Goal: Task Accomplishment & Management: Manage account settings

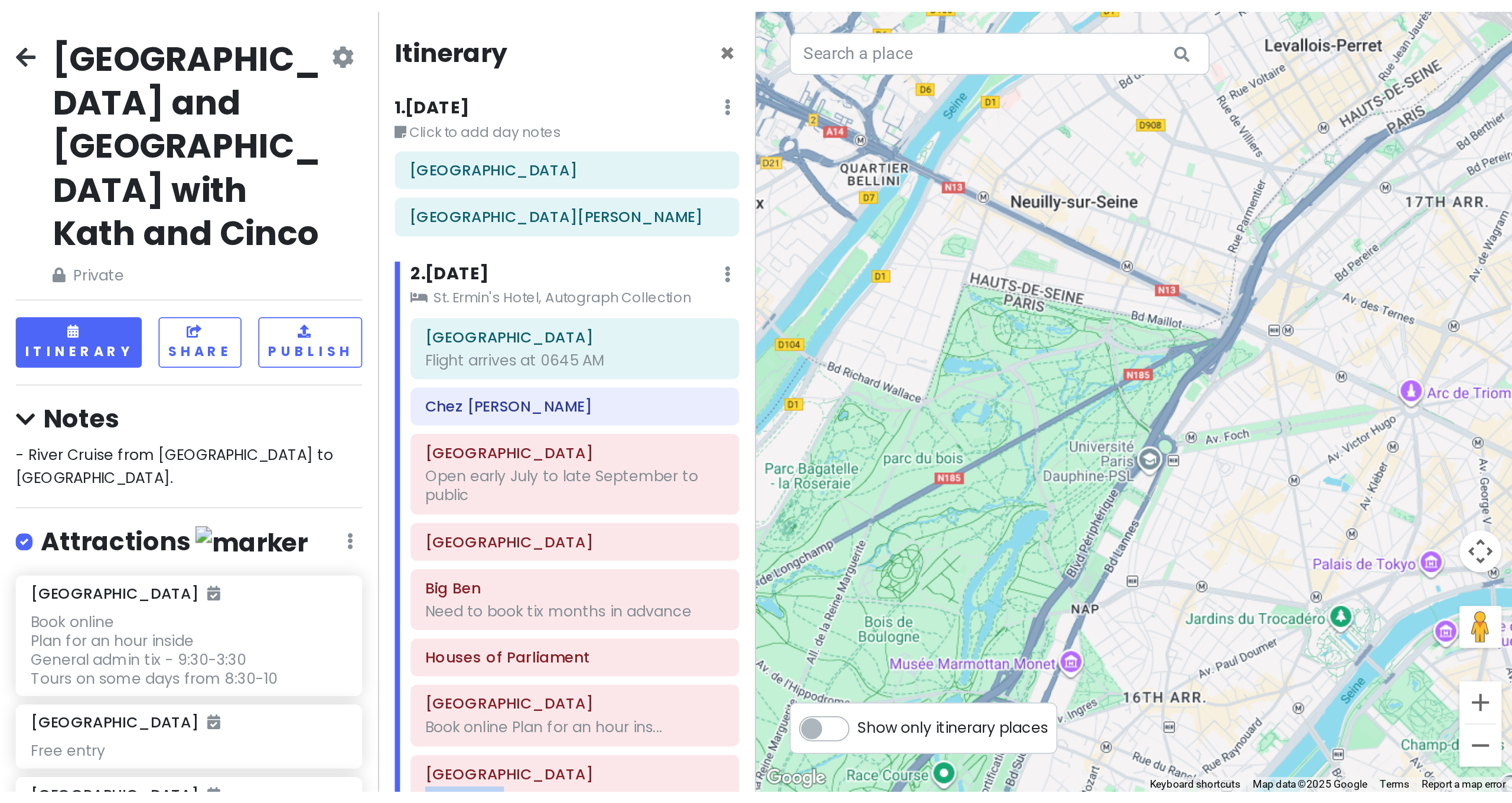
scroll to position [4237, 0]
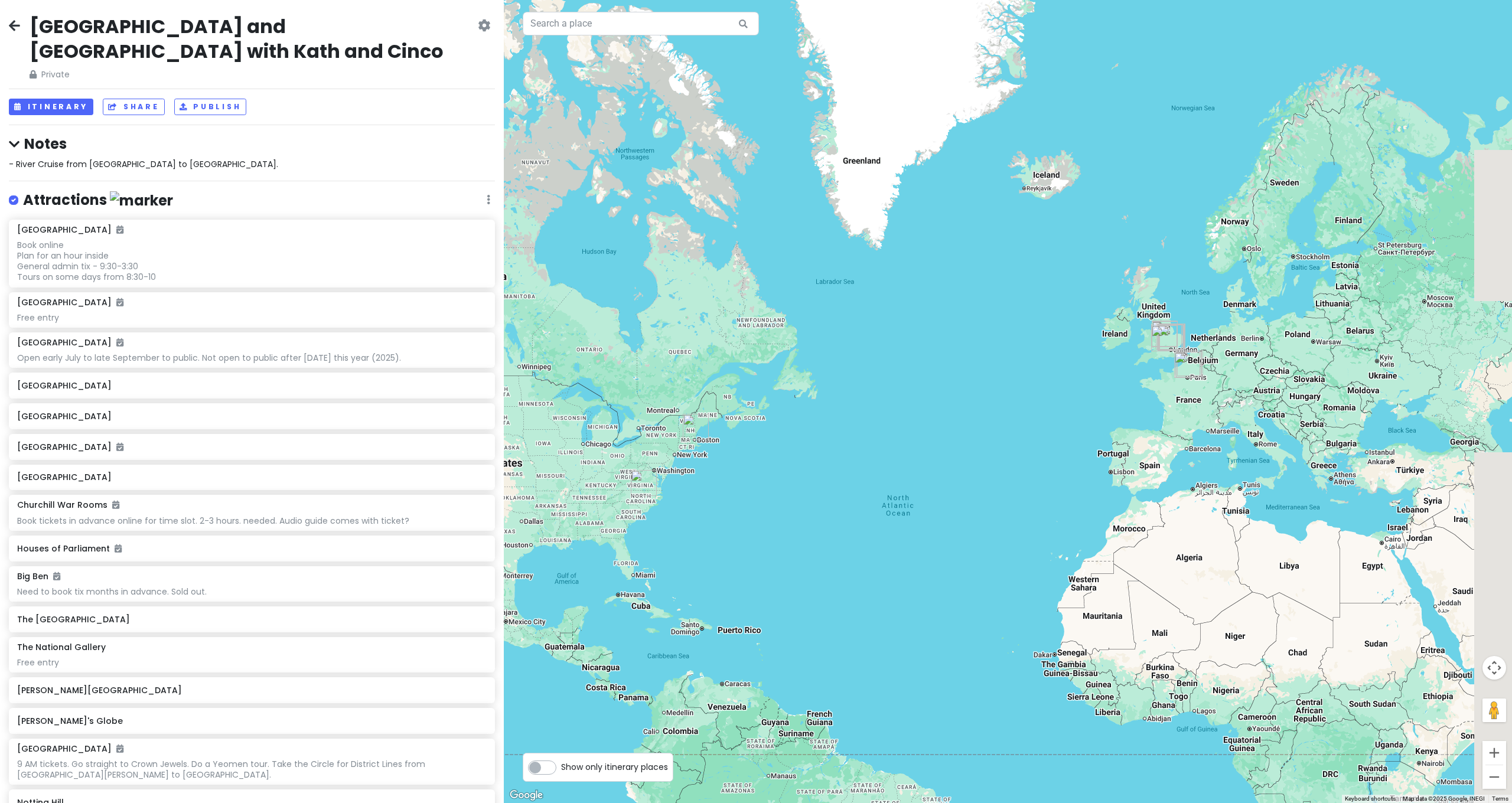
drag, startPoint x: 1272, startPoint y: 218, endPoint x: 1221, endPoint y: 228, distance: 52.0
click at [1221, 228] on div at bounding box center [1008, 401] width 1009 height 803
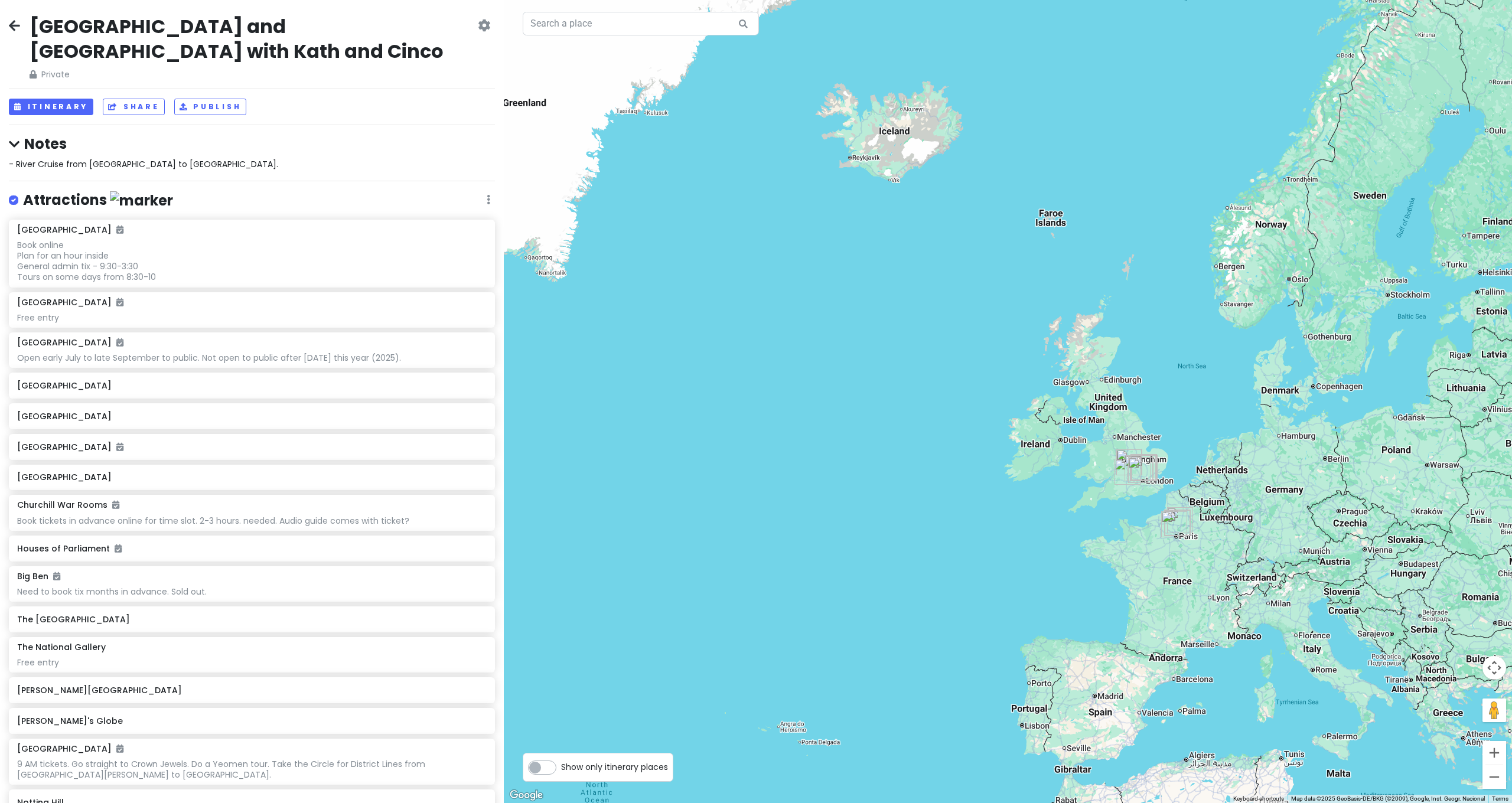
drag, startPoint x: 1160, startPoint y: 261, endPoint x: 1081, endPoint y: 130, distance: 153.0
click at [1081, 131] on div at bounding box center [1008, 401] width 1009 height 803
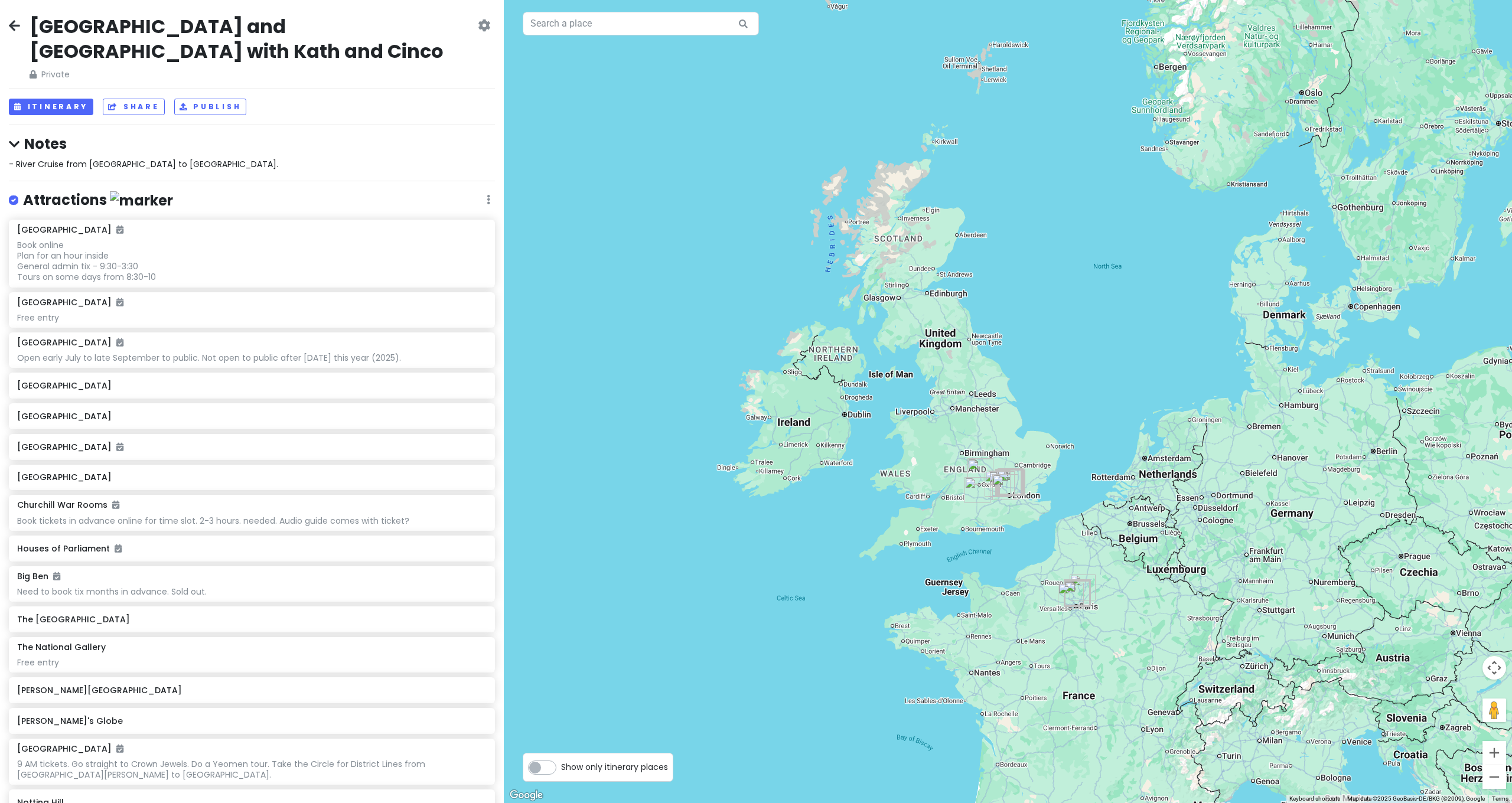
drag, startPoint x: 1126, startPoint y: 169, endPoint x: 1128, endPoint y: 148, distance: 21.1
click at [1128, 151] on div at bounding box center [1008, 401] width 1009 height 803
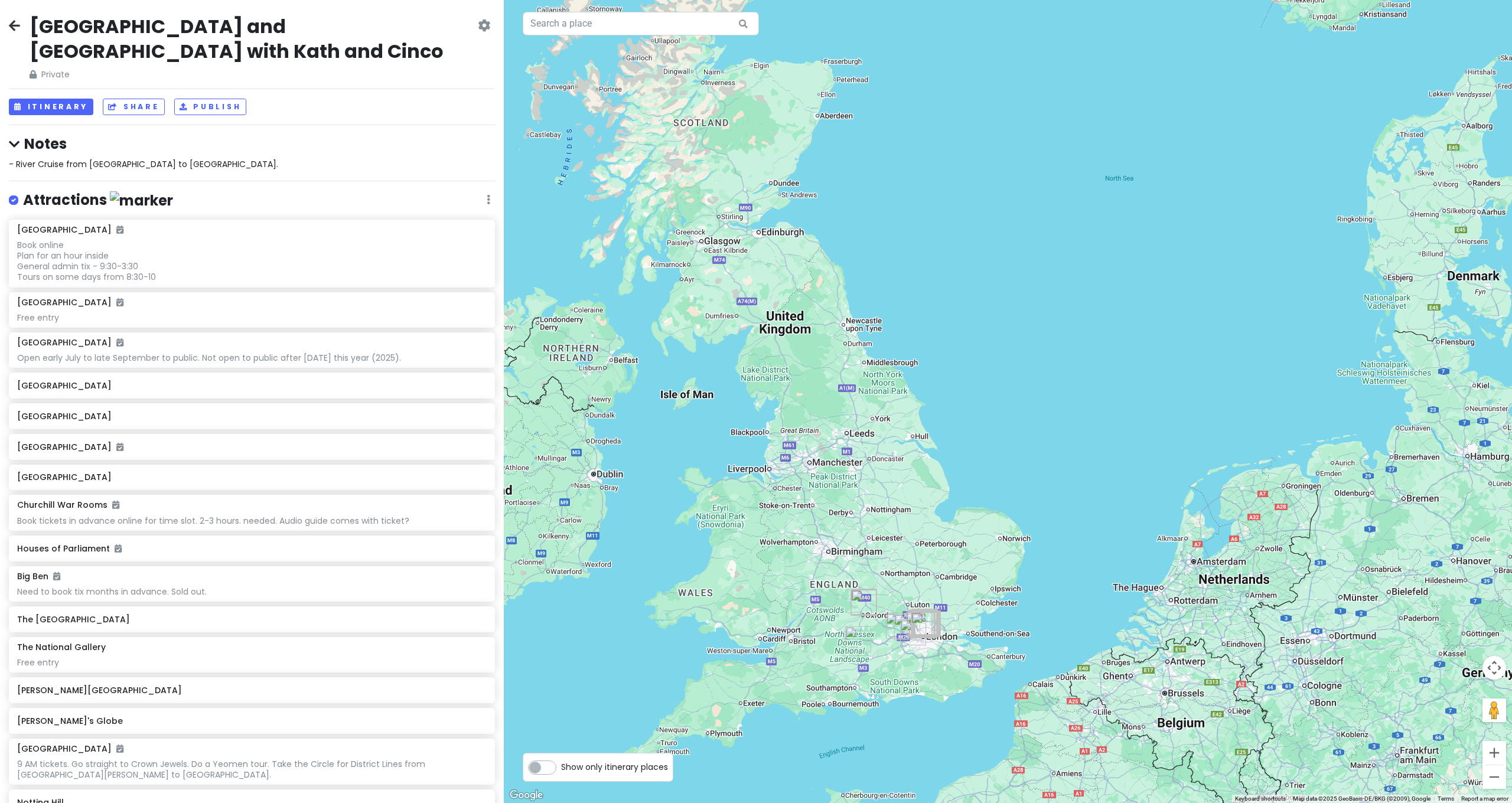
drag, startPoint x: 1105, startPoint y: 240, endPoint x: 1146, endPoint y: 119, distance: 127.8
click at [1154, 91] on div at bounding box center [1008, 401] width 1009 height 803
drag, startPoint x: 1066, startPoint y: 324, endPoint x: 1120, endPoint y: 130, distance: 201.4
click at [1118, 141] on div at bounding box center [1008, 401] width 1009 height 803
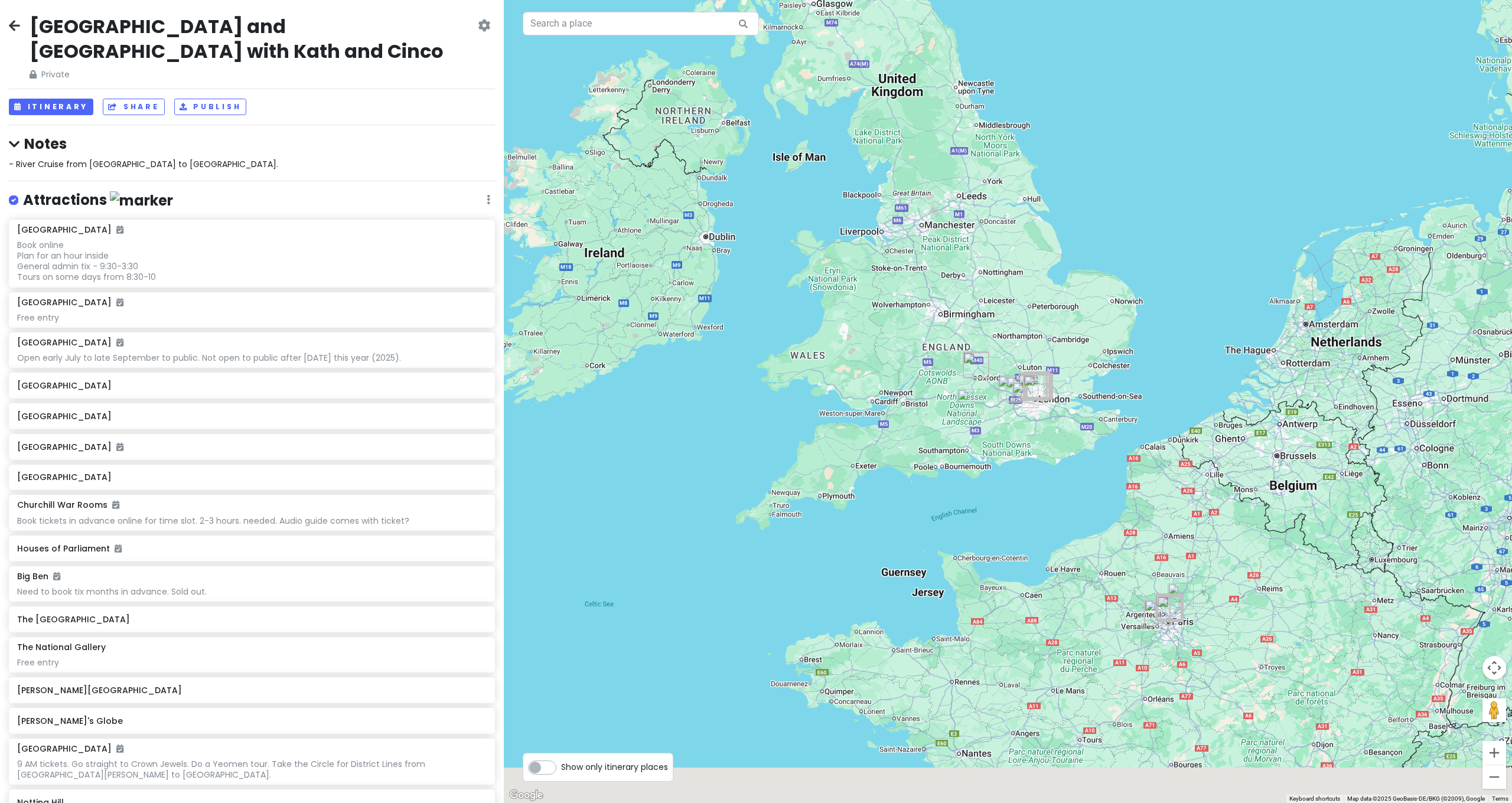
drag, startPoint x: 1069, startPoint y: 353, endPoint x: 1199, endPoint y: 69, distance: 312.3
click at [1199, 70] on div at bounding box center [1008, 401] width 1009 height 803
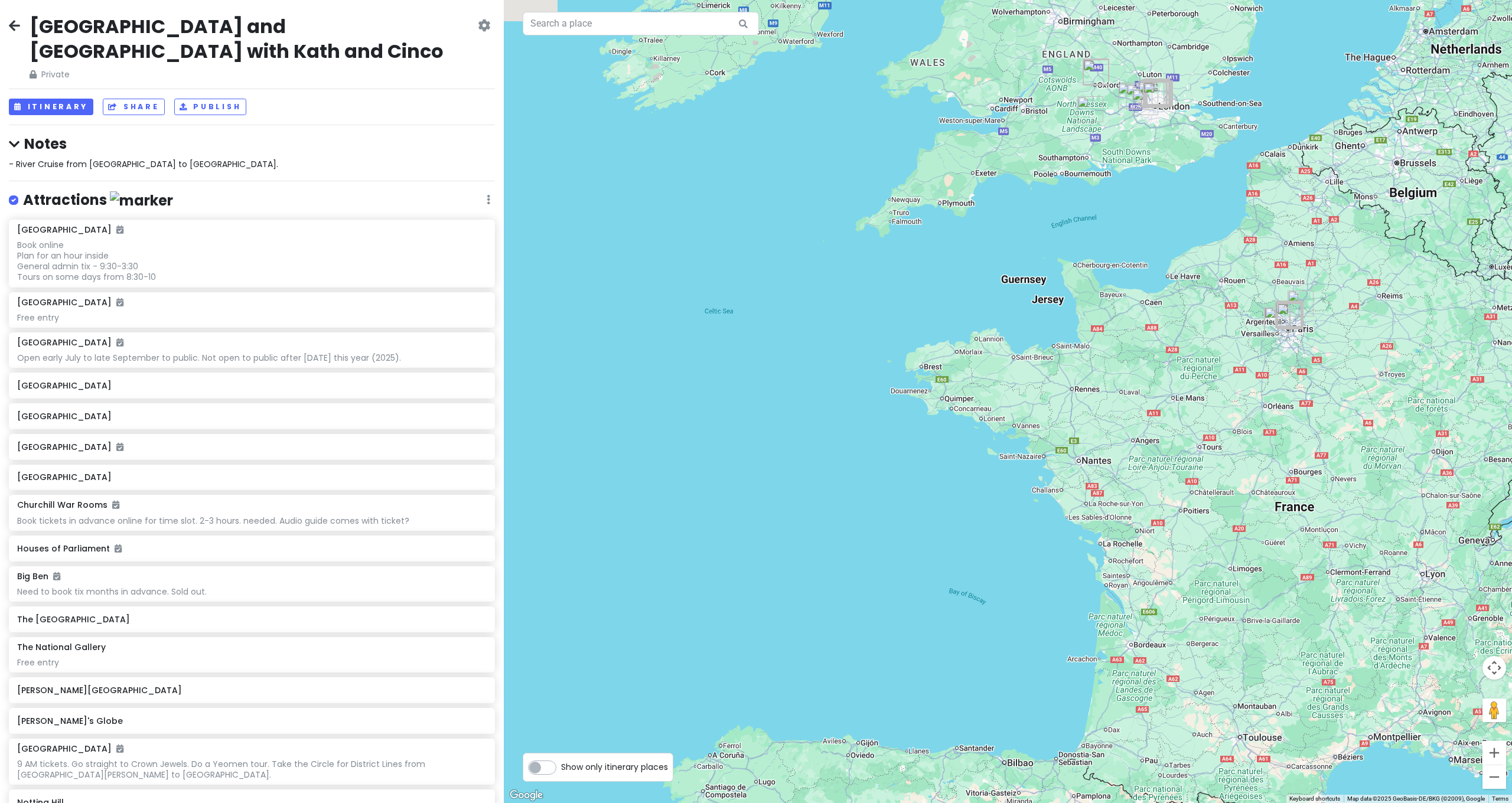
drag, startPoint x: 1132, startPoint y: 179, endPoint x: 1045, endPoint y: 278, distance: 131.8
click at [1046, 278] on div at bounding box center [1008, 401] width 1009 height 803
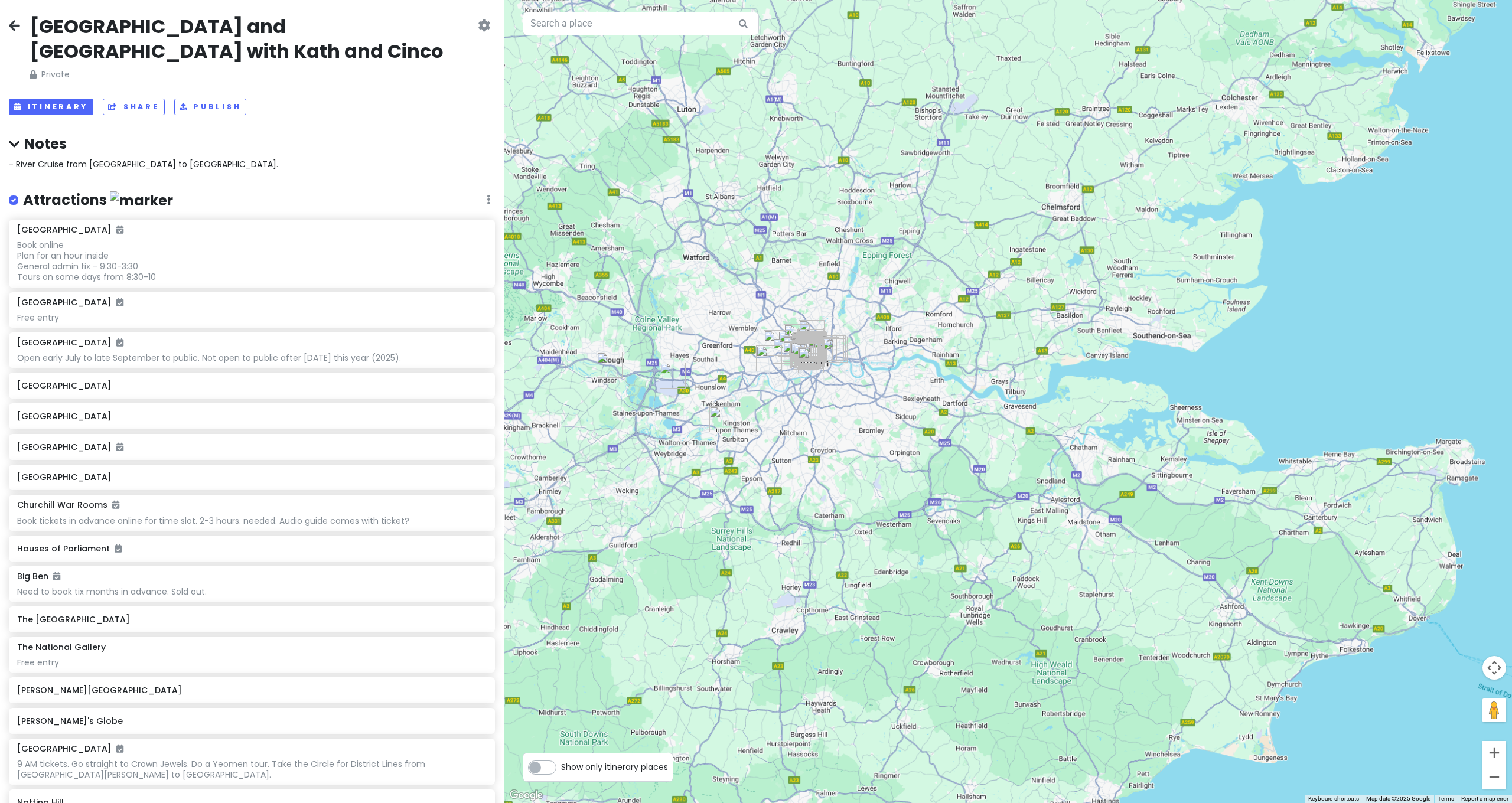
drag, startPoint x: 1016, startPoint y: 241, endPoint x: 1101, endPoint y: 256, distance: 86.3
click at [1092, 255] on div at bounding box center [1008, 401] width 1009 height 803
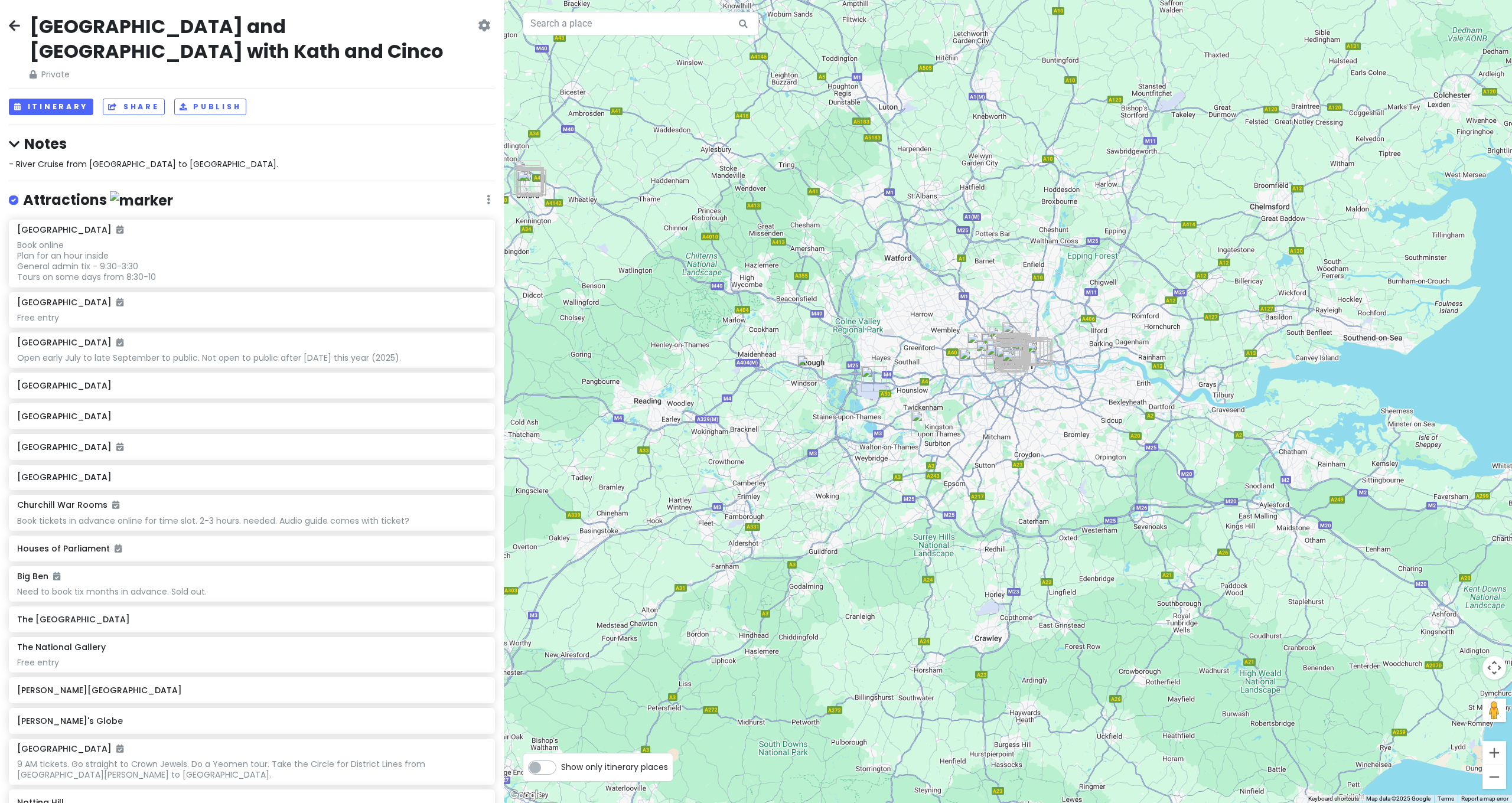
drag, startPoint x: 1004, startPoint y: 251, endPoint x: 1061, endPoint y: 239, distance: 58.2
click at [1061, 239] on div at bounding box center [1008, 401] width 1009 height 803
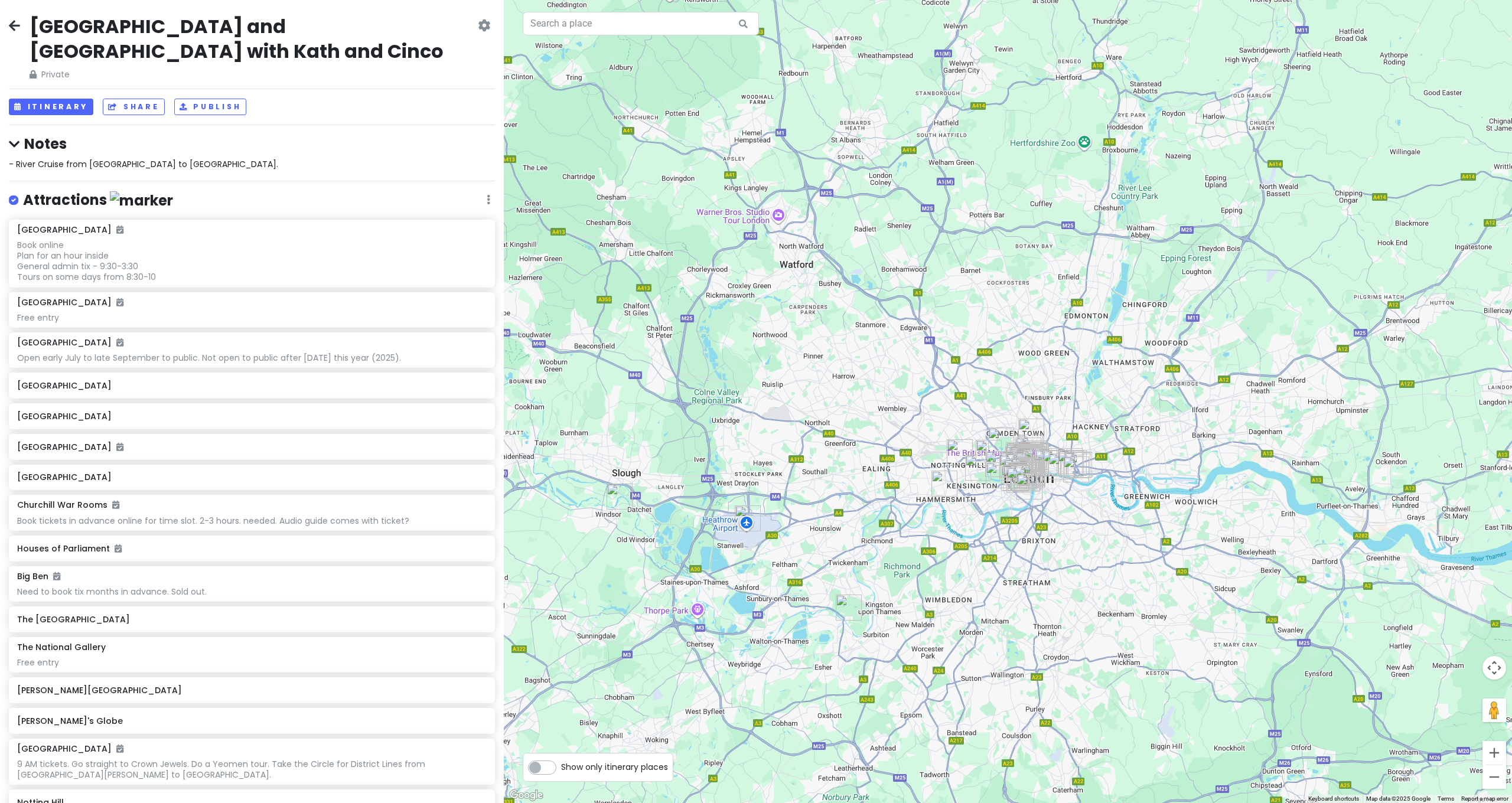
drag, startPoint x: 1054, startPoint y: 245, endPoint x: 1045, endPoint y: 146, distance: 99.4
click at [1045, 146] on div at bounding box center [1008, 401] width 1009 height 803
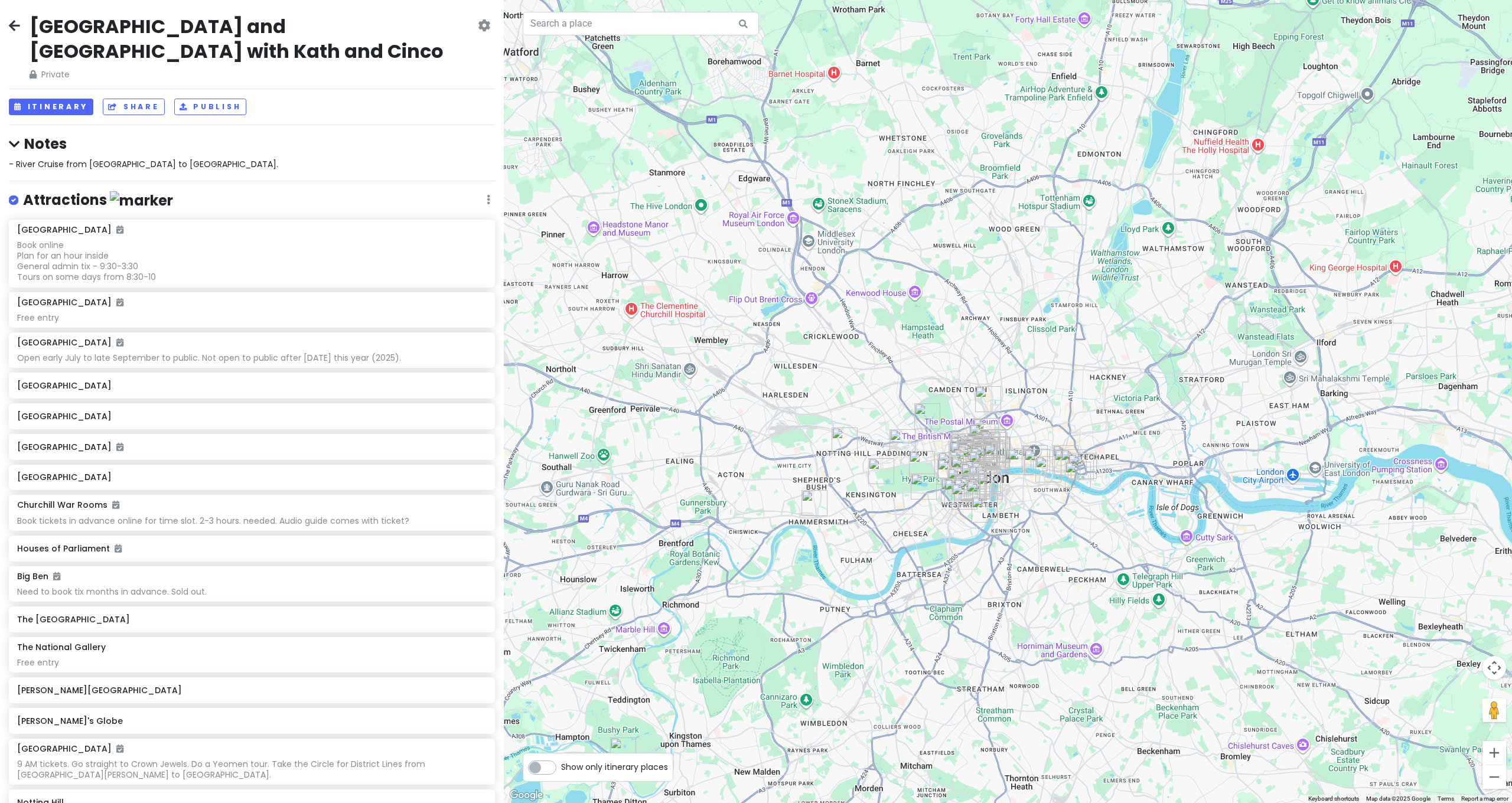
drag, startPoint x: 1045, startPoint y: 269, endPoint x: 1039, endPoint y: 154, distance: 115.2
click at [1040, 162] on div at bounding box center [1008, 401] width 1009 height 803
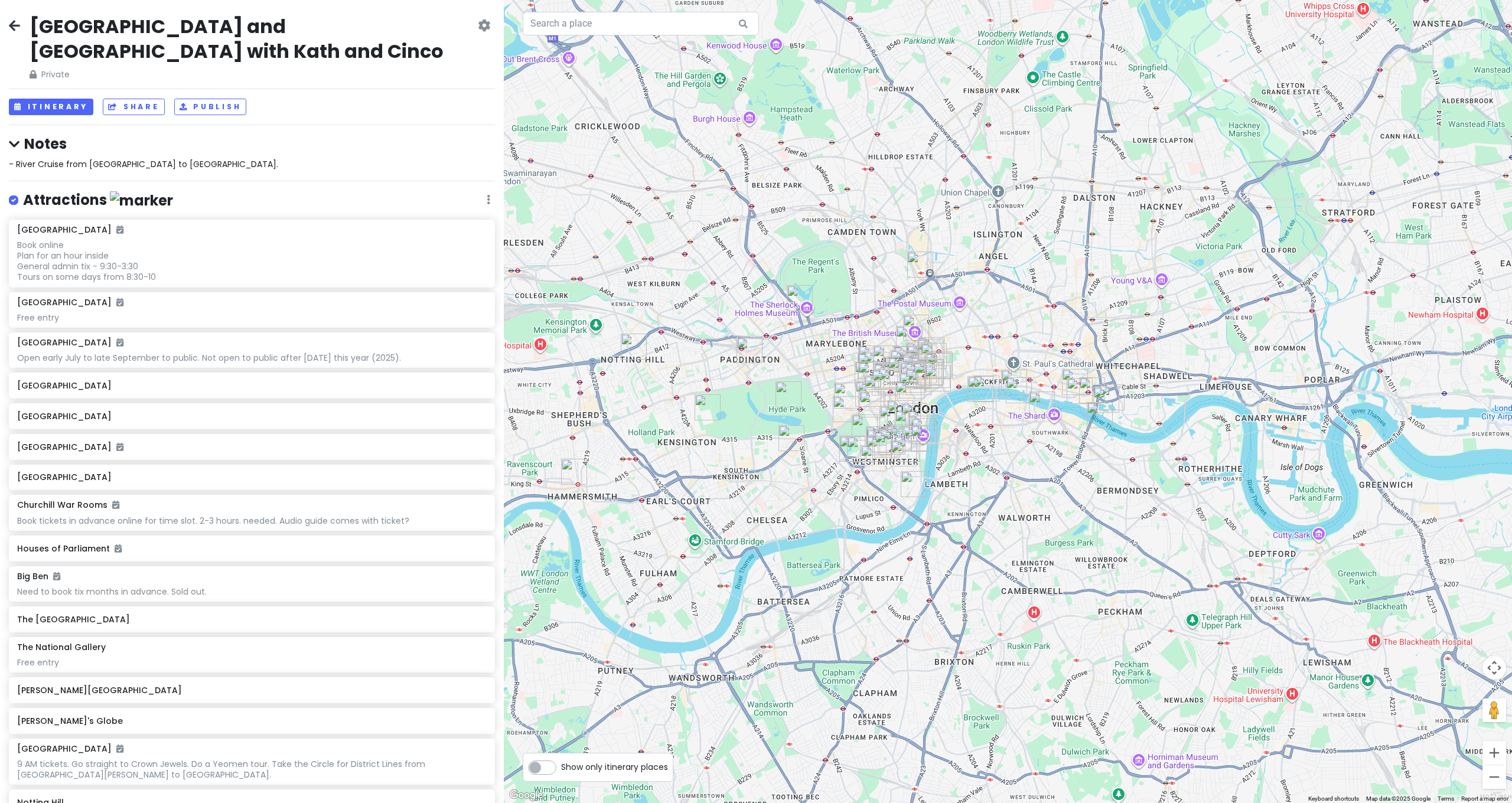
drag, startPoint x: 1036, startPoint y: 166, endPoint x: 1082, endPoint y: 150, distance: 48.7
click at [1086, 146] on div at bounding box center [1008, 401] width 1009 height 803
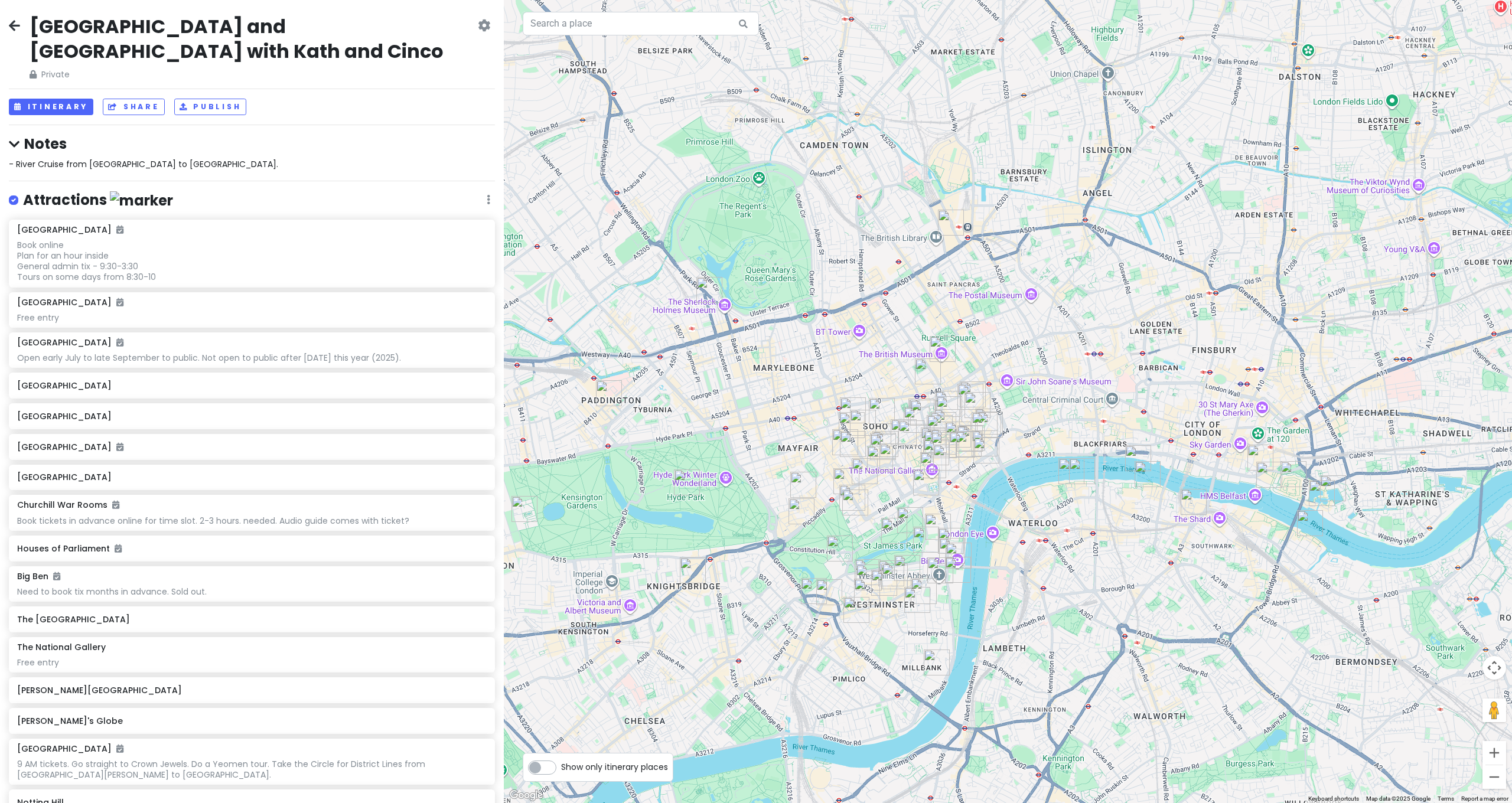
drag, startPoint x: 1066, startPoint y: 216, endPoint x: 1112, endPoint y: 192, distance: 51.9
click at [1122, 173] on div at bounding box center [1008, 401] width 1009 height 803
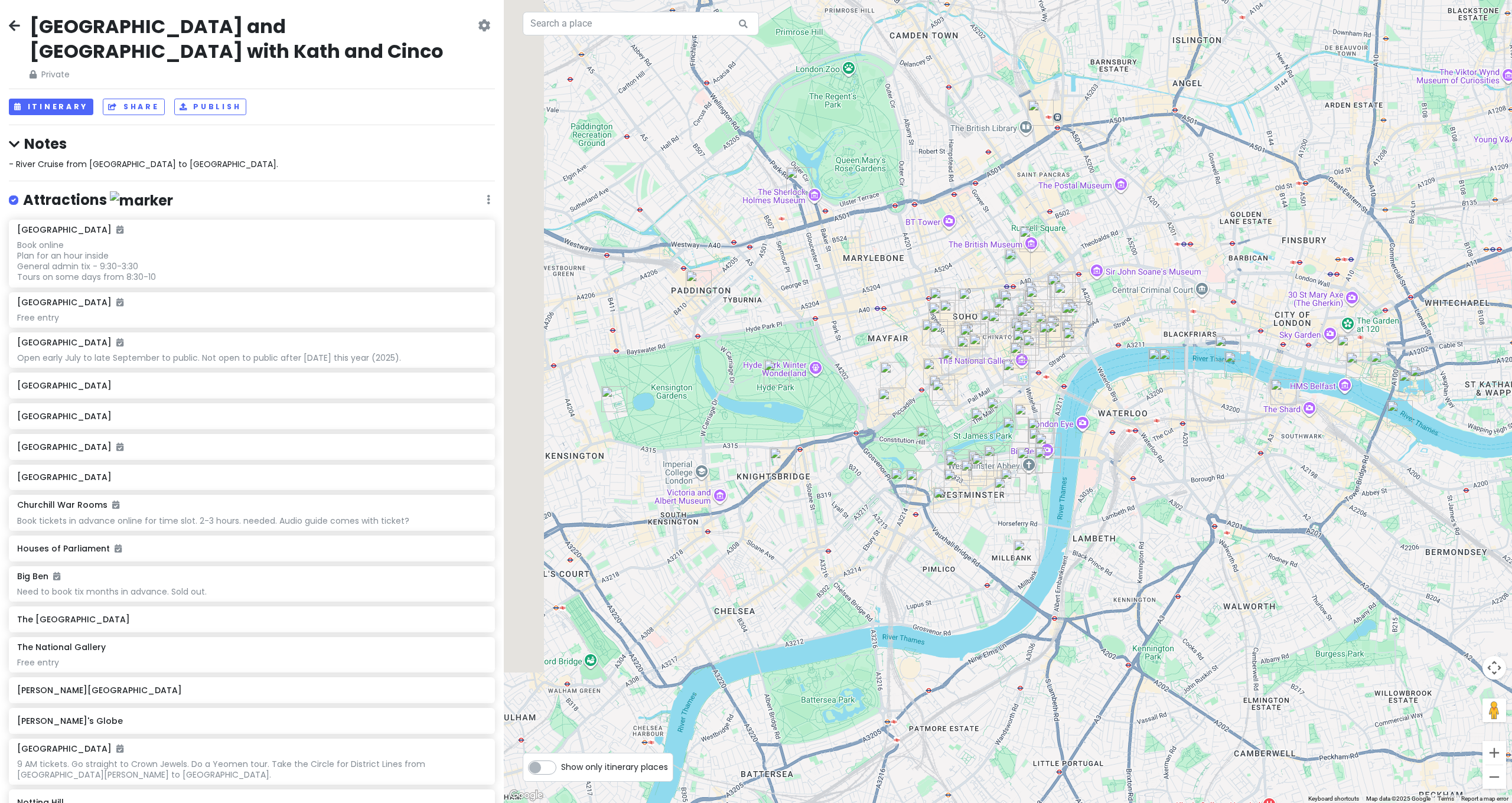
drag, startPoint x: 998, startPoint y: 360, endPoint x: 1067, endPoint y: 257, distance: 124.0
click at [1067, 257] on div at bounding box center [1008, 401] width 1009 height 803
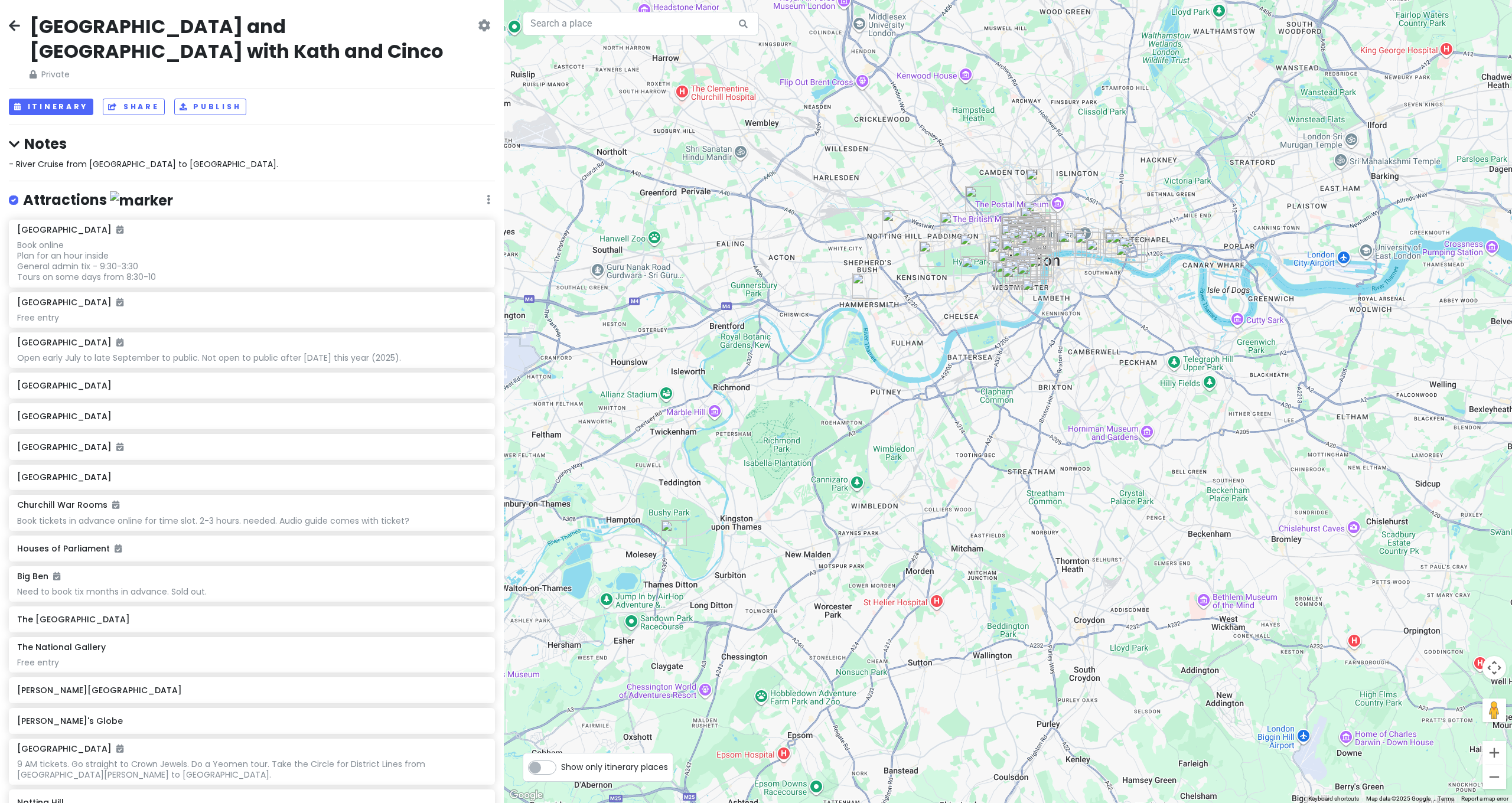
click at [672, 533] on img "Hampton Court Palace" at bounding box center [674, 533] width 26 height 26
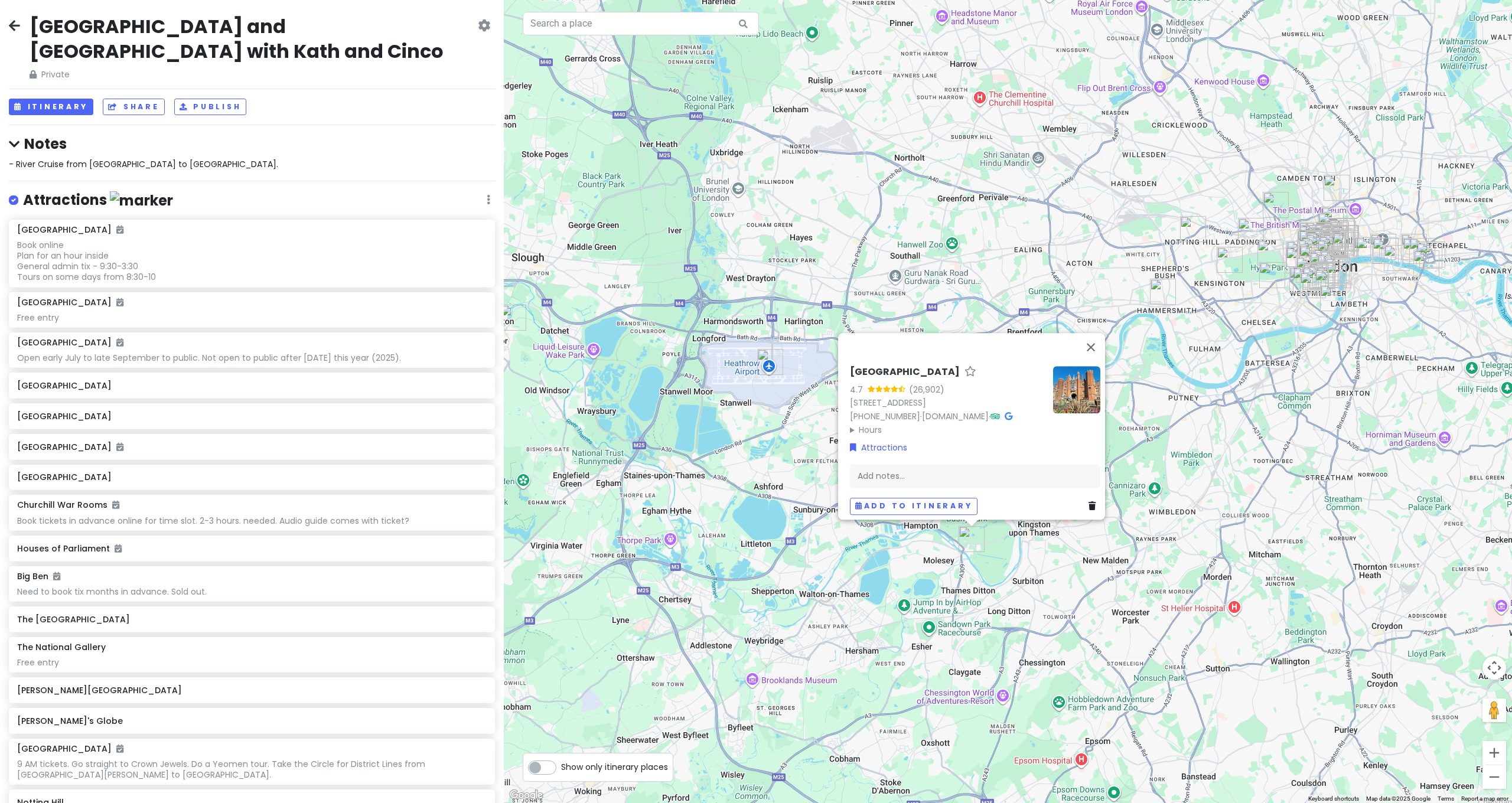
drag, startPoint x: 608, startPoint y: 547, endPoint x: 918, endPoint y: 554, distance: 310.1
click at [918, 554] on div "Hampton Court Palace 4.7 (26,902) Hampton Ct Way, Molesey, East Molesey KT8 9AU…" at bounding box center [1008, 401] width 1009 height 803
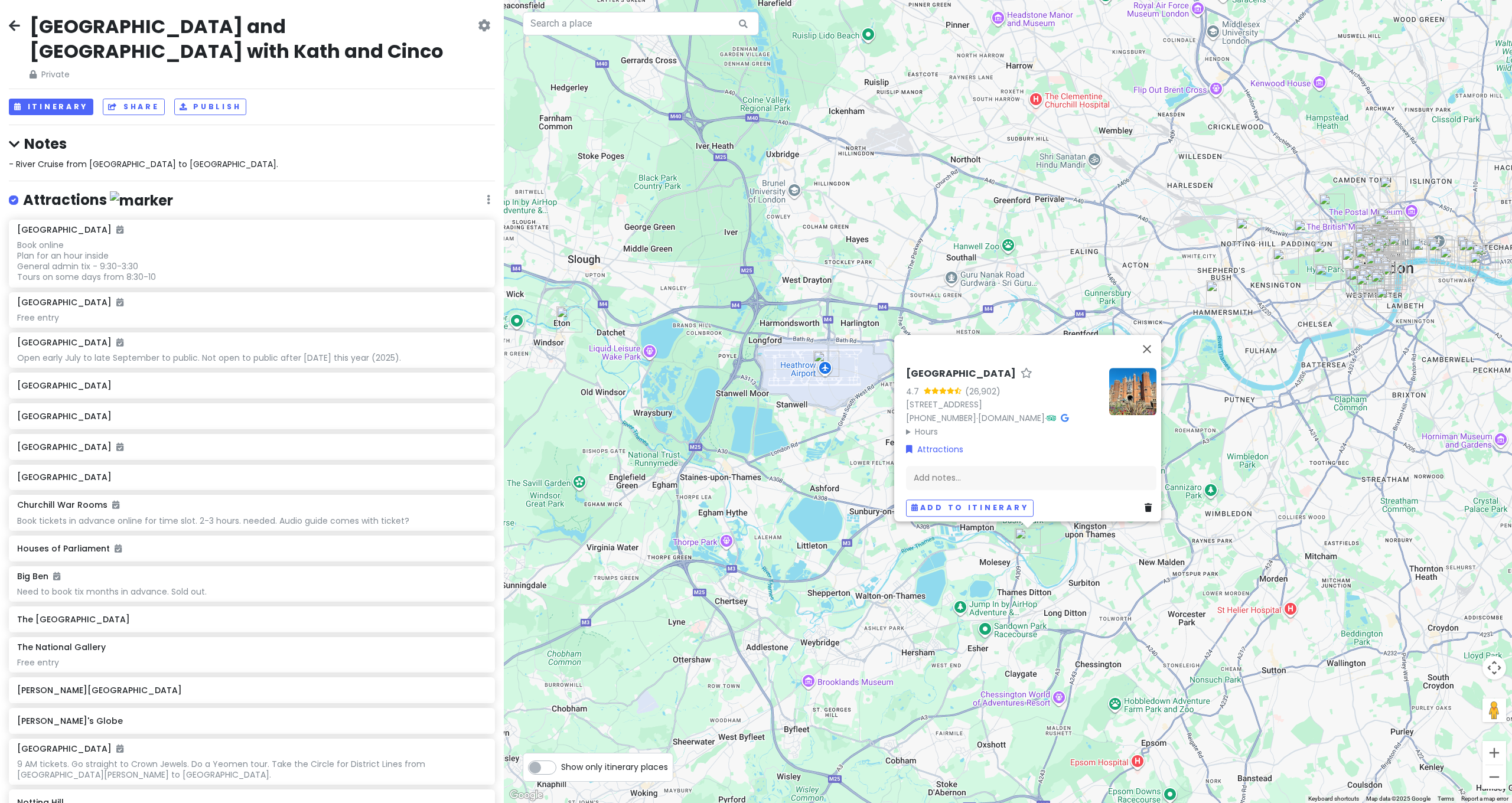
drag, startPoint x: 678, startPoint y: 326, endPoint x: 698, endPoint y: 325, distance: 20.0
click at [698, 325] on div "Hampton Court Palace 4.7 (26,902) Hampton Ct Way, Molesey, East Molesey KT8 9AU…" at bounding box center [1008, 401] width 1009 height 803
click at [565, 322] on img "Windsor Castle" at bounding box center [572, 319] width 26 height 26
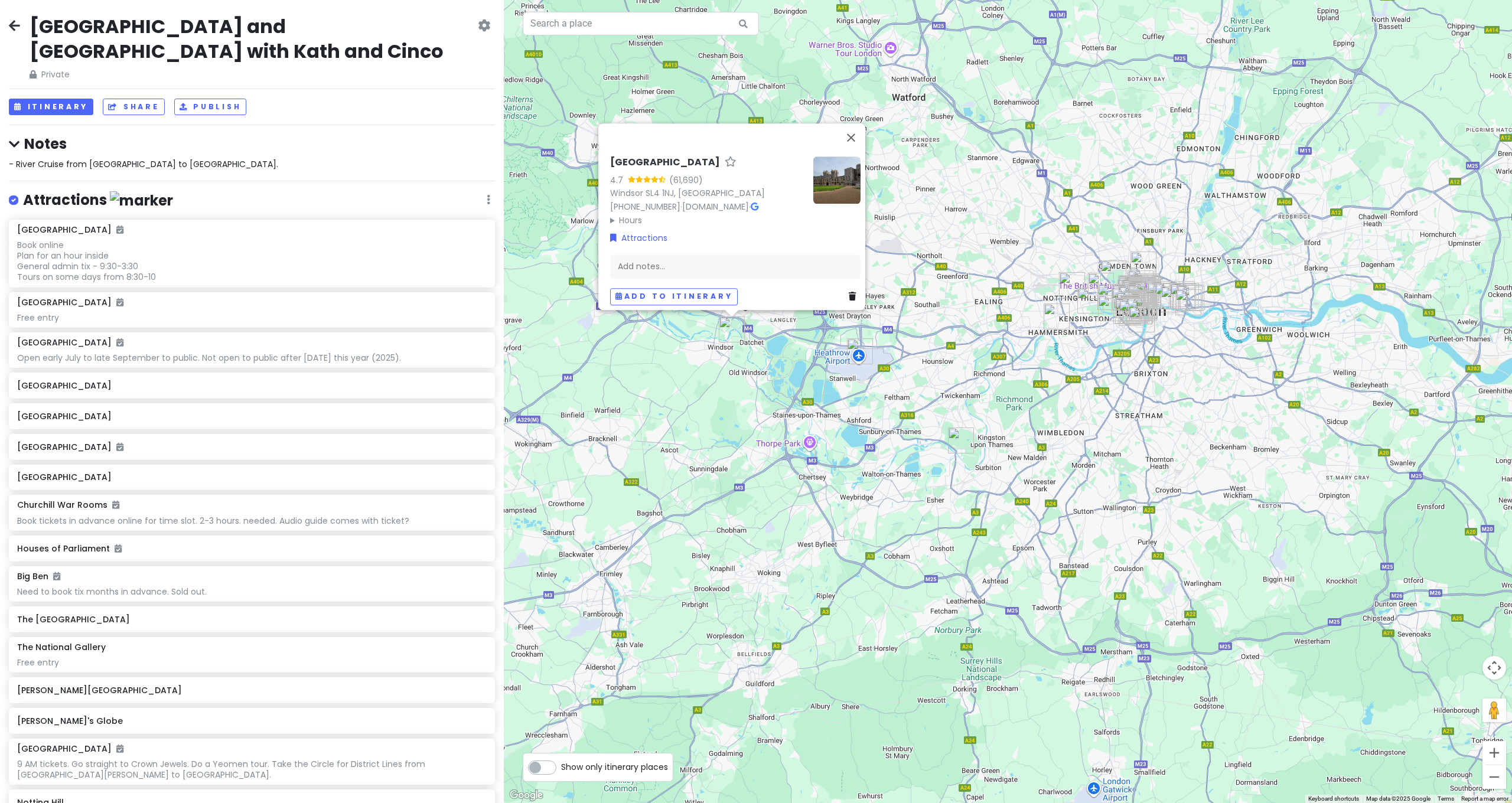
click at [1078, 360] on div "Windsor Castle 4.7 (61,690) Windsor SL4 1NJ, UK +44 303 123 7304 · www.rct.uk ·…" at bounding box center [1008, 401] width 1009 height 803
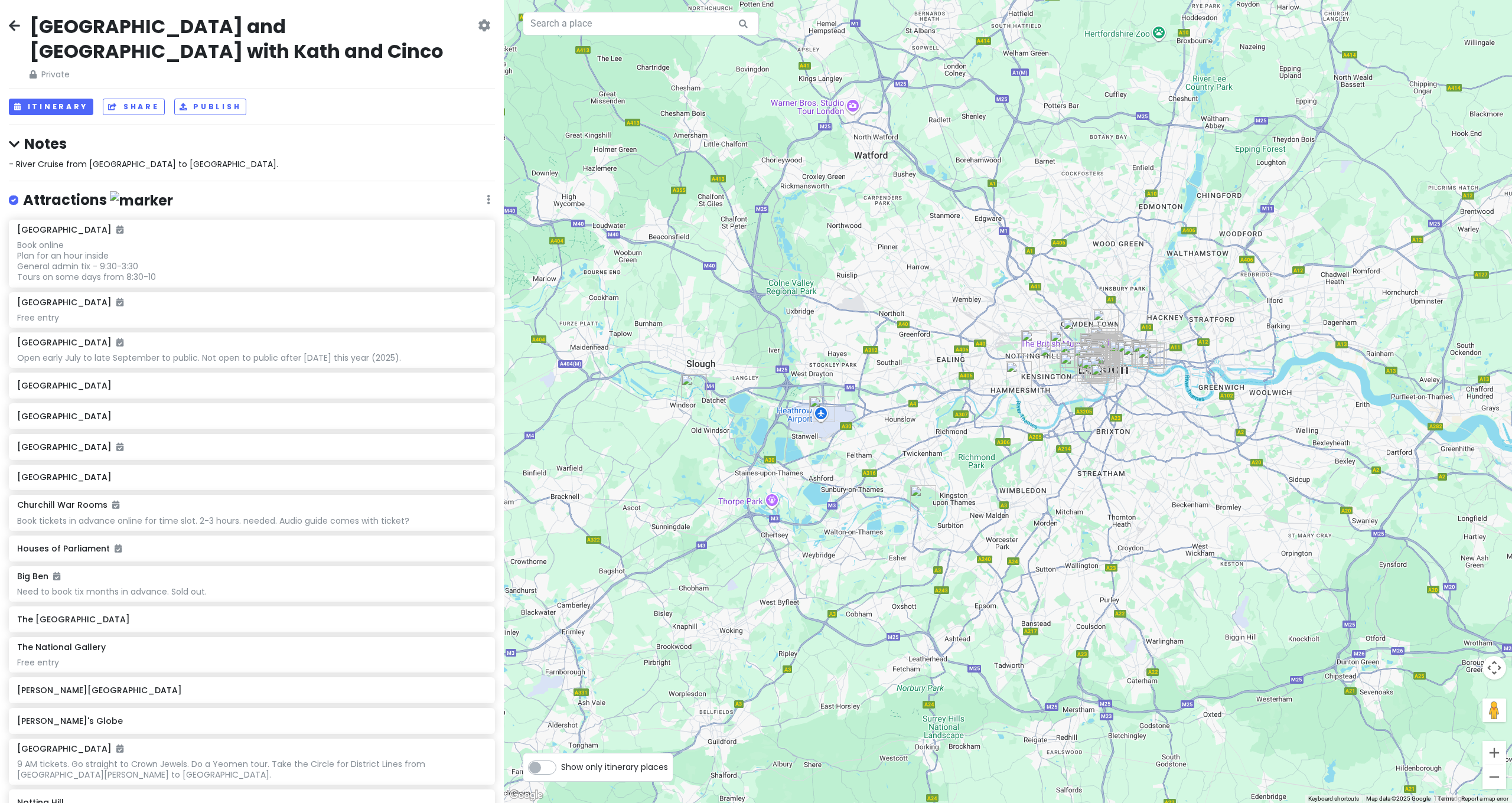
drag, startPoint x: 992, startPoint y: 328, endPoint x: 948, endPoint y: 396, distance: 81.0
click at [950, 395] on div at bounding box center [1008, 401] width 1009 height 803
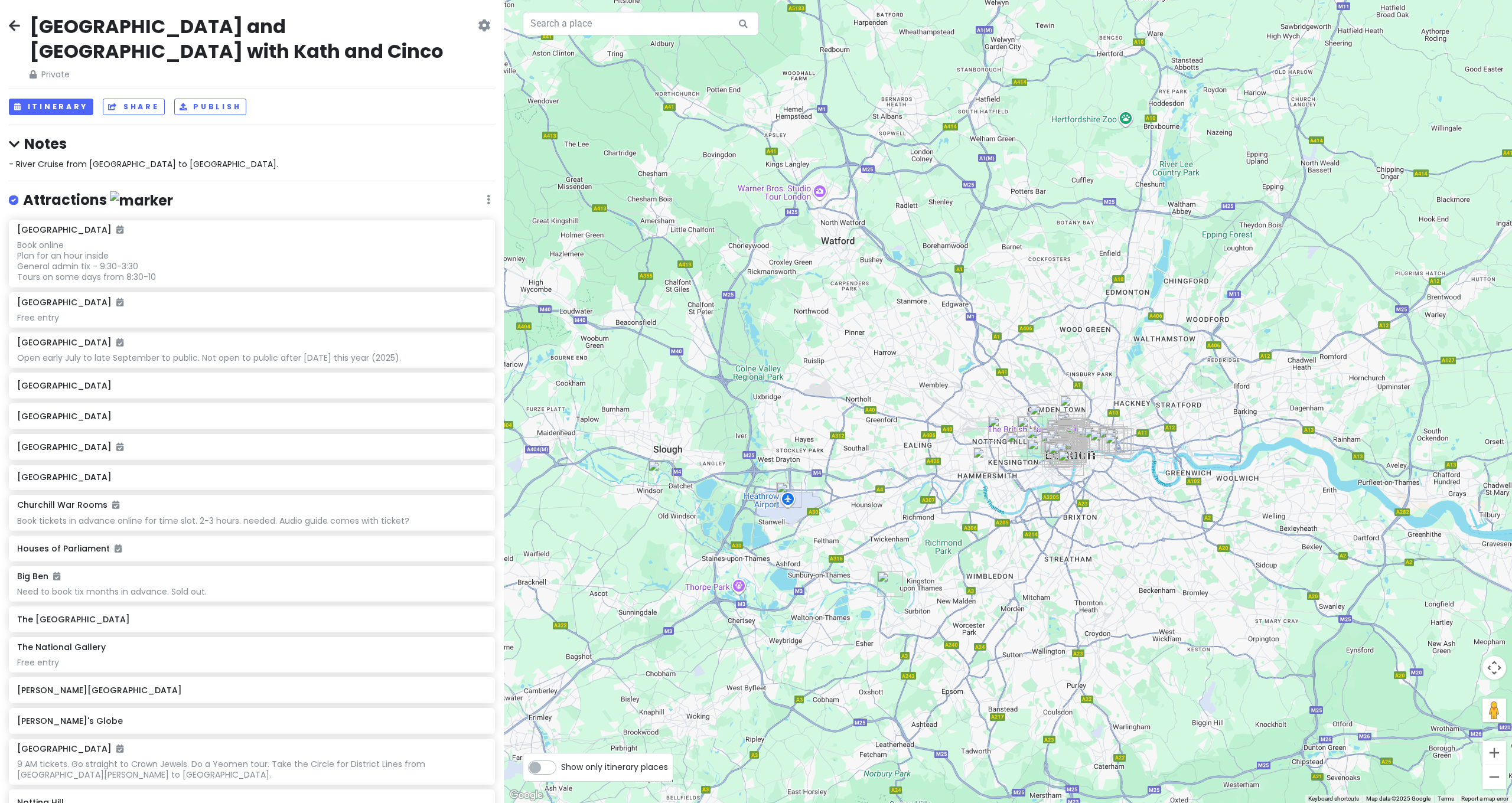
drag, startPoint x: 918, startPoint y: 347, endPoint x: 886, endPoint y: 418, distance: 77.9
click at [886, 418] on div at bounding box center [1008, 401] width 1009 height 803
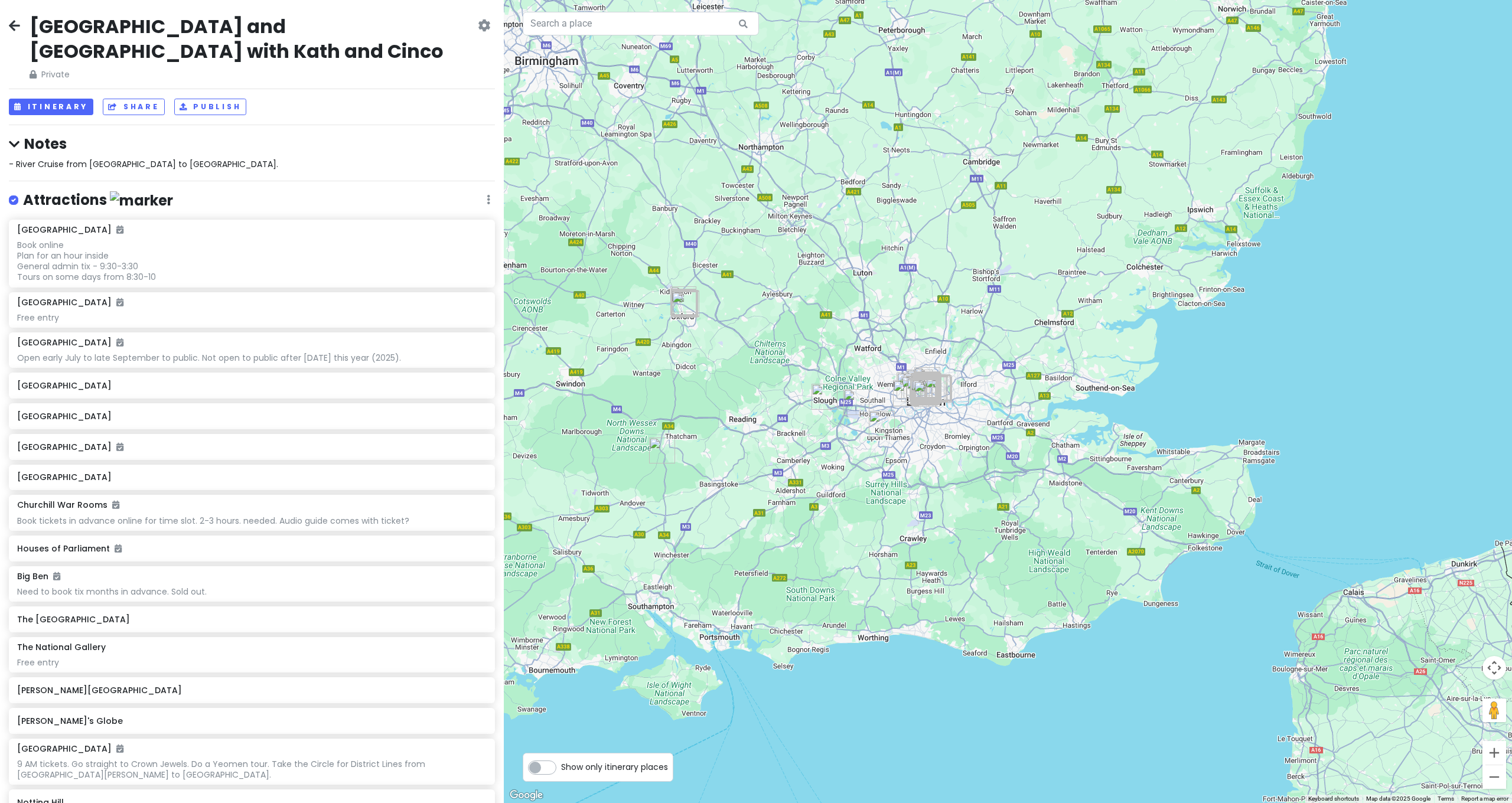
click at [660, 452] on img "Highclere Castle" at bounding box center [662, 450] width 26 height 26
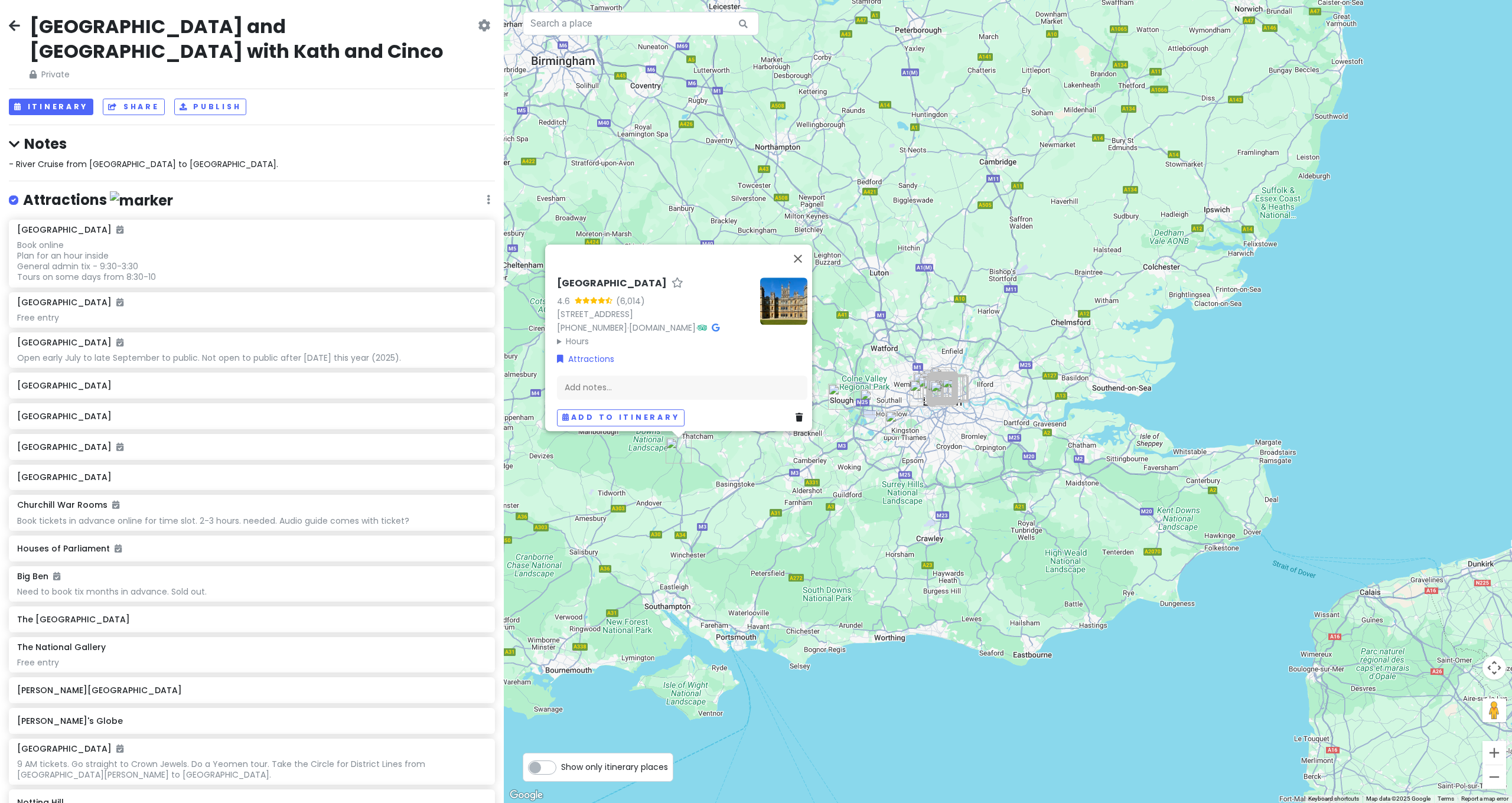
click at [713, 460] on div "Highclere Castle 4.6 (6,014) Highclere Park, Highclere, Newbury RG20 9RN, UK +4…" at bounding box center [1008, 401] width 1009 height 803
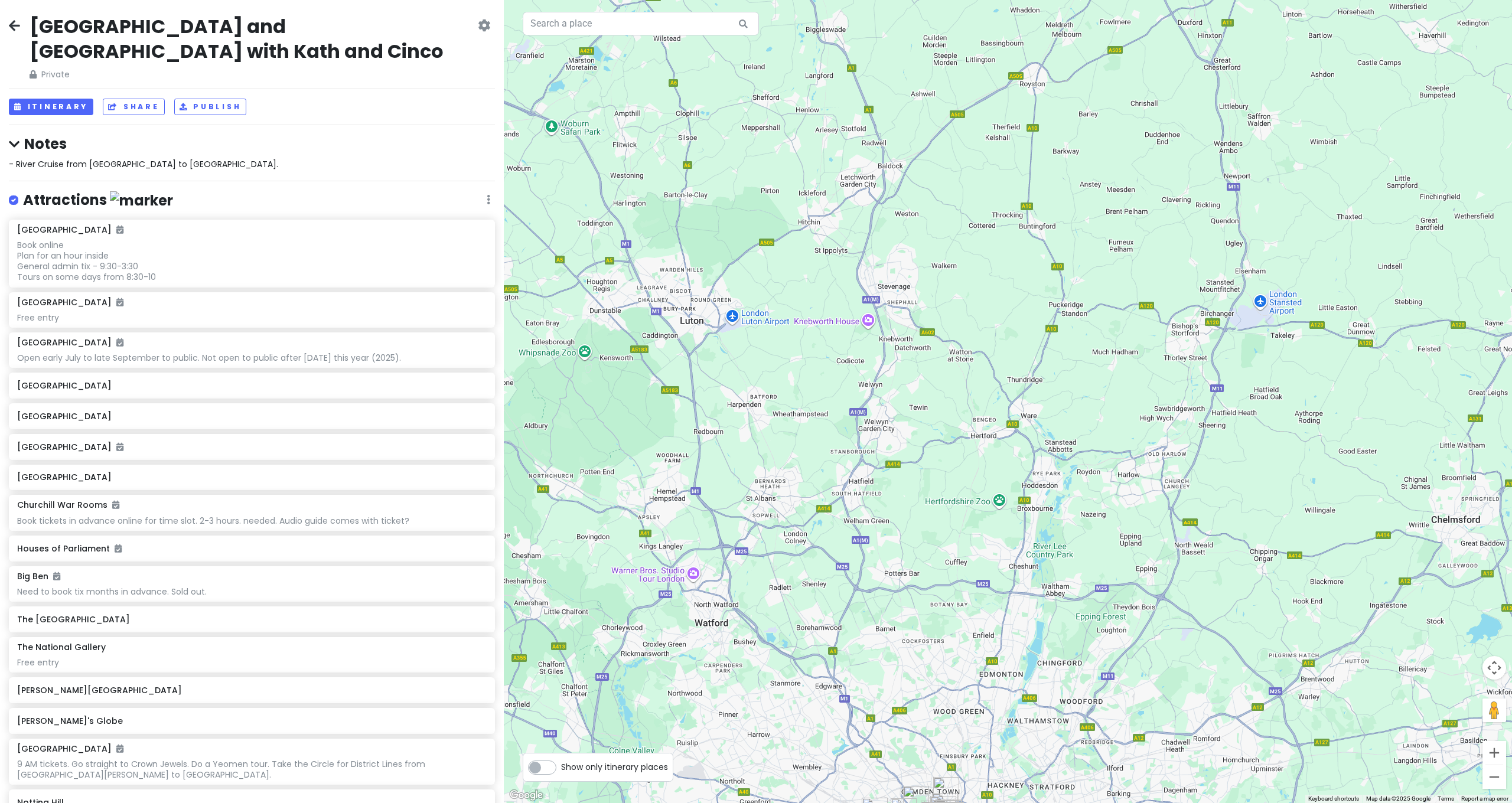
drag, startPoint x: 933, startPoint y: 275, endPoint x: 933, endPoint y: 441, distance: 166.0
click at [933, 441] on div at bounding box center [1008, 401] width 1009 height 803
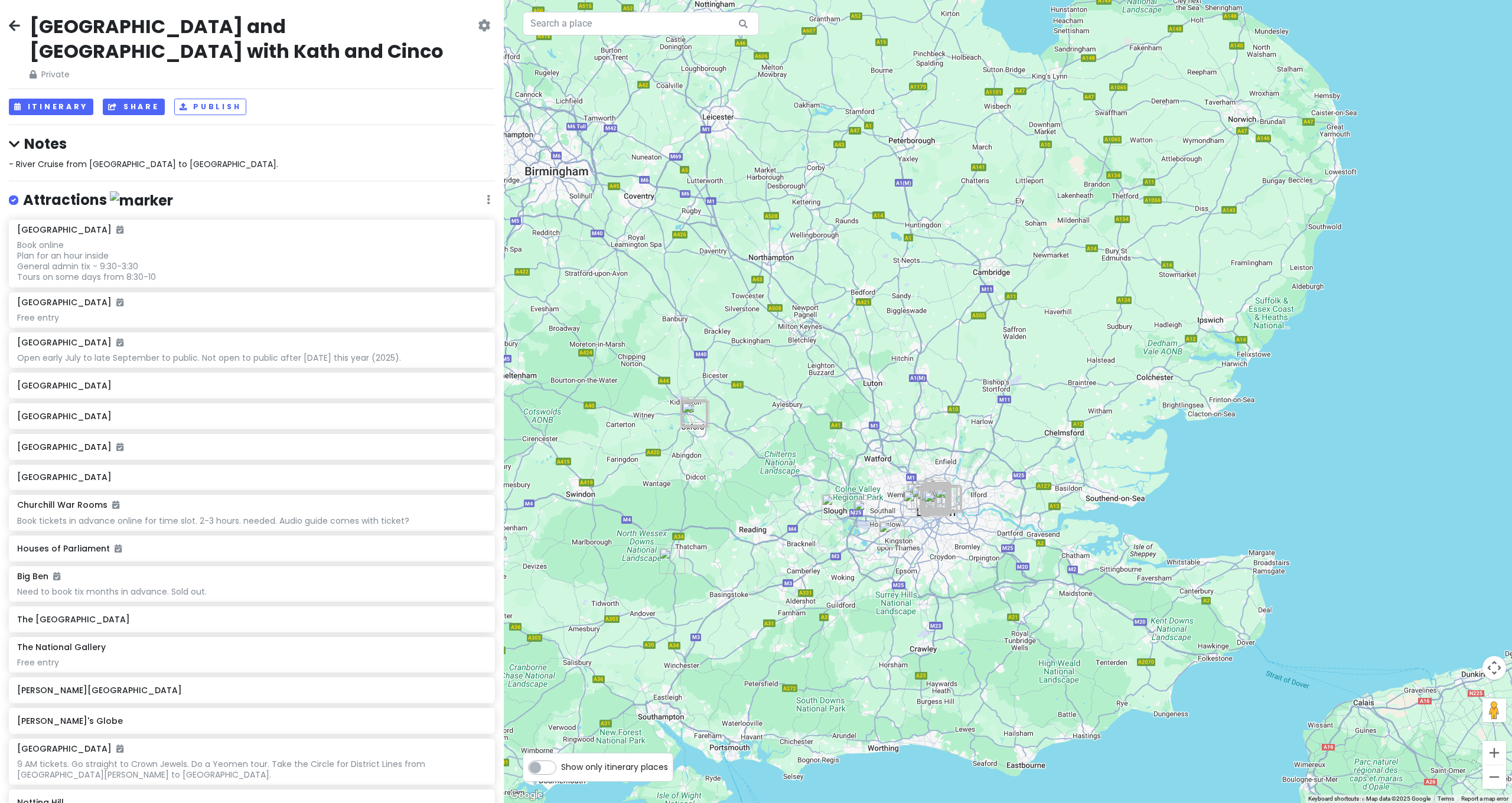
click at [141, 99] on button "Share" at bounding box center [133, 106] width 61 height 17
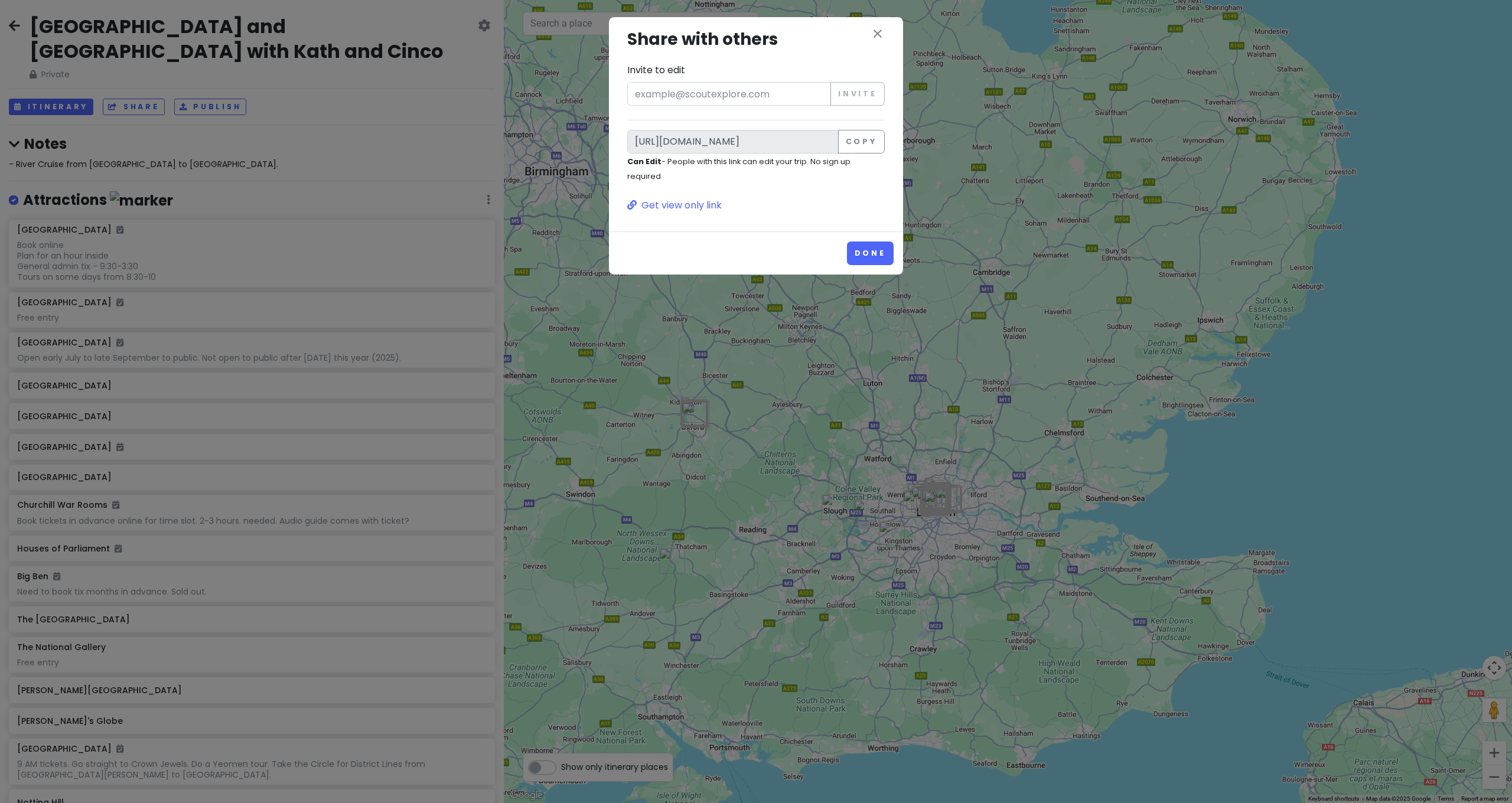
drag, startPoint x: 878, startPoint y: 35, endPoint x: 832, endPoint y: 36, distance: 46.0
click at [878, 35] on icon "close" at bounding box center [878, 33] width 14 height 14
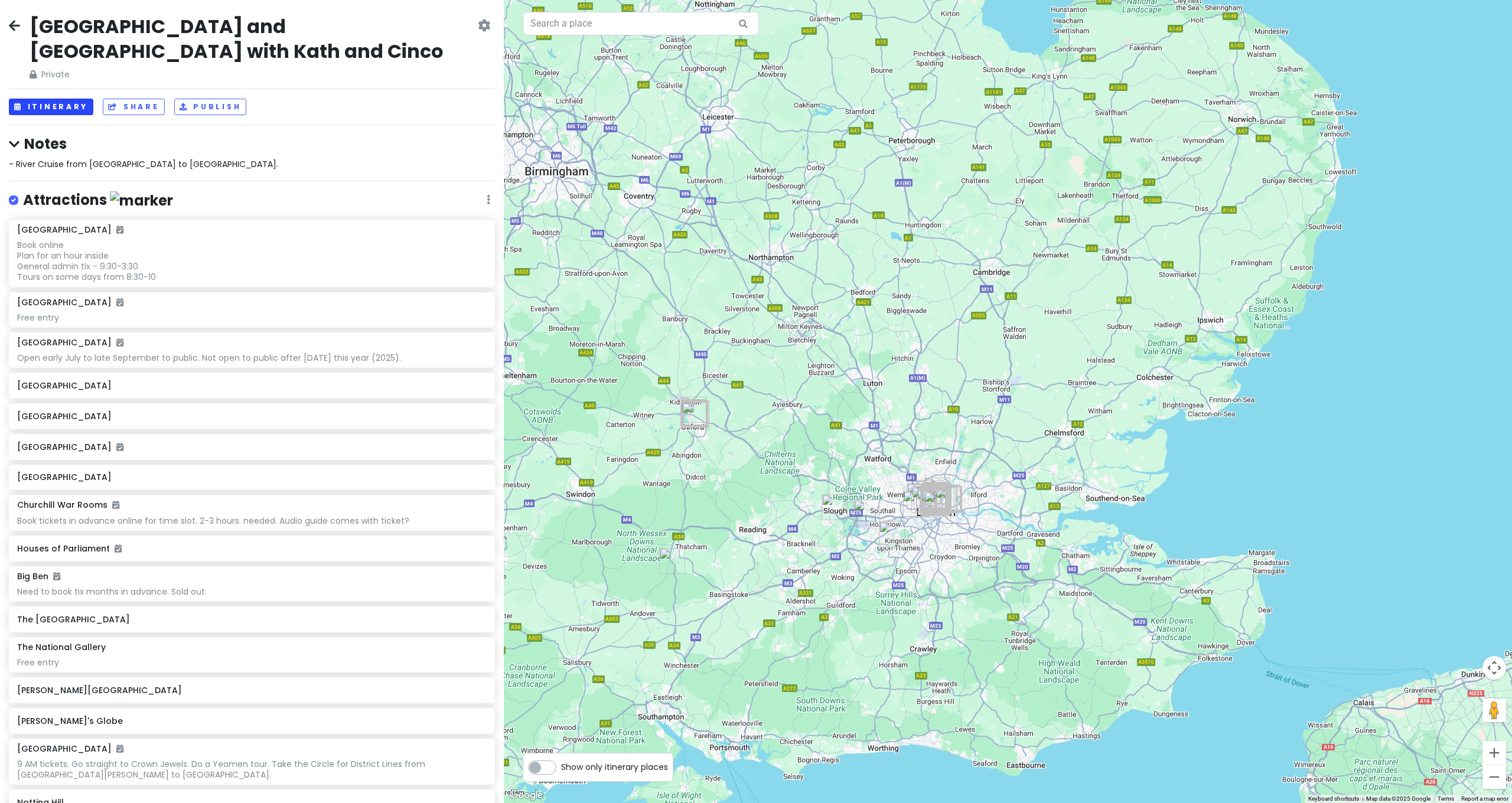
click at [61, 99] on button "Itinerary" at bounding box center [51, 106] width 85 height 17
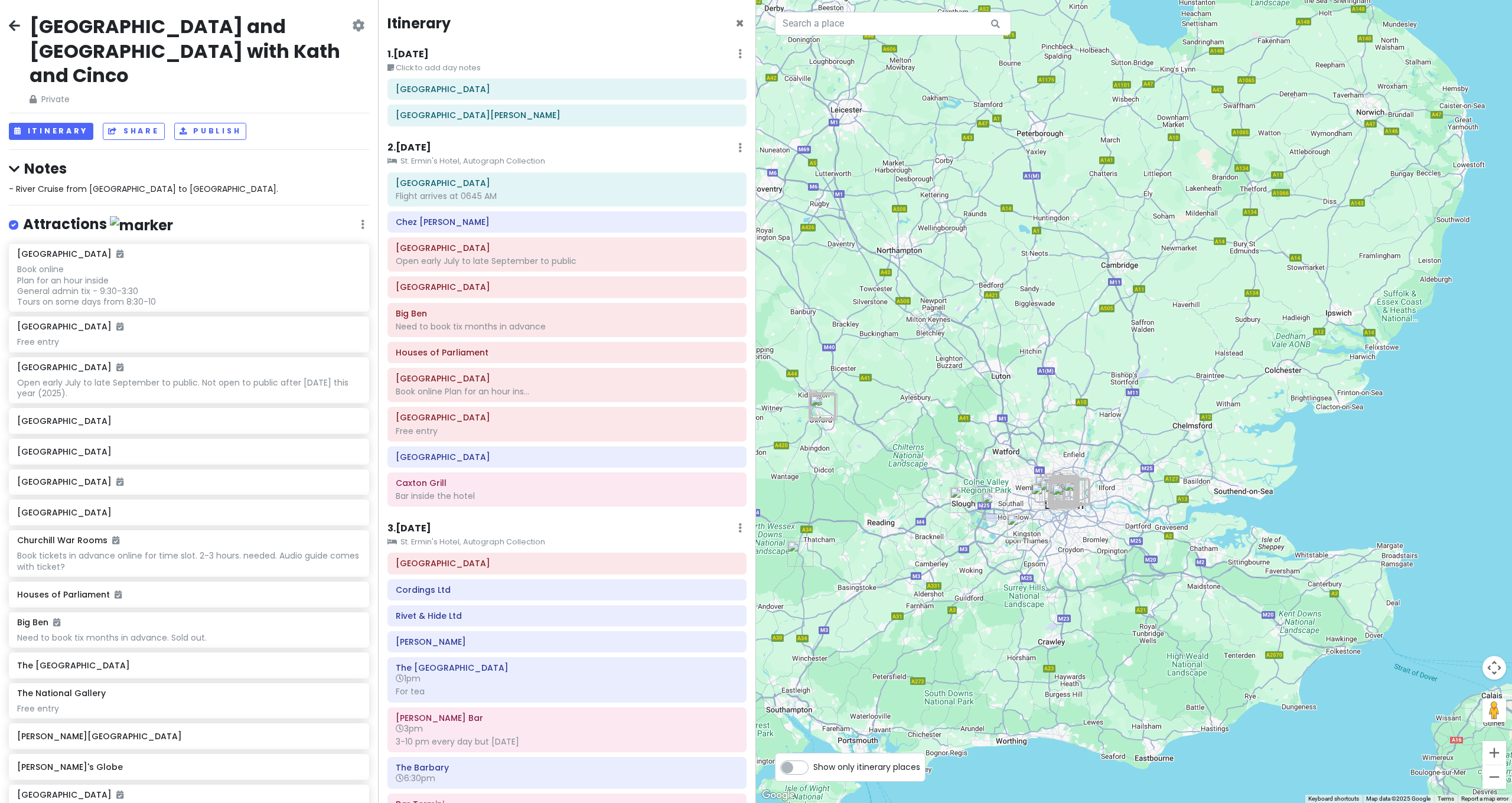
drag, startPoint x: 1140, startPoint y: 485, endPoint x: 1162, endPoint y: 413, distance: 75.3
click at [1162, 414] on div at bounding box center [1133, 401] width 756 height 803
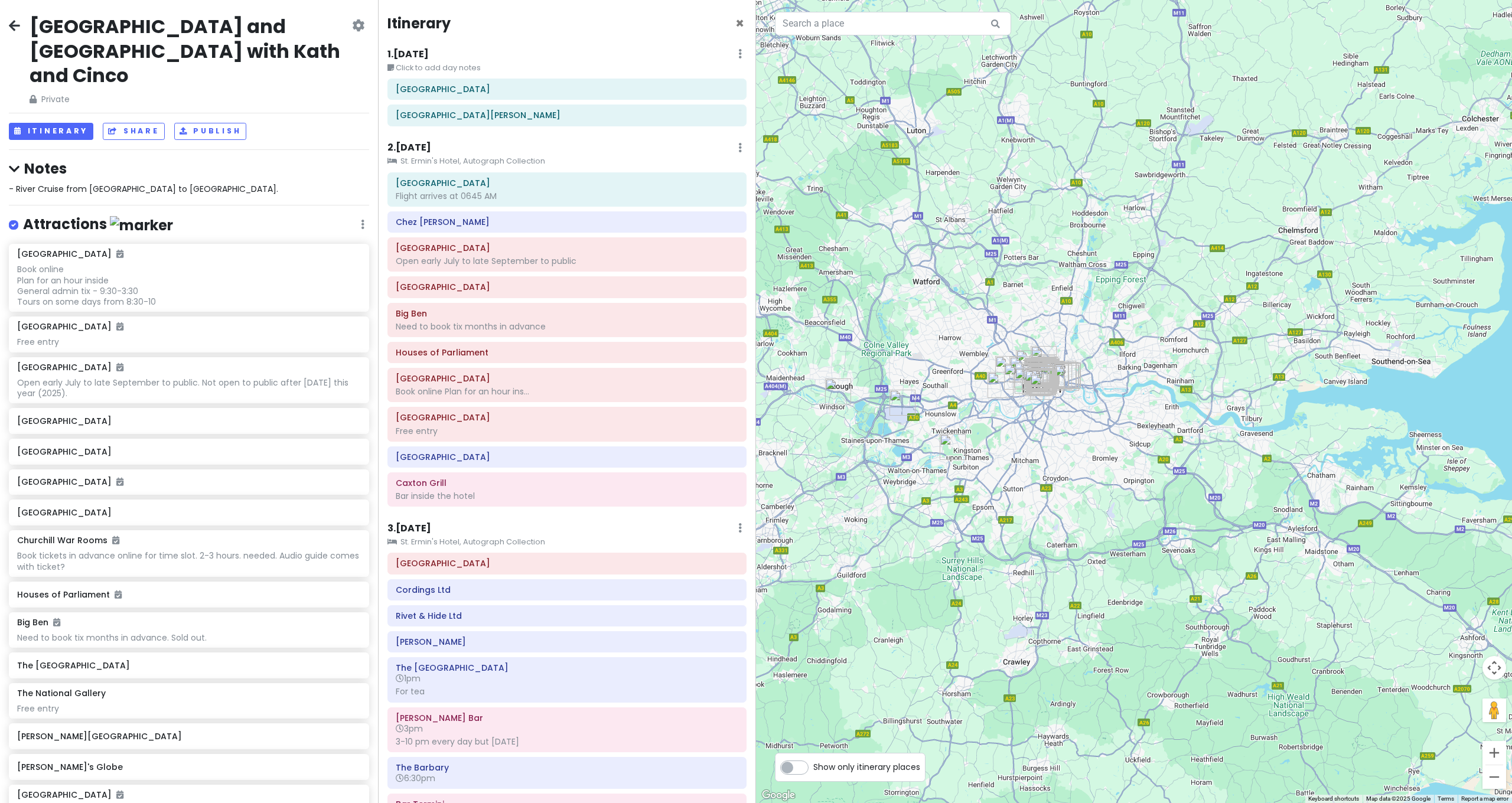
drag, startPoint x: 1167, startPoint y: 422, endPoint x: 1319, endPoint y: 477, distance: 161.6
click at [1319, 477] on div at bounding box center [1133, 401] width 756 height 803
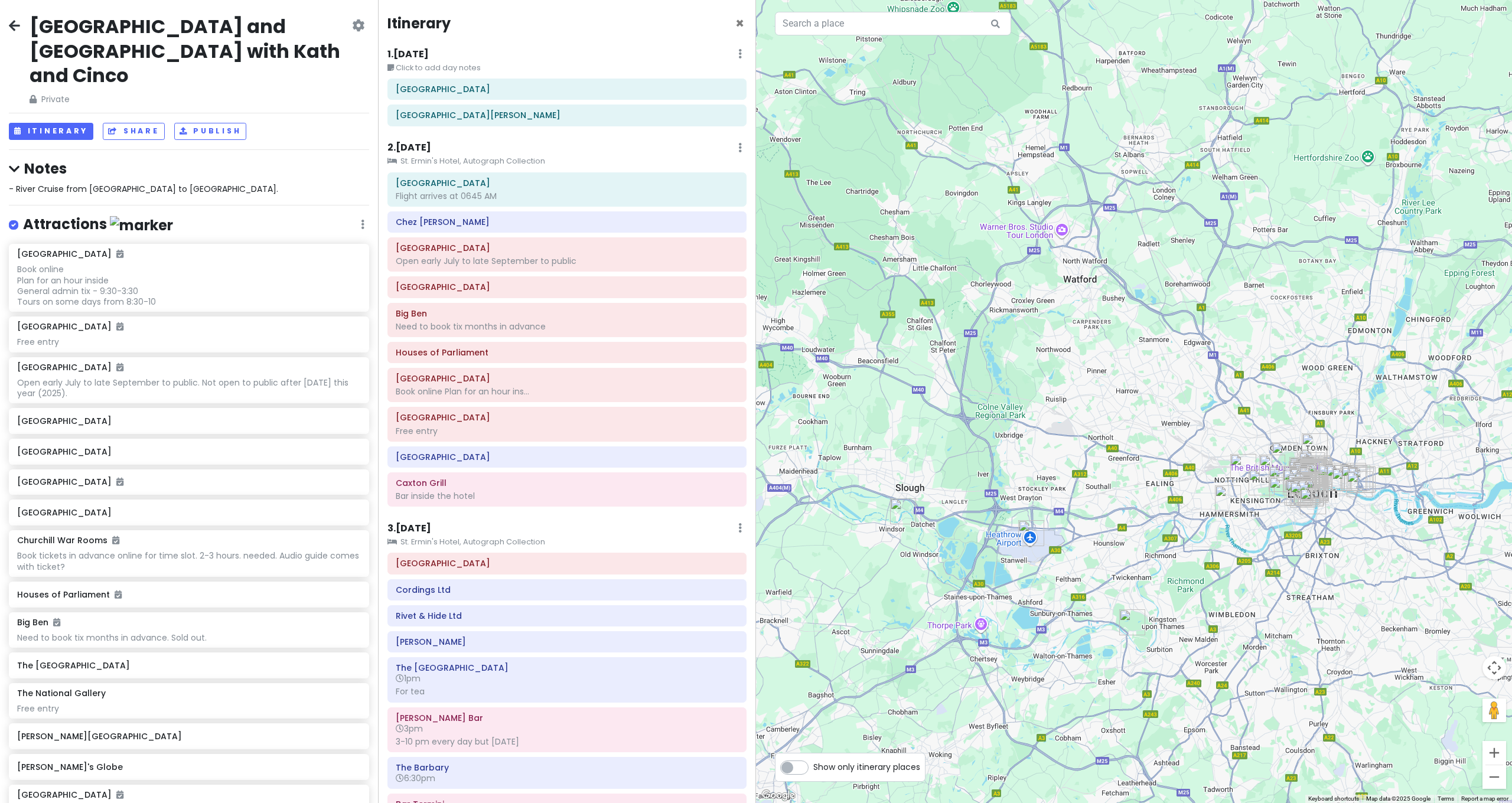
drag, startPoint x: 1289, startPoint y: 462, endPoint x: 1154, endPoint y: 395, distance: 150.7
click at [1157, 397] on div at bounding box center [1133, 401] width 756 height 803
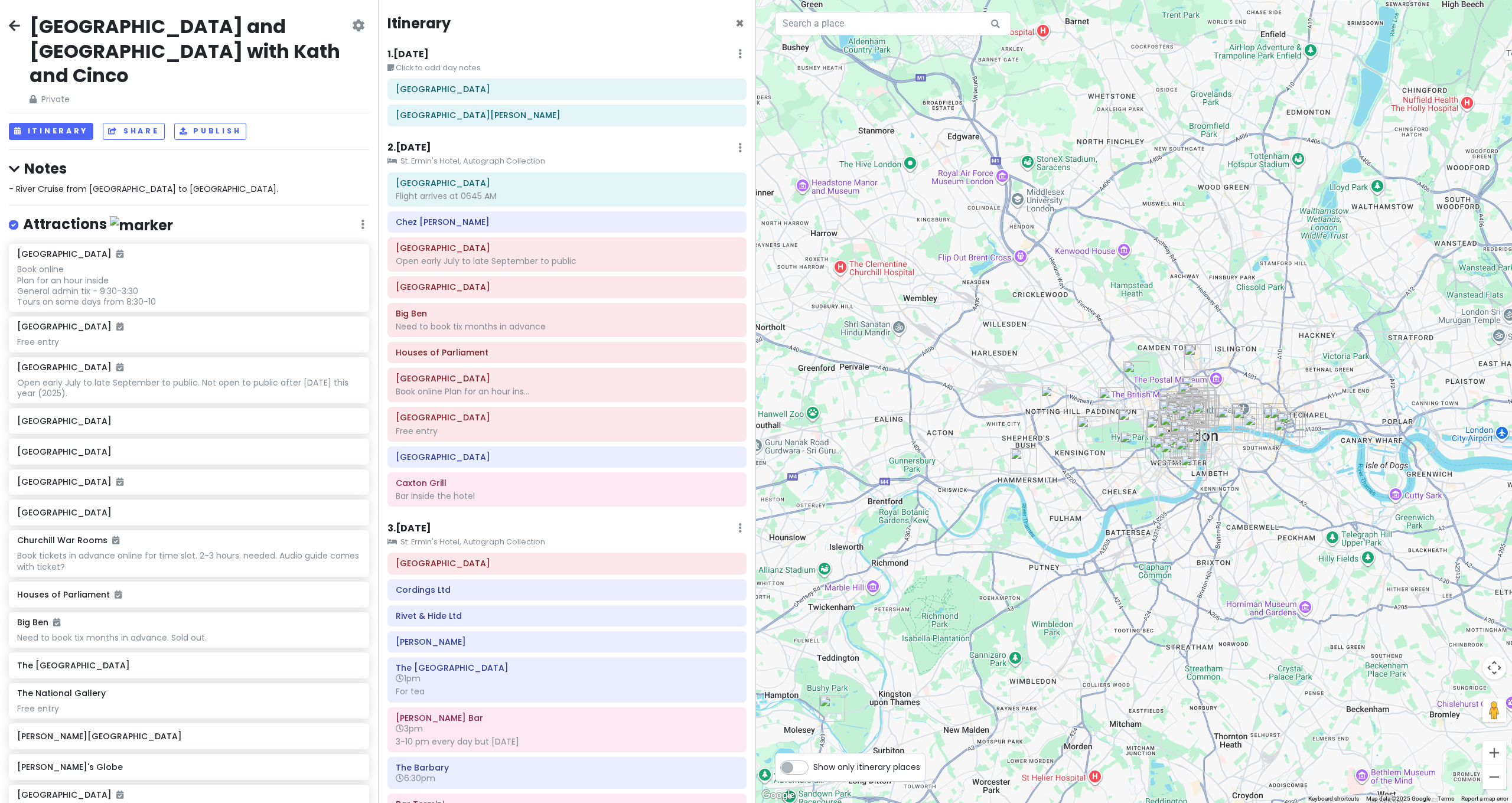
drag, startPoint x: 1196, startPoint y: 368, endPoint x: 1089, endPoint y: 309, distance: 122.2
click at [1089, 309] on div at bounding box center [1133, 401] width 756 height 803
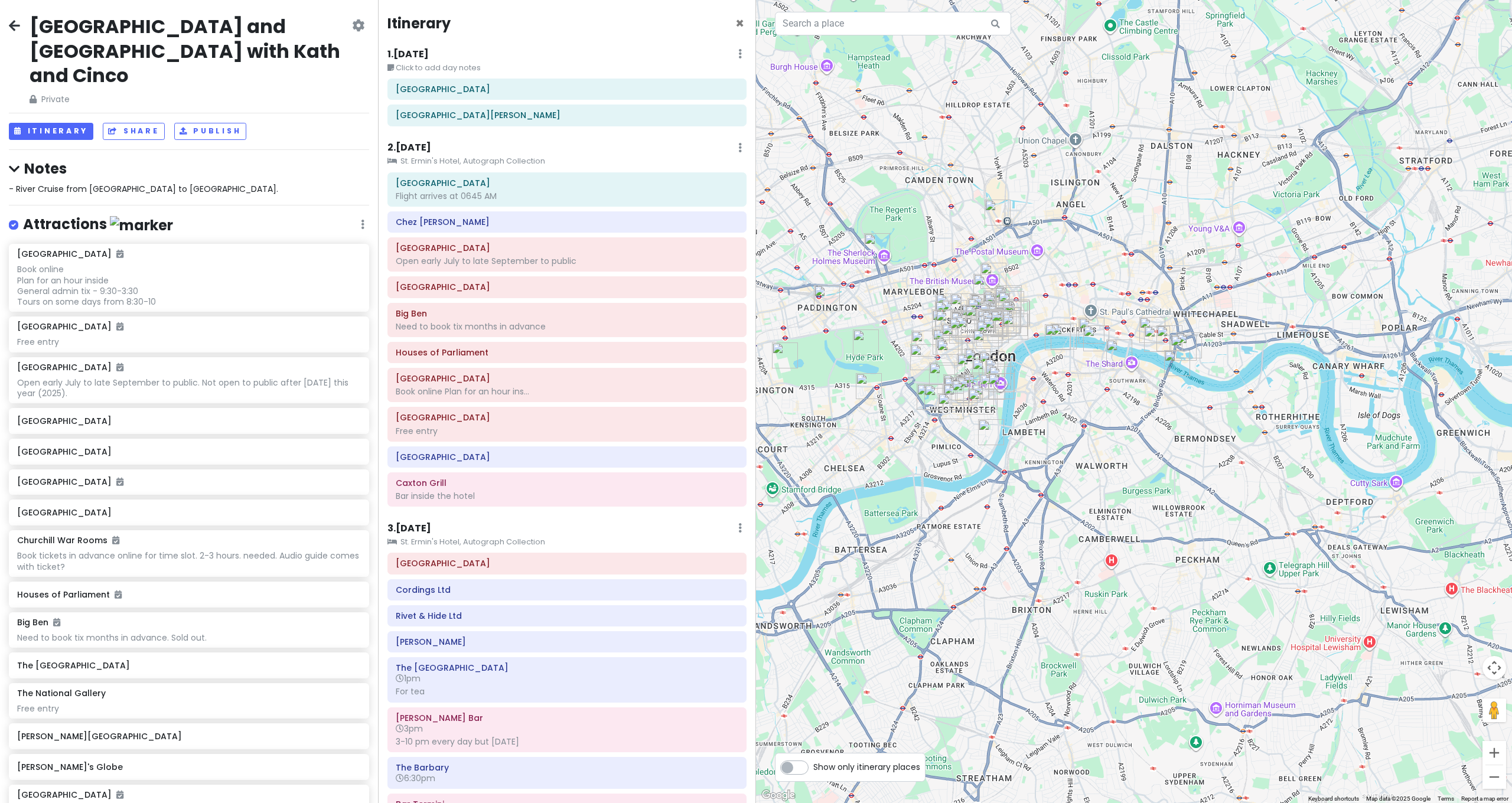
click at [1158, 317] on img "The Hung Drawn & Quartered, EC3" at bounding box center [1152, 330] width 26 height 26
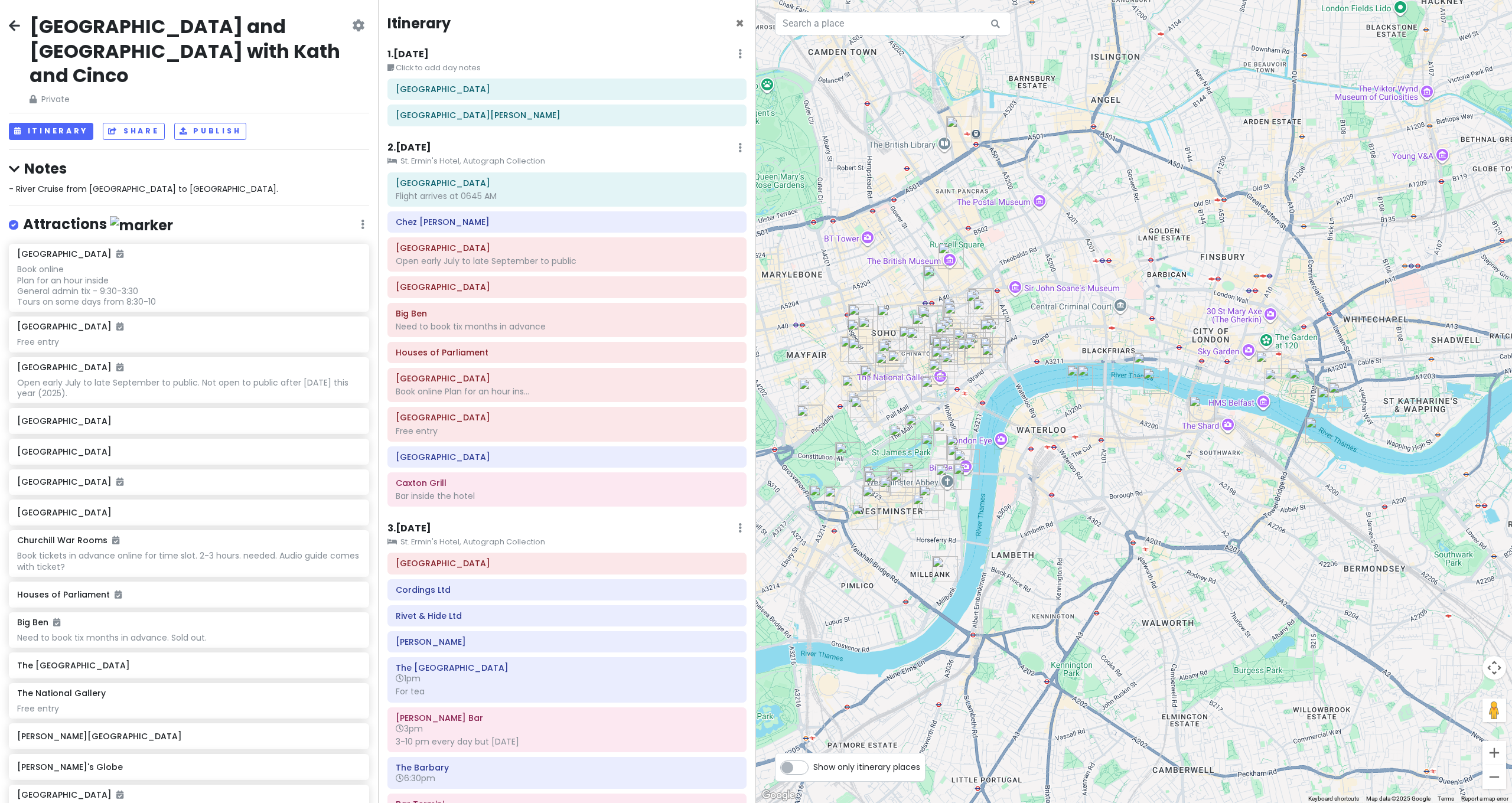
drag, startPoint x: 1075, startPoint y: 311, endPoint x: 1157, endPoint y: 307, distance: 82.1
click at [1157, 307] on div "To navigate, press the arrow keys." at bounding box center [1133, 401] width 756 height 803
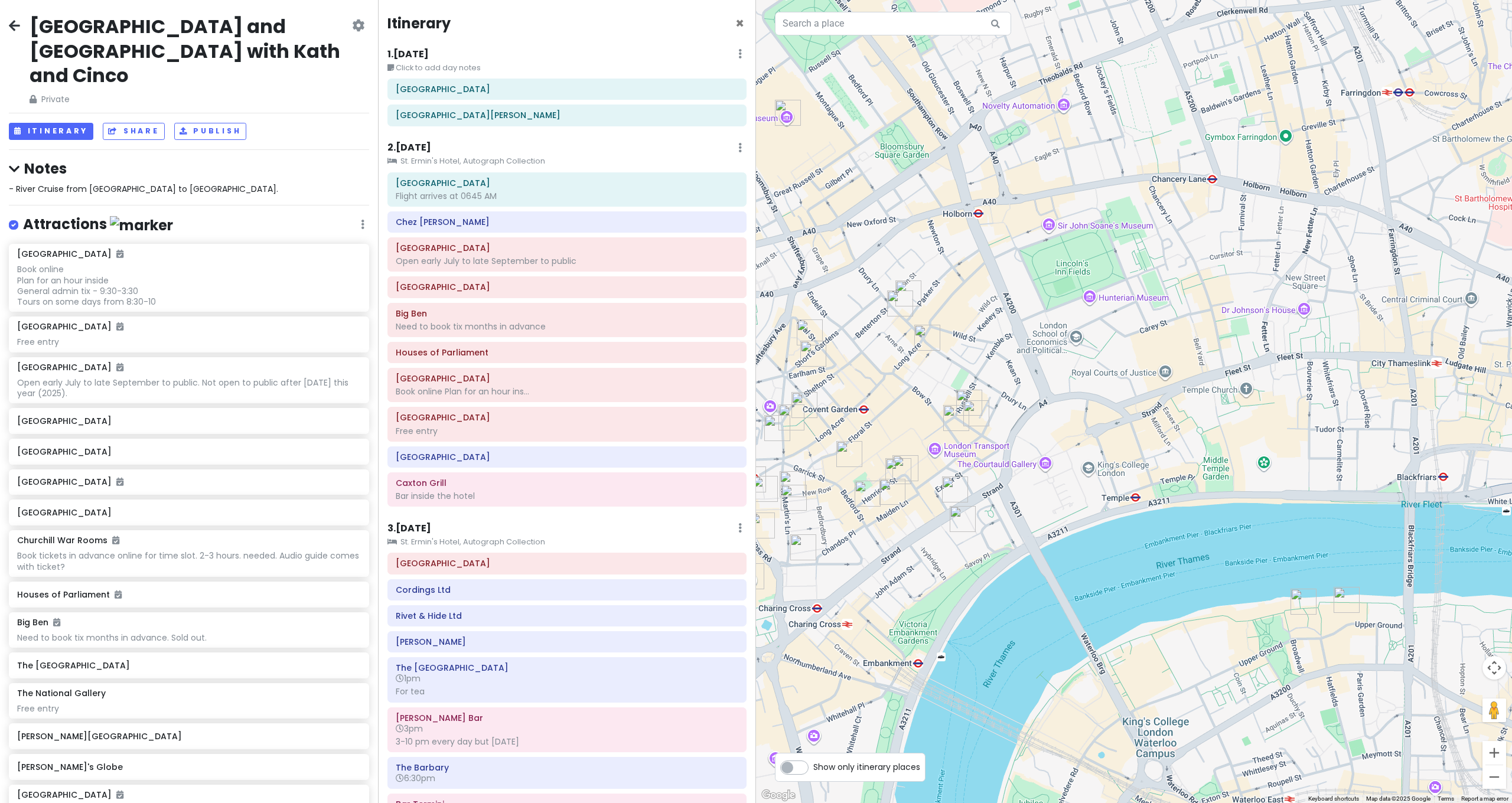
drag, startPoint x: 1184, startPoint y: 306, endPoint x: 1261, endPoint y: 304, distance: 77.0
click at [1262, 303] on div at bounding box center [1133, 401] width 756 height 803
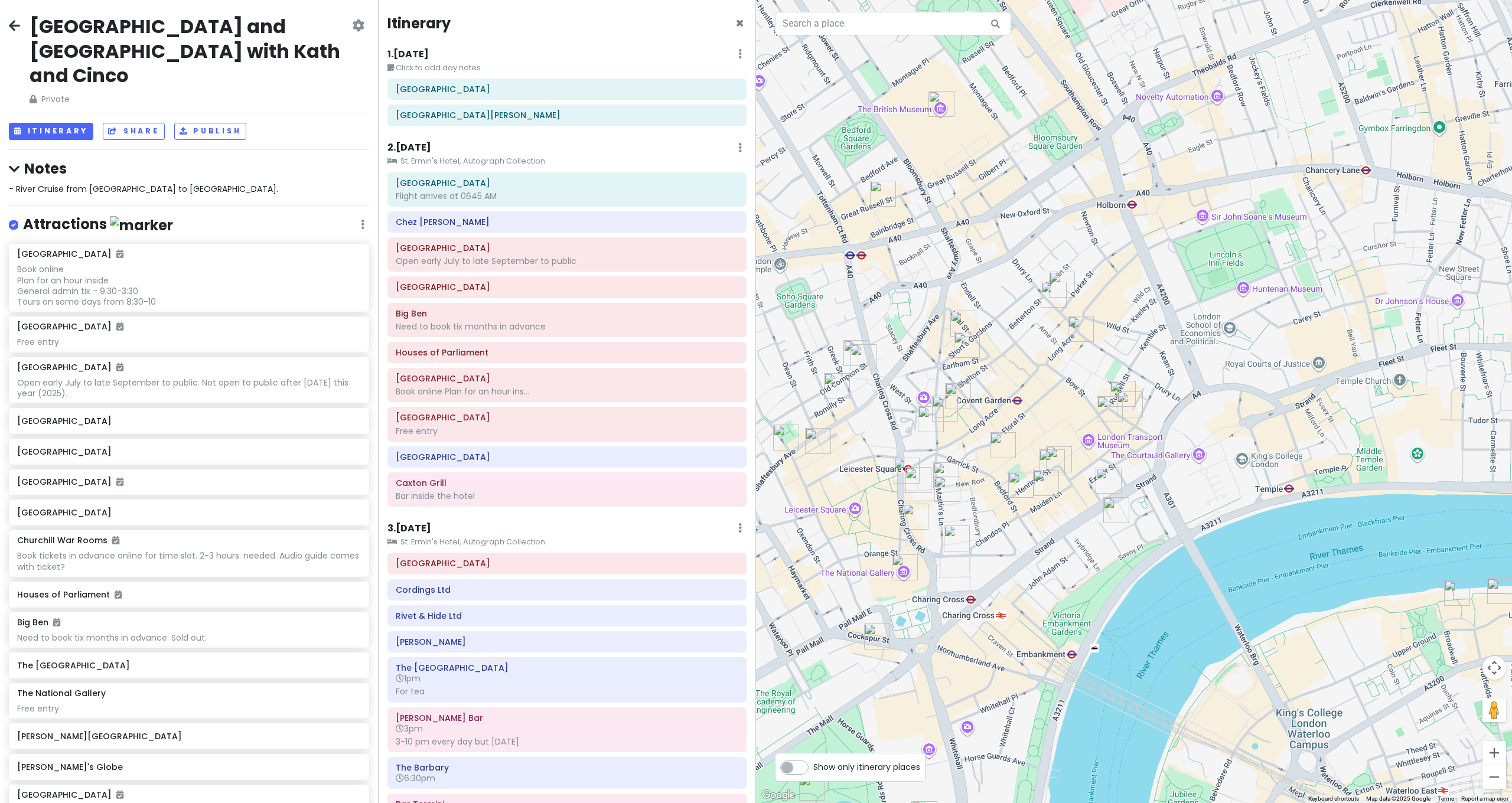
drag, startPoint x: 1161, startPoint y: 321, endPoint x: 1258, endPoint y: 311, distance: 97.5
click at [1258, 312] on div at bounding box center [1133, 401] width 756 height 803
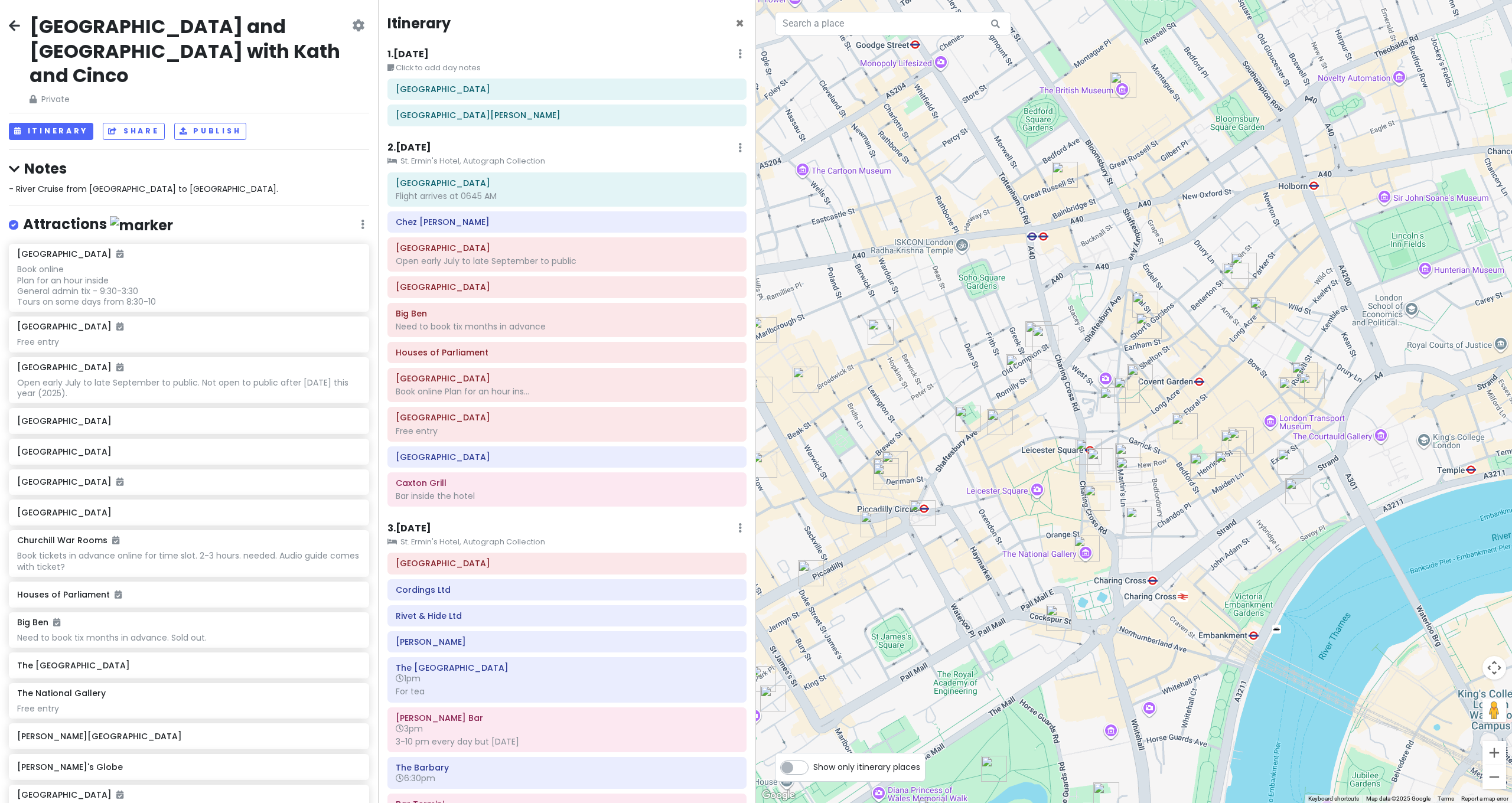
click at [970, 420] on img "Sondheim Theatre" at bounding box center [968, 419] width 26 height 26
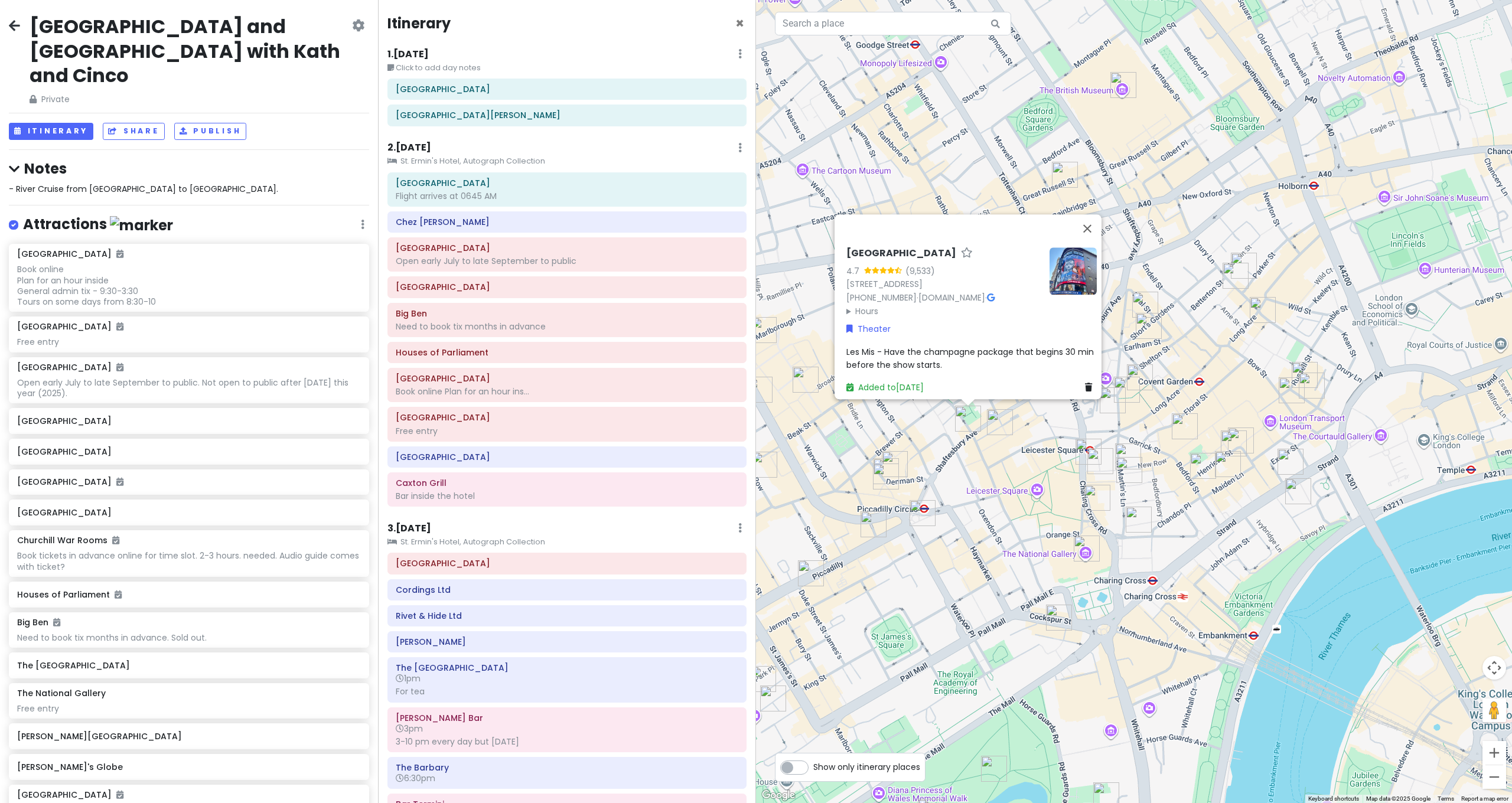
click at [921, 515] on img "The Criterion Theatre" at bounding box center [922, 513] width 26 height 26
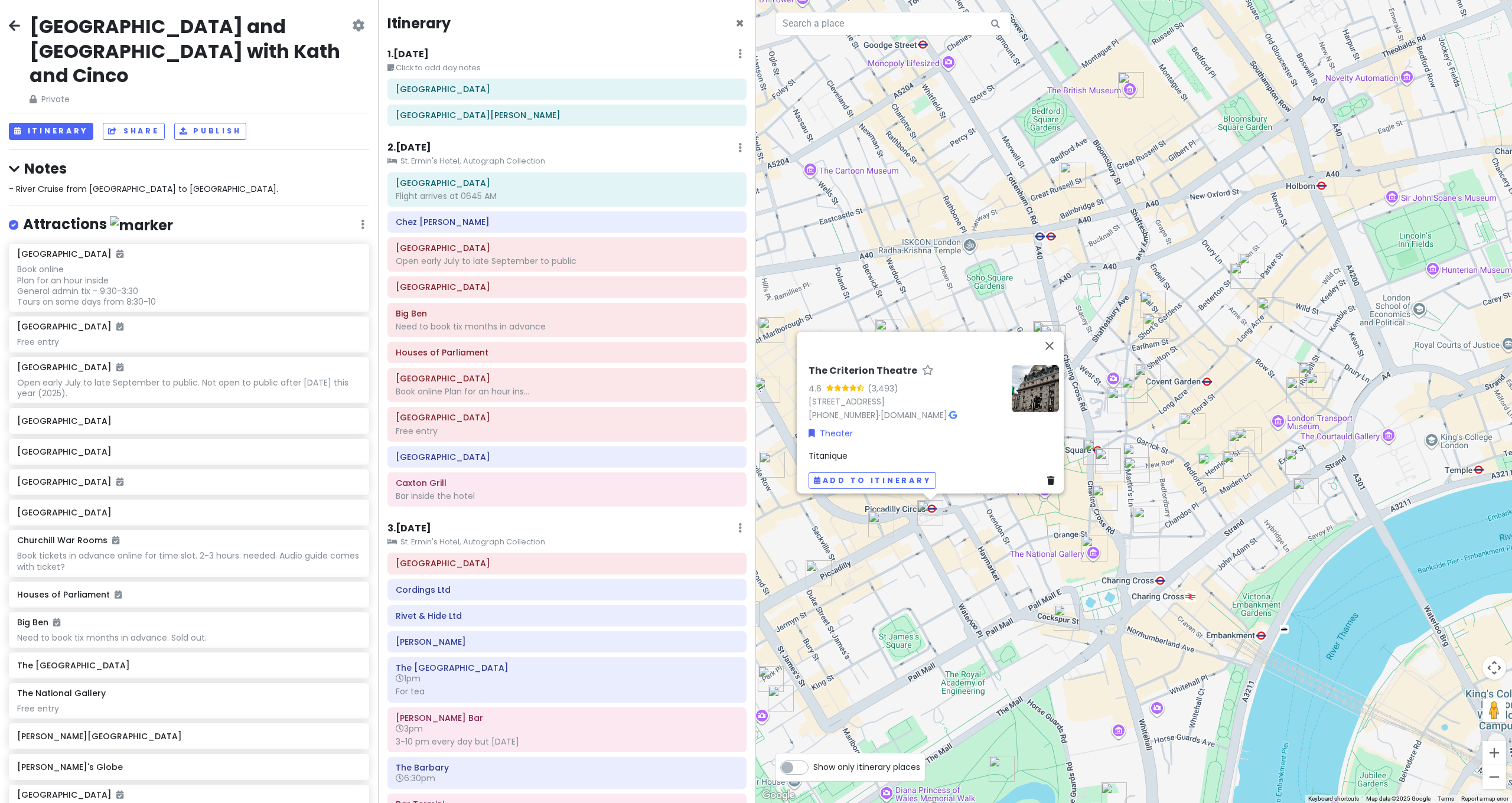
click at [1086, 455] on img "Wyndham's Theatre" at bounding box center [1096, 451] width 26 height 26
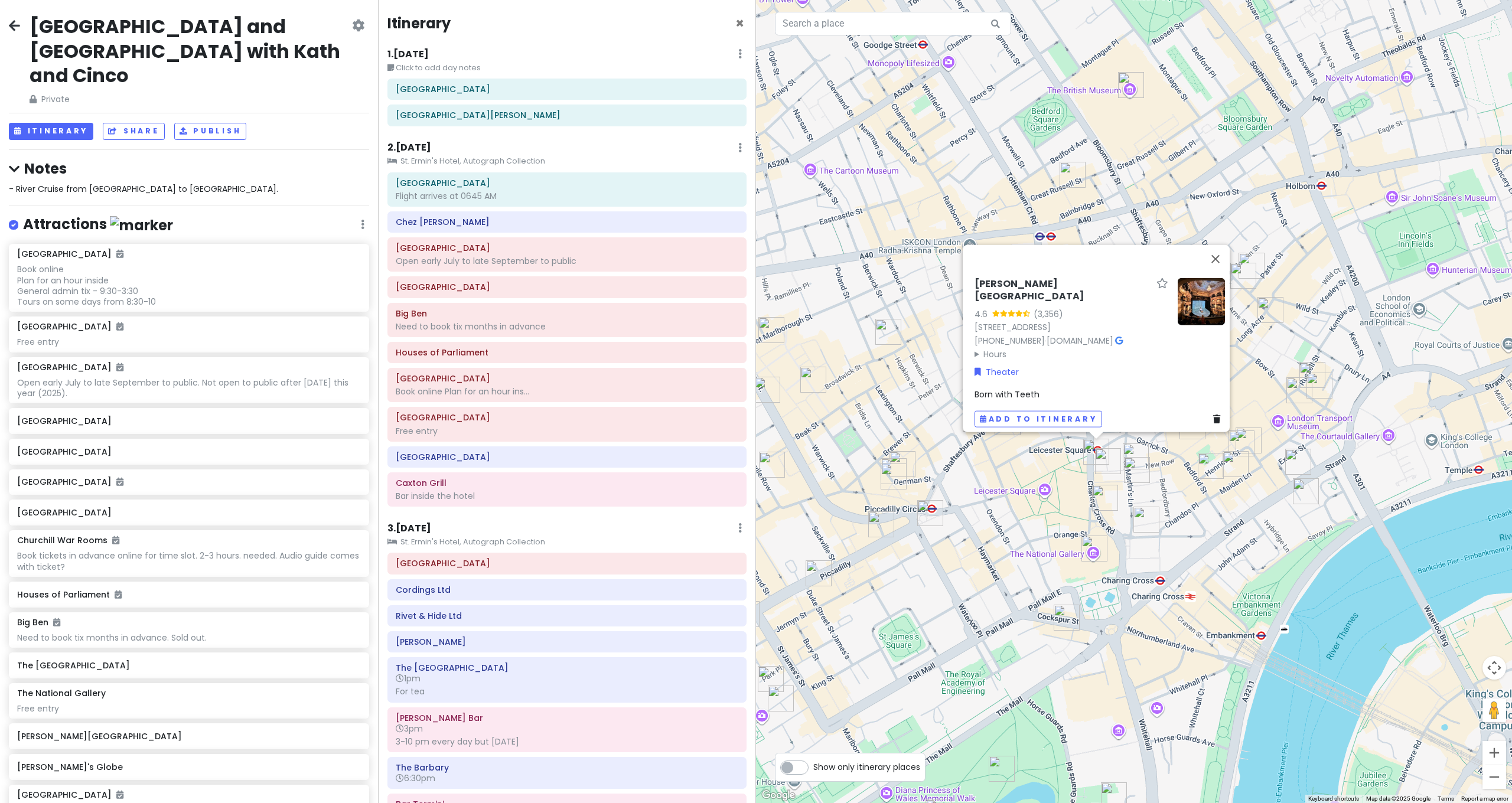
click at [1041, 471] on div "Wyndham's Theatre 4.6 (3,356) Charing Cross Rd, London WC2H 0DA, UK +44 344 482…" at bounding box center [1133, 401] width 756 height 803
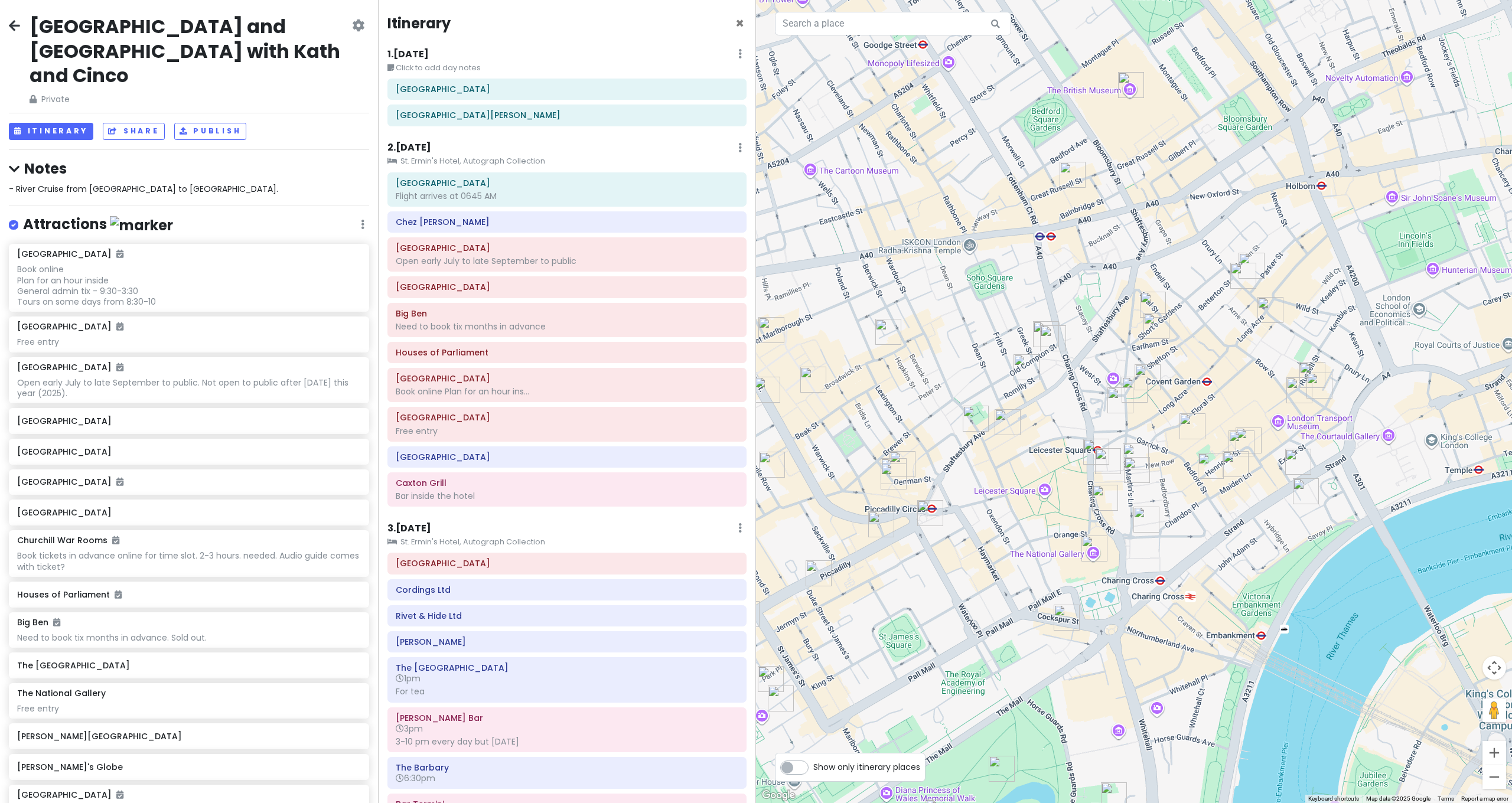
click at [1102, 507] on img "Garrick Theatre" at bounding box center [1105, 498] width 26 height 26
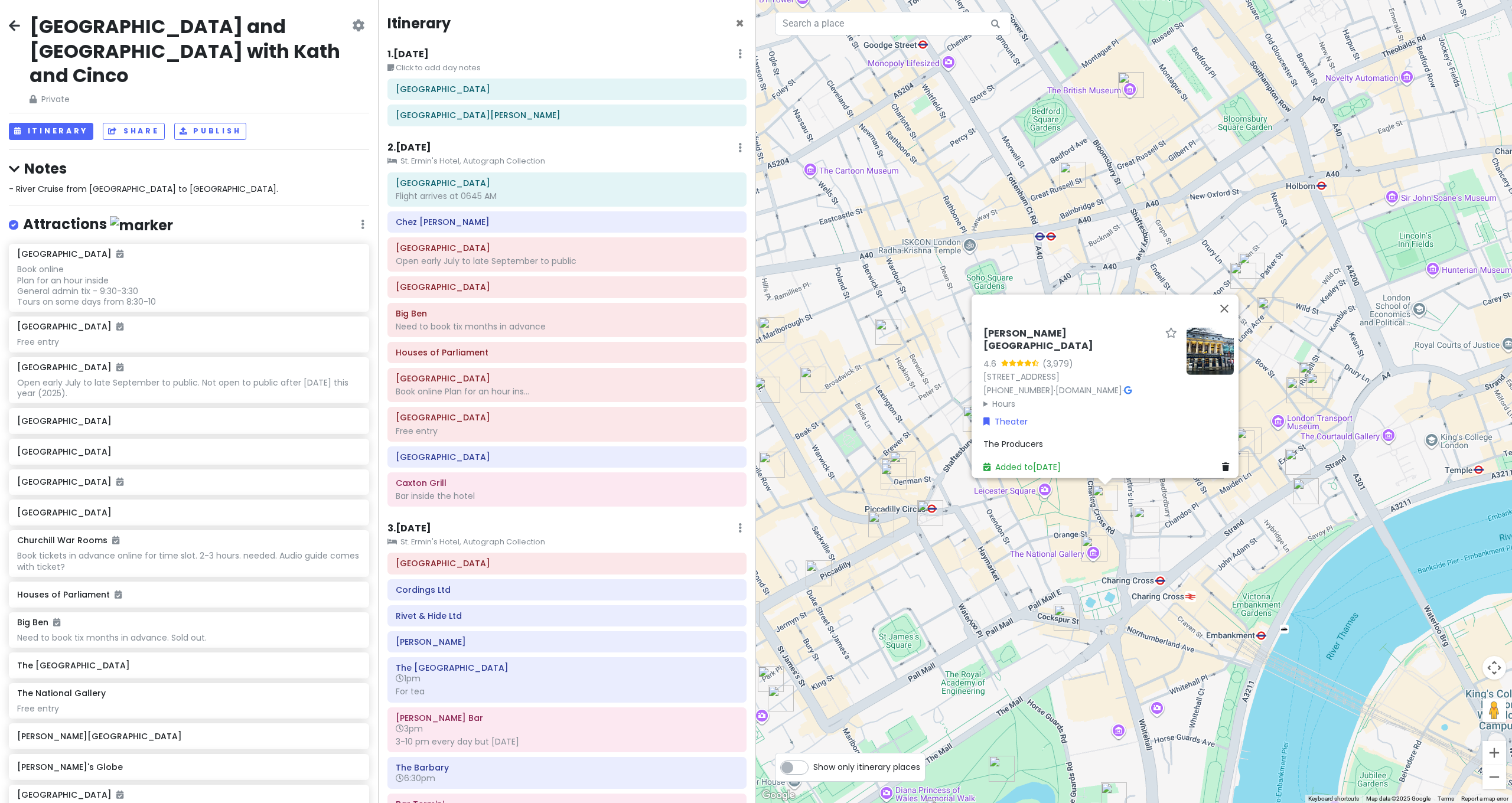
click at [1119, 510] on div "Garrick Theatre 4.6 (3,979) 2 Charing Cross Rd, London WC2H 0HH, UK +44 330 333…" at bounding box center [1133, 401] width 756 height 803
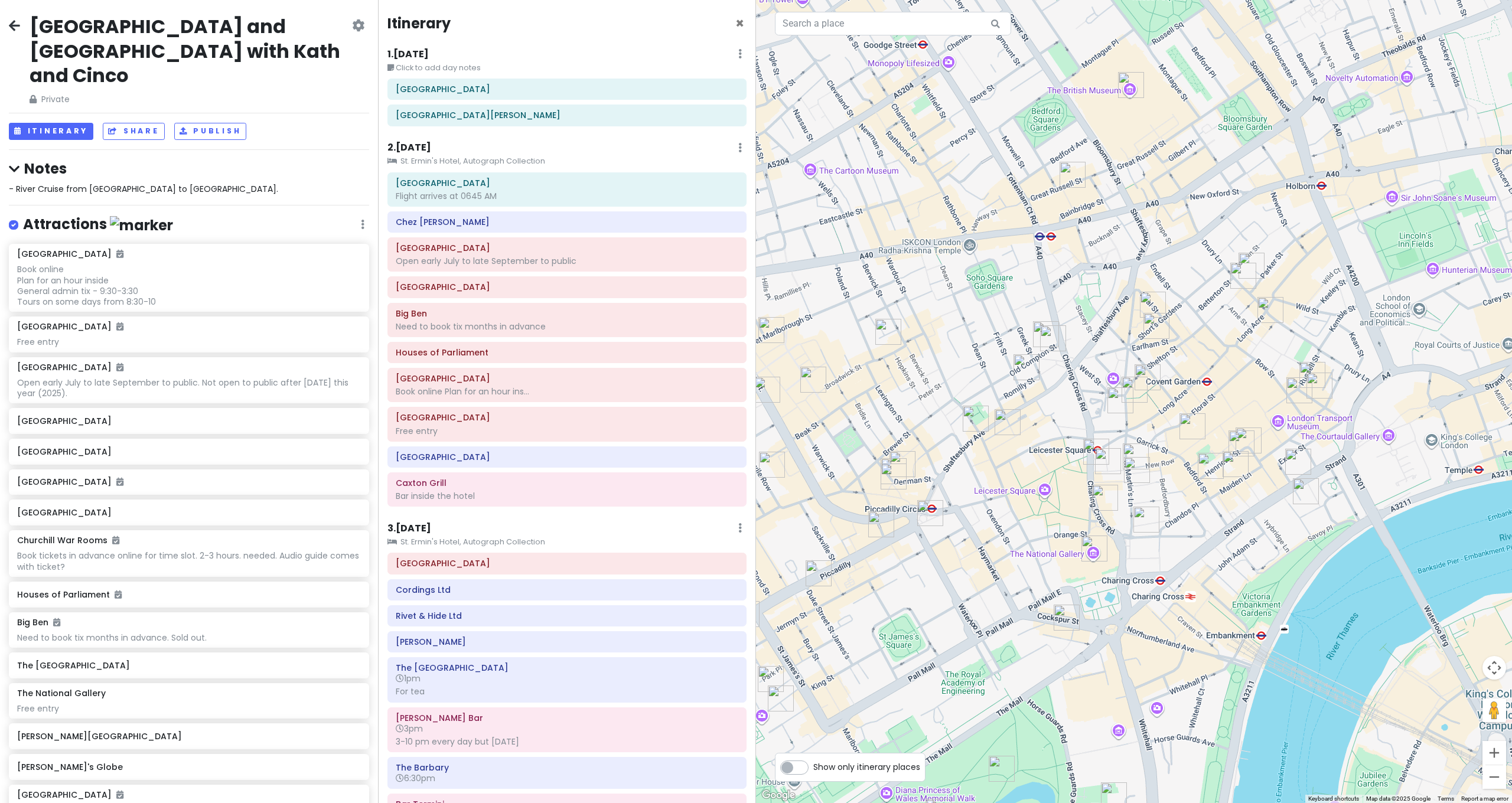
click at [1098, 552] on img "The National Gallery" at bounding box center [1094, 549] width 26 height 26
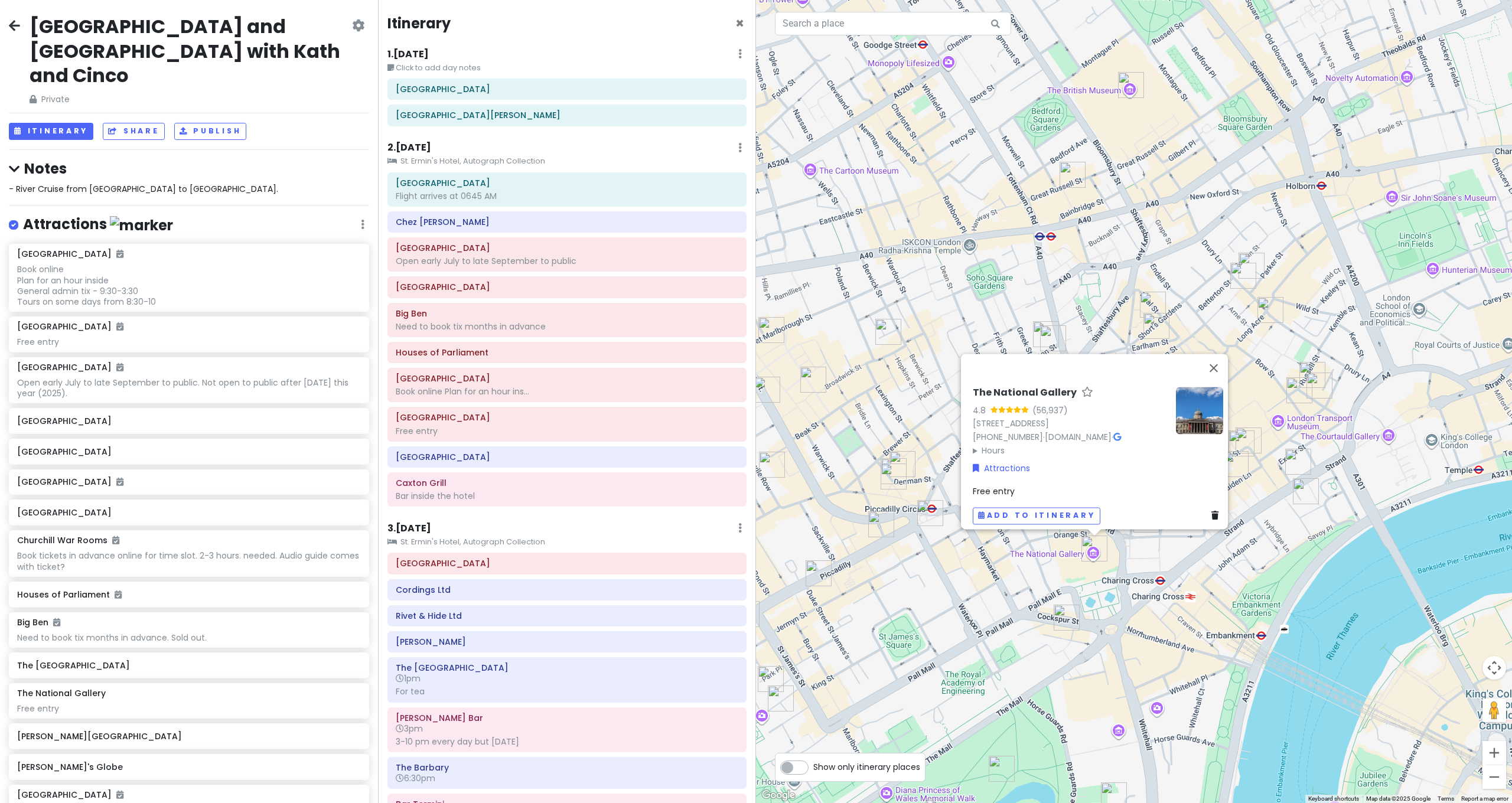
click at [1069, 622] on img "The Rooftop" at bounding box center [1067, 618] width 26 height 26
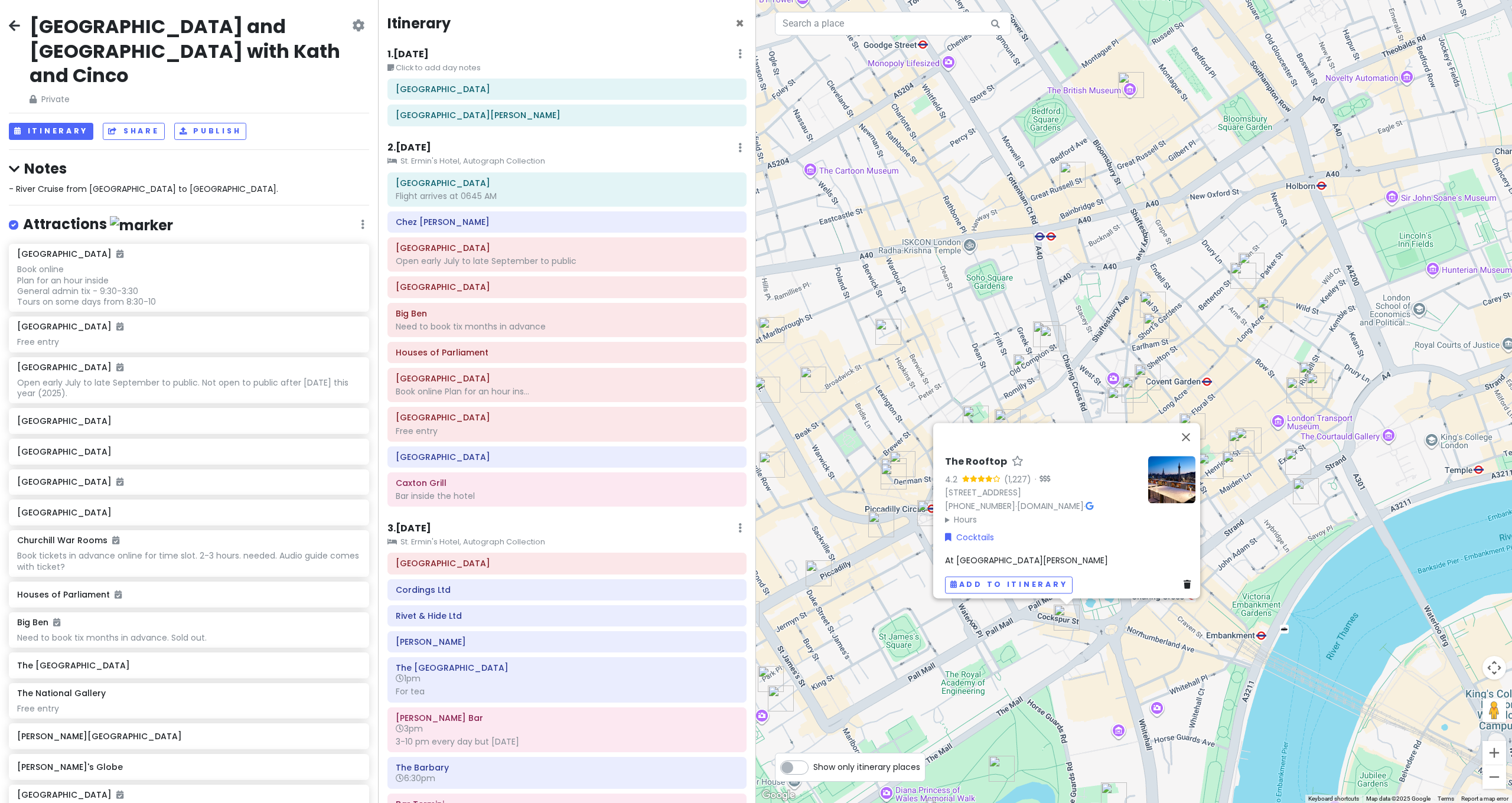
click at [1120, 633] on div "The Rooftop 4.2 (1,227) · 7th Floor, 2 Spring Gardens, London SW1A 2TS, UK +44 …" at bounding box center [1133, 401] width 756 height 803
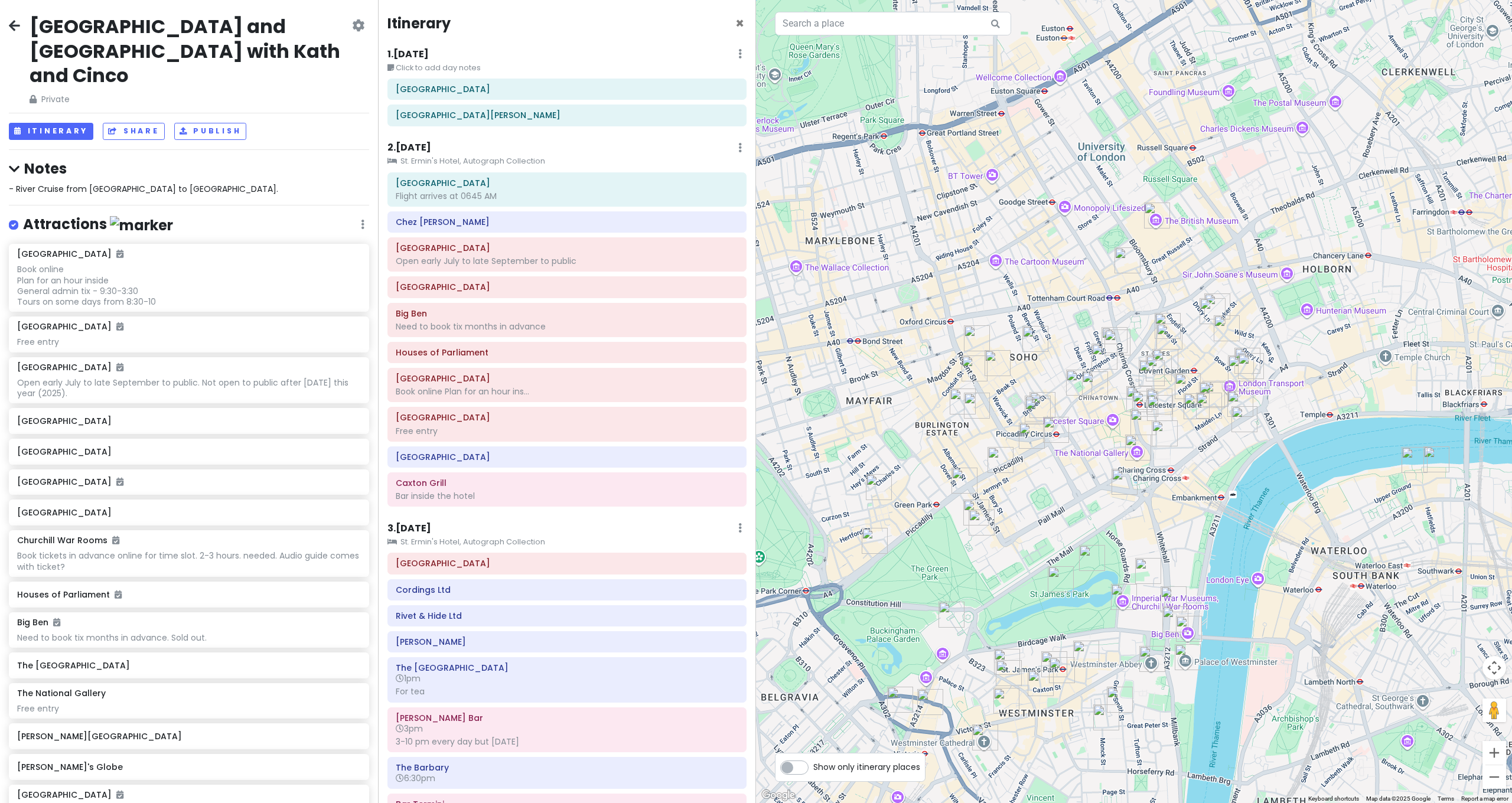
drag, startPoint x: 1120, startPoint y: 625, endPoint x: 1159, endPoint y: 398, distance: 230.3
click at [1158, 401] on div at bounding box center [1133, 401] width 756 height 803
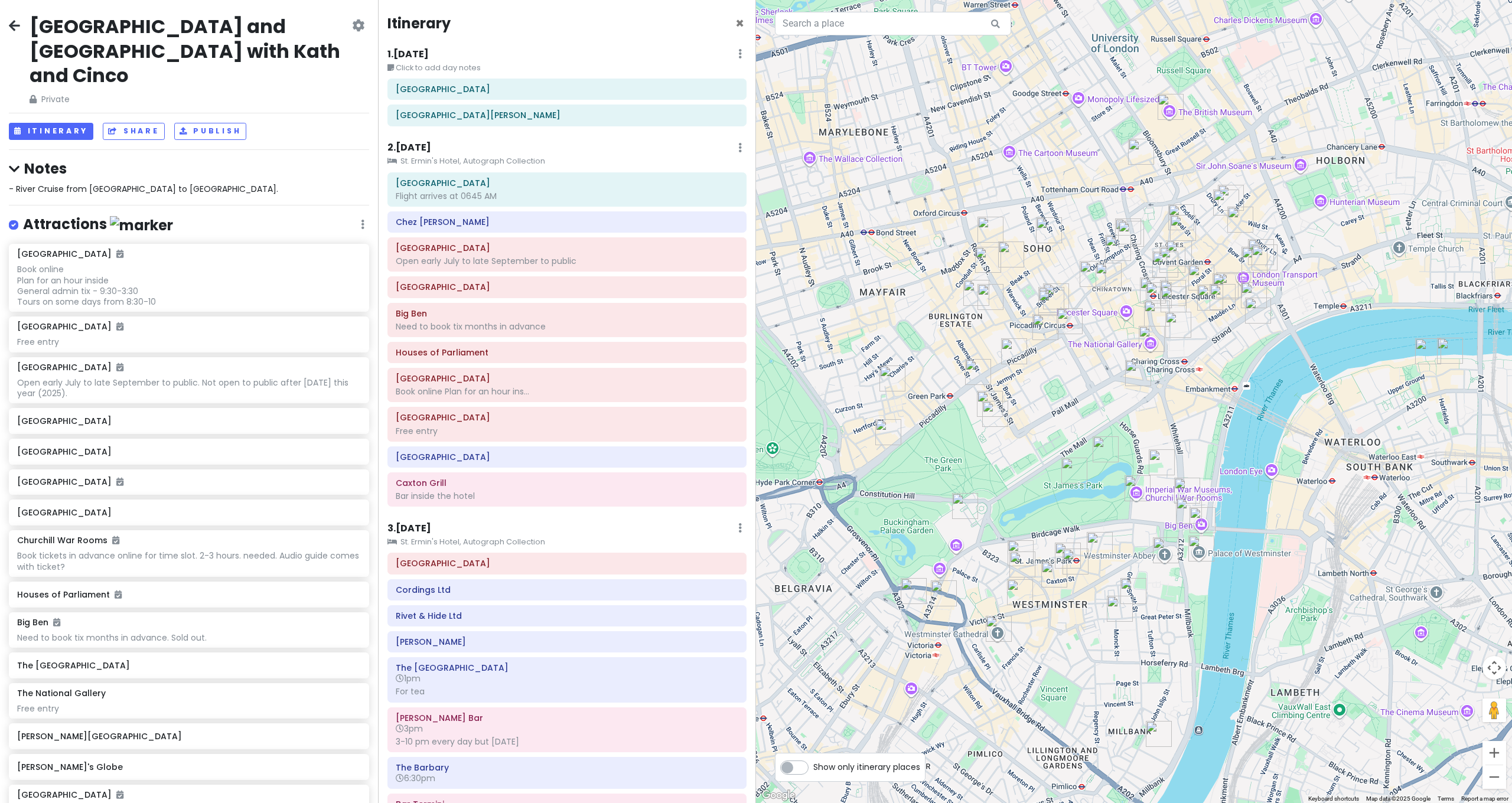
click at [1096, 547] on img "Blue Boar Pub" at bounding box center [1099, 545] width 26 height 26
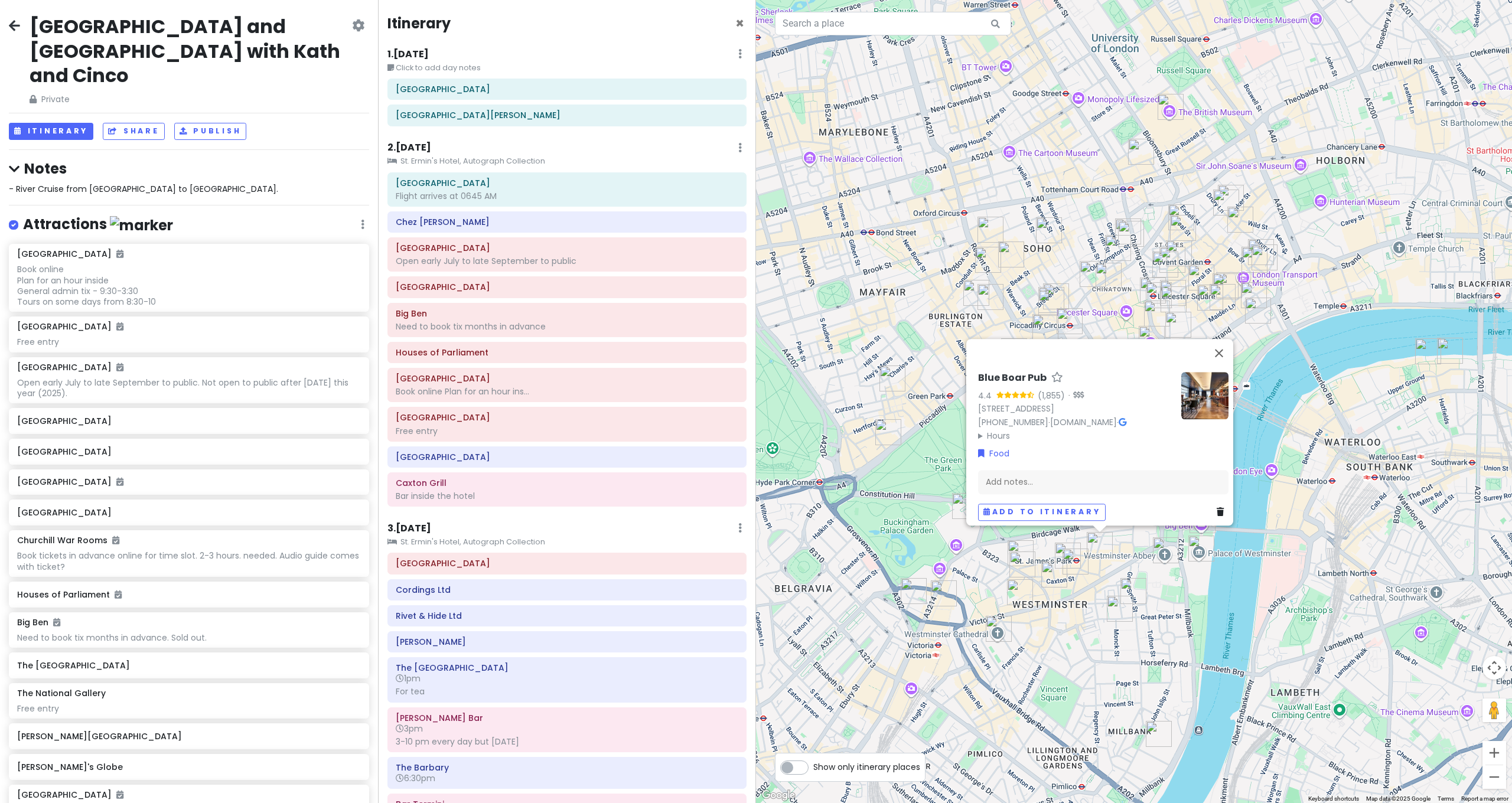
click at [1051, 571] on img "Chez Antoinette Victoria" at bounding box center [1054, 574] width 26 height 26
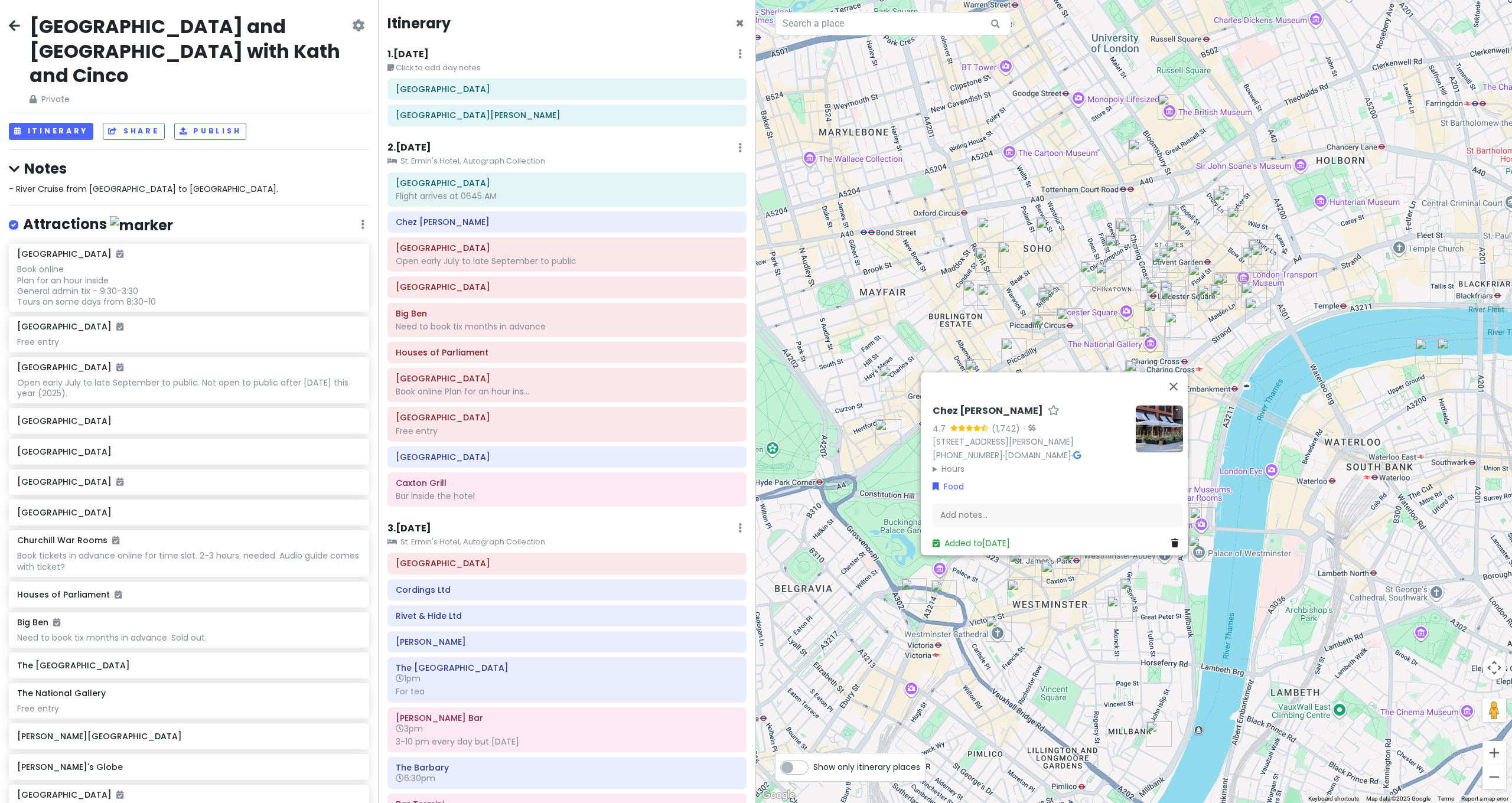
click at [1019, 592] on img "The Ivy Victoria" at bounding box center [1019, 592] width 26 height 26
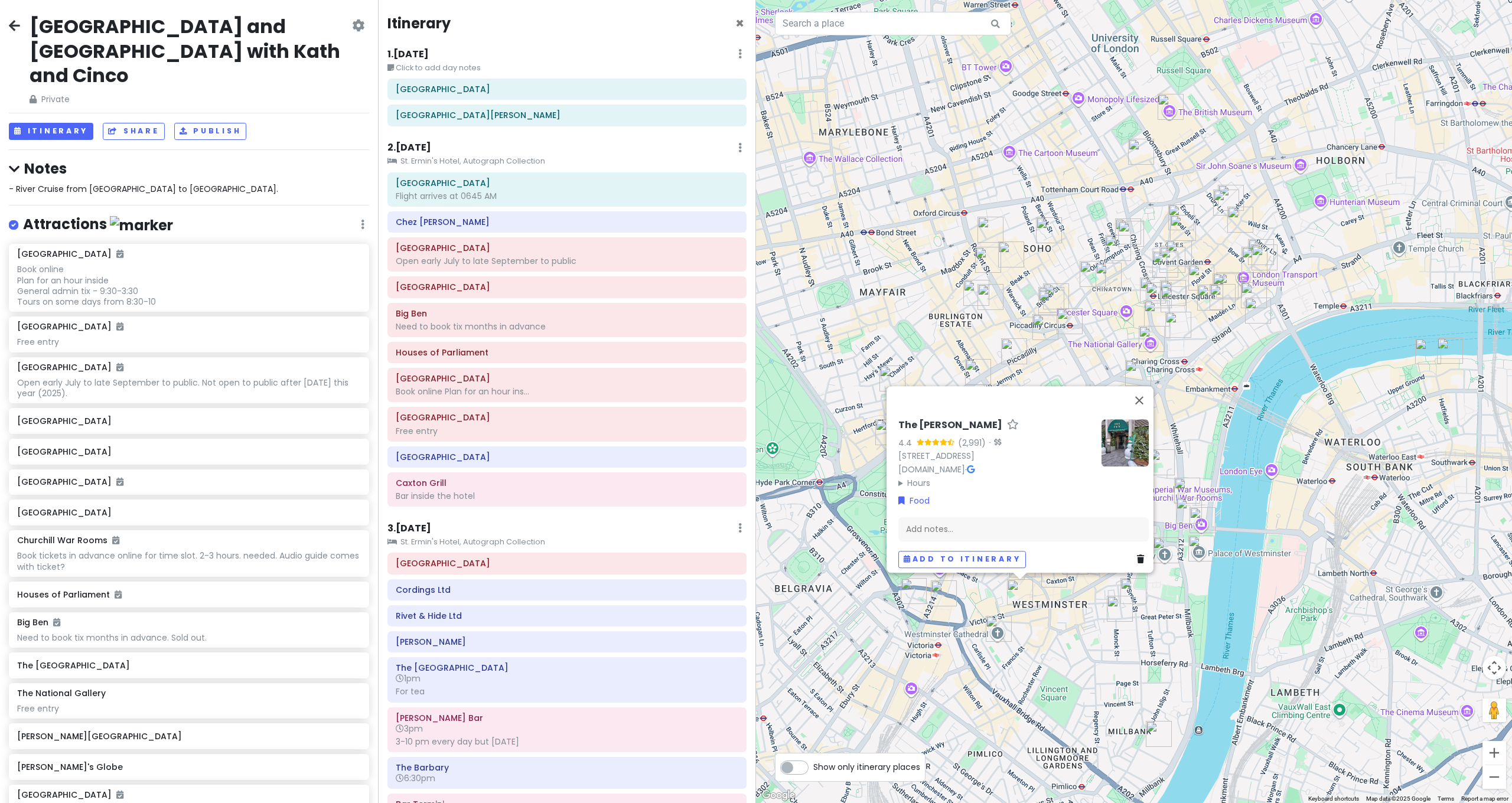
click at [1051, 606] on div "The Ivy Victoria 4.4 (2,991) · 66 Victoria St, London SW1E 6SQ, UK ivycollectio…" at bounding box center [1133, 401] width 756 height 803
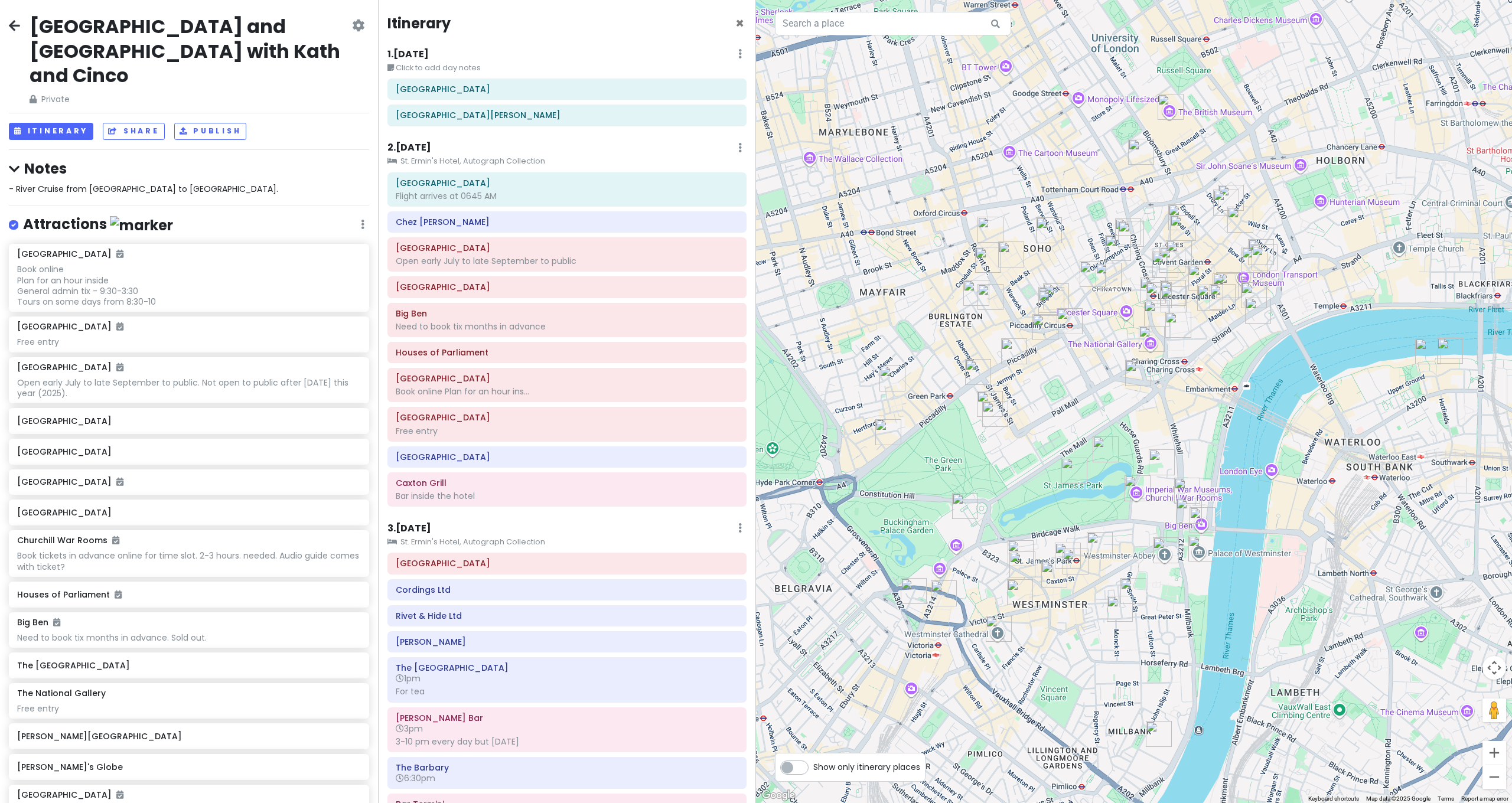
click at [1026, 569] on img "Quilon" at bounding box center [1022, 565] width 26 height 26
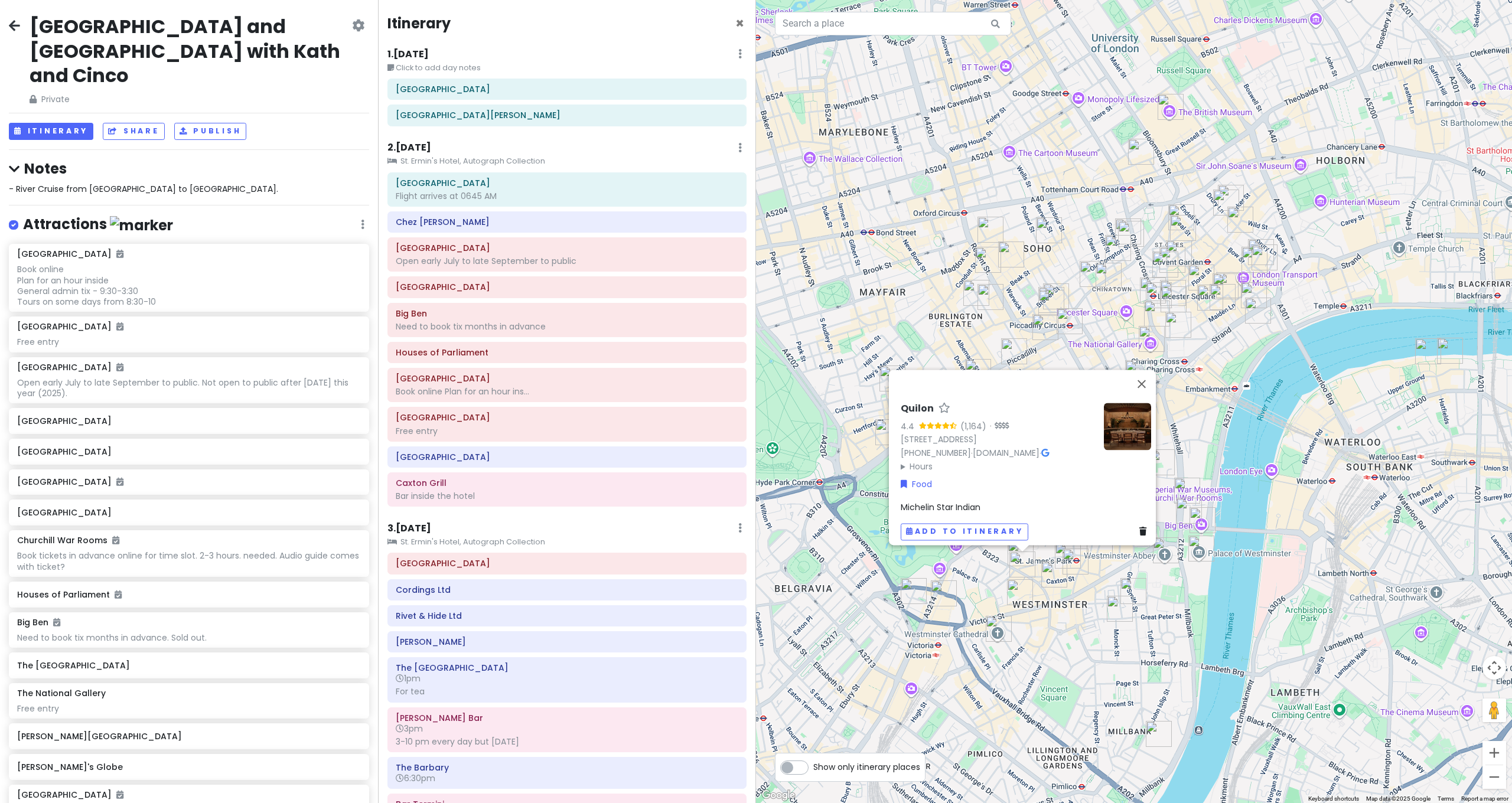
click at [970, 569] on div "Quilon 4.4 (1,164) · 41 Buckingham Gate, London SW1E 6AF, UK +44 20 7821 1899 ·…" at bounding box center [1133, 401] width 756 height 803
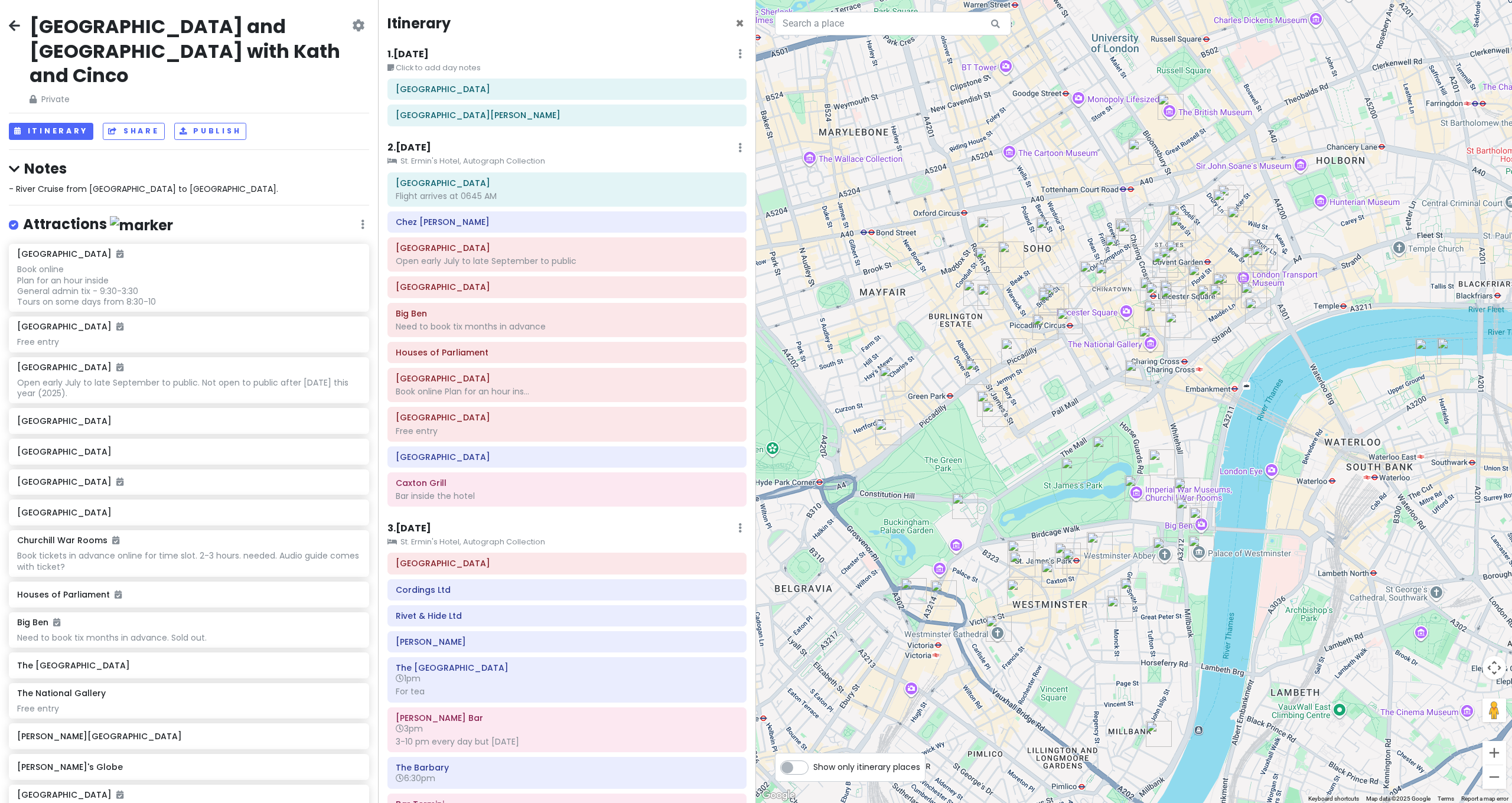
click at [1020, 545] on img "Bon Gusto" at bounding box center [1020, 554] width 26 height 26
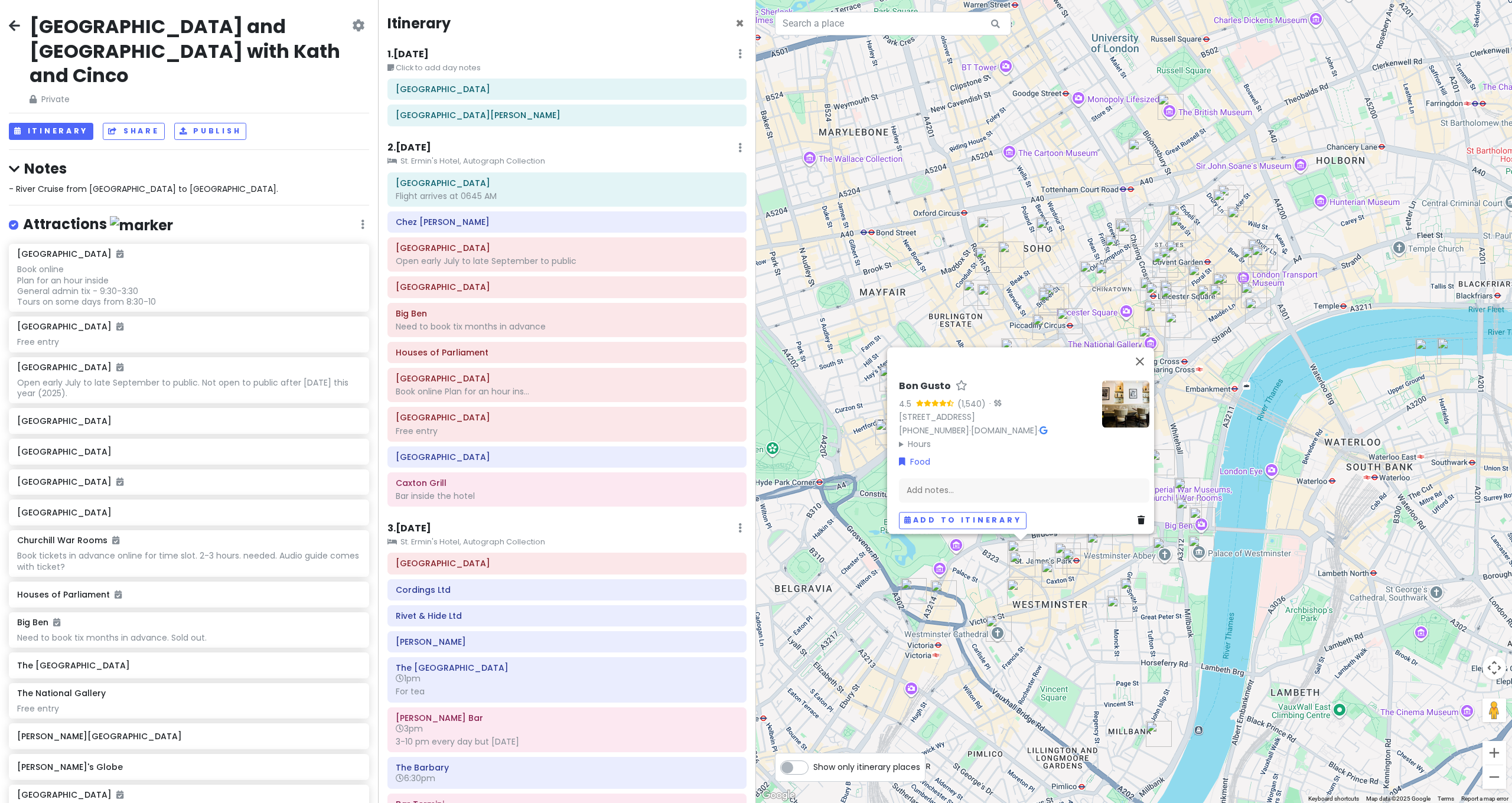
click at [1117, 612] on img "Ma La Sichuan" at bounding box center [1120, 609] width 26 height 26
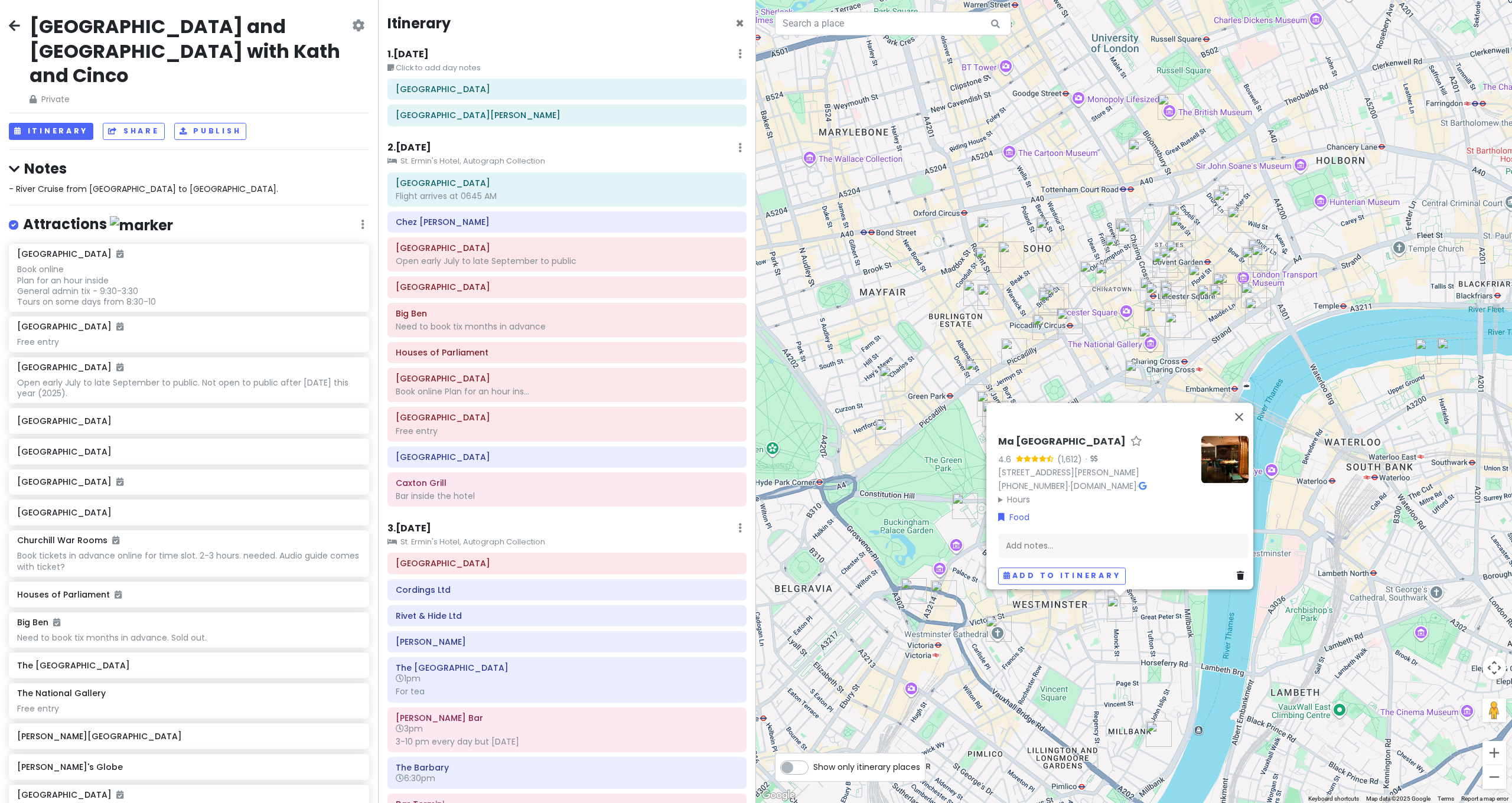
click at [1132, 601] on img "Ma La Sichuan" at bounding box center [1120, 609] width 26 height 26
click at [1132, 595] on img "The Cinnamon Club" at bounding box center [1133, 591] width 26 height 26
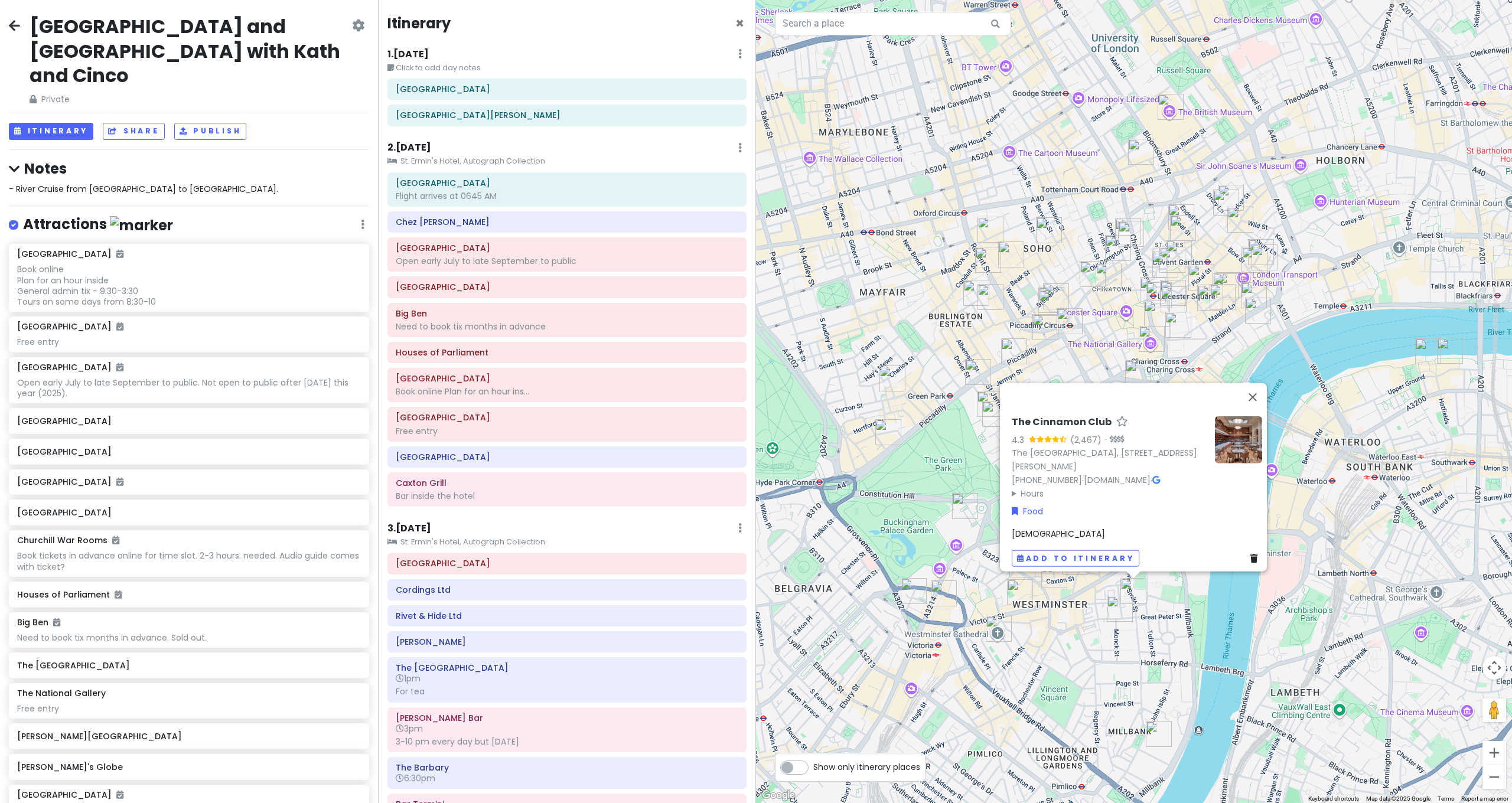
click at [950, 593] on img "Rail House Victoria" at bounding box center [944, 593] width 26 height 26
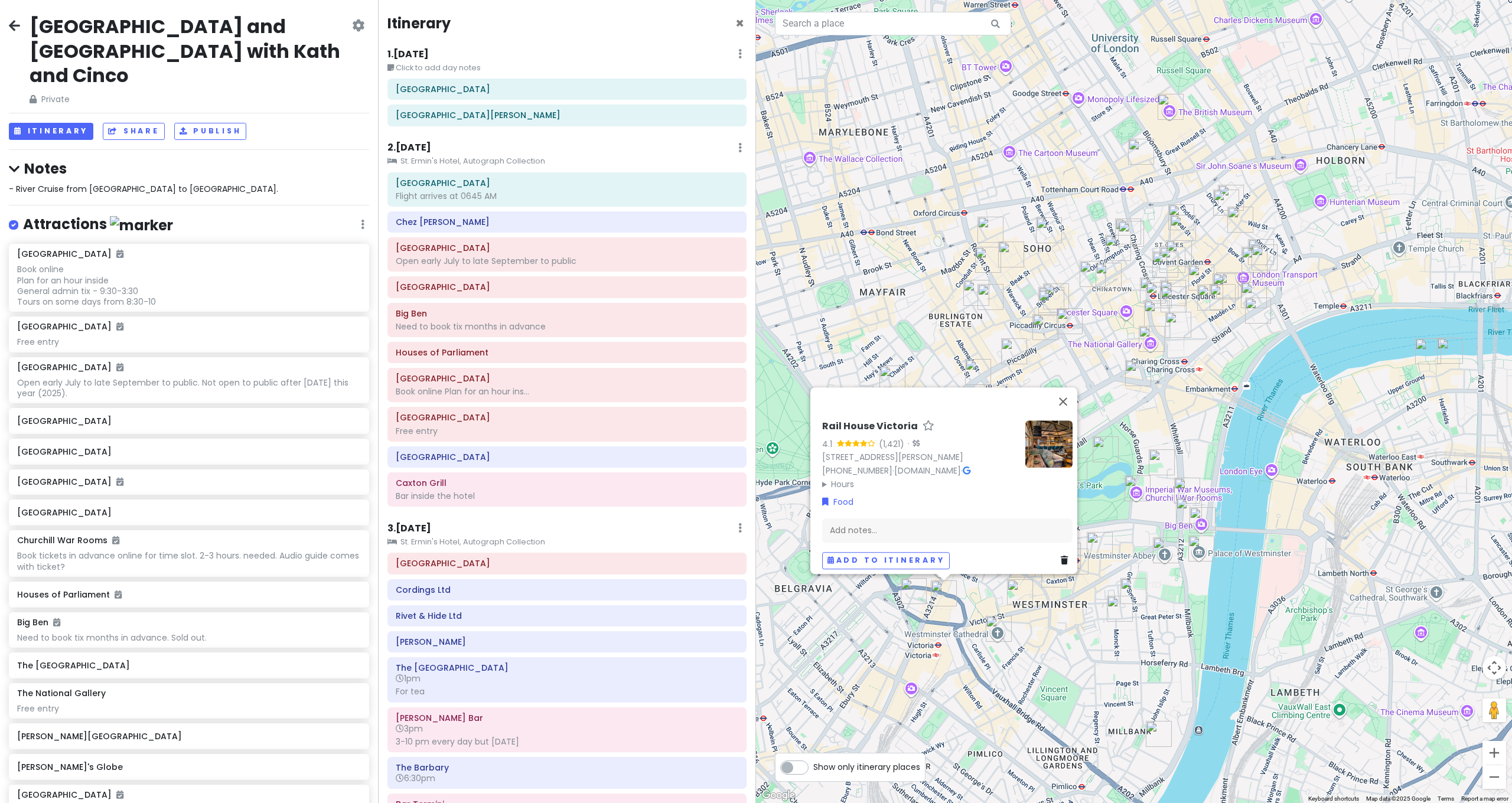
click at [902, 589] on img "The Goring Dining Room" at bounding box center [913, 591] width 26 height 26
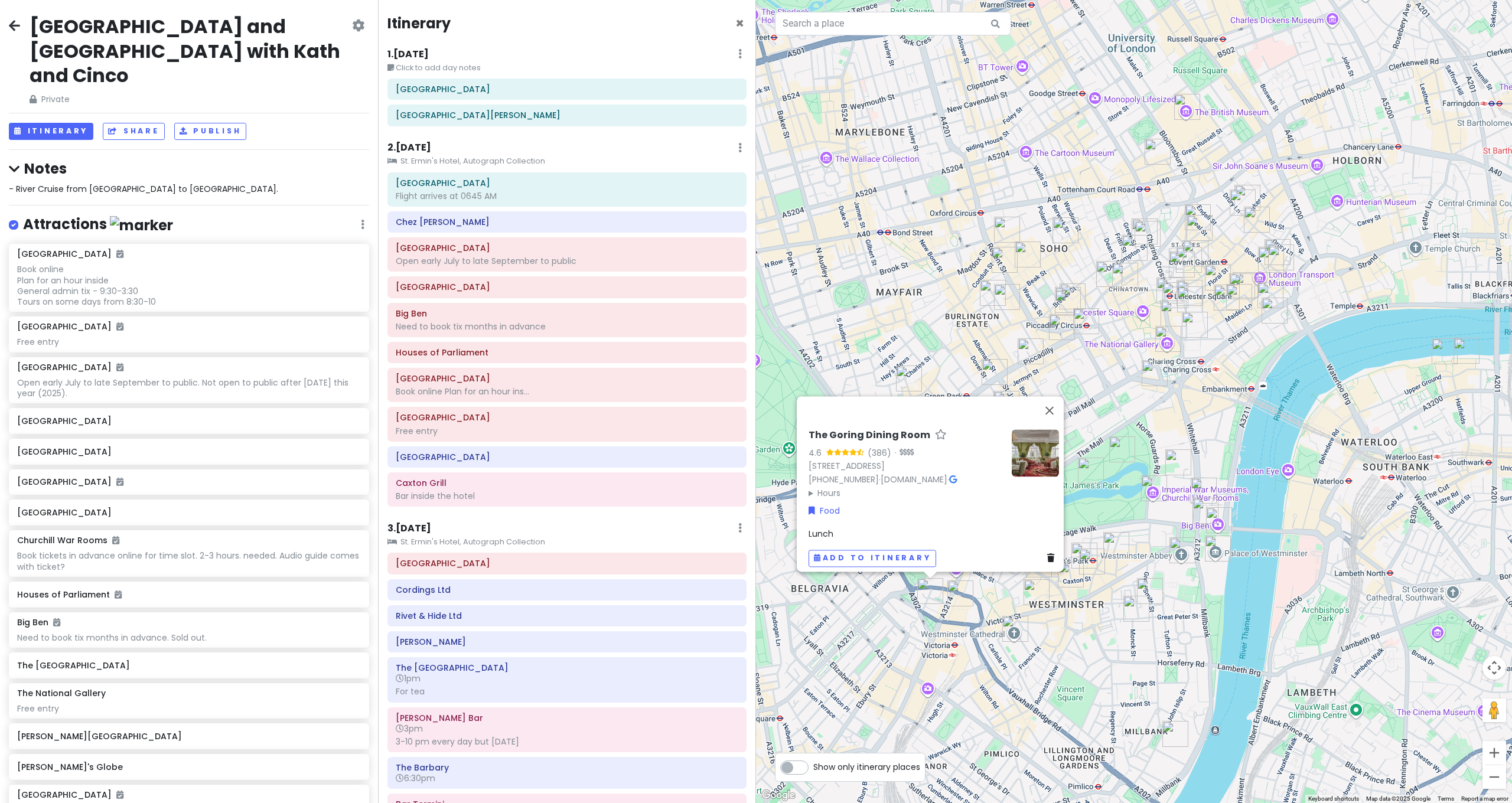
click at [957, 603] on img "Rail House Victoria" at bounding box center [960, 593] width 26 height 26
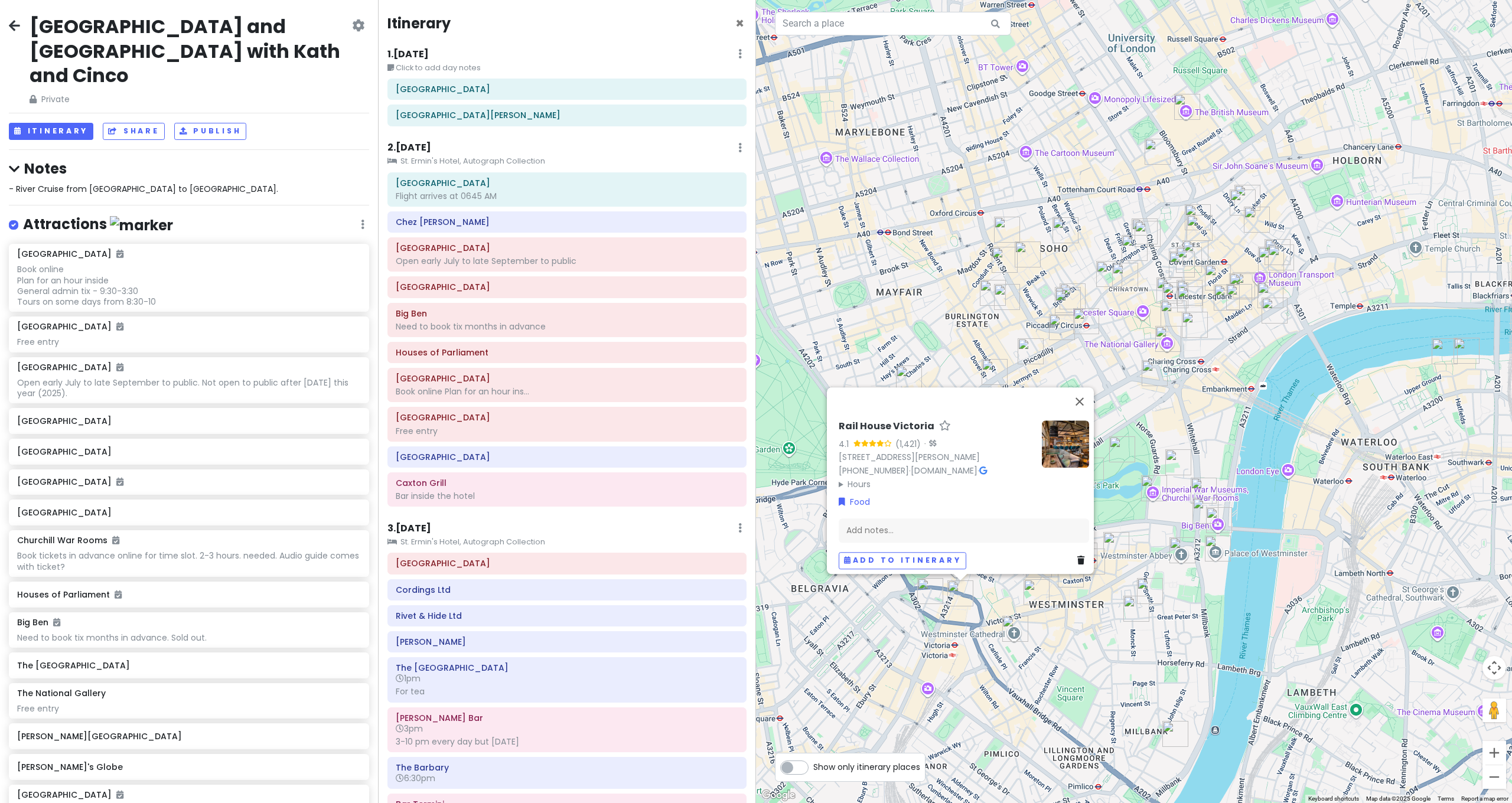
click at [1202, 488] on img "The Red Lion, Parliament Street" at bounding box center [1204, 491] width 26 height 26
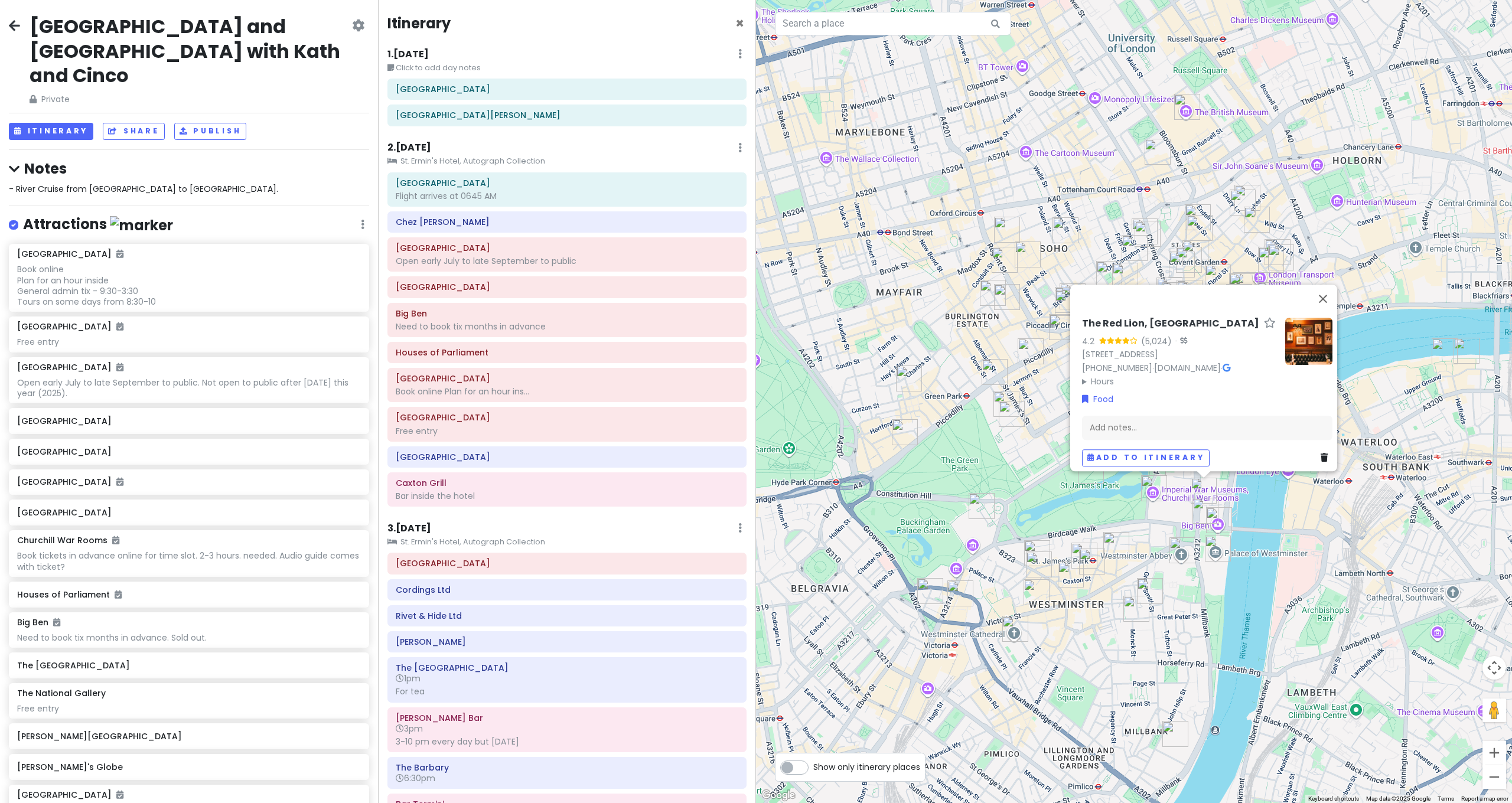
click at [1203, 509] on img "St Stephen's Tavern" at bounding box center [1206, 510] width 26 height 26
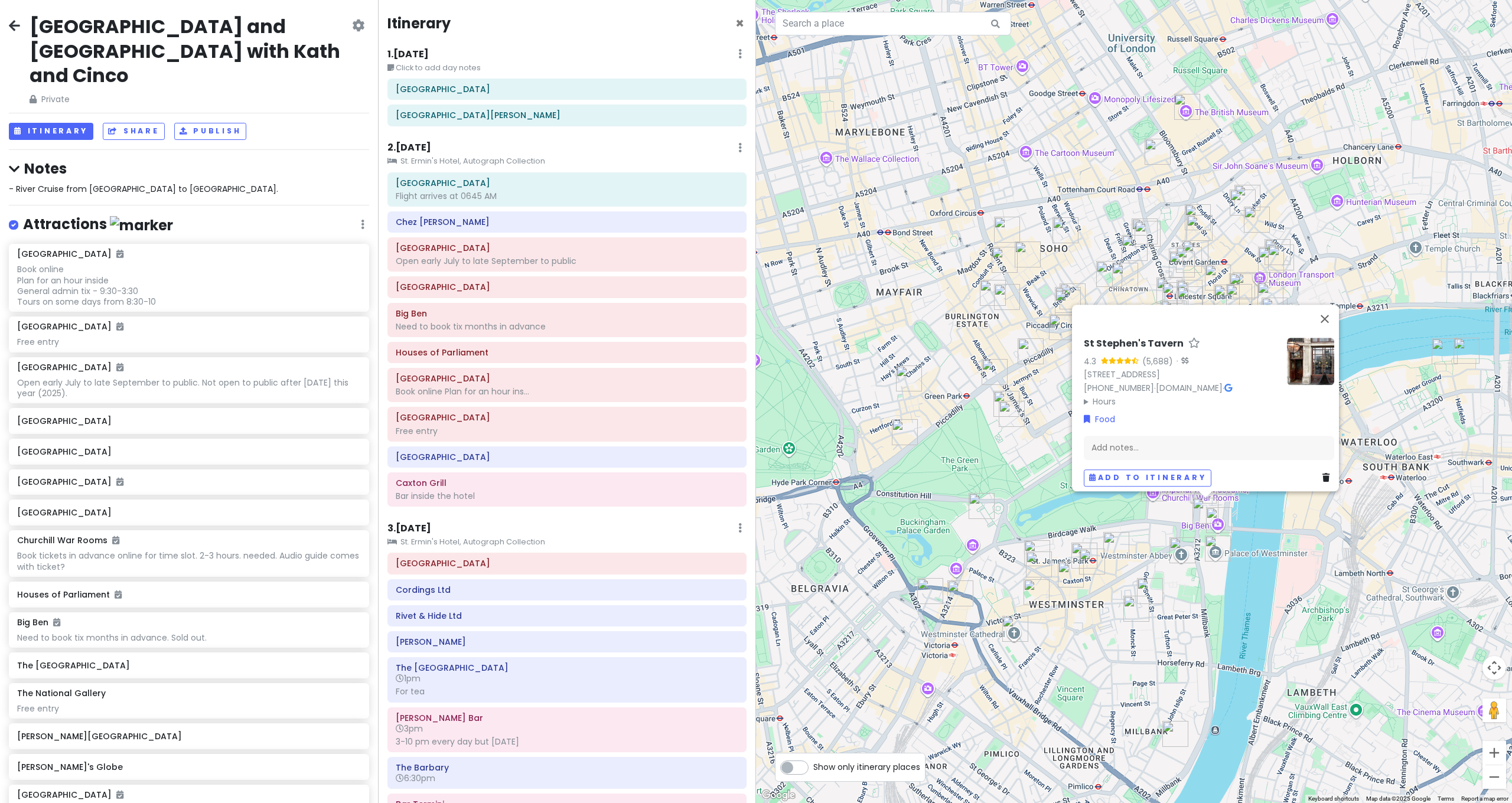
click at [1229, 538] on img "Houses of Parliament" at bounding box center [1217, 549] width 26 height 26
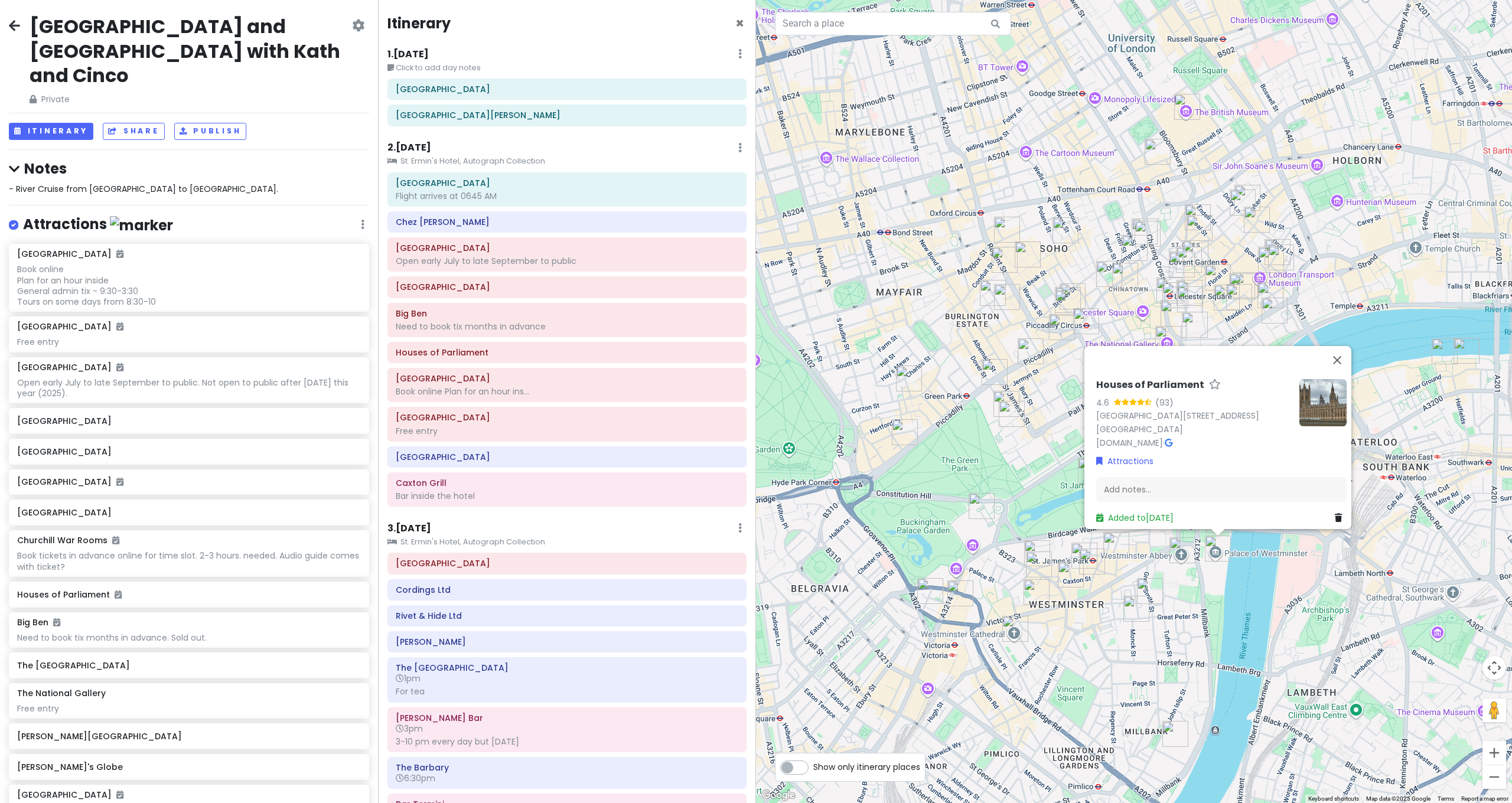
click at [1234, 582] on div "Houses of Parliament 4.6 (93) Palace of Westminster, 9748 Abingdon St, London S…" at bounding box center [1133, 401] width 756 height 803
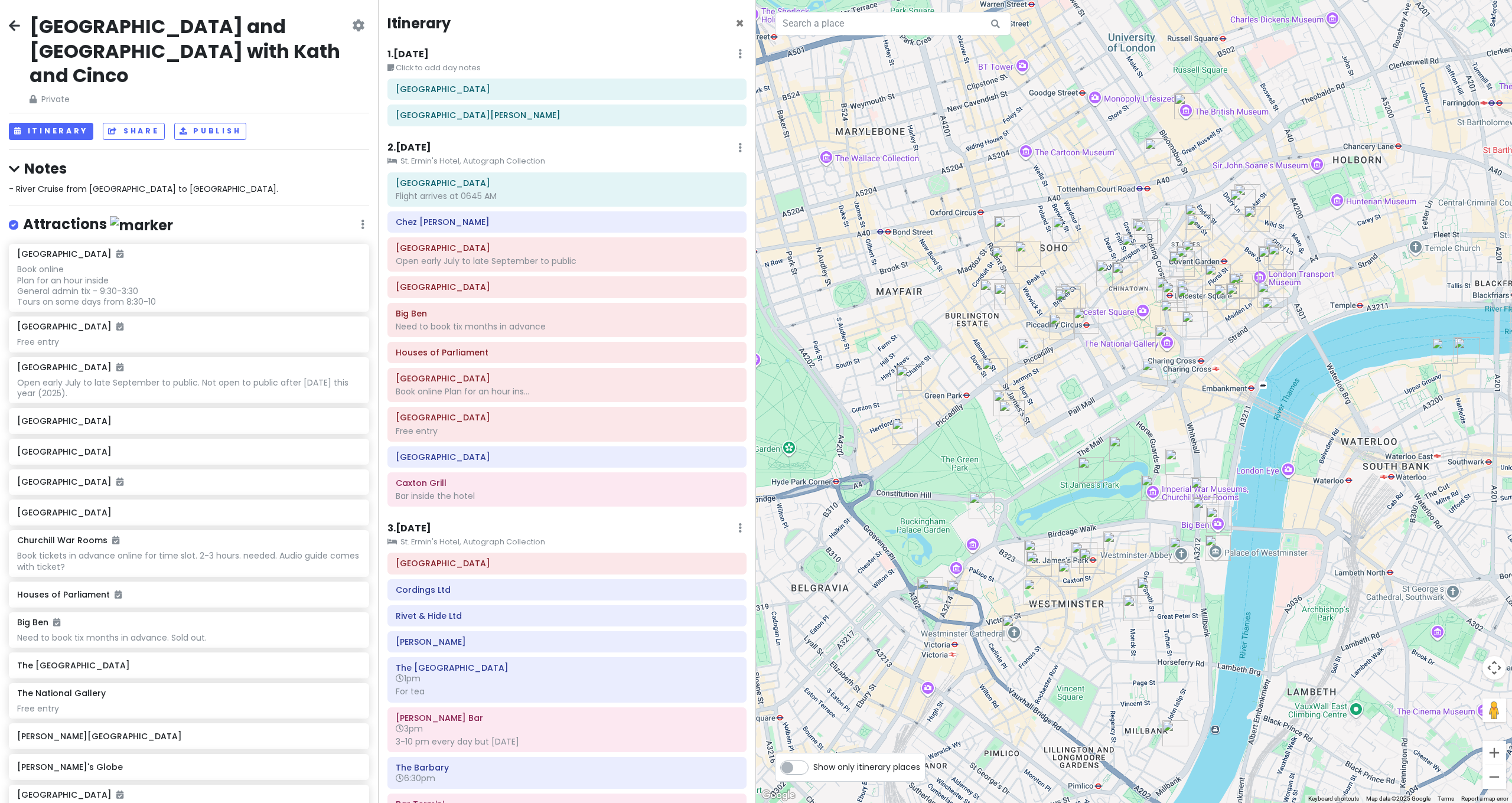
click at [1178, 728] on img "Tate Britain" at bounding box center [1175, 734] width 26 height 26
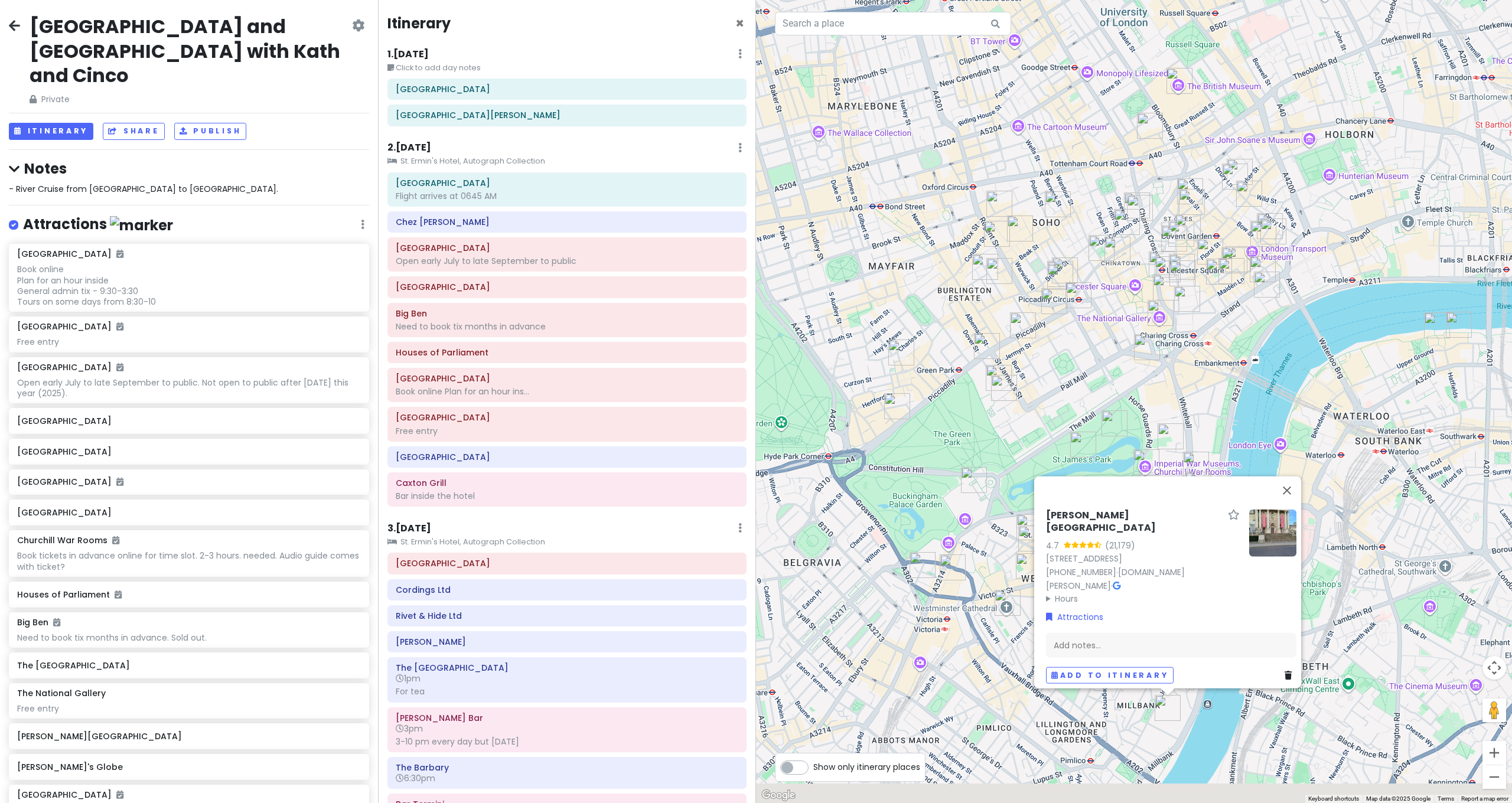
drag, startPoint x: 1286, startPoint y: 343, endPoint x: 1273, endPoint y: 238, distance: 105.8
click at [1275, 247] on div "Tate Britain 4.7 (21,179) Millbank, London SW1P 4RG, UK +44 20 7887 8888 · www.…" at bounding box center [1133, 401] width 756 height 803
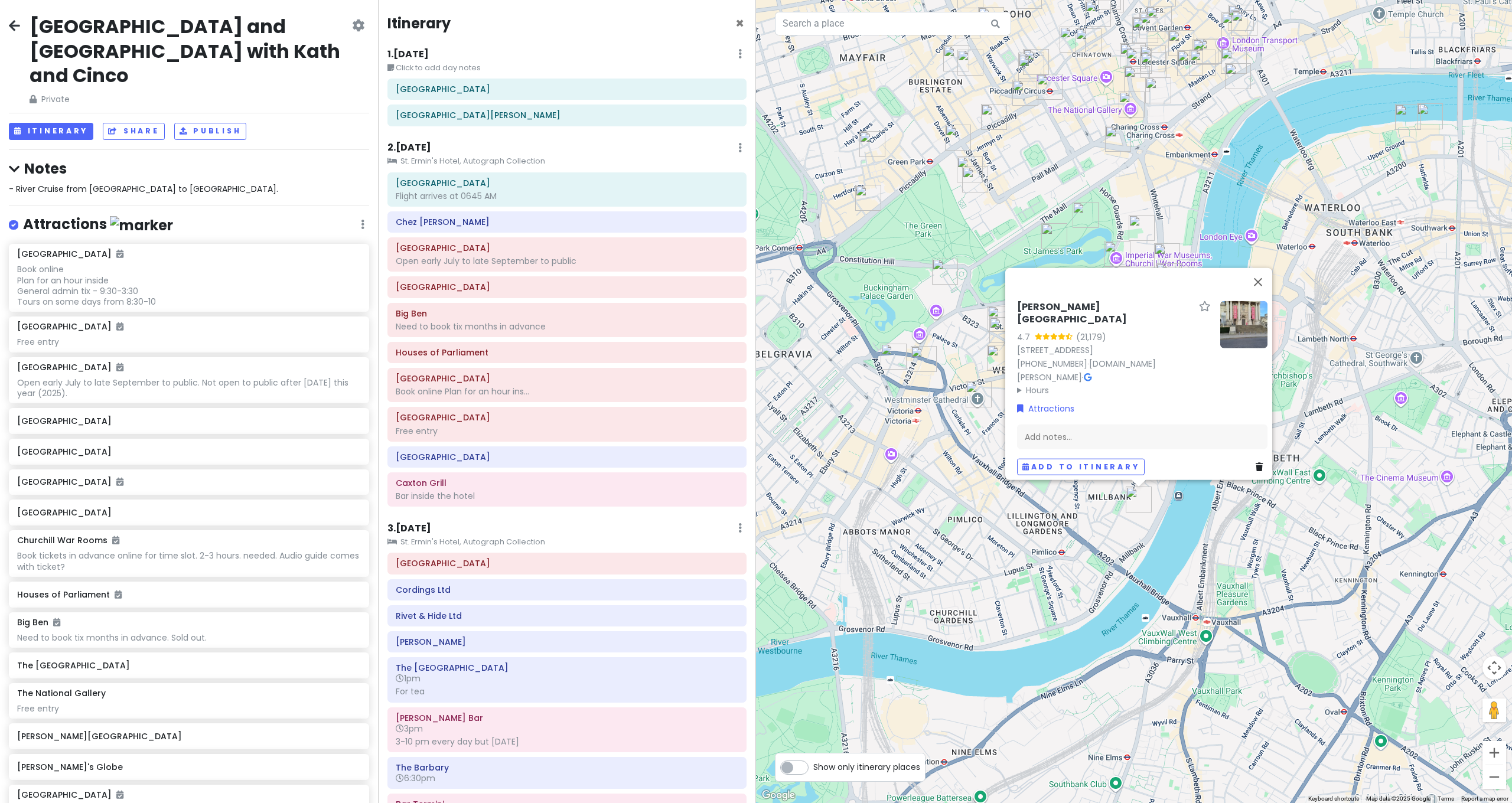
click at [1313, 389] on div "Tate Britain 4.7 (21,179) Millbank, London SW1P 4RG, UK +44 20 7887 8888 · www.…" at bounding box center [1133, 401] width 756 height 803
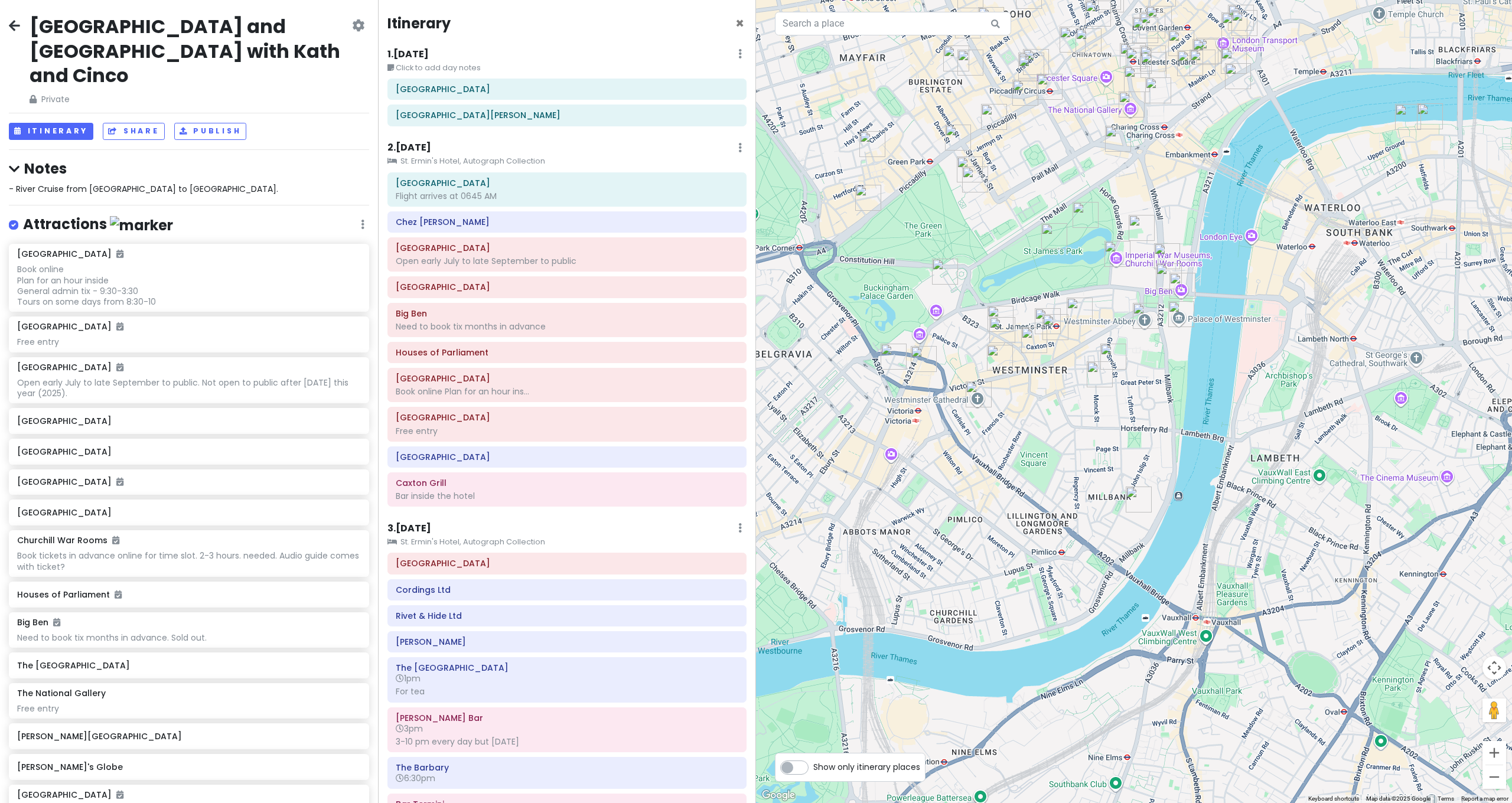
click at [1259, 337] on div at bounding box center [1133, 401] width 756 height 803
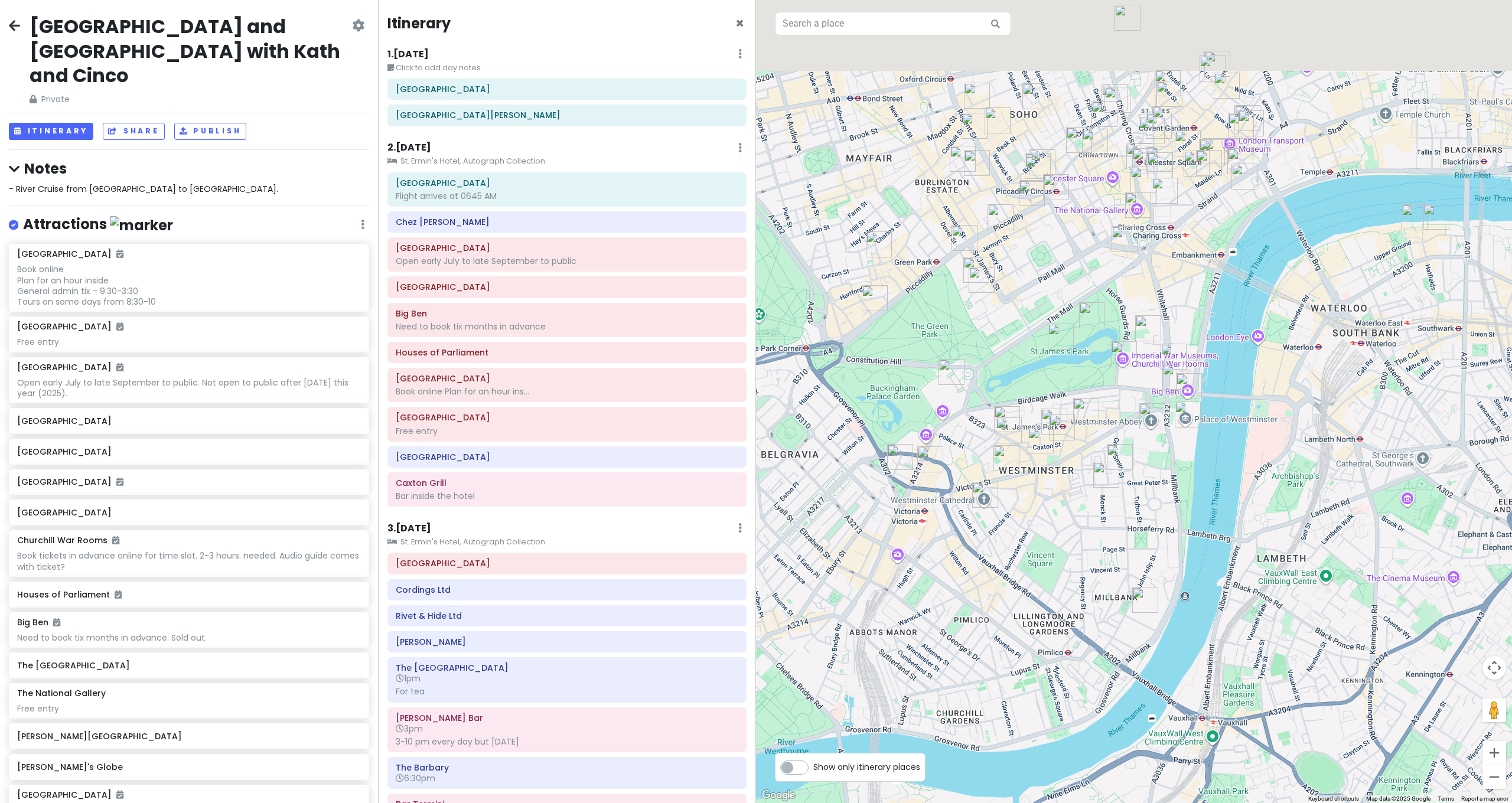
drag, startPoint x: 1245, startPoint y: 350, endPoint x: 1223, endPoint y: 515, distance: 166.5
click at [1223, 515] on div at bounding box center [1133, 401] width 756 height 803
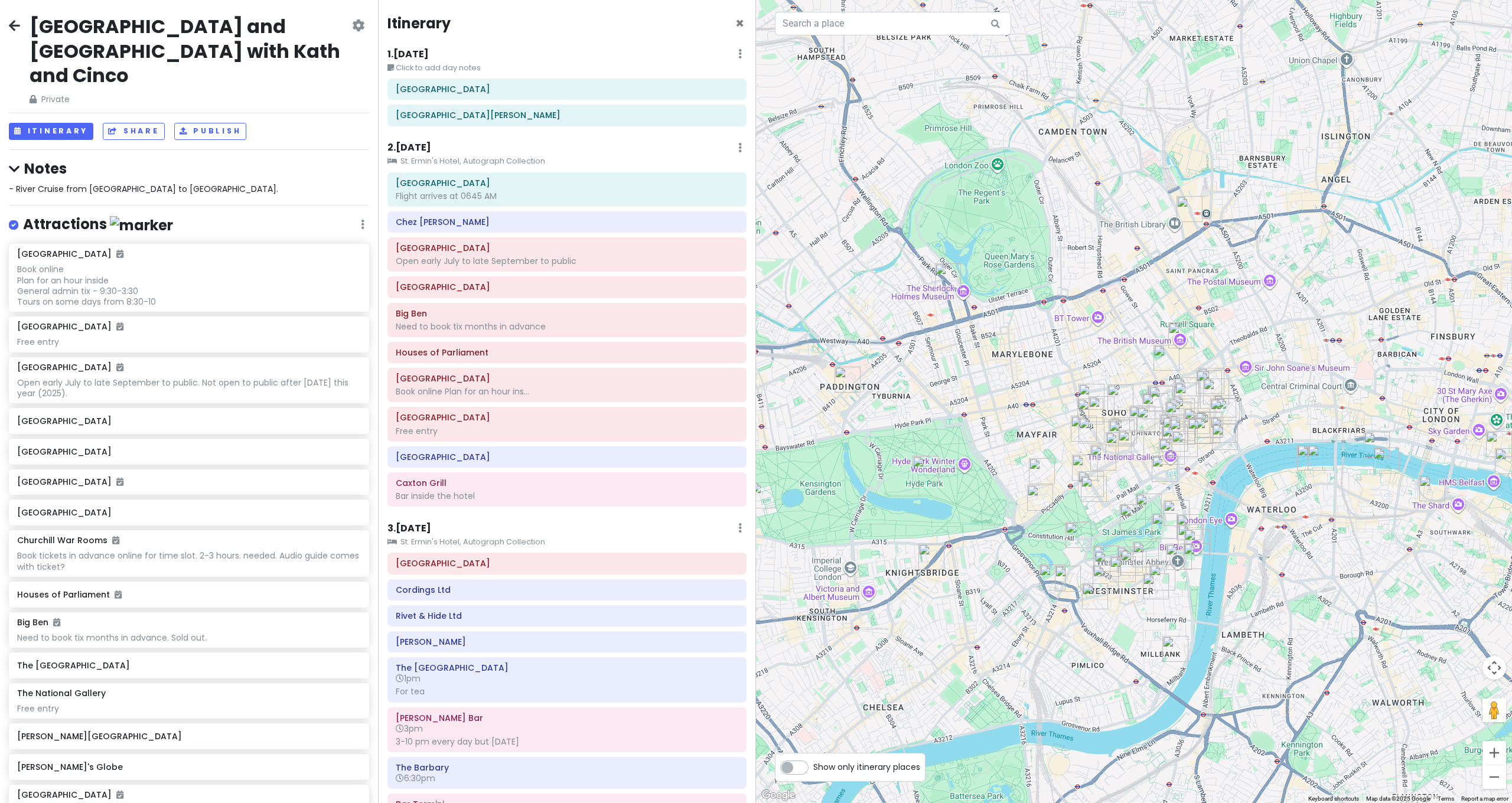
drag, startPoint x: 1222, startPoint y: 349, endPoint x: 1227, endPoint y: 295, distance: 54.2
click at [1227, 295] on div at bounding box center [1133, 401] width 756 height 803
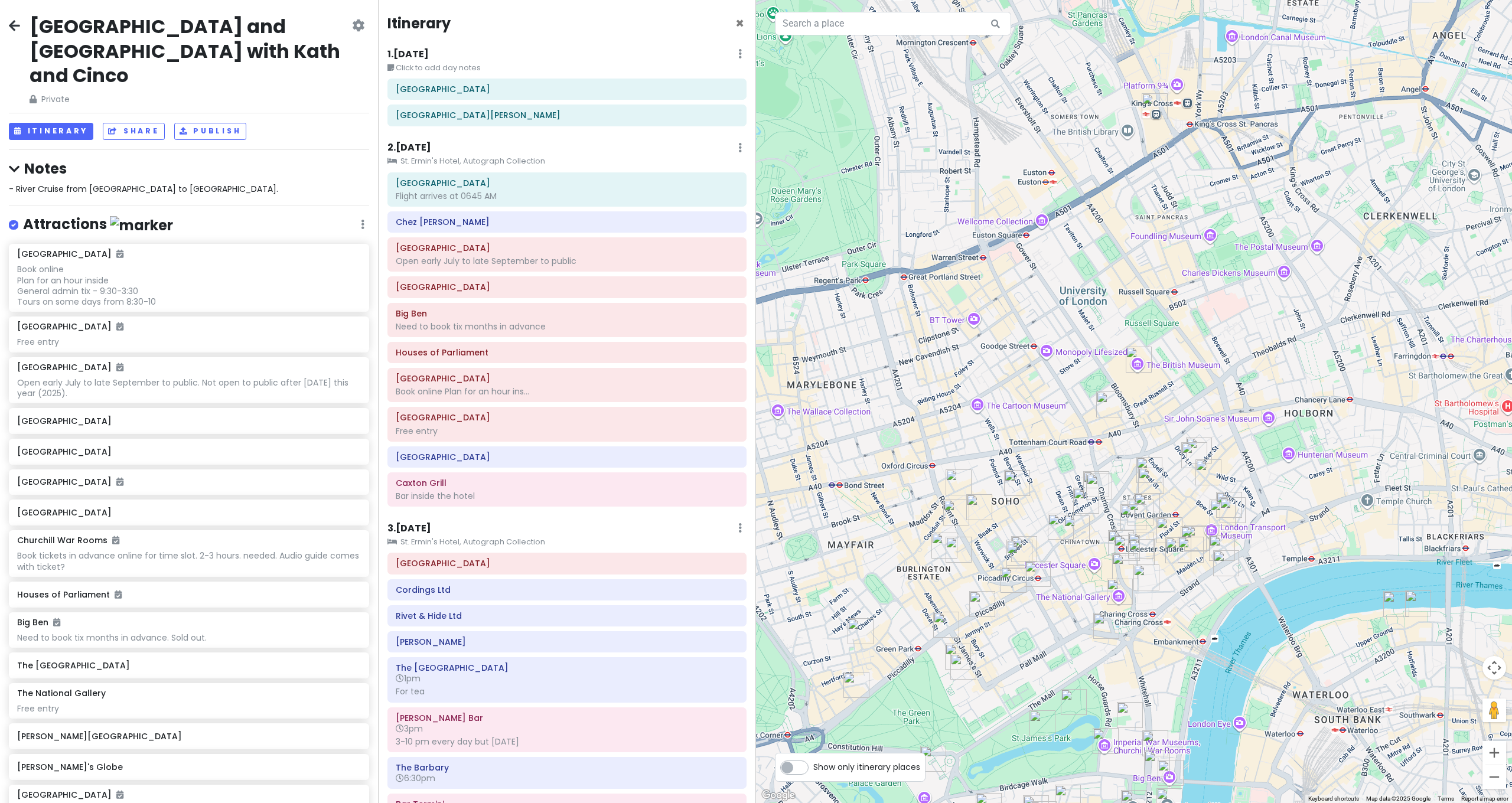
drag, startPoint x: 1220, startPoint y: 306, endPoint x: 1268, endPoint y: 224, distance: 95.0
click at [1268, 225] on div at bounding box center [1133, 401] width 756 height 803
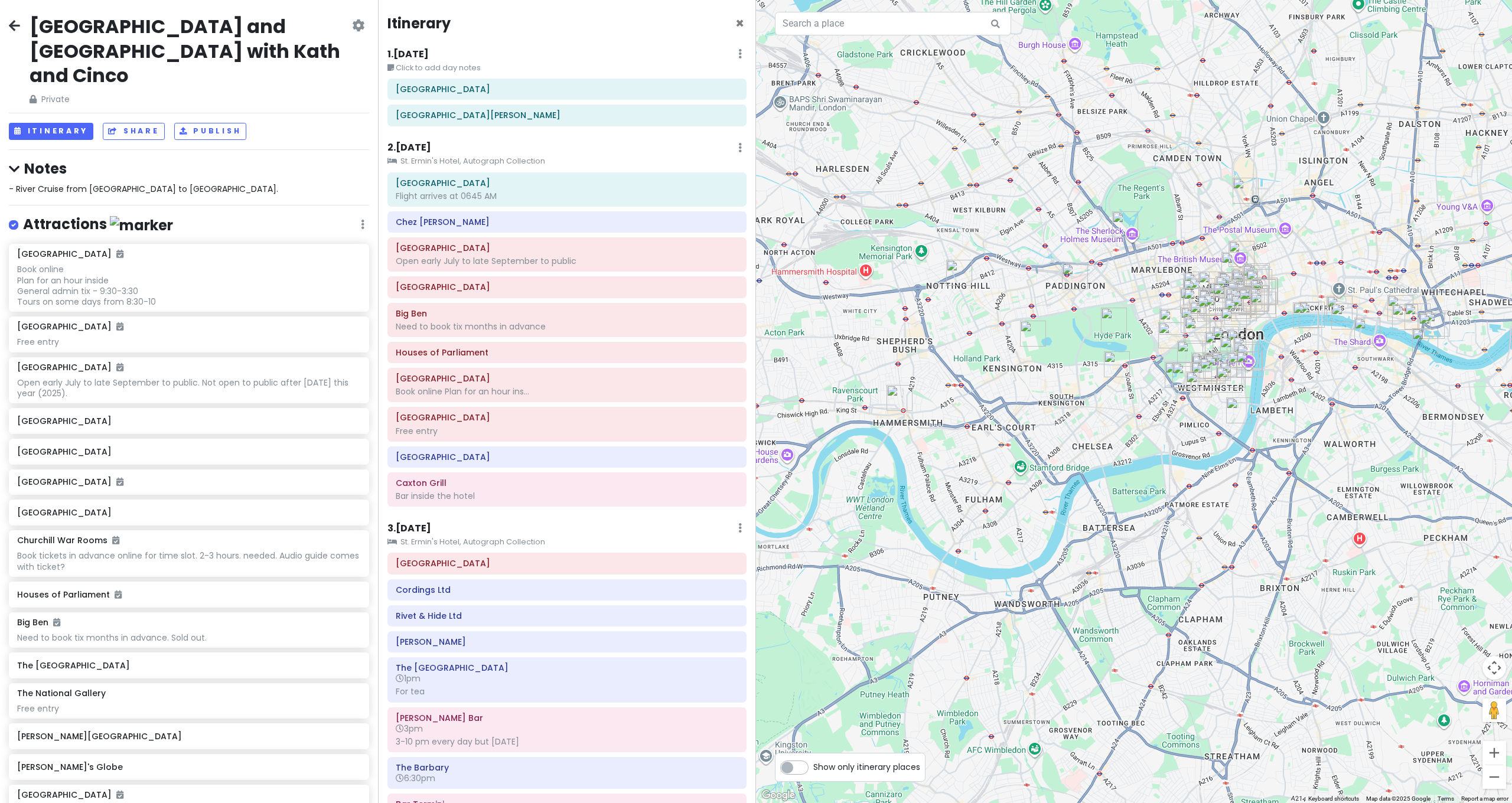
drag, startPoint x: 1252, startPoint y: 260, endPoint x: 1239, endPoint y: 276, distance: 20.6
click at [1239, 410] on div at bounding box center [1506, 410] width 756 height 0
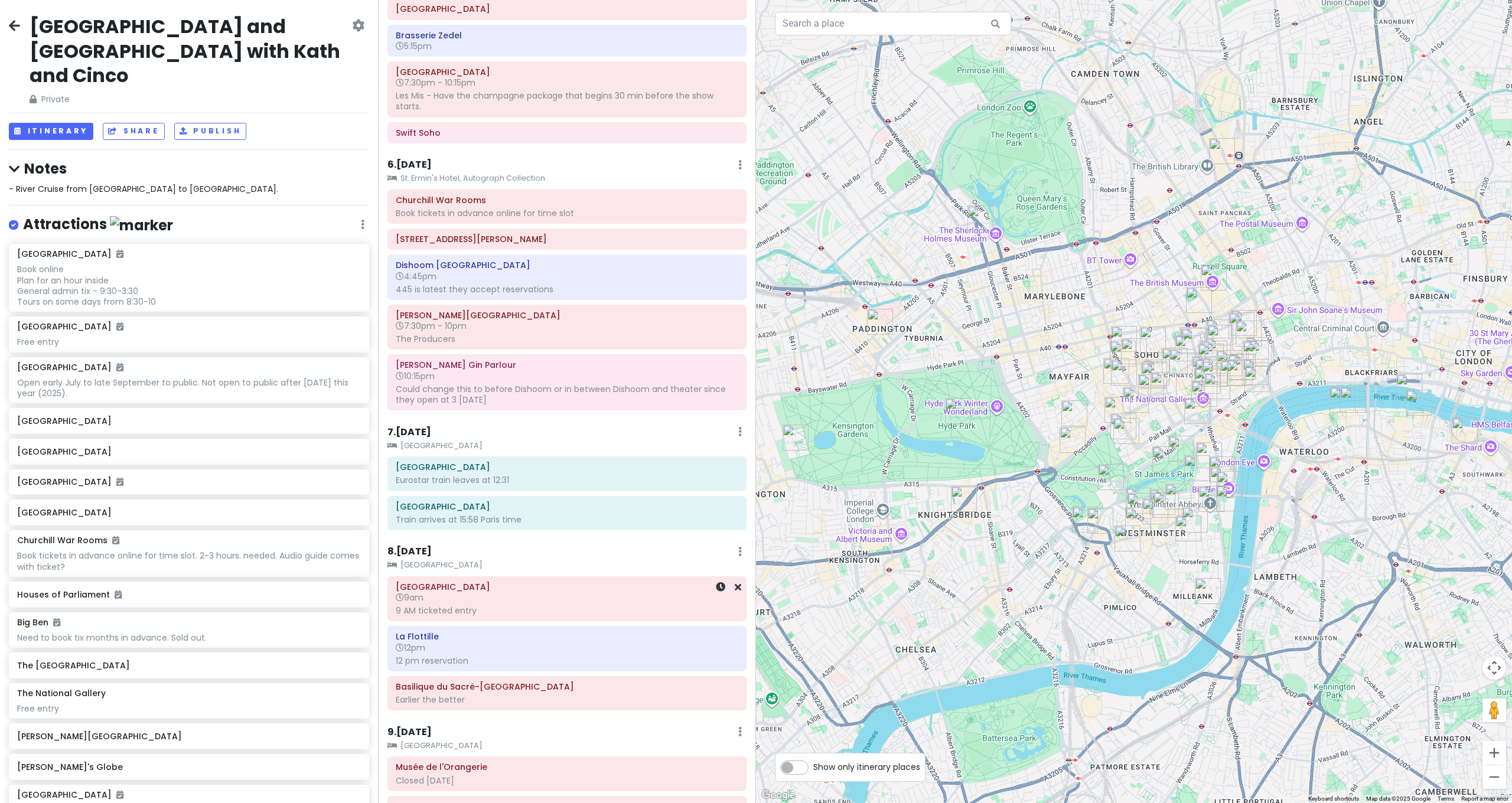
scroll to position [1520, 0]
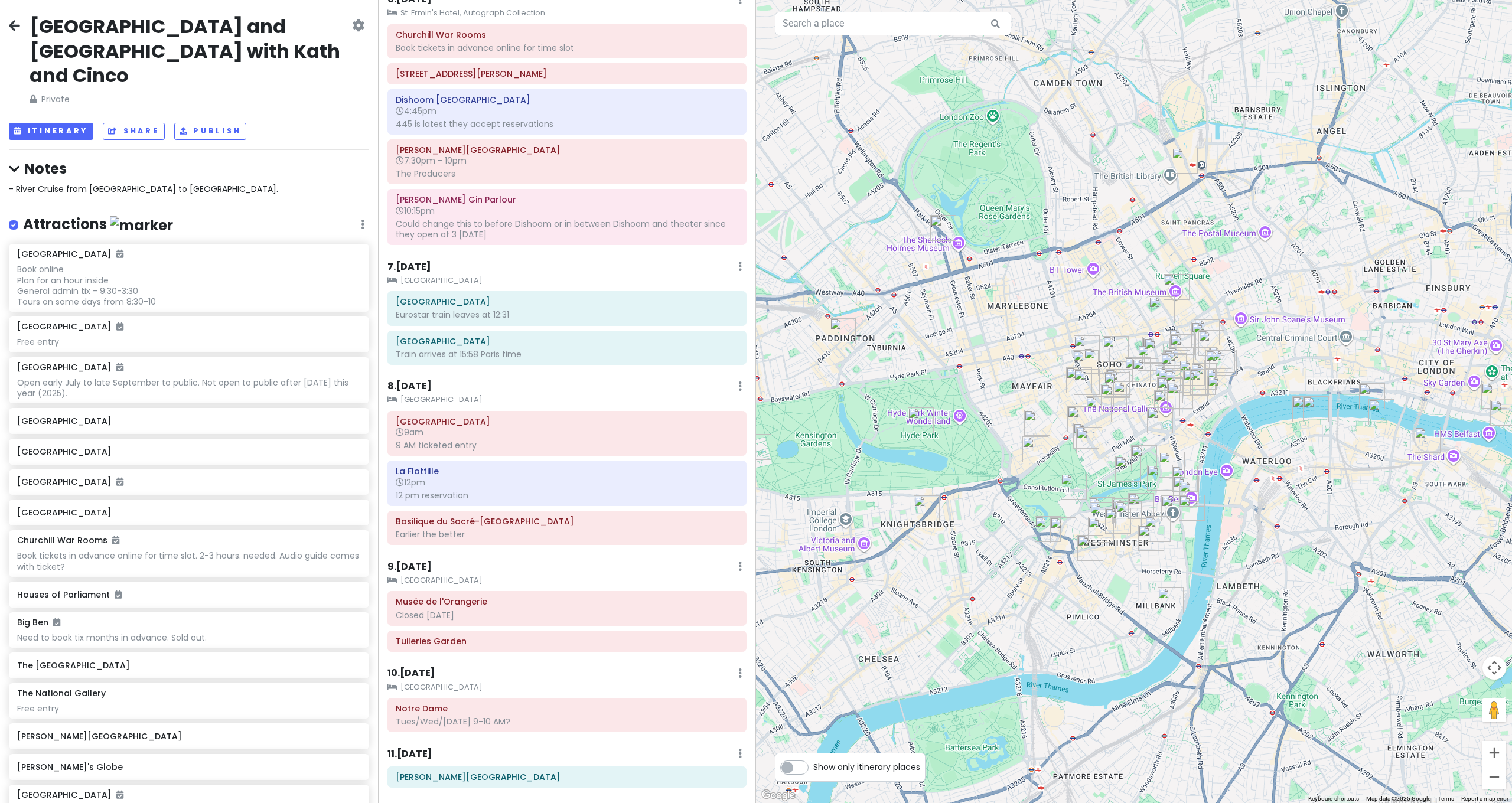
drag, startPoint x: 966, startPoint y: 569, endPoint x: 840, endPoint y: 576, distance: 126.2
click at [840, 576] on div "To navigate, press the arrow keys." at bounding box center [1133, 401] width 756 height 803
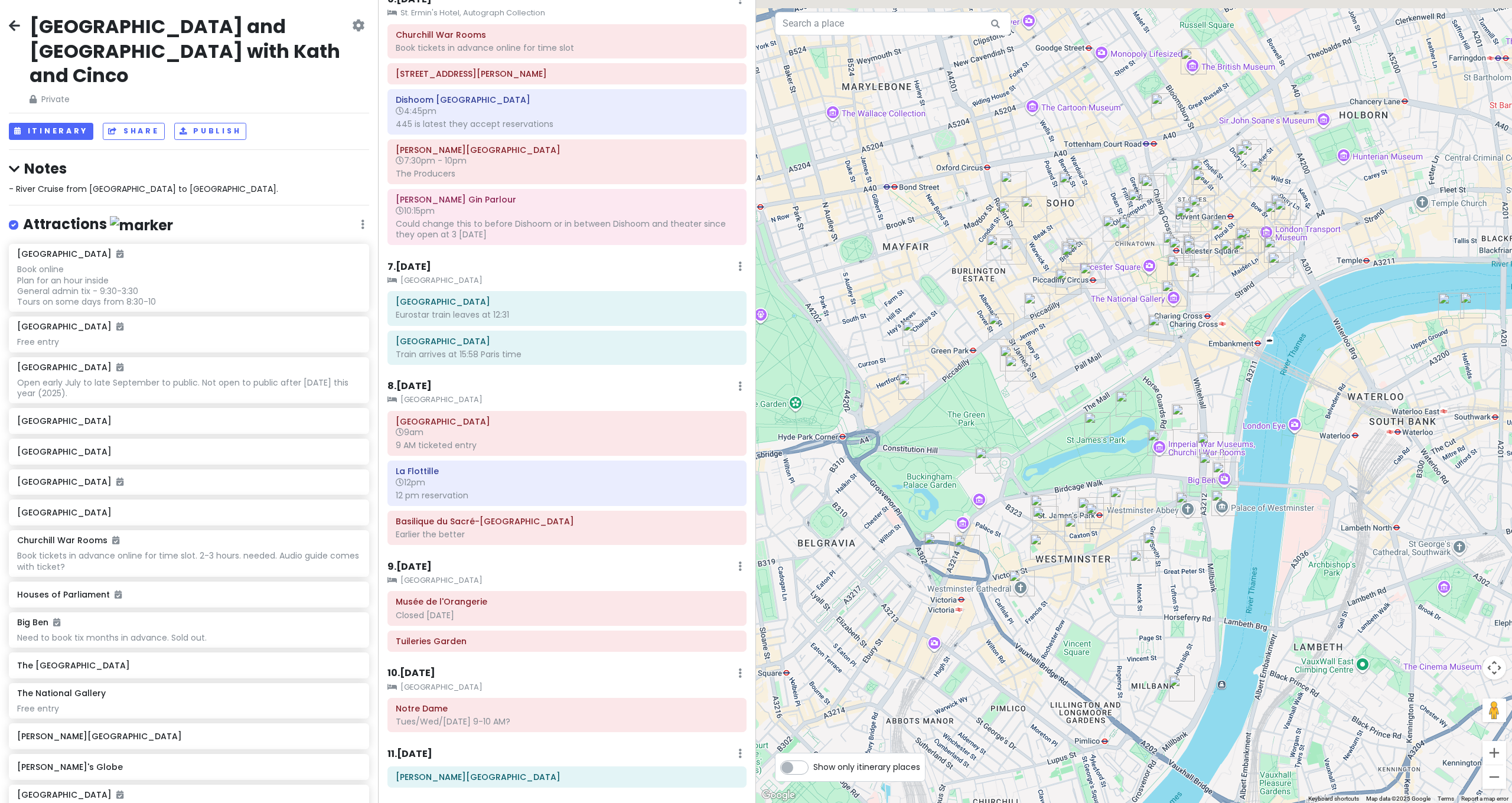
drag, startPoint x: 922, startPoint y: 573, endPoint x: 879, endPoint y: 618, distance: 62.2
click at [878, 619] on div at bounding box center [1133, 401] width 756 height 803
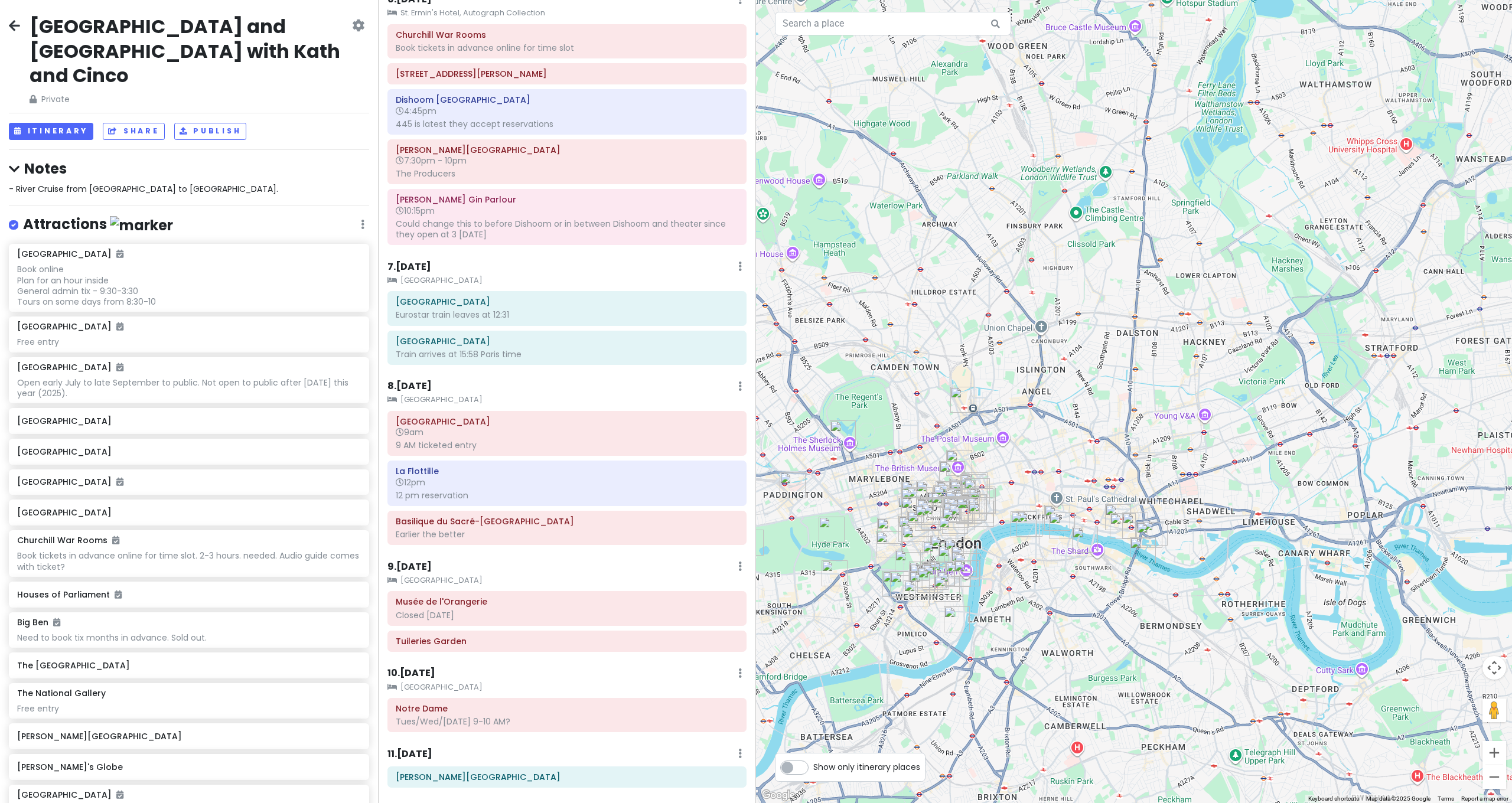
drag, startPoint x: 885, startPoint y: 603, endPoint x: 963, endPoint y: 547, distance: 96.0
click at [961, 548] on div at bounding box center [1133, 401] width 756 height 803
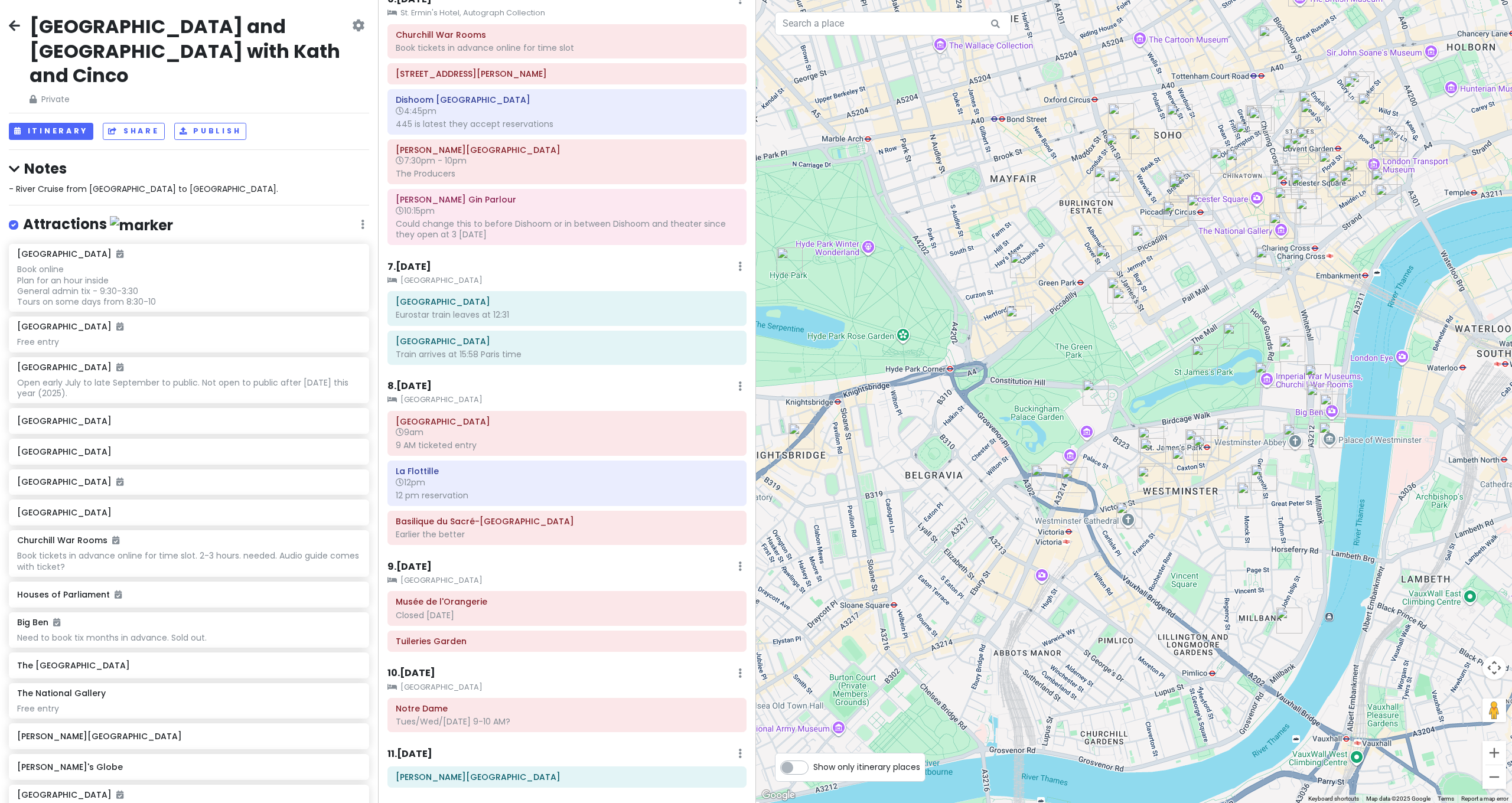
drag, startPoint x: 968, startPoint y: 565, endPoint x: 839, endPoint y: 704, distance: 189.6
click at [839, 704] on div at bounding box center [1133, 401] width 756 height 803
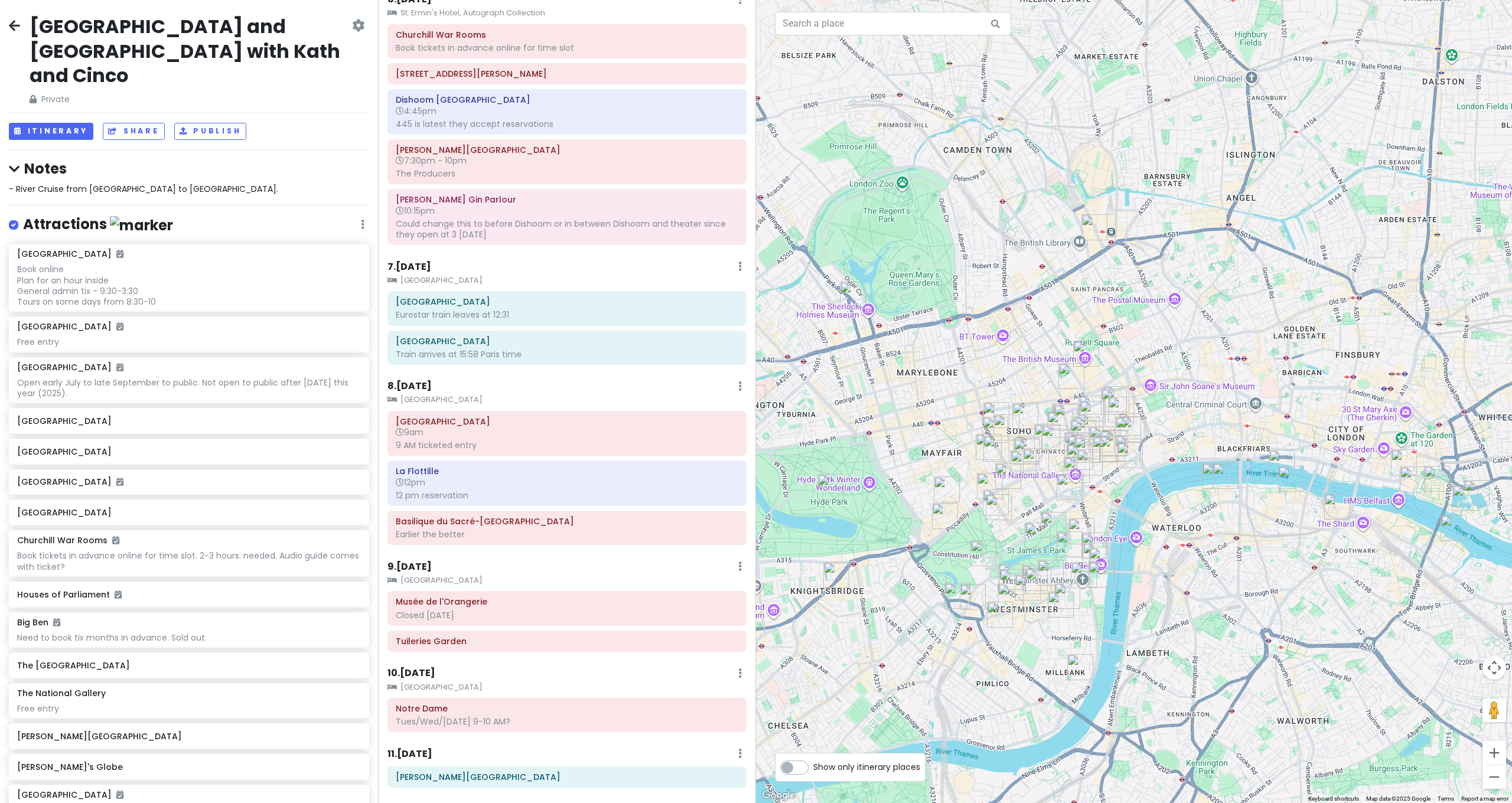
drag, startPoint x: 1229, startPoint y: 650, endPoint x: 1262, endPoint y: 634, distance: 36.7
click at [1262, 634] on div at bounding box center [1133, 401] width 756 height 803
drag, startPoint x: 1240, startPoint y: 636, endPoint x: 1288, endPoint y: 611, distance: 54.1
click at [1288, 611] on div at bounding box center [1133, 401] width 756 height 803
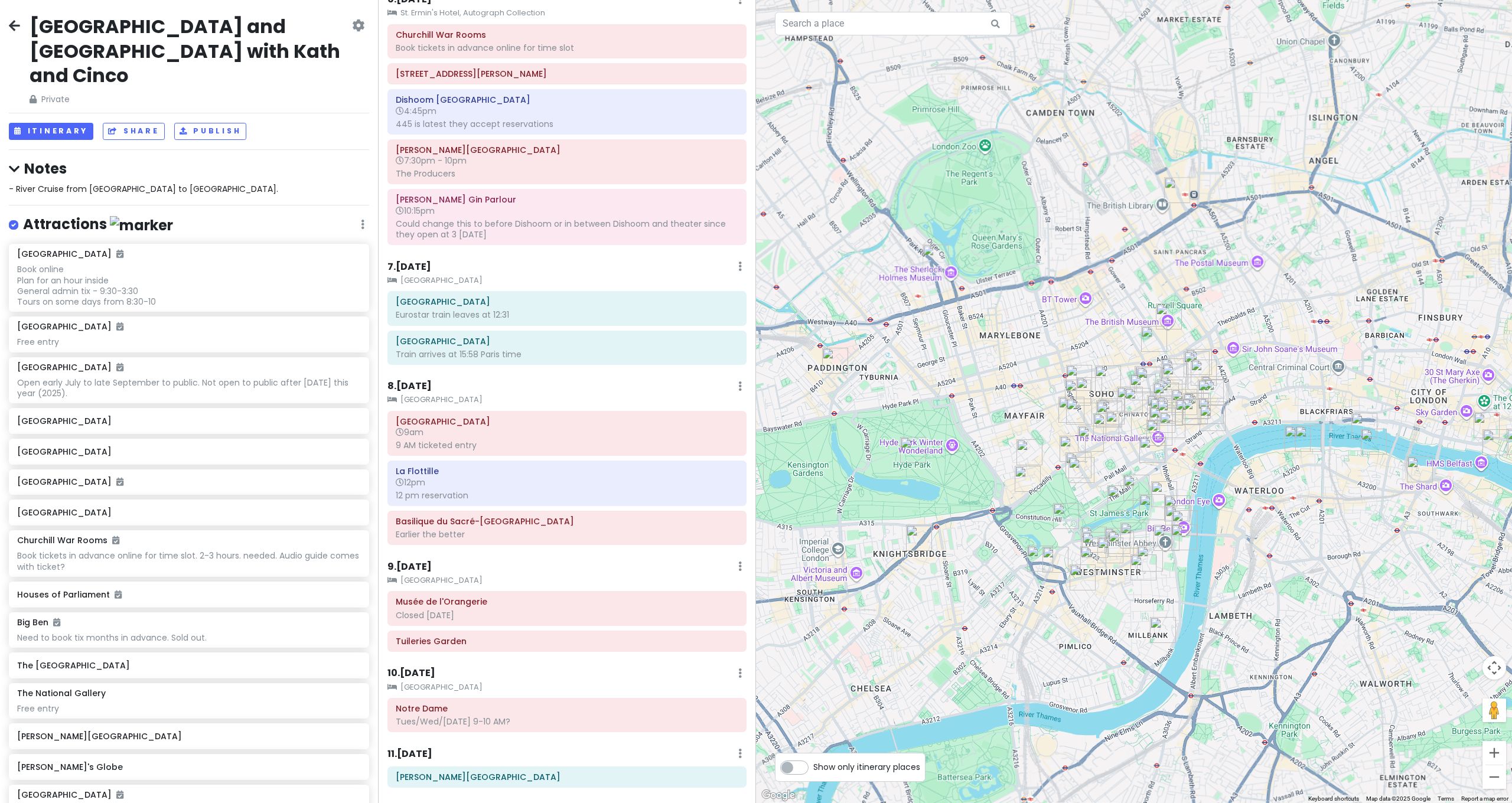
drag, startPoint x: 1253, startPoint y: 631, endPoint x: 1220, endPoint y: 642, distance: 34.8
click at [1220, 643] on div at bounding box center [1133, 401] width 756 height 803
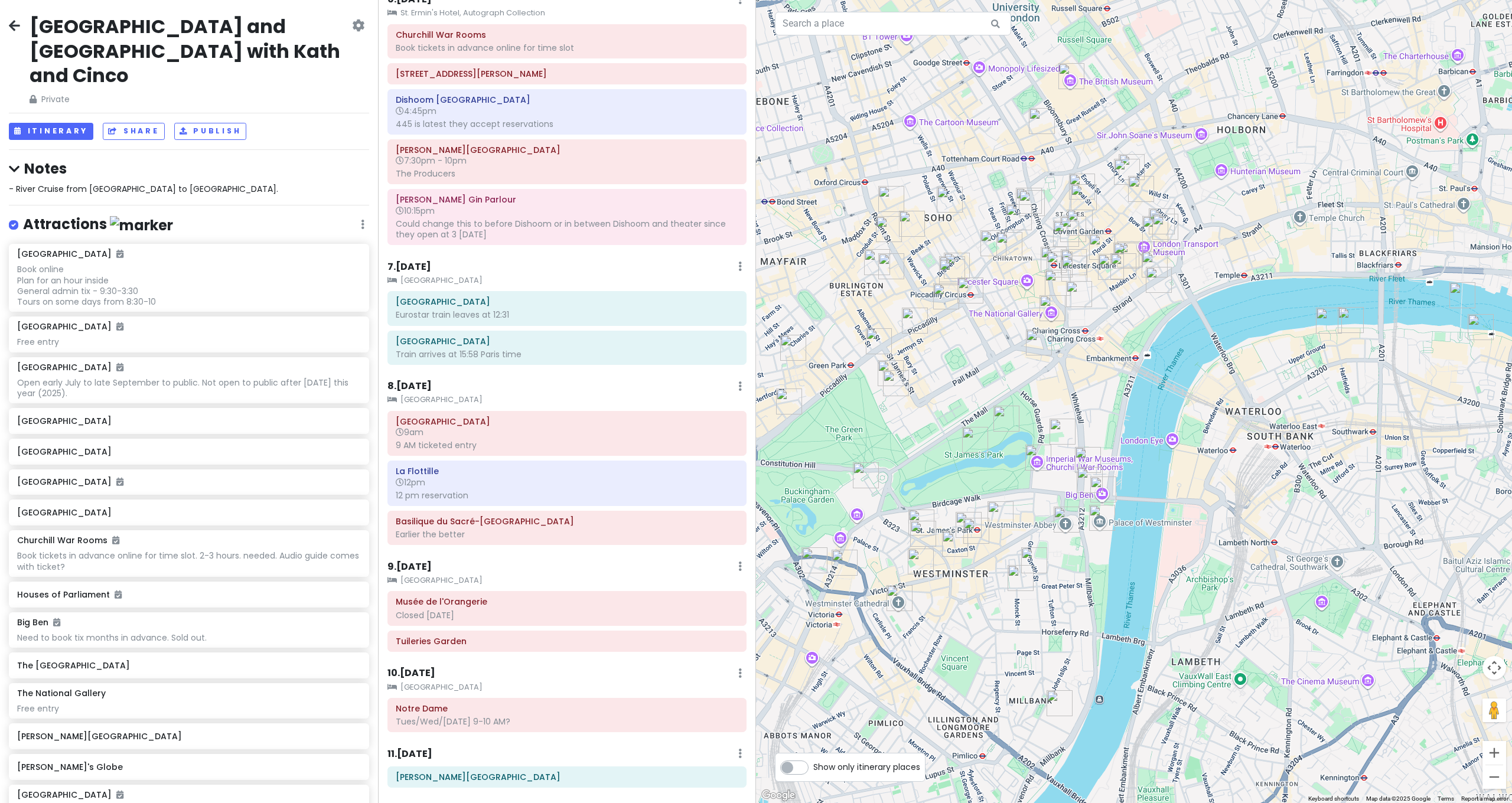
drag, startPoint x: 1221, startPoint y: 642, endPoint x: 1282, endPoint y: 673, distance: 68.4
click at [1282, 673] on div at bounding box center [1133, 401] width 756 height 803
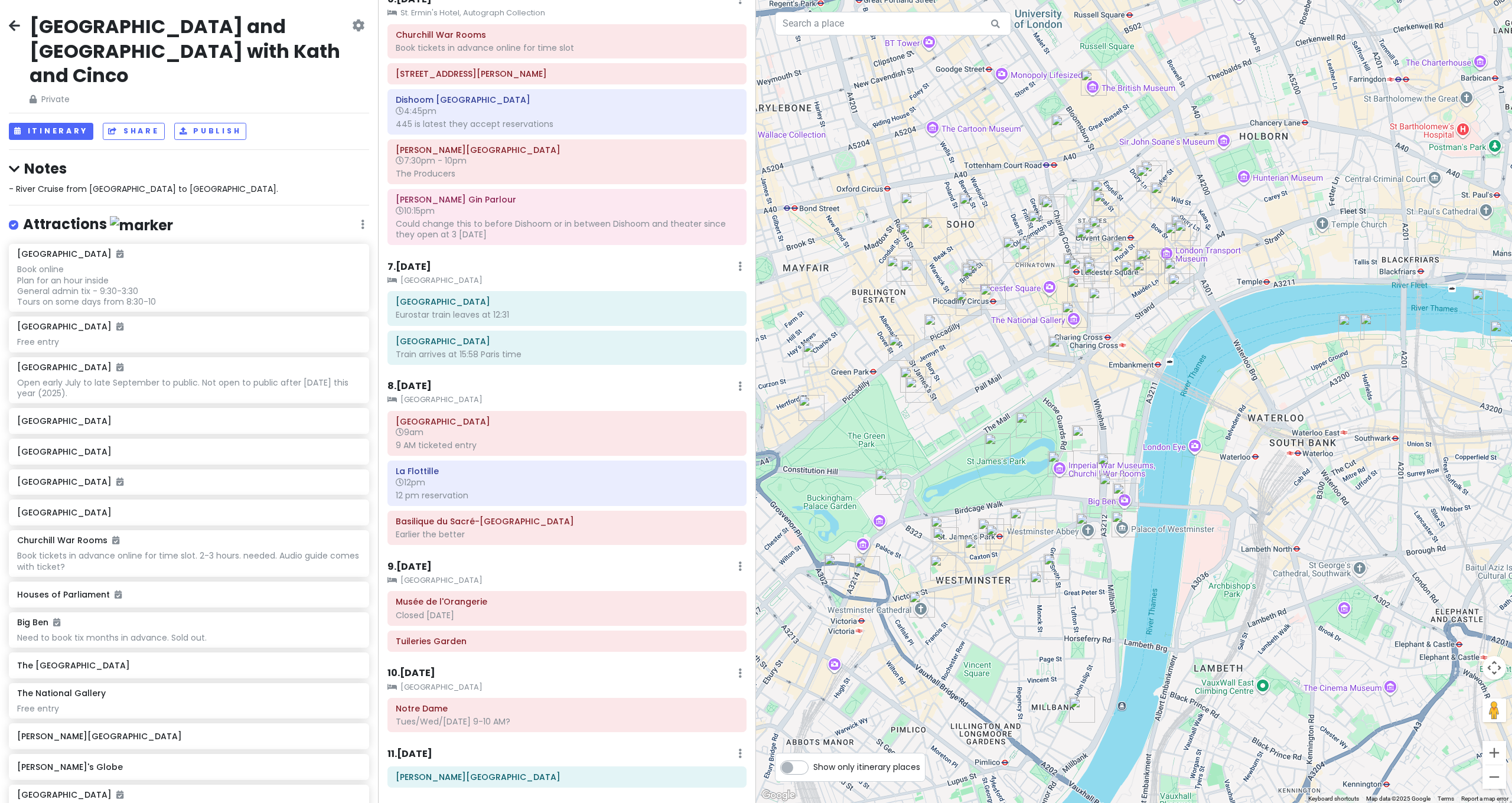
drag, startPoint x: 1254, startPoint y: 662, endPoint x: 1281, endPoint y: 669, distance: 27.9
click at [1281, 670] on div at bounding box center [1133, 401] width 756 height 803
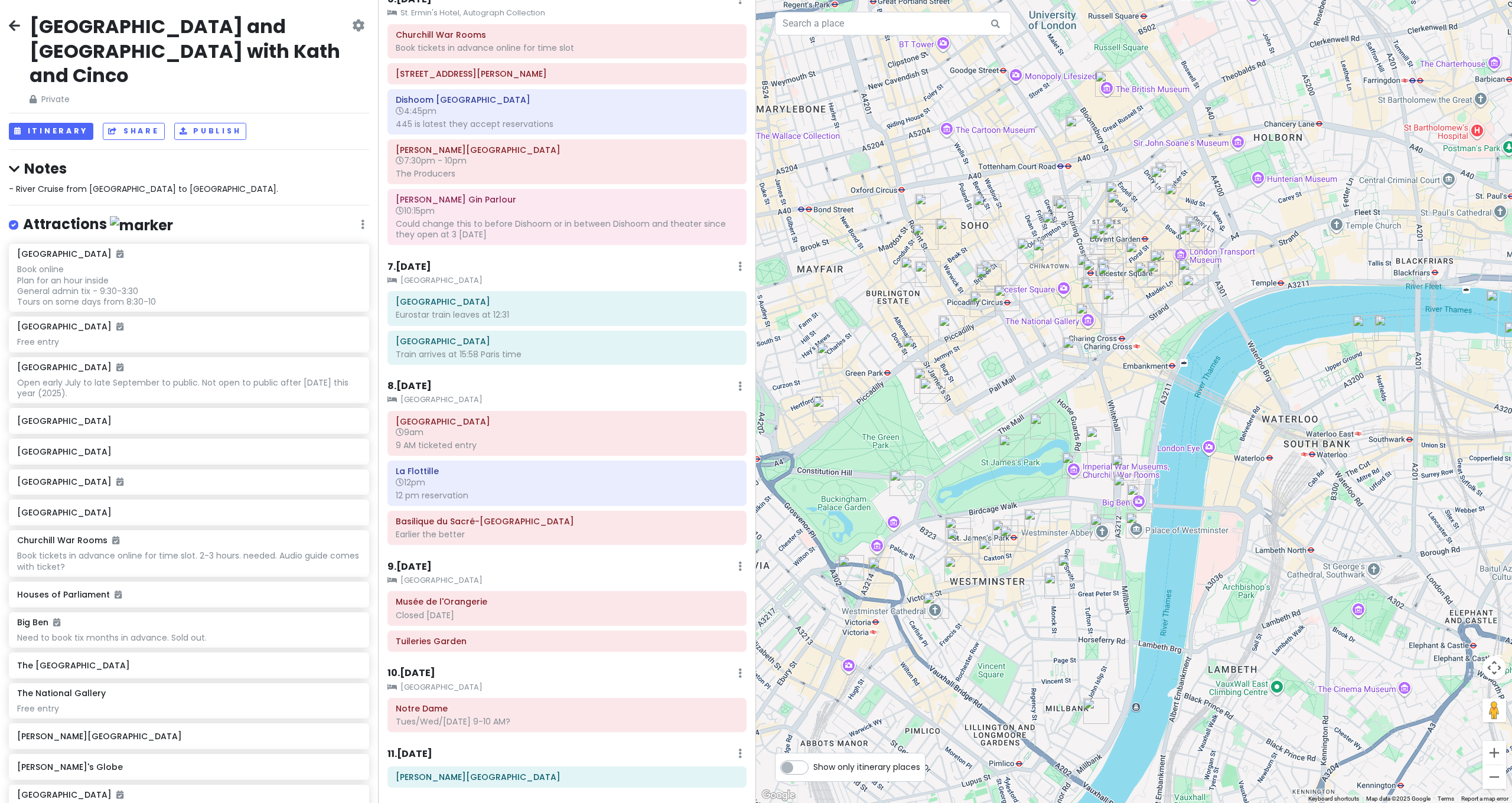
click at [1278, 664] on div at bounding box center [1133, 401] width 756 height 803
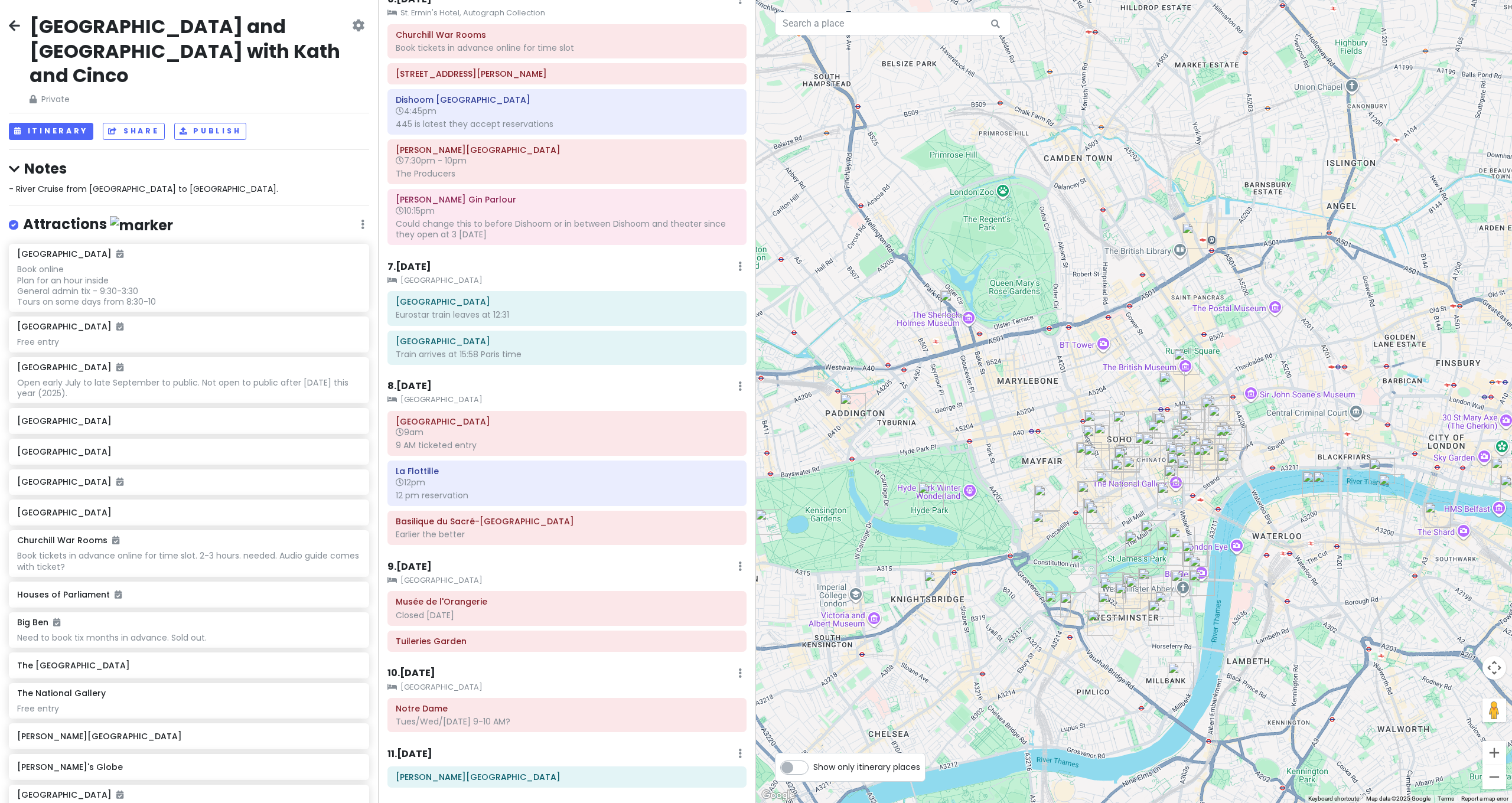
drag, startPoint x: 1268, startPoint y: 651, endPoint x: 1262, endPoint y: 643, distance: 10.0
click at [1262, 645] on div at bounding box center [1133, 401] width 756 height 803
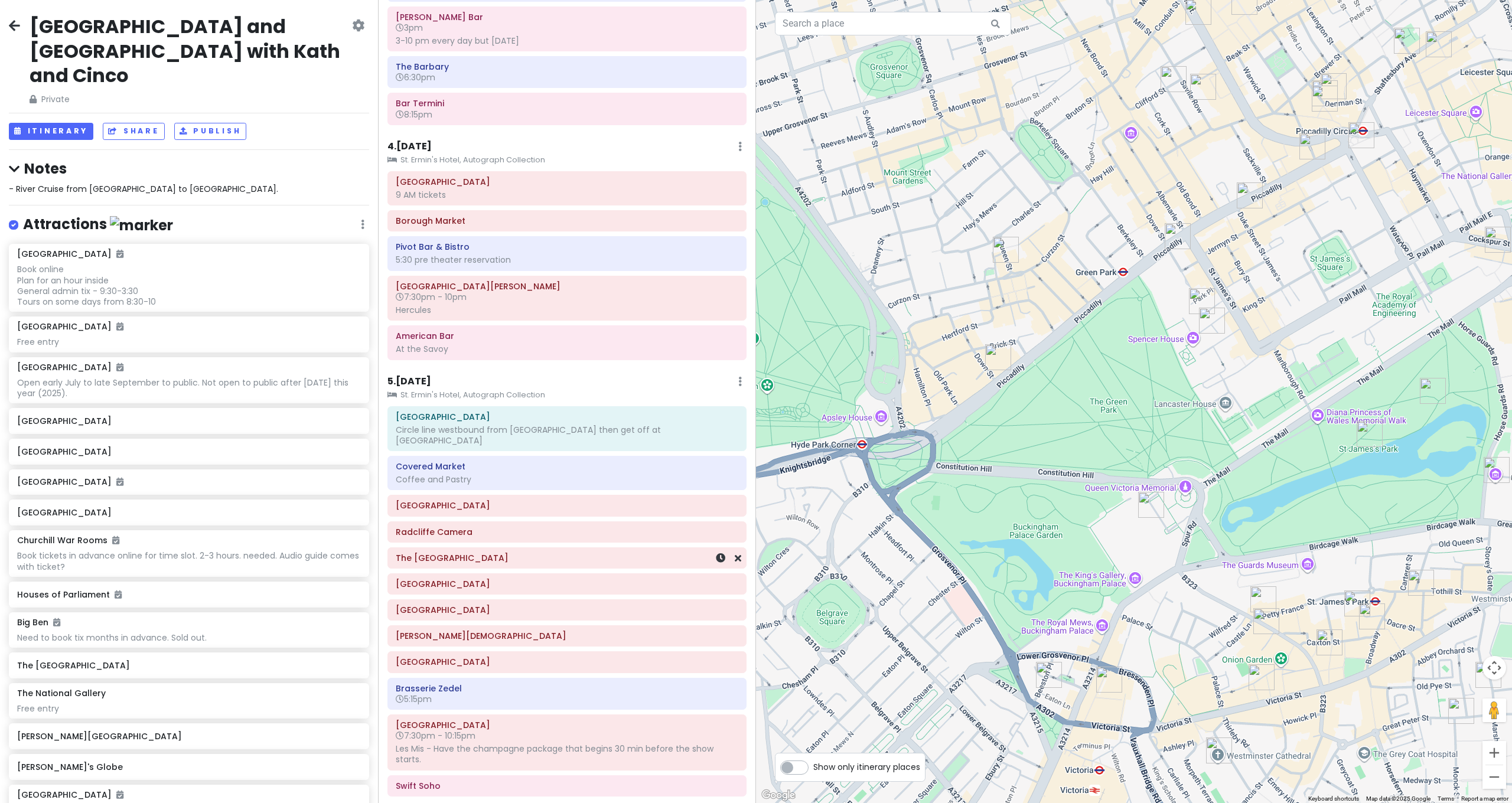
scroll to position [0, 0]
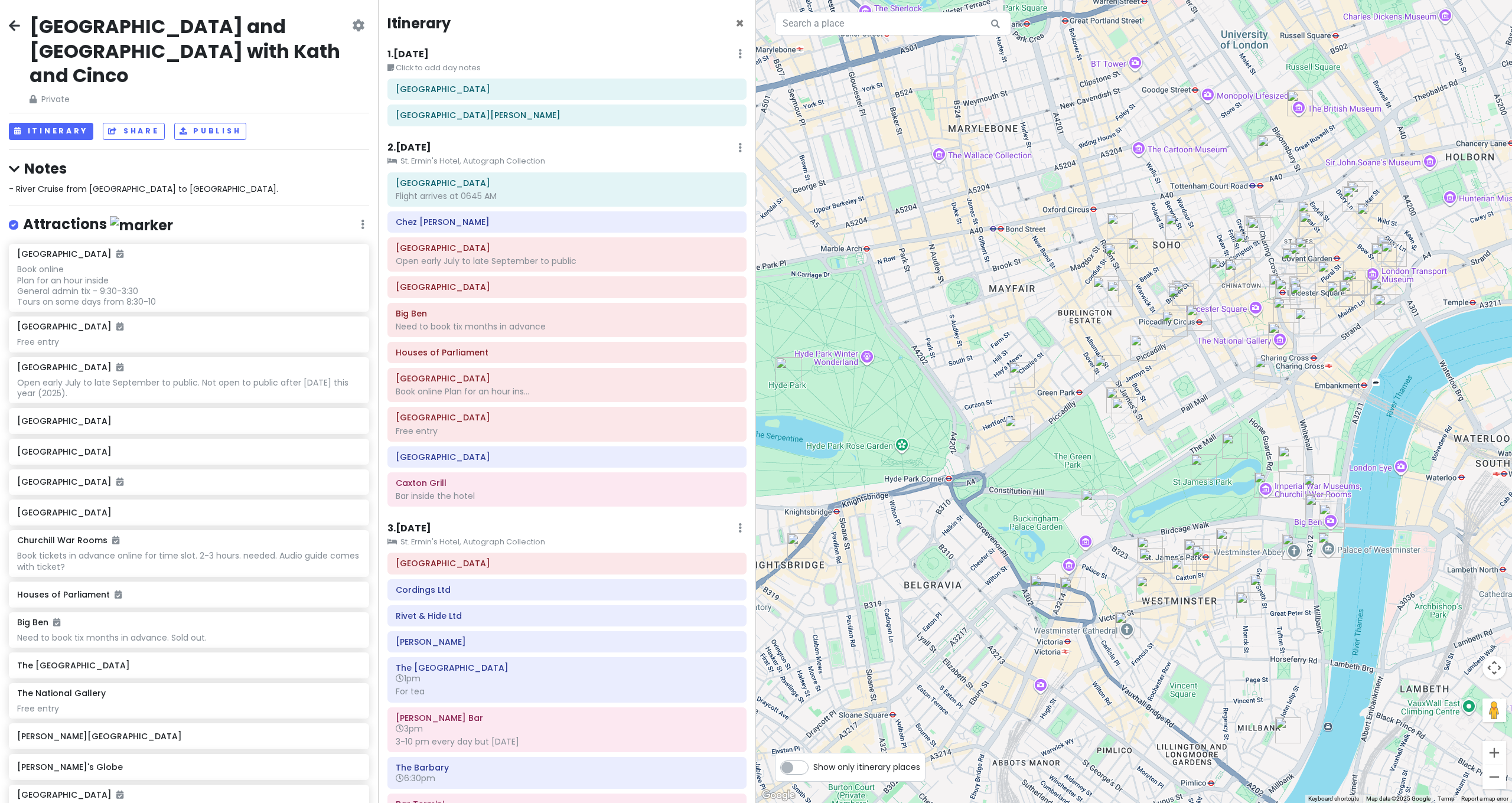
drag, startPoint x: 1085, startPoint y: 507, endPoint x: 1034, endPoint y: 502, distance: 51.2
click at [1082, 502] on img "Buckingham Palace" at bounding box center [1094, 502] width 26 height 26
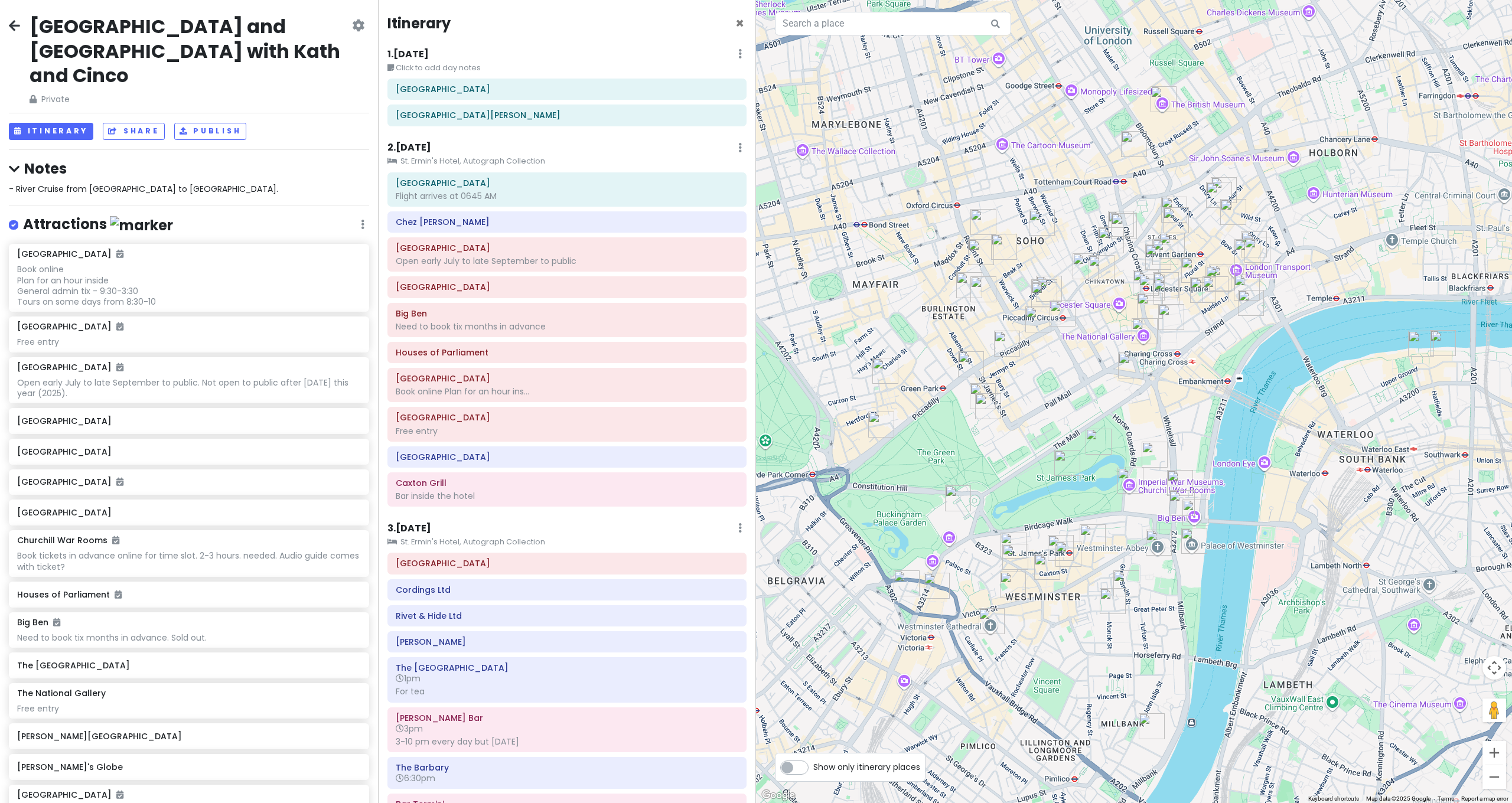
drag, startPoint x: 1200, startPoint y: 474, endPoint x: 1196, endPoint y: 488, distance: 14.6
click at [1196, 488] on div "To navigate, press the arrow keys." at bounding box center [1133, 401] width 756 height 803
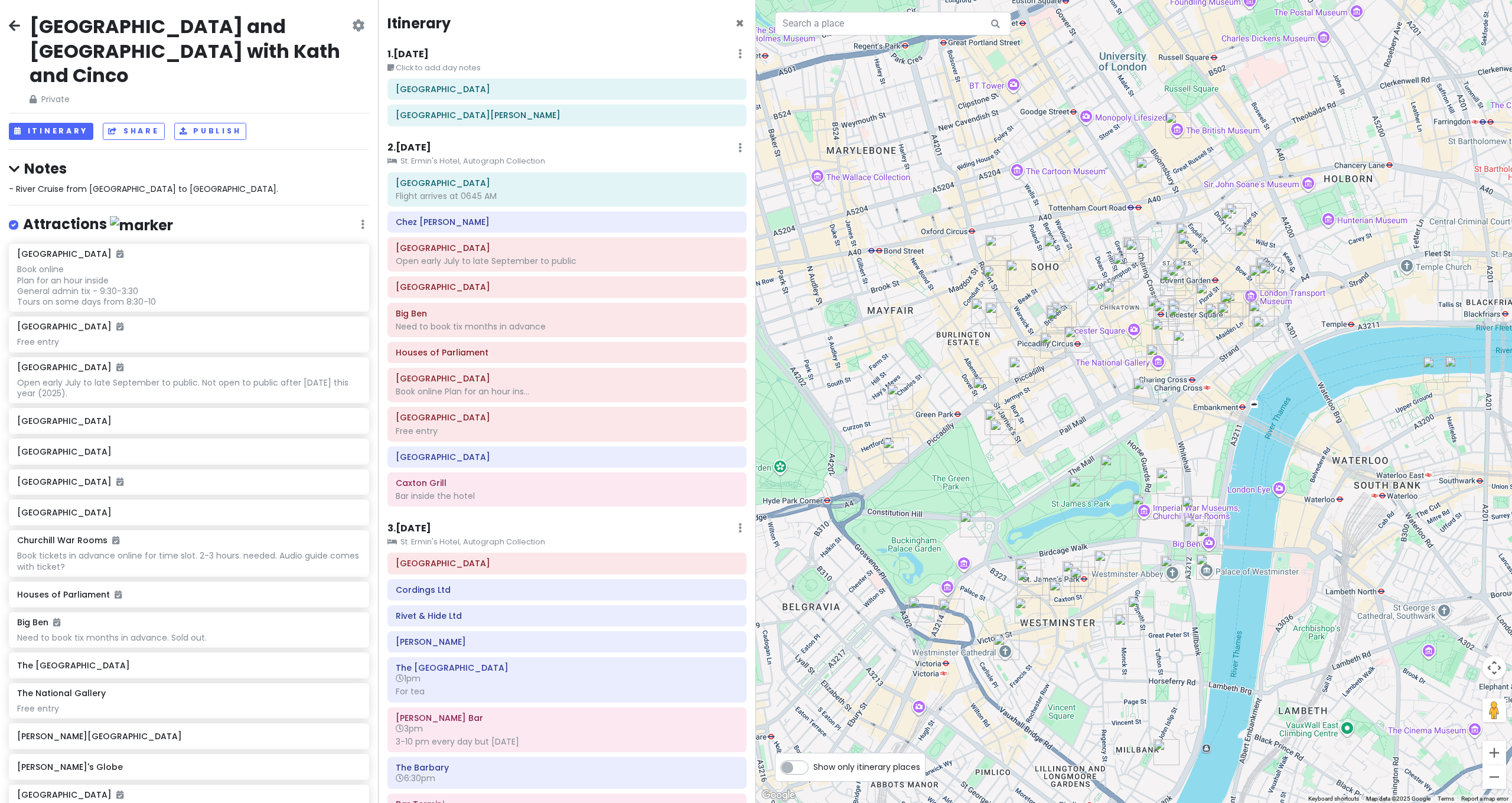
drag, startPoint x: 1215, startPoint y: 484, endPoint x: 1228, endPoint y: 490, distance: 14.3
click at [1228, 491] on div at bounding box center [1133, 401] width 756 height 803
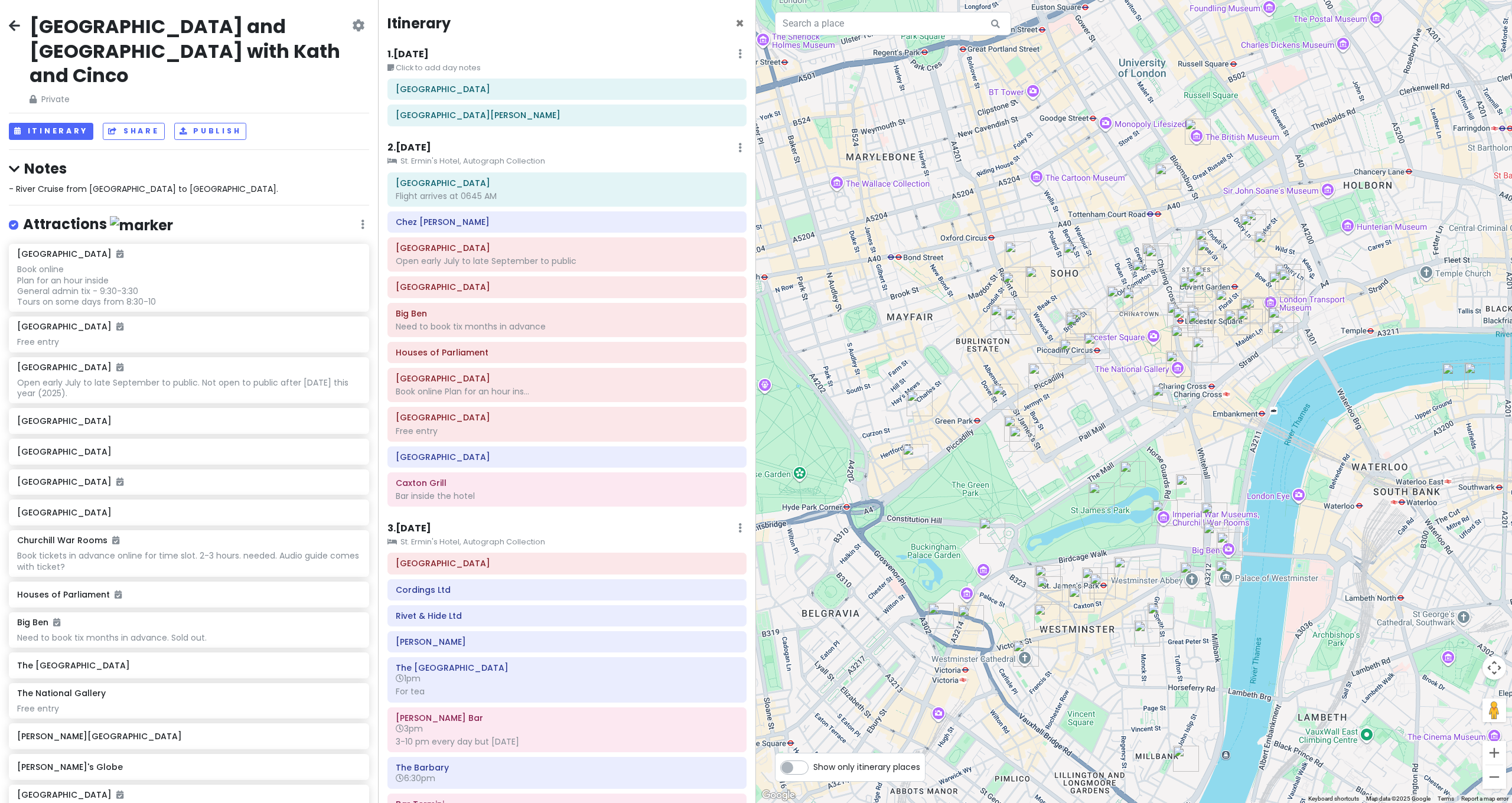
drag, startPoint x: 1076, startPoint y: 541, endPoint x: 1030, endPoint y: 506, distance: 57.8
click at [1030, 506] on div at bounding box center [1133, 401] width 756 height 803
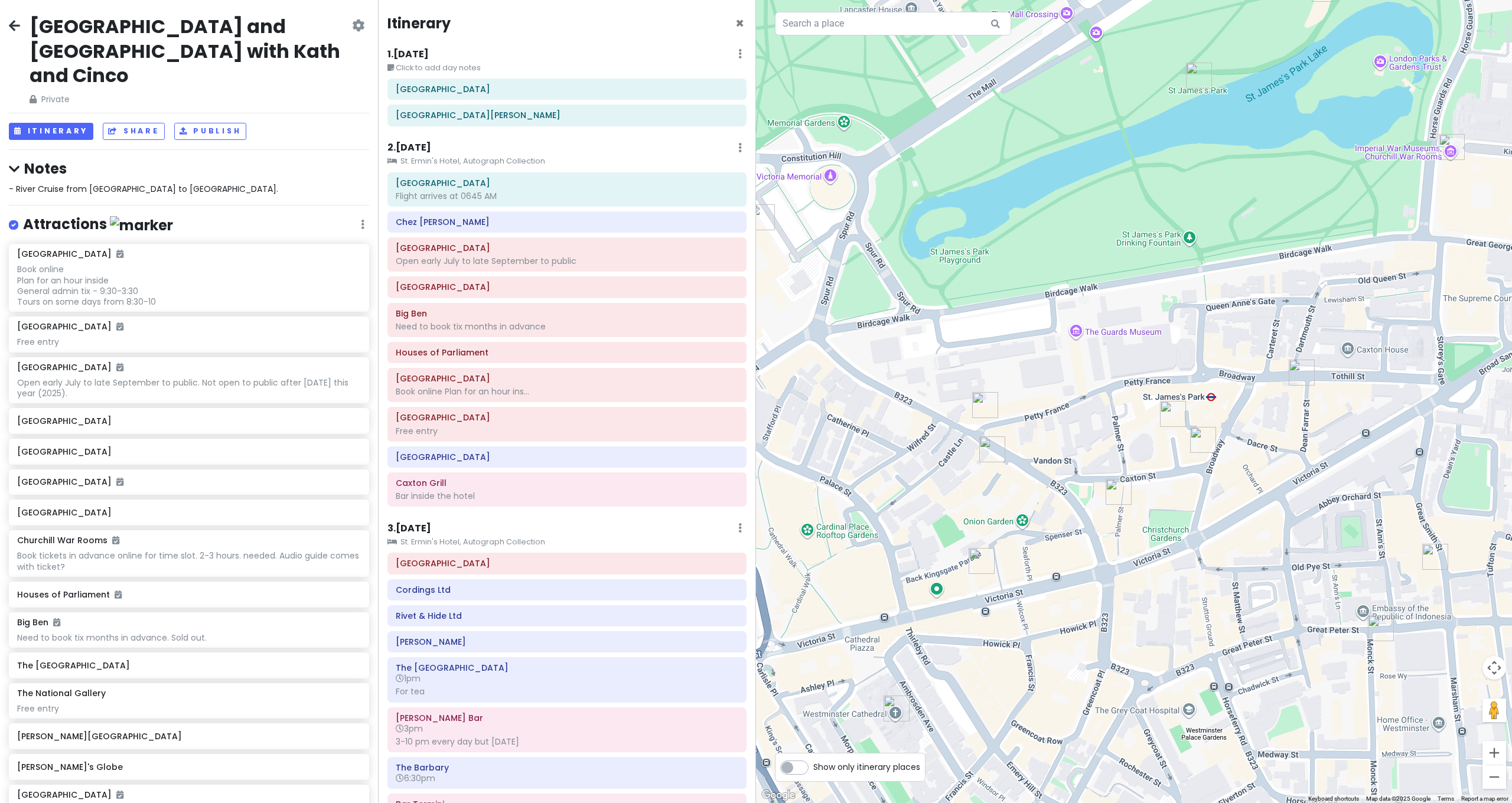
drag, startPoint x: 1149, startPoint y: 551, endPoint x: 1093, endPoint y: 559, distance: 56.6
click at [1093, 559] on div at bounding box center [1133, 401] width 756 height 803
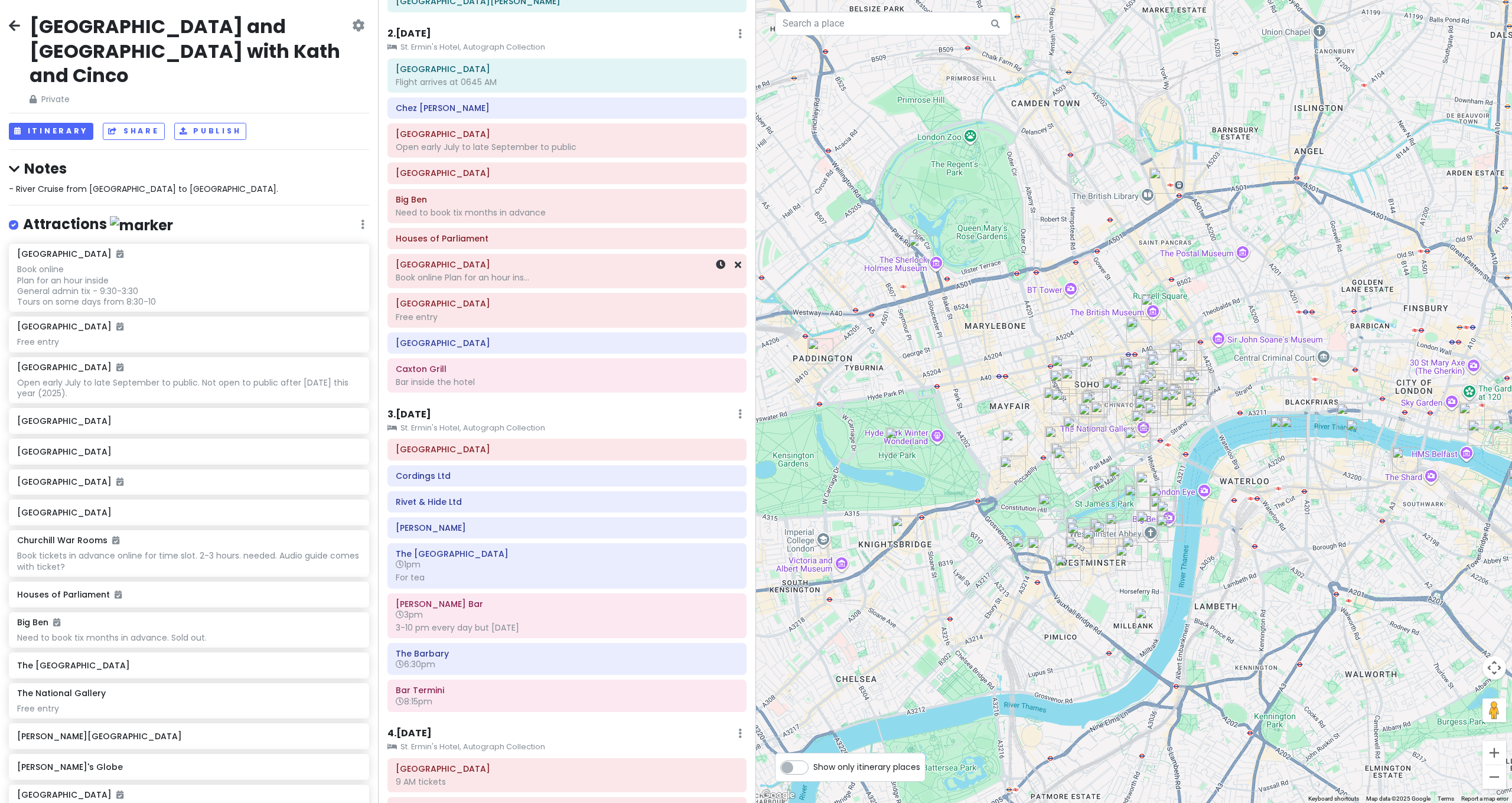
scroll to position [336, 0]
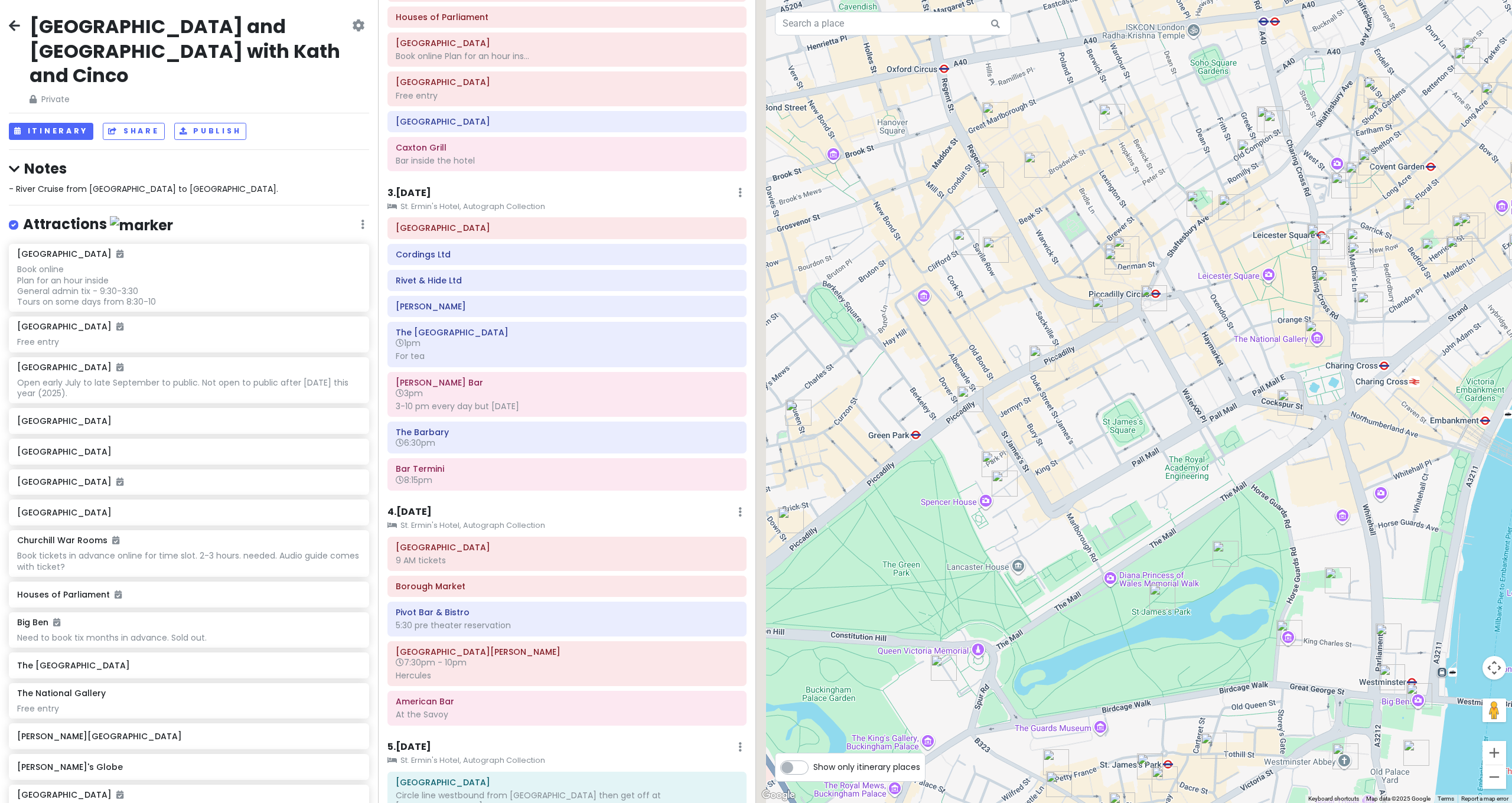
drag, startPoint x: 815, startPoint y: 398, endPoint x: 992, endPoint y: 366, distance: 179.9
click at [992, 366] on div at bounding box center [1133, 401] width 756 height 803
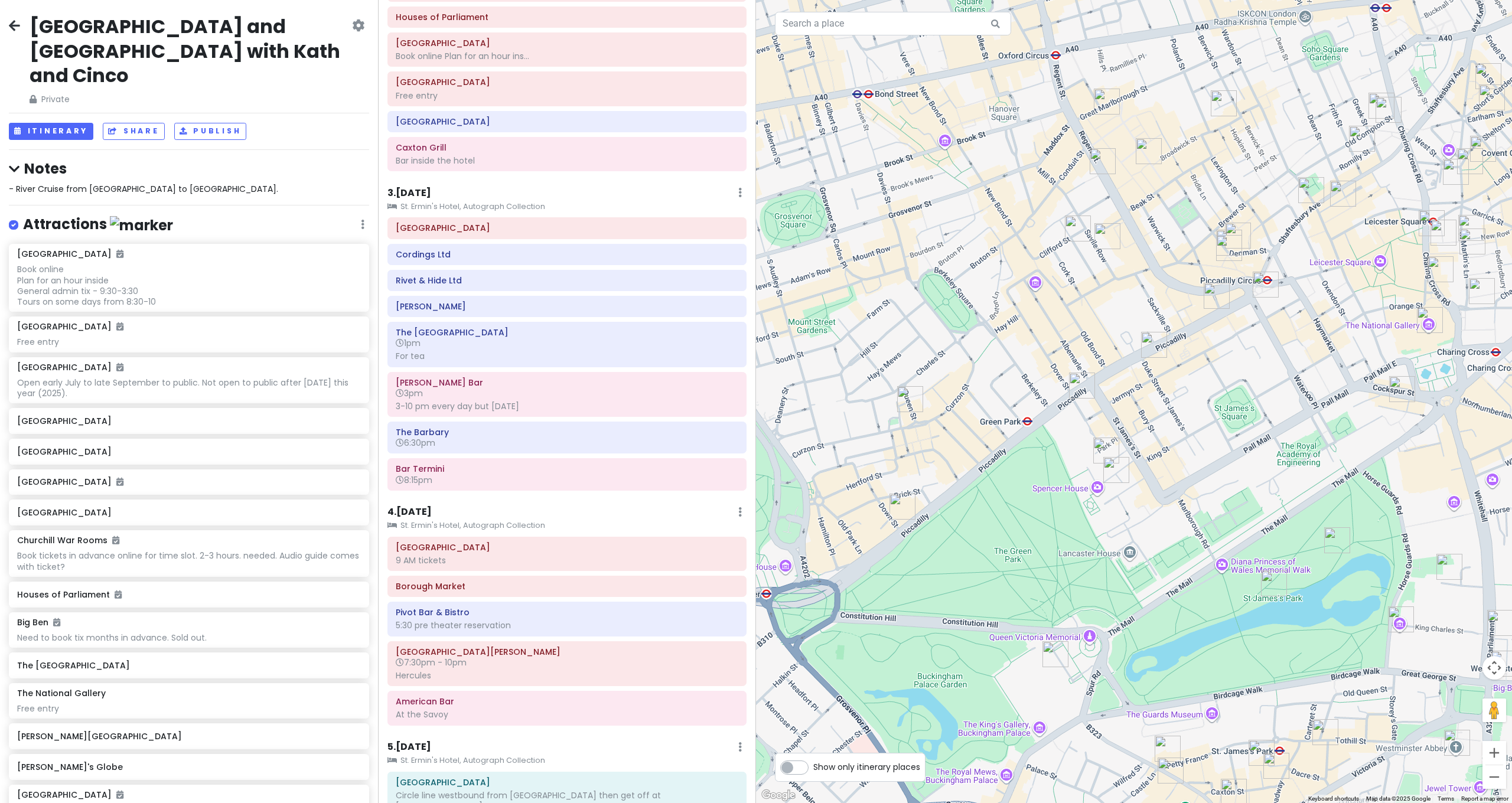
drag, startPoint x: 948, startPoint y: 367, endPoint x: 955, endPoint y: 357, distance: 12.2
click at [955, 358] on div at bounding box center [1133, 401] width 756 height 803
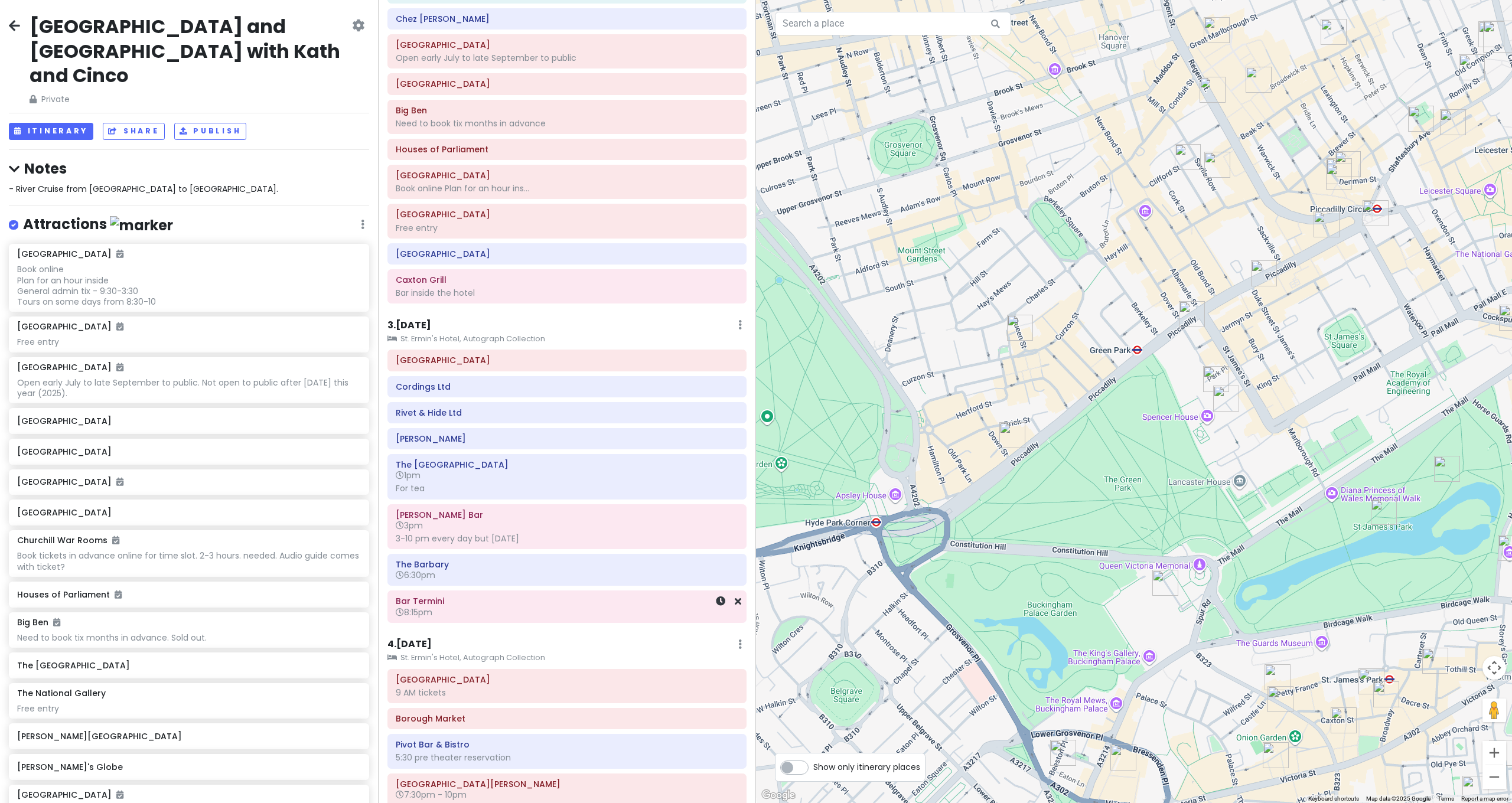
scroll to position [222, 0]
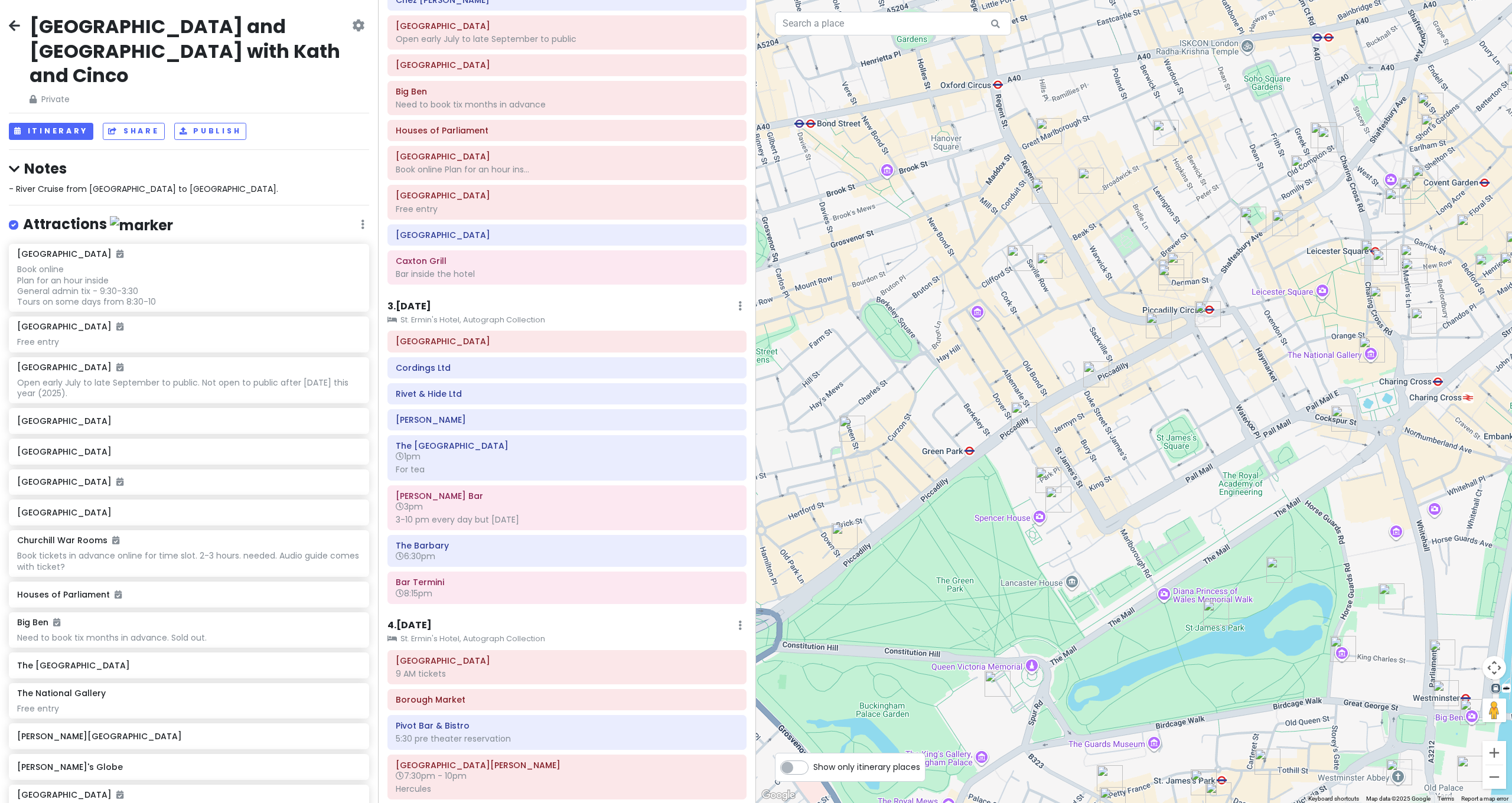
drag, startPoint x: 1271, startPoint y: 480, endPoint x: 1102, endPoint y: 582, distance: 197.4
click at [1102, 582] on div at bounding box center [1133, 401] width 756 height 803
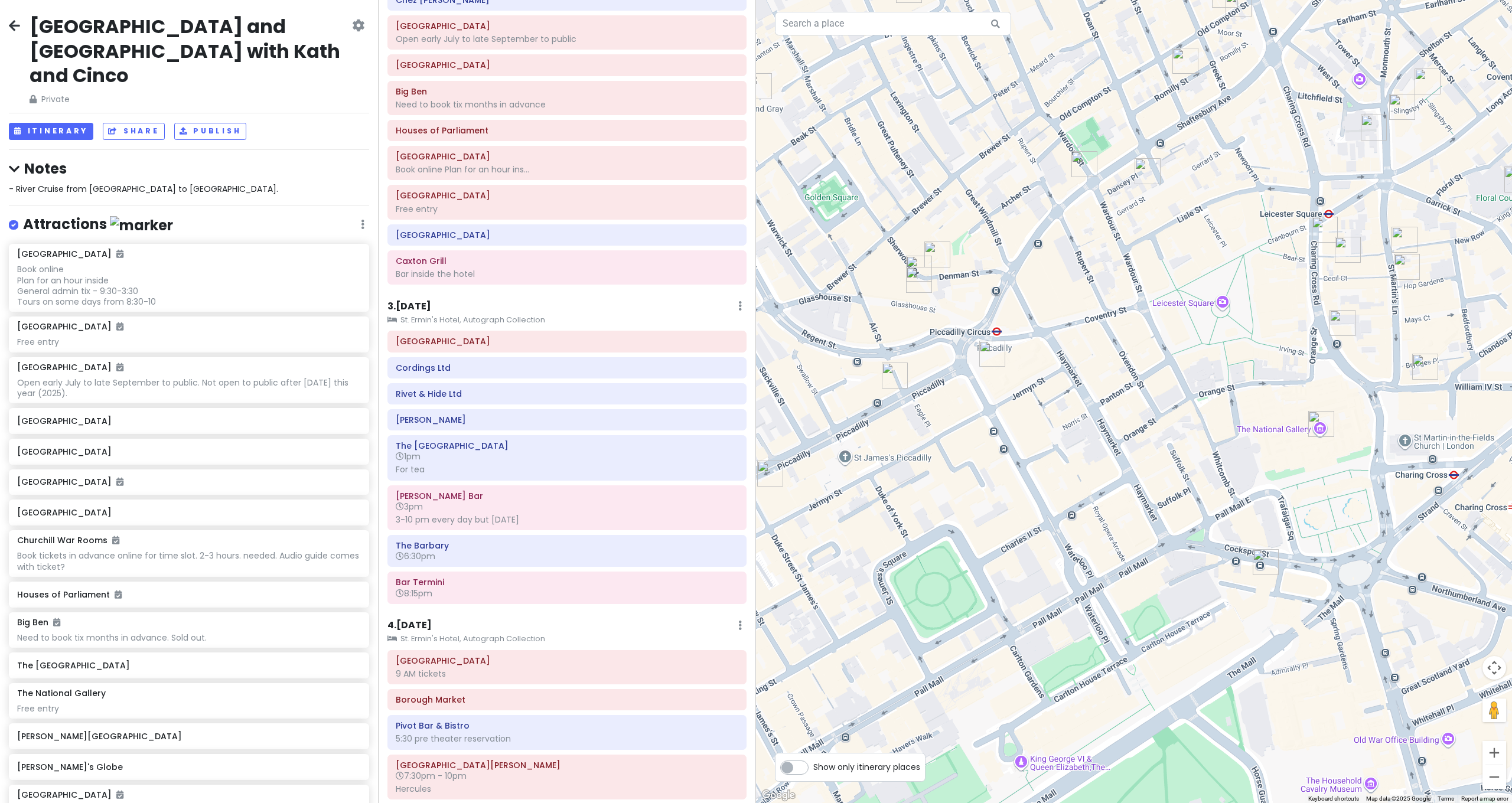
drag, startPoint x: 1117, startPoint y: 620, endPoint x: 1102, endPoint y: 641, distance: 25.8
click at [1103, 641] on div at bounding box center [1133, 401] width 756 height 803
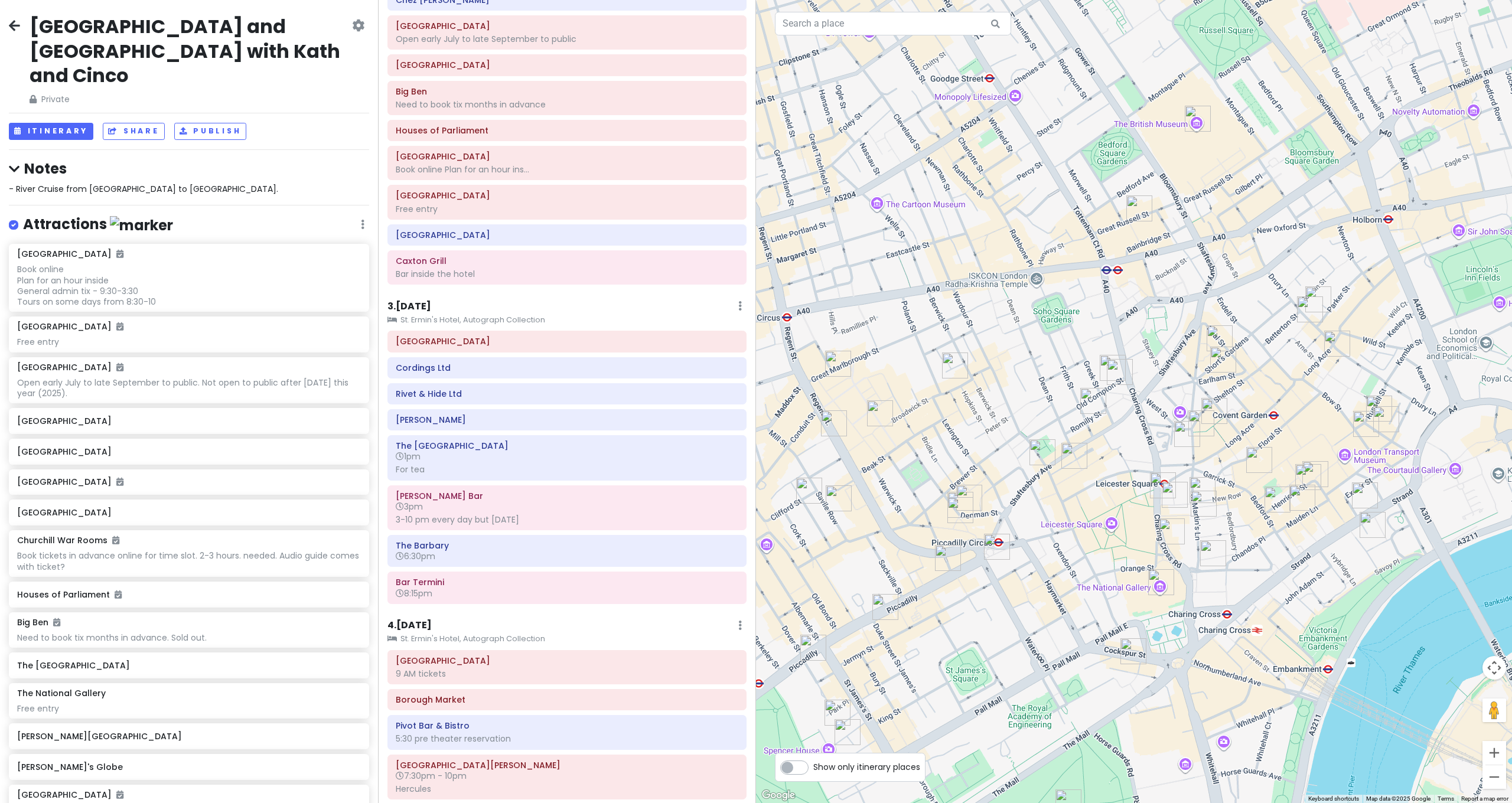
drag, startPoint x: 986, startPoint y: 506, endPoint x: 1013, endPoint y: 447, distance: 64.9
click at [1010, 455] on div at bounding box center [1133, 401] width 756 height 803
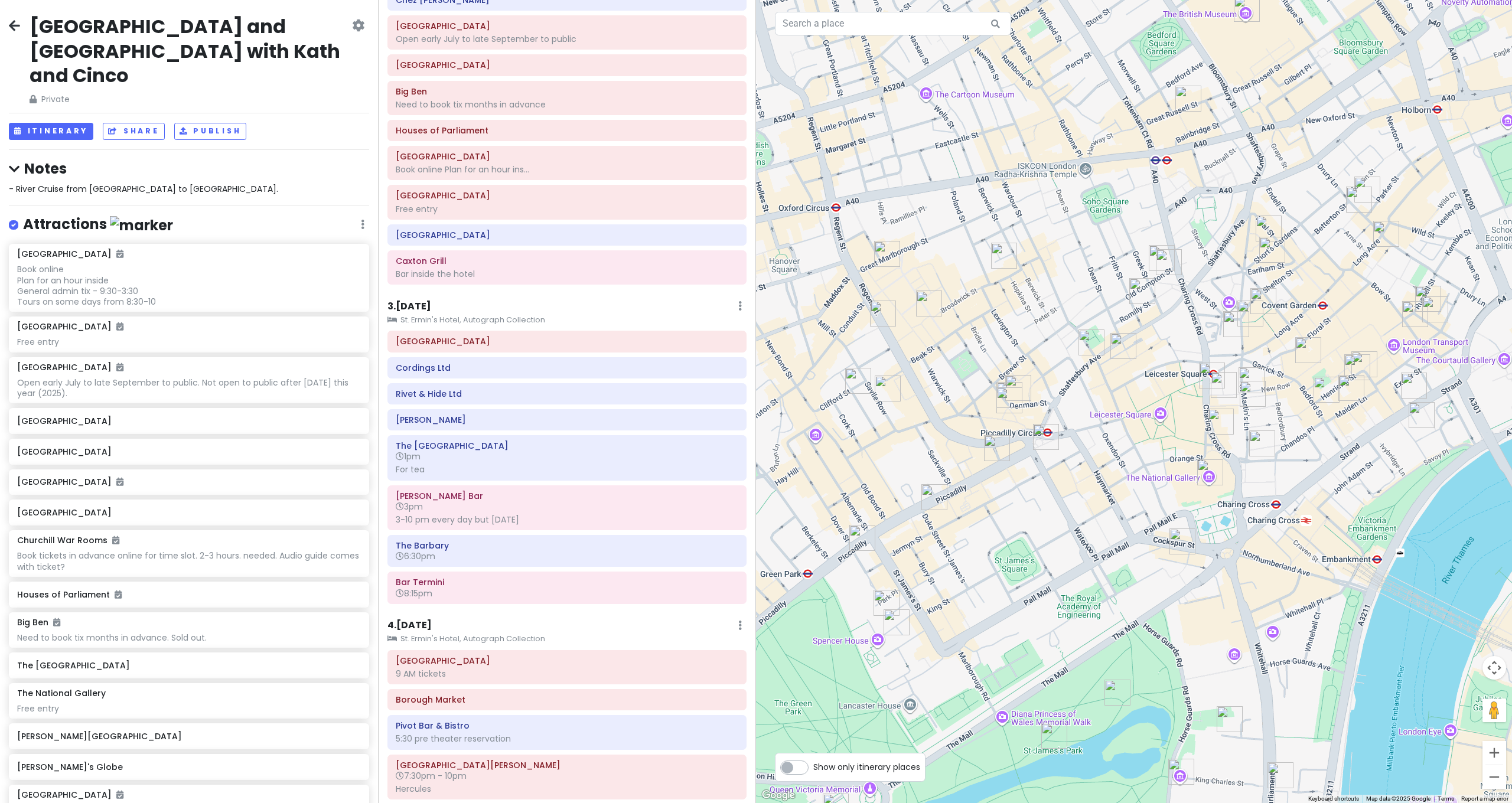
drag, startPoint x: 1024, startPoint y: 515, endPoint x: 1019, endPoint y: 395, distance: 120.1
click at [1017, 413] on div at bounding box center [1133, 401] width 756 height 803
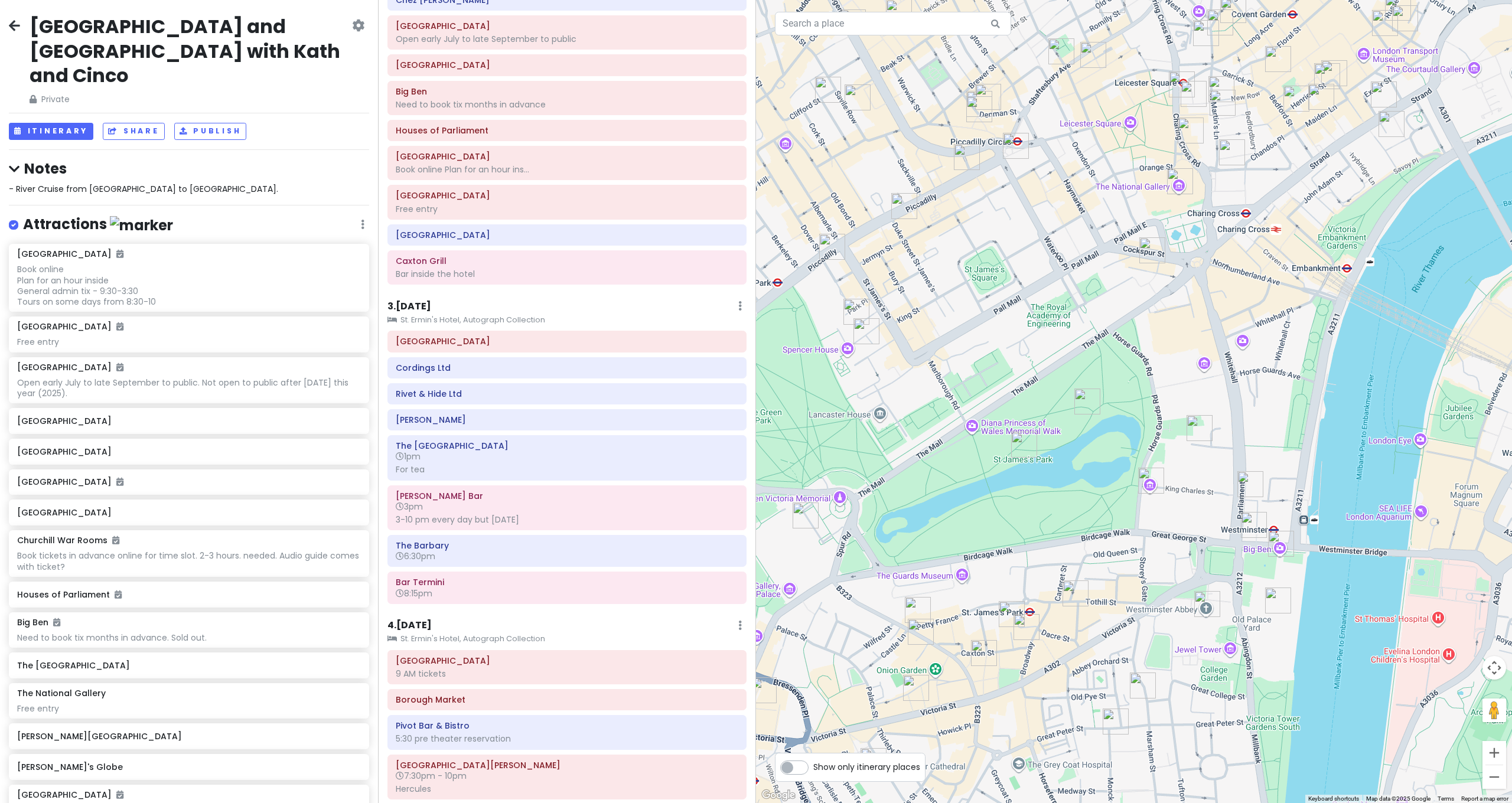
drag, startPoint x: 1023, startPoint y: 461, endPoint x: 1007, endPoint y: 440, distance: 26.4
click at [1012, 441] on img "St James's Park" at bounding box center [1024, 444] width 26 height 26
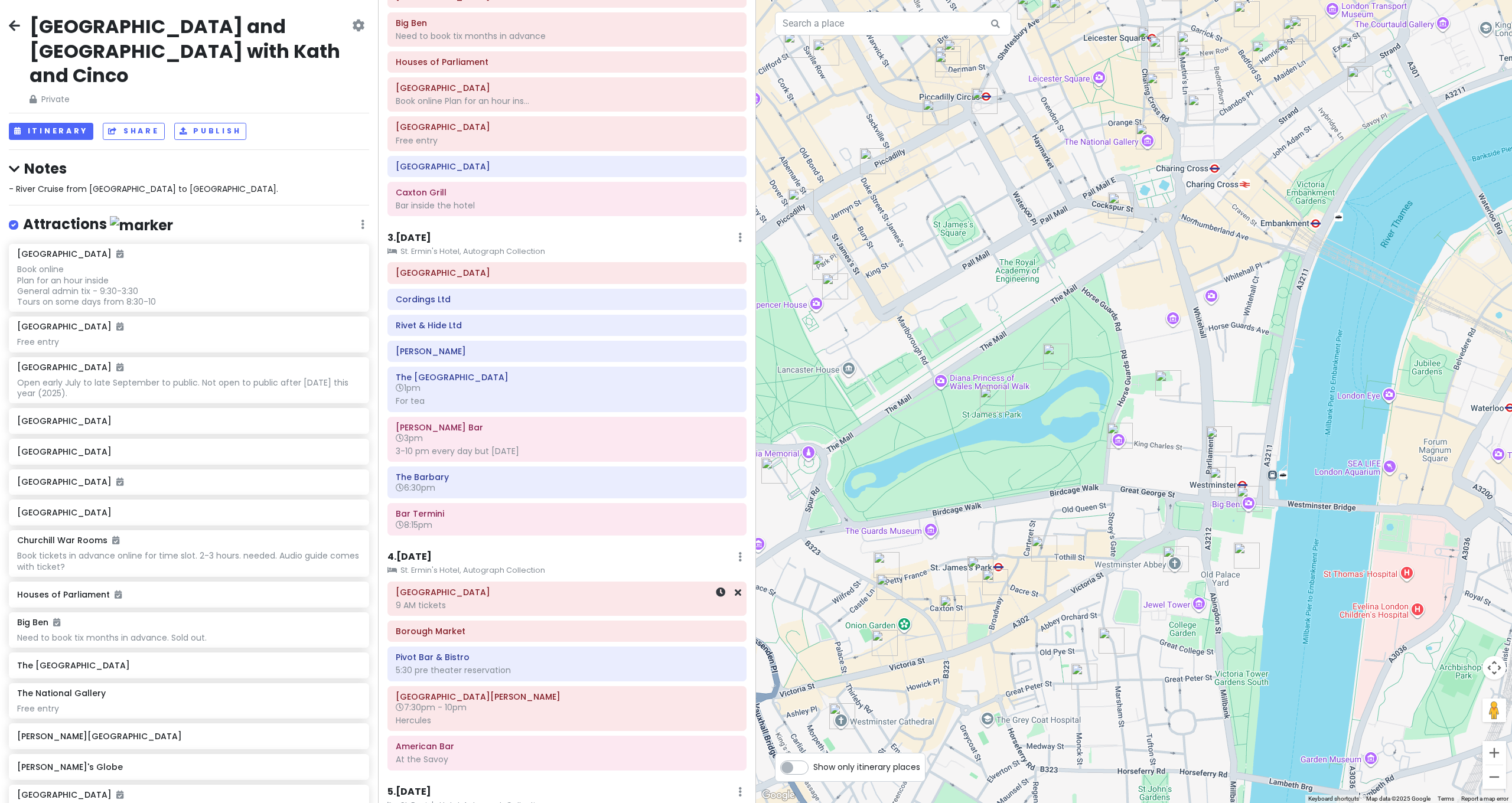
scroll to position [538, 0]
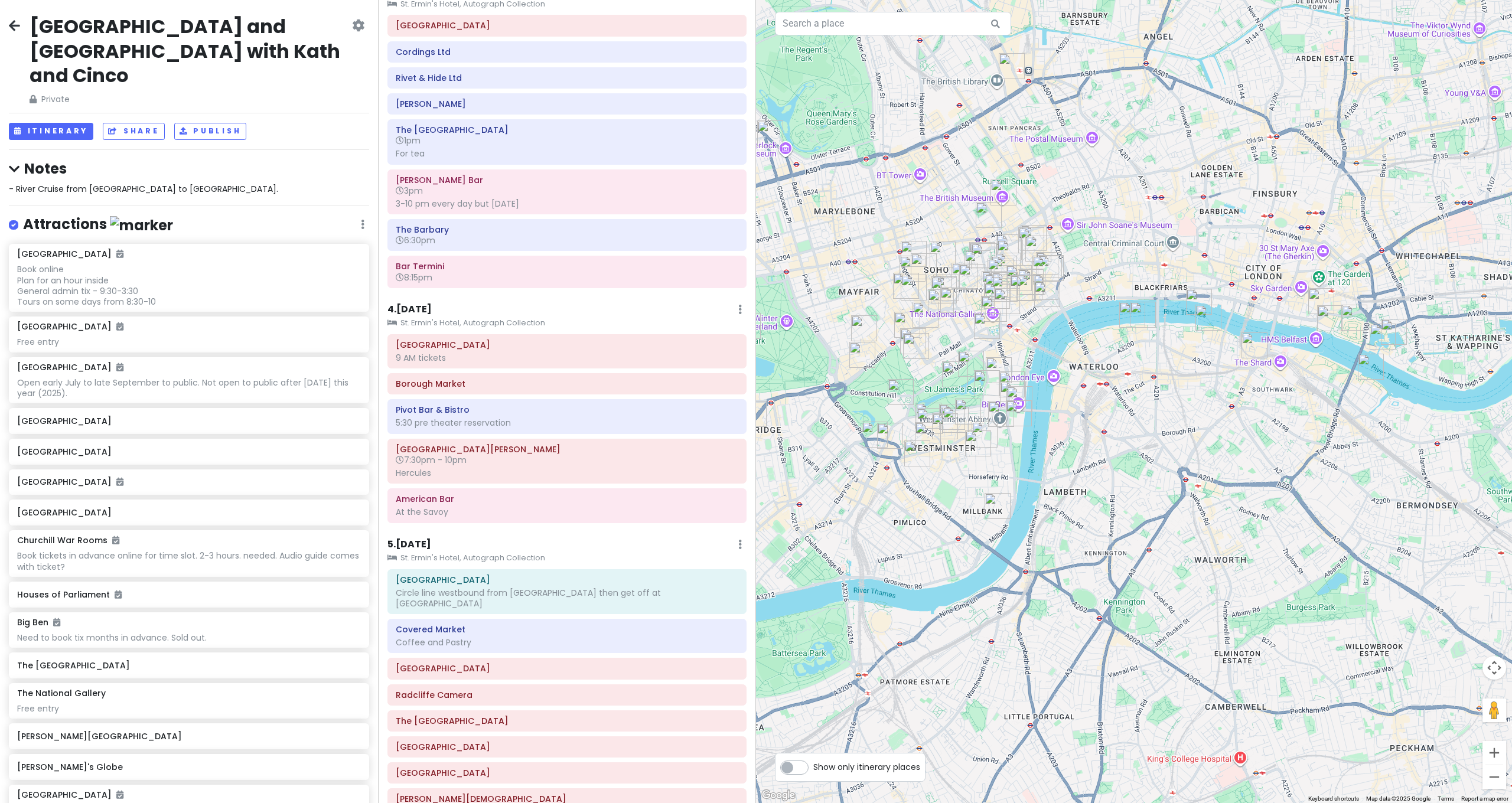
drag, startPoint x: 1337, startPoint y: 382, endPoint x: 1265, endPoint y: 391, distance: 72.6
click at [1265, 390] on div at bounding box center [1133, 401] width 756 height 803
click at [914, 429] on img "The Ivy Victoria" at bounding box center [927, 435] width 26 height 26
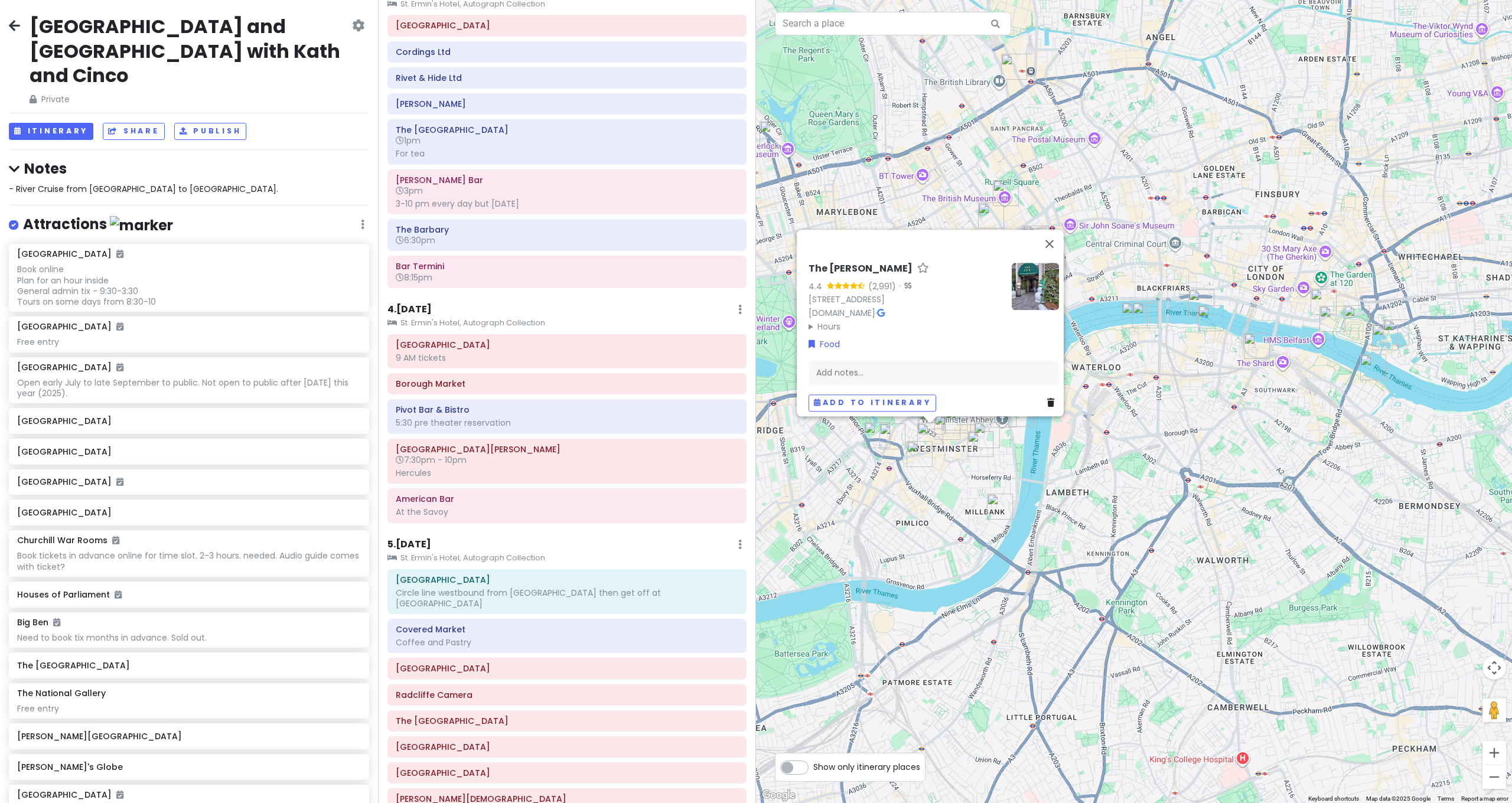
click at [1110, 357] on div "The Ivy Victoria 4.4 (2,991) · 66 Victoria St, London SW1E 6SQ, UK ivycollectio…" at bounding box center [1133, 401] width 756 height 803
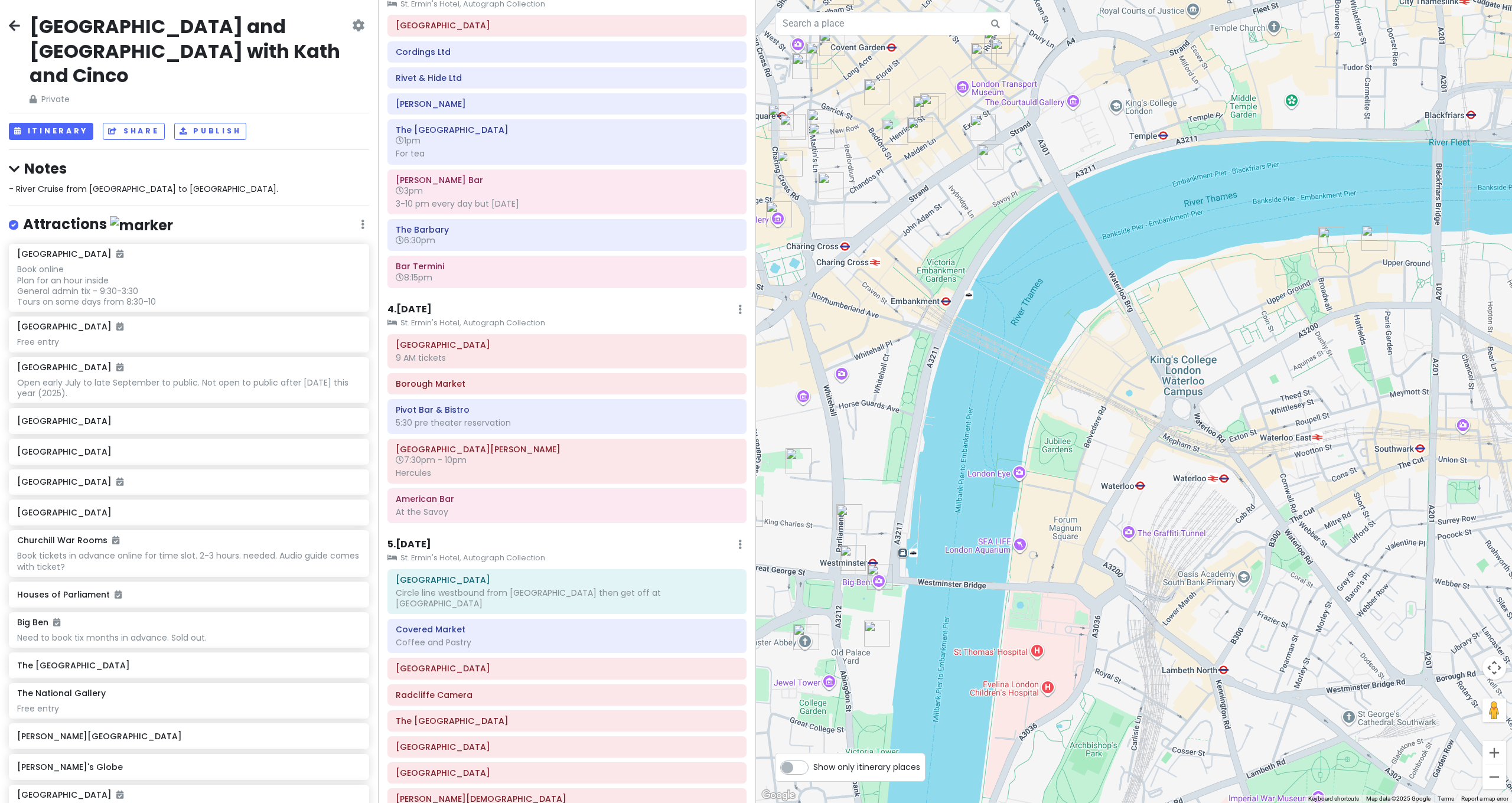
drag, startPoint x: 1019, startPoint y: 365, endPoint x: 1110, endPoint y: 407, distance: 100.2
click at [1104, 405] on div at bounding box center [1133, 401] width 756 height 803
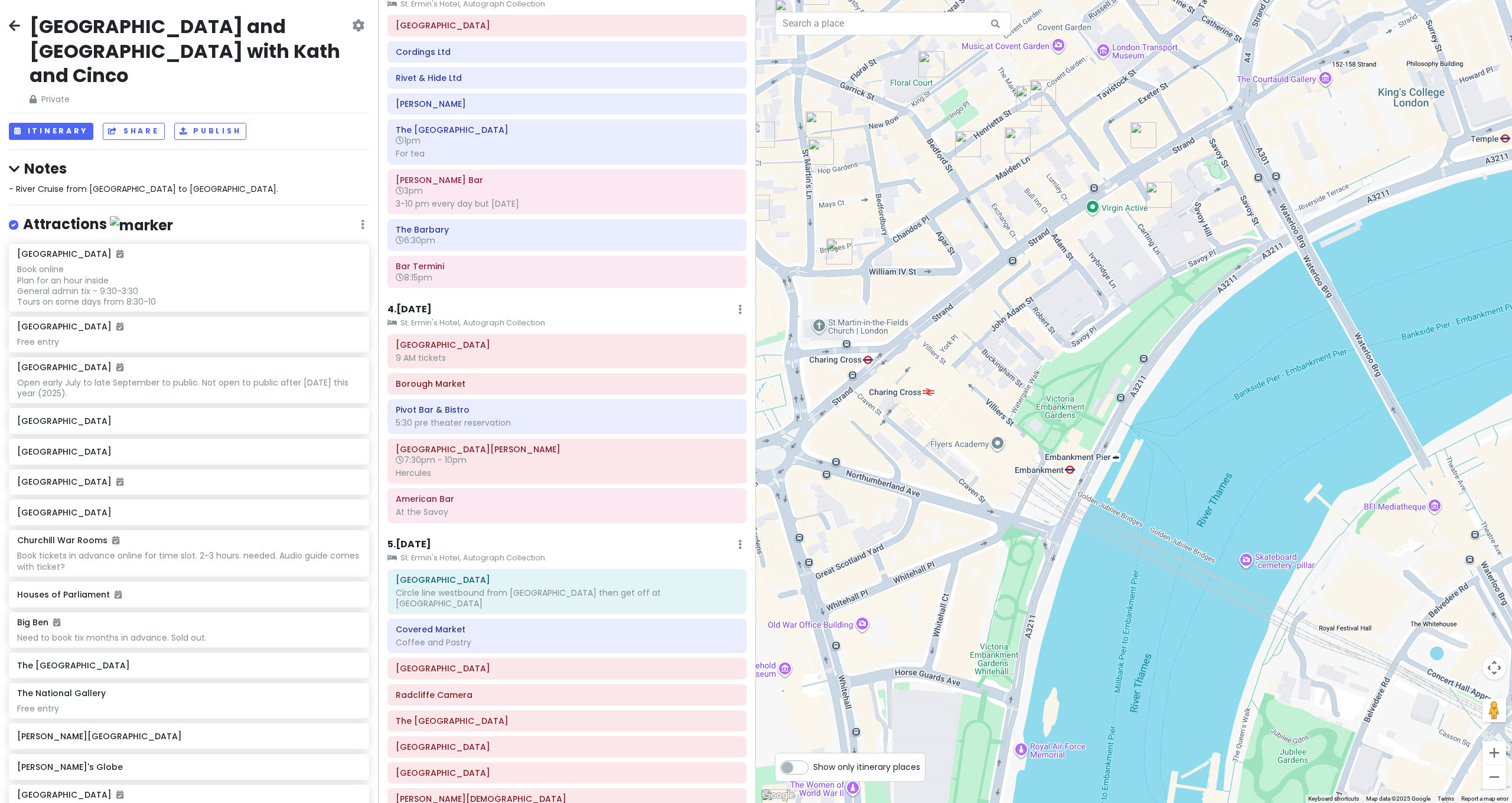
click at [1018, 138] on img "Rules" at bounding box center [1018, 141] width 26 height 26
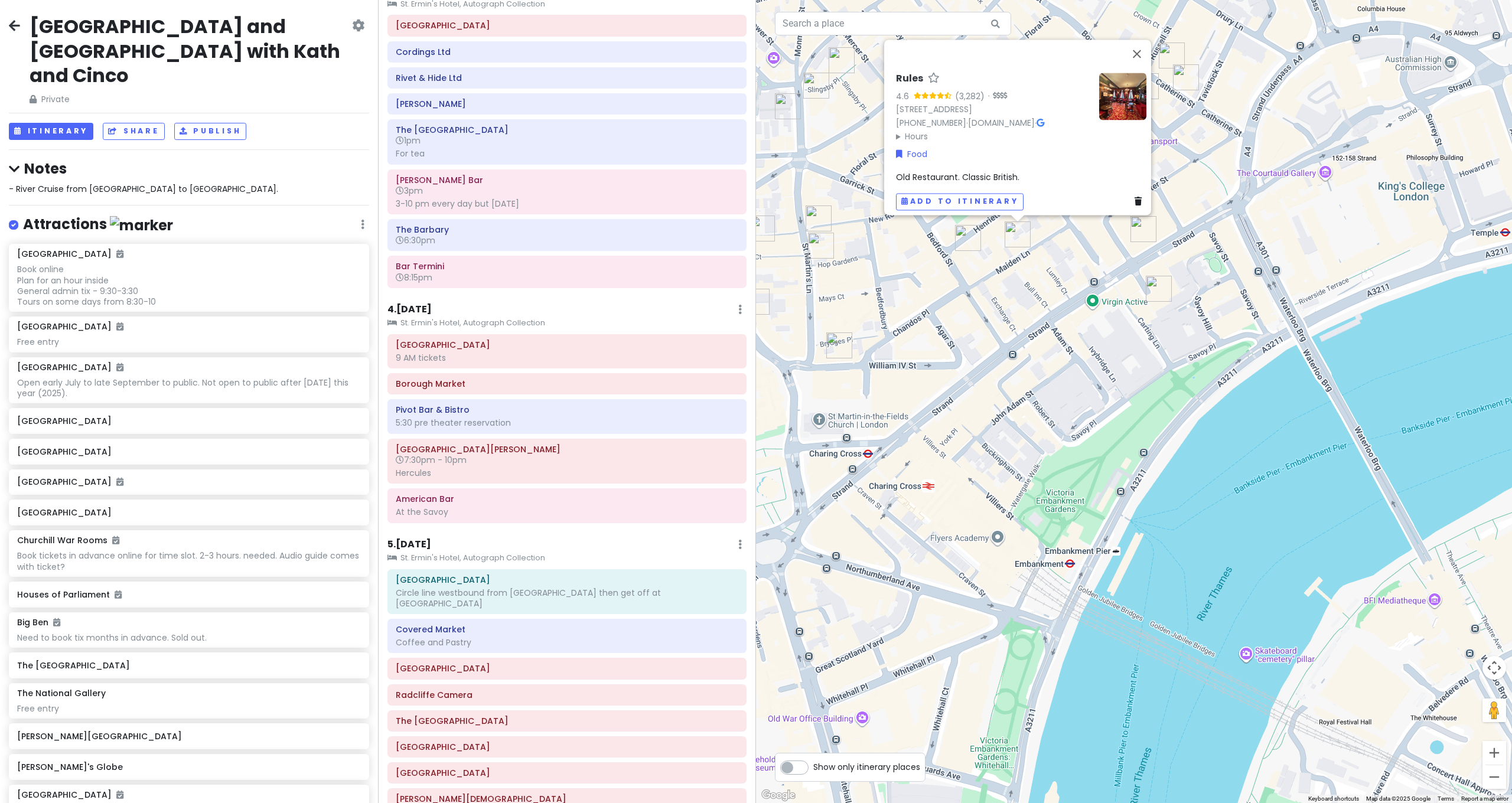
click at [966, 232] on img "Flat Iron Covent Garden" at bounding box center [968, 237] width 26 height 26
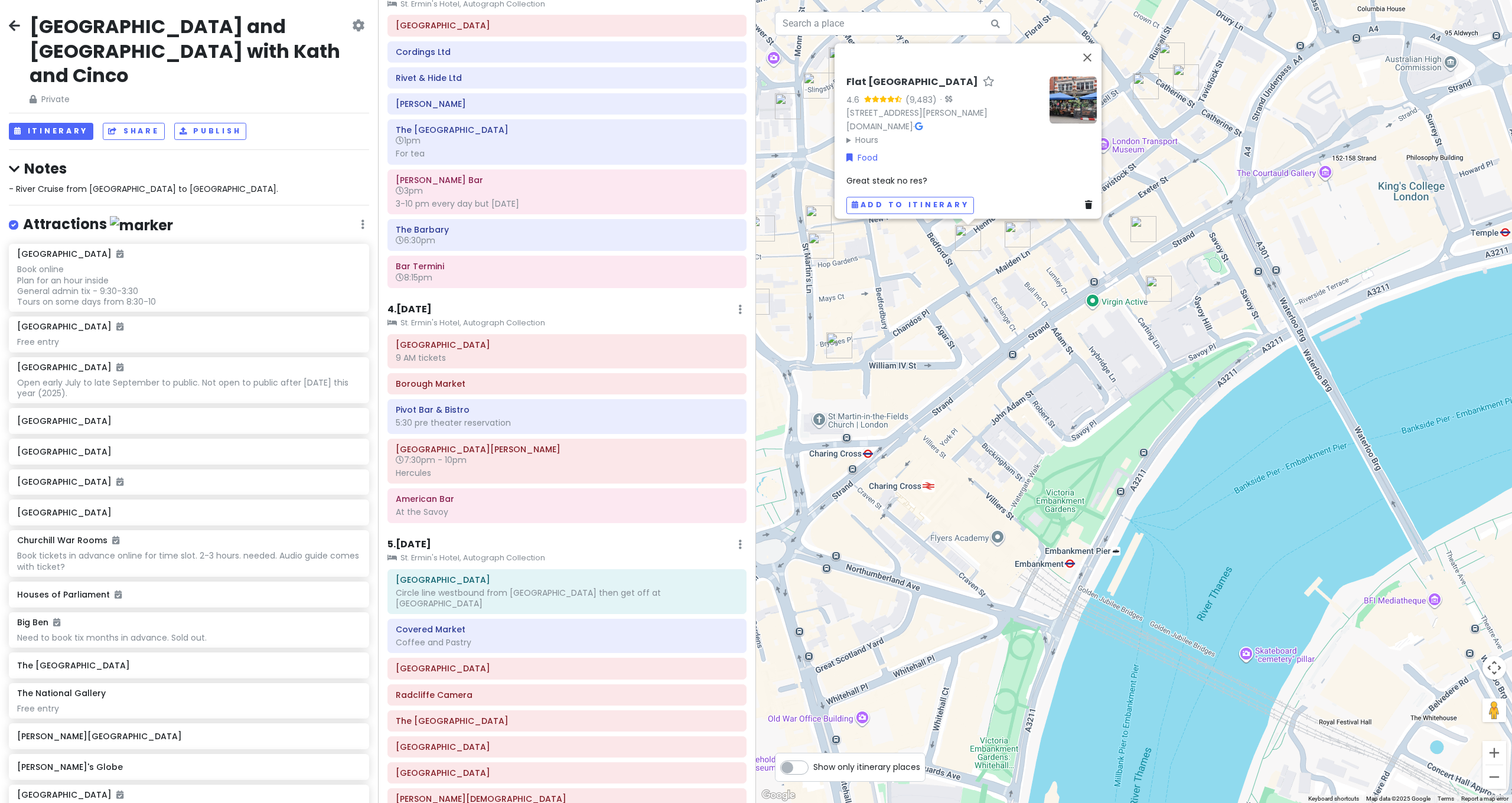
click at [1095, 249] on div "Flat Iron Covent Garden 4.6 (9,483) · 17-18 Henrietta St, London WC2E 8QH, UK f…" at bounding box center [1133, 401] width 756 height 803
click at [1166, 227] on div "Flat Iron Covent Garden 4.6 (9,483) · 17-18 Henrietta St, London WC2E 8QH, UK f…" at bounding box center [1133, 401] width 756 height 803
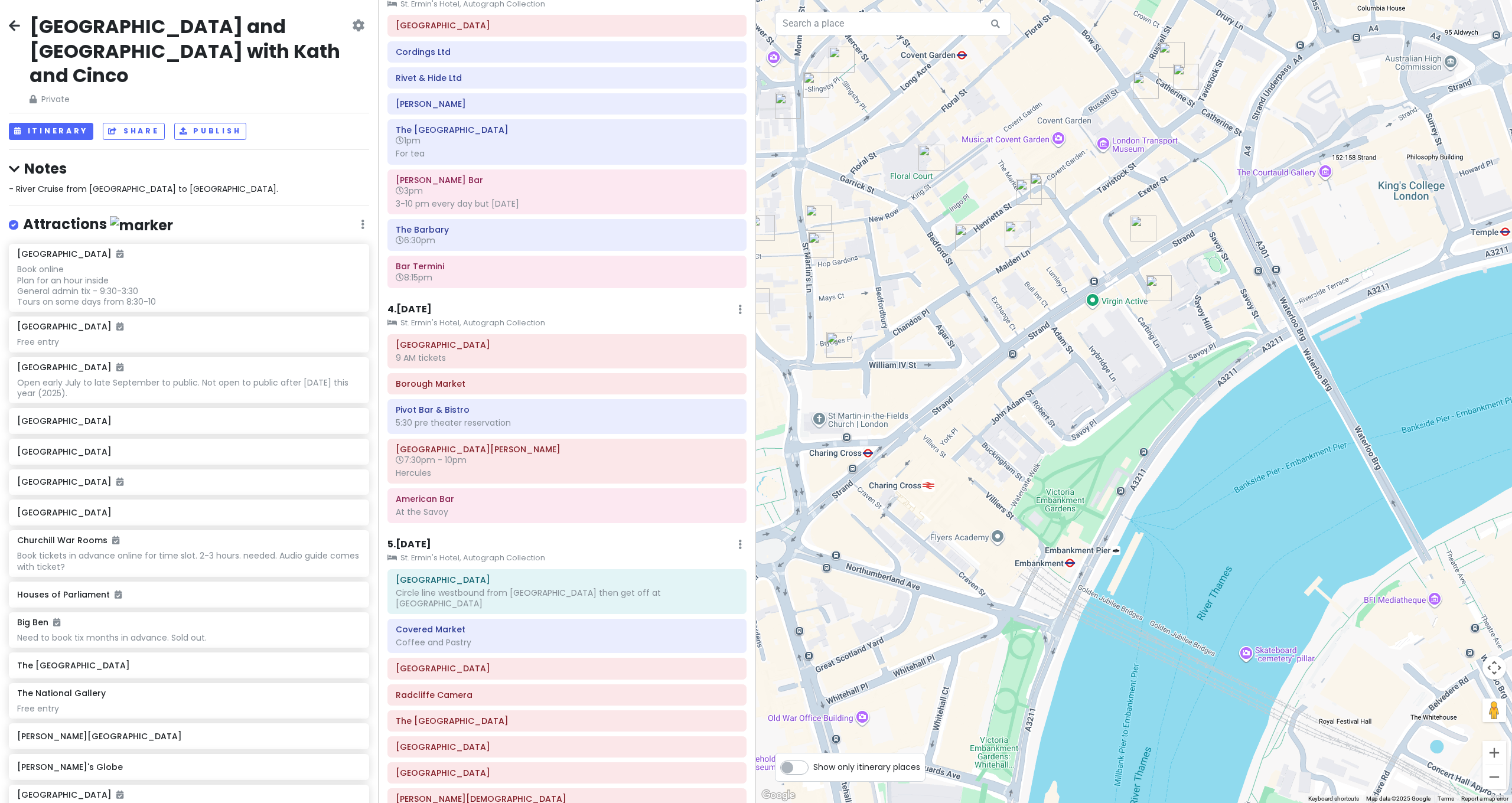
drag, startPoint x: 1147, startPoint y: 227, endPoint x: 1117, endPoint y: 218, distance: 31.3
click at [1146, 227] on img "Haxells Restaurant & Bar" at bounding box center [1144, 229] width 26 height 26
drag, startPoint x: 1051, startPoint y: 192, endPoint x: 1043, endPoint y: 187, distance: 9.4
click at [1049, 191] on img "The Ivy Market Grill" at bounding box center [1043, 186] width 26 height 26
click at [1043, 187] on img "The Ivy Market Grill" at bounding box center [1043, 186] width 26 height 26
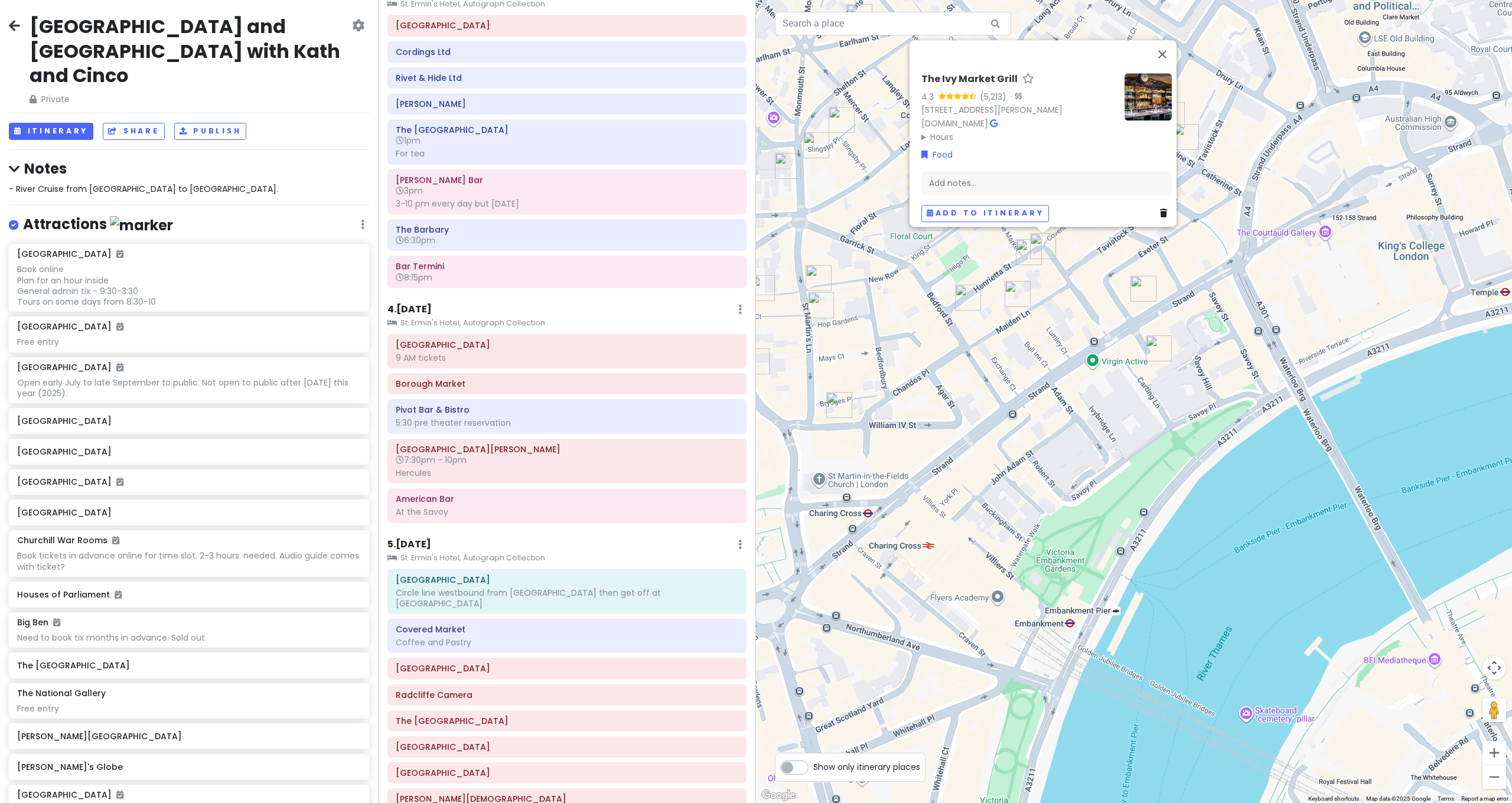
click at [1028, 244] on img "Pivot Bar & Bistro" at bounding box center [1028, 252] width 26 height 26
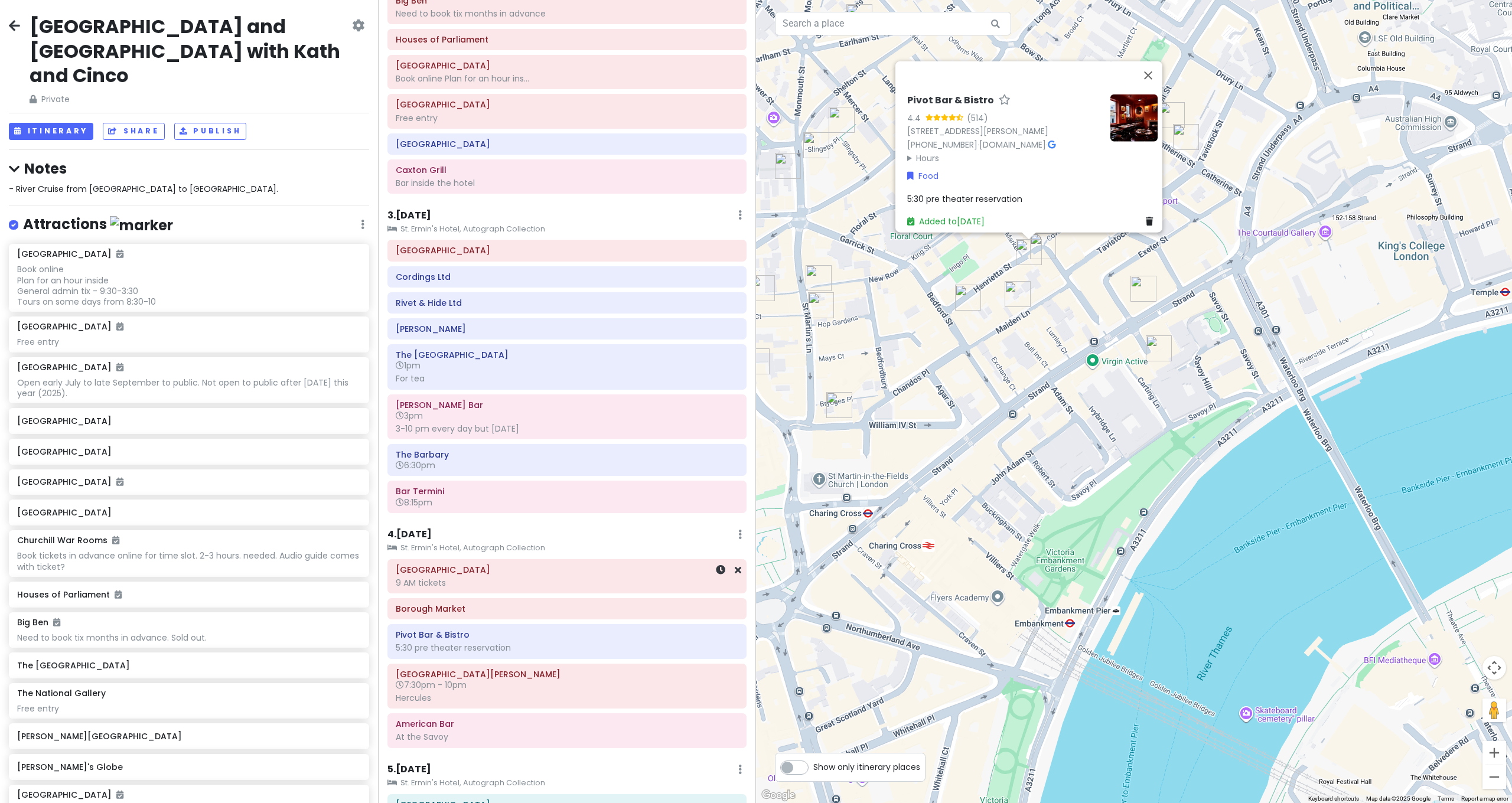
scroll to position [902, 0]
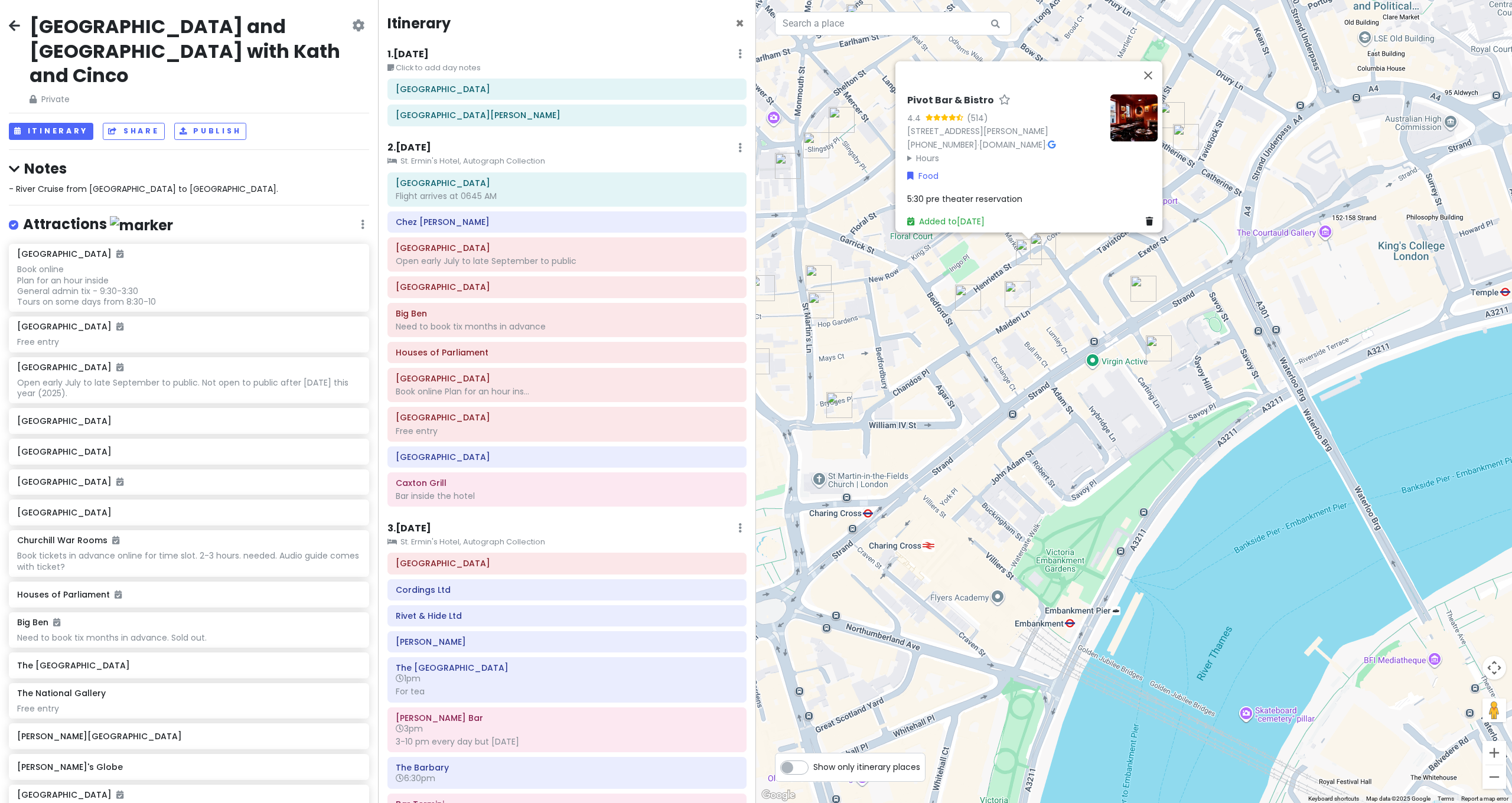
scroll to position [902, 0]
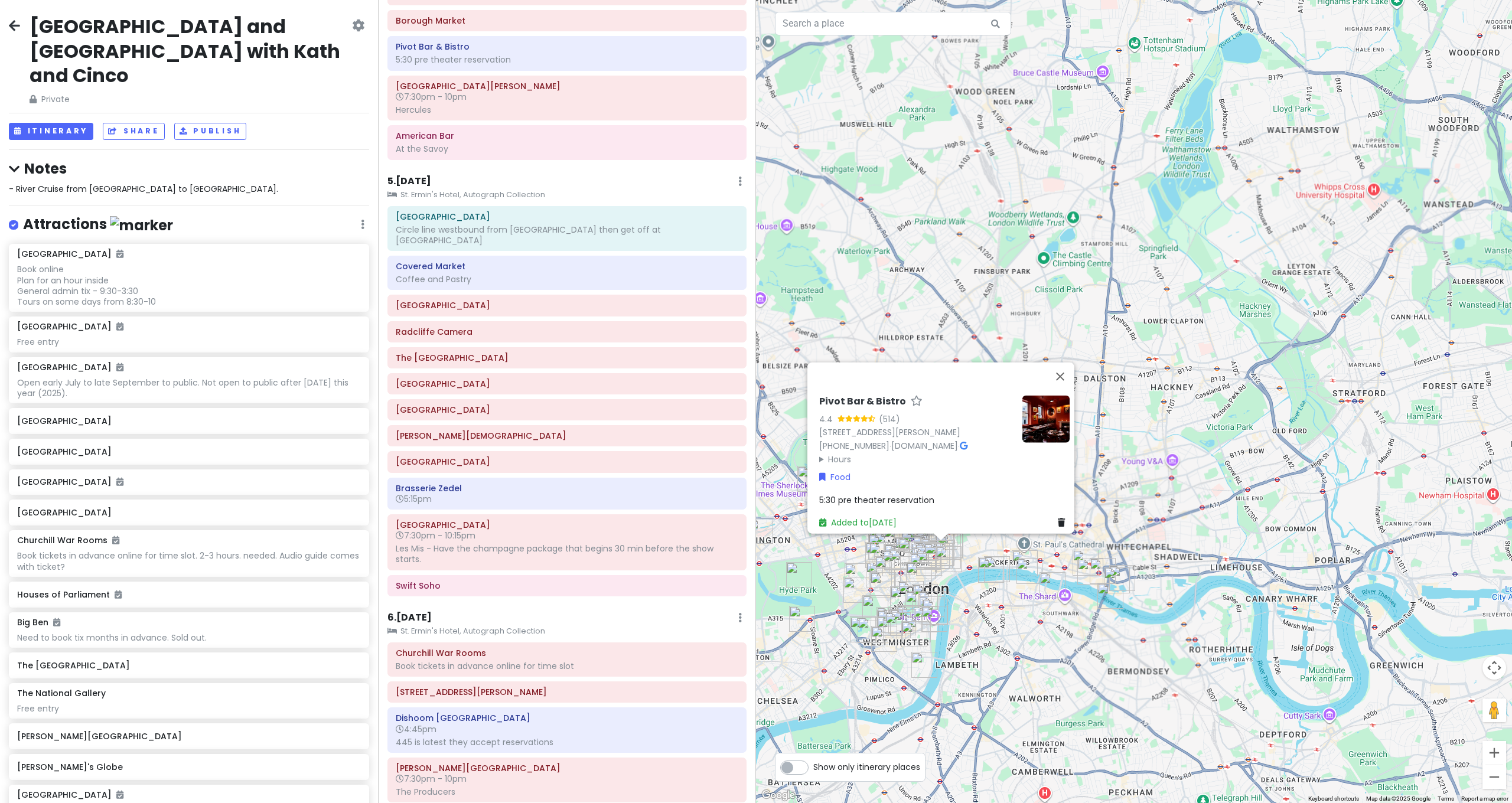
click at [945, 583] on div "Pivot Bar & Bistro 4.4 (514) 3 Henrietta St, London WC2E 8LU, UK +44 7377 22095…" at bounding box center [1133, 401] width 756 height 803
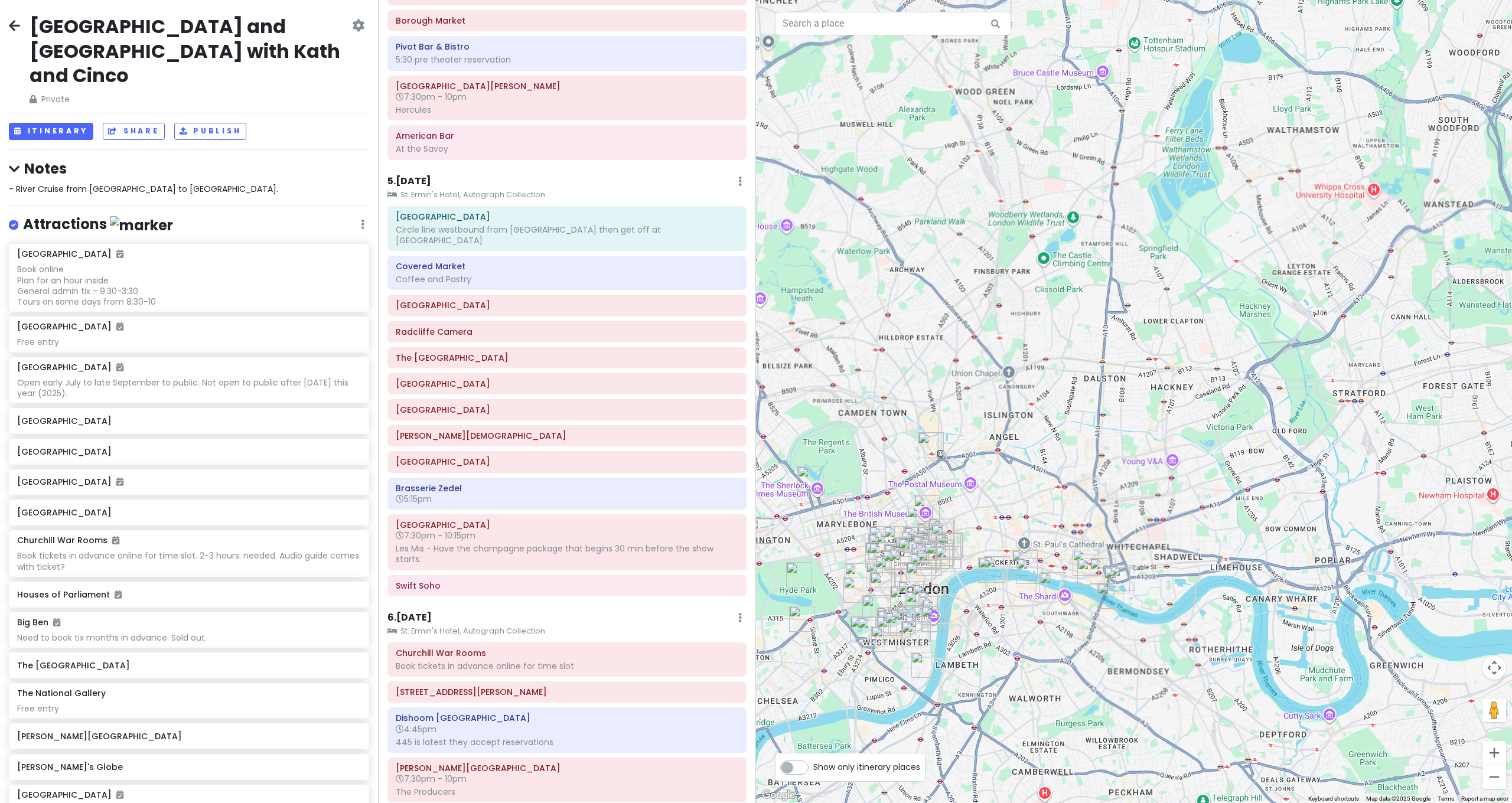
drag, startPoint x: 897, startPoint y: 465, endPoint x: 1004, endPoint y: 521, distance: 120.8
click at [1003, 520] on div at bounding box center [1133, 401] width 756 height 803
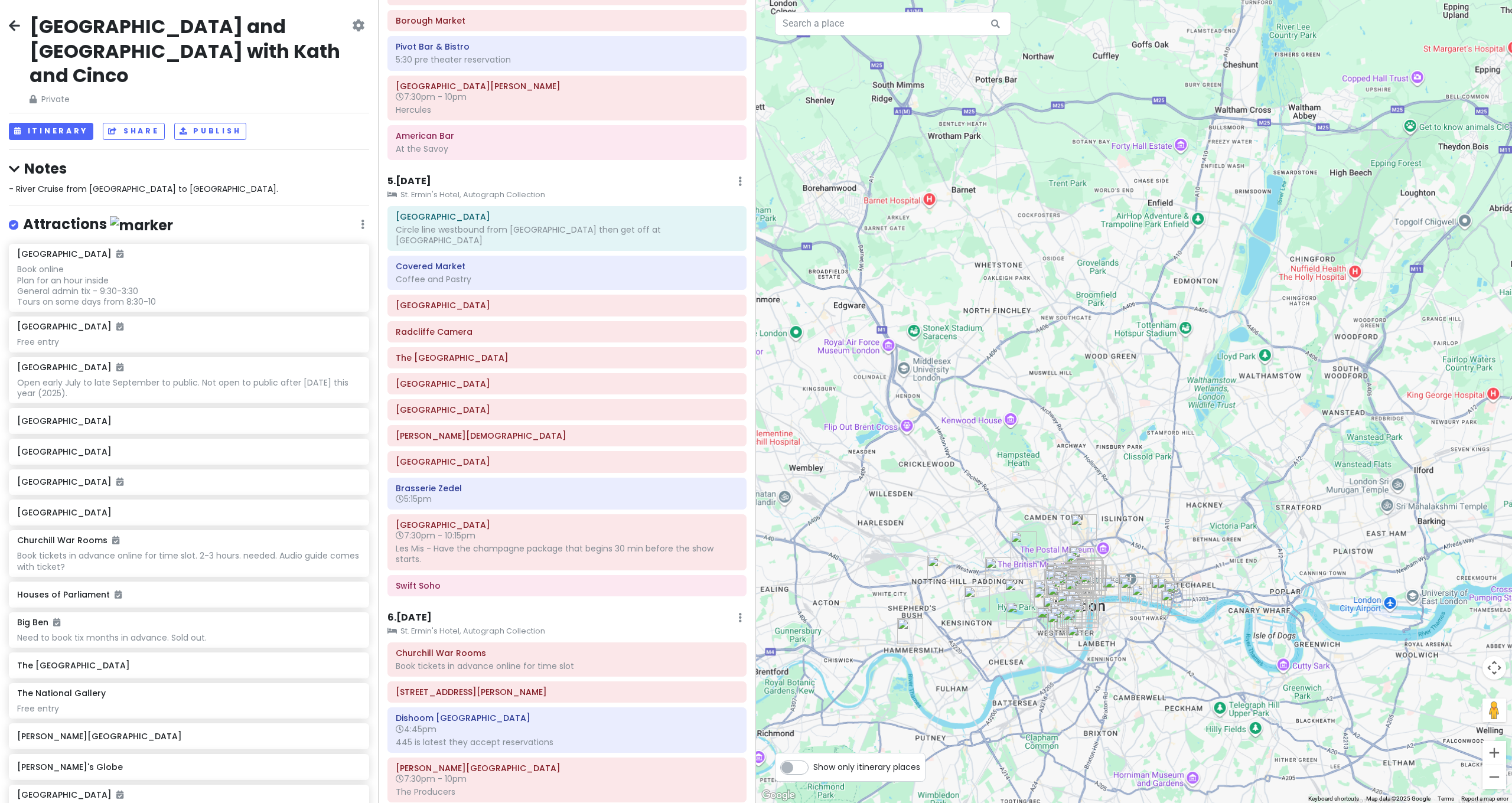
click at [994, 501] on div at bounding box center [1133, 401] width 756 height 803
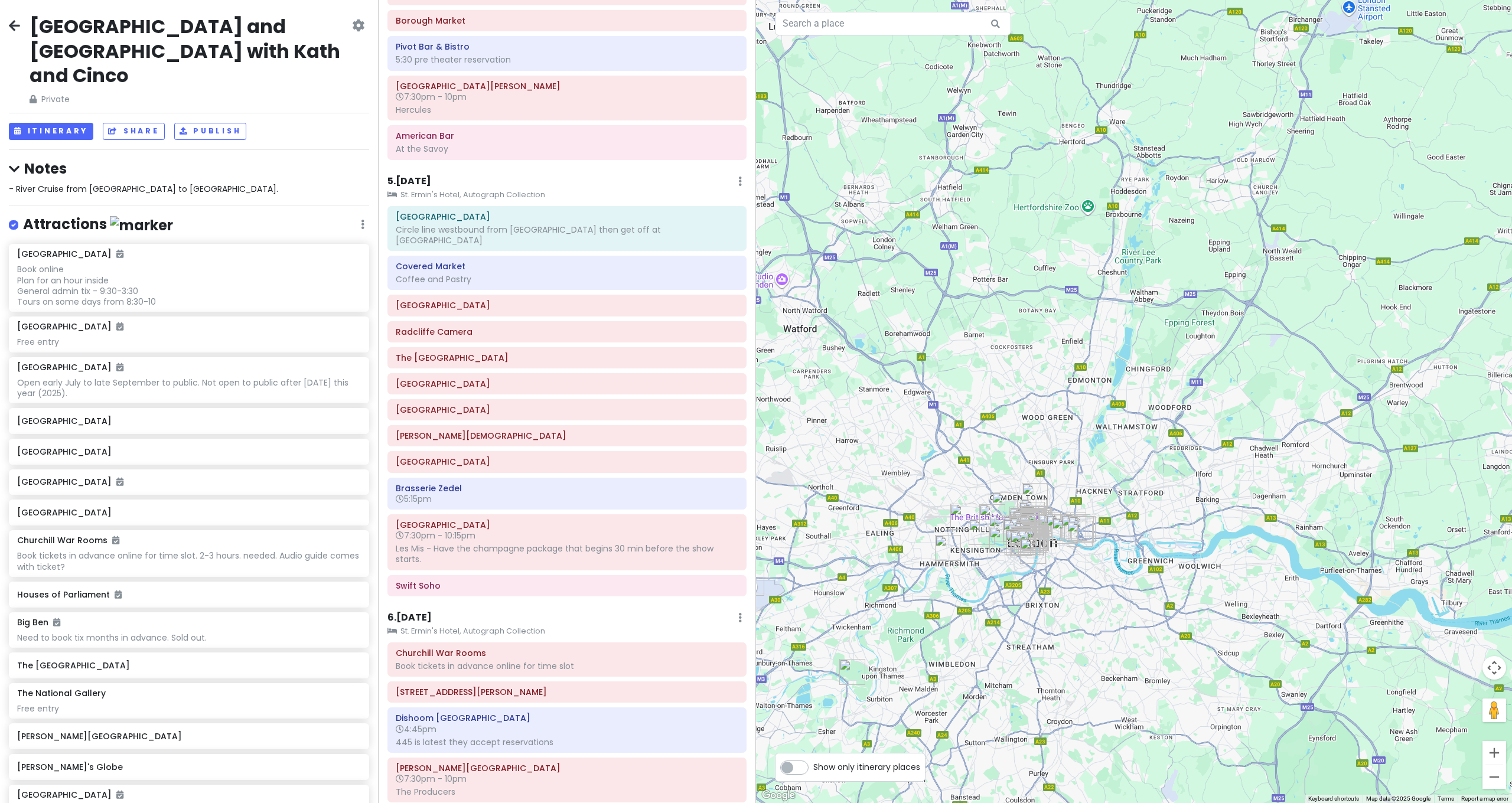
drag, startPoint x: 963, startPoint y: 498, endPoint x: 1009, endPoint y: 494, distance: 46.2
click at [1009, 494] on div at bounding box center [1133, 401] width 756 height 803
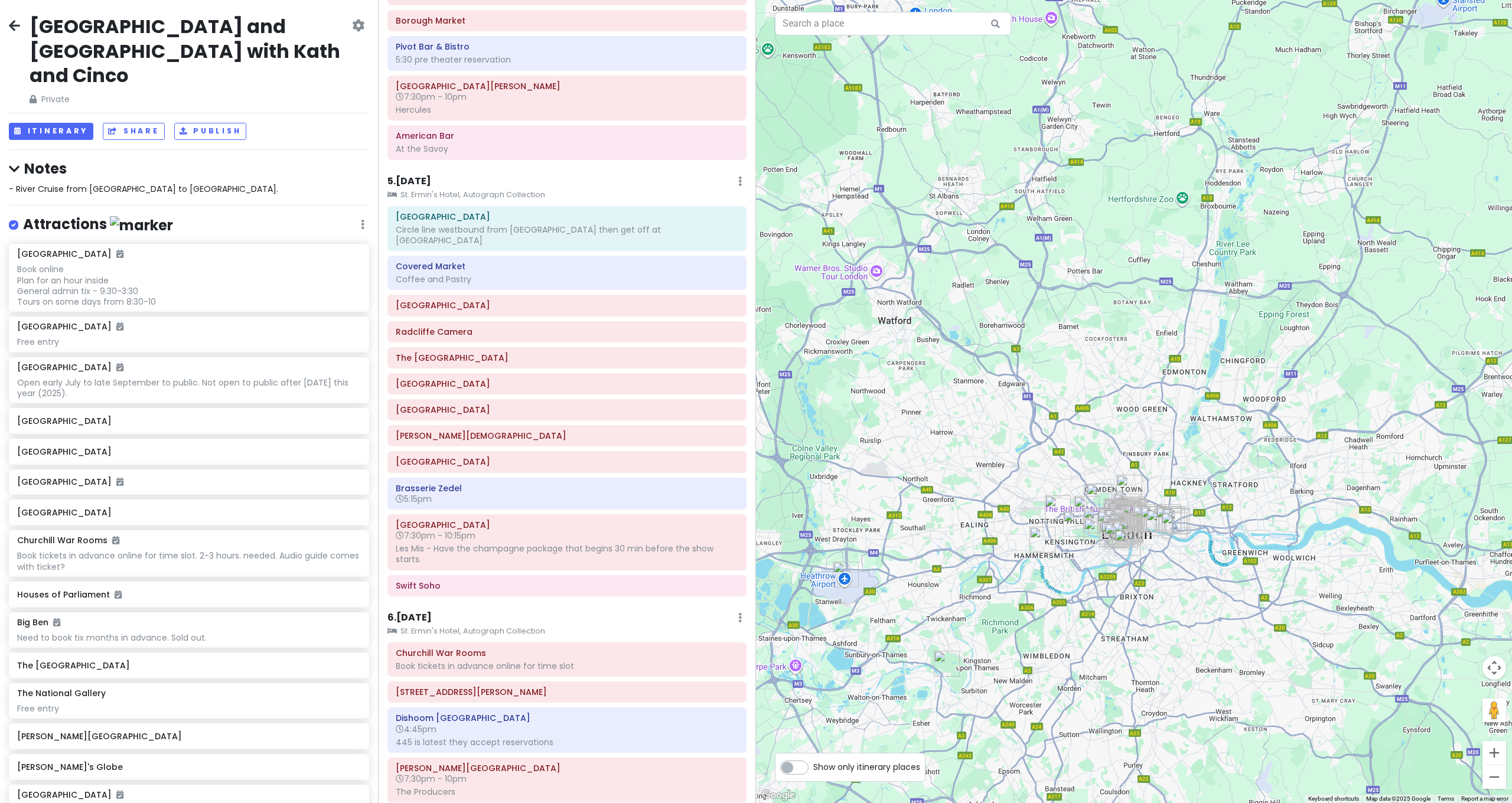
drag, startPoint x: 935, startPoint y: 508, endPoint x: 955, endPoint y: 498, distance: 22.4
click at [953, 498] on div at bounding box center [1133, 401] width 756 height 803
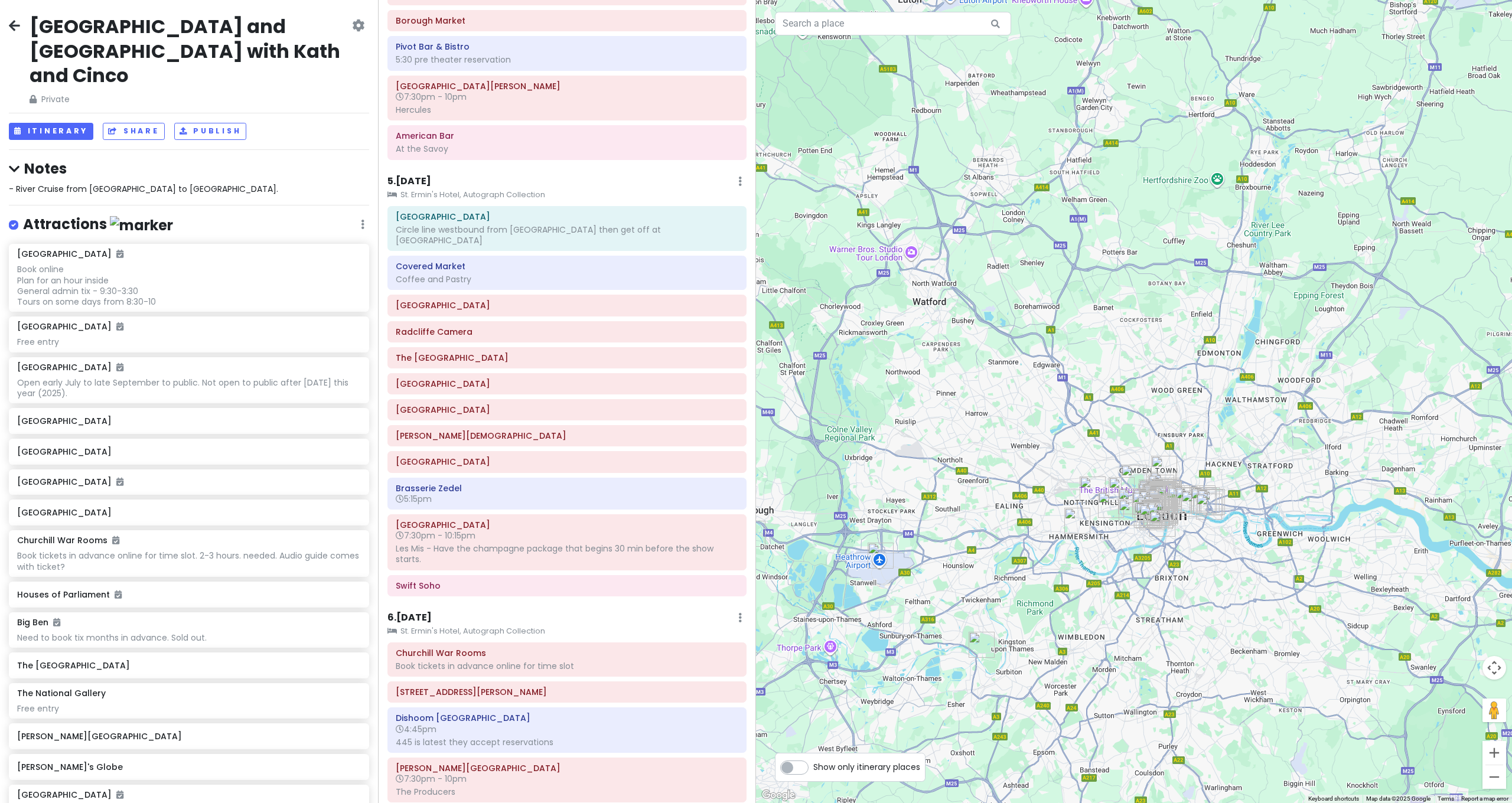
drag, startPoint x: 950, startPoint y: 502, endPoint x: 1054, endPoint y: 464, distance: 110.7
click at [1054, 464] on div at bounding box center [1133, 401] width 756 height 803
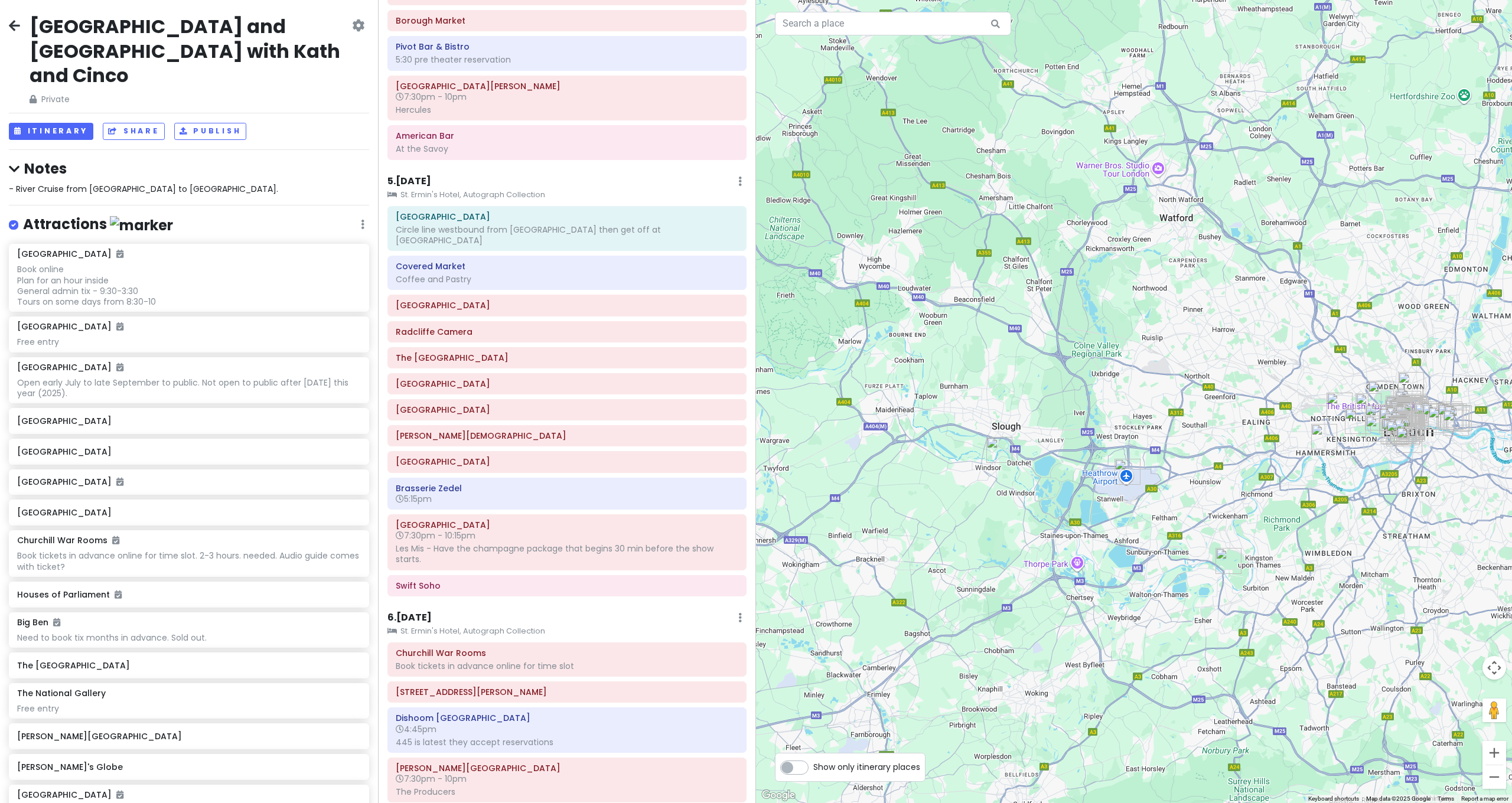
drag, startPoint x: 1043, startPoint y: 460, endPoint x: 1102, endPoint y: 416, distance: 73.6
click at [1099, 419] on div at bounding box center [1133, 401] width 756 height 803
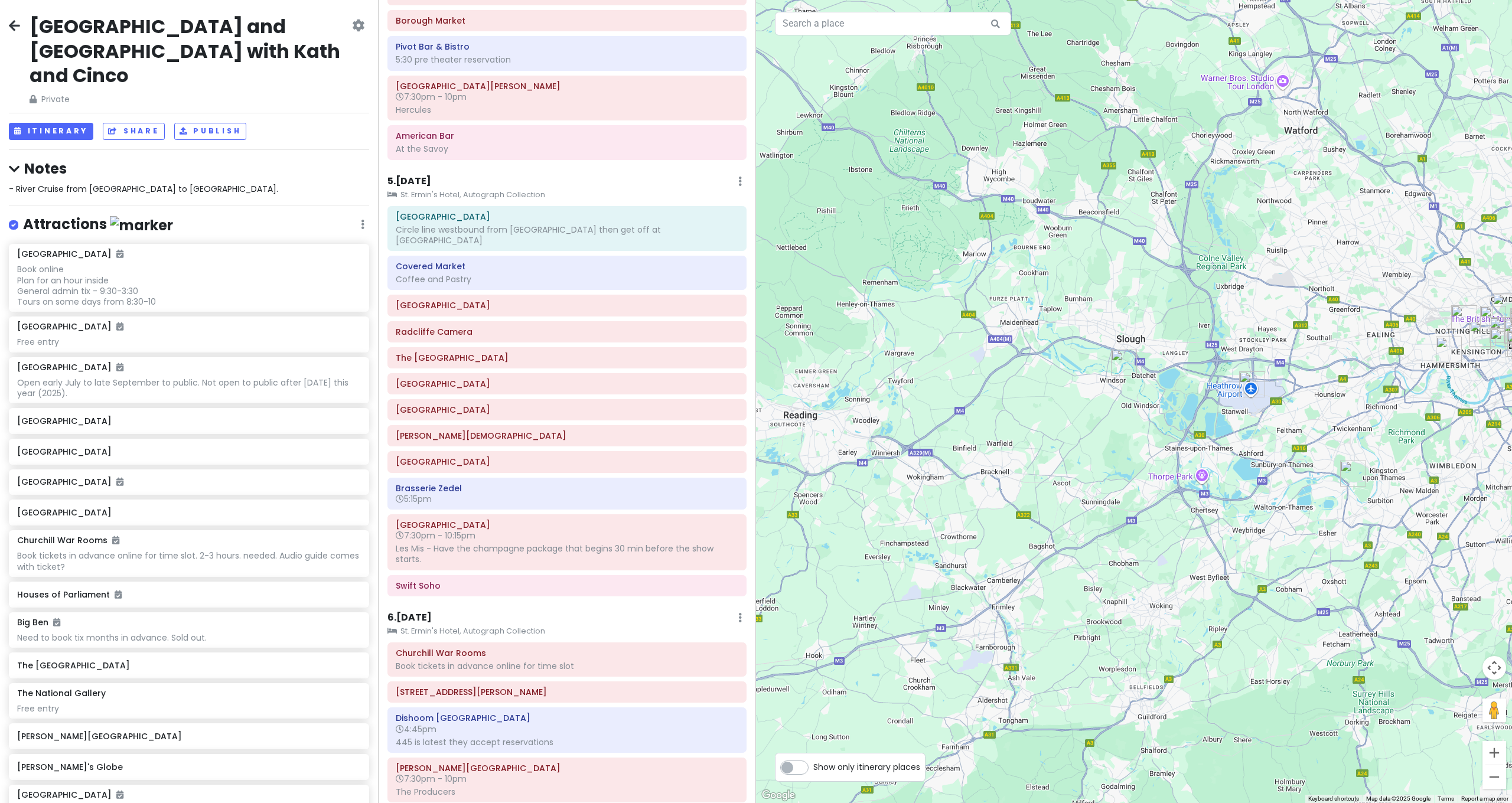
drag, startPoint x: 1073, startPoint y: 421, endPoint x: 1161, endPoint y: 410, distance: 88.7
click at [1152, 411] on div at bounding box center [1133, 401] width 756 height 803
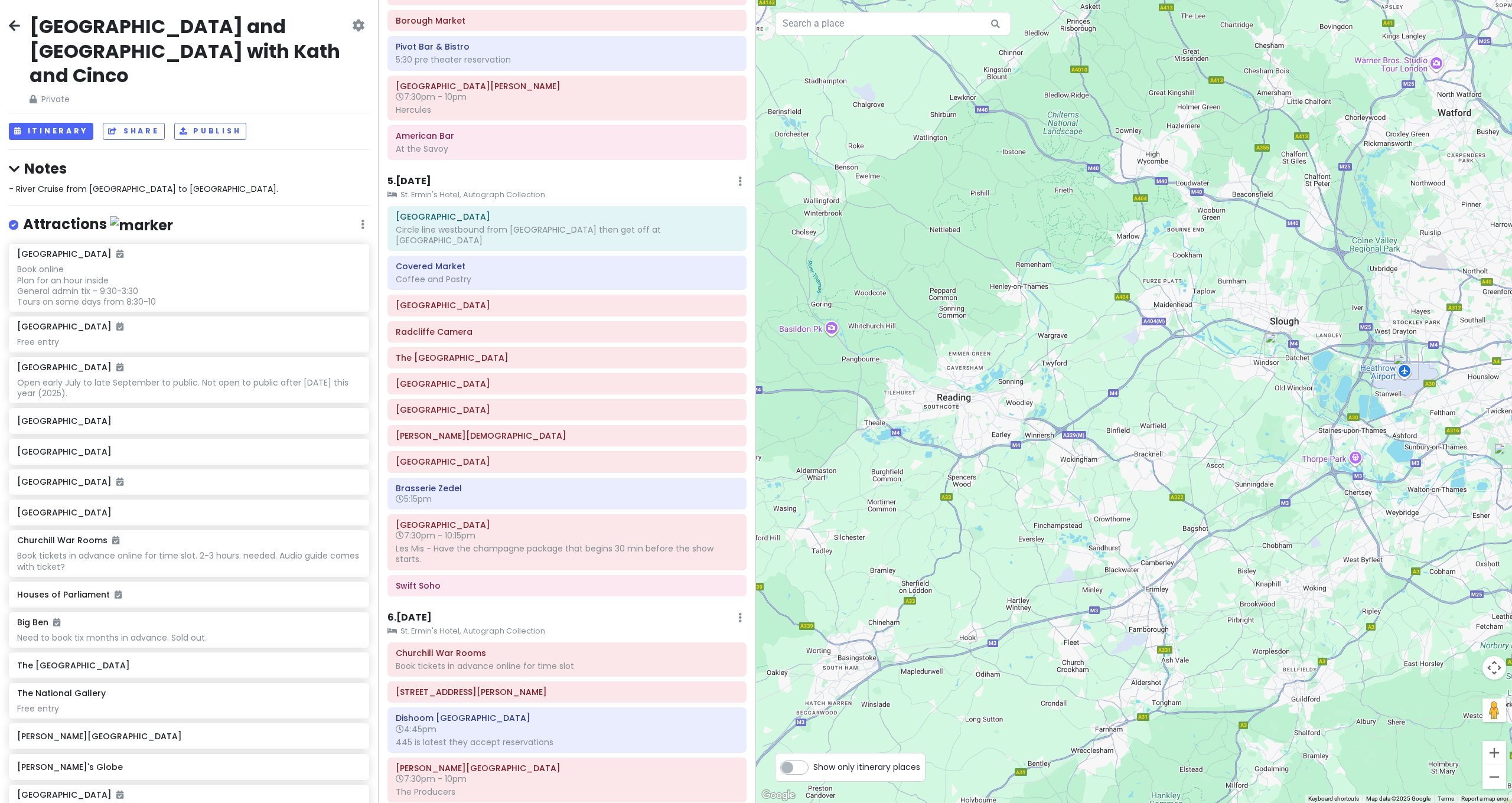
drag, startPoint x: 1067, startPoint y: 428, endPoint x: 878, endPoint y: 465, distance: 192.6
click at [883, 462] on div at bounding box center [1133, 401] width 756 height 803
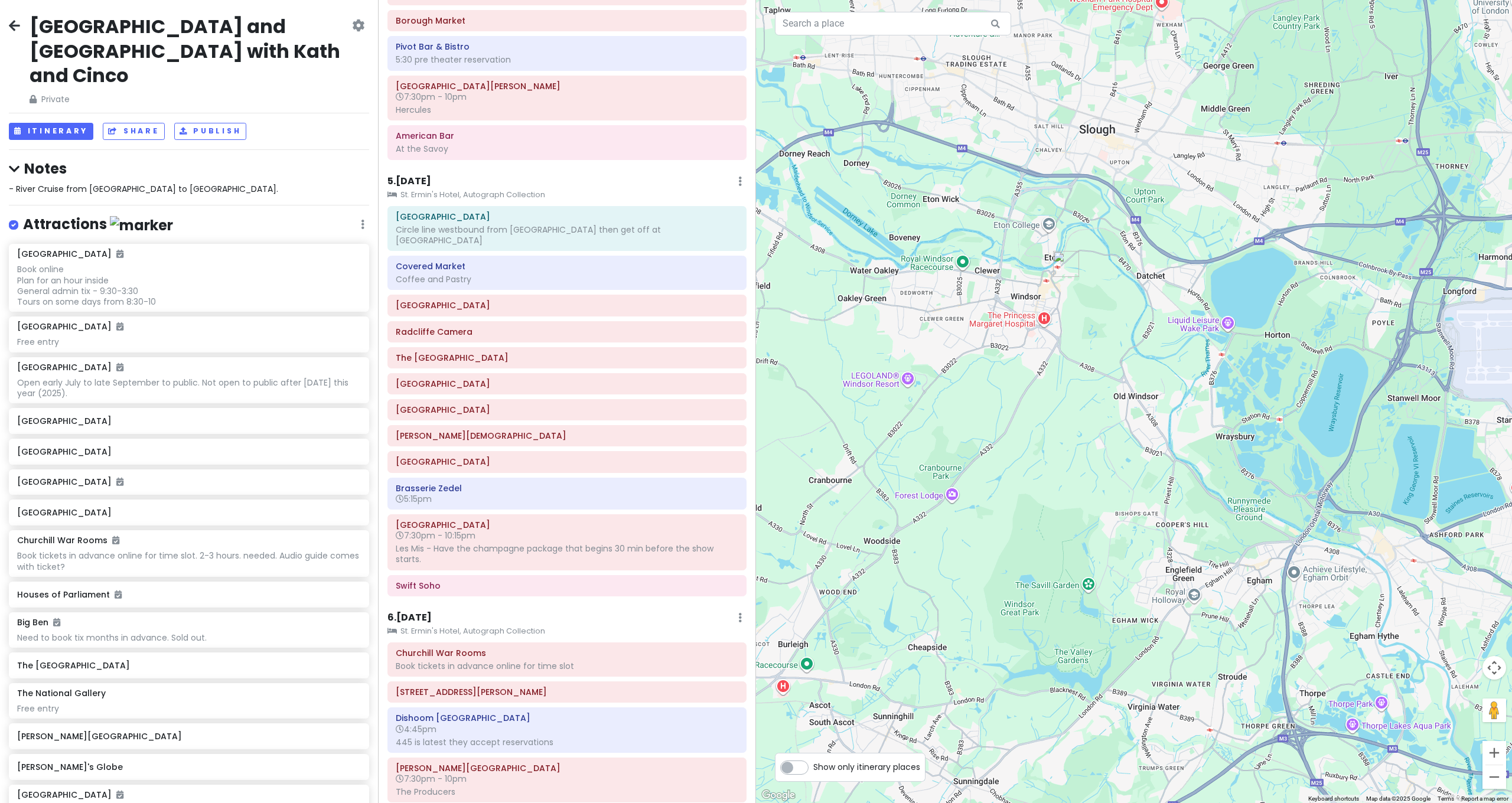
drag, startPoint x: 1045, startPoint y: 442, endPoint x: 966, endPoint y: 484, distance: 89.5
click at [968, 482] on div at bounding box center [1133, 401] width 756 height 803
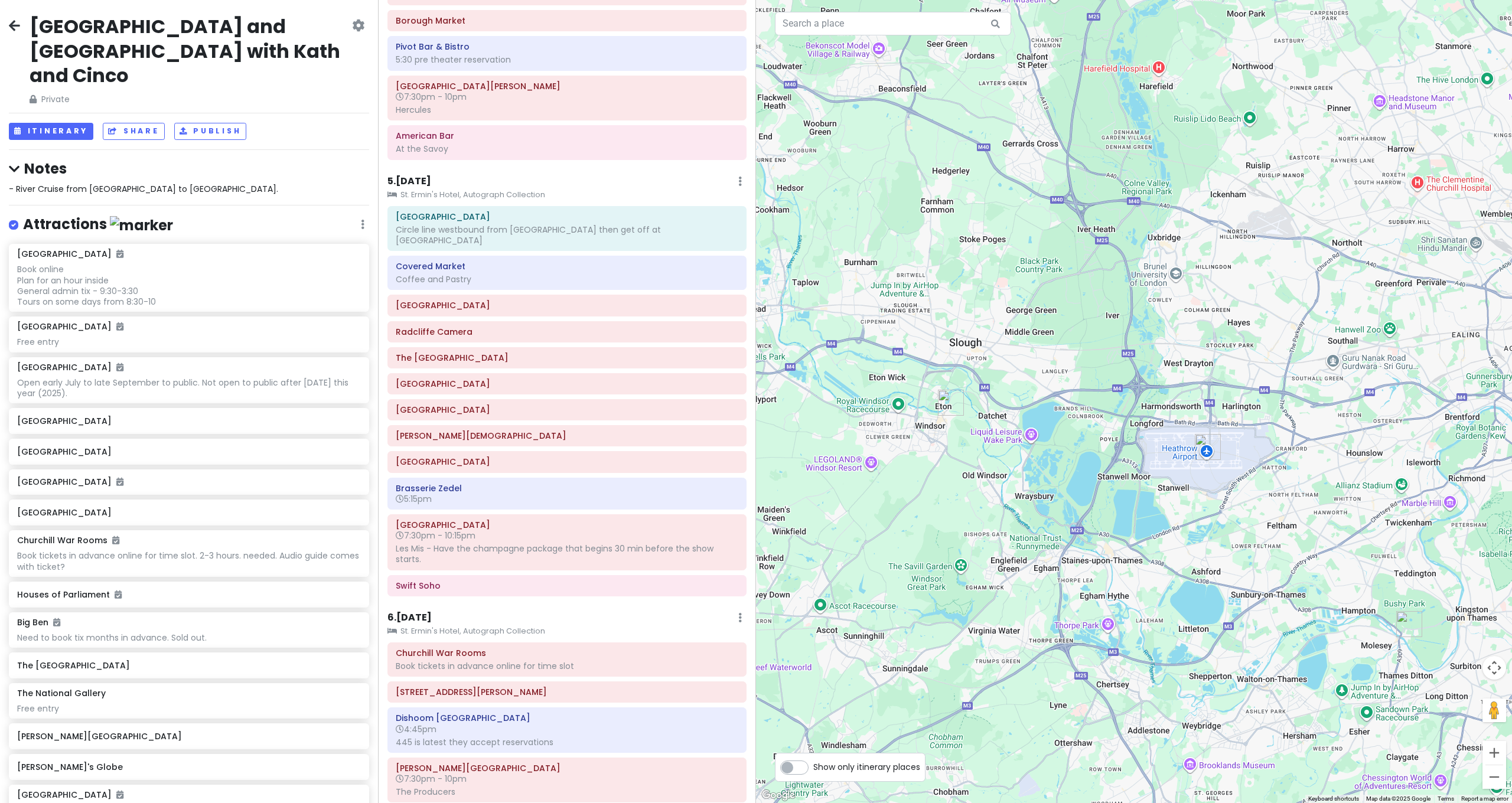
drag, startPoint x: 954, startPoint y: 468, endPoint x: 944, endPoint y: 462, distance: 11.7
click at [944, 462] on div at bounding box center [1133, 401] width 756 height 803
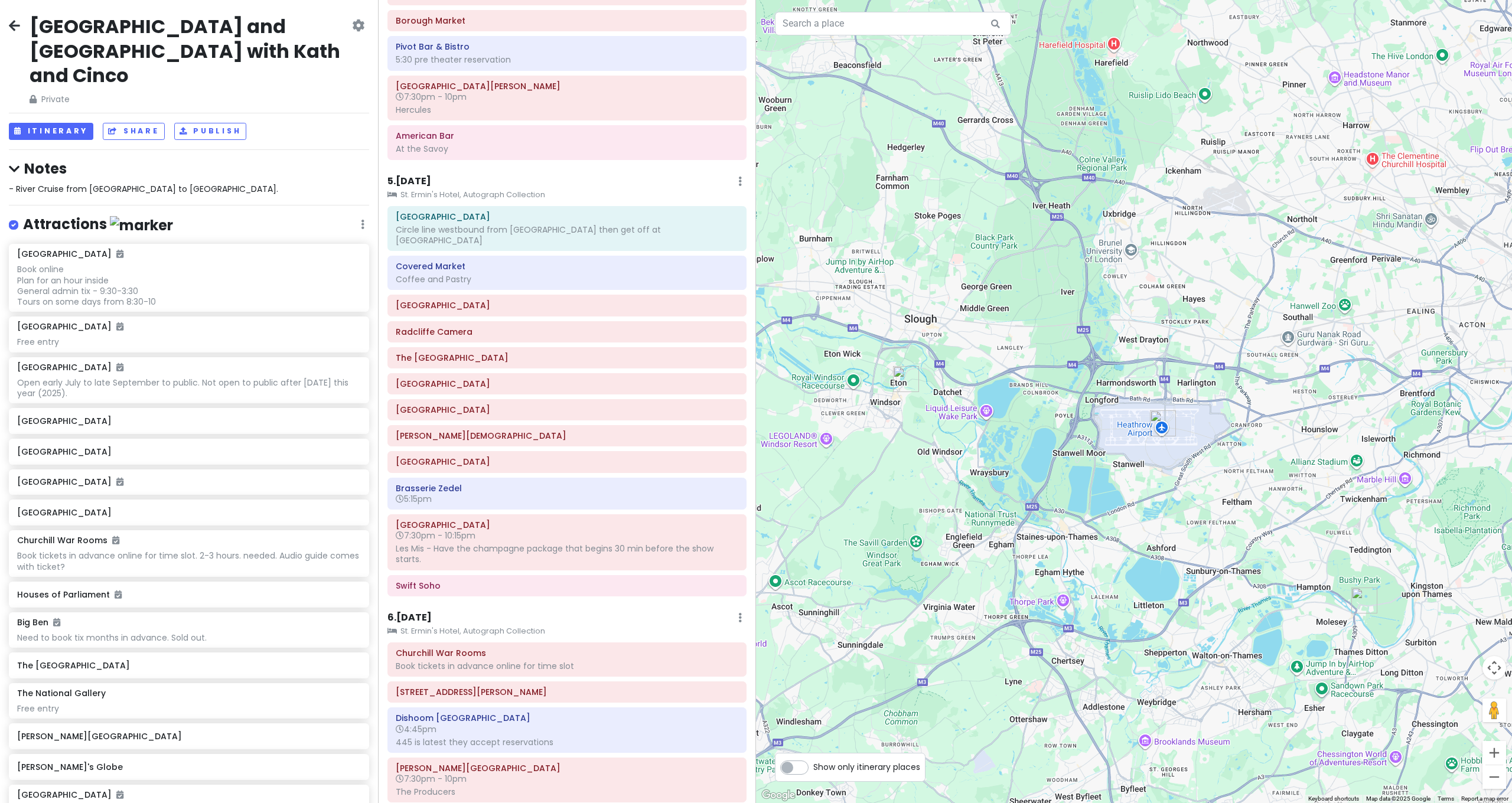
drag, startPoint x: 984, startPoint y: 485, endPoint x: 999, endPoint y: 532, distance: 49.3
click at [1000, 526] on div at bounding box center [1133, 401] width 756 height 803
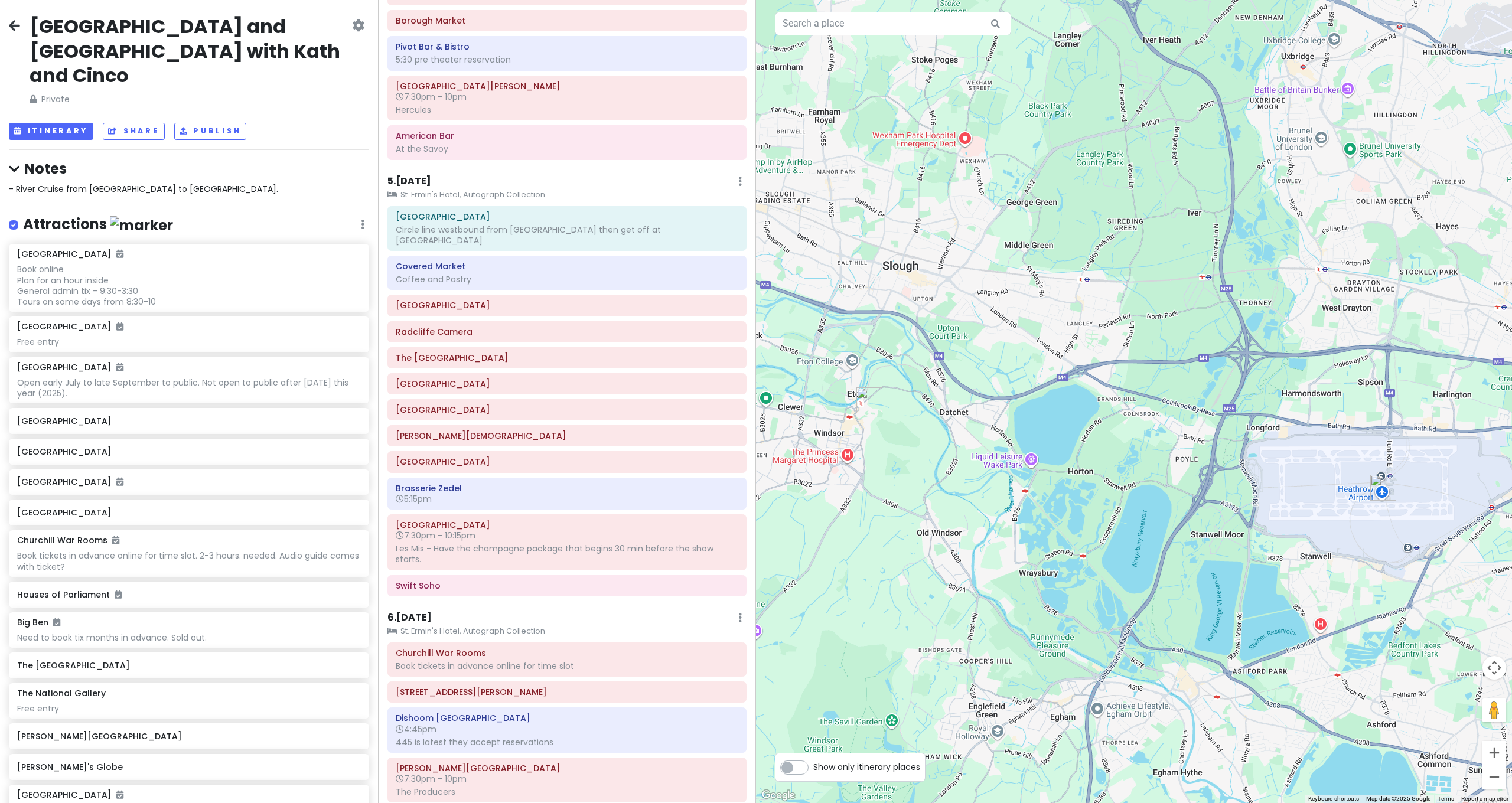
drag, startPoint x: 1000, startPoint y: 523, endPoint x: 1010, endPoint y: 547, distance: 26.0
click at [1010, 547] on div at bounding box center [1133, 401] width 756 height 803
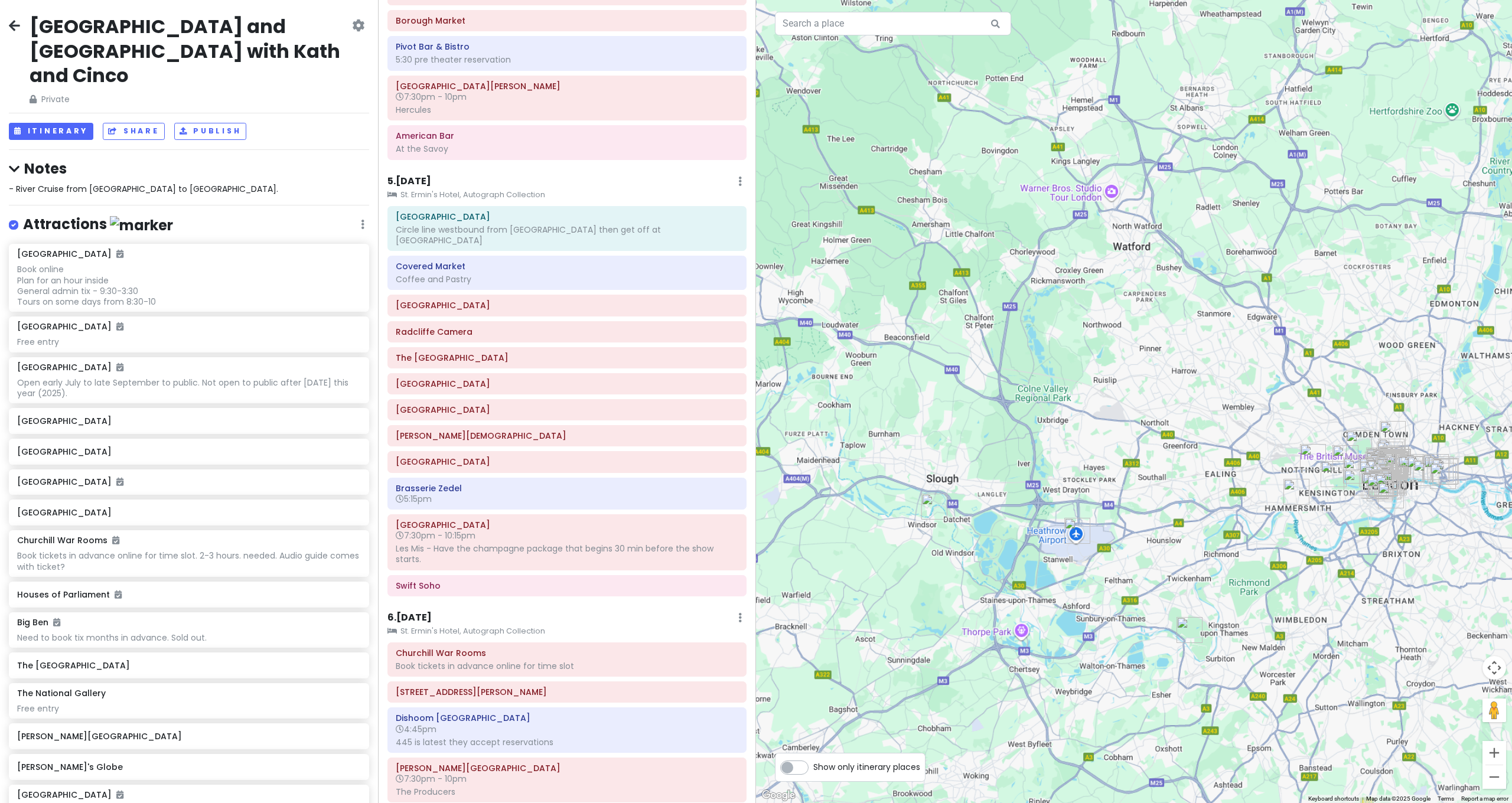
drag, startPoint x: 1053, startPoint y: 513, endPoint x: 971, endPoint y: 498, distance: 83.4
click at [971, 498] on div at bounding box center [1133, 401] width 756 height 803
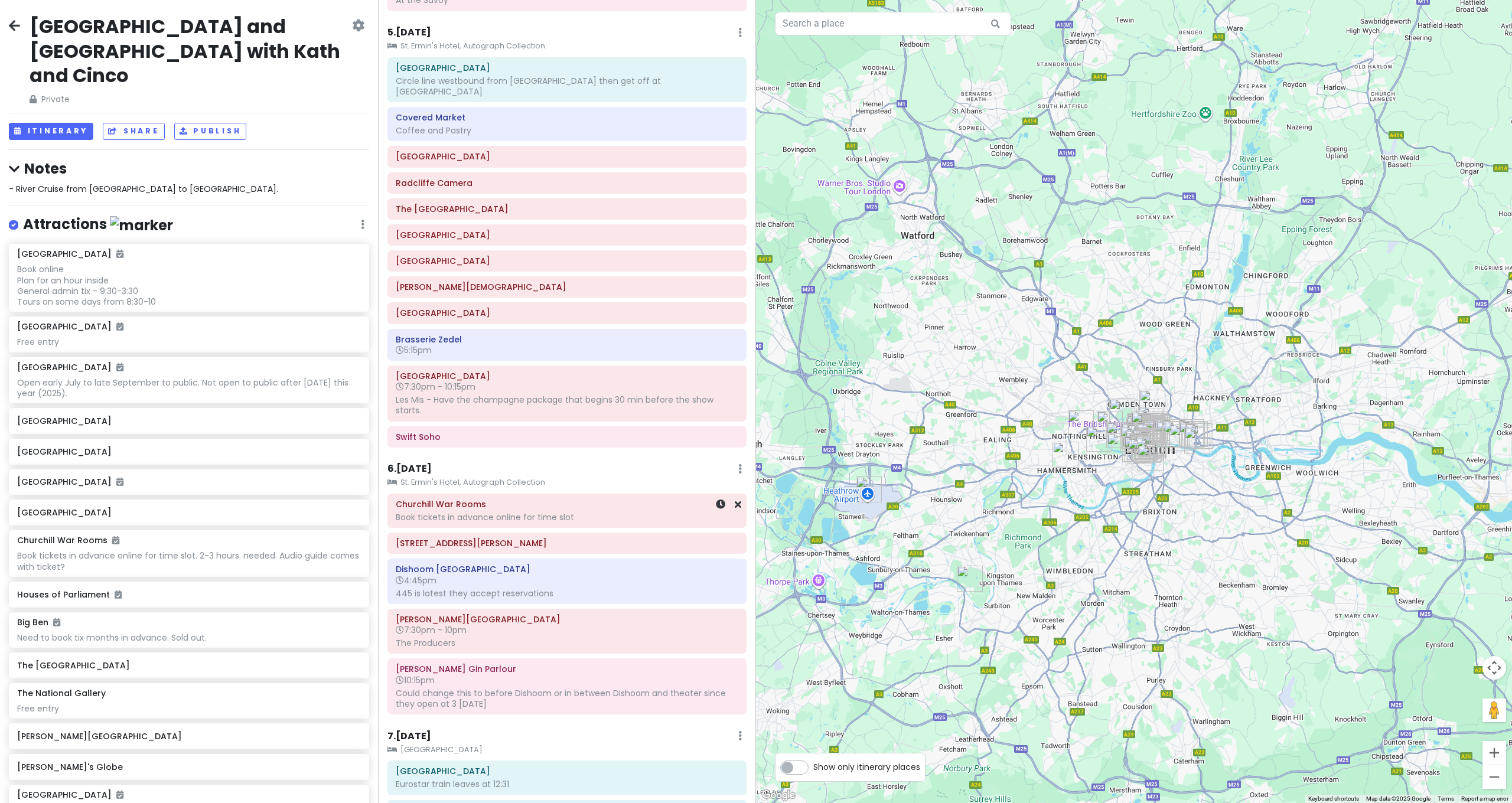
scroll to position [953, 0]
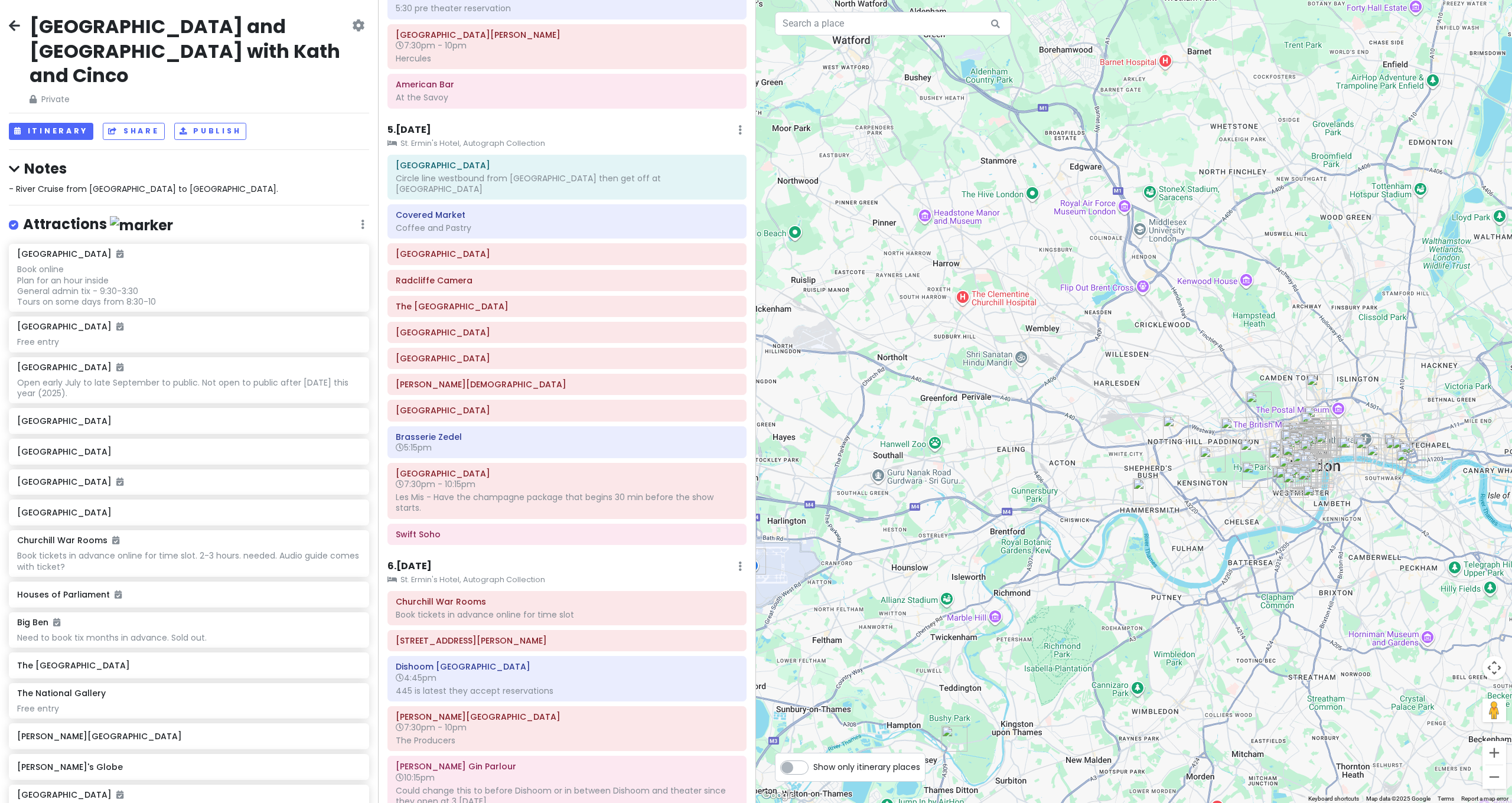
drag, startPoint x: 1006, startPoint y: 381, endPoint x: 991, endPoint y: 372, distance: 17.5
click at [992, 373] on div at bounding box center [1133, 401] width 756 height 803
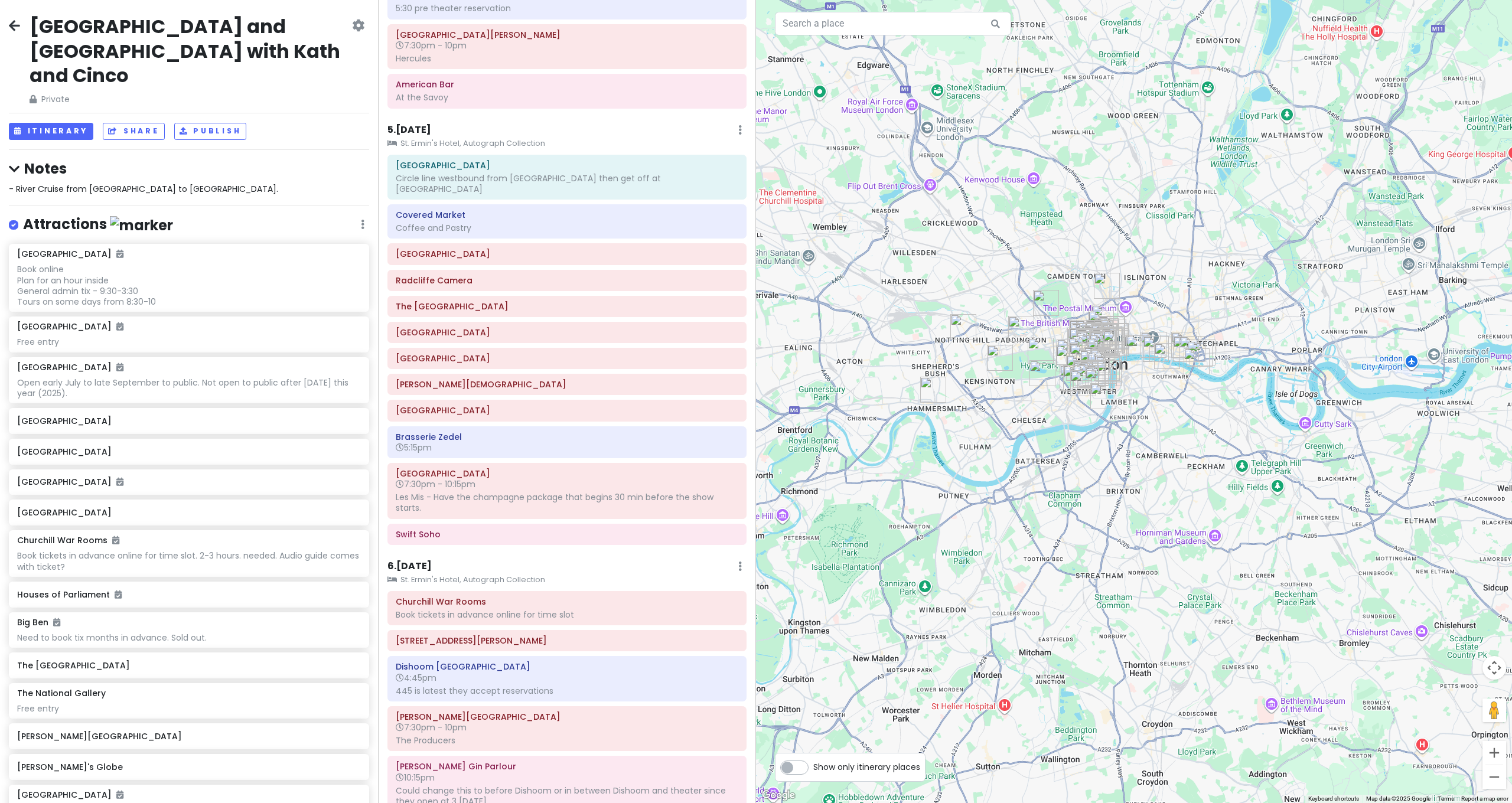
drag, startPoint x: 1084, startPoint y: 343, endPoint x: 1003, endPoint y: 341, distance: 81.0
click at [1009, 341] on img "Paddington Station" at bounding box center [1021, 329] width 26 height 26
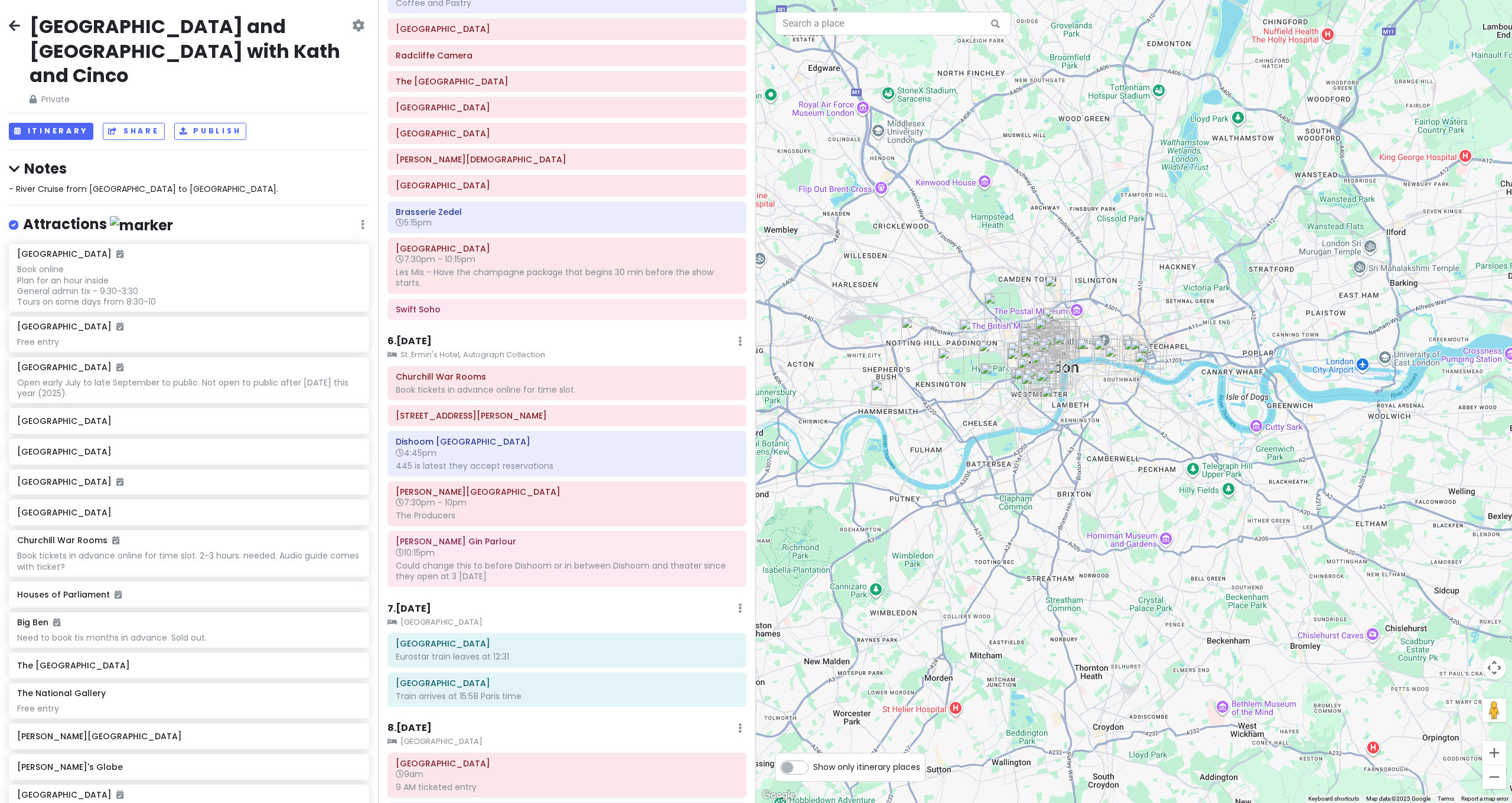
scroll to position [1314, 0]
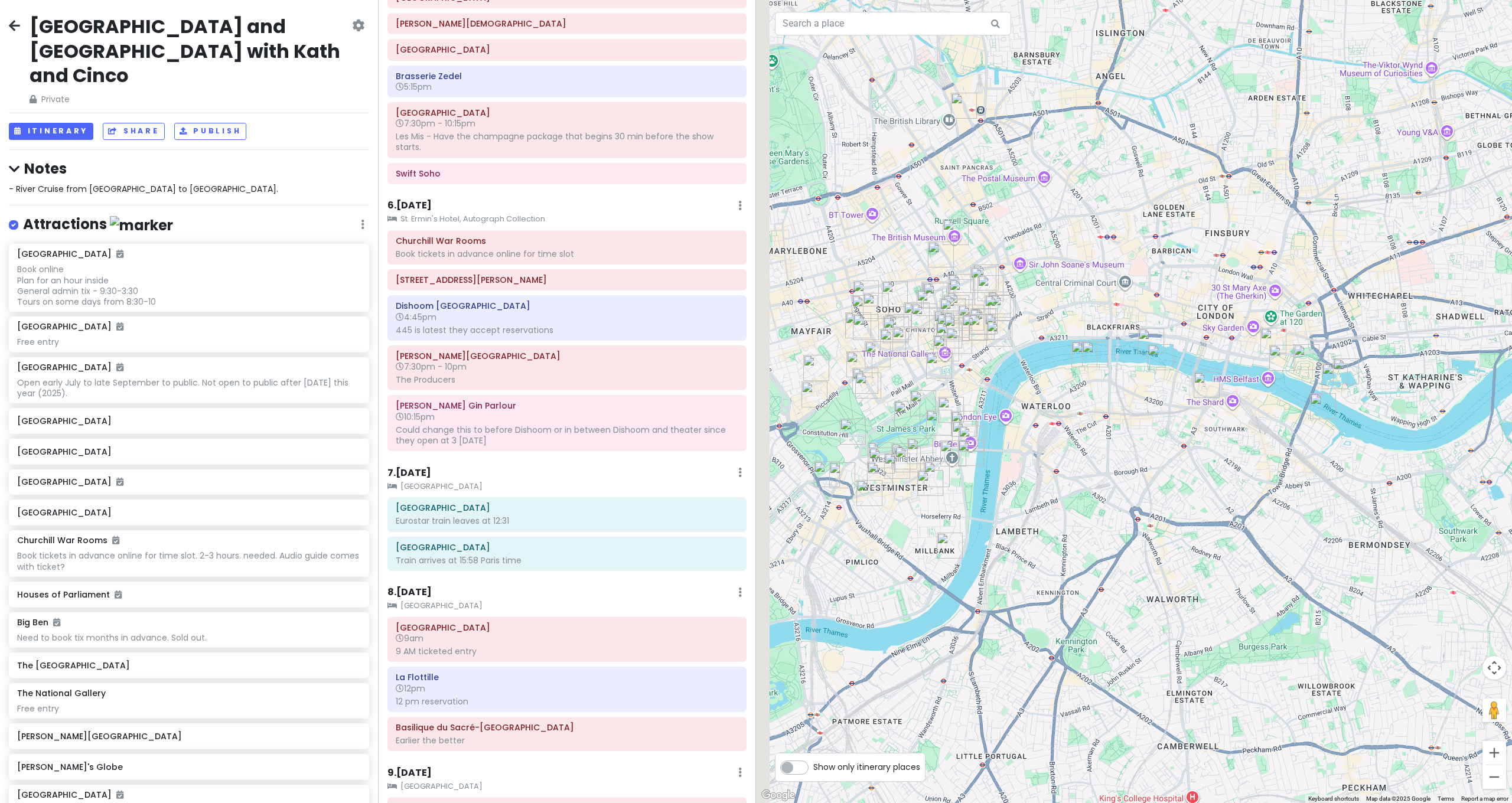
drag, startPoint x: 1051, startPoint y: 406, endPoint x: 1303, endPoint y: 406, distance: 252.0
click at [1311, 410] on div at bounding box center [1133, 401] width 756 height 803
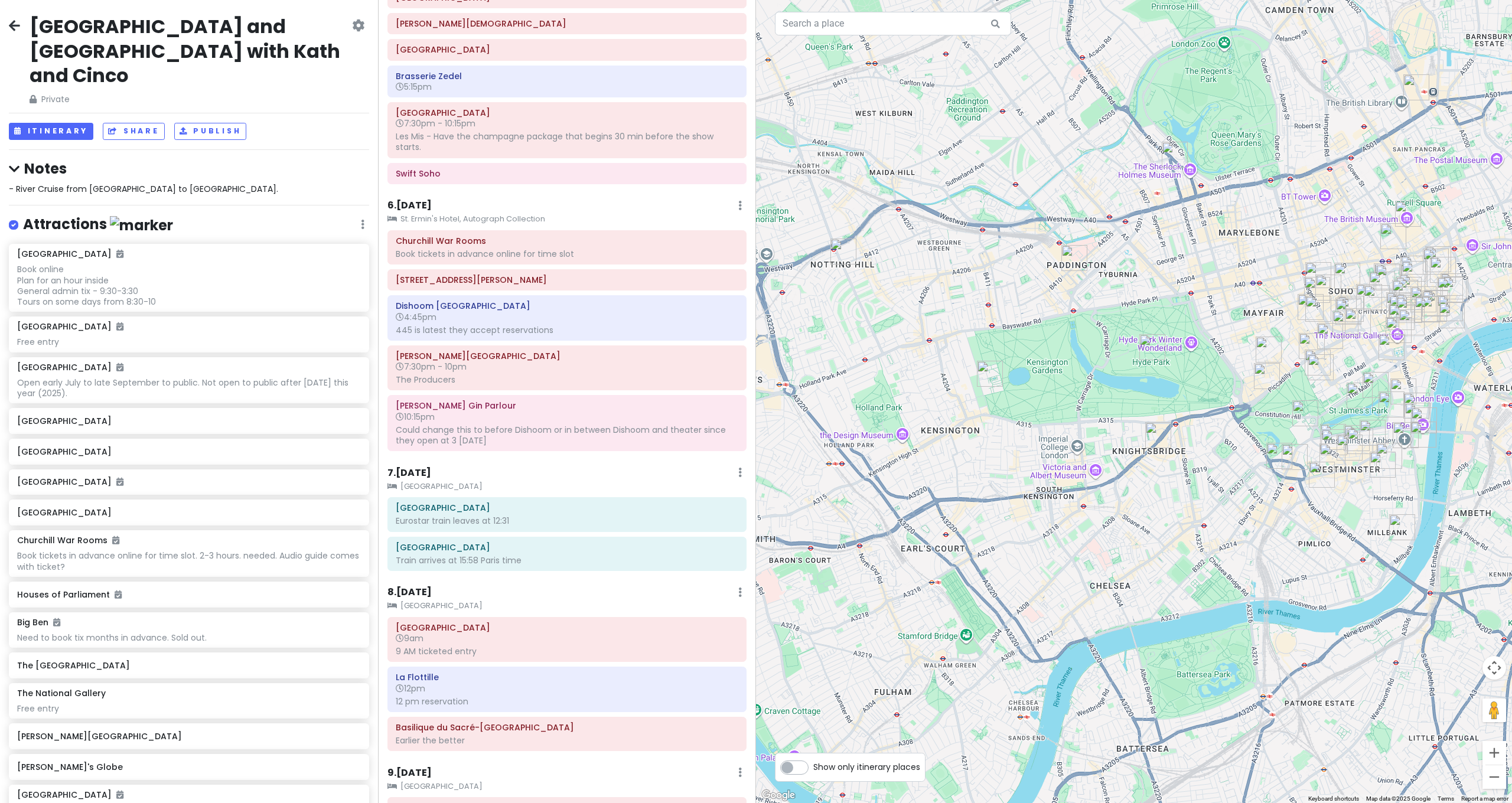
drag, startPoint x: 1312, startPoint y: 404, endPoint x: 1234, endPoint y: 415, distance: 78.8
click at [1231, 410] on div at bounding box center [1133, 401] width 756 height 803
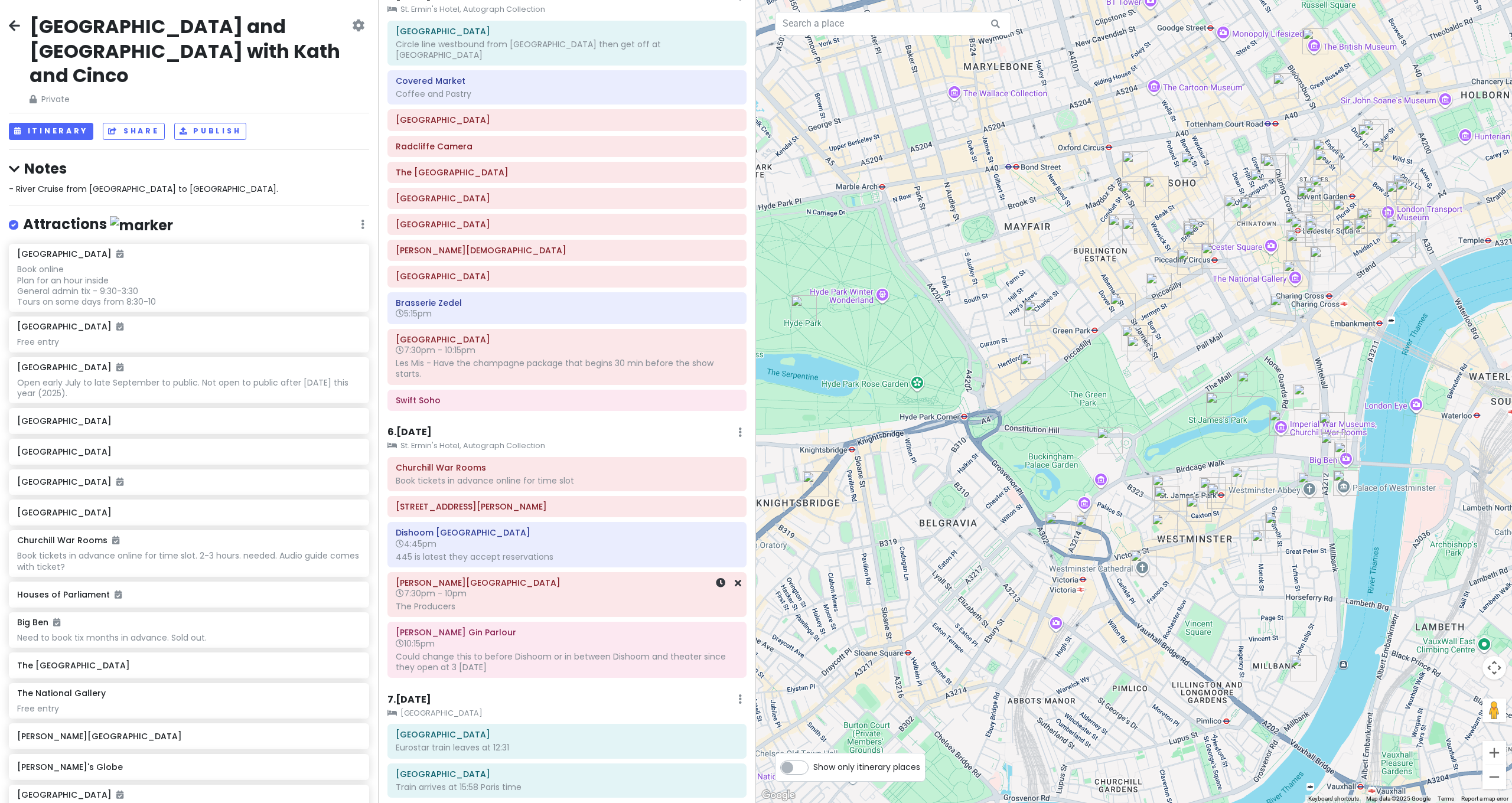
scroll to position [1337, 0]
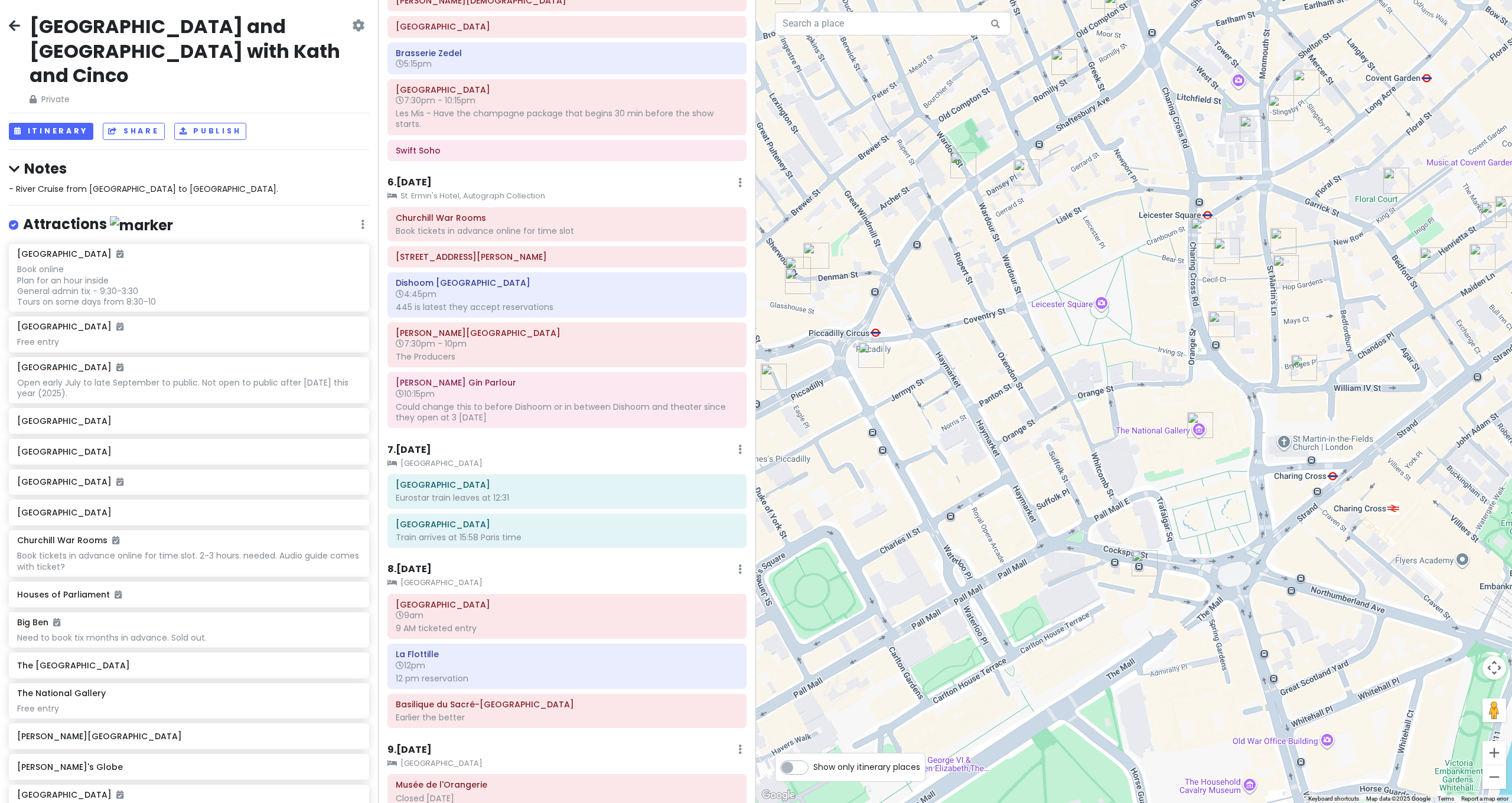
click at [1282, 270] on img "Côte St Martin's Lane" at bounding box center [1285, 268] width 26 height 26
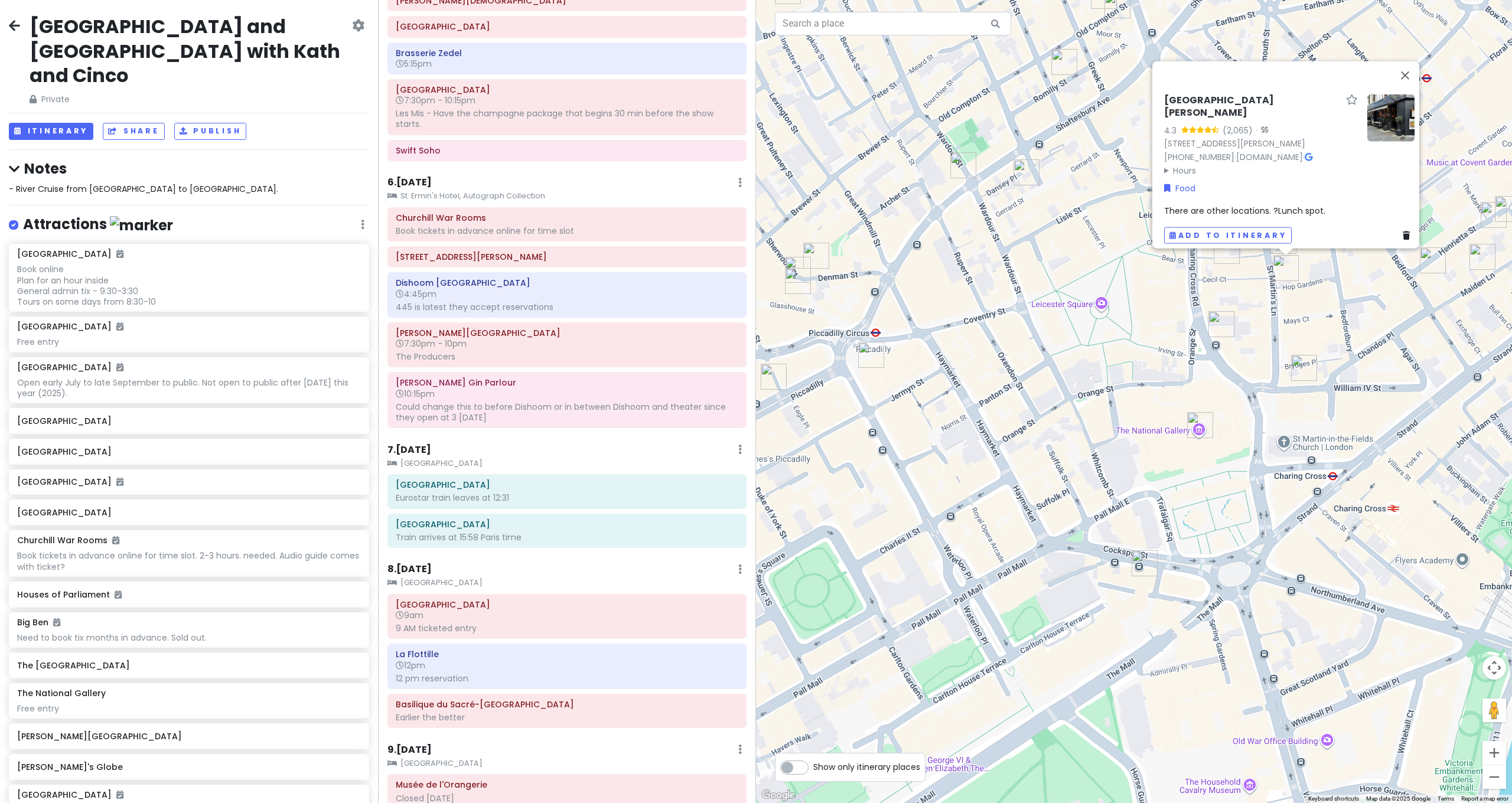
click at [1247, 277] on div "Côte St Martin's Lane 4.3 (2,065) · 50-51 St Martin's Ln, London WC2N 4EA, UK +…" at bounding box center [1133, 401] width 756 height 803
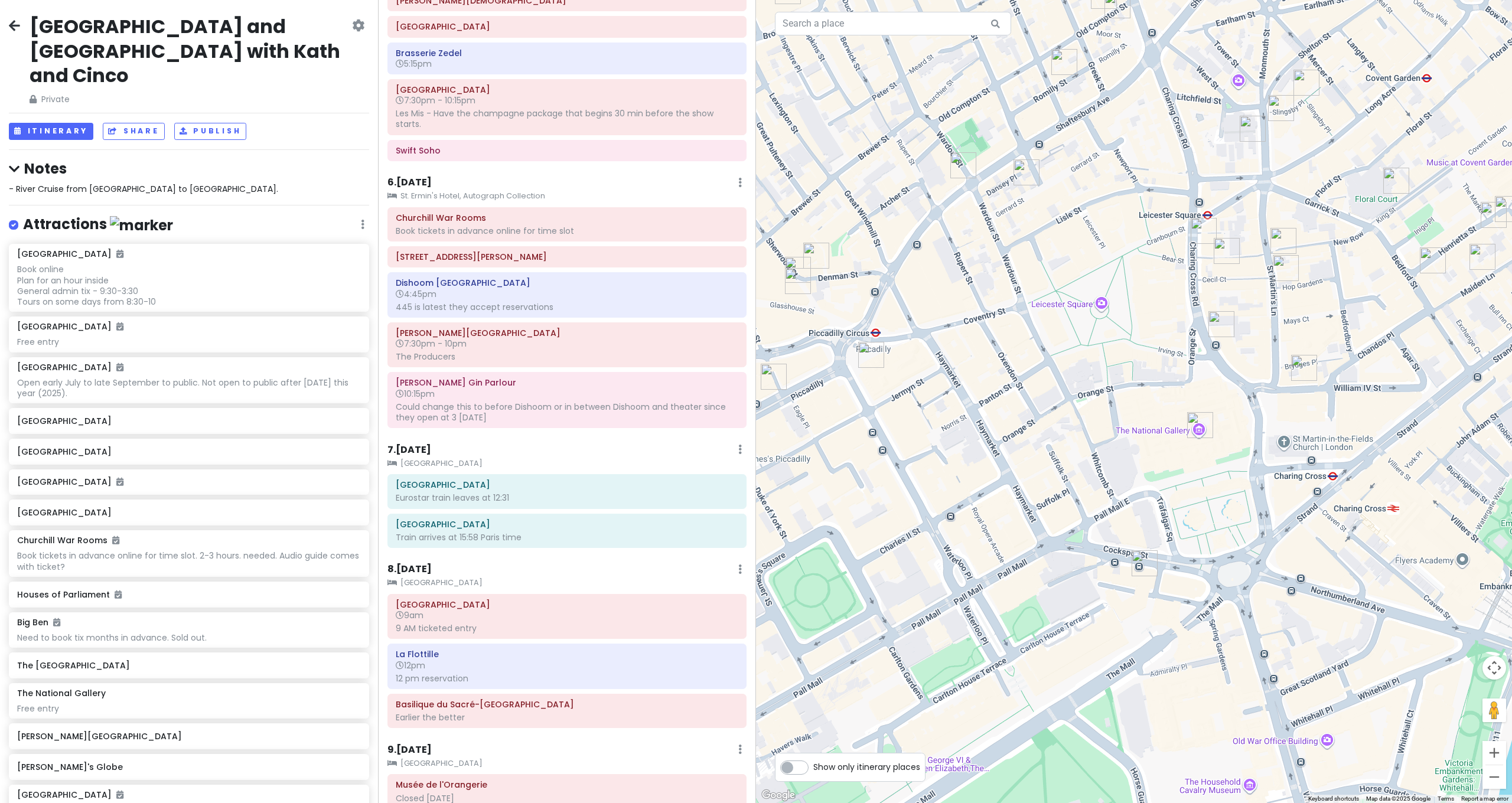
click at [1200, 230] on img "Wyndham's Theatre" at bounding box center [1204, 231] width 26 height 26
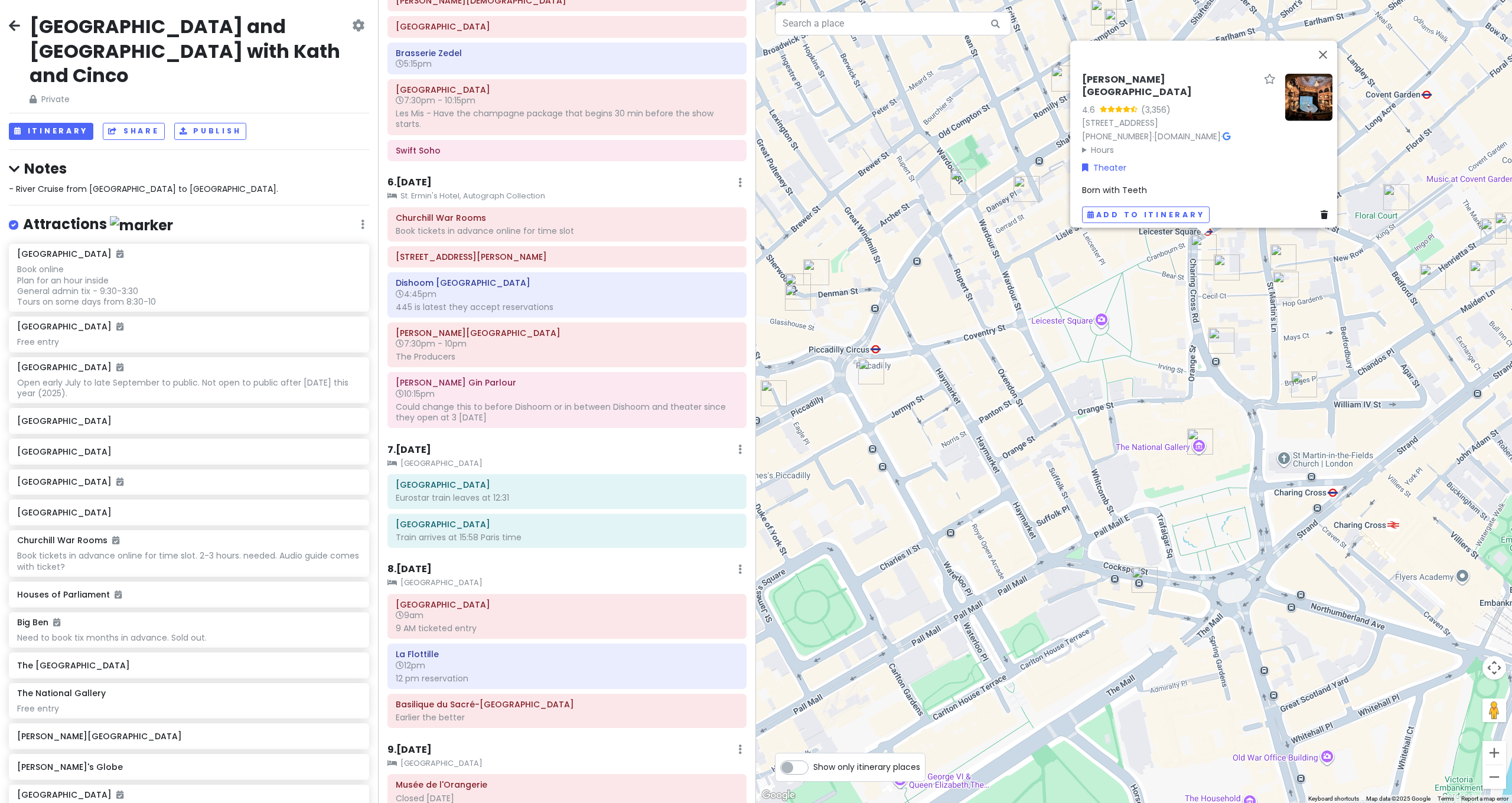
click at [1283, 234] on div "Wyndham's Theatre 4.6 (3,356) Charing Cross Rd, London WC2H 0DA, UK +44 344 482…" at bounding box center [1133, 401] width 756 height 803
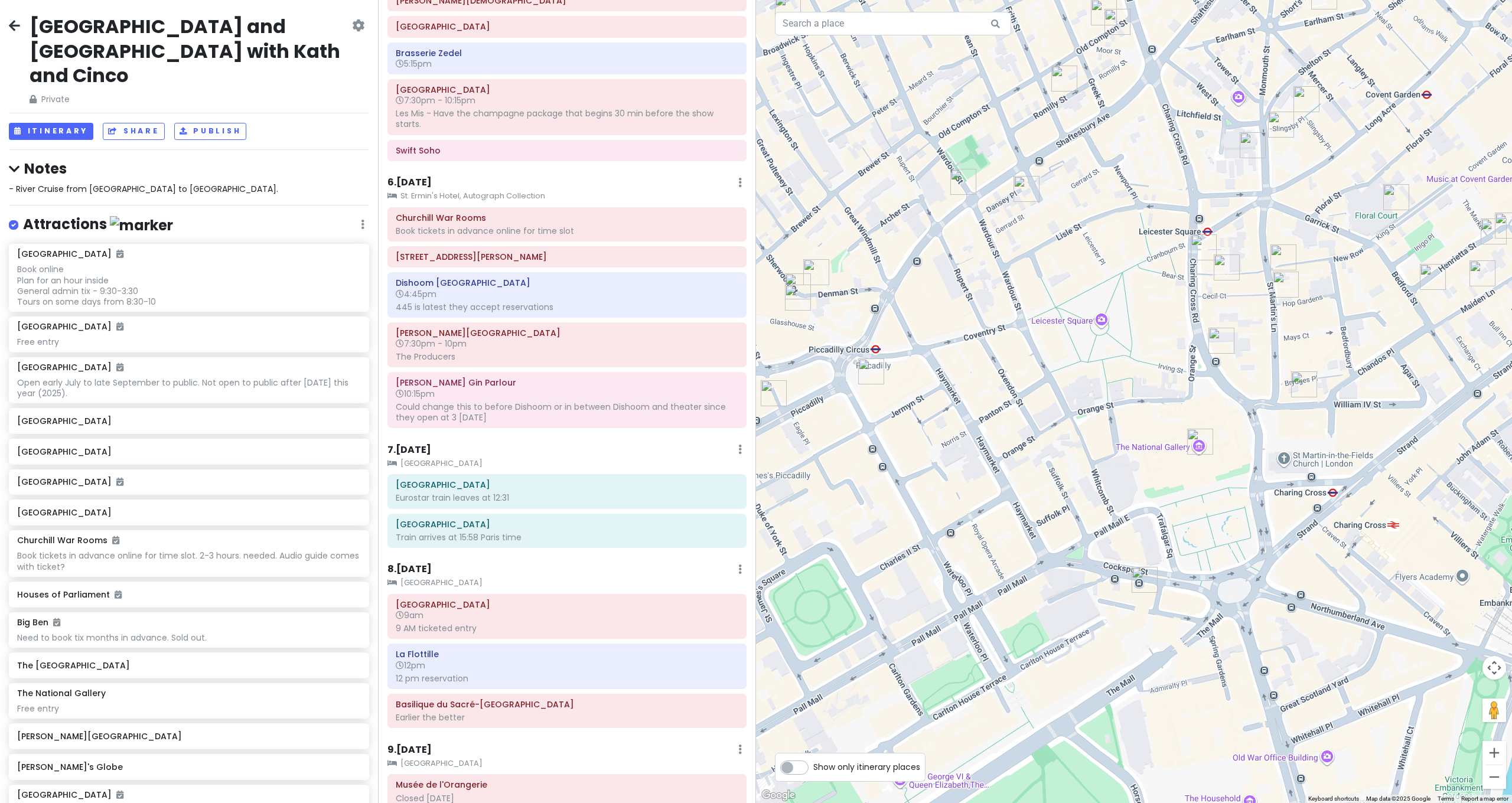
click at [1272, 250] on img "Mr Fogg's Gin Parlour" at bounding box center [1283, 257] width 26 height 26
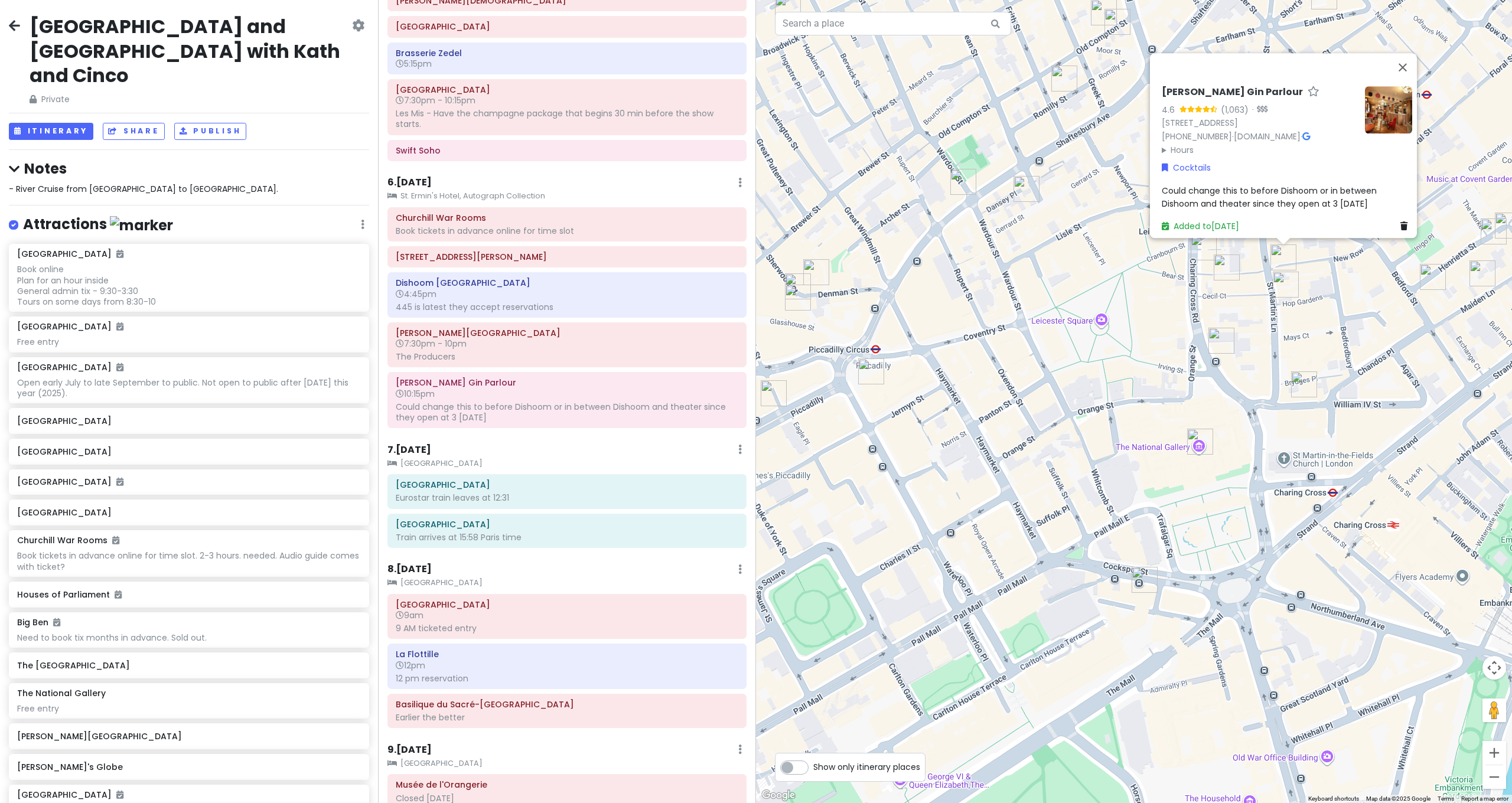
drag, startPoint x: 1217, startPoint y: 336, endPoint x: 1205, endPoint y: 328, distance: 14.4
click at [1217, 334] on img "Garrick Theatre" at bounding box center [1221, 341] width 26 height 26
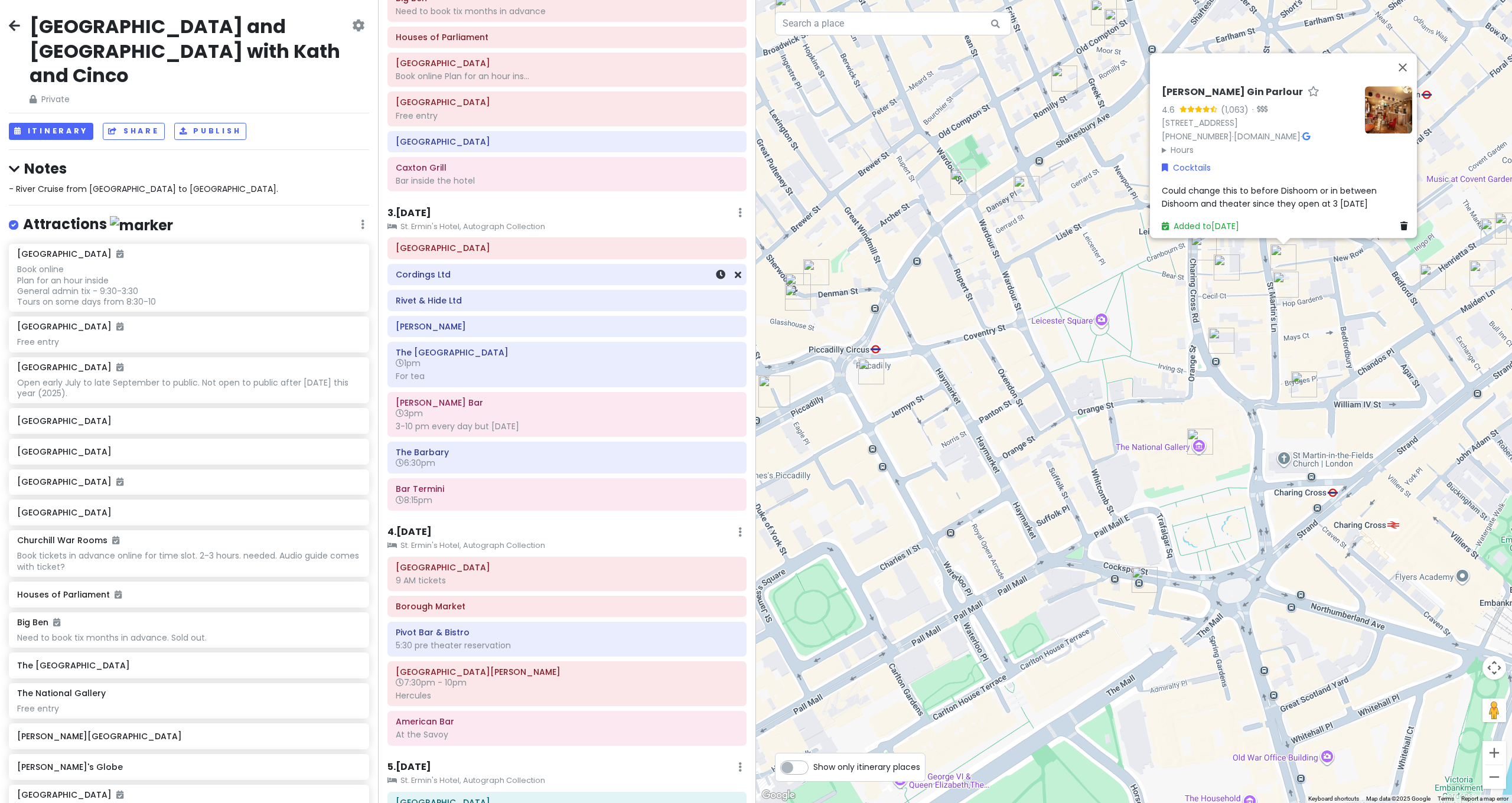
scroll to position [0, 0]
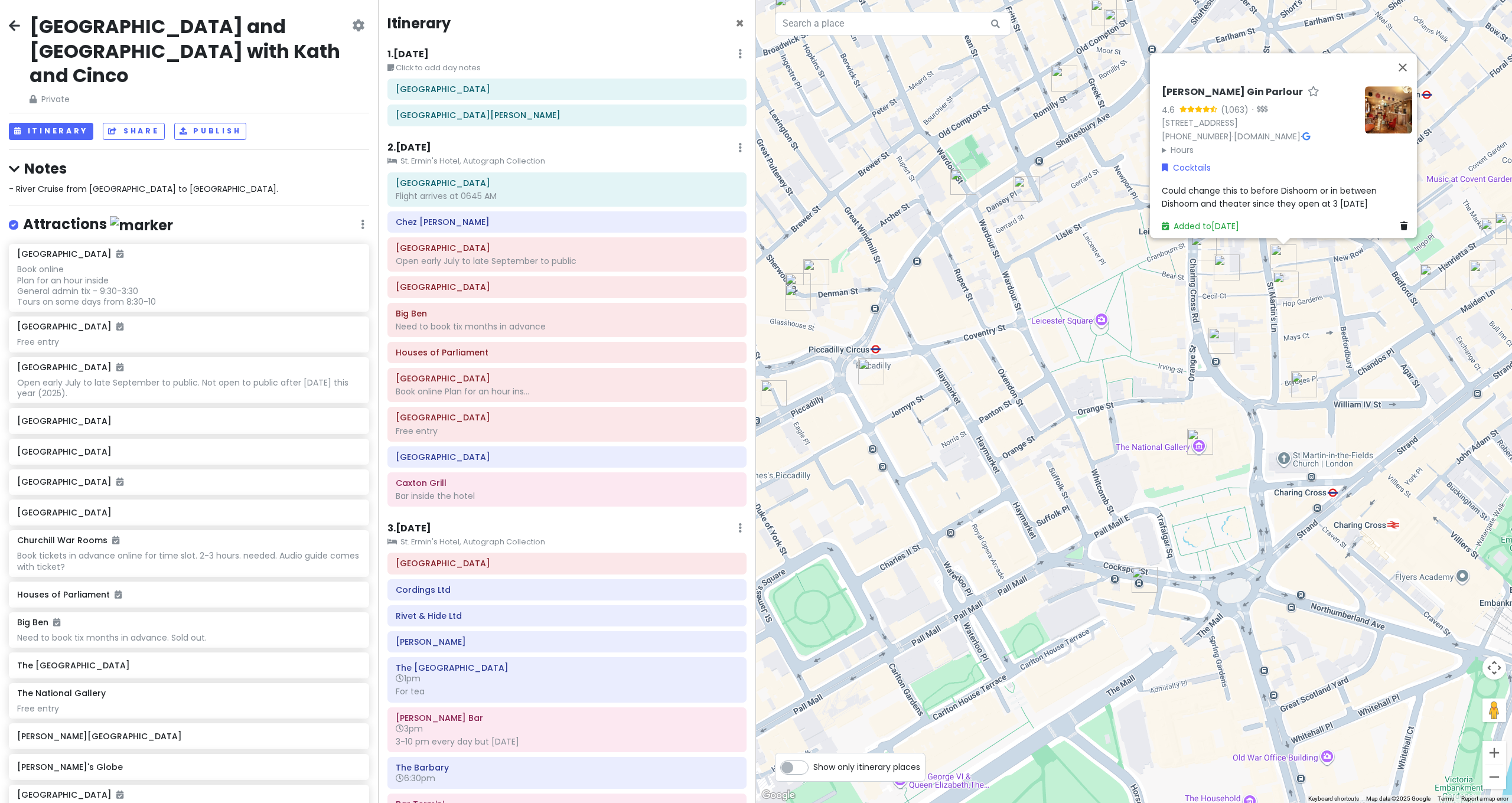
drag, startPoint x: 933, startPoint y: 523, endPoint x: 931, endPoint y: 514, distance: 9.2
click at [931, 514] on div "To navigate, press the arrow keys. Mr Fogg's Gin Parlour 4.6 (1,063) · 1 New Ro…" at bounding box center [1133, 401] width 756 height 803
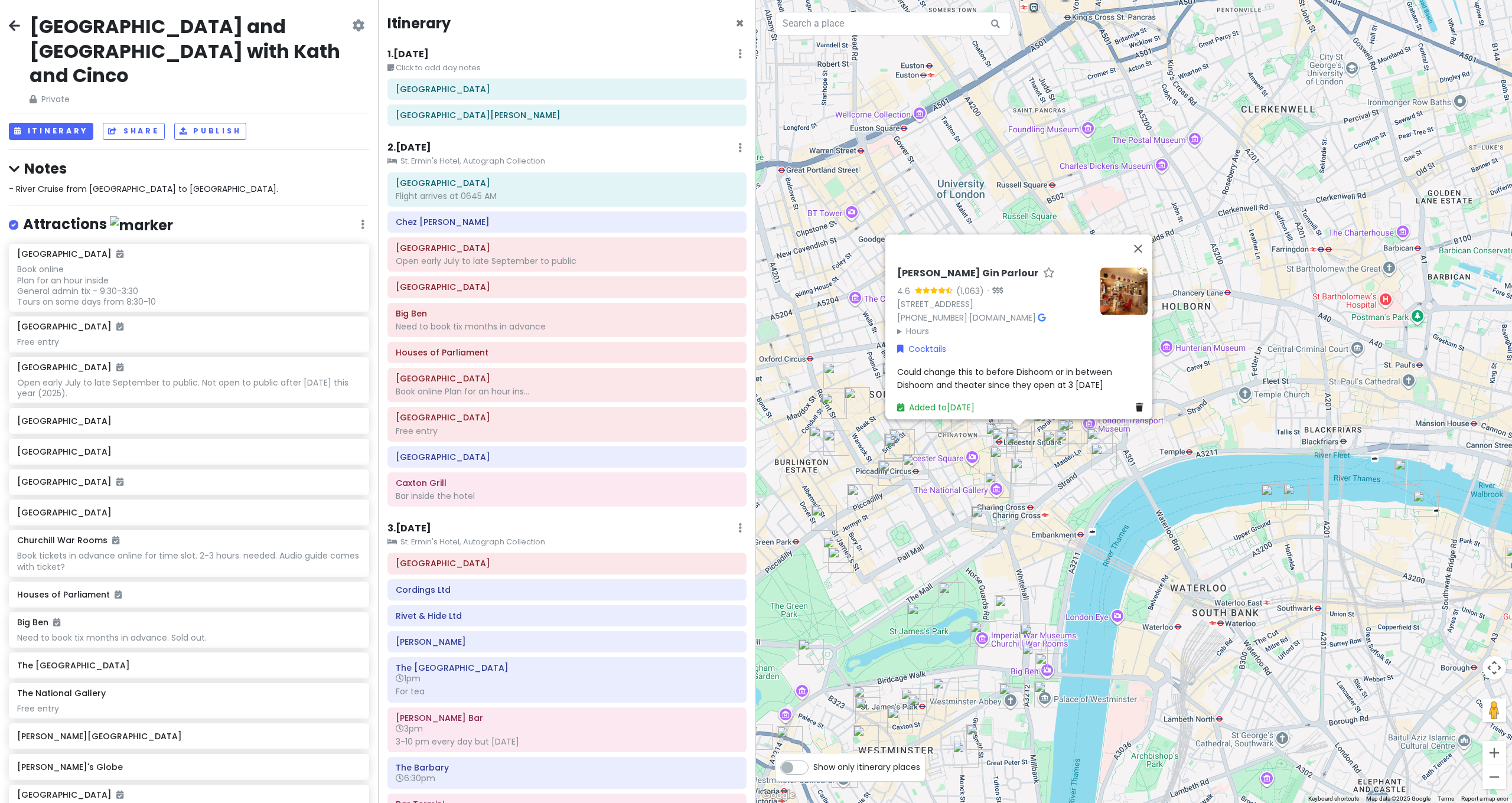
click at [1047, 557] on div "Mr Fogg's Gin Parlour 4.6 (1,063) · 1 New Row, London WC2N 4EA, UK +44 20 7590 …" at bounding box center [1133, 401] width 756 height 803
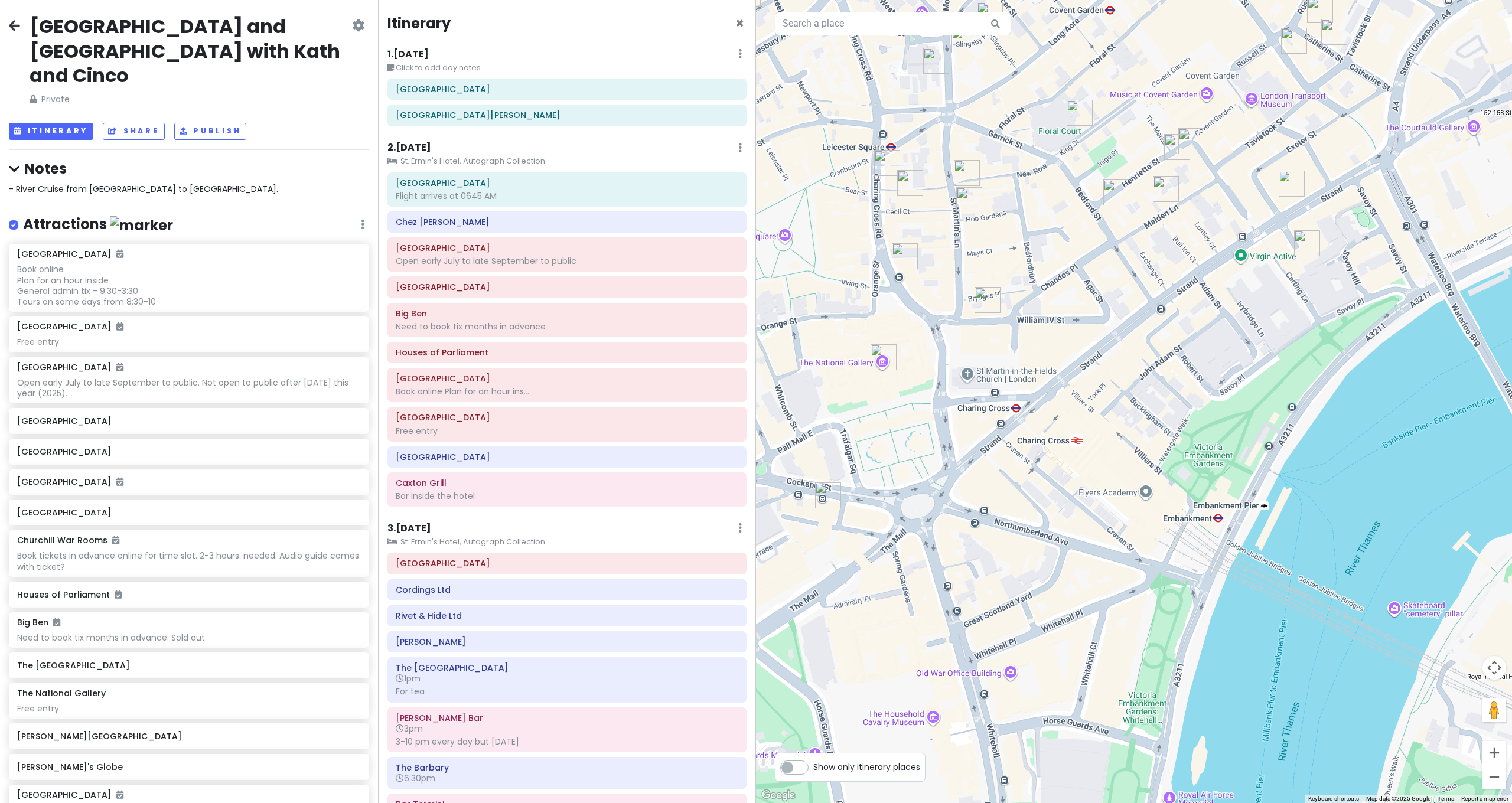
drag, startPoint x: 1027, startPoint y: 541, endPoint x: 1076, endPoint y: 592, distance: 70.7
click at [1073, 591] on div at bounding box center [1133, 401] width 756 height 803
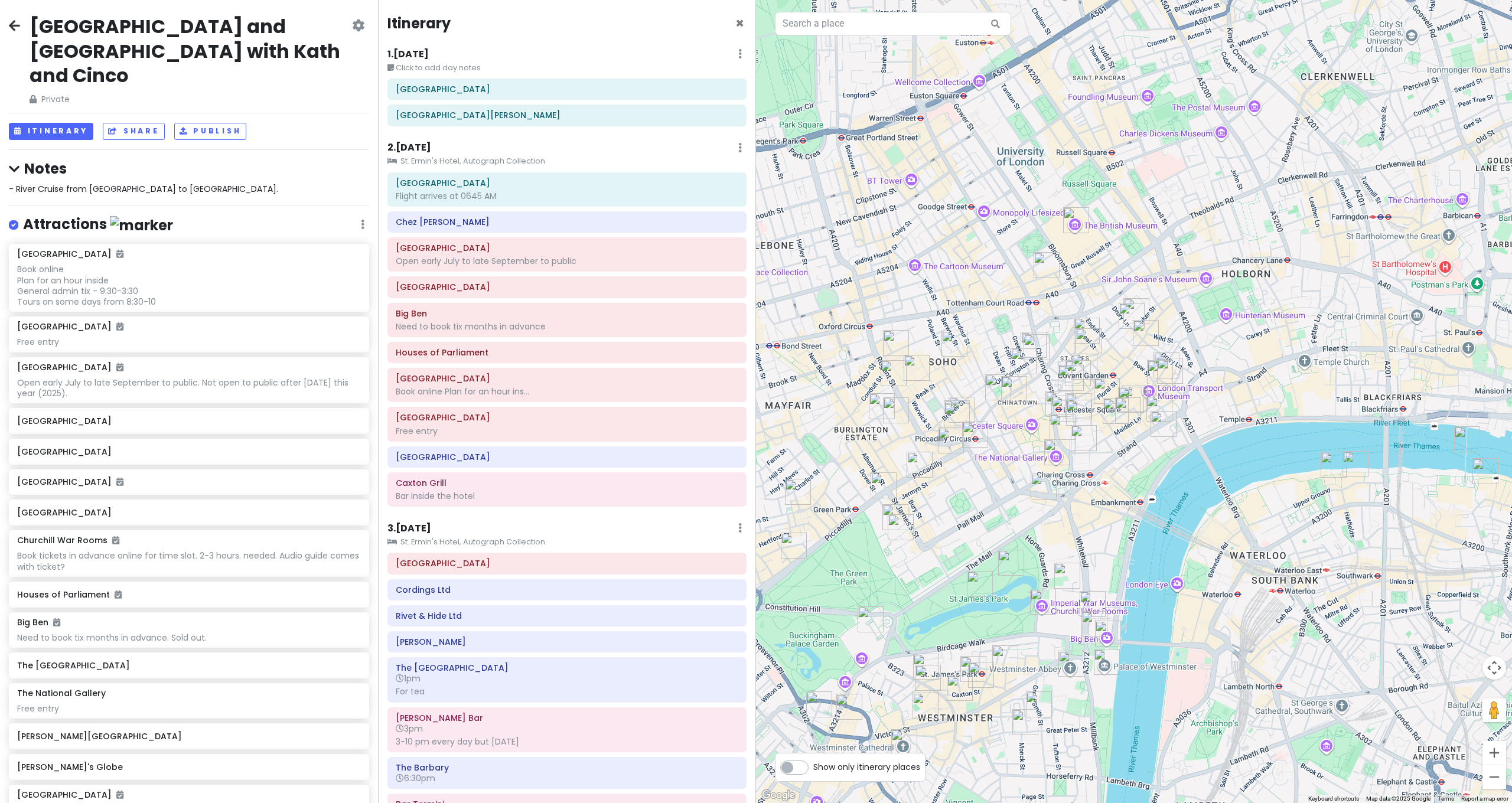
drag, startPoint x: 962, startPoint y: 473, endPoint x: 1103, endPoint y: 471, distance: 141.0
click at [1103, 471] on div at bounding box center [1133, 401] width 756 height 803
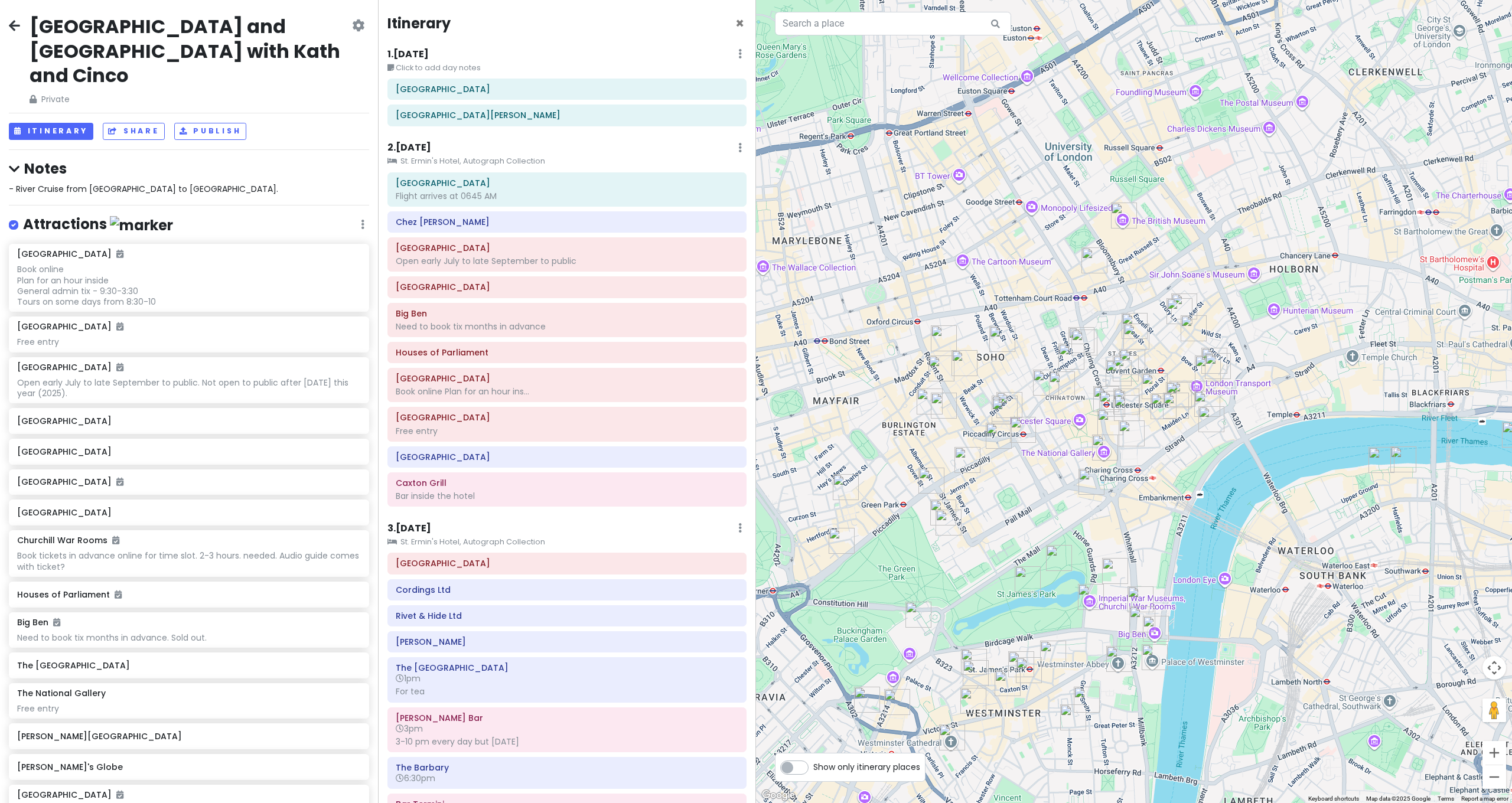
drag, startPoint x: 1050, startPoint y: 522, endPoint x: 1039, endPoint y: 450, distance: 72.8
click at [1039, 452] on div at bounding box center [1133, 401] width 756 height 803
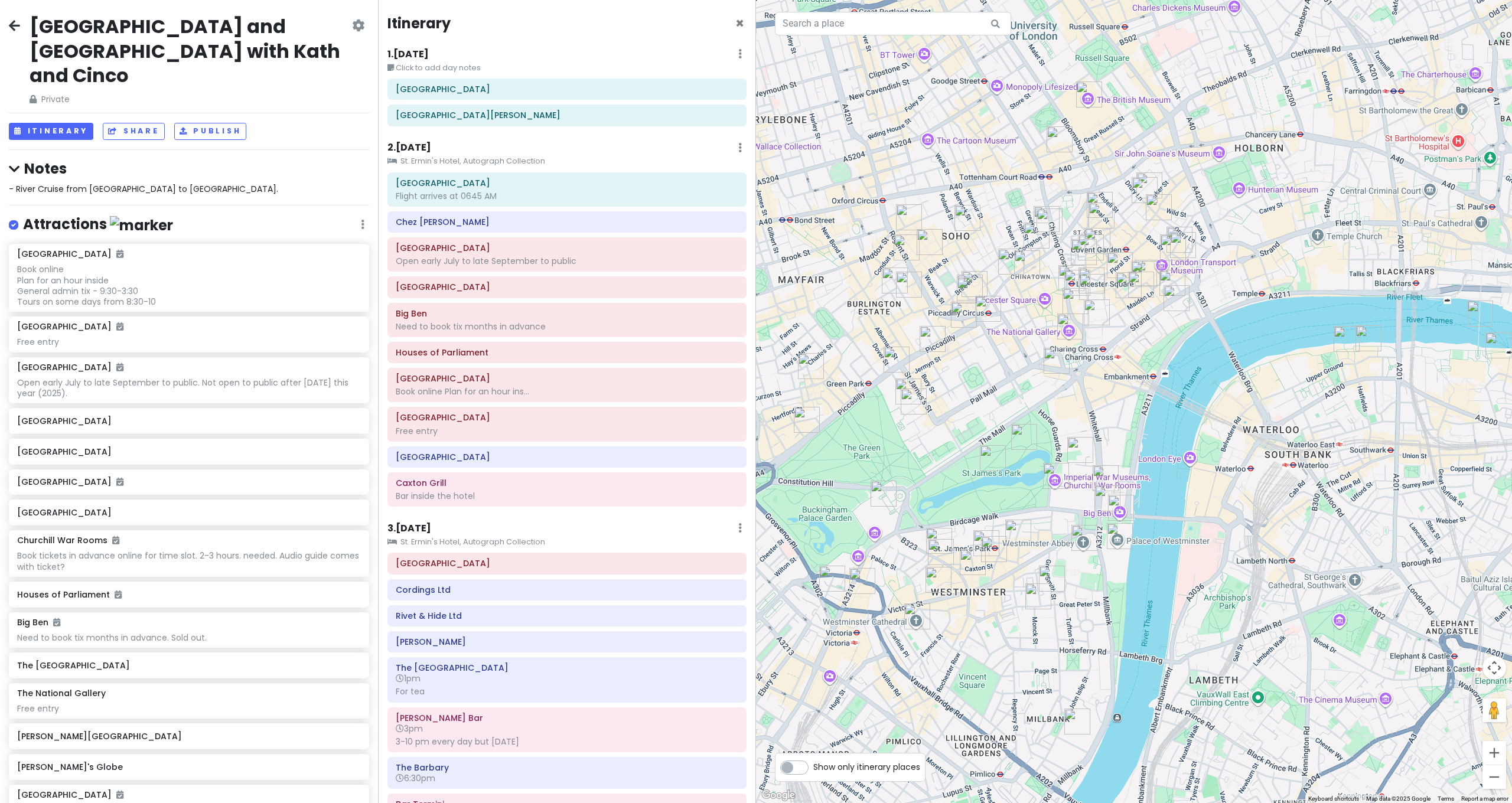
drag, startPoint x: 998, startPoint y: 393, endPoint x: 967, endPoint y: 408, distance: 34.4
click at [967, 408] on div at bounding box center [1133, 401] width 756 height 803
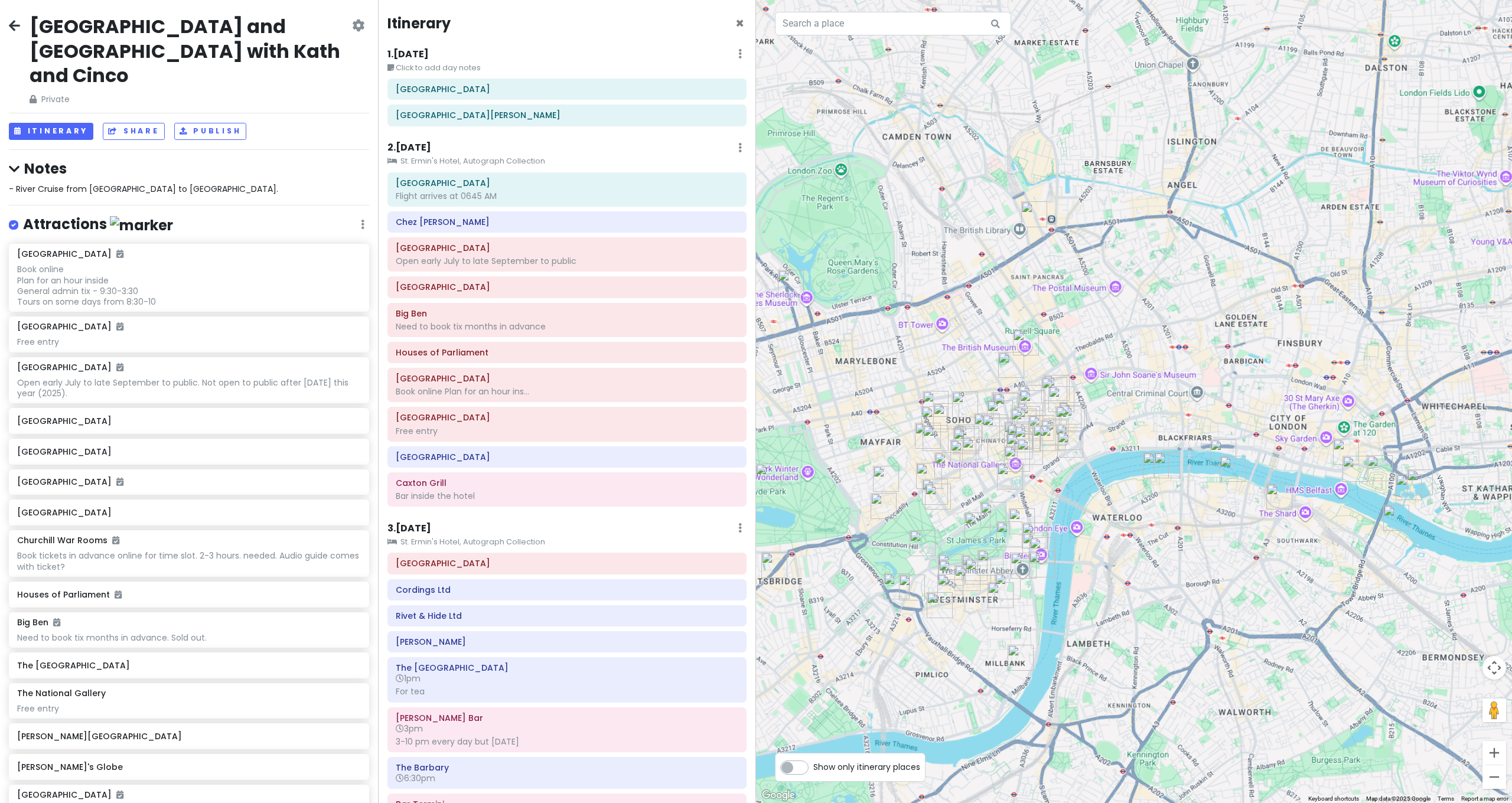
drag, startPoint x: 895, startPoint y: 545, endPoint x: 998, endPoint y: 538, distance: 103.2
click at [998, 538] on div at bounding box center [1133, 401] width 756 height 803
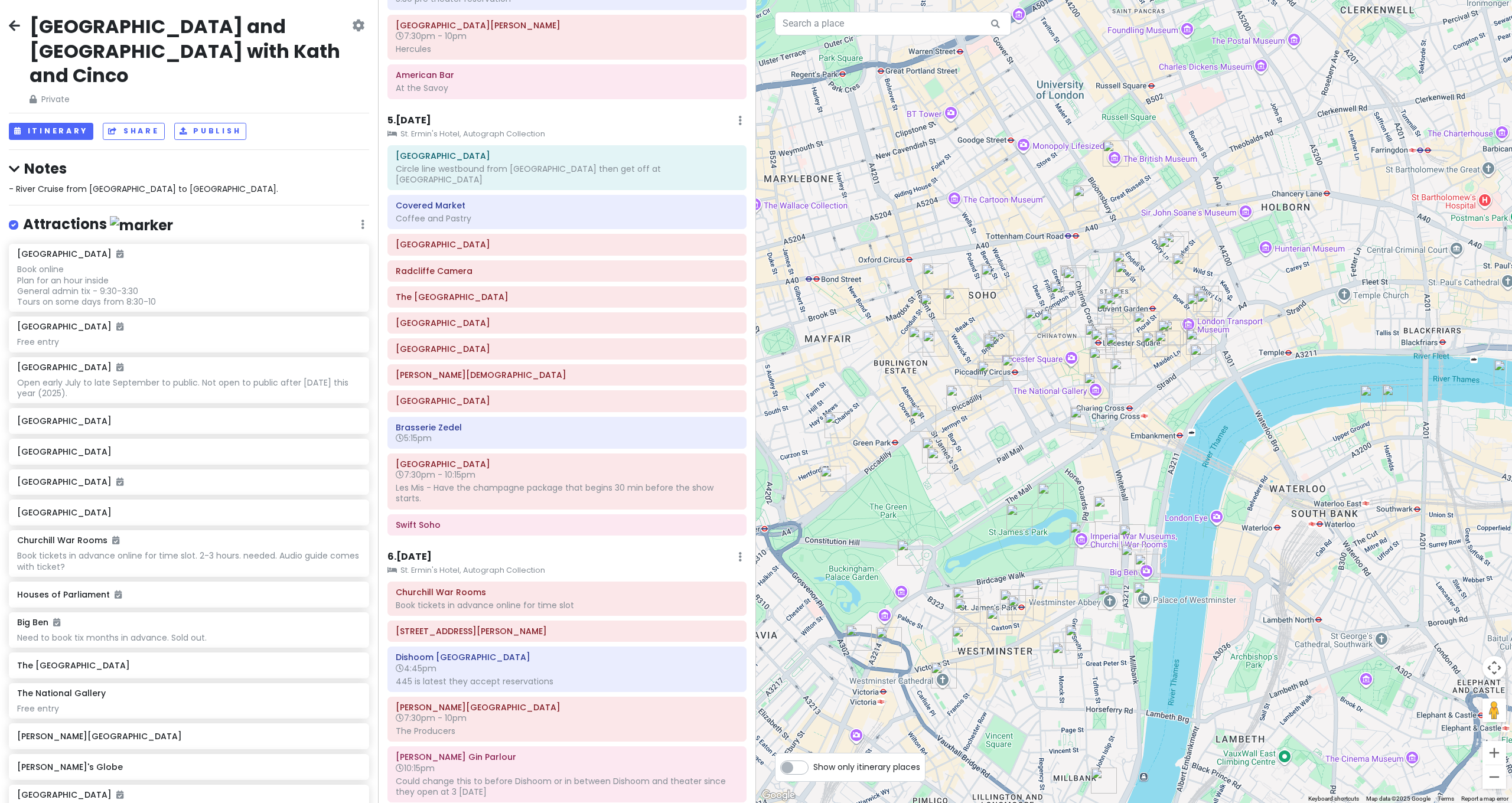
scroll to position [1212, 0]
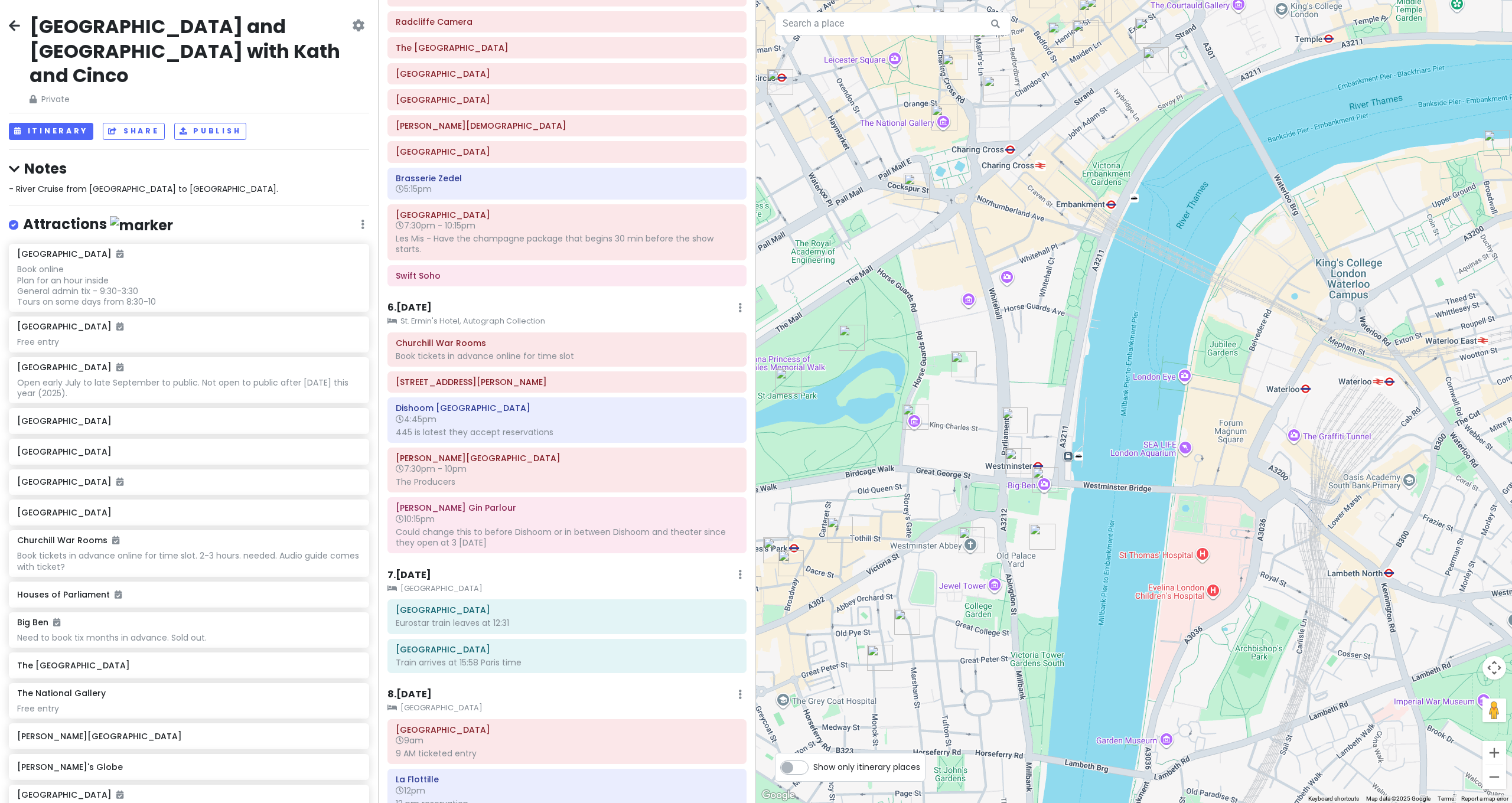
drag, startPoint x: 1234, startPoint y: 650, endPoint x: 1204, endPoint y: 558, distance: 96.8
click at [1205, 557] on div at bounding box center [1133, 401] width 756 height 803
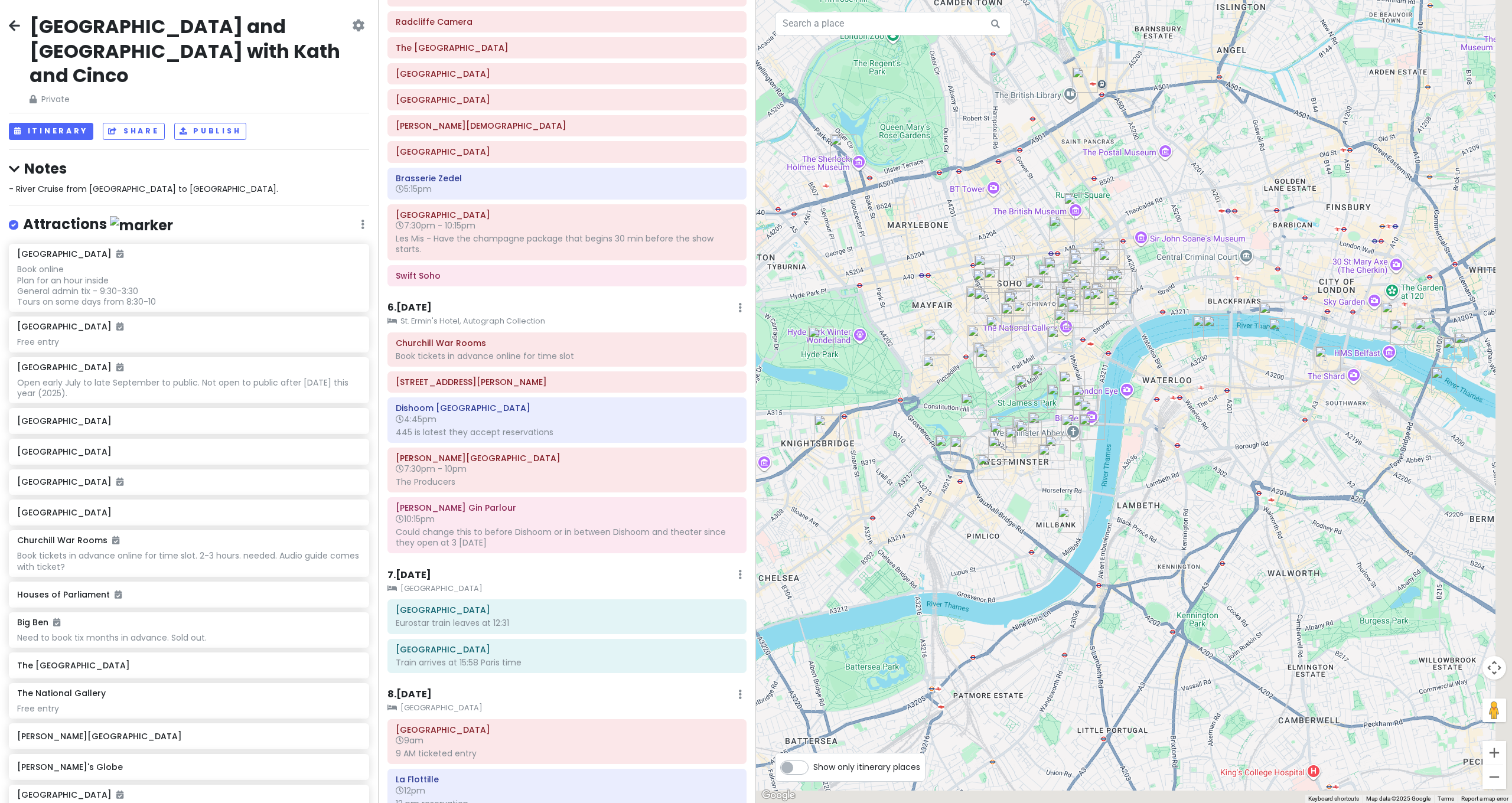
drag, startPoint x: 1176, startPoint y: 558, endPoint x: 1090, endPoint y: 464, distance: 127.4
click at [1100, 468] on div at bounding box center [1133, 401] width 756 height 803
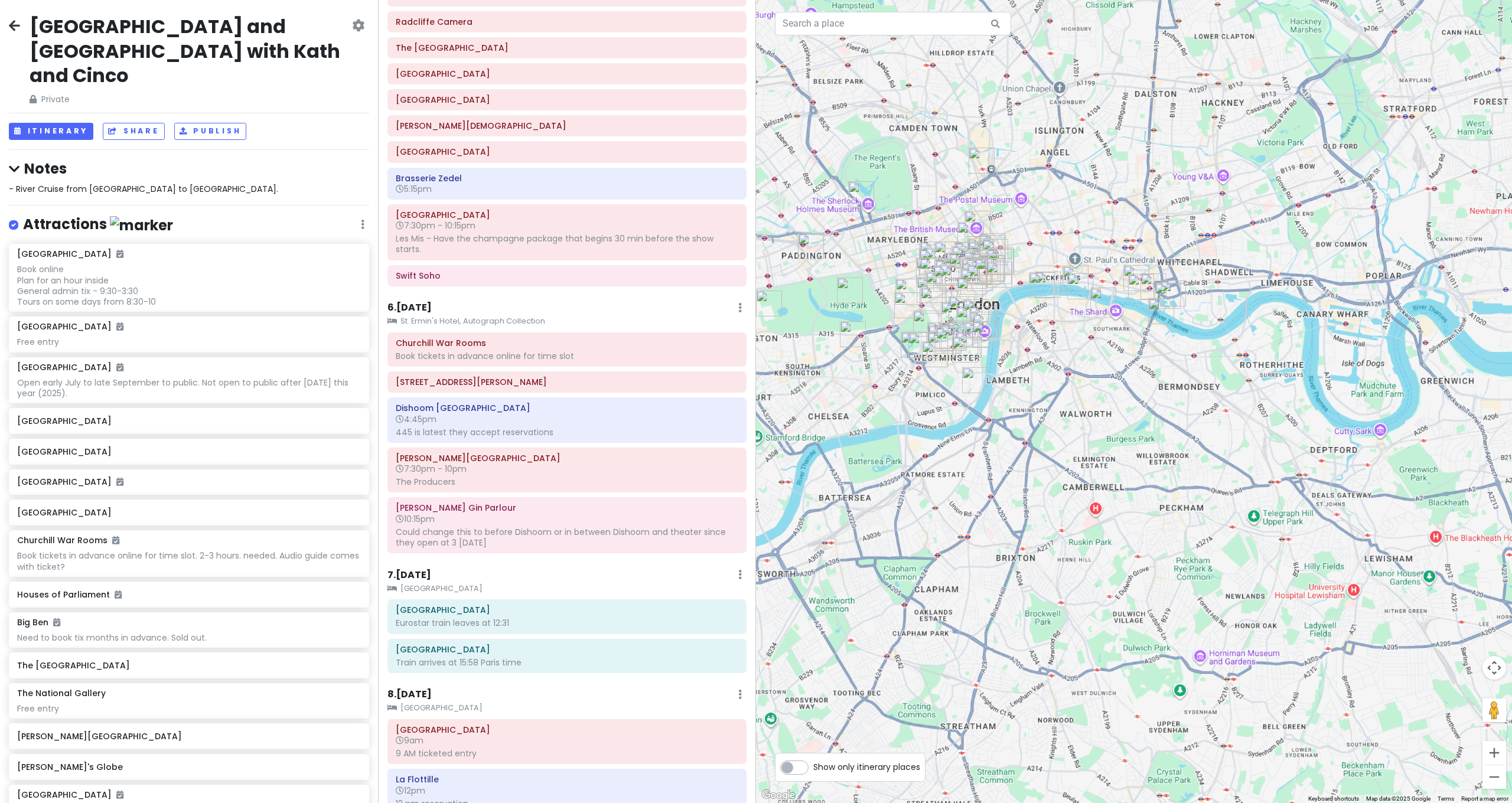
drag, startPoint x: 1111, startPoint y: 541, endPoint x: 1123, endPoint y: 517, distance: 26.8
click at [1123, 518] on div at bounding box center [1133, 401] width 756 height 803
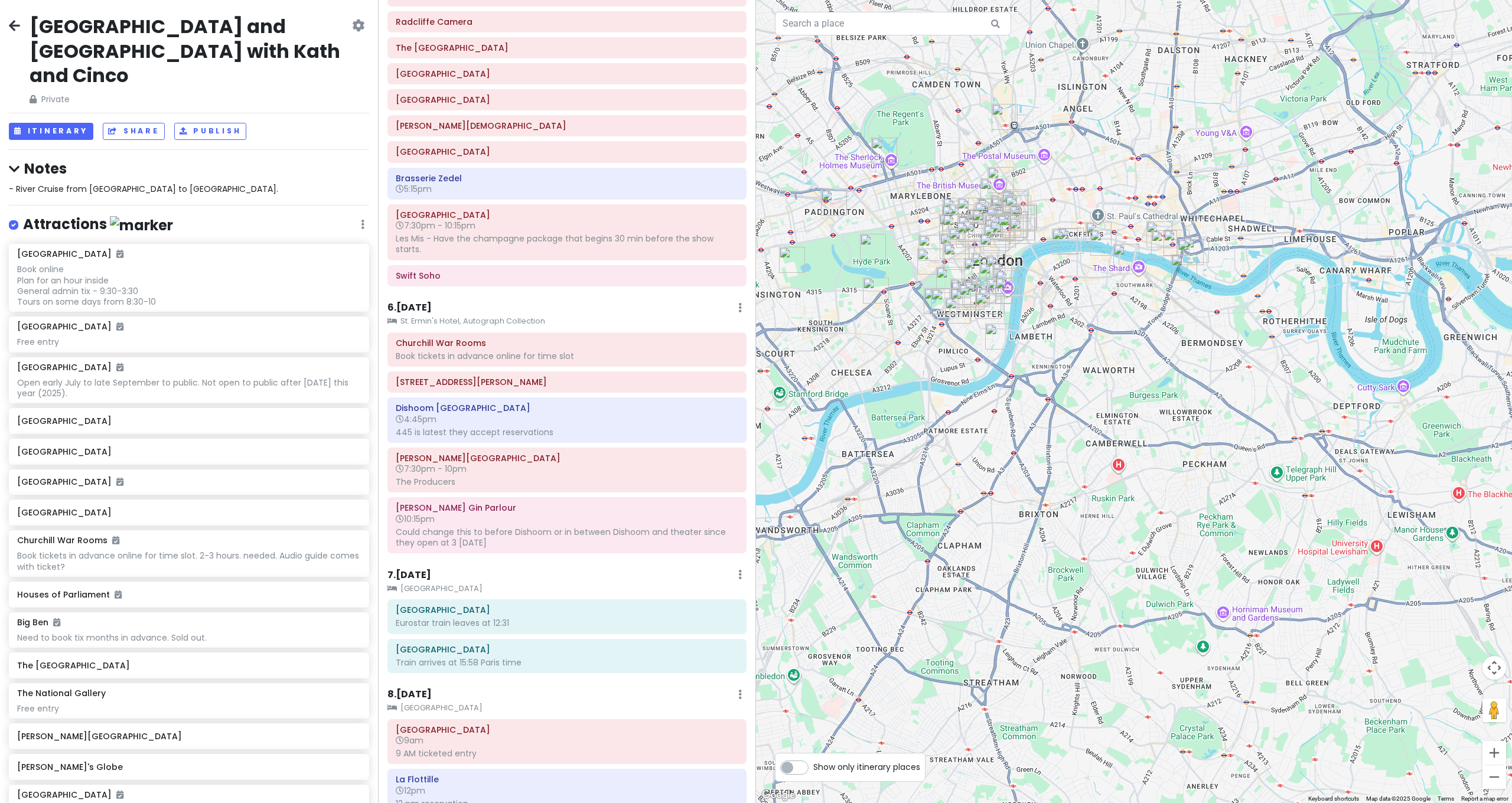
drag, startPoint x: 1092, startPoint y: 476, endPoint x: 1087, endPoint y: 443, distance: 33.4
click at [1092, 461] on div at bounding box center [1133, 401] width 756 height 803
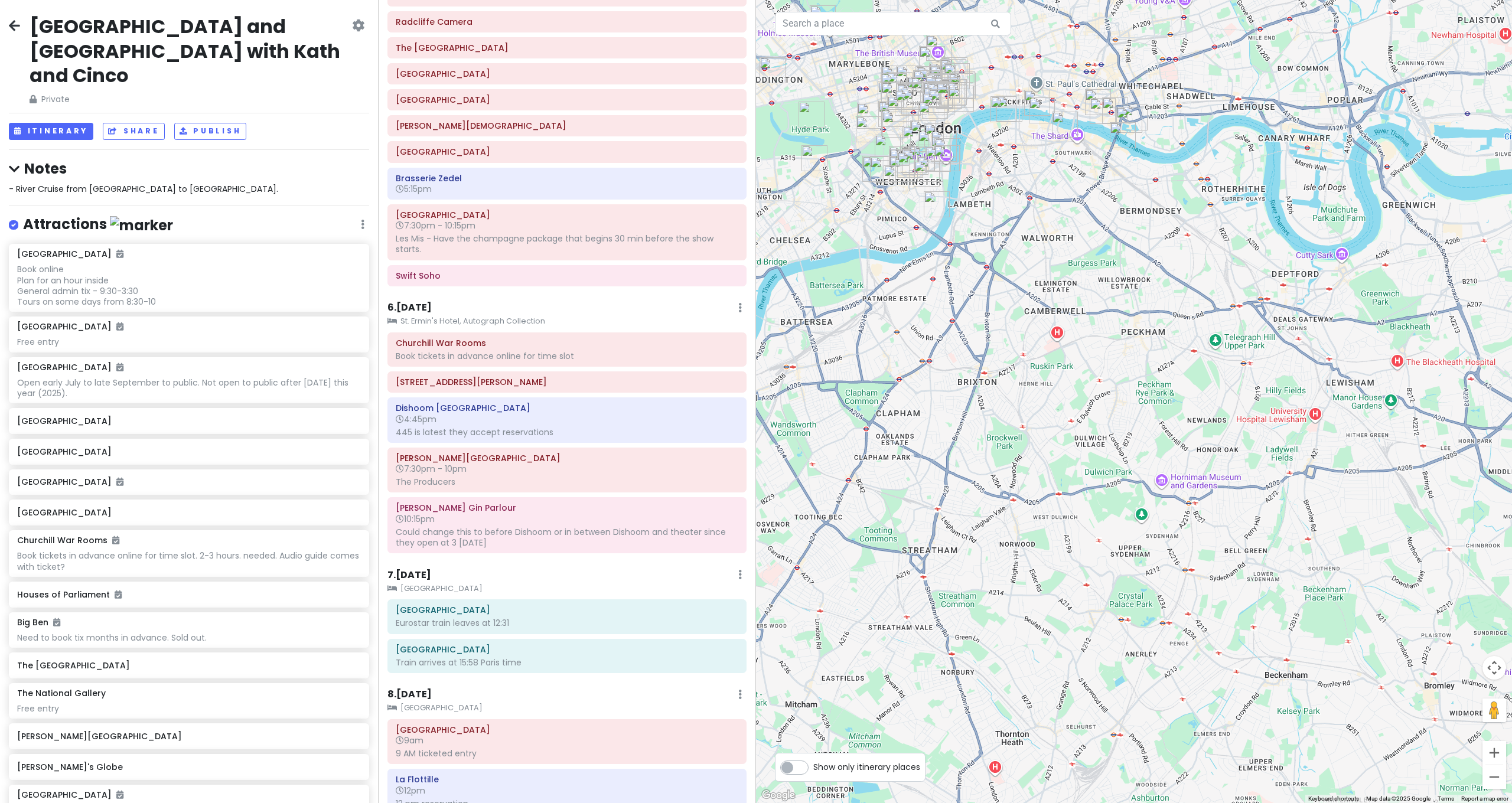
drag, startPoint x: 1114, startPoint y: 595, endPoint x: 1103, endPoint y: 592, distance: 11.4
click at [1113, 595] on div at bounding box center [1133, 401] width 756 height 803
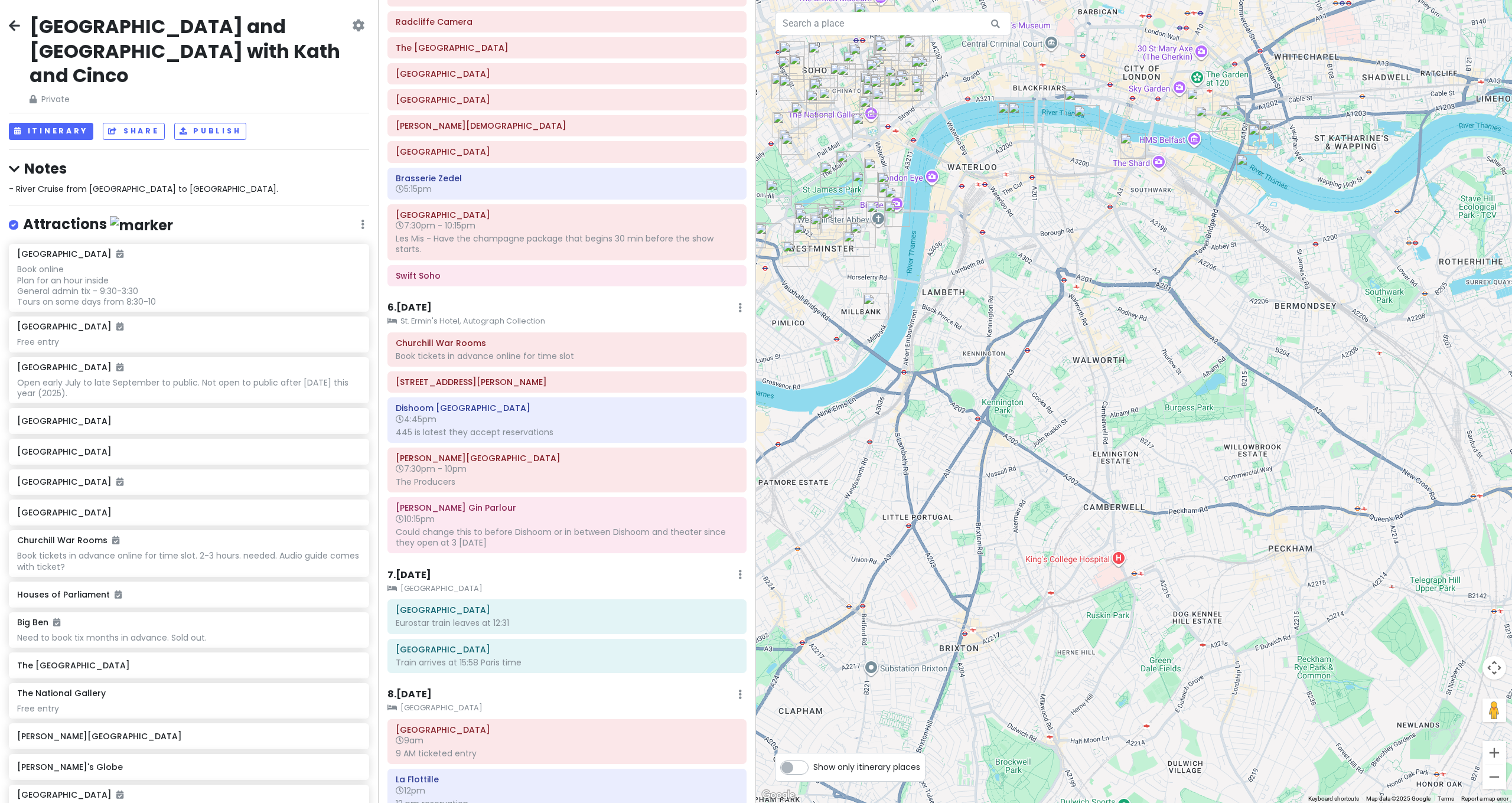
drag, startPoint x: 1057, startPoint y: 535, endPoint x: 1093, endPoint y: 609, distance: 82.3
click at [1092, 605] on div at bounding box center [1133, 401] width 756 height 803
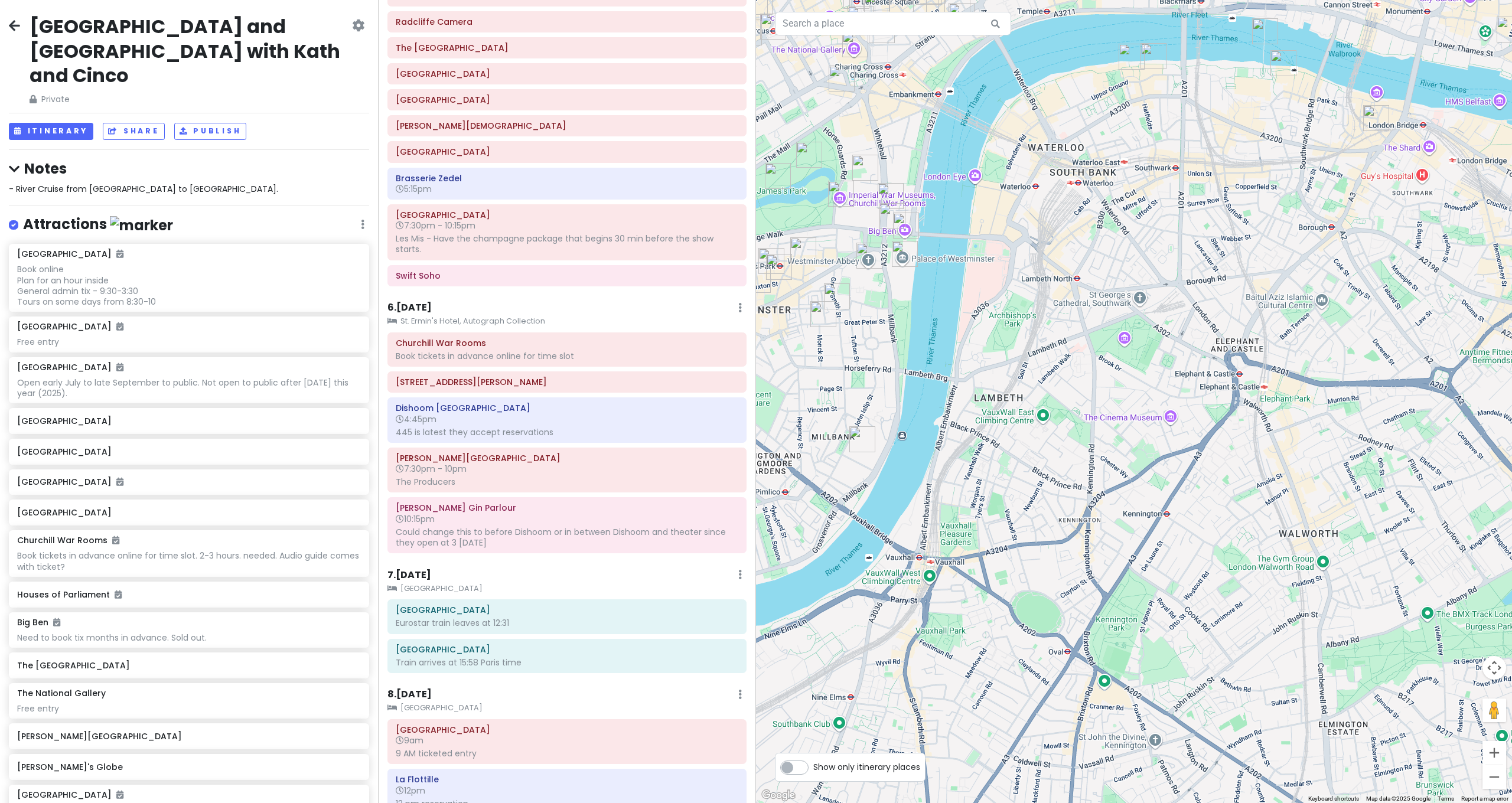
drag, startPoint x: 1089, startPoint y: 580, endPoint x: 1155, endPoint y: 659, distance: 102.9
click at [1151, 656] on div at bounding box center [1133, 401] width 756 height 803
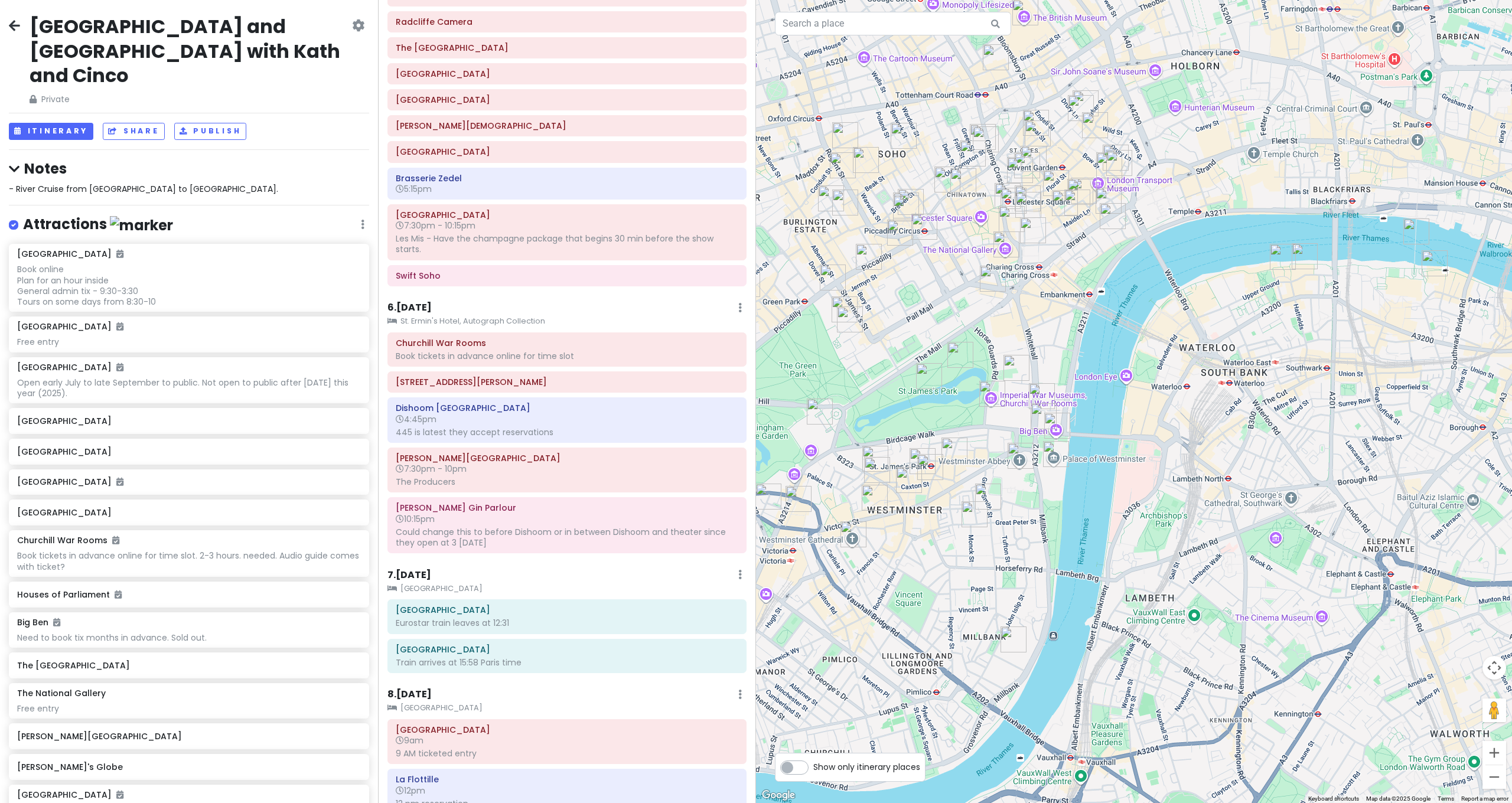
drag, startPoint x: 1084, startPoint y: 329, endPoint x: 1098, endPoint y: 367, distance: 40.5
click at [1098, 367] on div at bounding box center [1133, 401] width 756 height 803
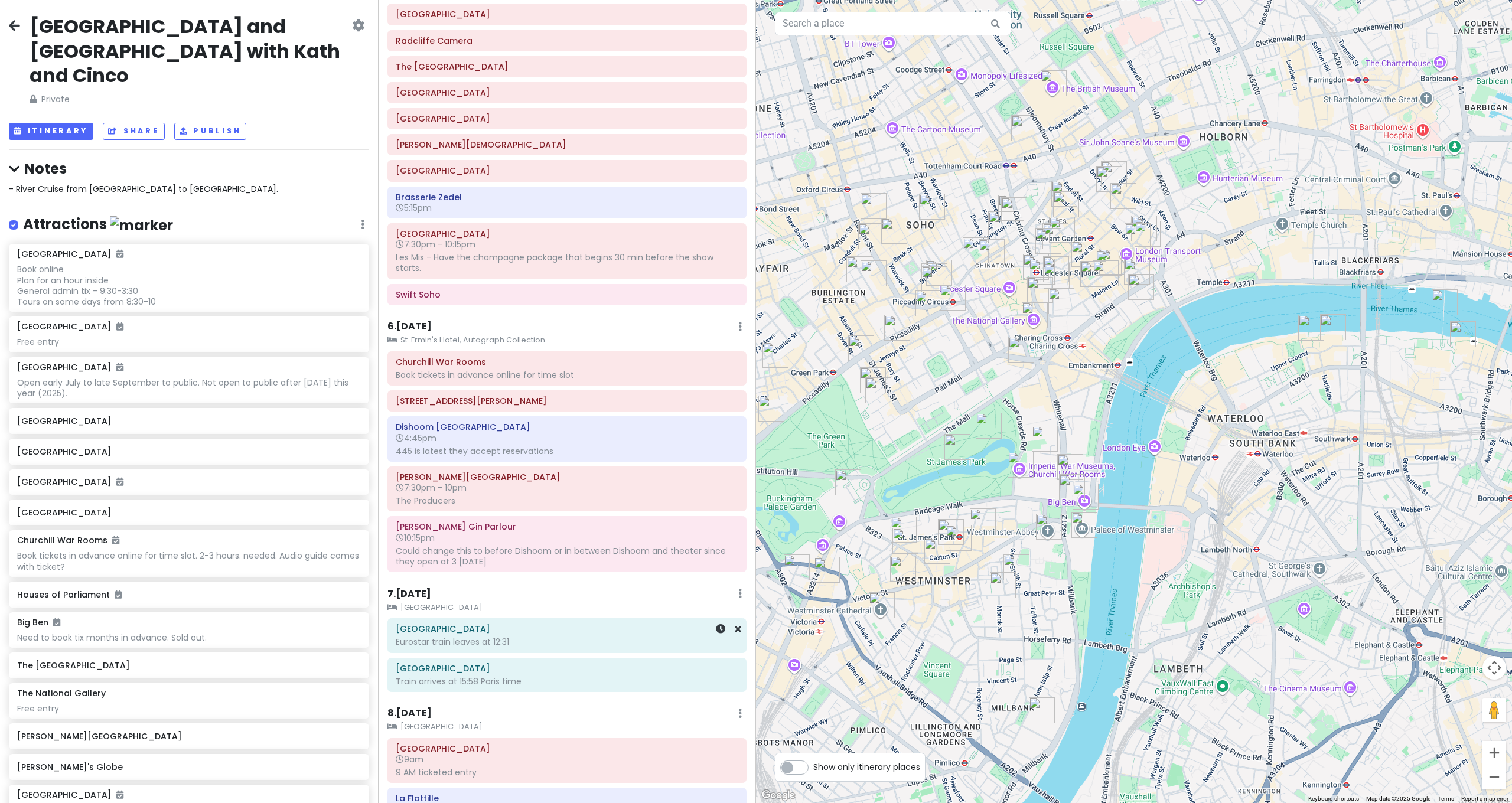
scroll to position [1520, 0]
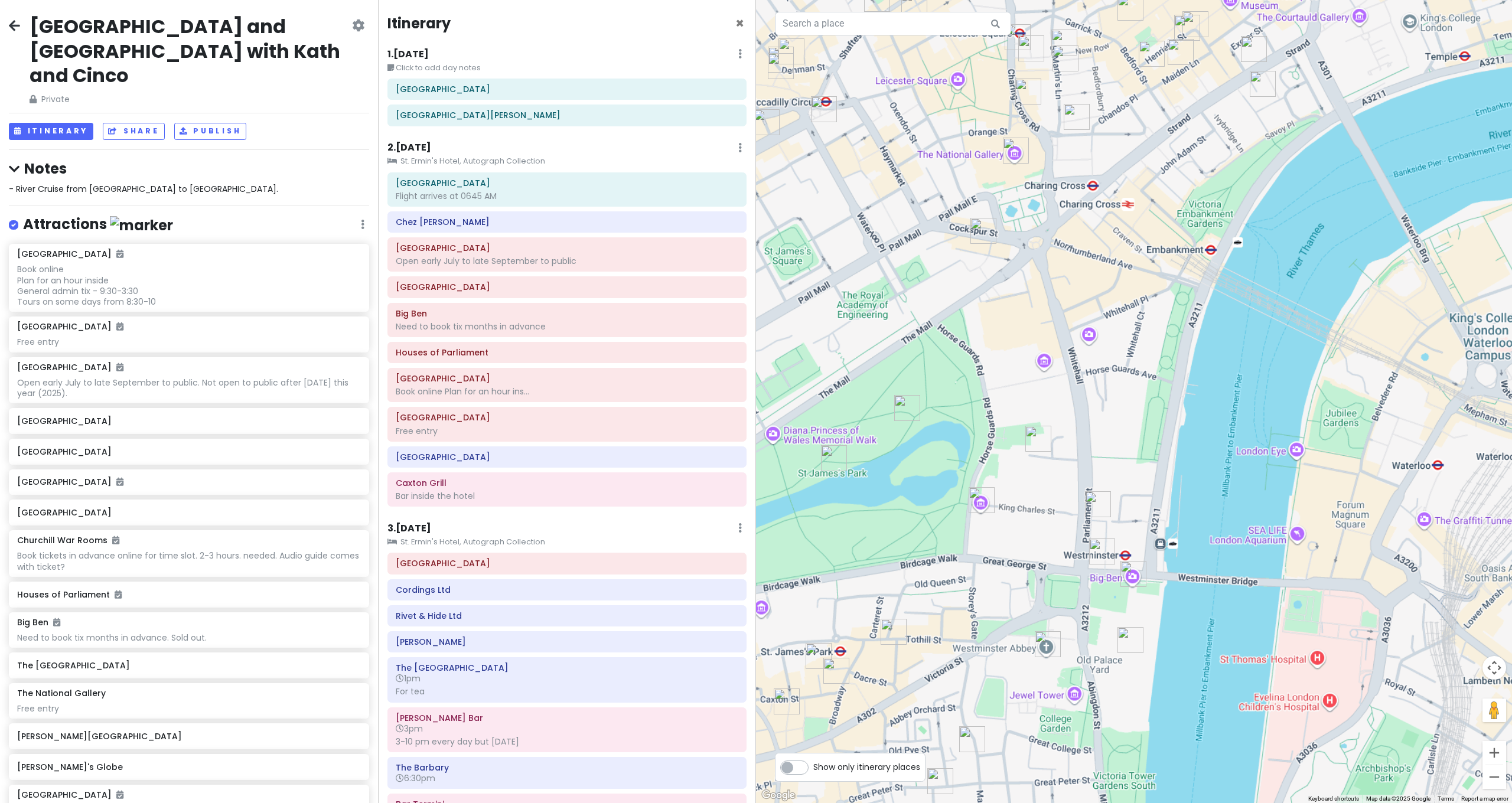
scroll to position [1520, 0]
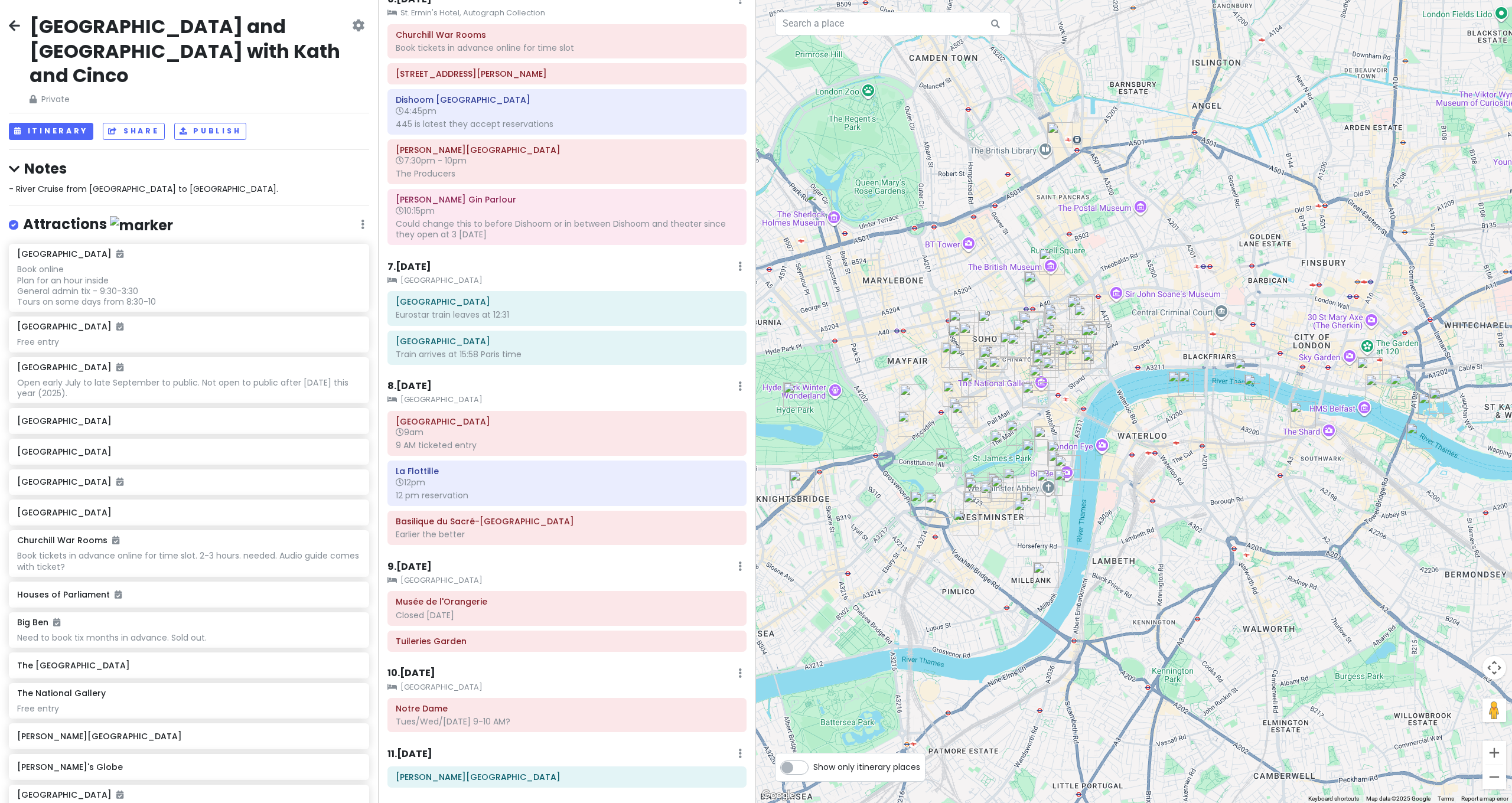
click at [1048, 454] on img "The Red Lion, Parliament Street" at bounding box center [1060, 453] width 26 height 26
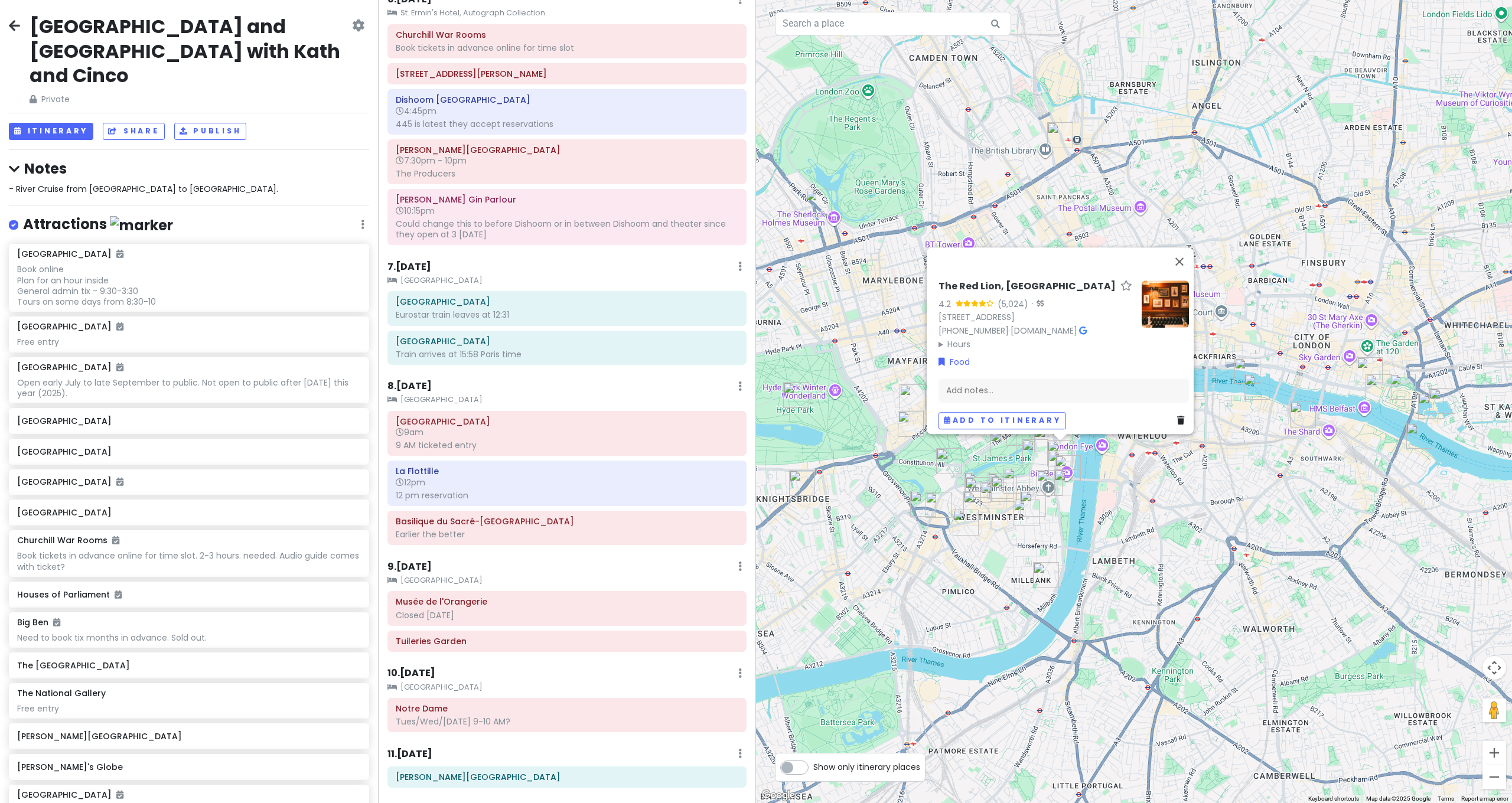
click at [829, 569] on div "The Red Lion, [GEOGRAPHIC_DATA] 4.2 (5,024) · [STREET_ADDRESS] [PHONE_NUMBER] ·…" at bounding box center [1133, 401] width 756 height 803
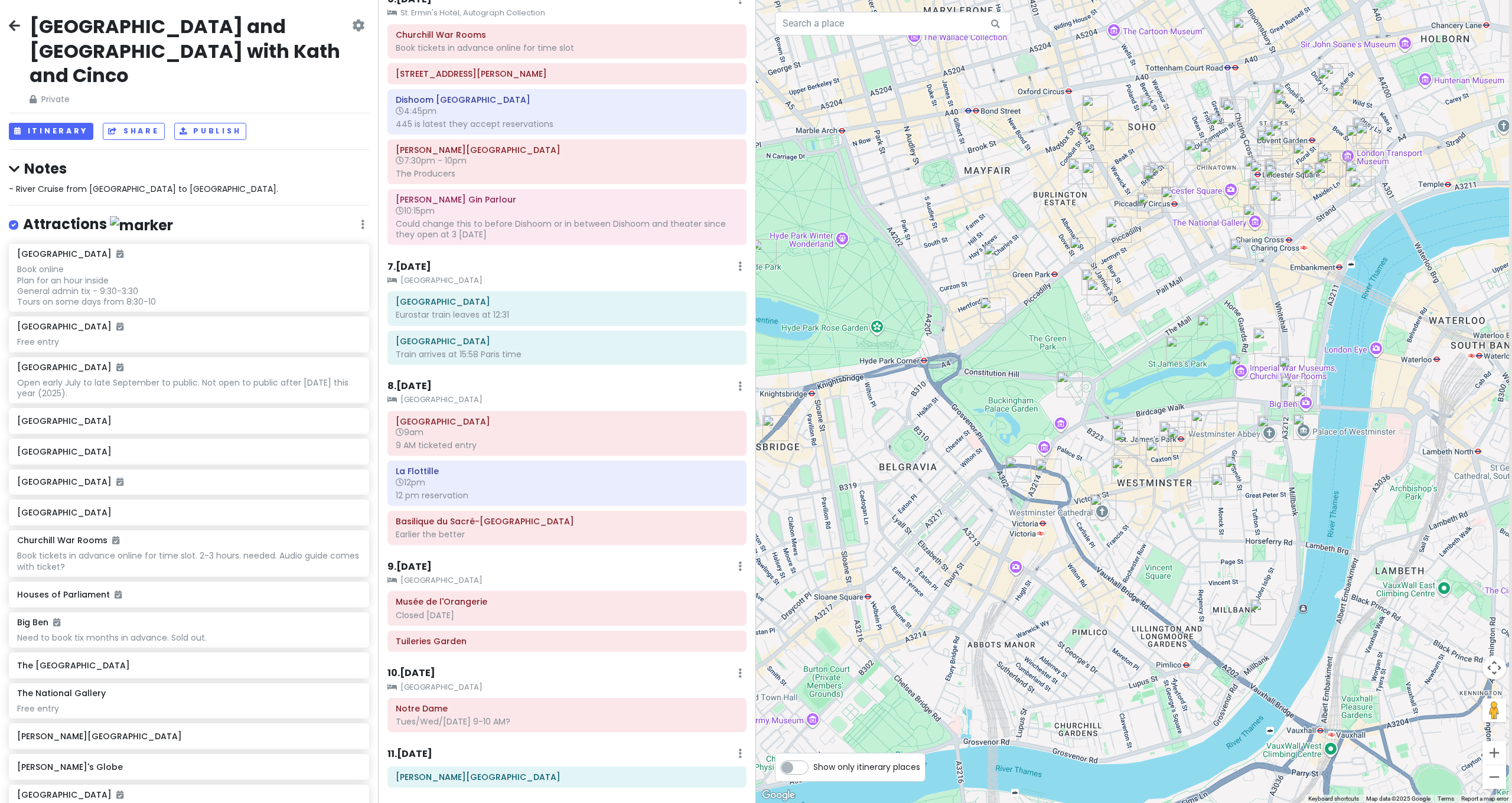
drag, startPoint x: 857, startPoint y: 548, endPoint x: 808, endPoint y: 586, distance: 62.0
click at [808, 586] on div at bounding box center [1133, 401] width 756 height 803
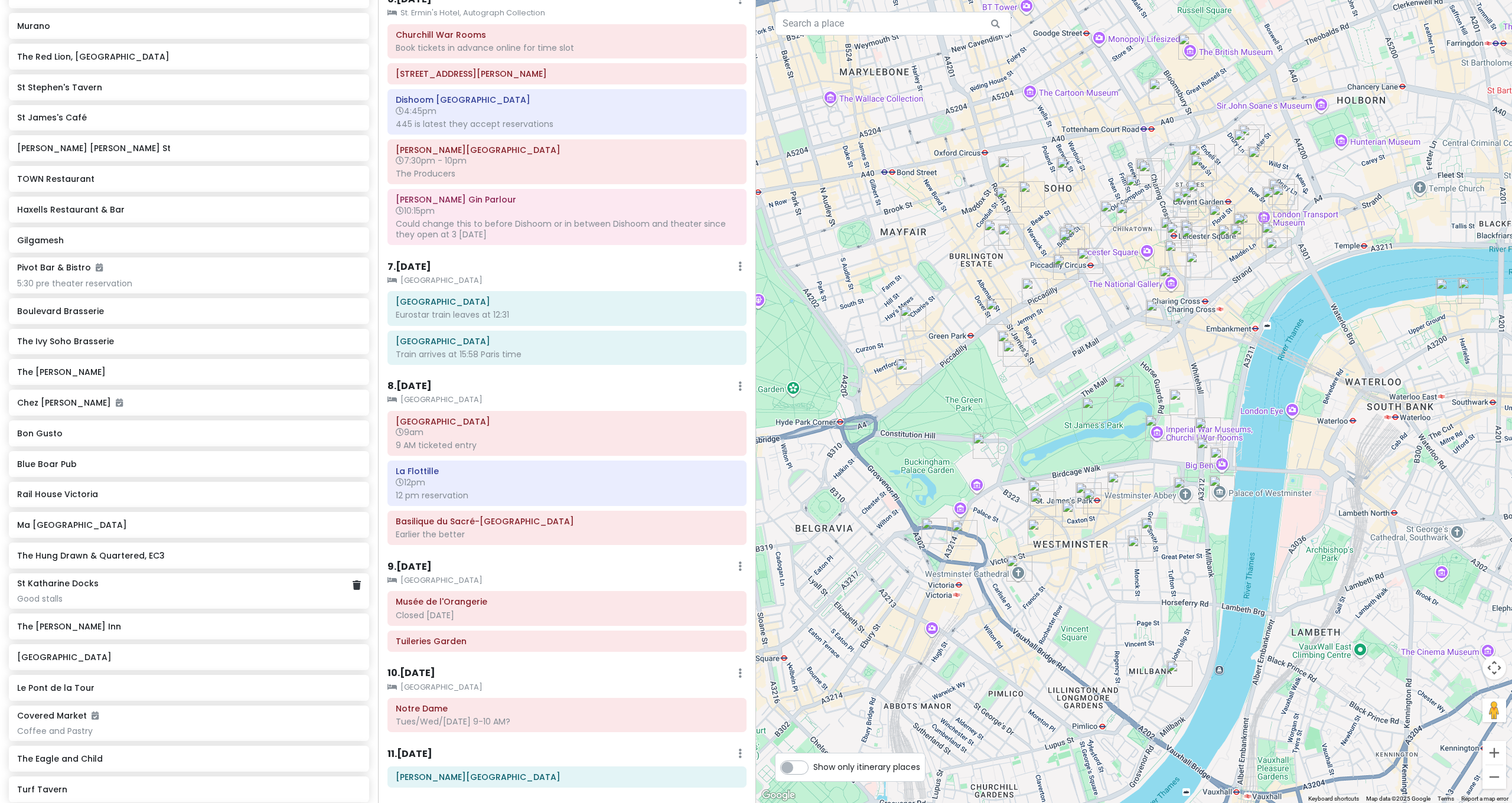
scroll to position [3418, 0]
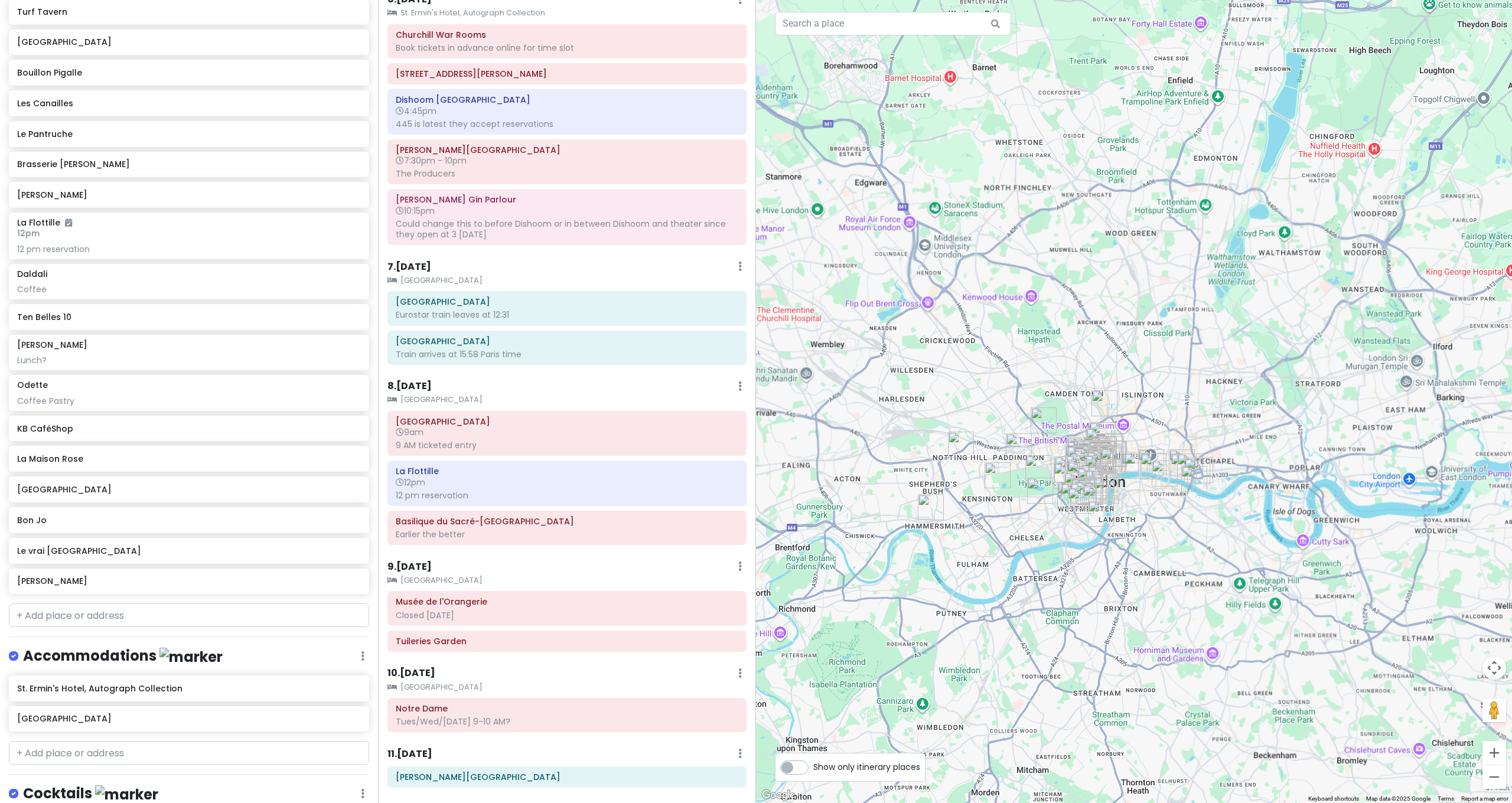
drag, startPoint x: 1150, startPoint y: 585, endPoint x: 1045, endPoint y: 348, distance: 259.2
click at [1046, 350] on div at bounding box center [1133, 401] width 756 height 803
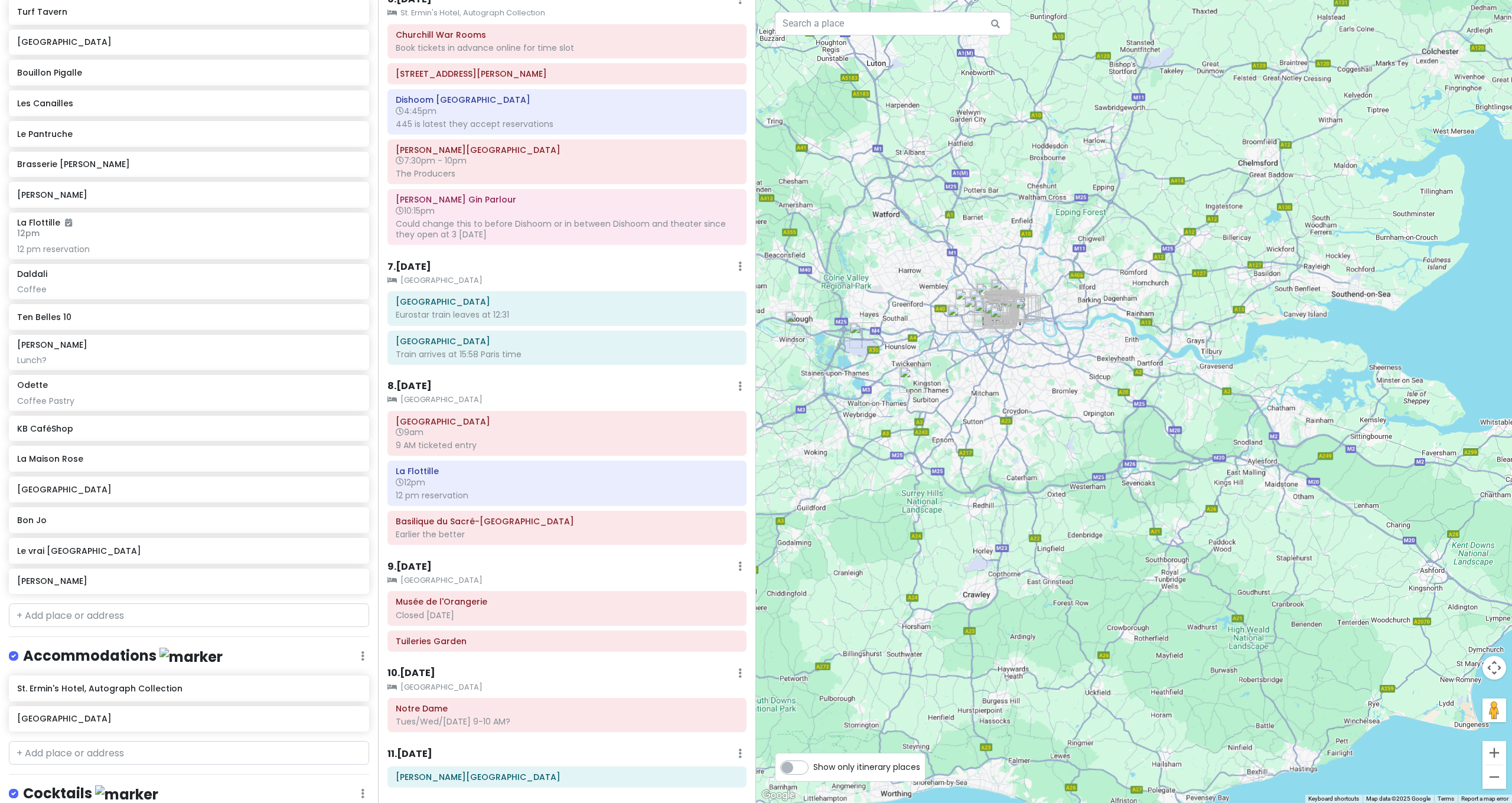
drag, startPoint x: 1076, startPoint y: 542, endPoint x: 1038, endPoint y: 334, distance: 211.4
click at [1035, 330] on div at bounding box center [1133, 401] width 756 height 803
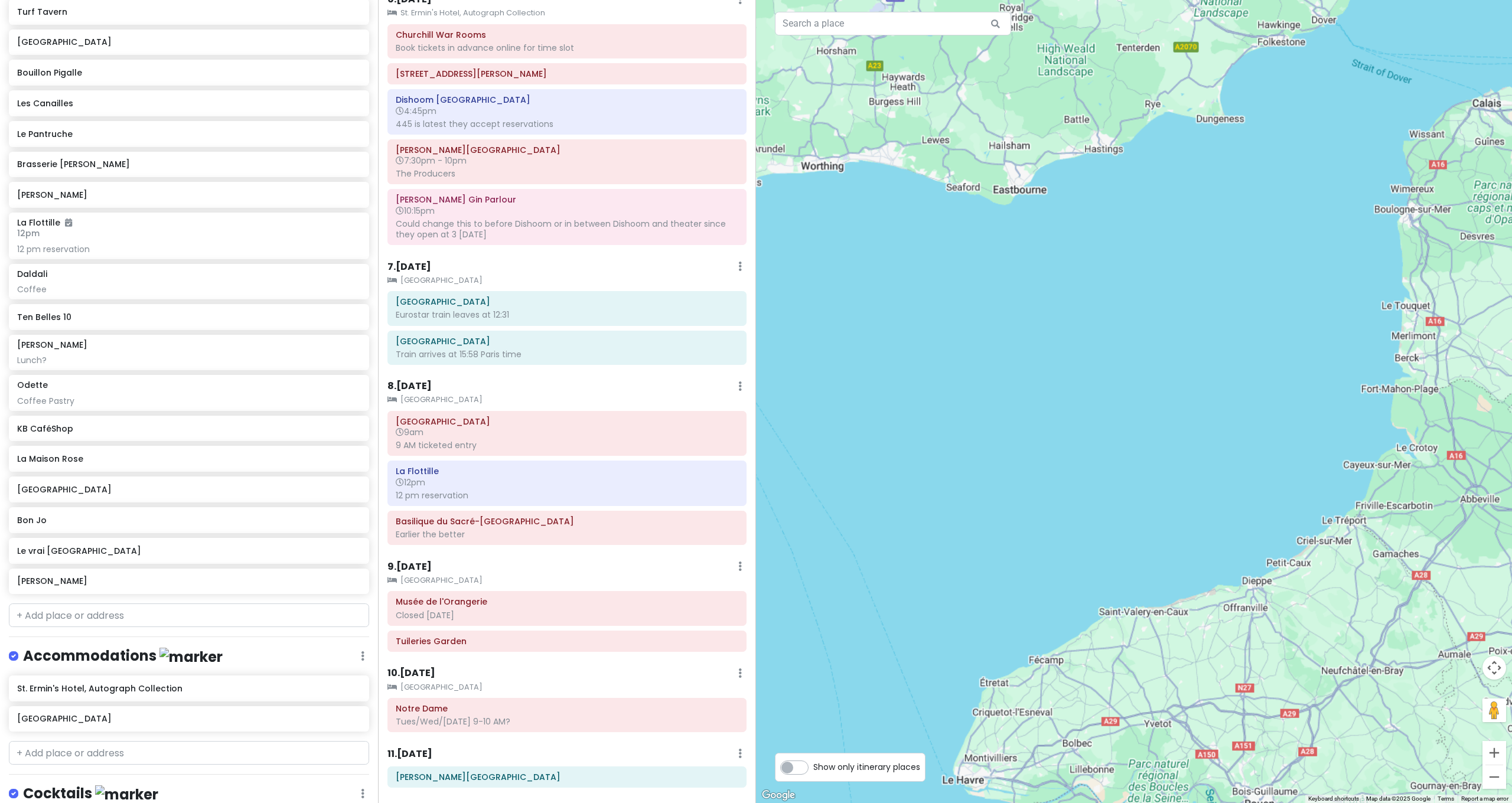
drag, startPoint x: 1020, startPoint y: 440, endPoint x: 968, endPoint y: 367, distance: 89.6
click at [971, 370] on div at bounding box center [1133, 401] width 756 height 803
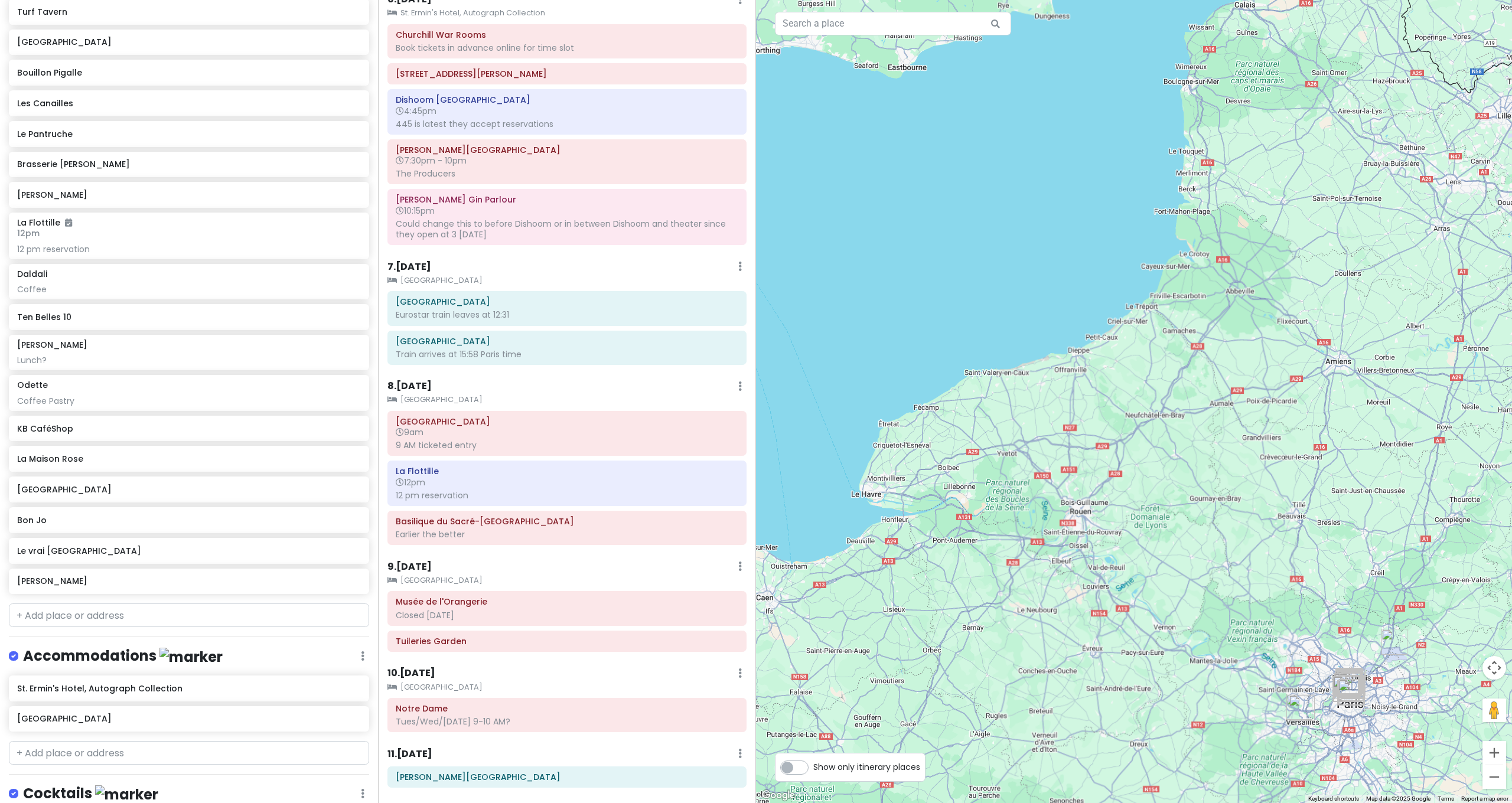
click at [1082, 548] on div at bounding box center [1133, 401] width 756 height 803
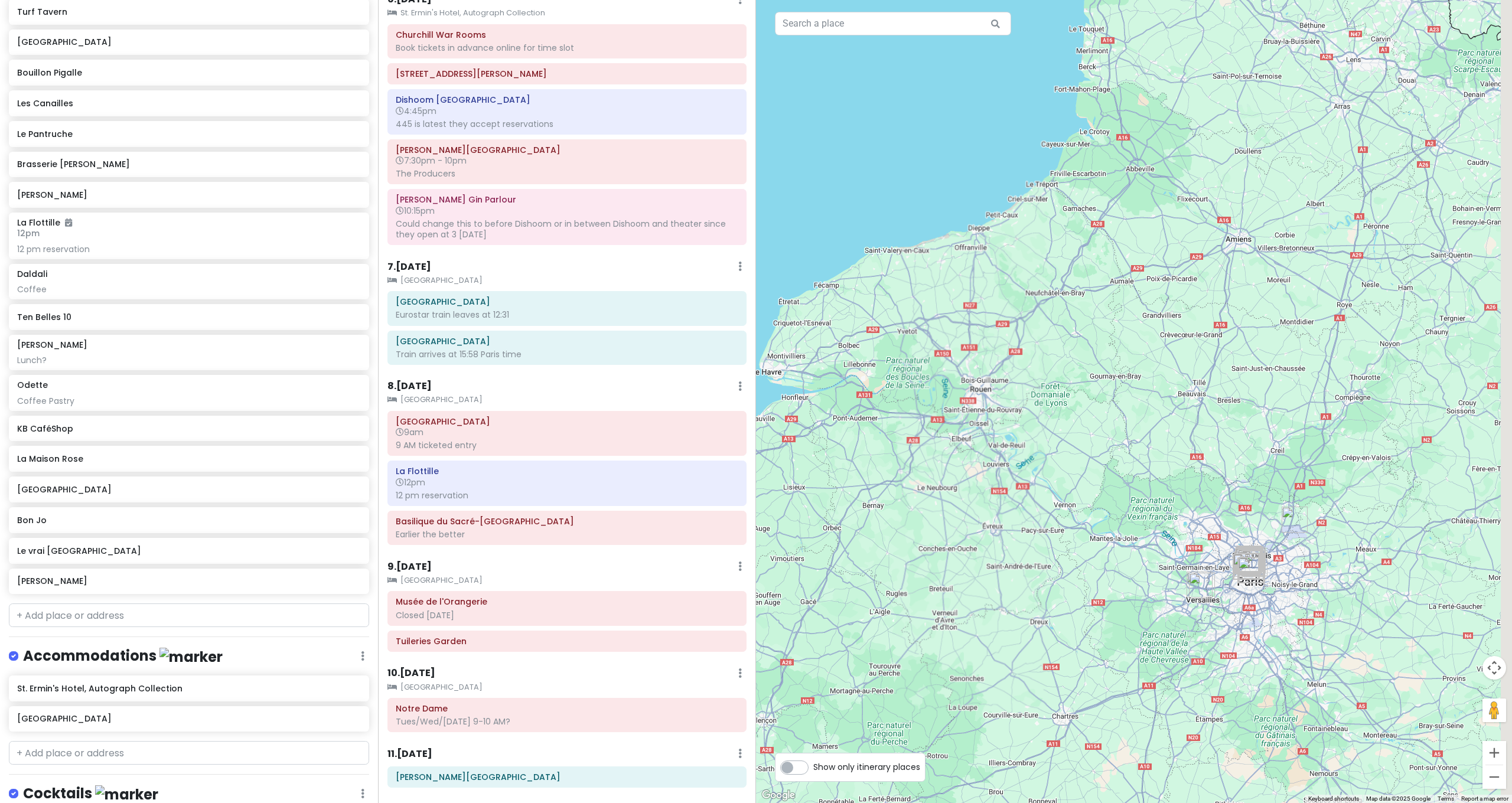
drag, startPoint x: 1105, startPoint y: 503, endPoint x: 1060, endPoint y: 450, distance: 69.5
click at [1060, 450] on div at bounding box center [1133, 401] width 756 height 803
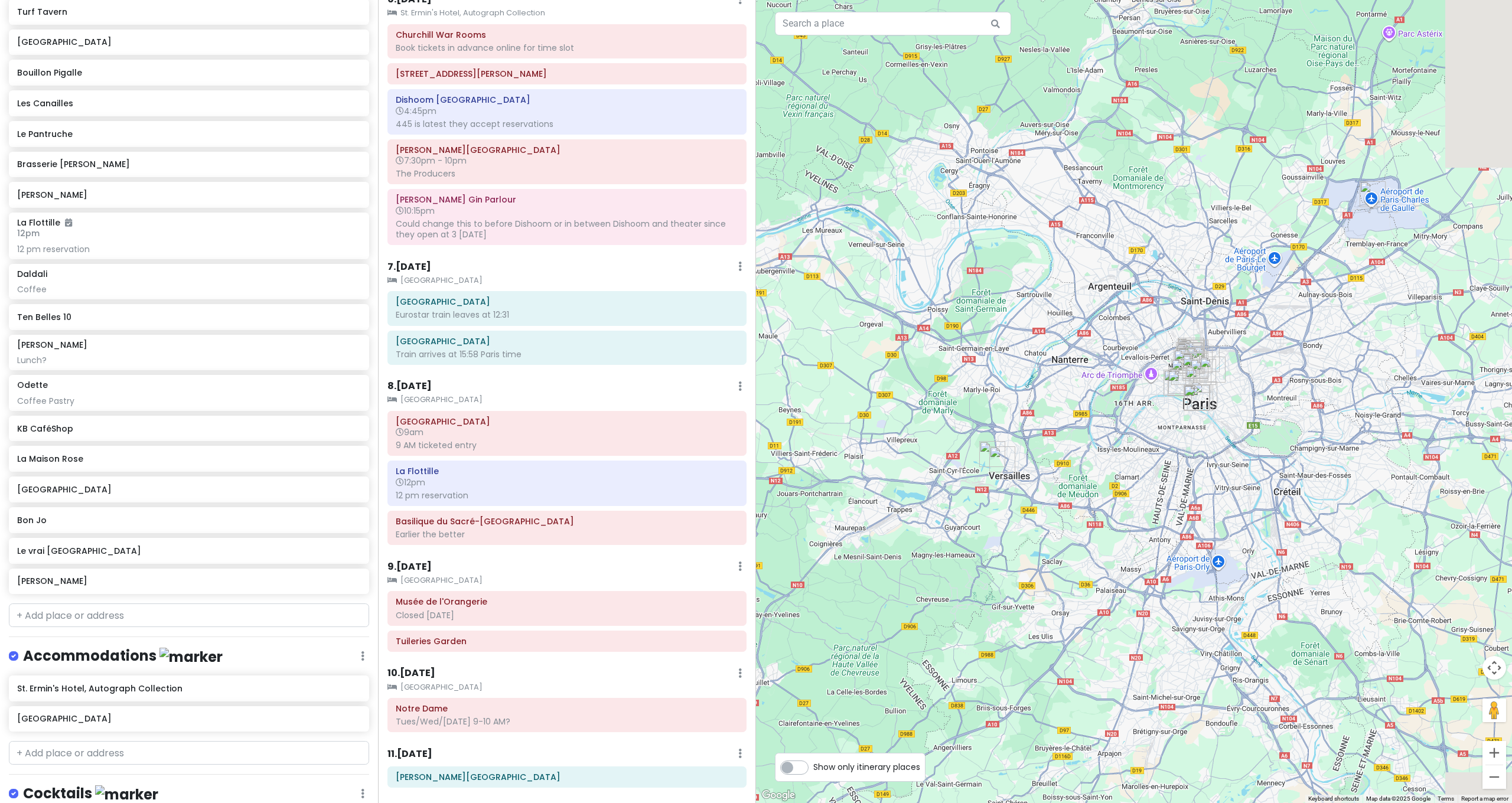
drag, startPoint x: 1132, startPoint y: 453, endPoint x: 1096, endPoint y: 461, distance: 36.9
click at [1096, 461] on div at bounding box center [1133, 401] width 756 height 803
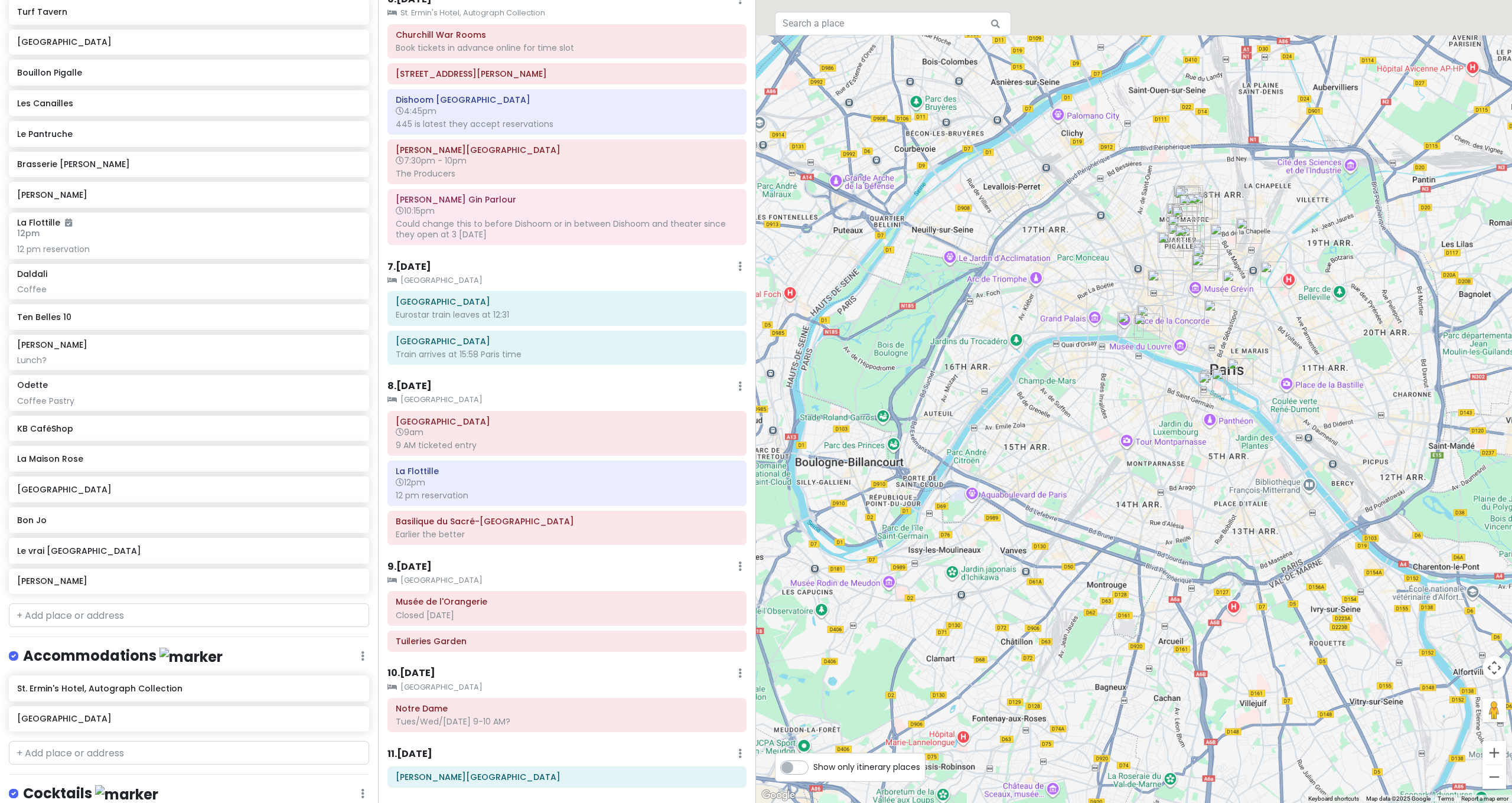
drag, startPoint x: 1127, startPoint y: 440, endPoint x: 1094, endPoint y: 509, distance: 76.5
click at [1094, 509] on div at bounding box center [1133, 401] width 756 height 803
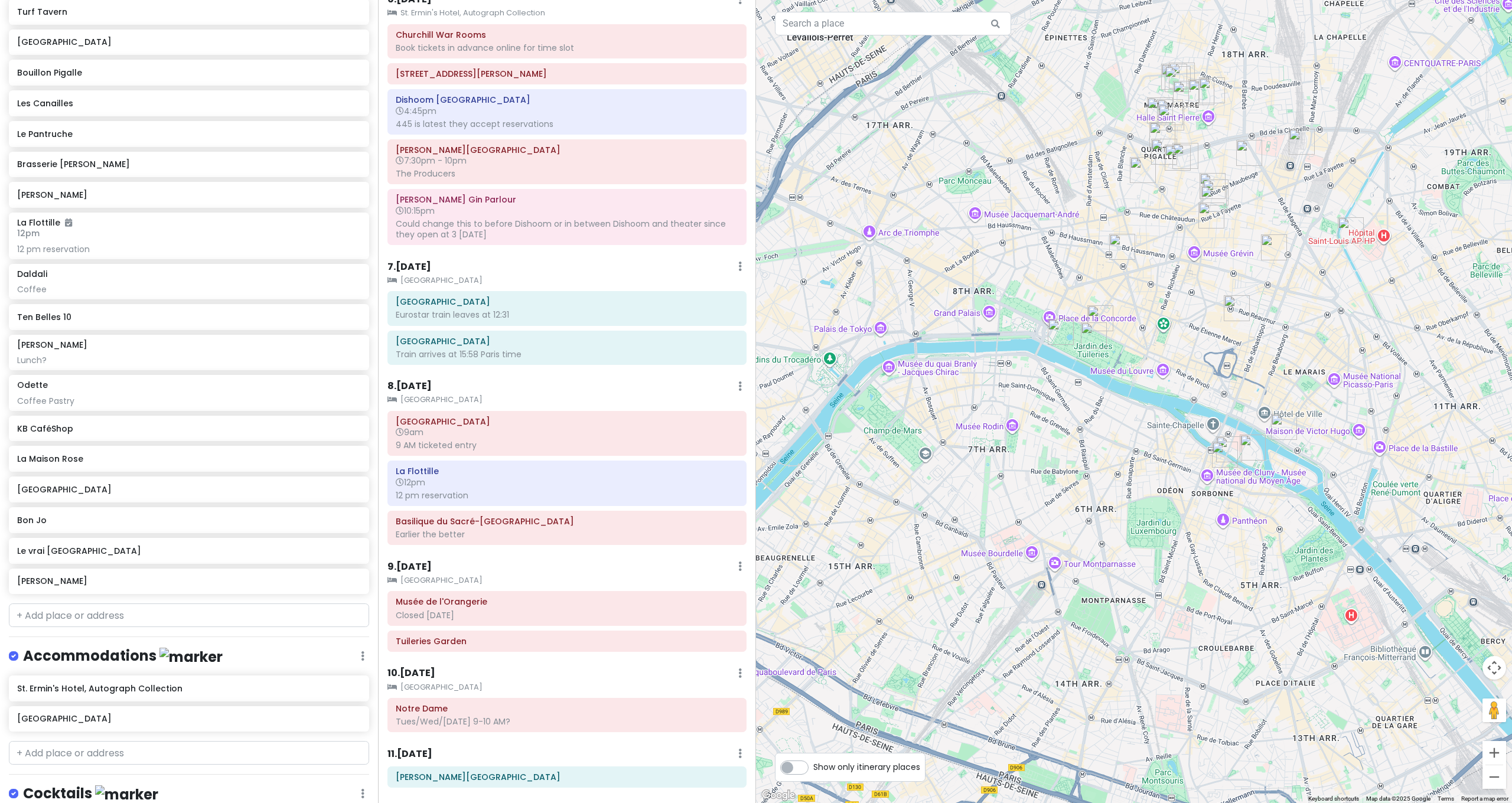
drag, startPoint x: 1128, startPoint y: 419, endPoint x: 1105, endPoint y: 496, distance: 80.4
click at [1105, 496] on div at bounding box center [1133, 401] width 756 height 803
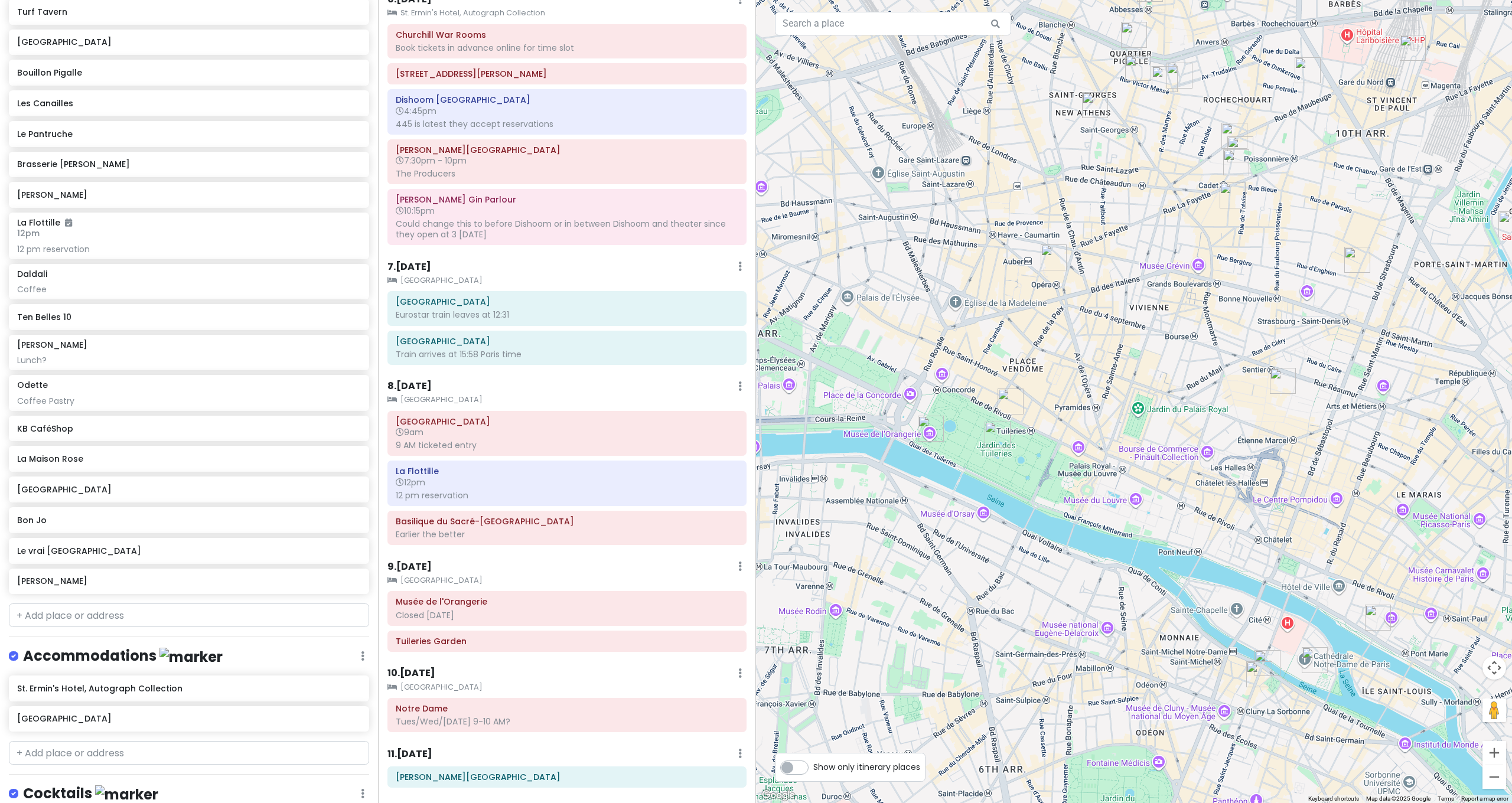
drag, startPoint x: 1104, startPoint y: 476, endPoint x: 1052, endPoint y: 547, distance: 88.0
click at [1053, 546] on div at bounding box center [1133, 401] width 756 height 803
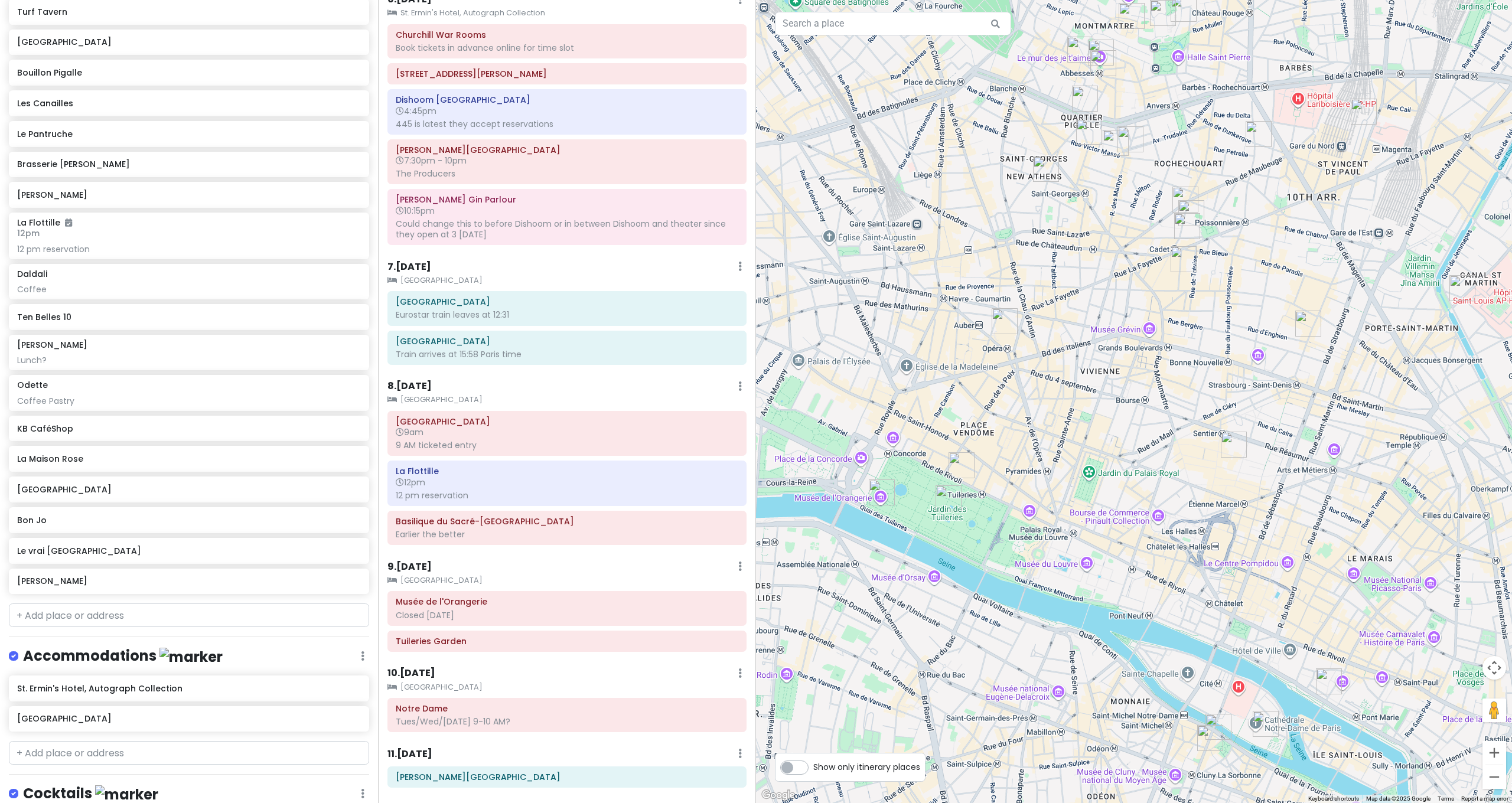
click at [1183, 256] on img "Abri Soba" at bounding box center [1183, 259] width 26 height 26
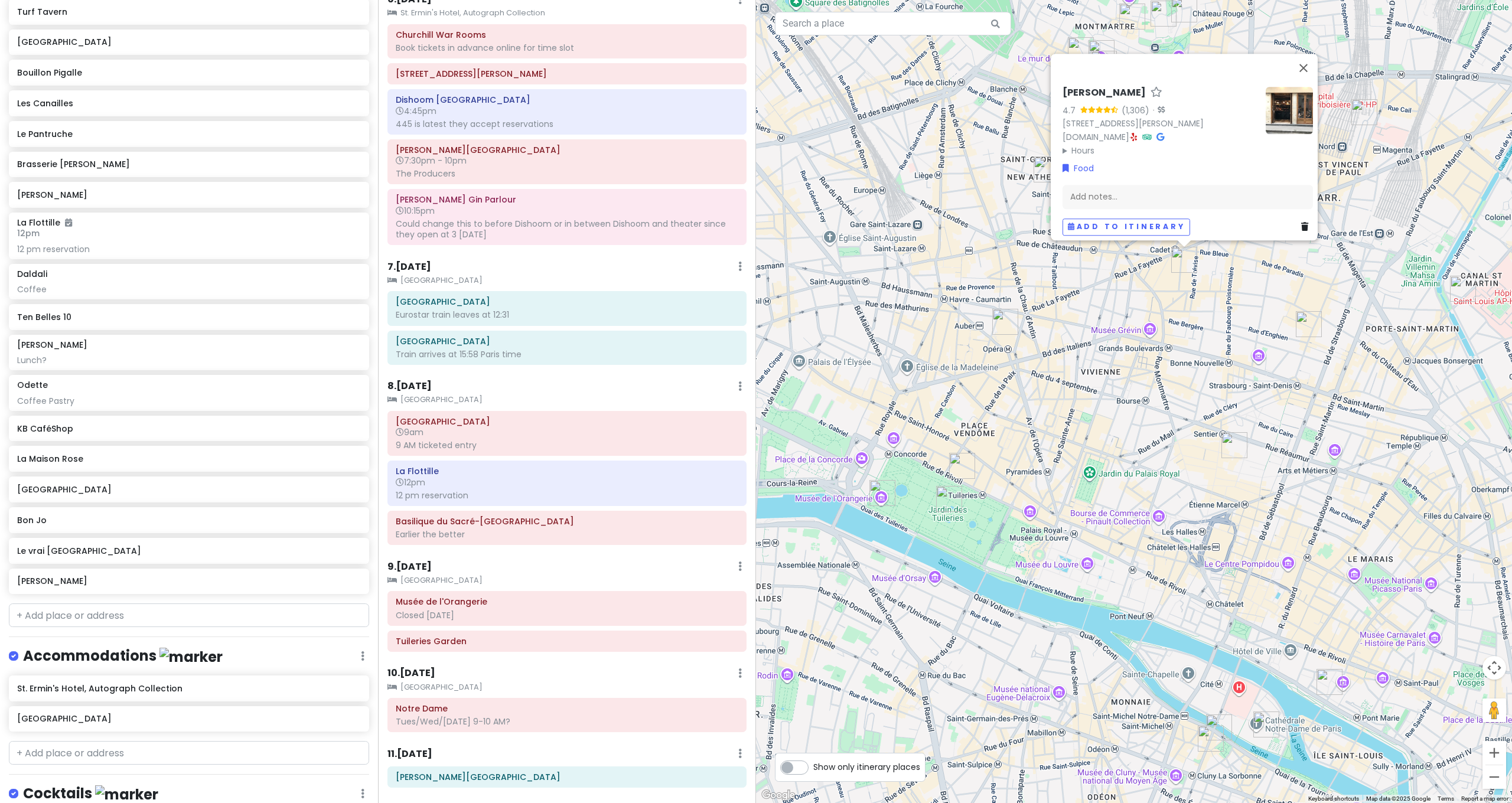
drag, startPoint x: 1125, startPoint y: 425, endPoint x: 1113, endPoint y: 500, distance: 76.0
click at [1115, 499] on div "Abri Soba 4.7 (1,306) · [STREET_ADDRESS][PERSON_NAME] [DOMAIN_NAME] · Hours [DA…" at bounding box center [1133, 401] width 756 height 803
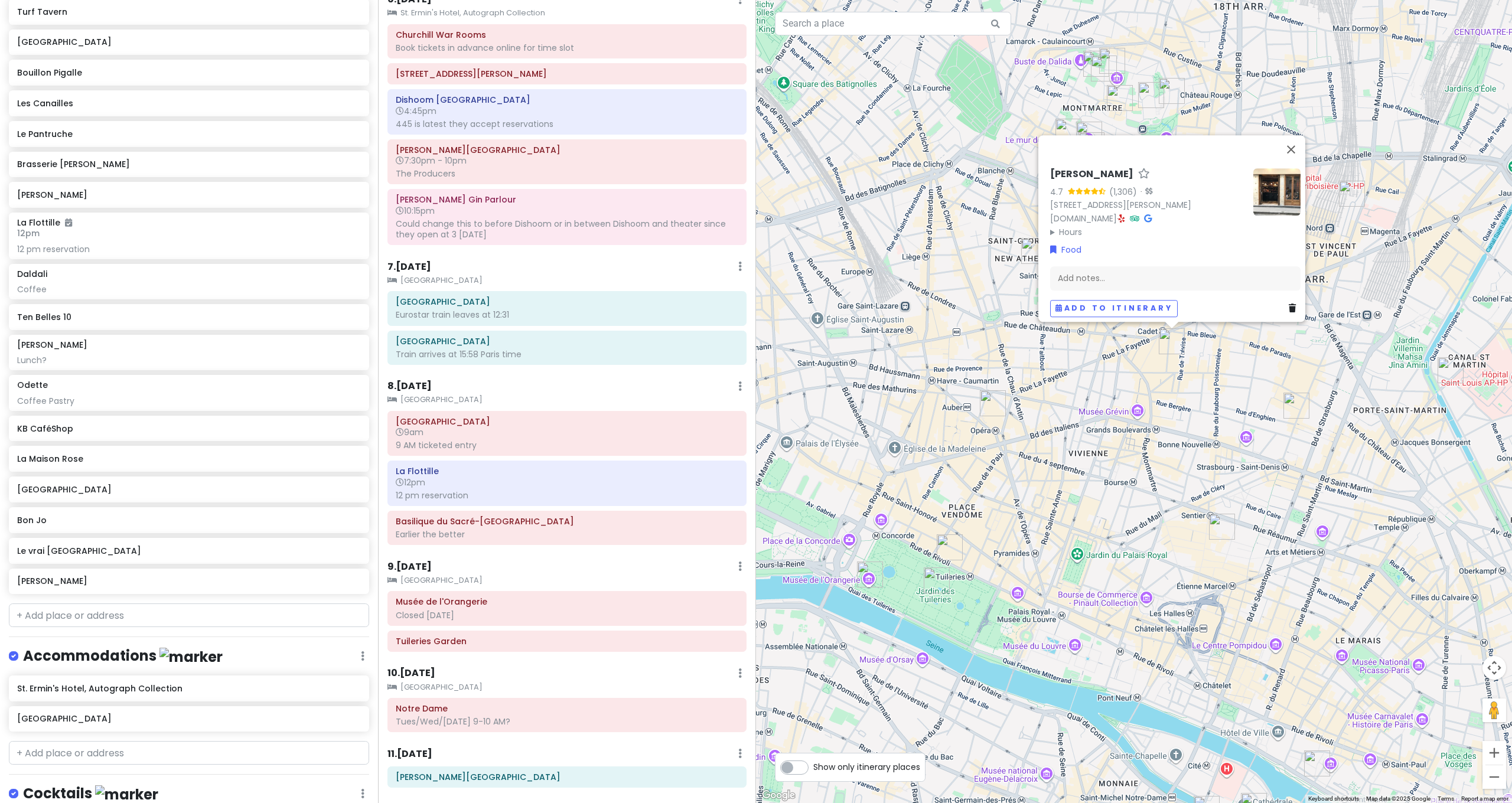
click at [1111, 499] on div "Abri Soba 4.7 (1,306) · [STREET_ADDRESS][PERSON_NAME] [DOMAIN_NAME] · Hours [DA…" at bounding box center [1133, 401] width 756 height 803
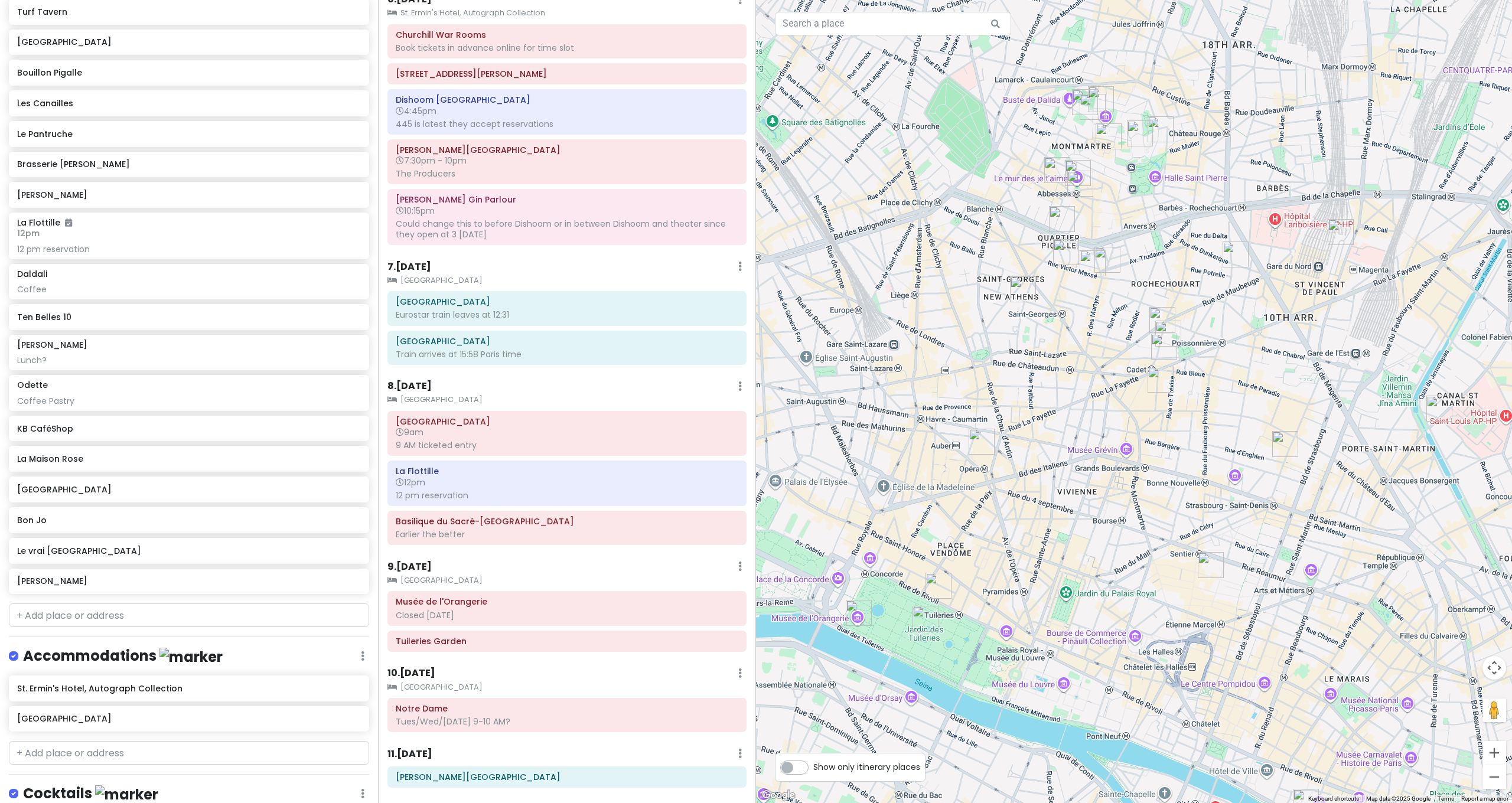
click at [1158, 315] on img "Daldali" at bounding box center [1162, 320] width 26 height 26
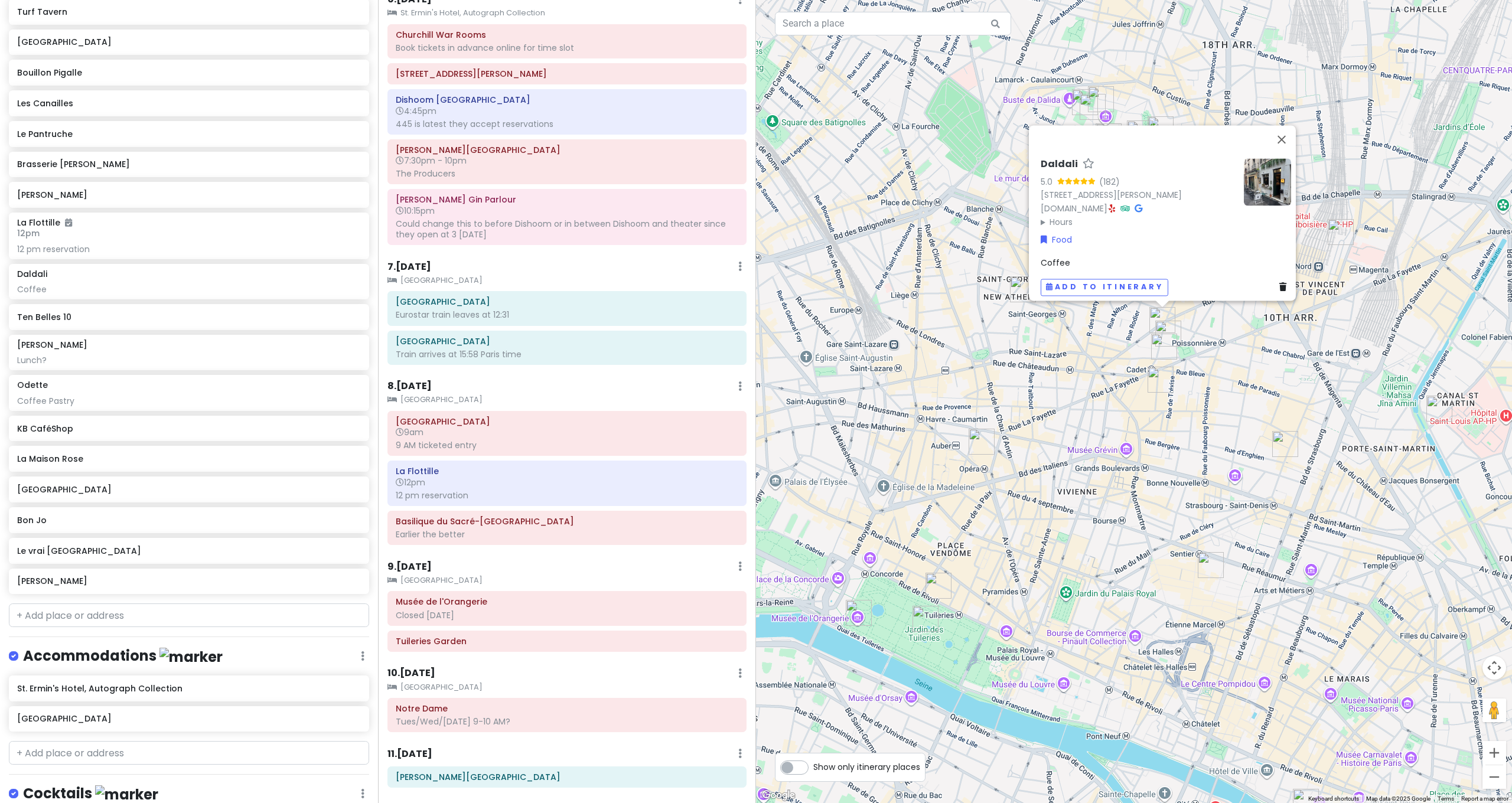
click at [1070, 342] on div "Daldali 5.0 (182) [STREET_ADDRESS][PERSON_NAME] [DOMAIN_NAME] · Hours [DATE] 8:…" at bounding box center [1133, 401] width 756 height 803
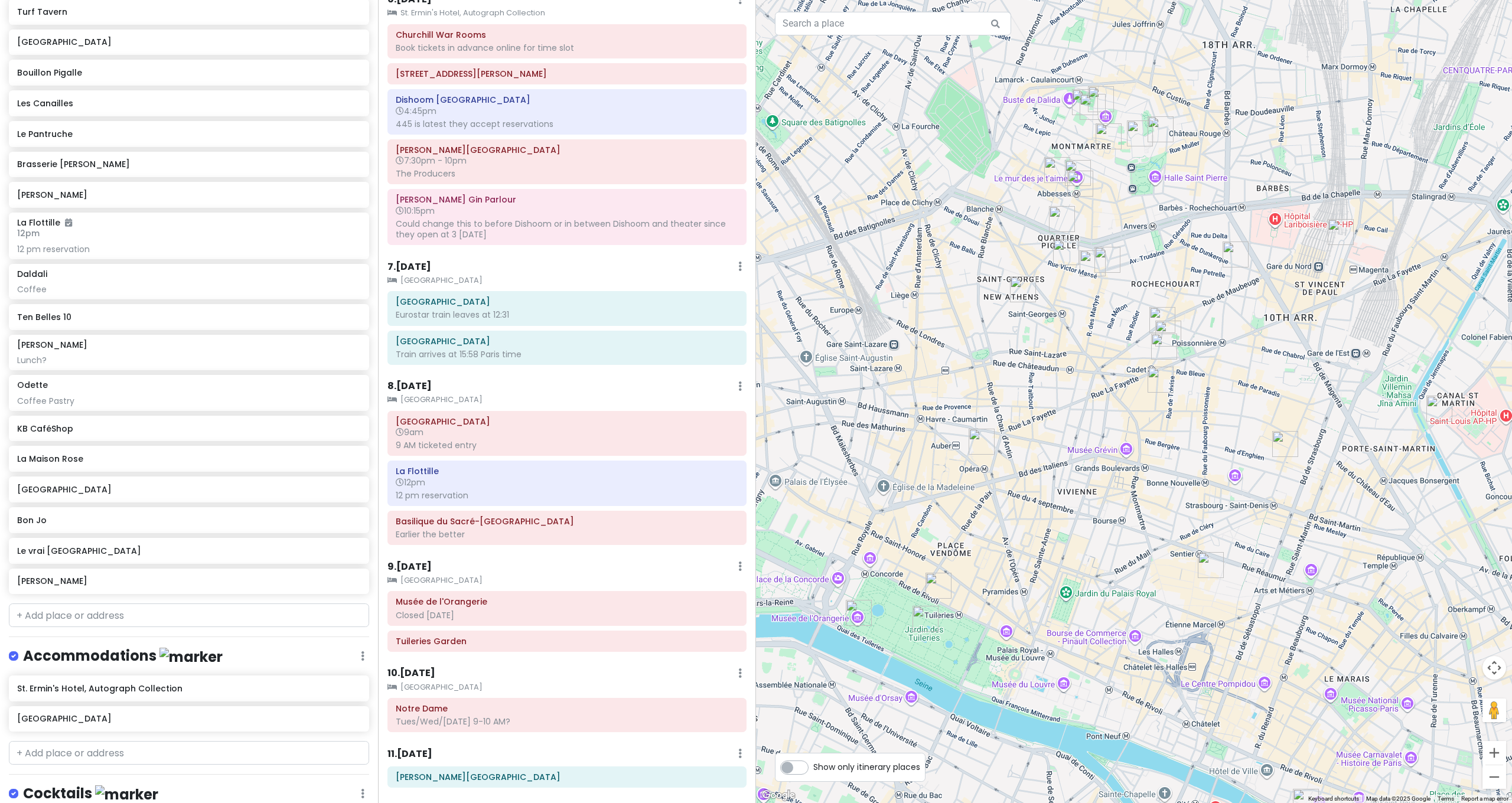
click at [1024, 290] on img "Les Canailles" at bounding box center [1022, 290] width 26 height 26
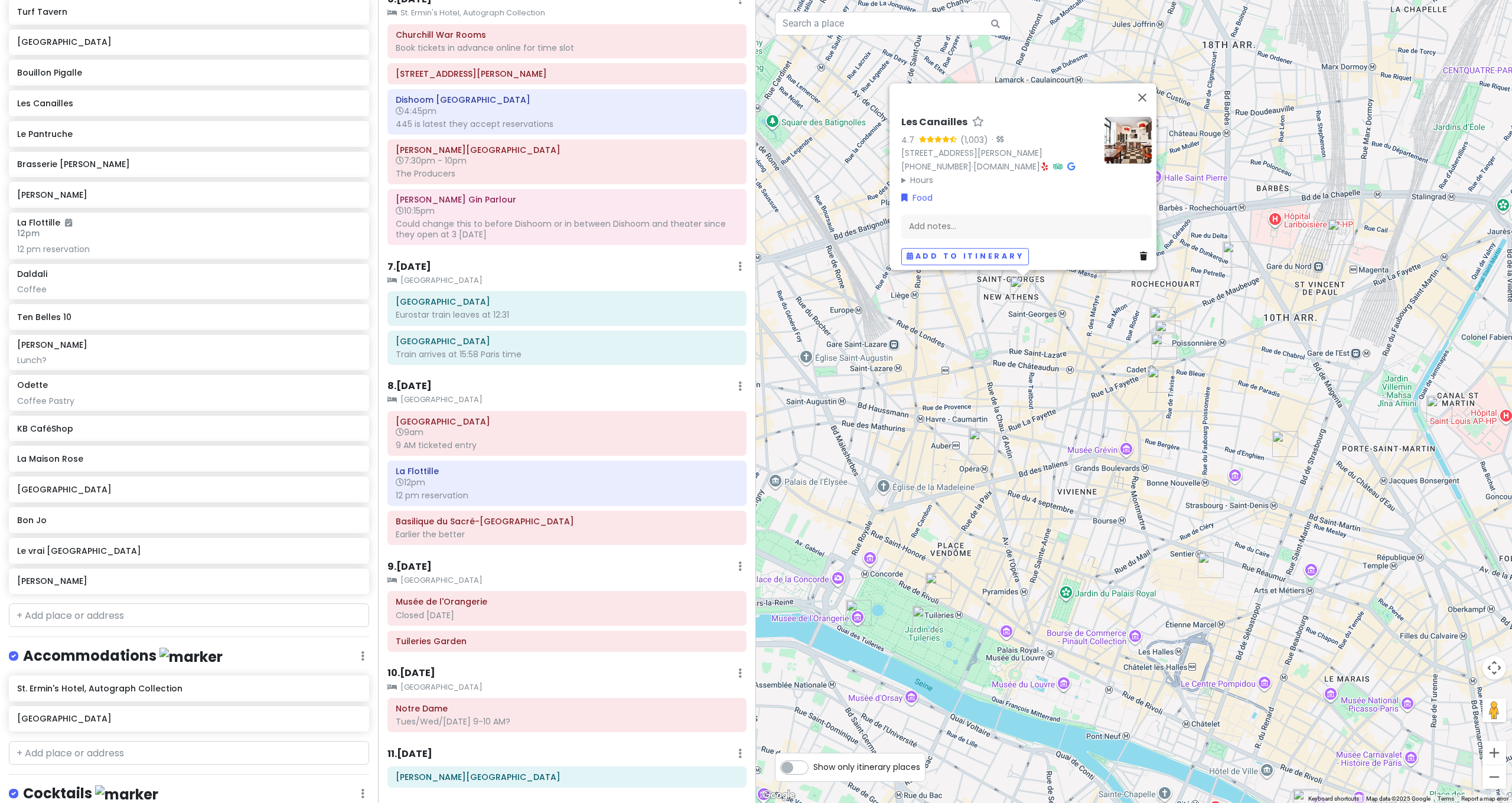
click at [1095, 294] on div "Les Canailles 4.7 (1,003) · [STREET_ADDRESS][PERSON_NAME] [PHONE_NUMBER] · [DOM…" at bounding box center [1133, 401] width 756 height 803
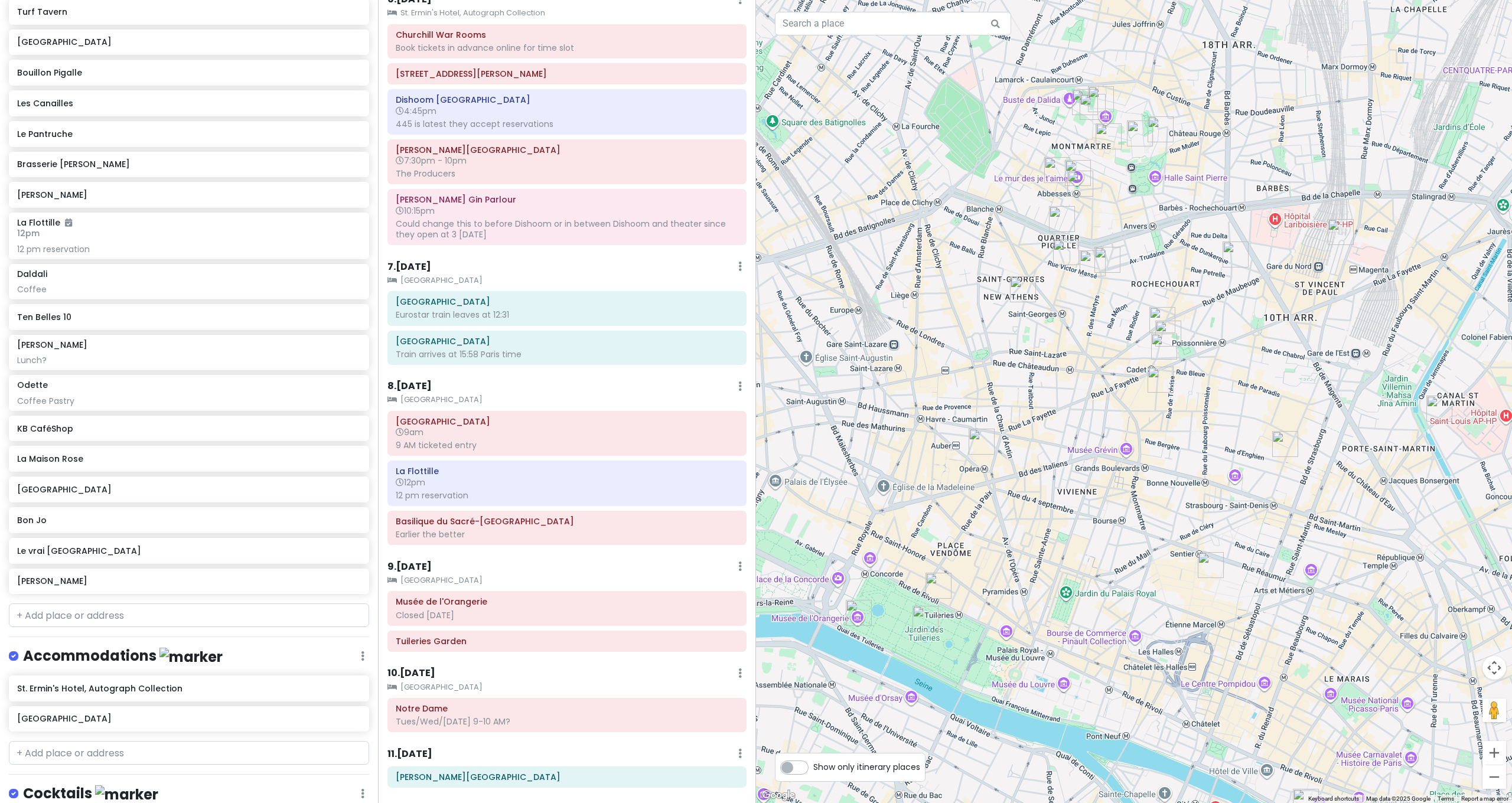
click at [1091, 266] on img "Le Pantruche" at bounding box center [1092, 263] width 26 height 26
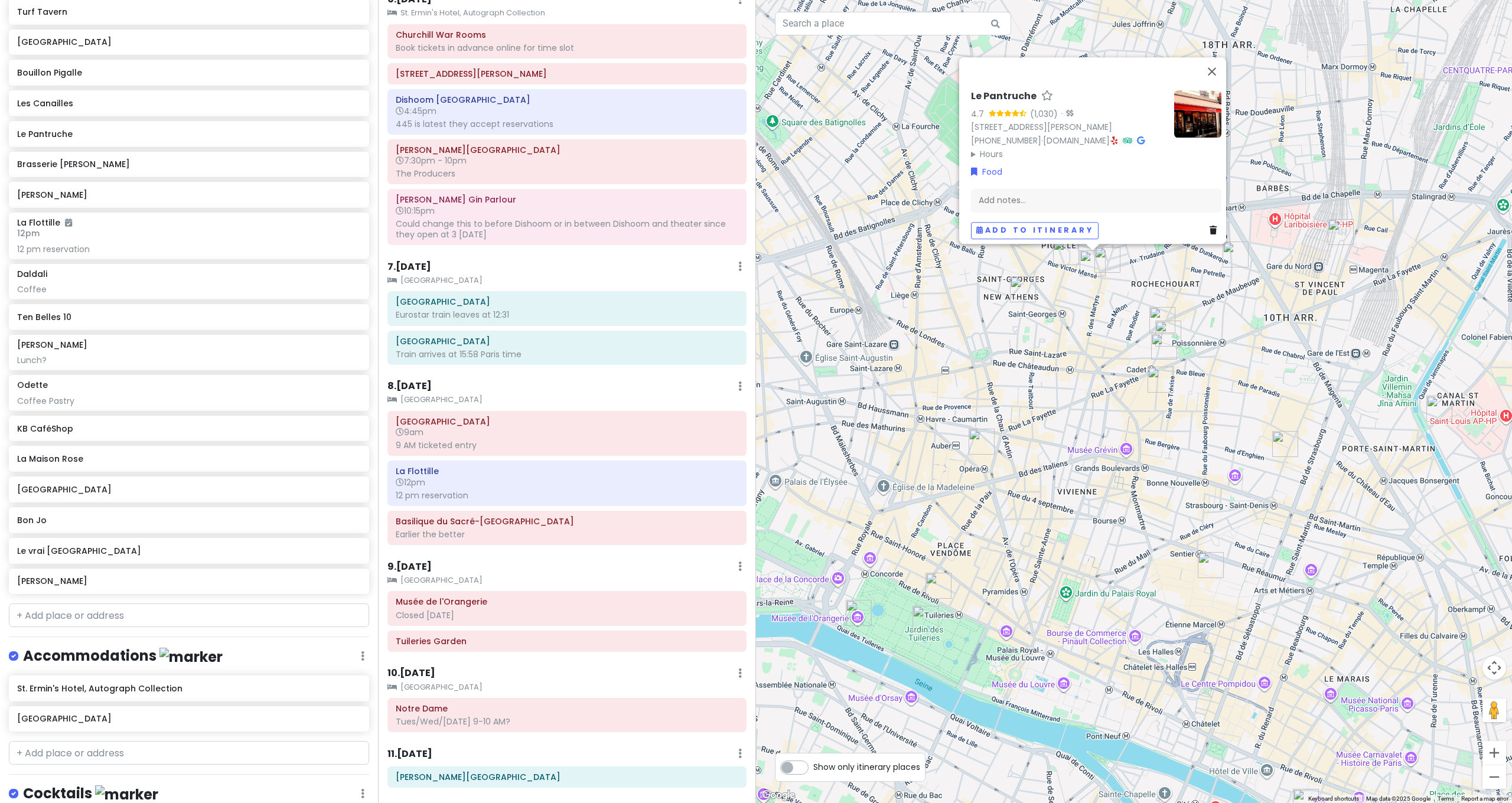
click at [1103, 264] on img "Le Pantruche" at bounding box center [1092, 263] width 26 height 26
click at [1108, 263] on img "KB CaféShop" at bounding box center [1107, 260] width 26 height 26
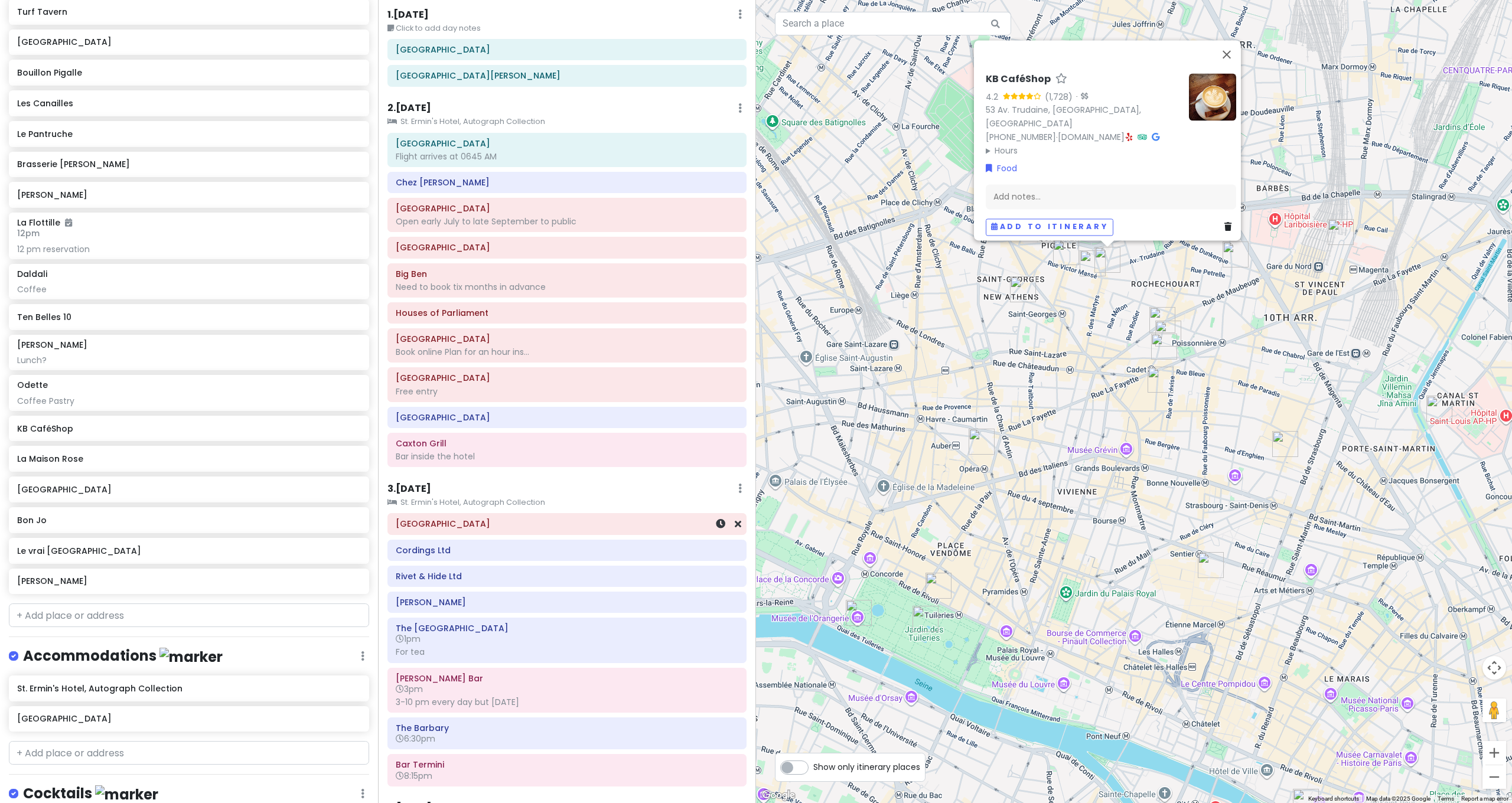
scroll to position [0, 0]
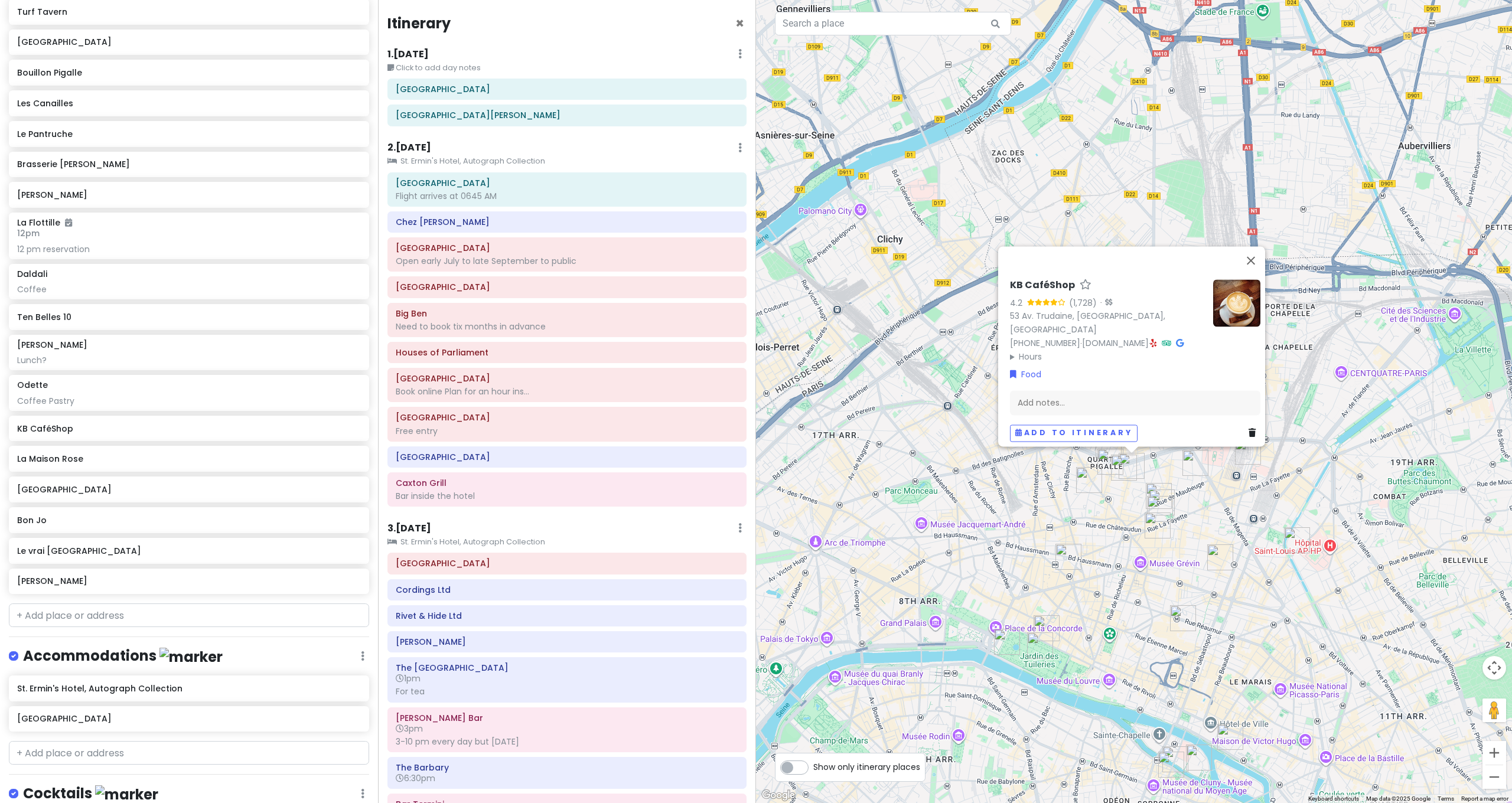
drag, startPoint x: 1157, startPoint y: 662, endPoint x: 1152, endPoint y: 645, distance: 17.7
click at [1154, 648] on div "KB CaféShop 4.2 (1,728) · [STREET_ADDRESS] Trudaine, [GEOGRAPHIC_DATA] [PHONE_N…" at bounding box center [1133, 401] width 756 height 803
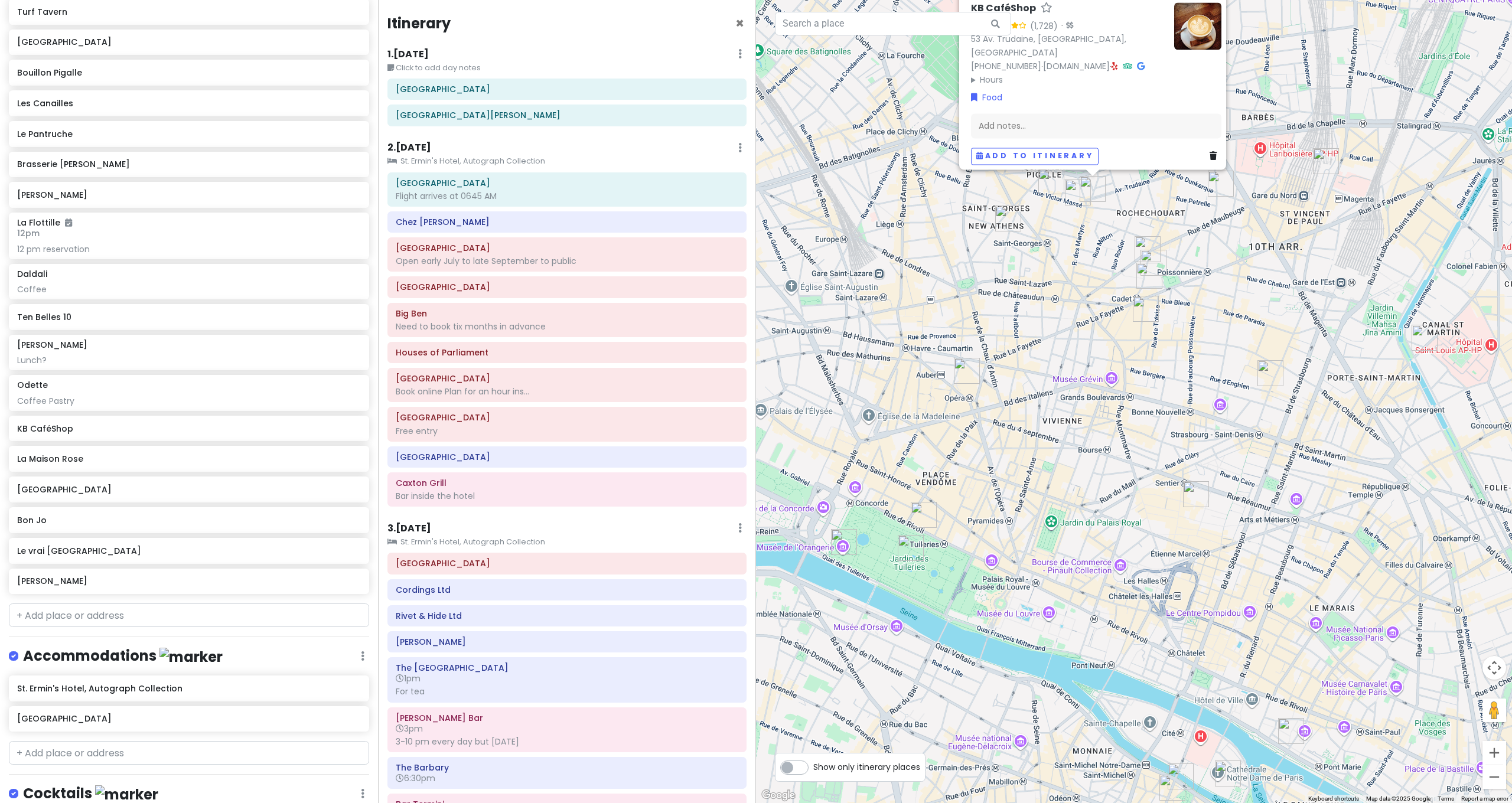
drag, startPoint x: 1150, startPoint y: 648, endPoint x: 1131, endPoint y: 613, distance: 39.8
click at [1137, 618] on div "KB CaféShop 4.2 (1,728) · [STREET_ADDRESS] Trudaine, [GEOGRAPHIC_DATA] [PHONE_N…" at bounding box center [1133, 401] width 756 height 803
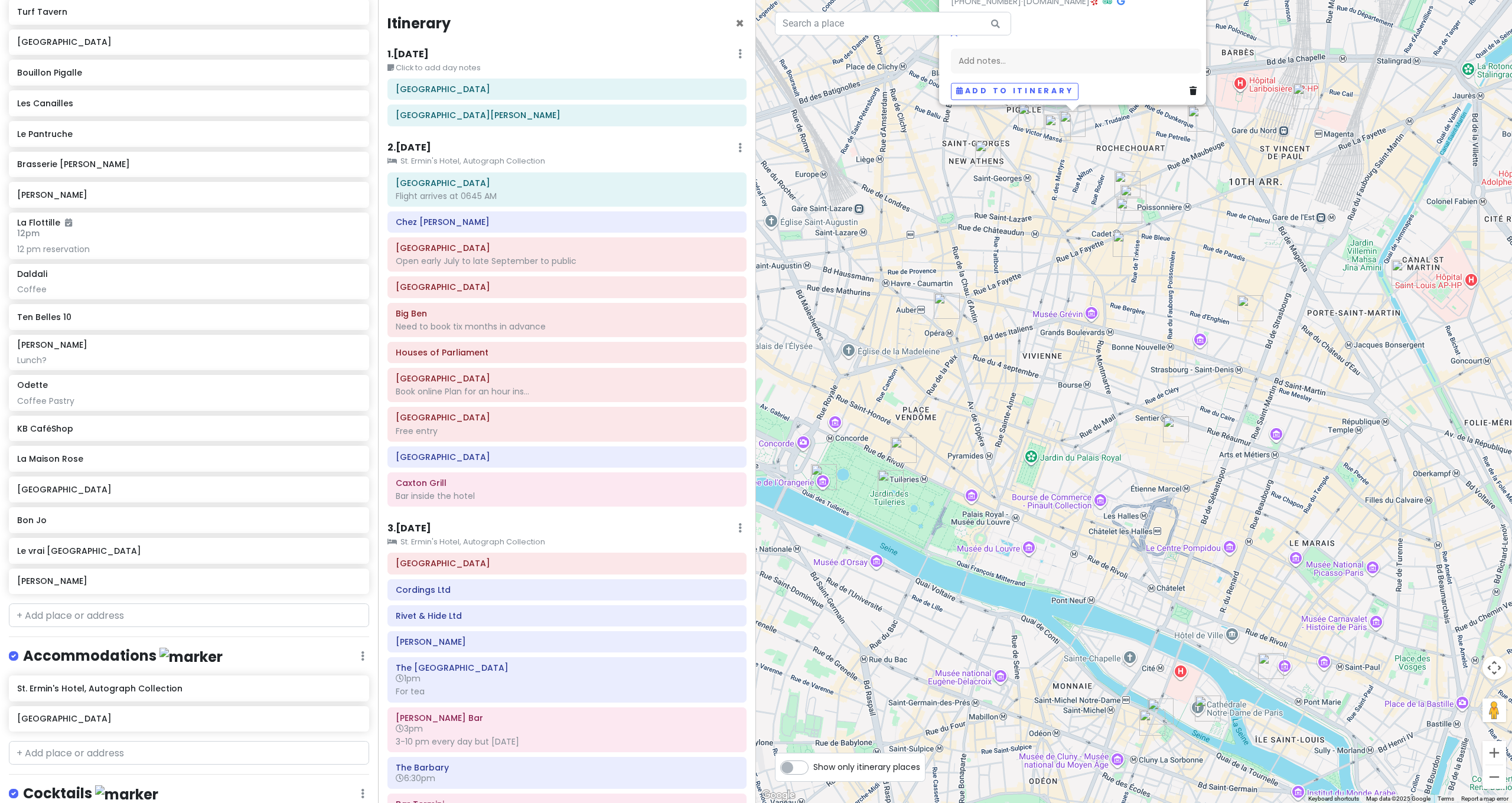
drag, startPoint x: 1126, startPoint y: 637, endPoint x: 1150, endPoint y: 568, distance: 73.1
click at [1149, 574] on div "KB CaféShop 4.2 (1,728) · [STREET_ADDRESS] Trudaine, [GEOGRAPHIC_DATA] [PHONE_N…" at bounding box center [1133, 401] width 756 height 803
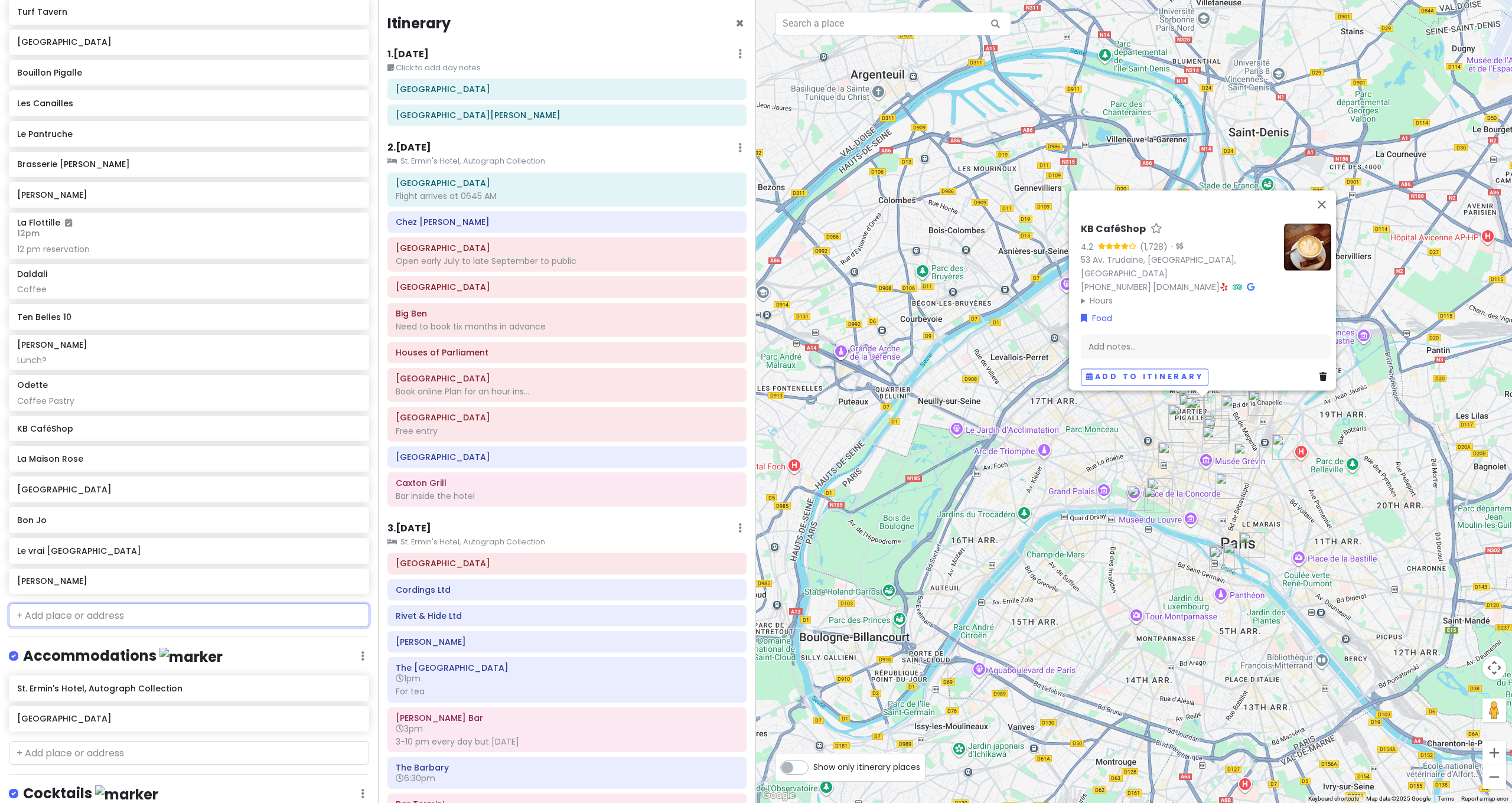
click at [216, 604] on input "text" at bounding box center [189, 616] width 361 height 24
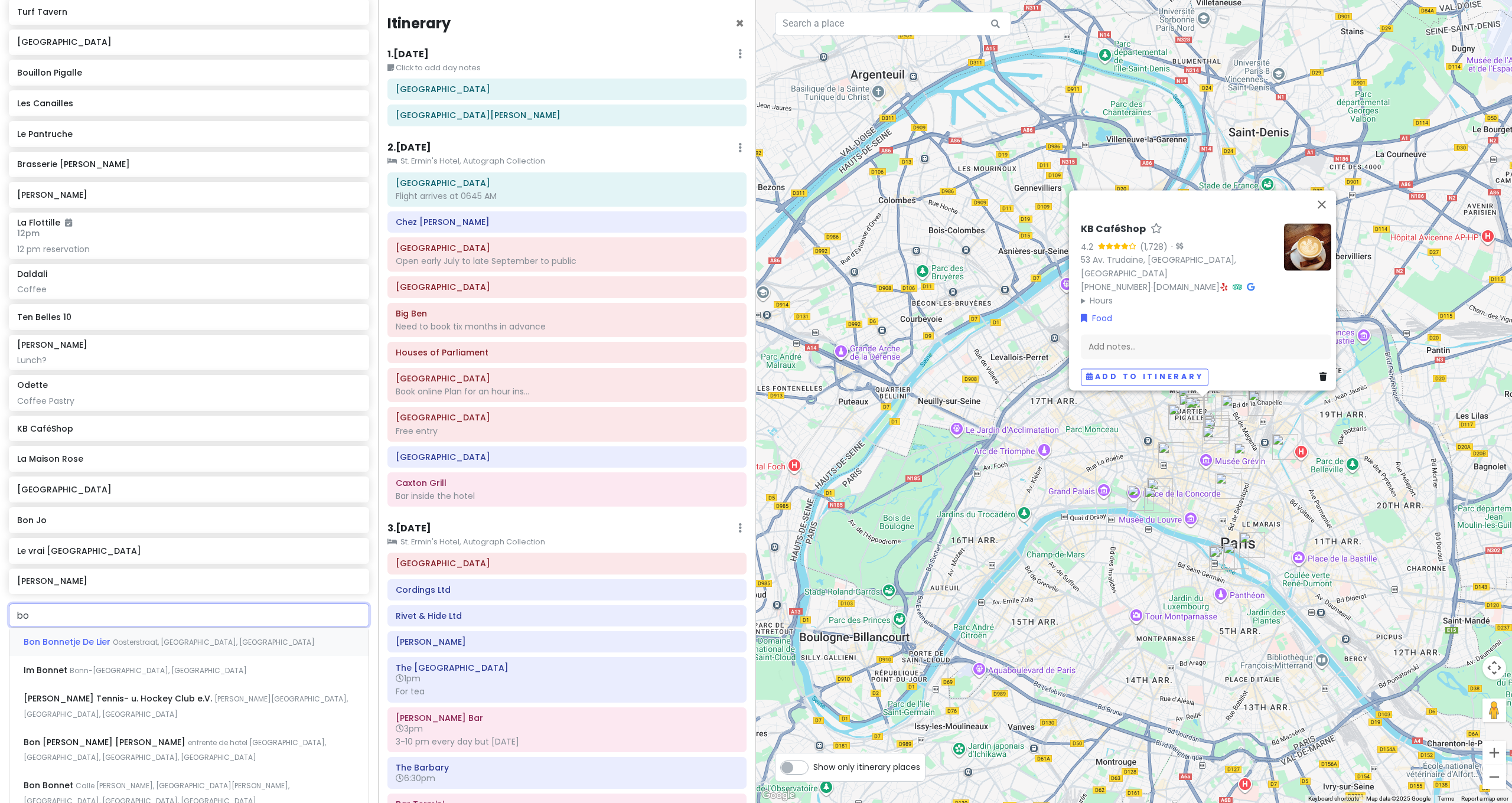
type input "b"
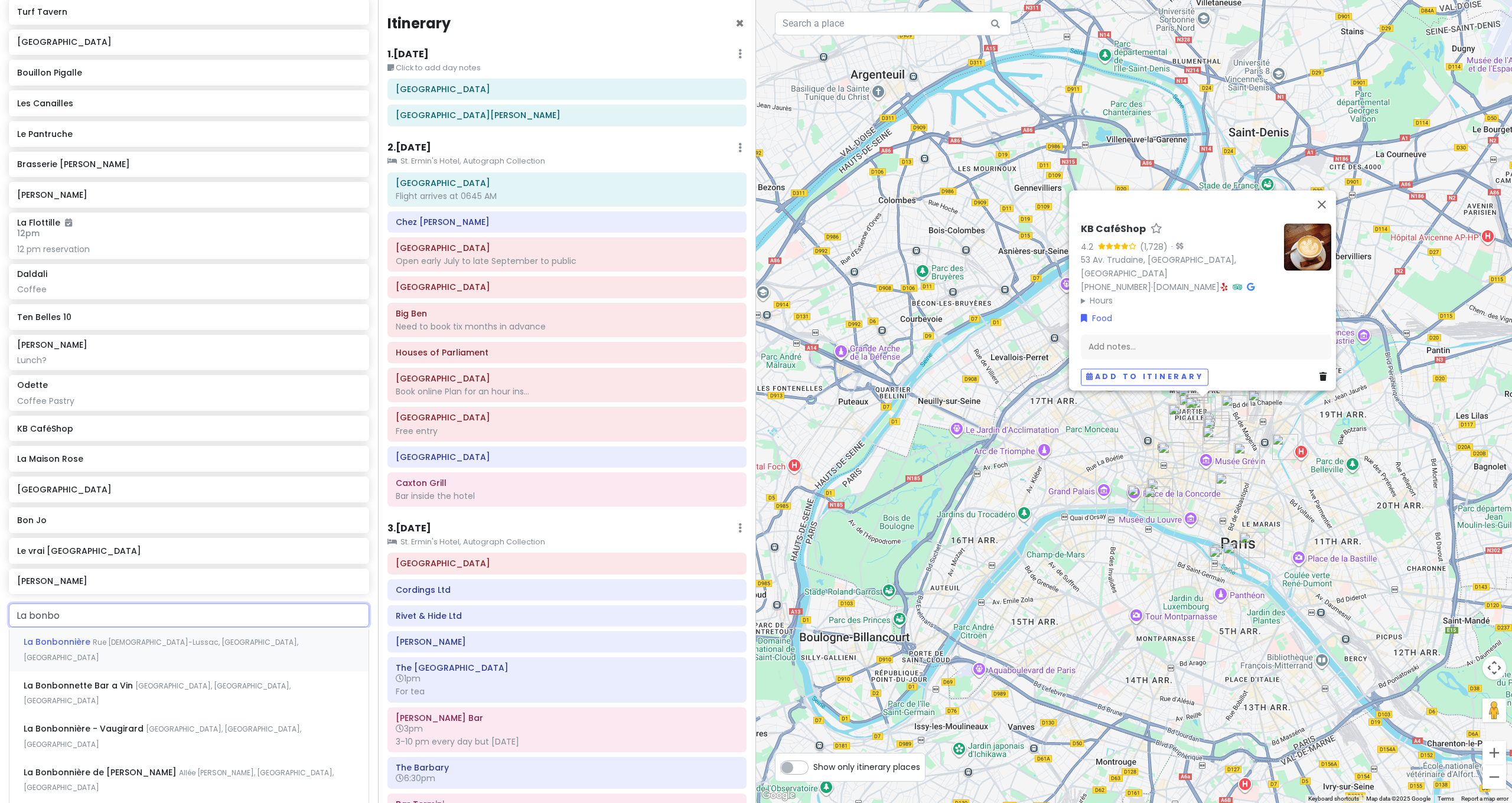
type input "La bonbon"
click at [222, 681] on span "[GEOGRAPHIC_DATA], [GEOGRAPHIC_DATA], [GEOGRAPHIC_DATA]" at bounding box center [157, 694] width 267 height 26
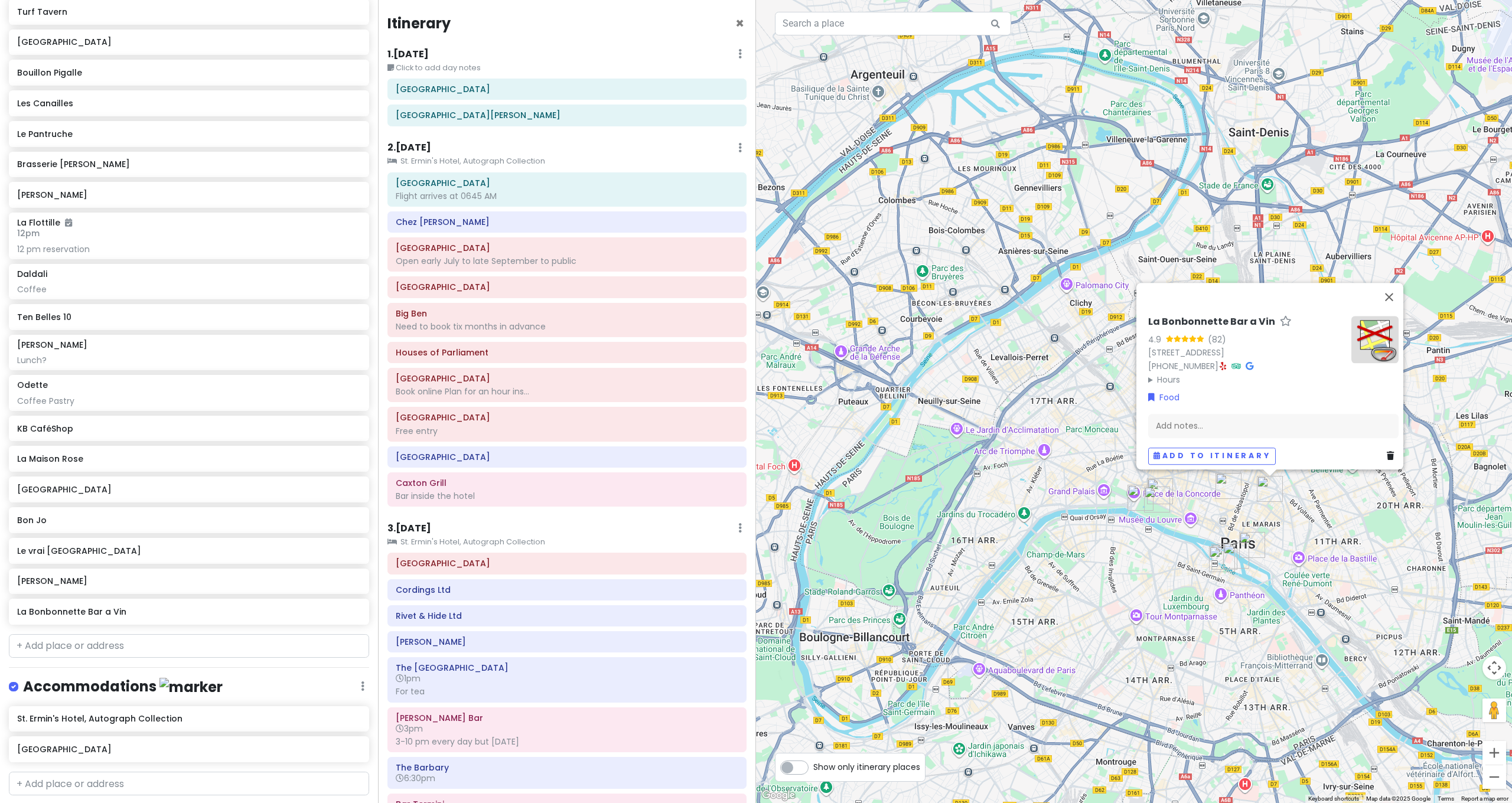
click at [1372, 560] on div "La Bonbonnette Bar a Vin 4.9 (82) [STREET_ADDRESS] [PHONE_NUMBER] · Hours [DATE…" at bounding box center [1133, 401] width 756 height 803
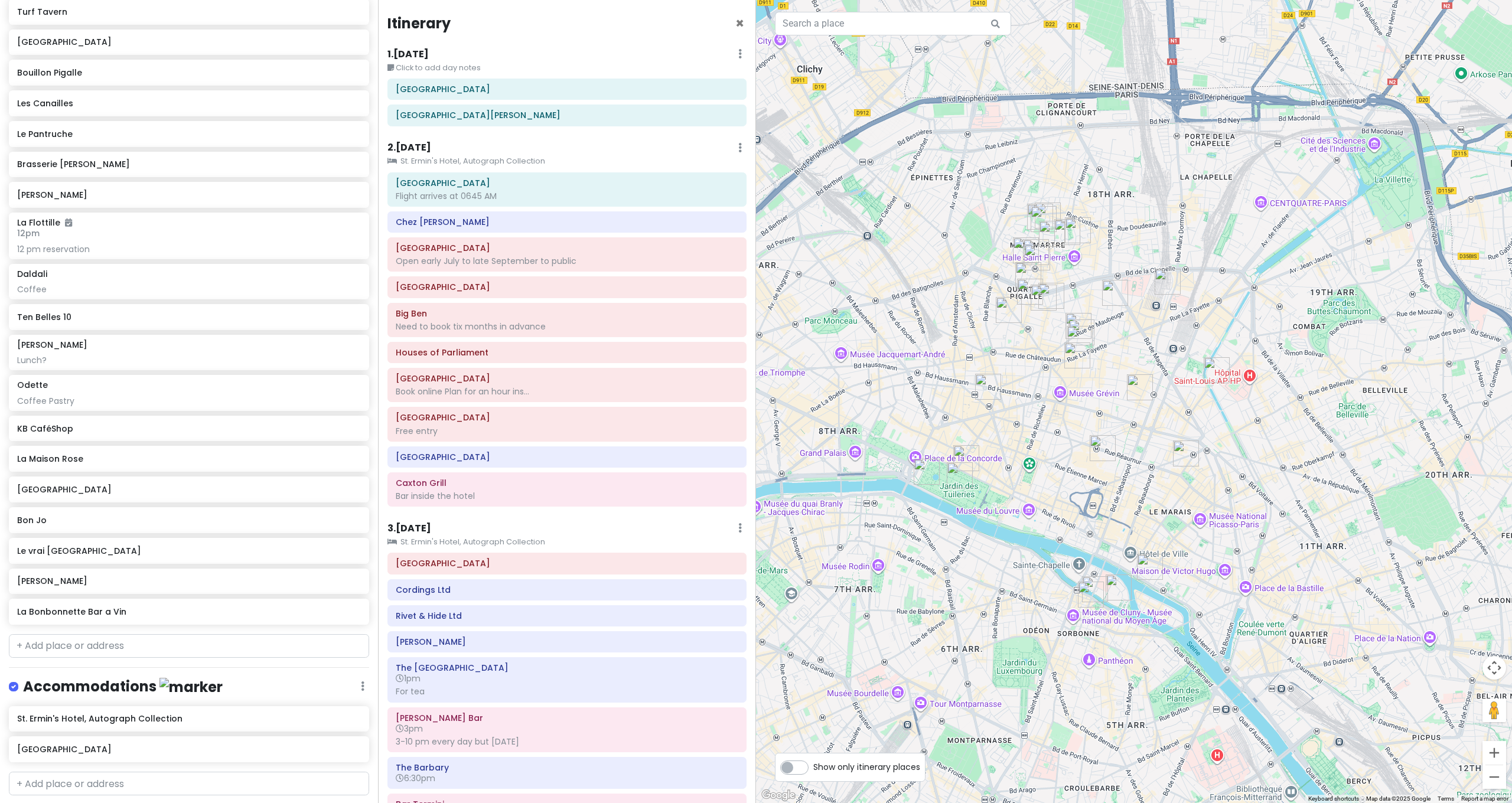
drag, startPoint x: 1309, startPoint y: 549, endPoint x: 1315, endPoint y: 571, distance: 22.8
click at [1315, 571] on div at bounding box center [1133, 401] width 756 height 803
click at [1179, 458] on img "La Bonbonnette Bar a Vin" at bounding box center [1186, 454] width 26 height 26
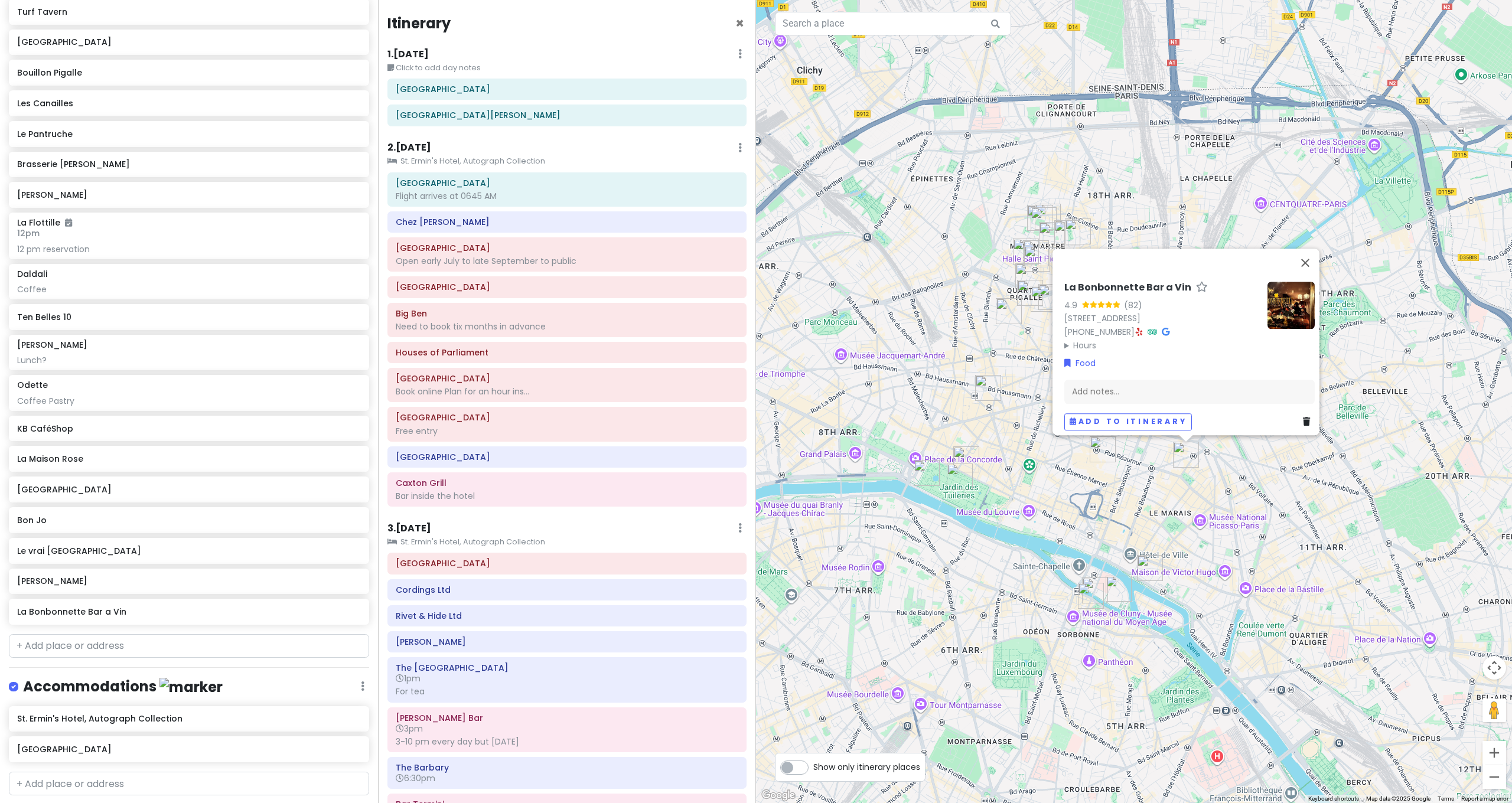
click at [1158, 506] on div "La Bonbonnette Bar a Vin 4.9 (82) [STREET_ADDRESS] [PHONE_NUMBER] · Hours [DATE…" at bounding box center [1133, 401] width 756 height 803
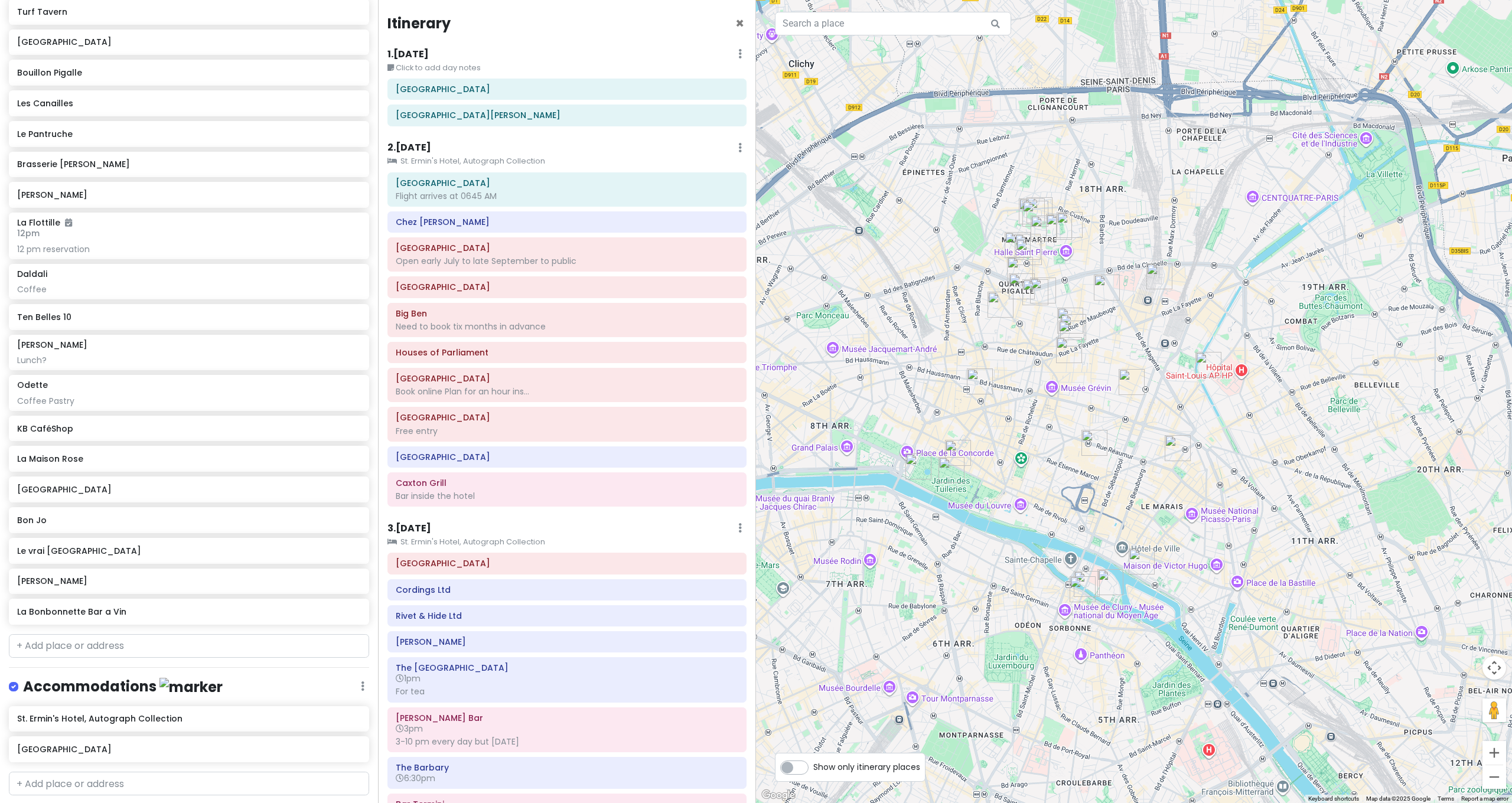
drag, startPoint x: 1231, startPoint y: 484, endPoint x: 1219, endPoint y: 474, distance: 15.6
click at [1219, 474] on div at bounding box center [1133, 401] width 756 height 803
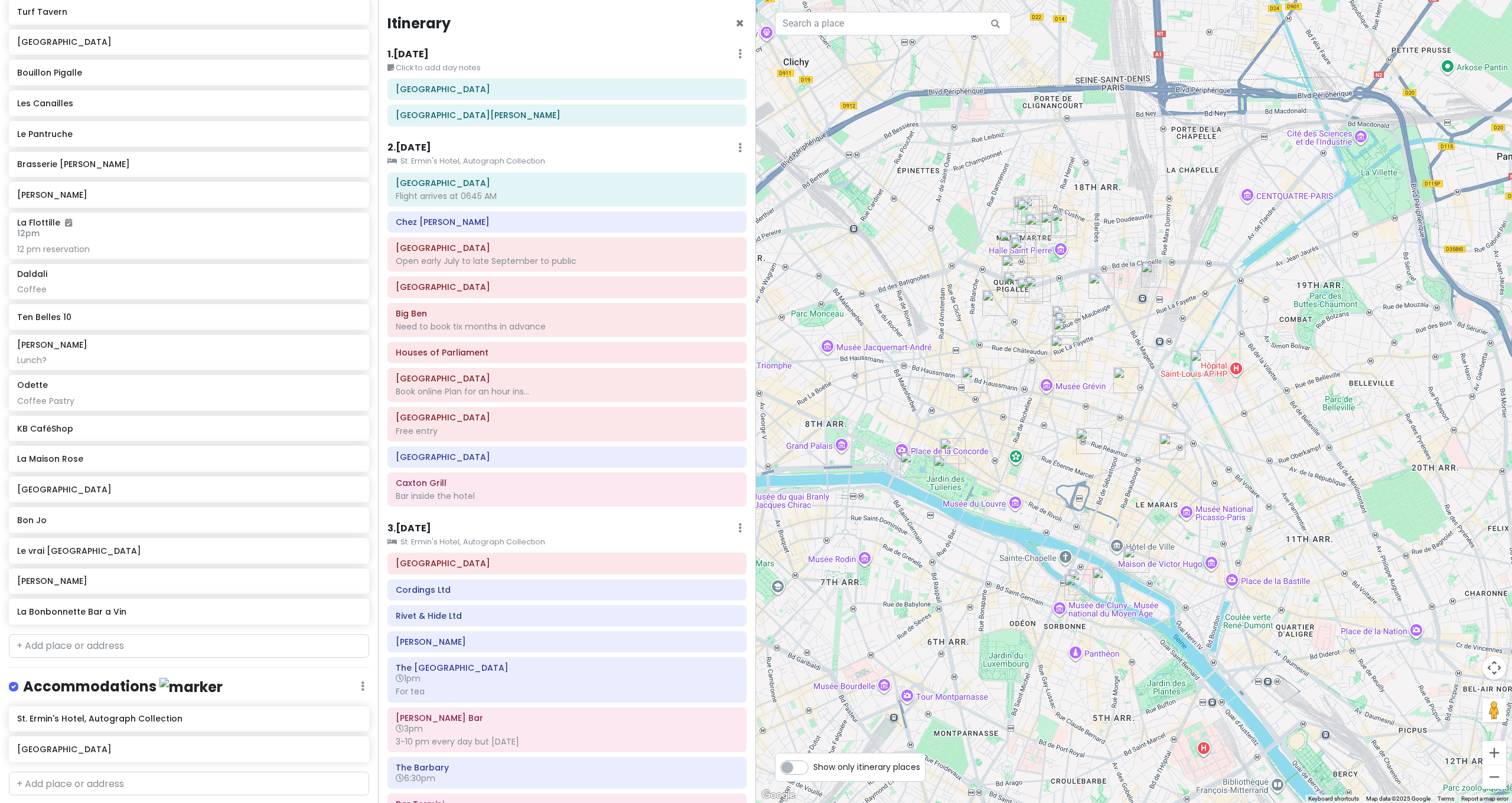
click at [1132, 555] on img "Chez Julien" at bounding box center [1136, 560] width 26 height 26
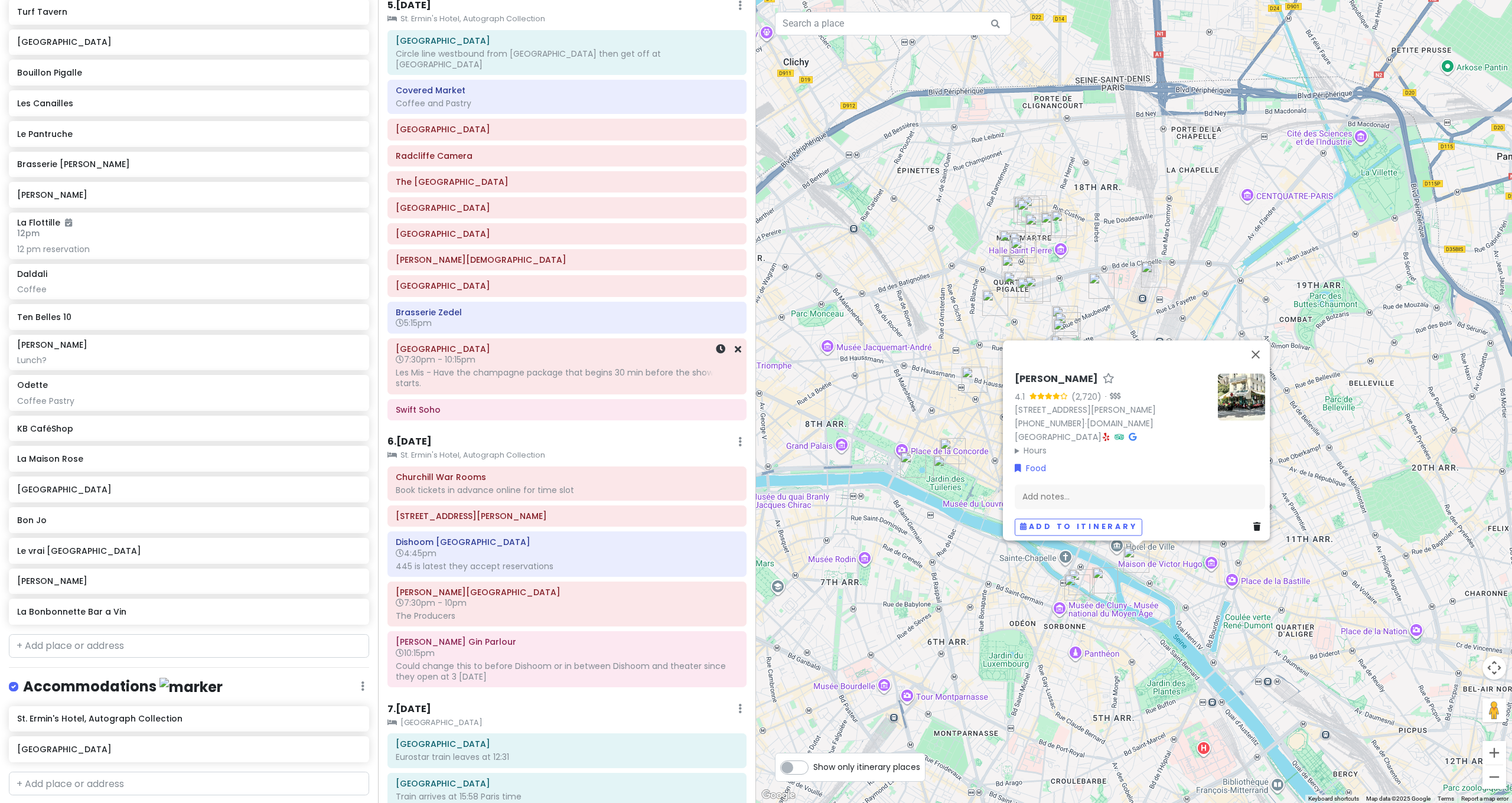
scroll to position [1332, 0]
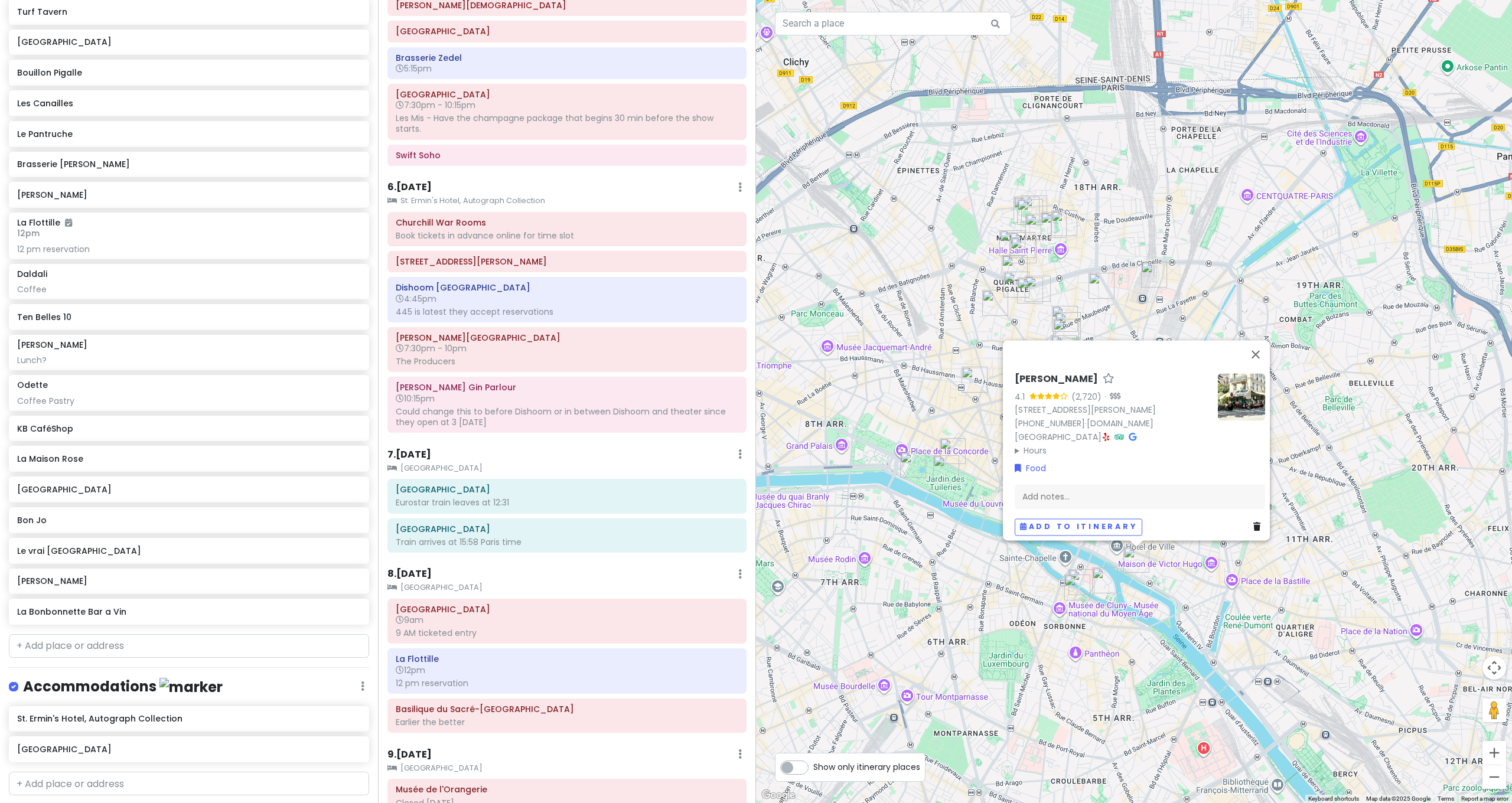
click at [908, 426] on div "[PERSON_NAME] 4.1 (2,720) · [STREET_ADDRESS][PERSON_NAME] [PHONE_NUMBER] · [DOM…" at bounding box center [1133, 401] width 756 height 803
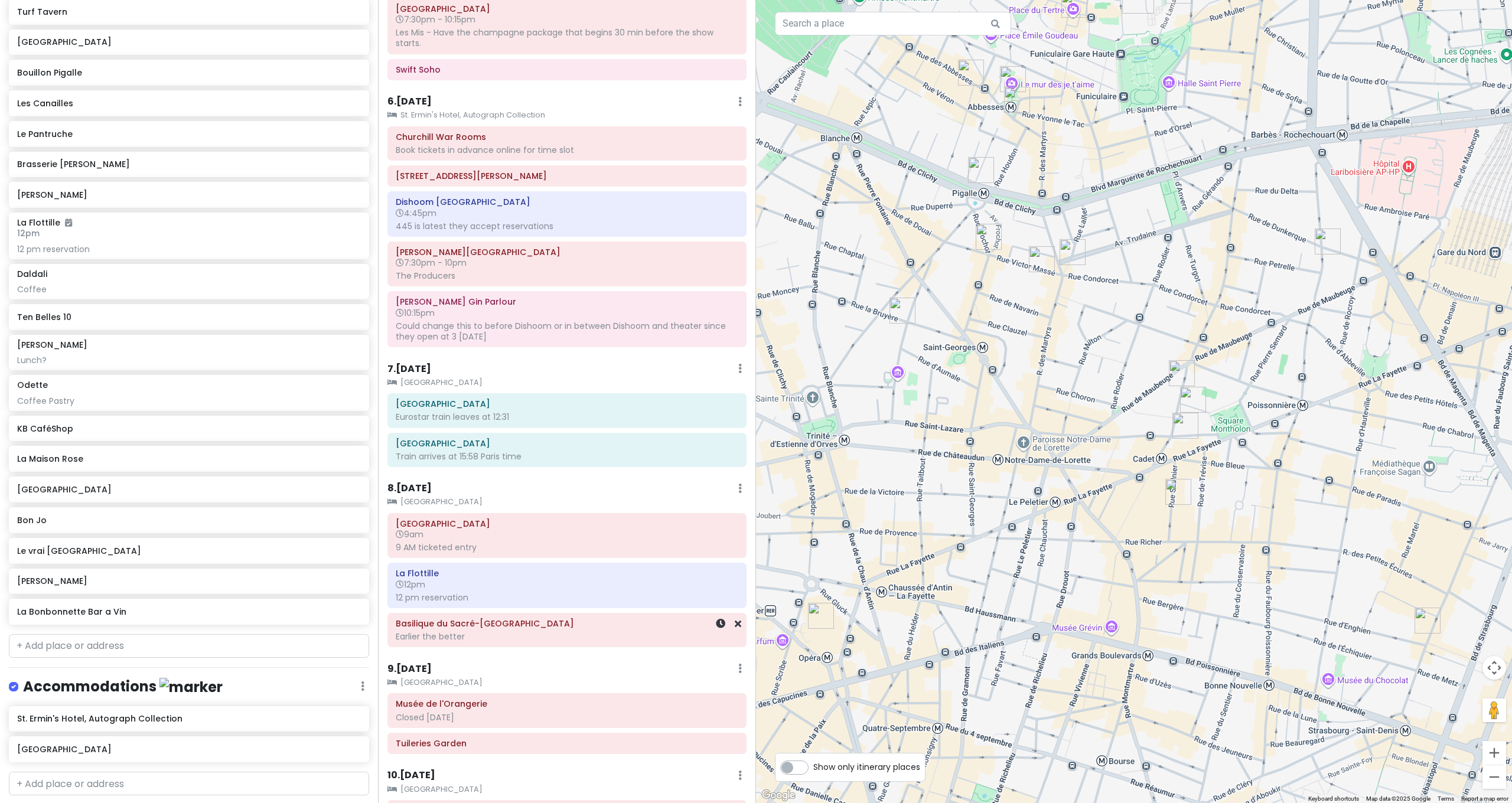
scroll to position [1520, 0]
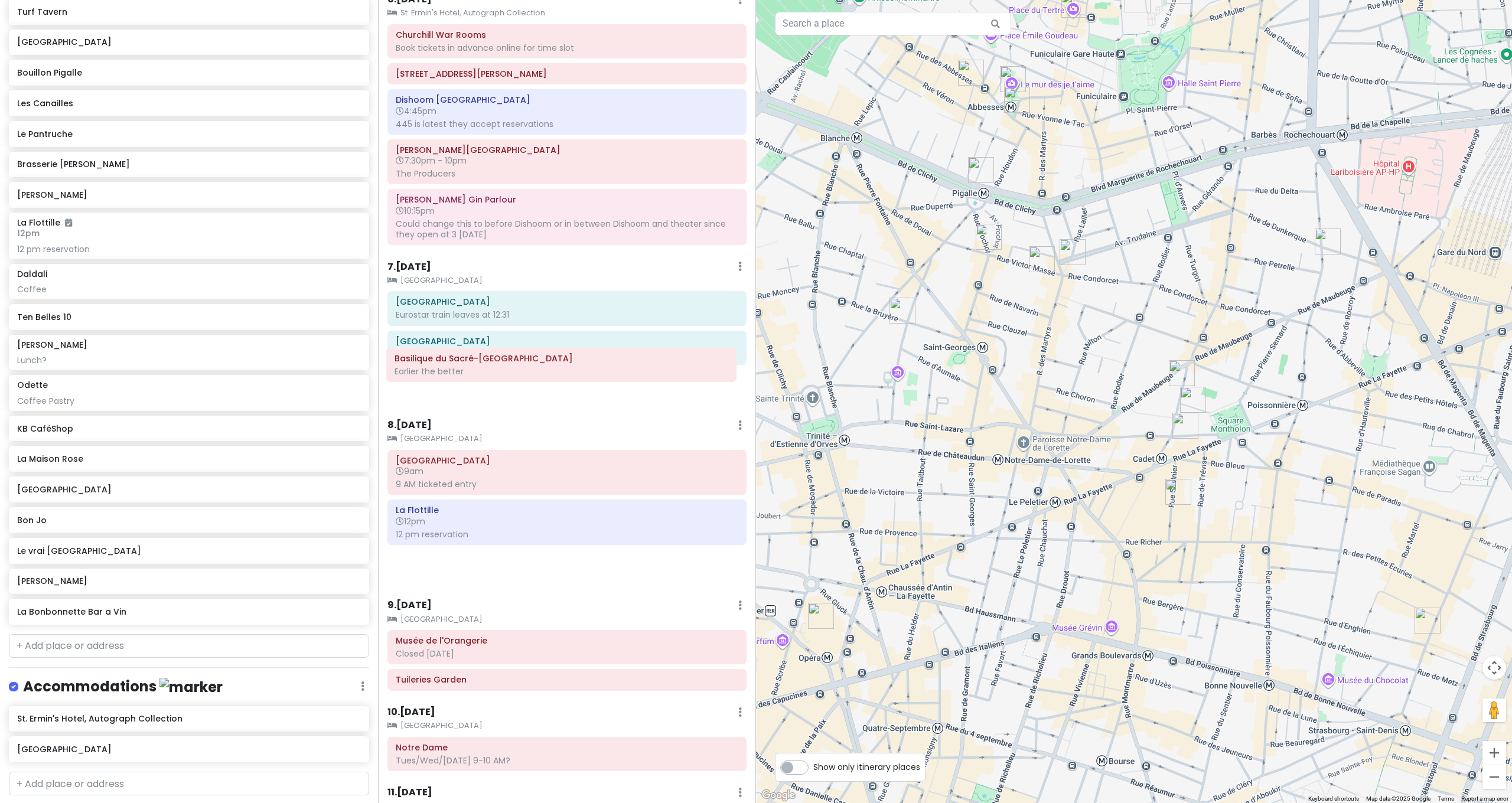
drag, startPoint x: 586, startPoint y: 508, endPoint x: 586, endPoint y: 369, distance: 139.0
click at [586, 369] on div "Itinerary × 1 . [DATE] Edit Day Notes Delete Day Click to add day notes [GEOGRA…" at bounding box center [567, 401] width 378 height 803
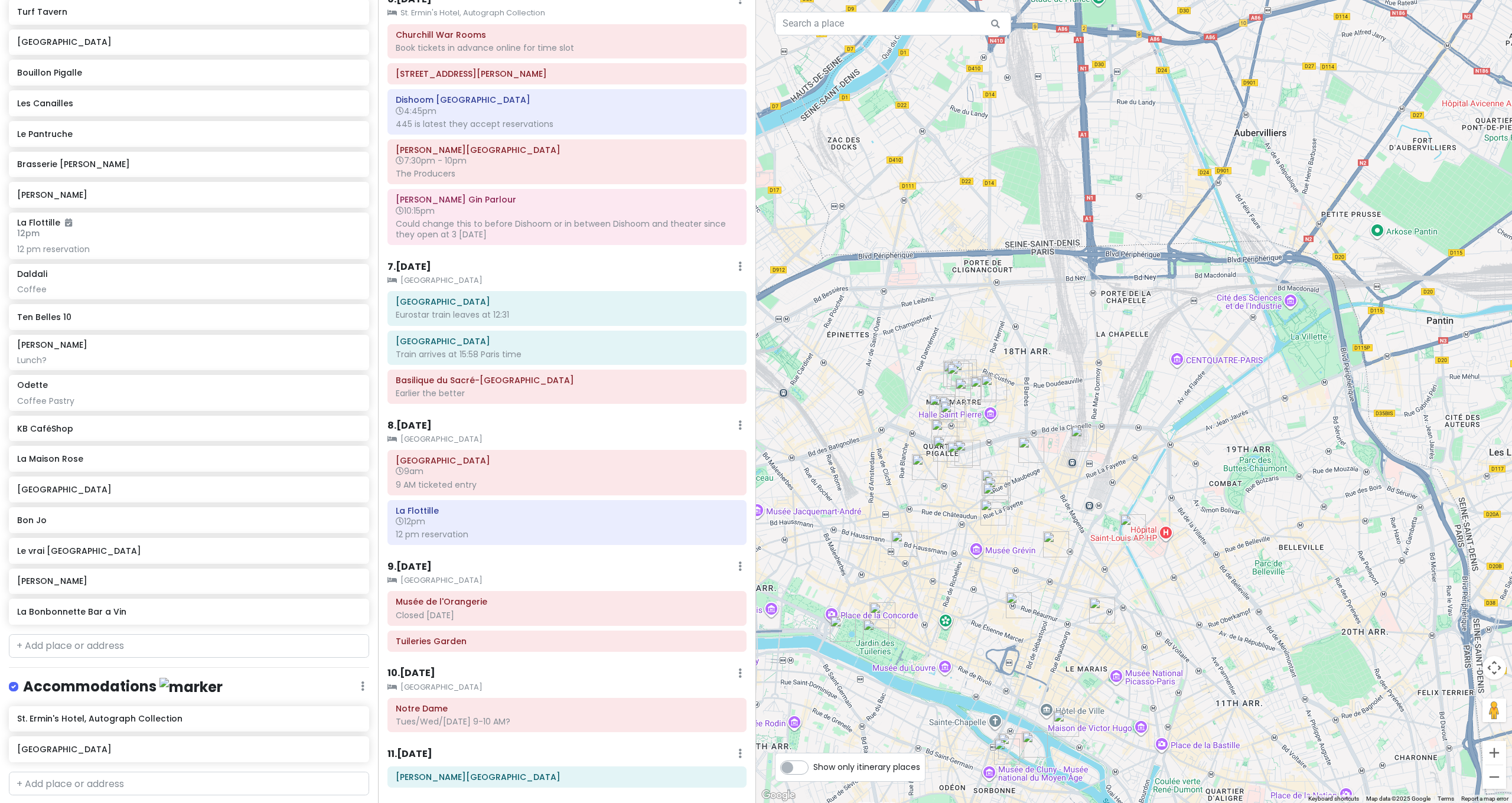
drag, startPoint x: 968, startPoint y: 500, endPoint x: 979, endPoint y: 495, distance: 12.1
click at [979, 495] on div at bounding box center [1133, 401] width 756 height 803
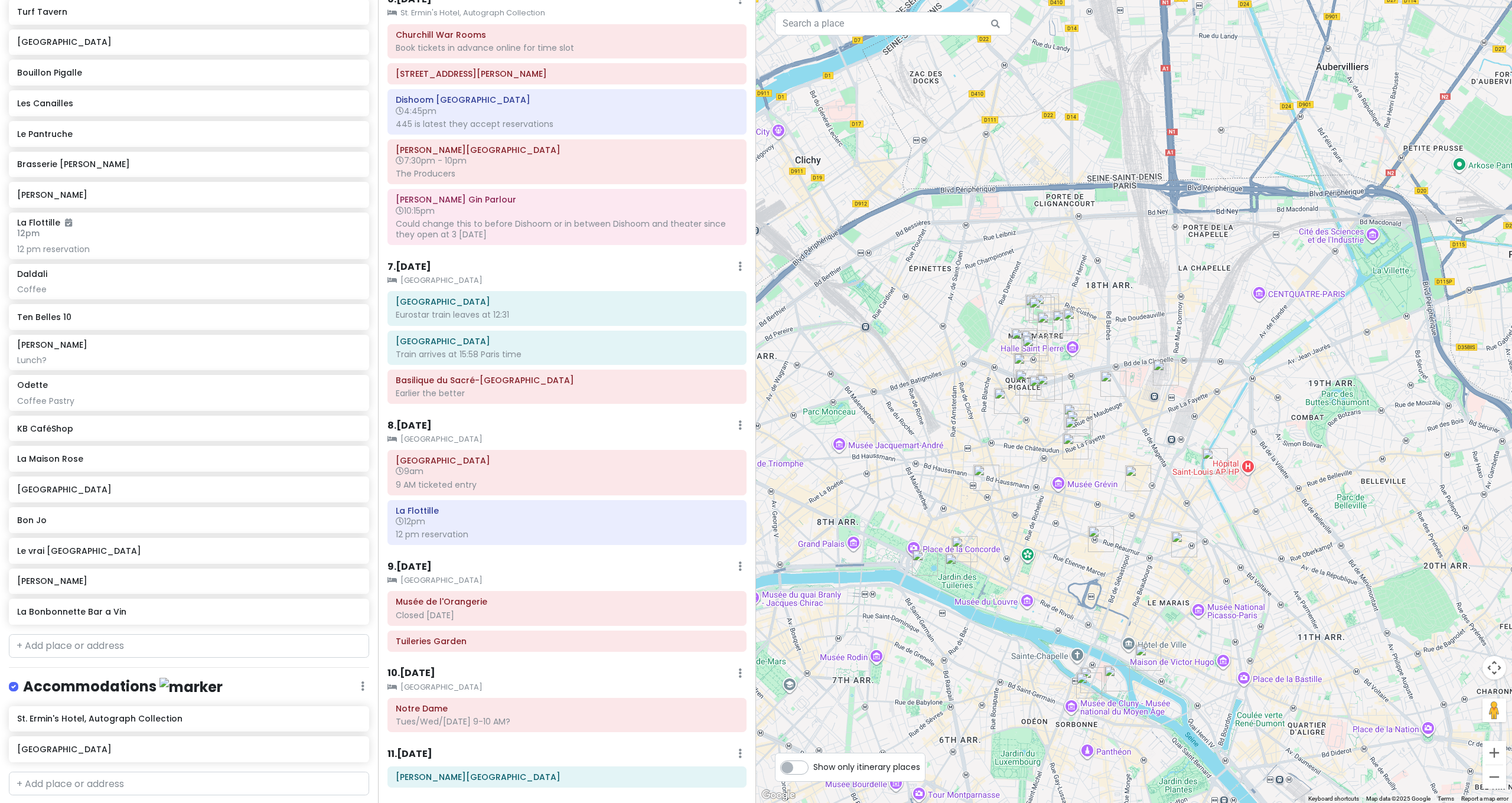
drag, startPoint x: 991, startPoint y: 545, endPoint x: 1034, endPoint y: 496, distance: 65.2
click at [1027, 500] on div at bounding box center [1133, 401] width 756 height 803
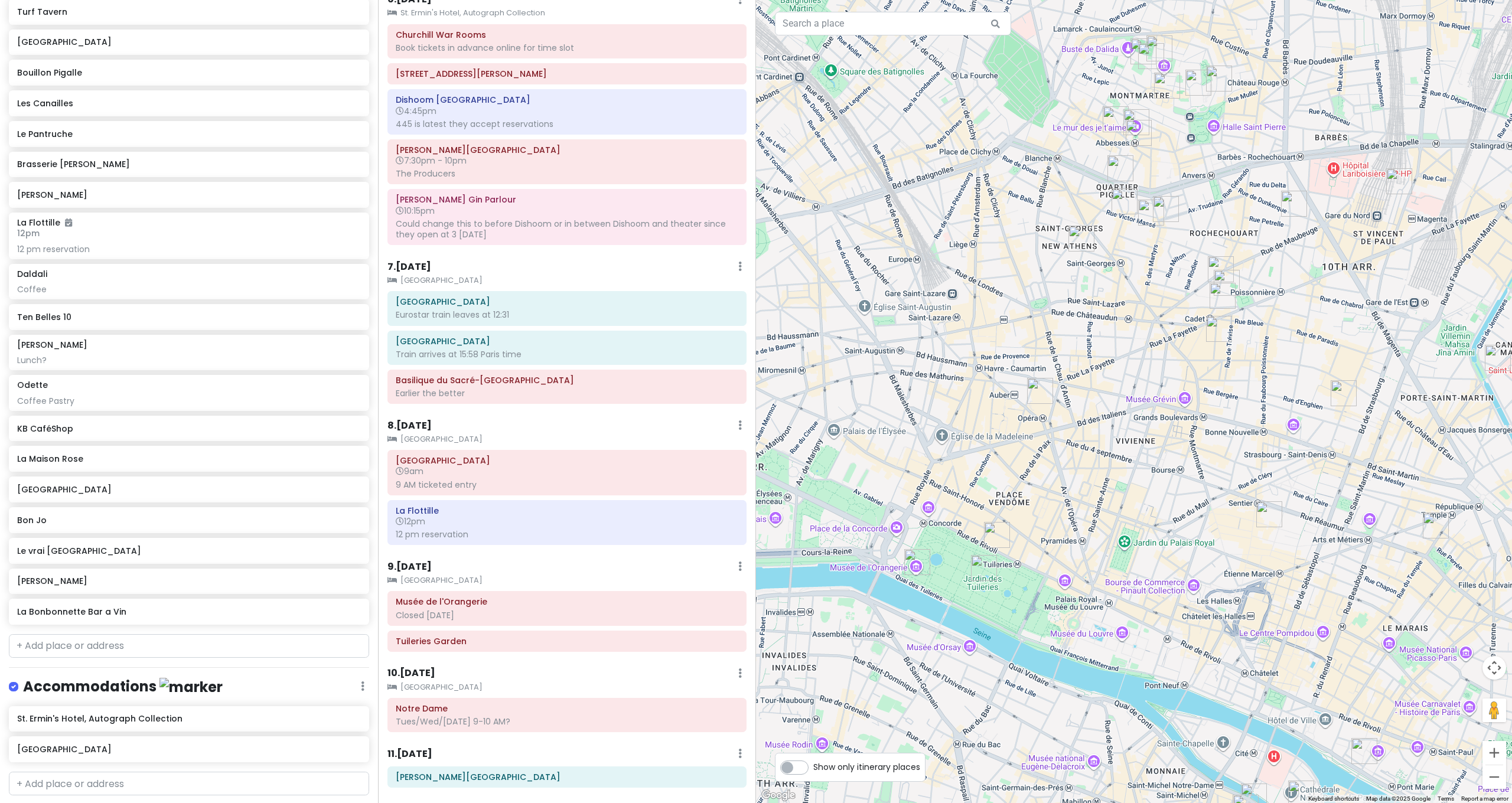
click at [1033, 497] on div at bounding box center [1133, 401] width 756 height 803
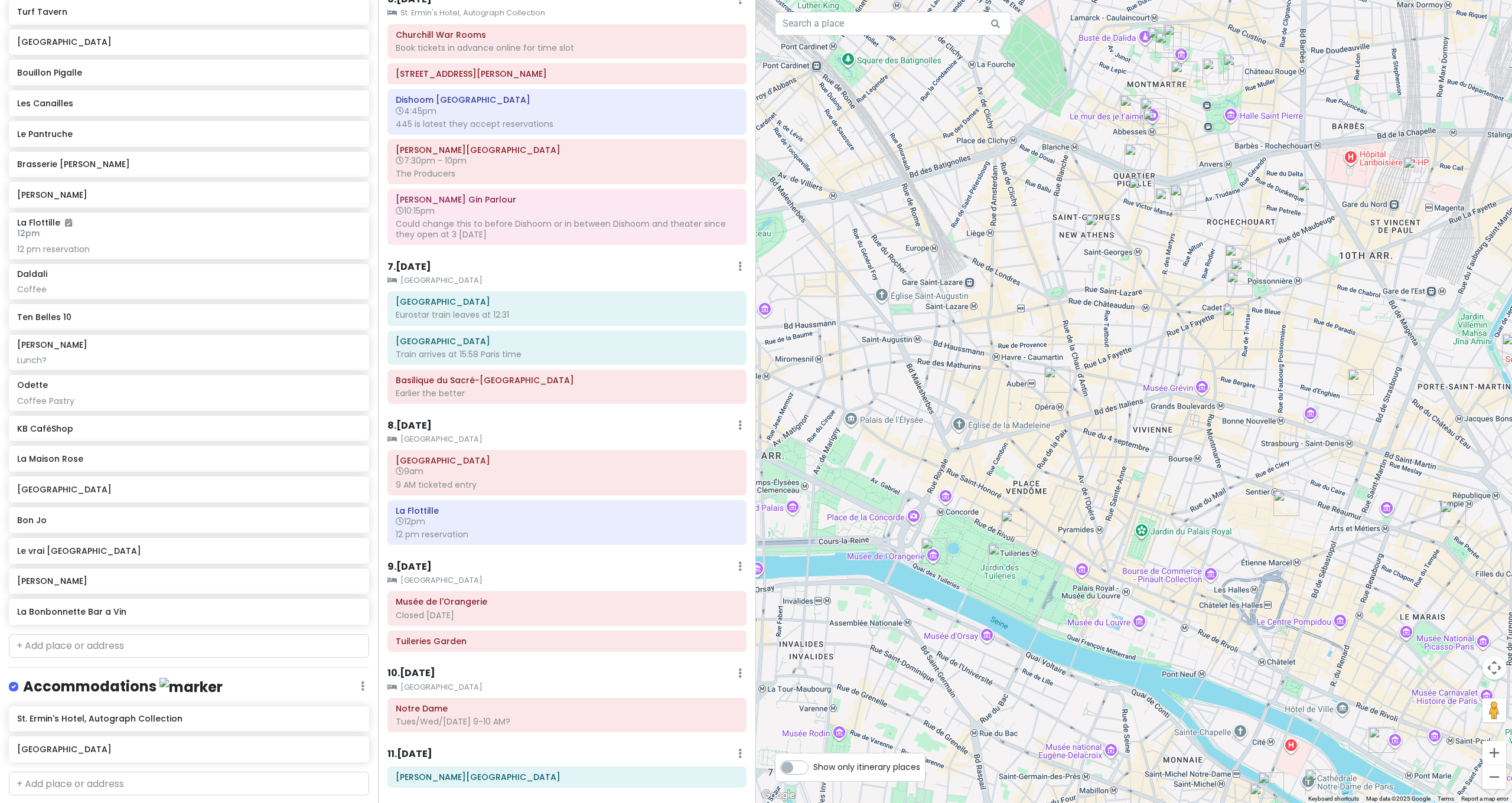
drag, startPoint x: 925, startPoint y: 502, endPoint x: 959, endPoint y: 480, distance: 40.5
click at [959, 480] on div at bounding box center [1133, 401] width 756 height 803
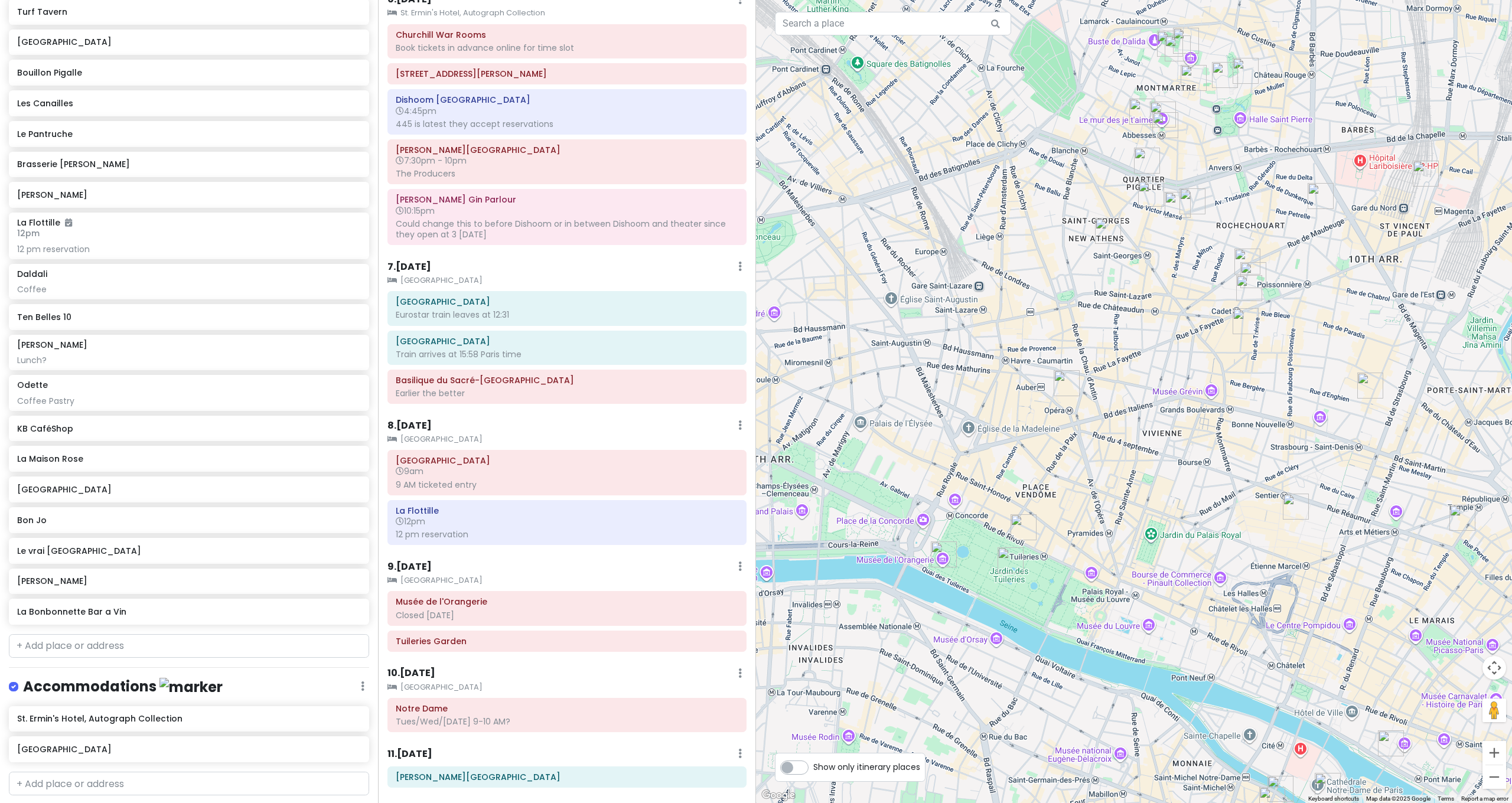
drag, startPoint x: 1040, startPoint y: 462, endPoint x: 941, endPoint y: 504, distance: 107.5
click at [941, 504] on div at bounding box center [1133, 401] width 756 height 803
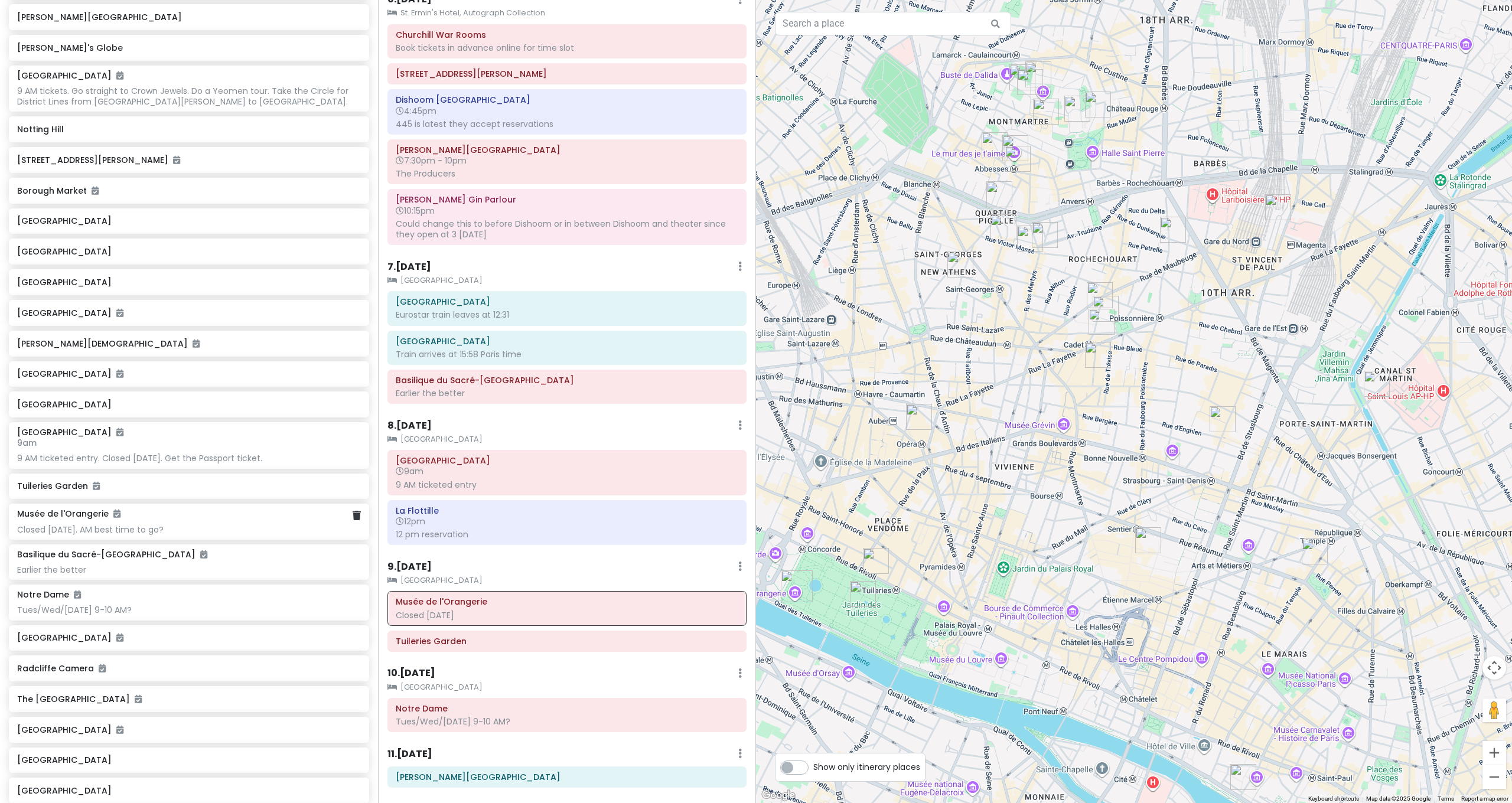
scroll to position [971, 0]
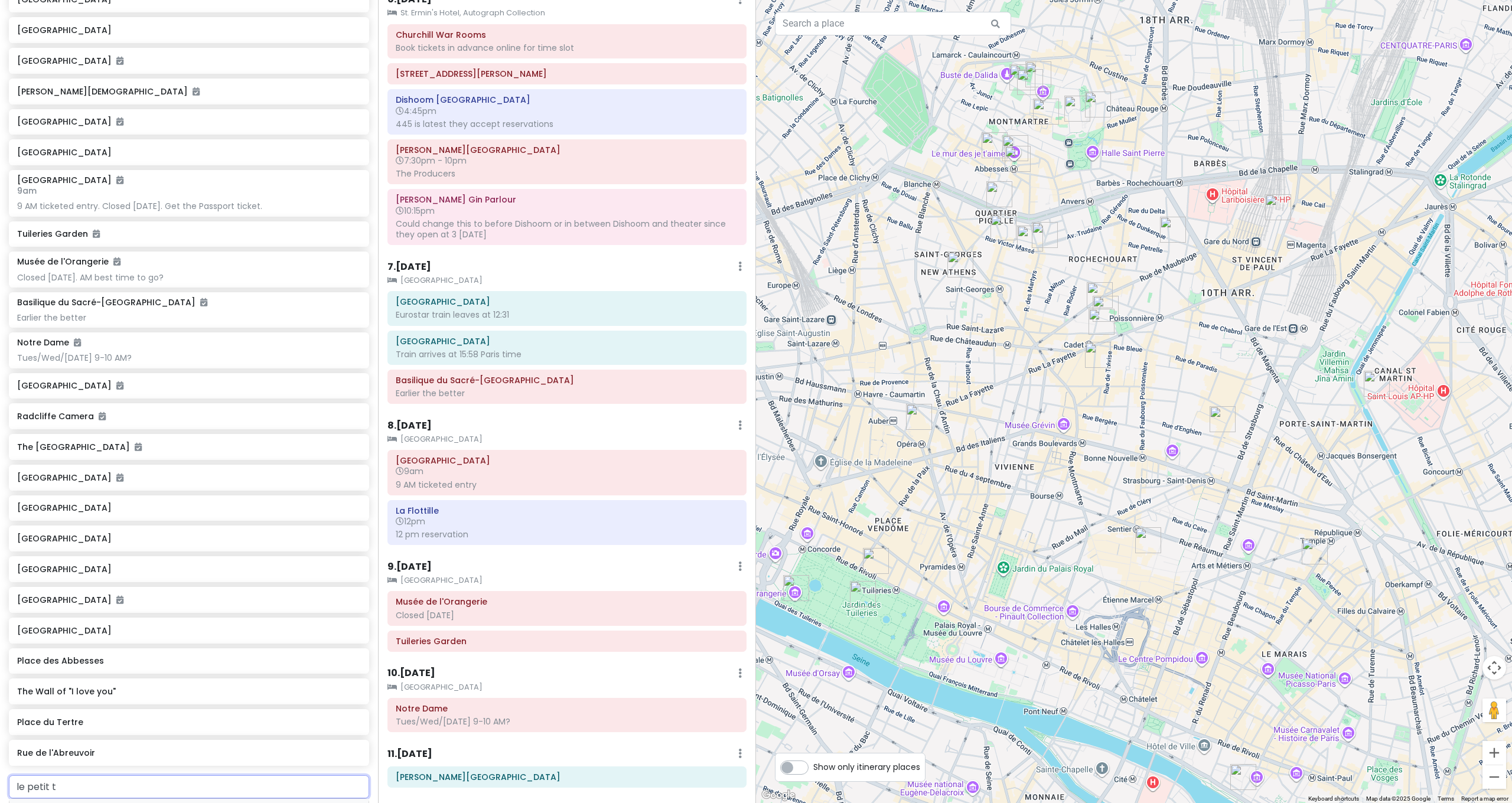
type input "le petit tr"
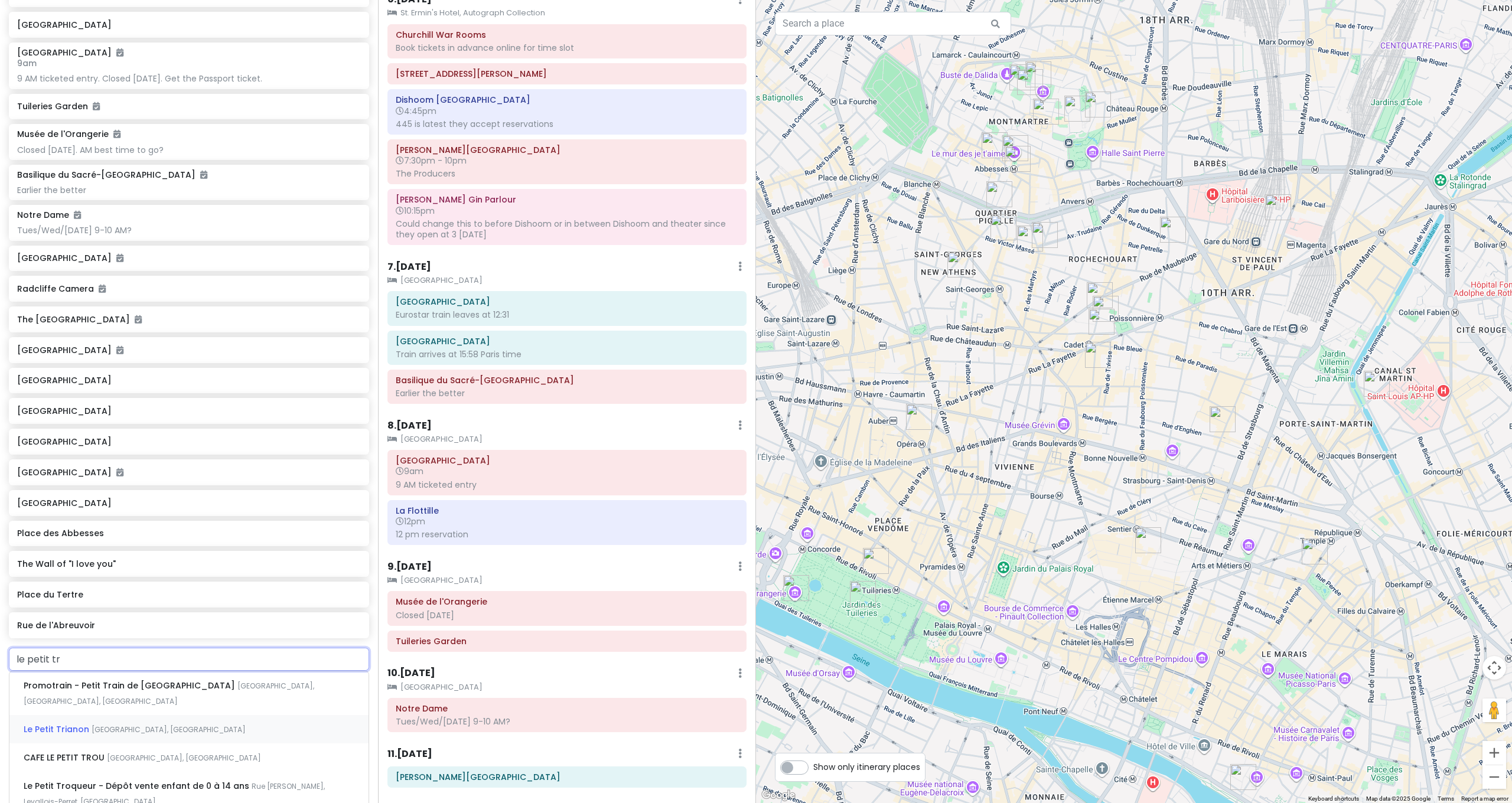
scroll to position [1210, 0]
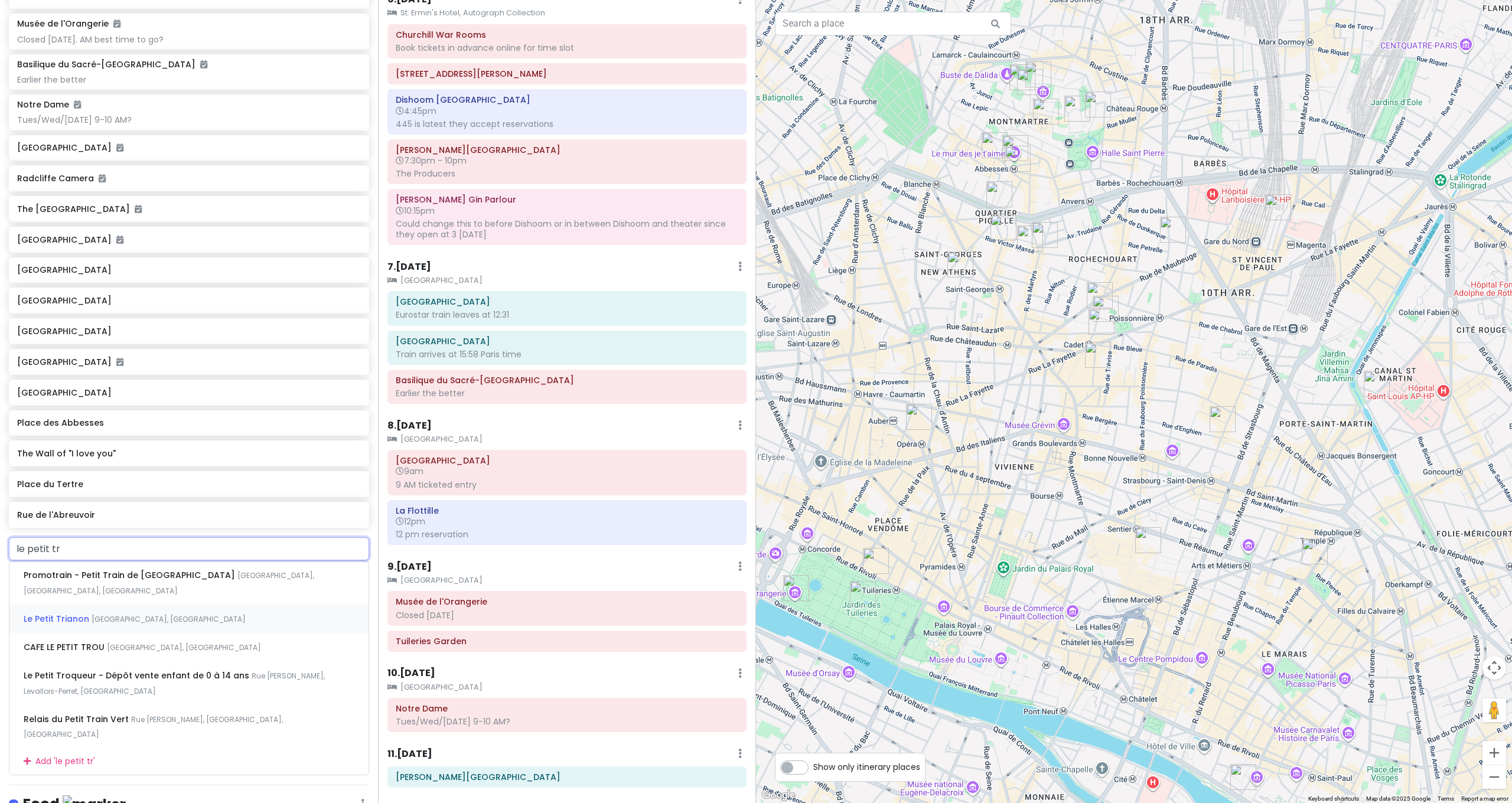
click at [141, 605] on div "Le Petit Trianon [GEOGRAPHIC_DATA], [GEOGRAPHIC_DATA]" at bounding box center [189, 619] width 360 height 29
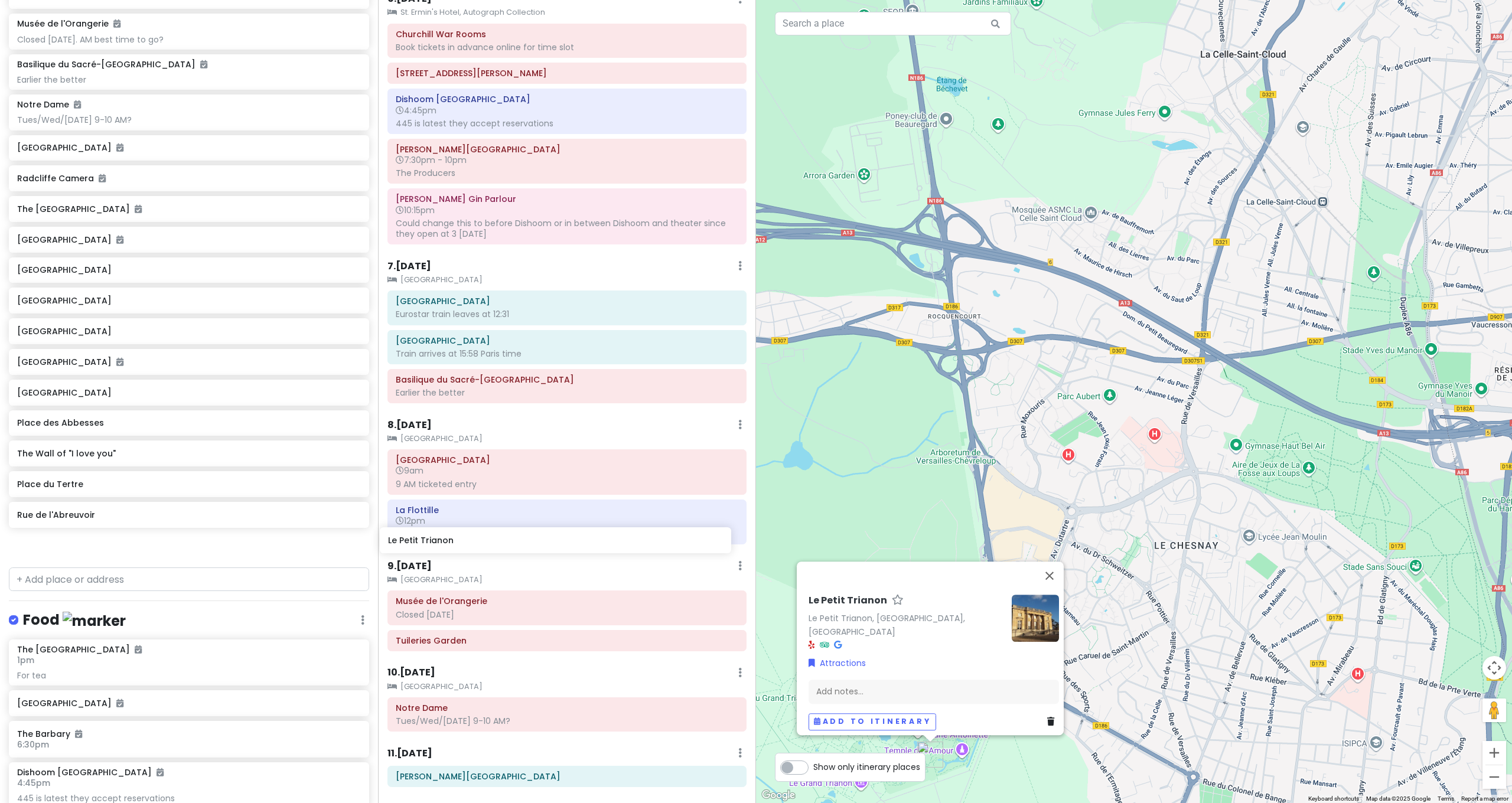
scroll to position [1520, 0]
drag, startPoint x: 177, startPoint y: 519, endPoint x: 553, endPoint y: 540, distance: 376.6
click at [553, 540] on div "London and Paris with Kath and Cinco Private Change Dates Make a Copy Delete Tr…" at bounding box center [756, 401] width 1512 height 803
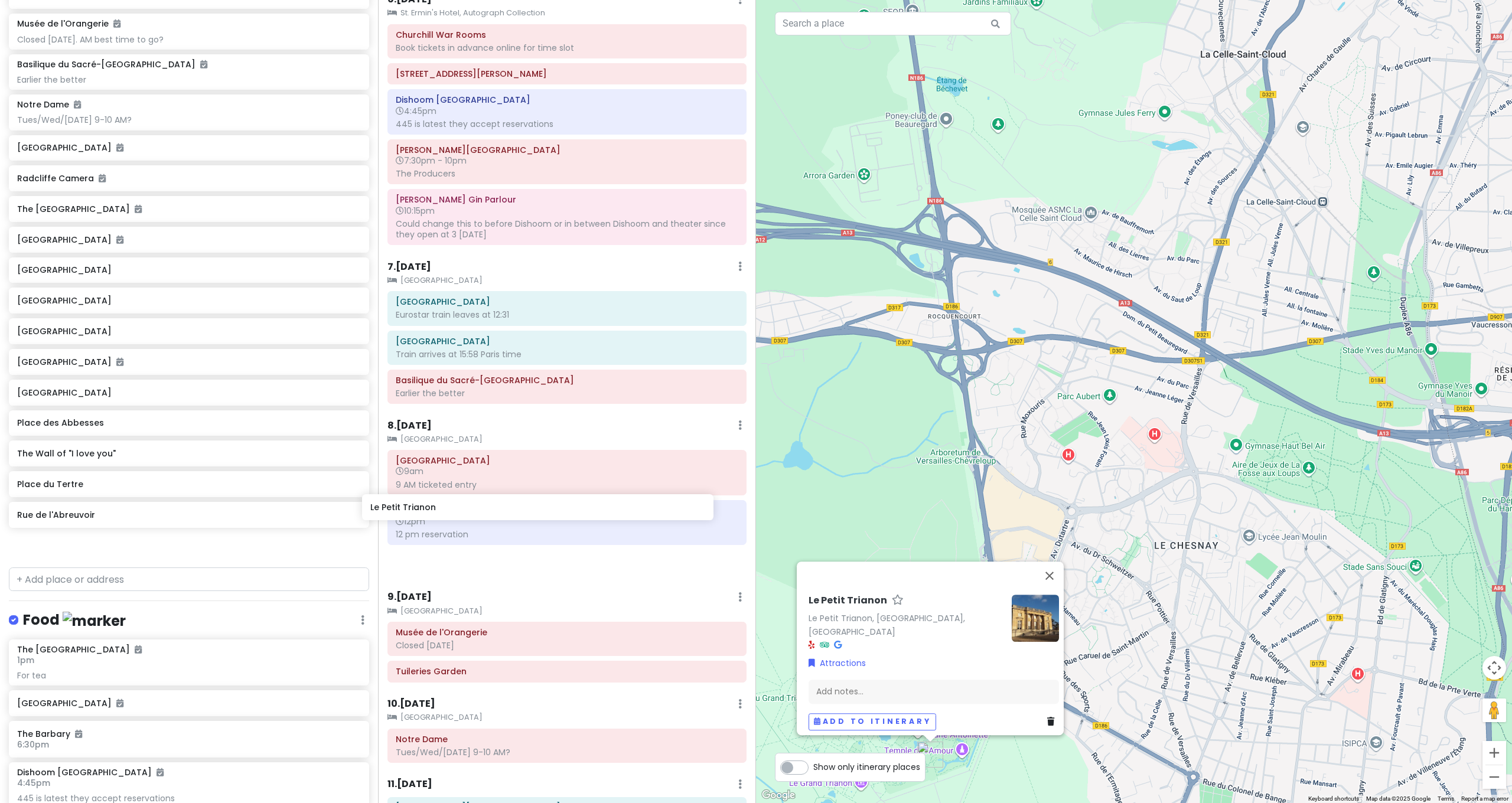
drag, startPoint x: 230, startPoint y: 505, endPoint x: 584, endPoint y: 501, distance: 354.0
click at [584, 501] on div "London and Paris with Kath and Cinco Private Change Dates Make a Copy Delete Tr…" at bounding box center [756, 401] width 1512 height 803
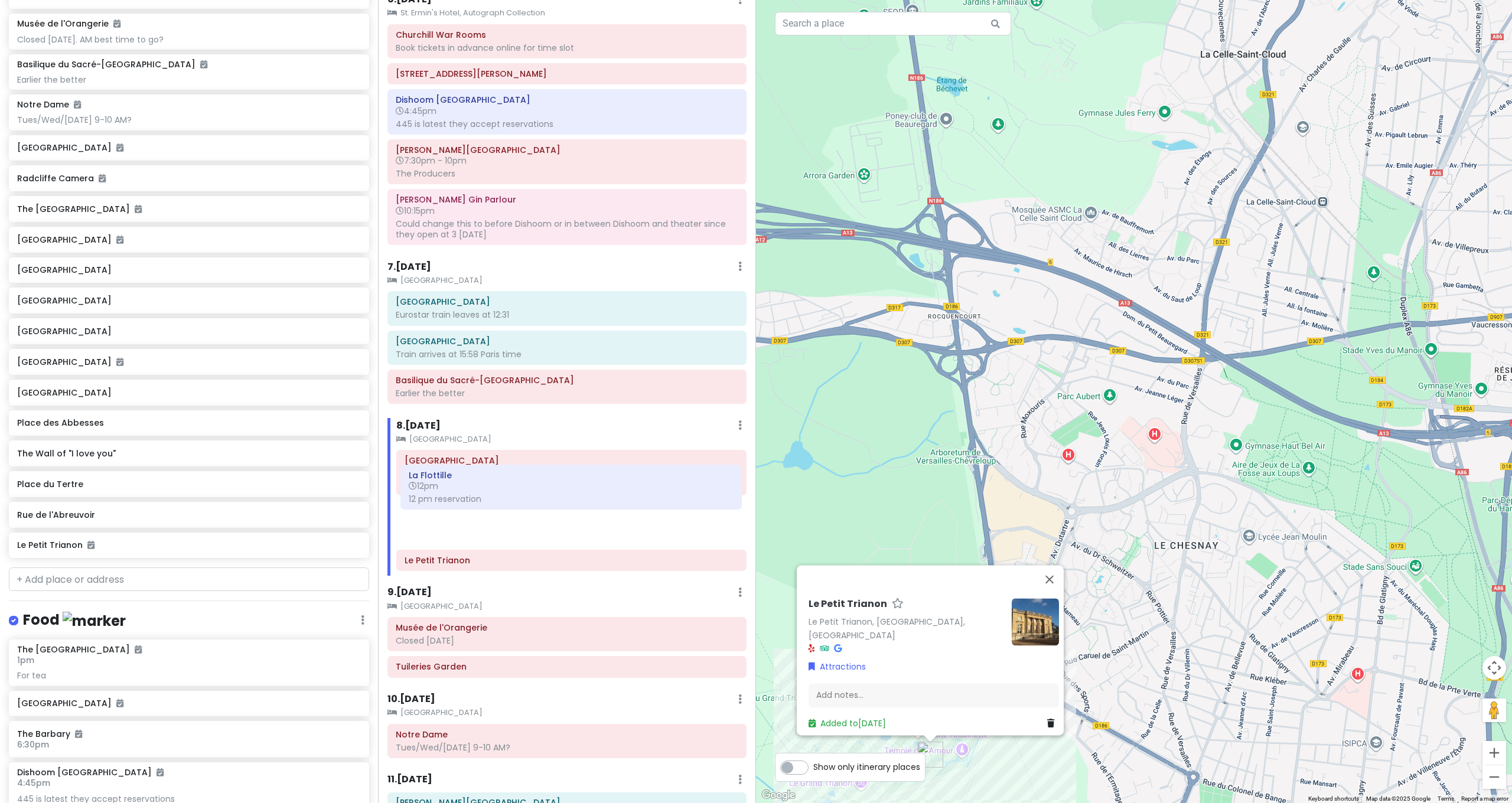
drag, startPoint x: 448, startPoint y: 521, endPoint x: 451, endPoint y: 481, distance: 40.1
click at [451, 481] on div "Palace of Versailles 9am 9 AM ticketed entry Le Petit Trianon La Flottille 12pm…" at bounding box center [571, 513] width 368 height 126
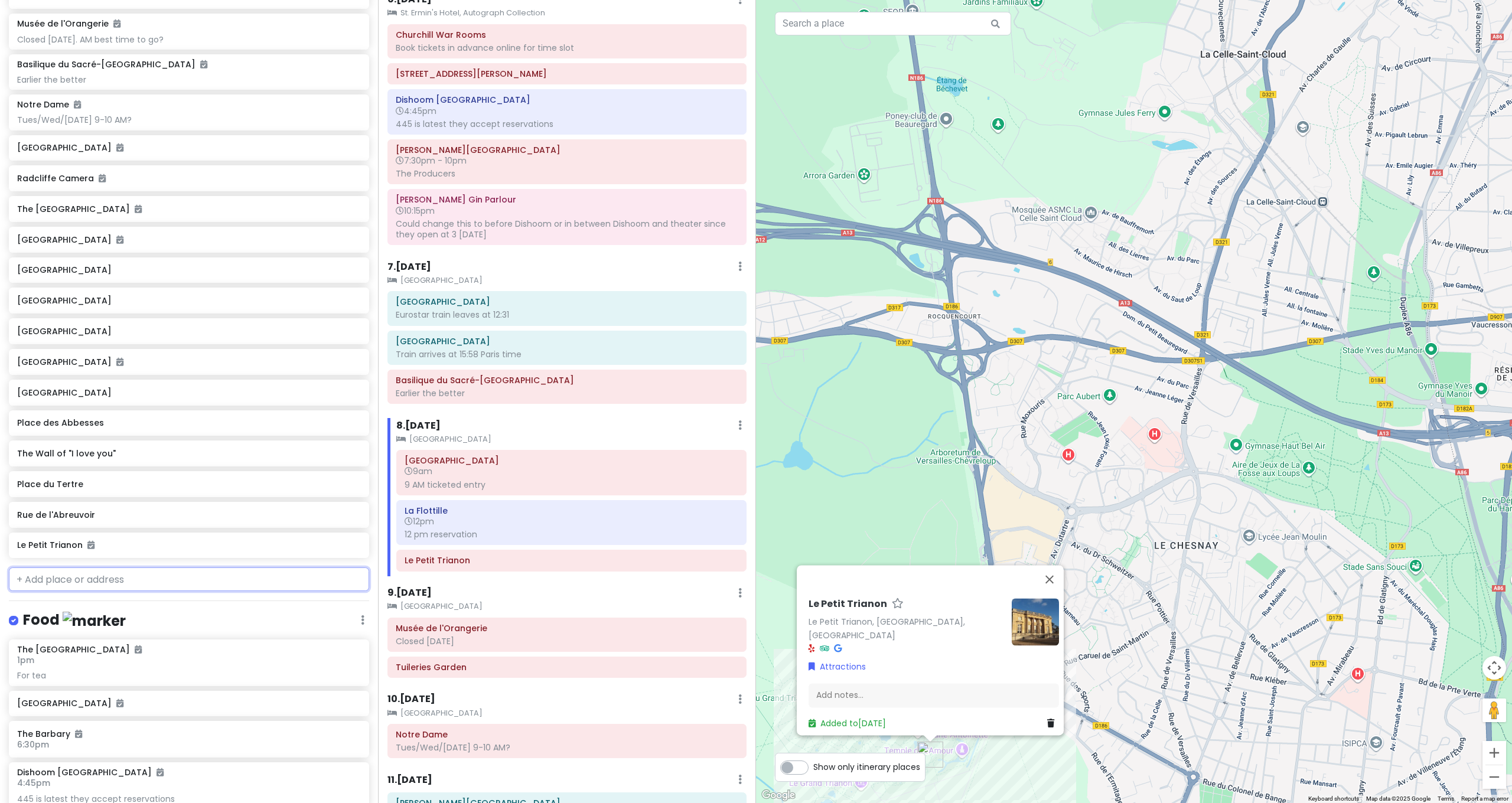
click at [171, 568] on input "text" at bounding box center [189, 579] width 361 height 24
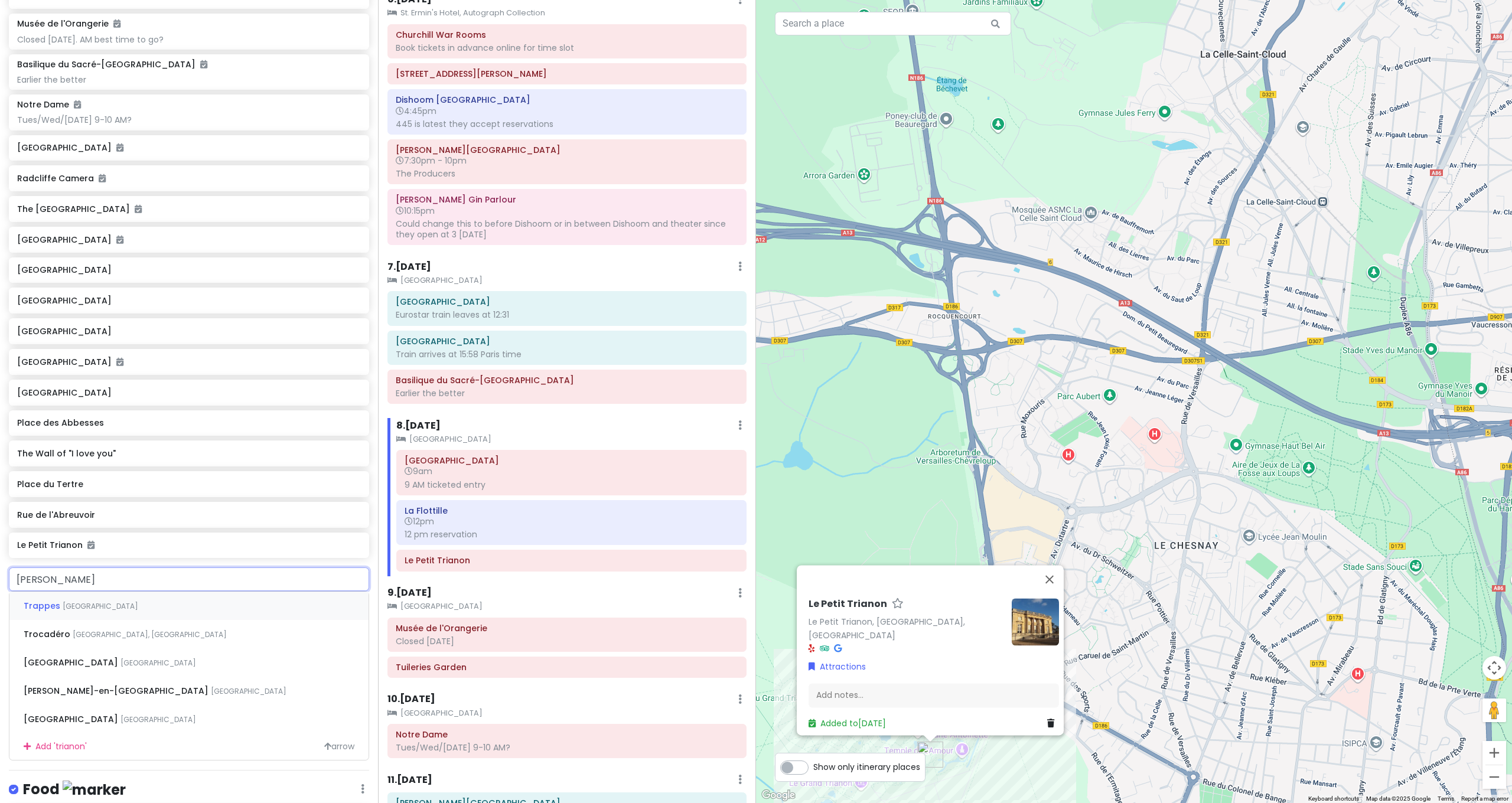
type input "trianon"
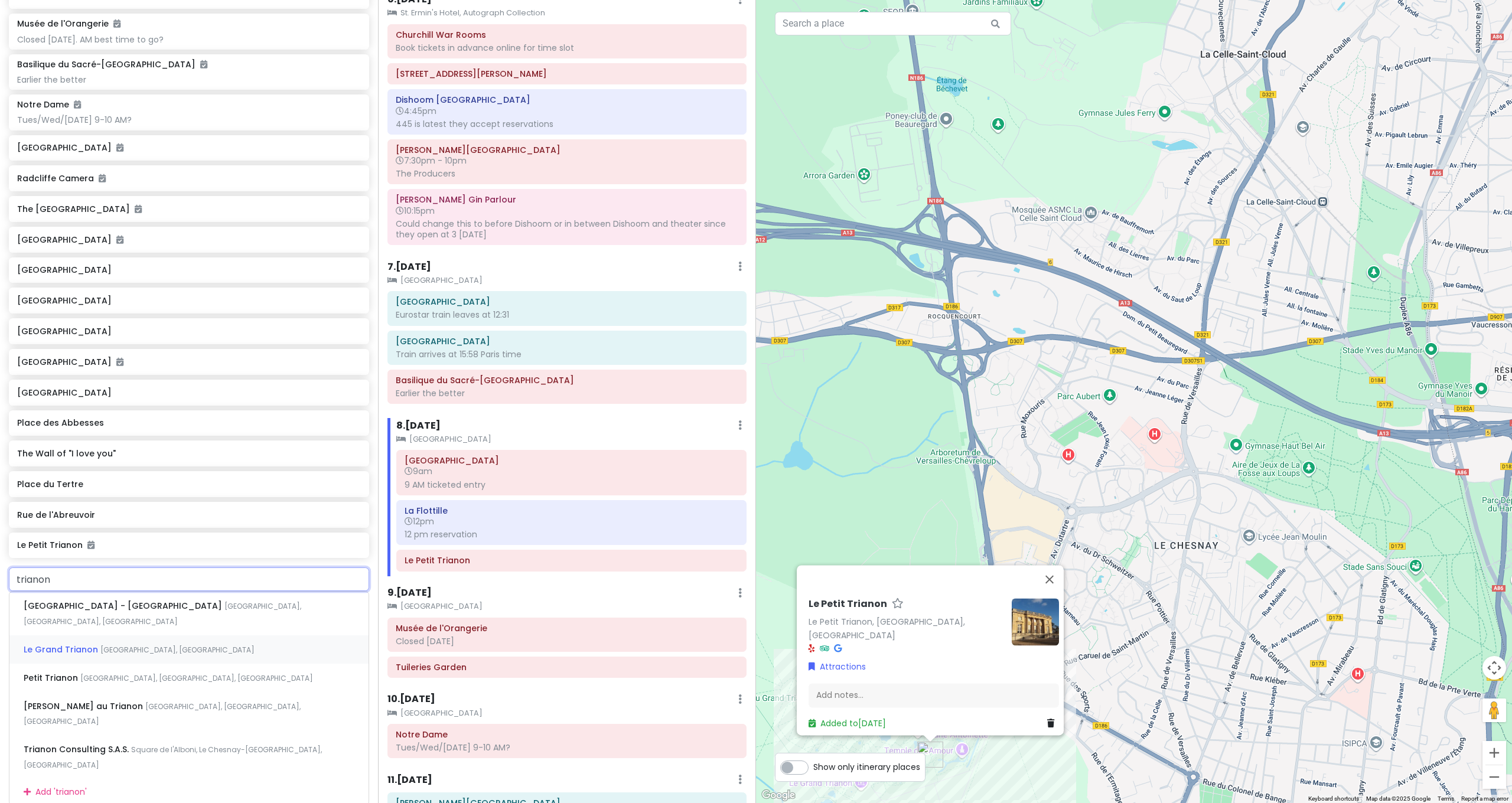
click at [205, 636] on div "Le Grand Trianon Versailles, France" at bounding box center [189, 649] width 360 height 29
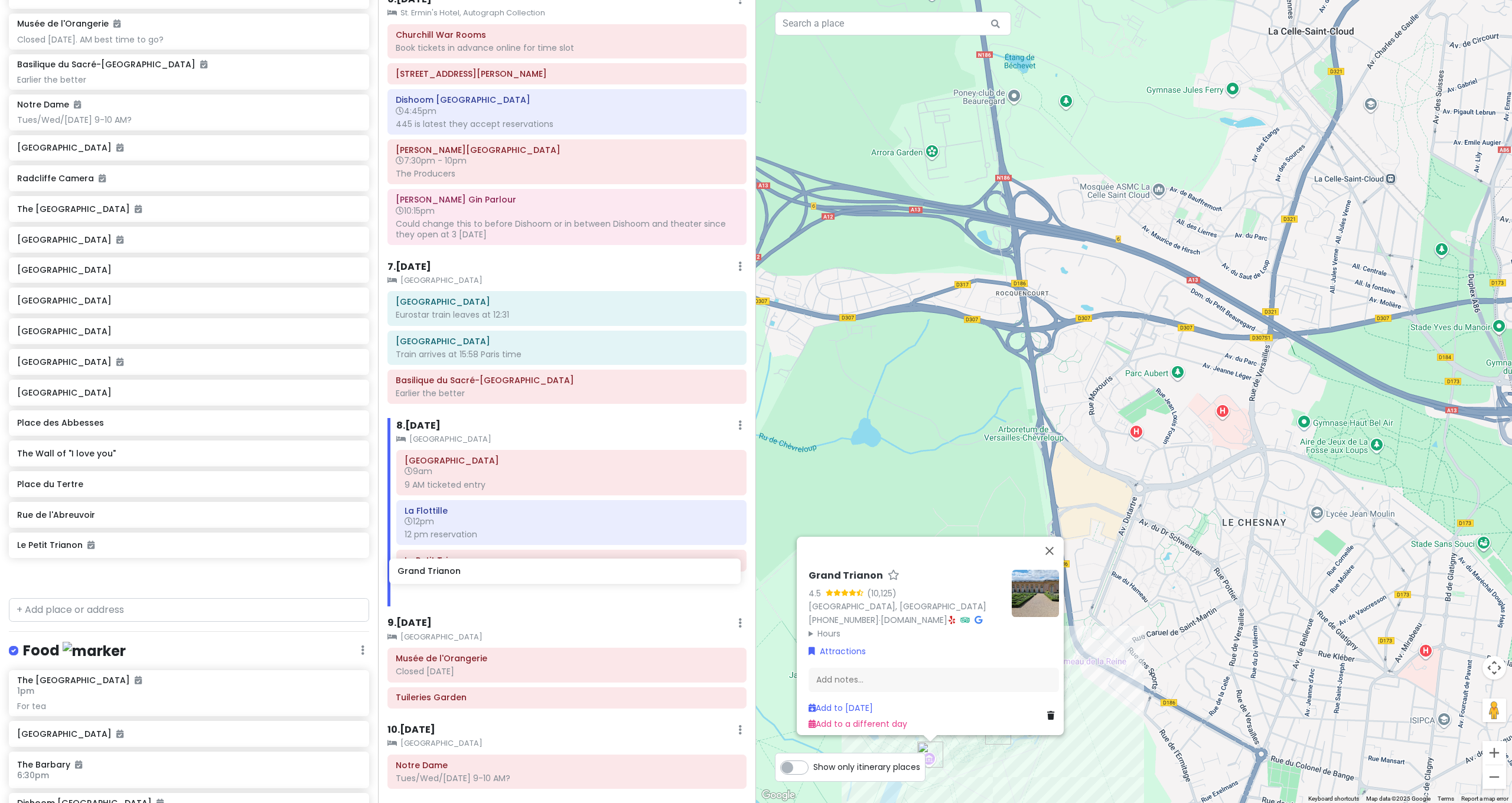
drag, startPoint x: 114, startPoint y: 544, endPoint x: 496, endPoint y: 562, distance: 382.4
click at [496, 562] on div "London and Paris with Kath and Cinco Private Change Dates Make a Copy Delete Tr…" at bounding box center [756, 401] width 1512 height 803
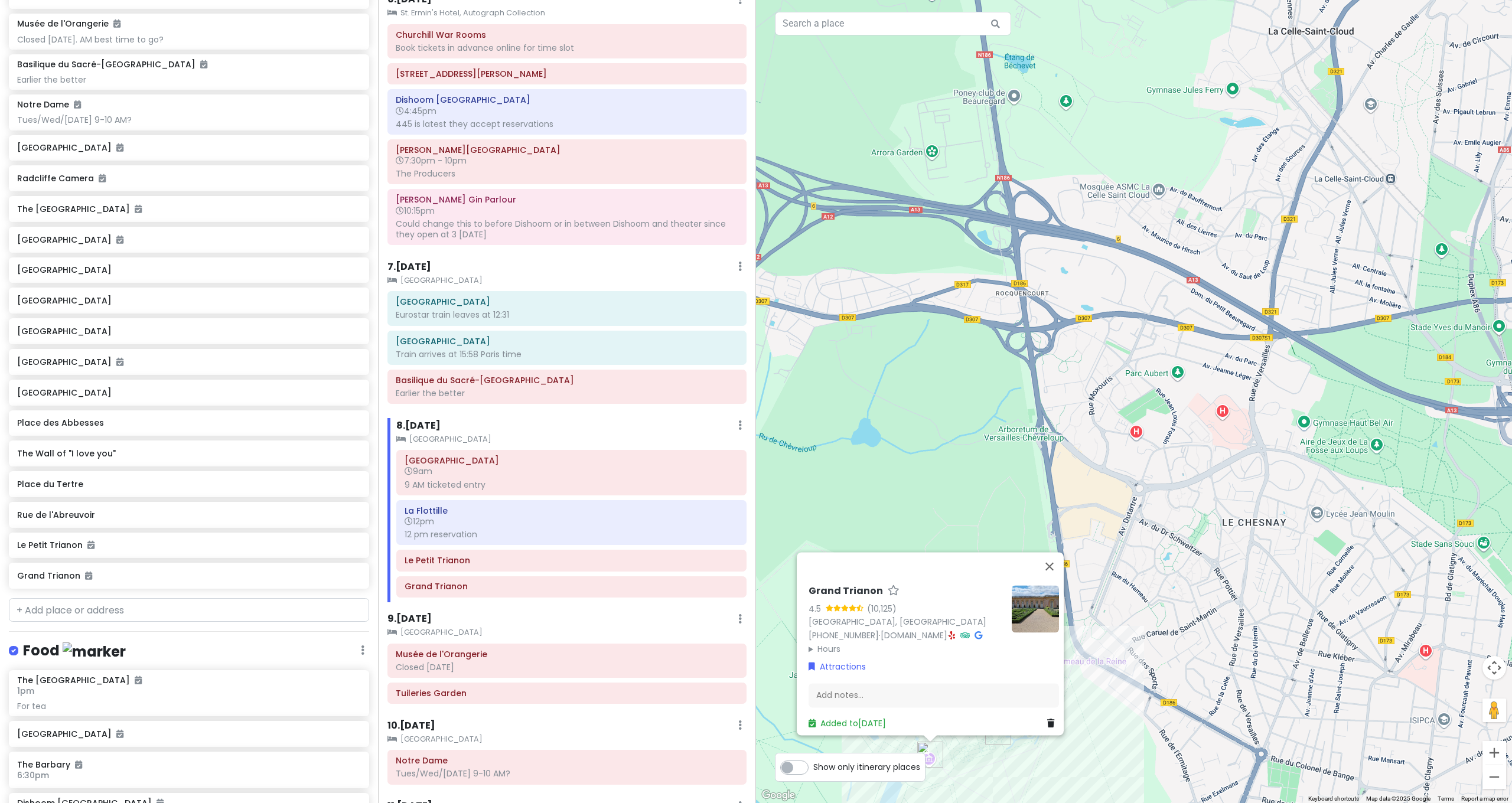
click at [896, 451] on div "Grand Trianon 4.5 (10,125) Porte Saint-Antoine, 78000 Versailles, France +33 1 …" at bounding box center [1133, 401] width 756 height 803
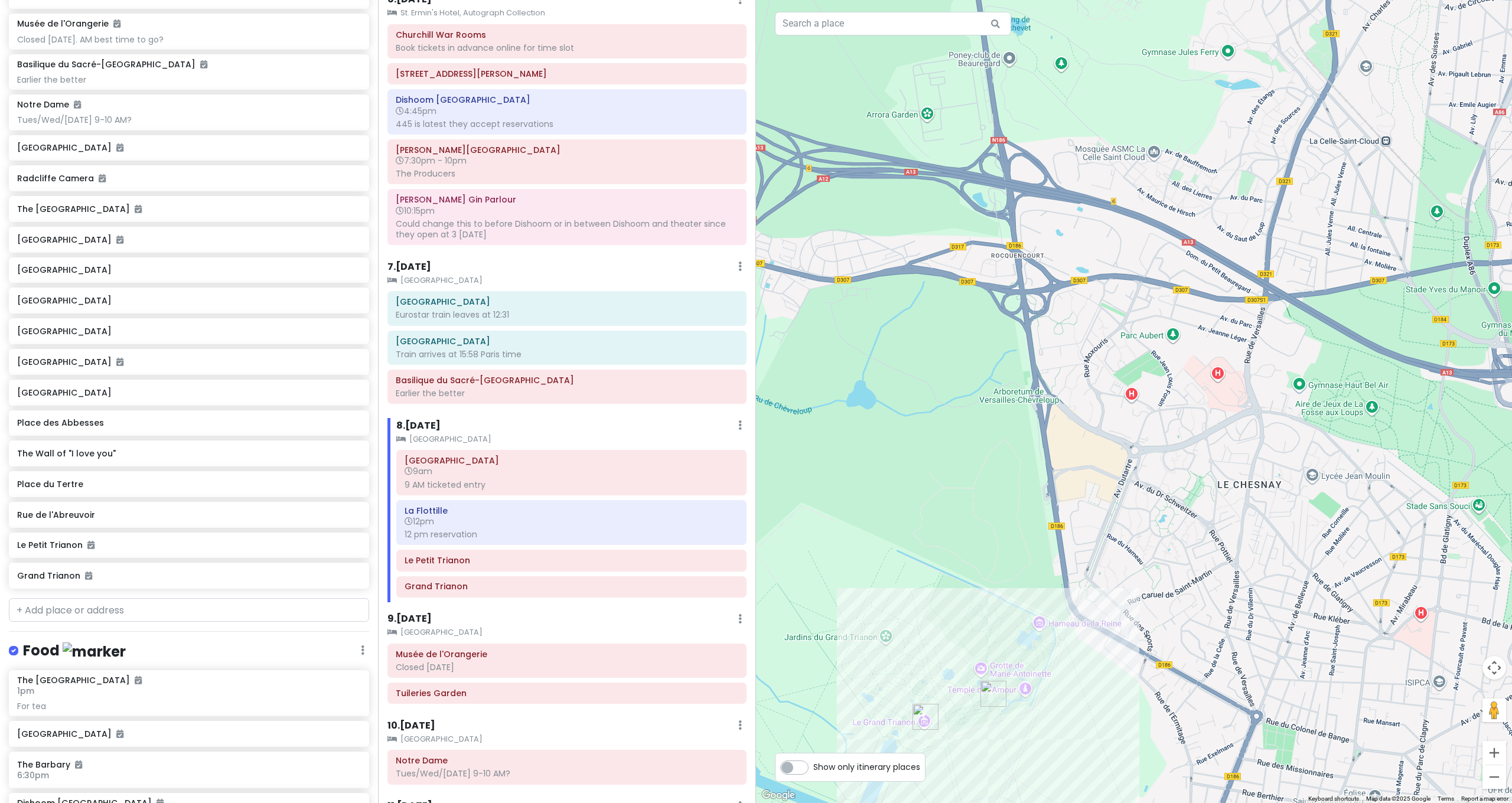
drag, startPoint x: 924, startPoint y: 581, endPoint x: 917, endPoint y: 458, distance: 123.2
click at [917, 459] on div at bounding box center [1133, 401] width 756 height 803
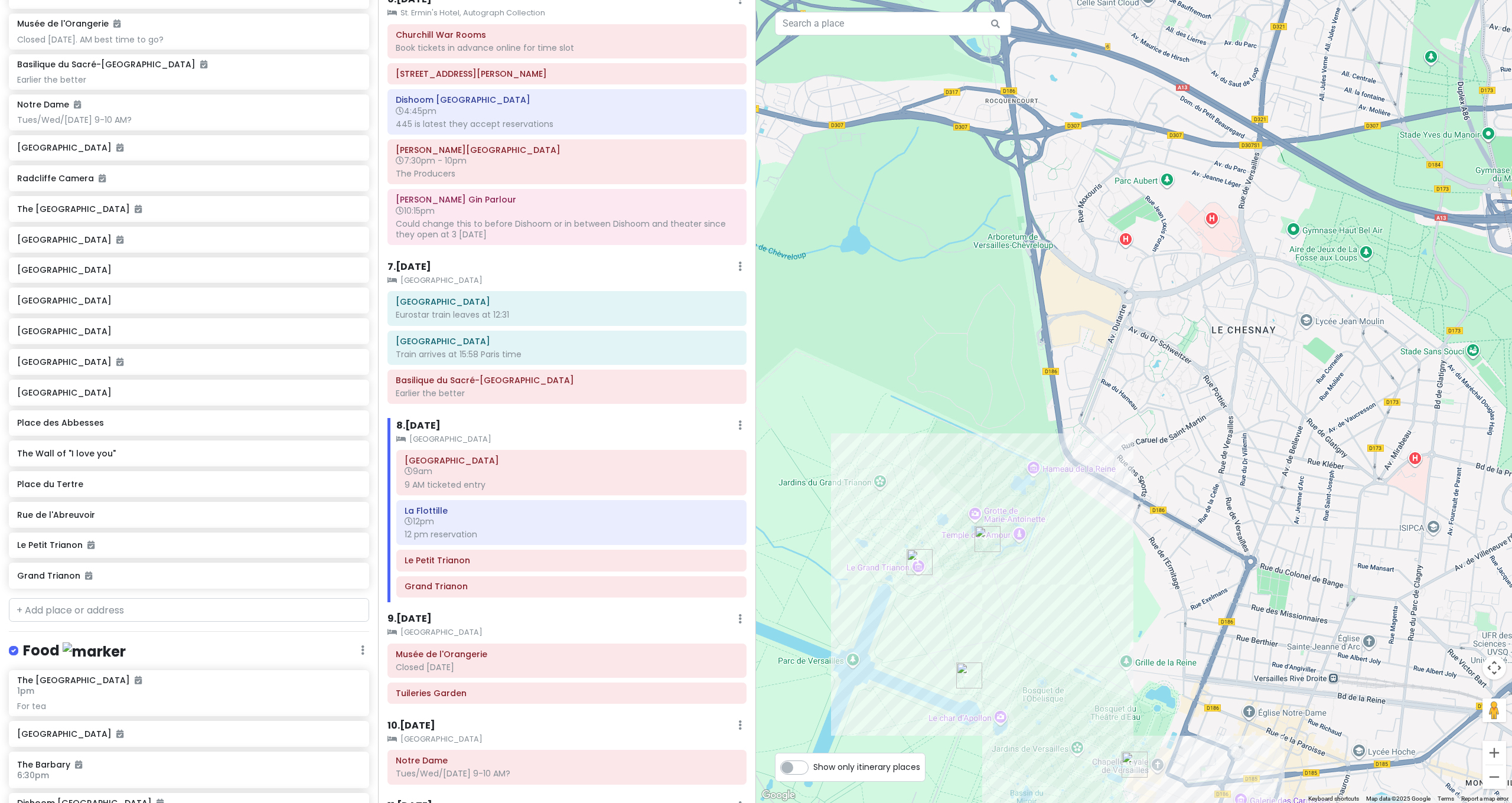
drag, startPoint x: 873, startPoint y: 542, endPoint x: 865, endPoint y: 494, distance: 48.7
click at [865, 495] on div at bounding box center [1133, 401] width 756 height 803
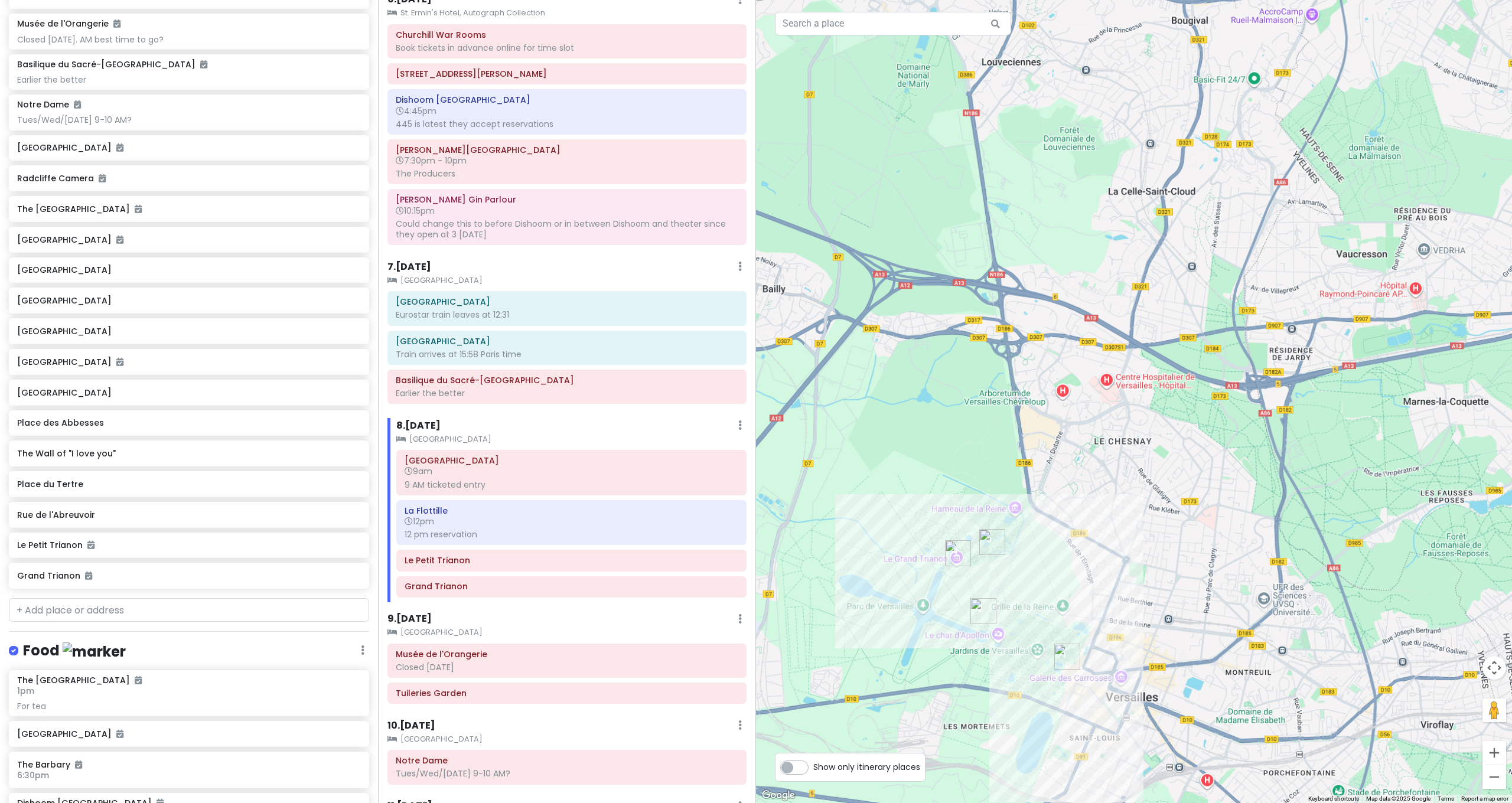
drag, startPoint x: 1017, startPoint y: 548, endPoint x: 1034, endPoint y: 502, distance: 49.0
click at [1034, 502] on div at bounding box center [1133, 401] width 756 height 803
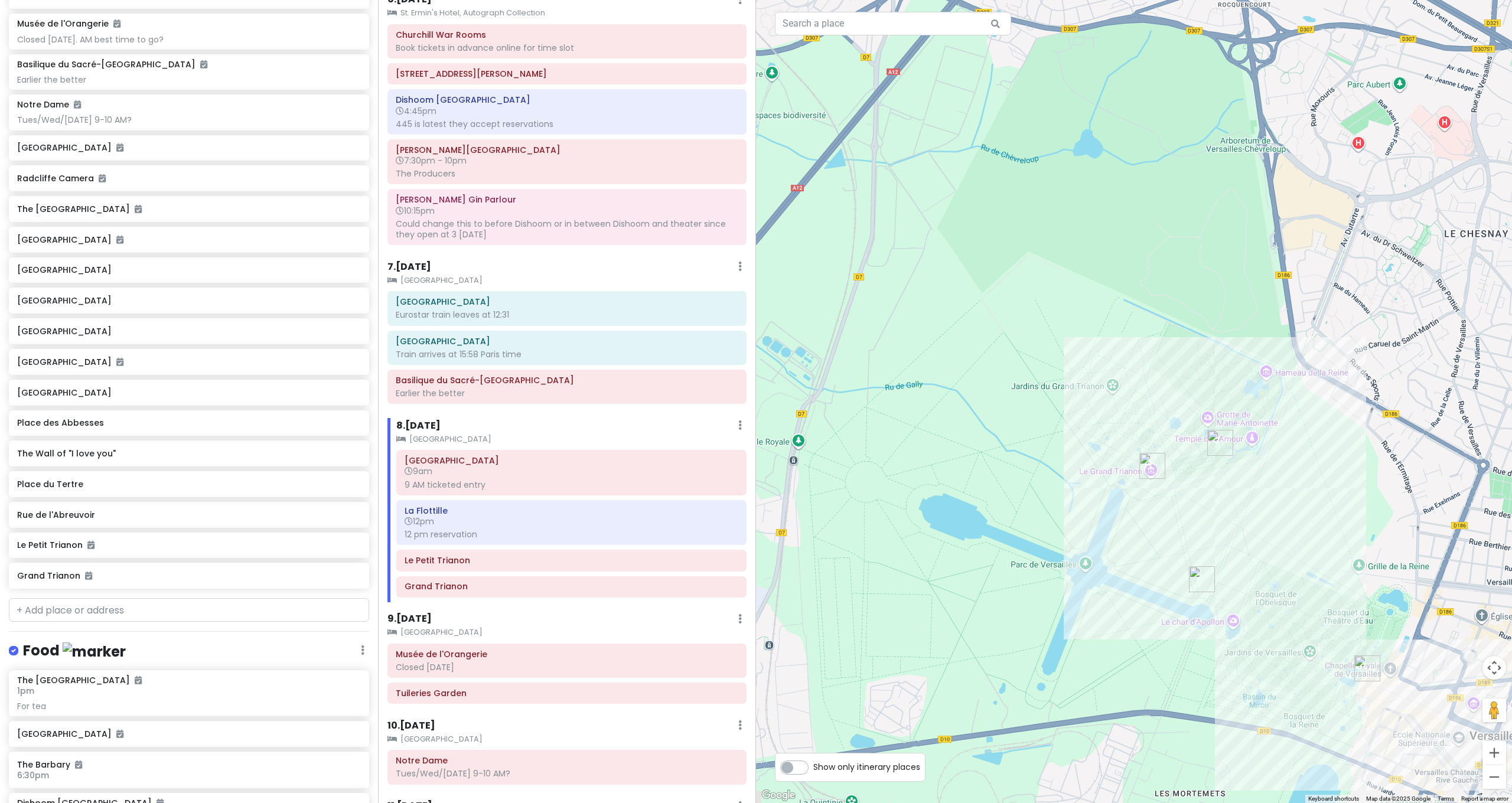
drag, startPoint x: 1270, startPoint y: 701, endPoint x: 1276, endPoint y: 633, distance: 68.3
click at [1276, 636] on div at bounding box center [1133, 401] width 756 height 803
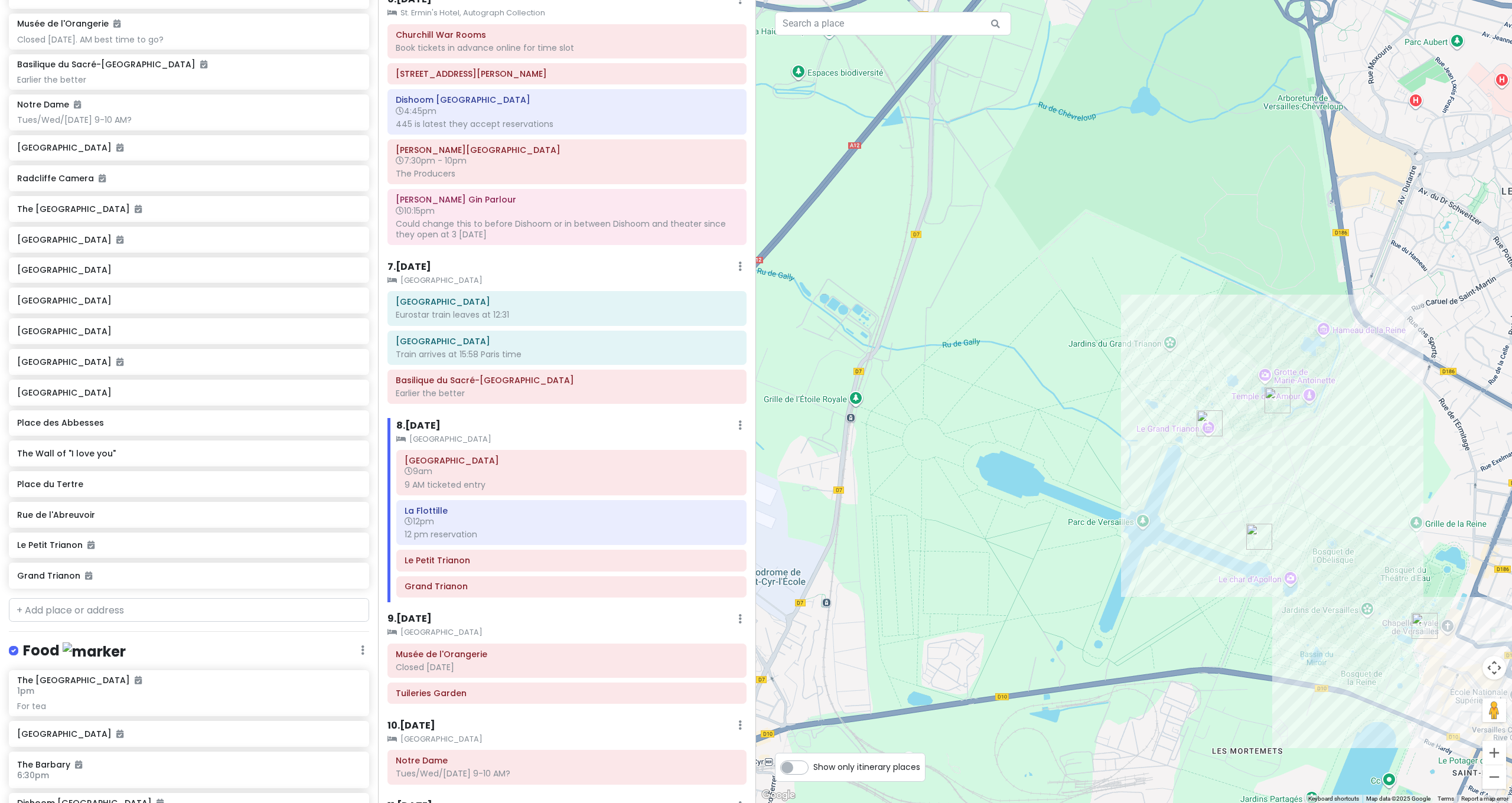
drag, startPoint x: 1006, startPoint y: 660, endPoint x: 1062, endPoint y: 633, distance: 62.2
click at [1062, 634] on div at bounding box center [1133, 401] width 756 height 803
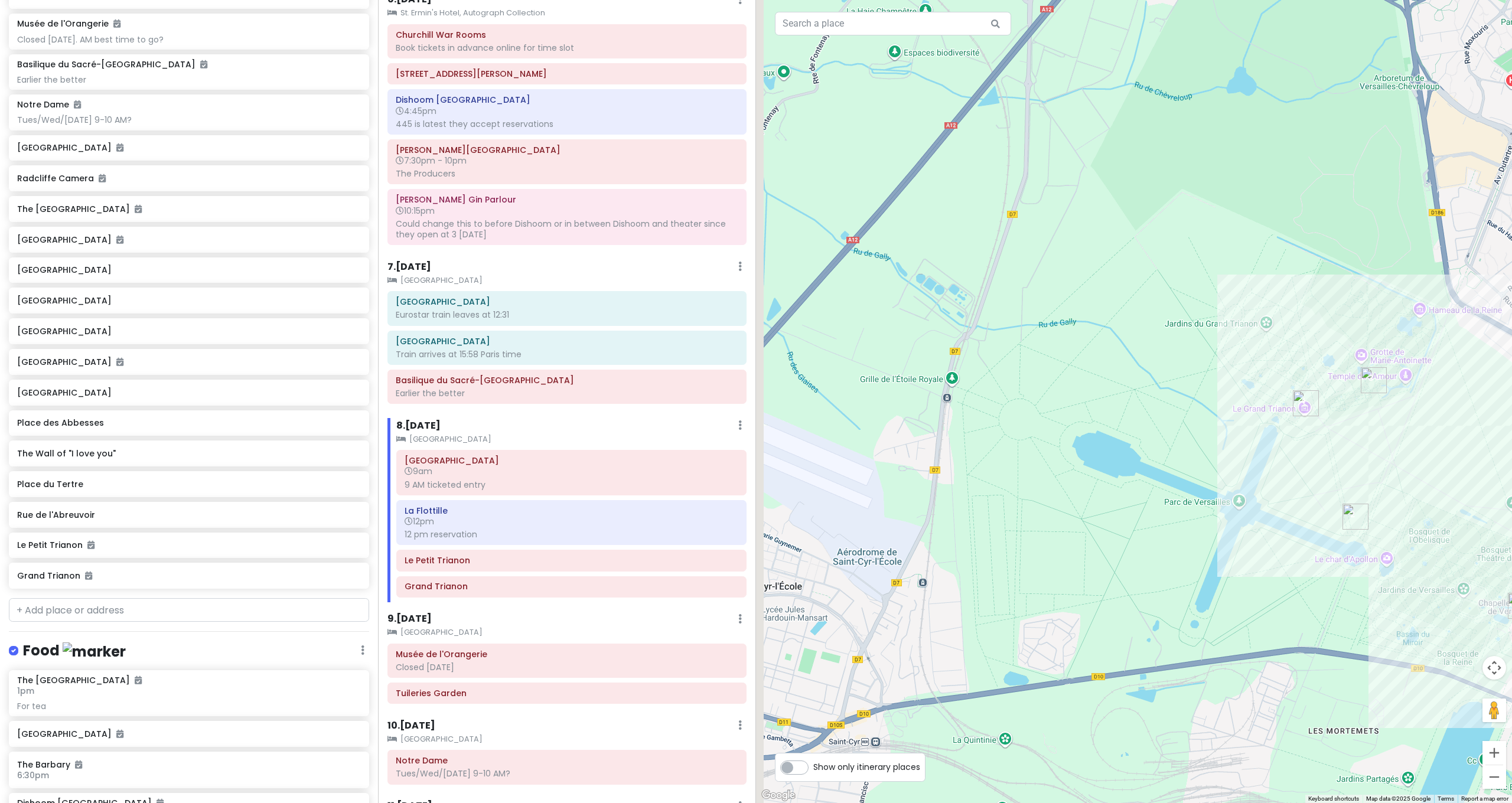
drag, startPoint x: 1061, startPoint y: 633, endPoint x: 1127, endPoint y: 630, distance: 66.1
click at [1127, 630] on div at bounding box center [1133, 401] width 756 height 803
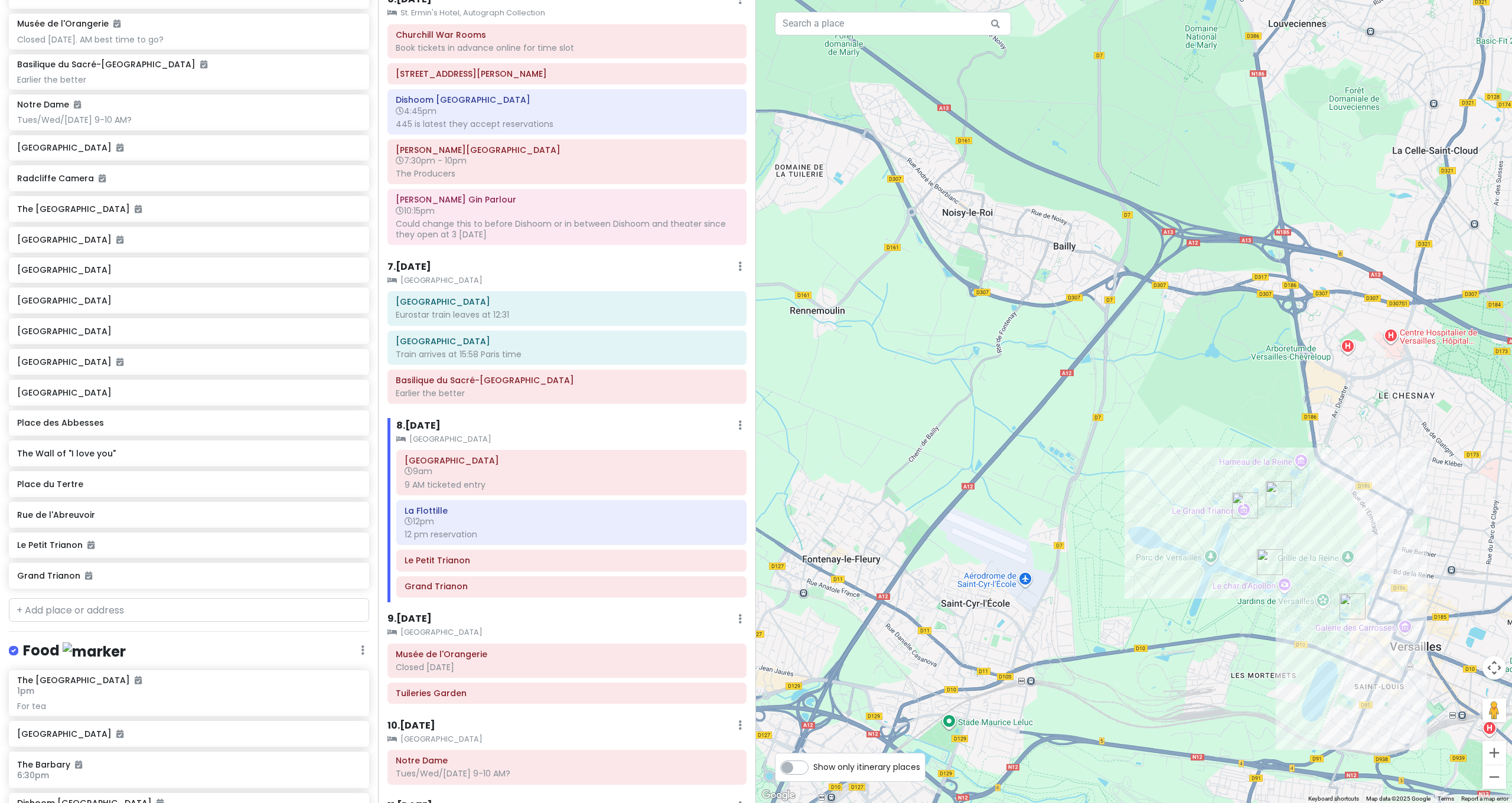
drag, startPoint x: 1104, startPoint y: 621, endPoint x: 1130, endPoint y: 609, distance: 28.6
click at [1130, 609] on div at bounding box center [1133, 401] width 756 height 803
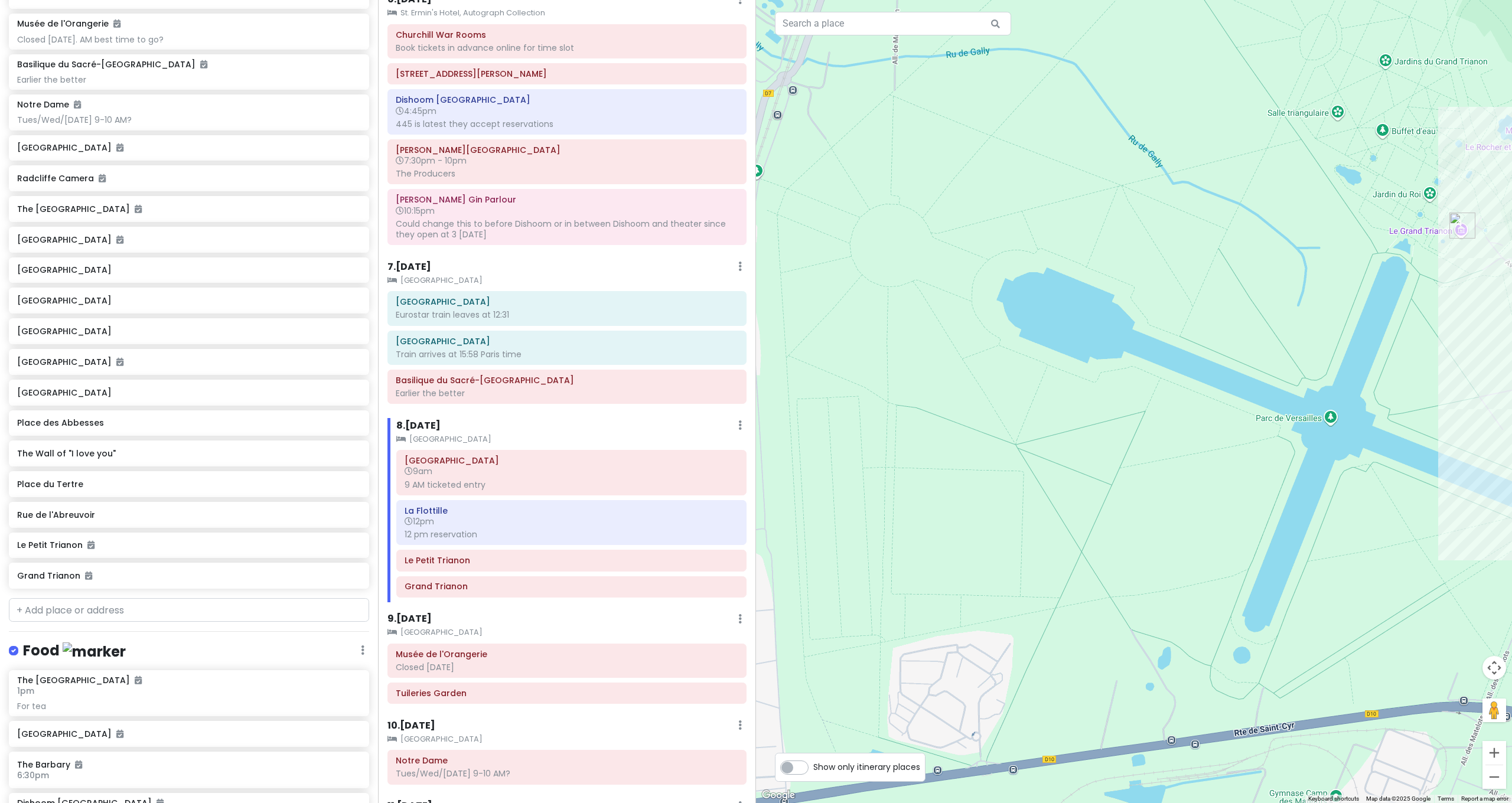
drag, startPoint x: 1152, startPoint y: 601, endPoint x: 927, endPoint y: 609, distance: 225.1
click at [930, 609] on div at bounding box center [1133, 401] width 756 height 803
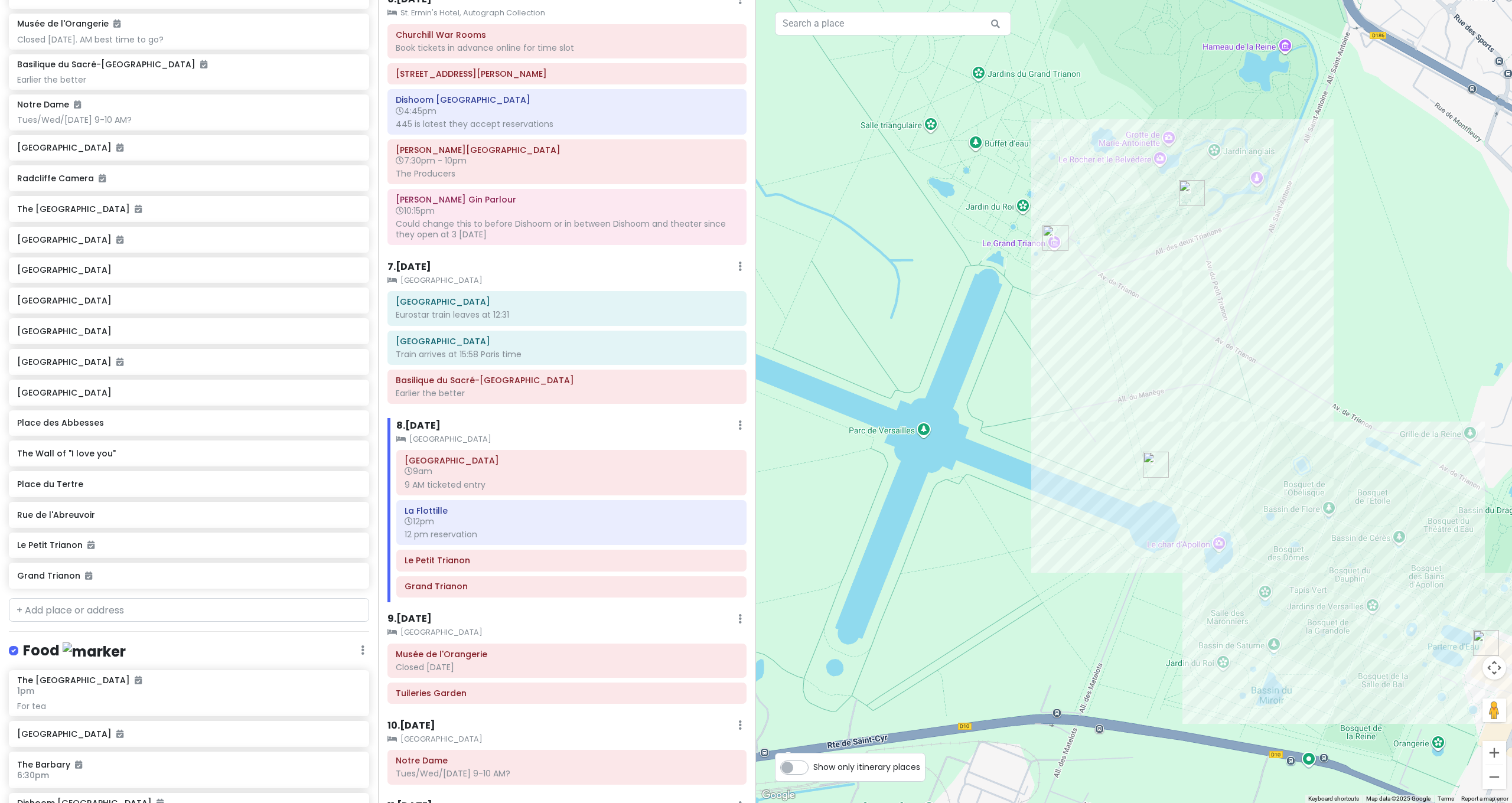
drag, startPoint x: 1093, startPoint y: 559, endPoint x: 1059, endPoint y: 551, distance: 34.9
click at [1058, 551] on div at bounding box center [1133, 401] width 756 height 803
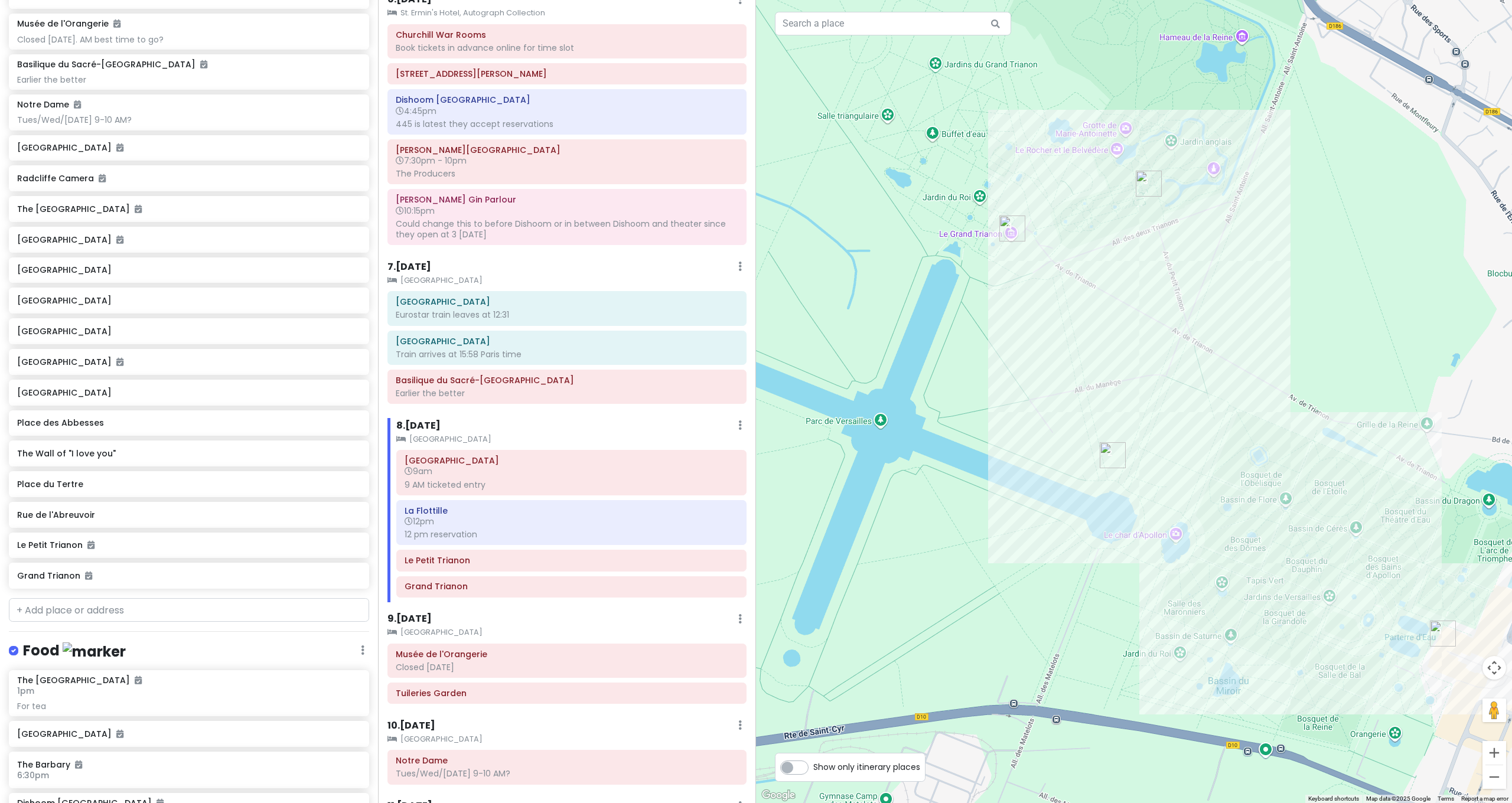
drag, startPoint x: 1222, startPoint y: 617, endPoint x: 1082, endPoint y: 541, distance: 159.3
click at [1100, 546] on div at bounding box center [1133, 401] width 756 height 803
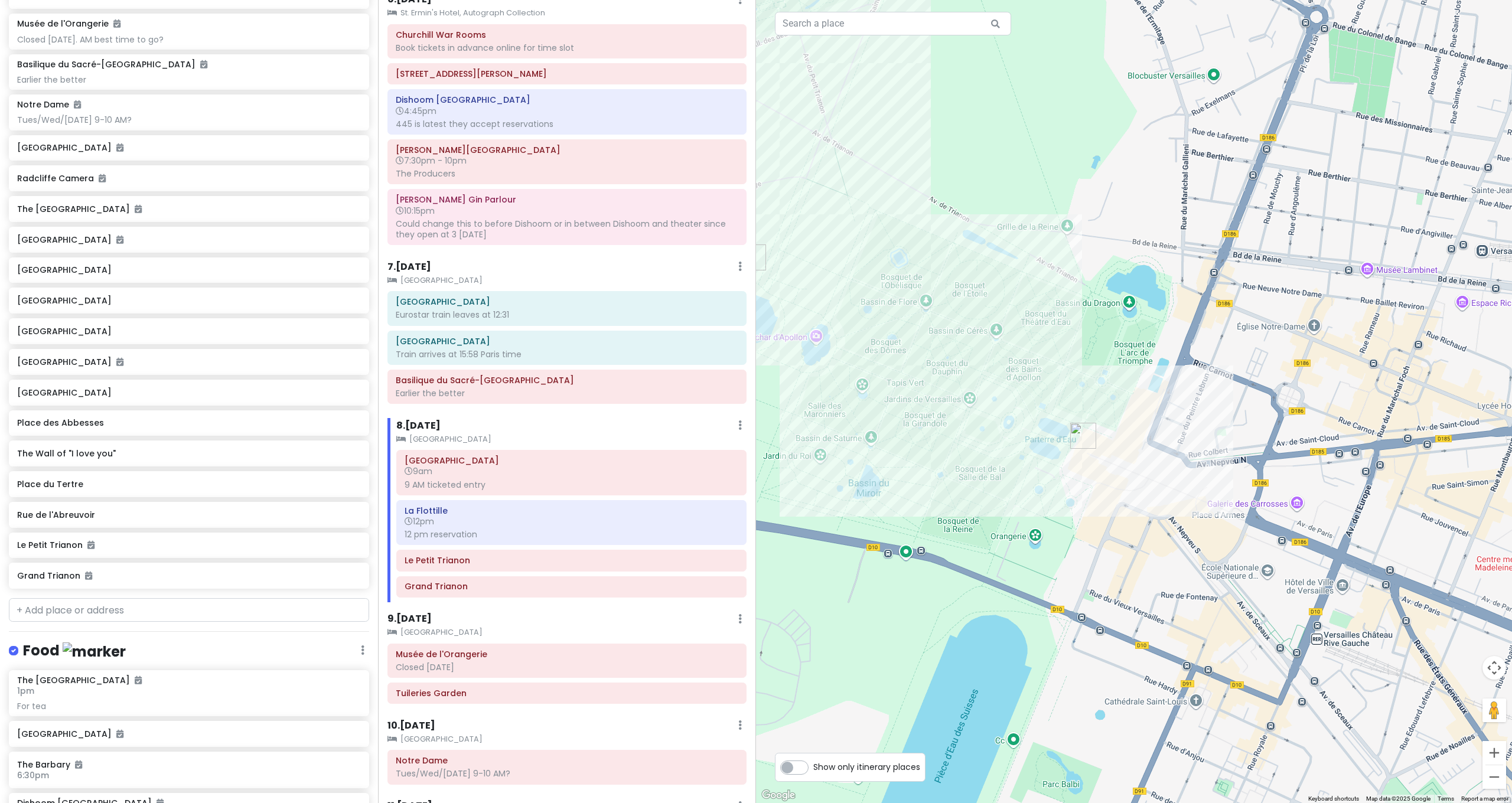
drag, startPoint x: 1150, startPoint y: 555, endPoint x: 1051, endPoint y: 532, distance: 101.6
click at [1063, 535] on div at bounding box center [1133, 401] width 756 height 803
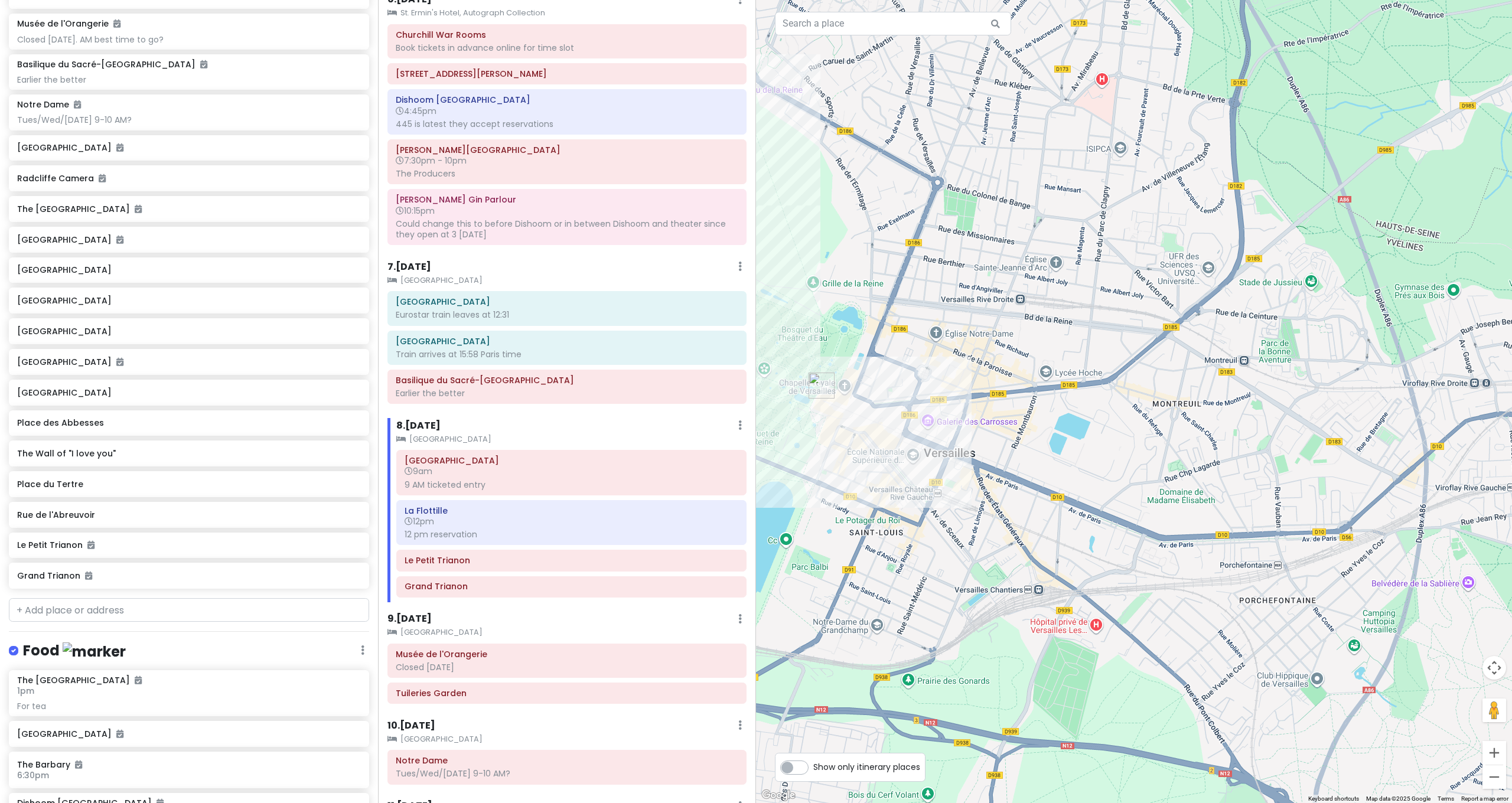
drag, startPoint x: 973, startPoint y: 573, endPoint x: 1072, endPoint y: 583, distance: 99.5
click at [1072, 583] on div at bounding box center [1133, 401] width 756 height 803
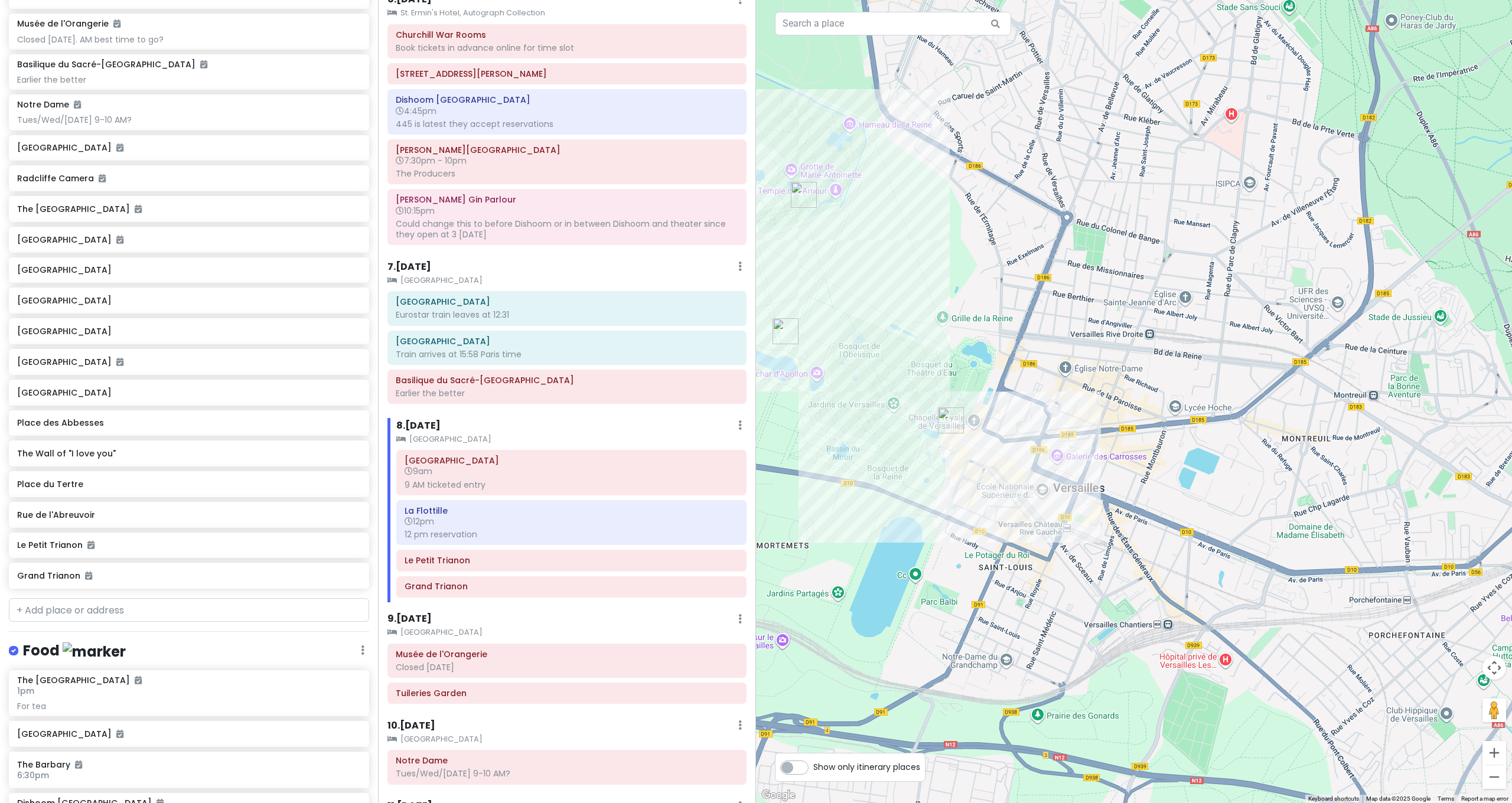
drag, startPoint x: 1026, startPoint y: 584, endPoint x: 1037, endPoint y: 615, distance: 32.9
click at [1036, 612] on div at bounding box center [1133, 401] width 756 height 803
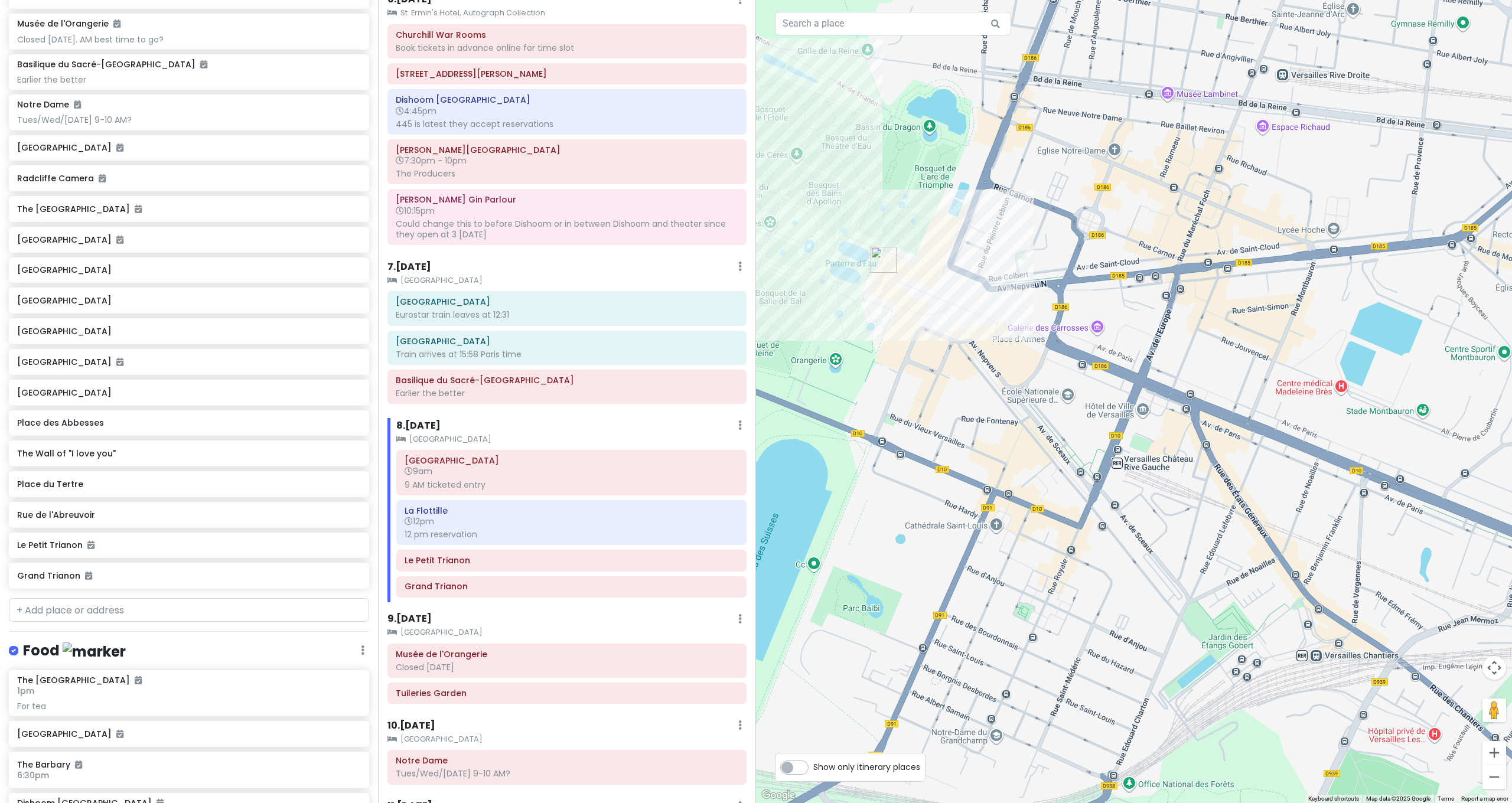
drag, startPoint x: 1008, startPoint y: 585, endPoint x: 1192, endPoint y: 704, distance: 219.1
click at [1190, 703] on div at bounding box center [1133, 401] width 756 height 803
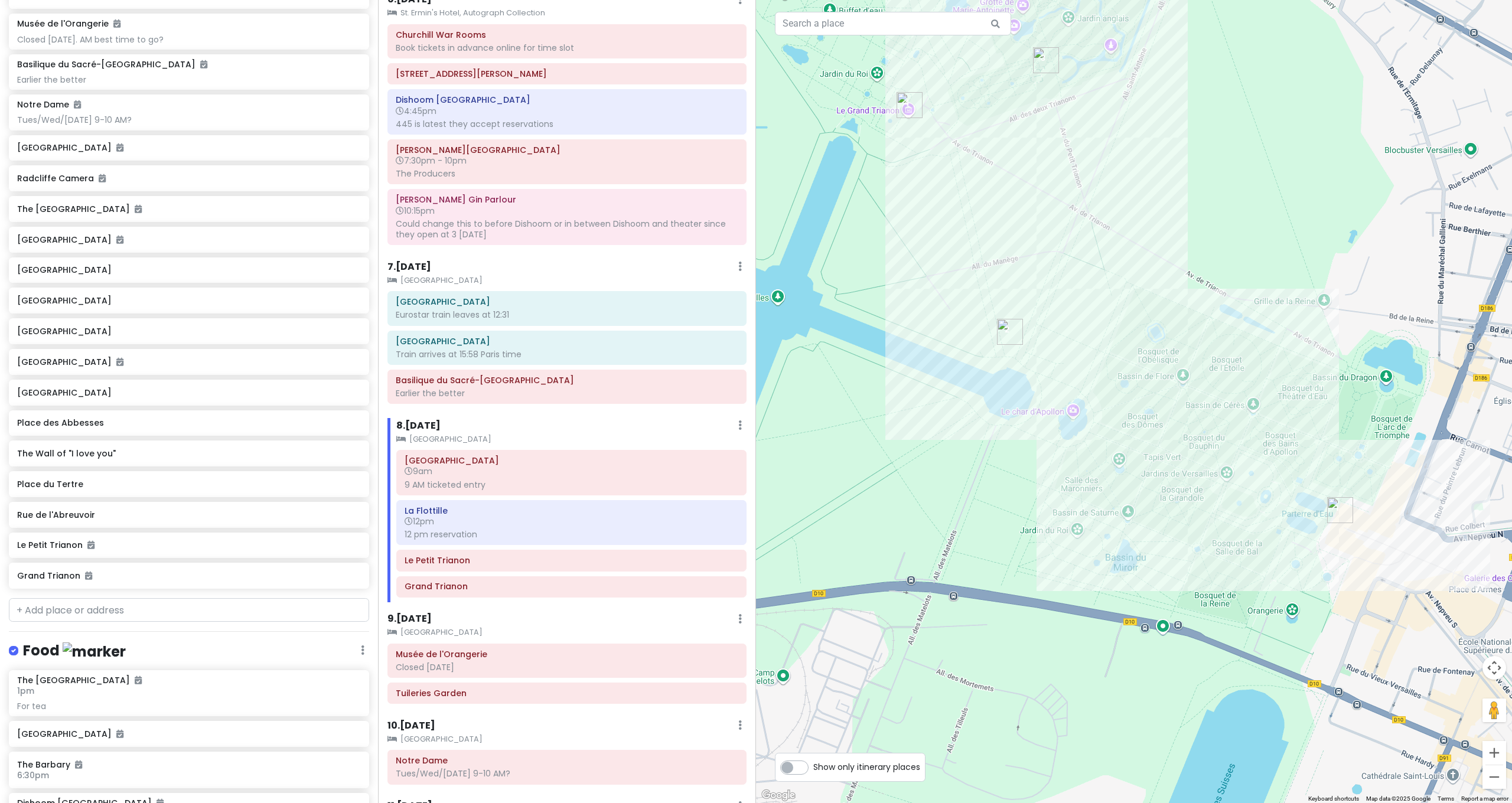
click at [1110, 622] on div at bounding box center [1133, 401] width 756 height 803
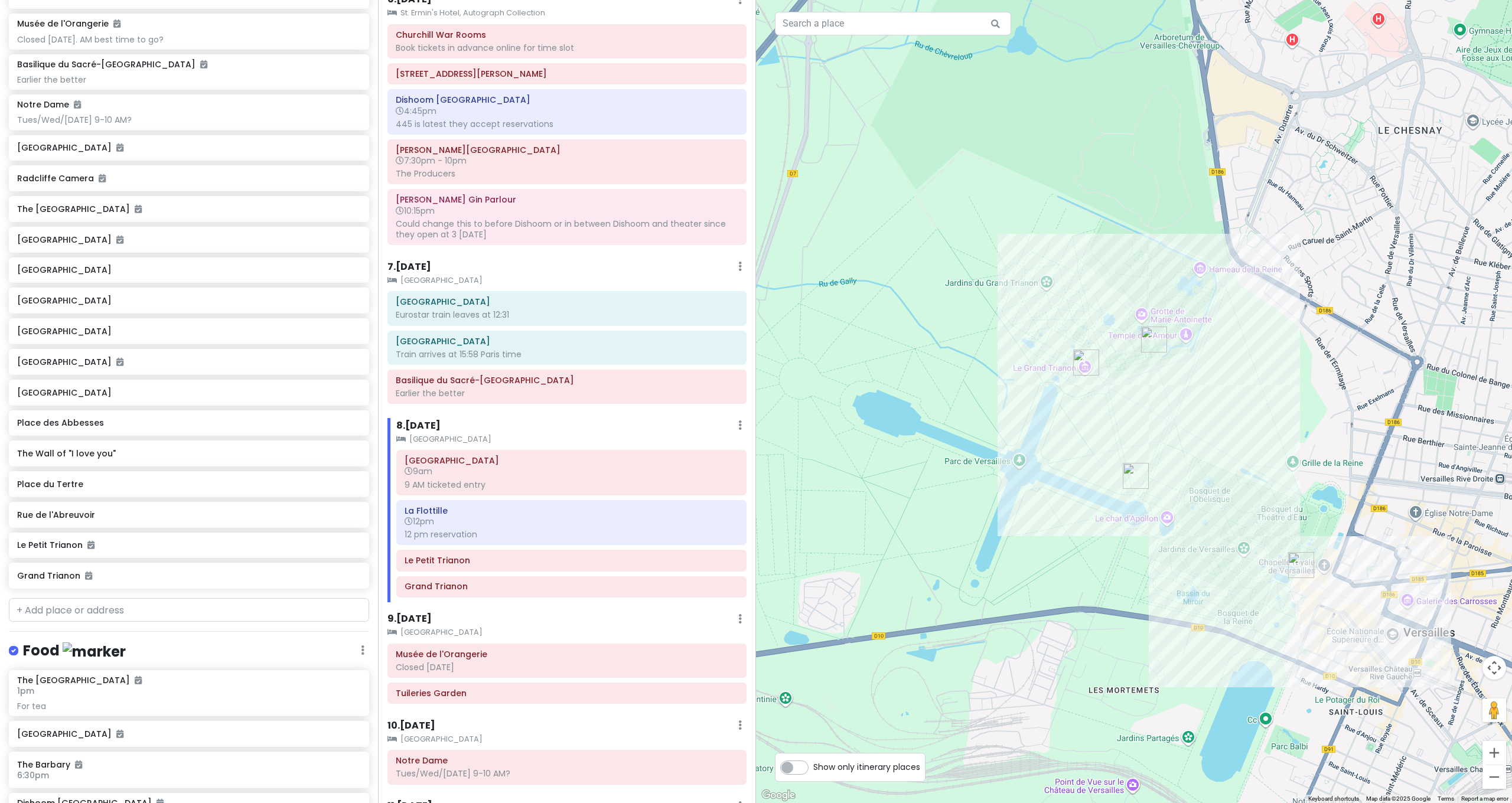
drag, startPoint x: 1024, startPoint y: 575, endPoint x: 1104, endPoint y: 578, distance: 80.1
click at [1104, 578] on div at bounding box center [1133, 401] width 756 height 803
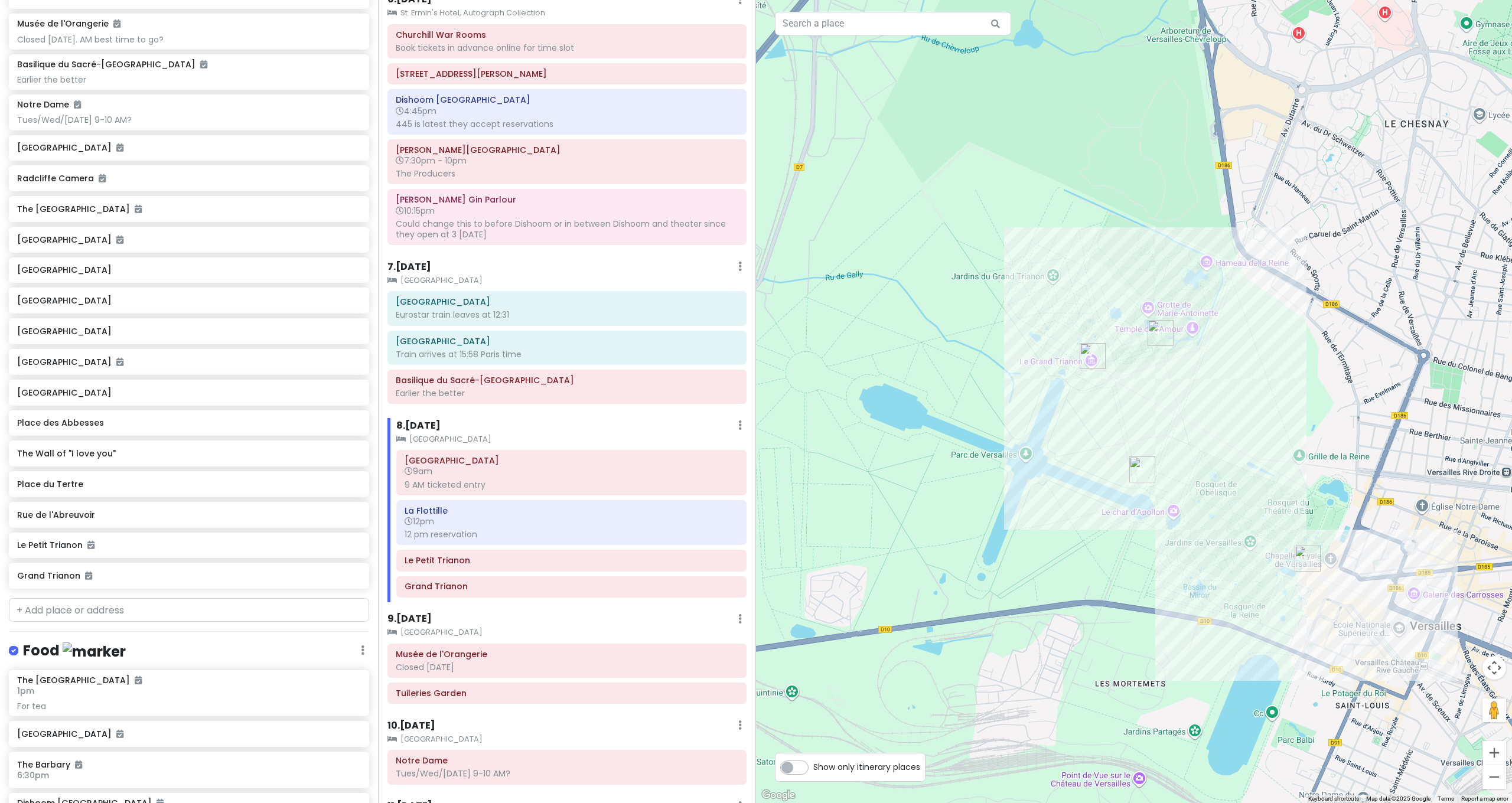
drag, startPoint x: 1127, startPoint y: 539, endPoint x: 1041, endPoint y: 521, distance: 87.9
click at [1041, 521] on div at bounding box center [1133, 401] width 756 height 803
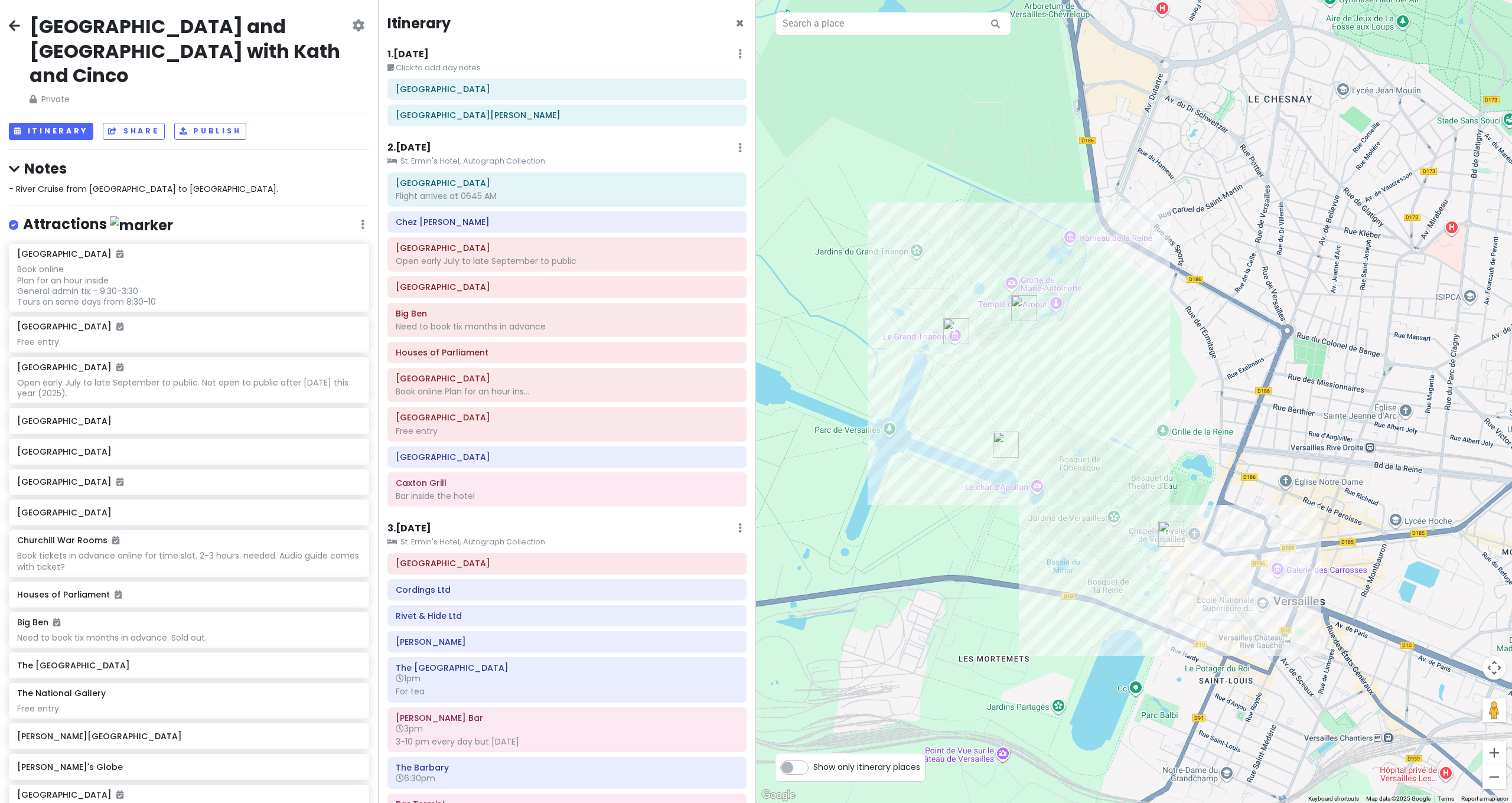
scroll to position [1520, 0]
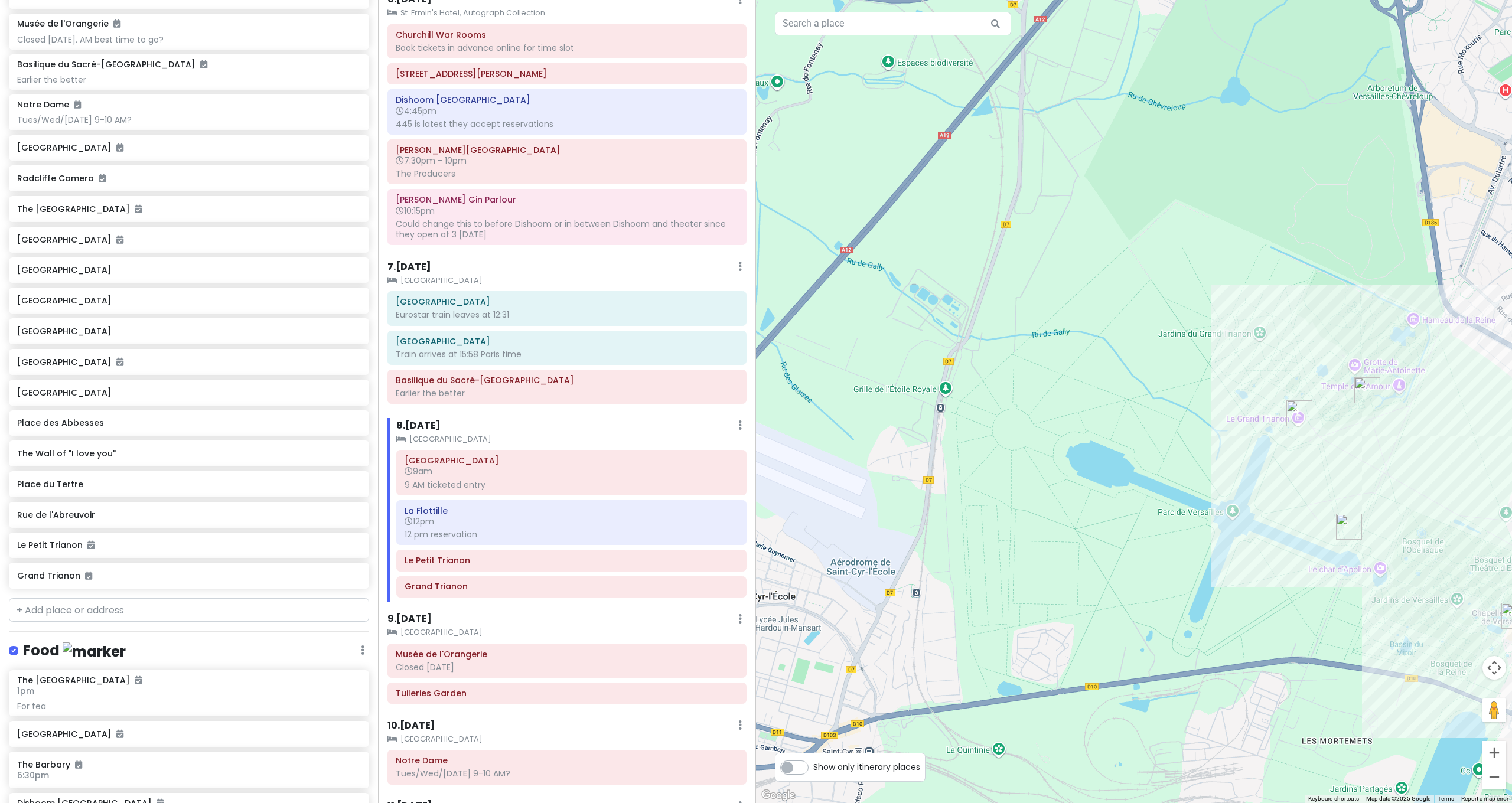
drag, startPoint x: 1215, startPoint y: 497, endPoint x: 1019, endPoint y: 489, distance: 196.2
click at [1019, 489] on div at bounding box center [1133, 401] width 756 height 803
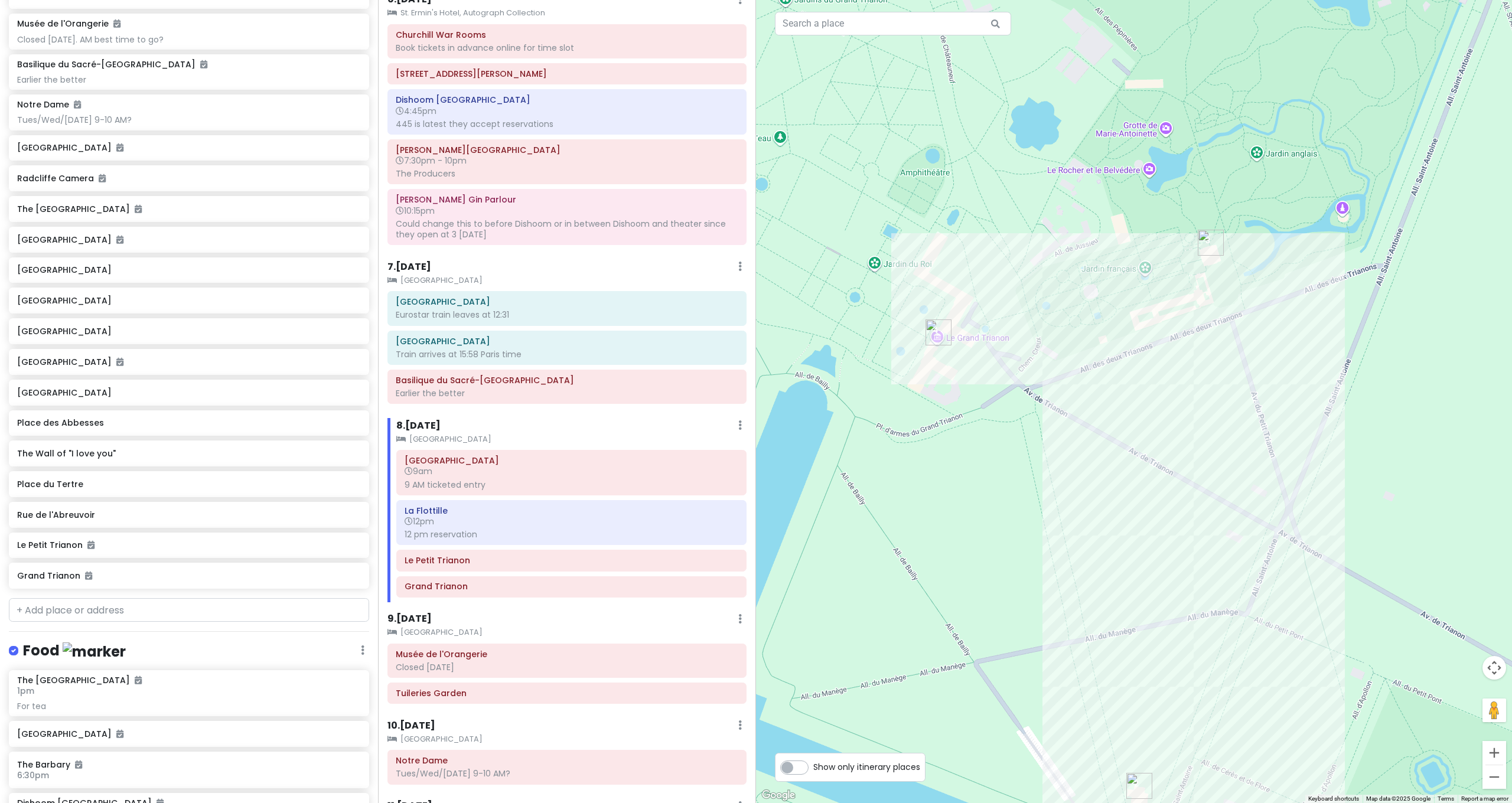
drag, startPoint x: 1256, startPoint y: 420, endPoint x: 1035, endPoint y: 529, distance: 246.4
click at [1037, 530] on div at bounding box center [1133, 401] width 756 height 803
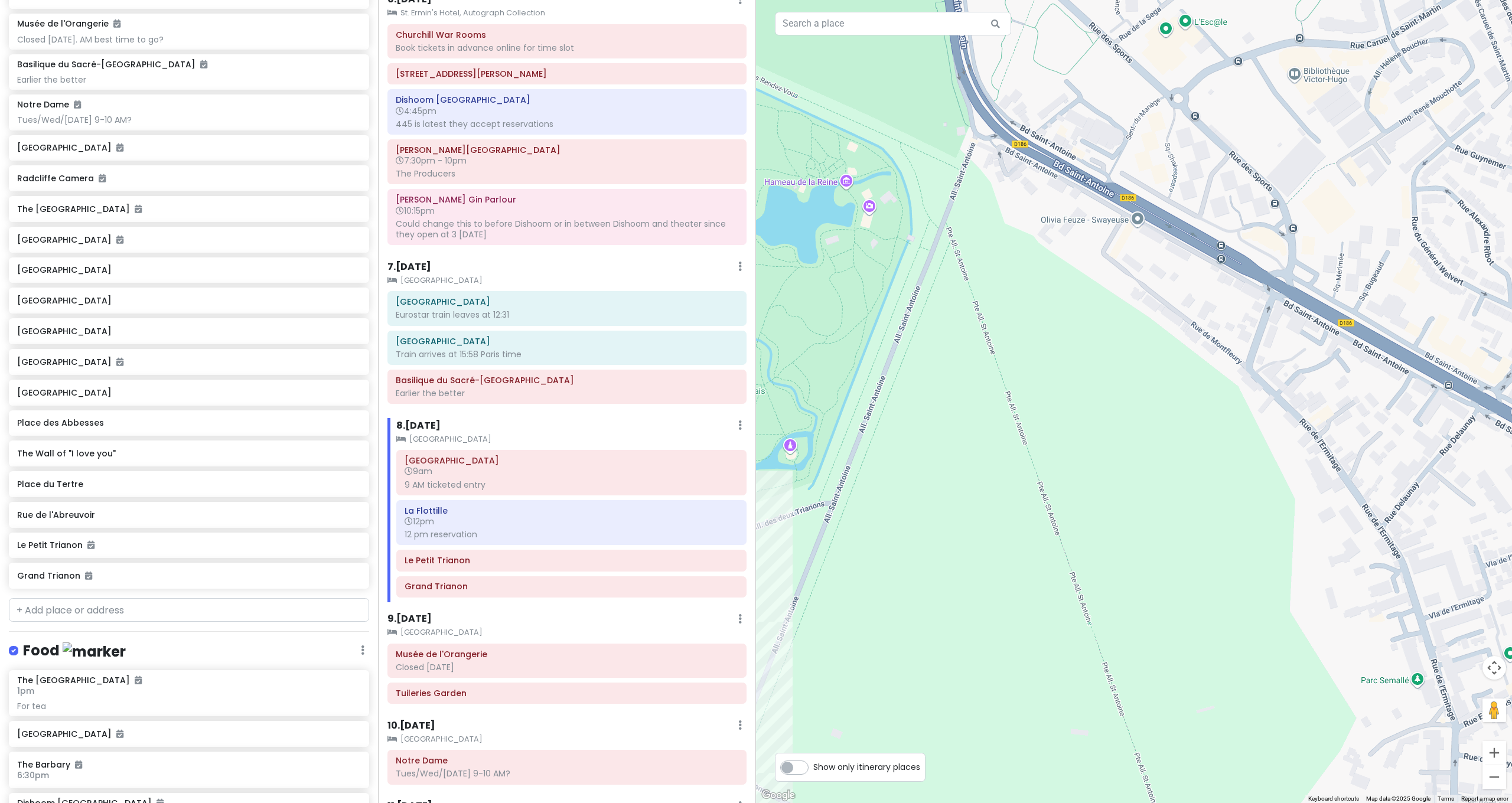
drag, startPoint x: 1036, startPoint y: 524, endPoint x: 1069, endPoint y: 526, distance: 33.1
click at [1069, 526] on div at bounding box center [1133, 401] width 756 height 803
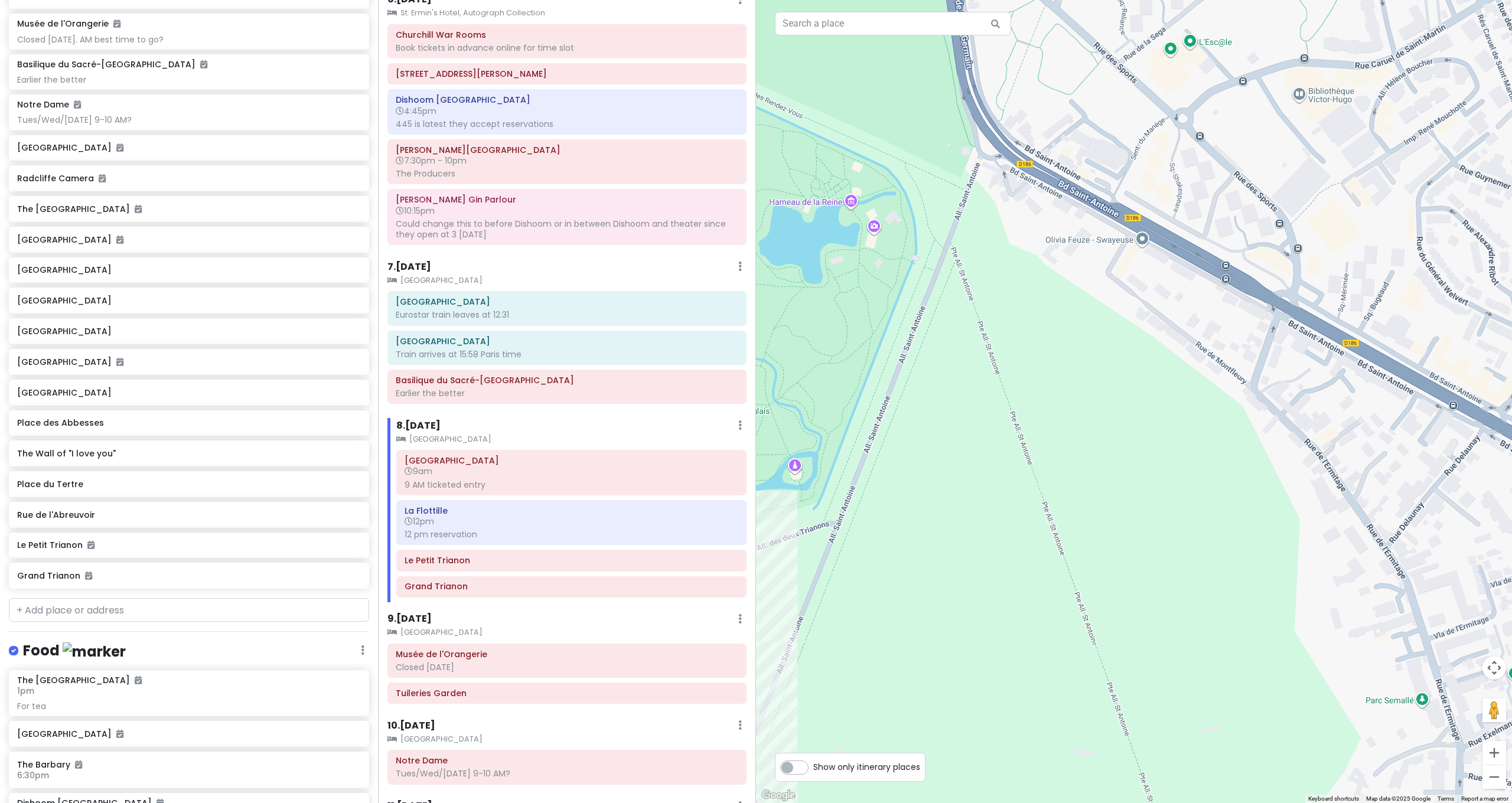
drag, startPoint x: 1064, startPoint y: 523, endPoint x: 1061, endPoint y: 536, distance: 13.3
click at [1061, 536] on div at bounding box center [1133, 401] width 756 height 803
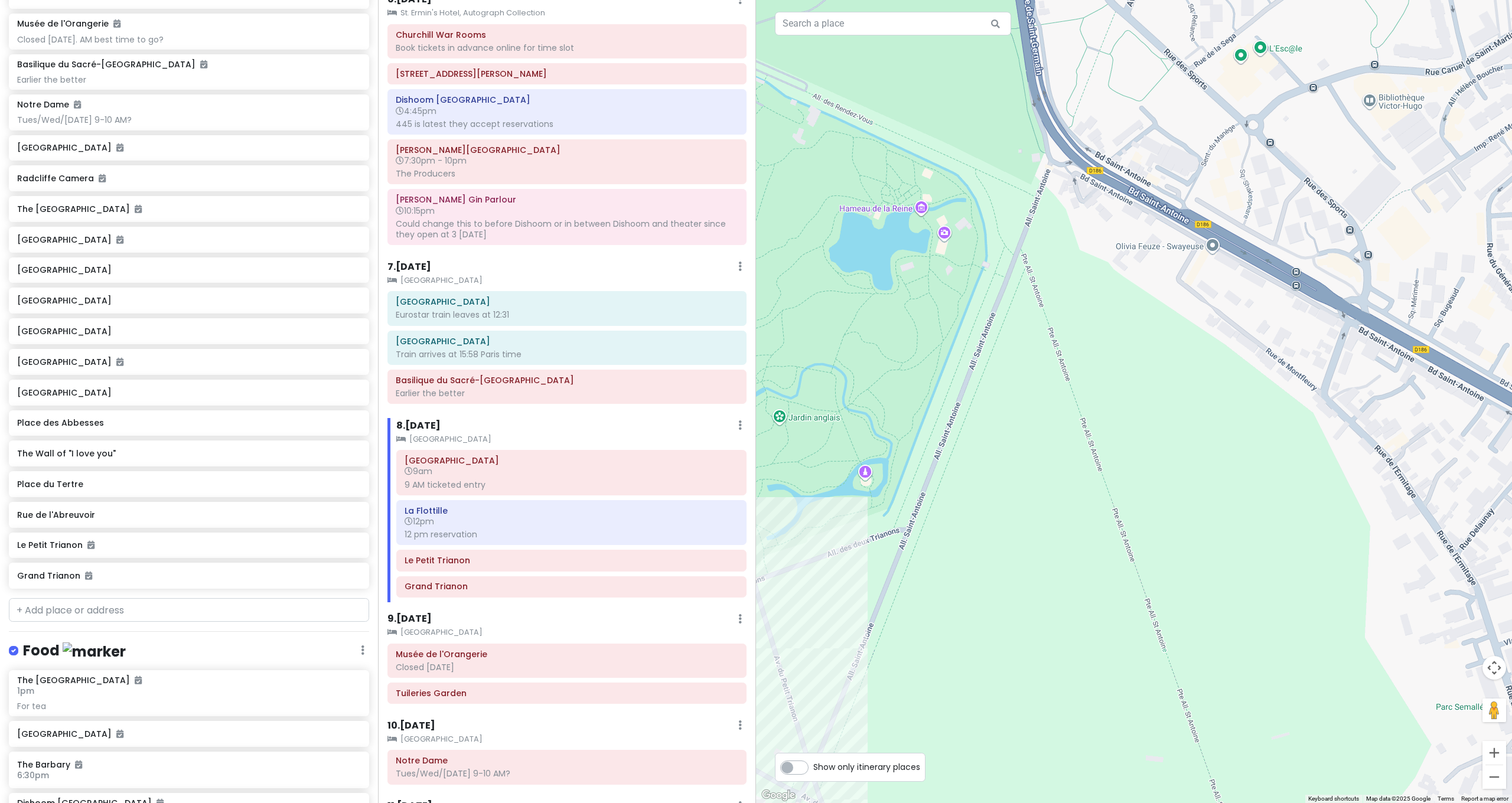
drag, startPoint x: 1054, startPoint y: 529, endPoint x: 1132, endPoint y: 535, distance: 78.2
click at [1132, 535] on div at bounding box center [1133, 401] width 756 height 803
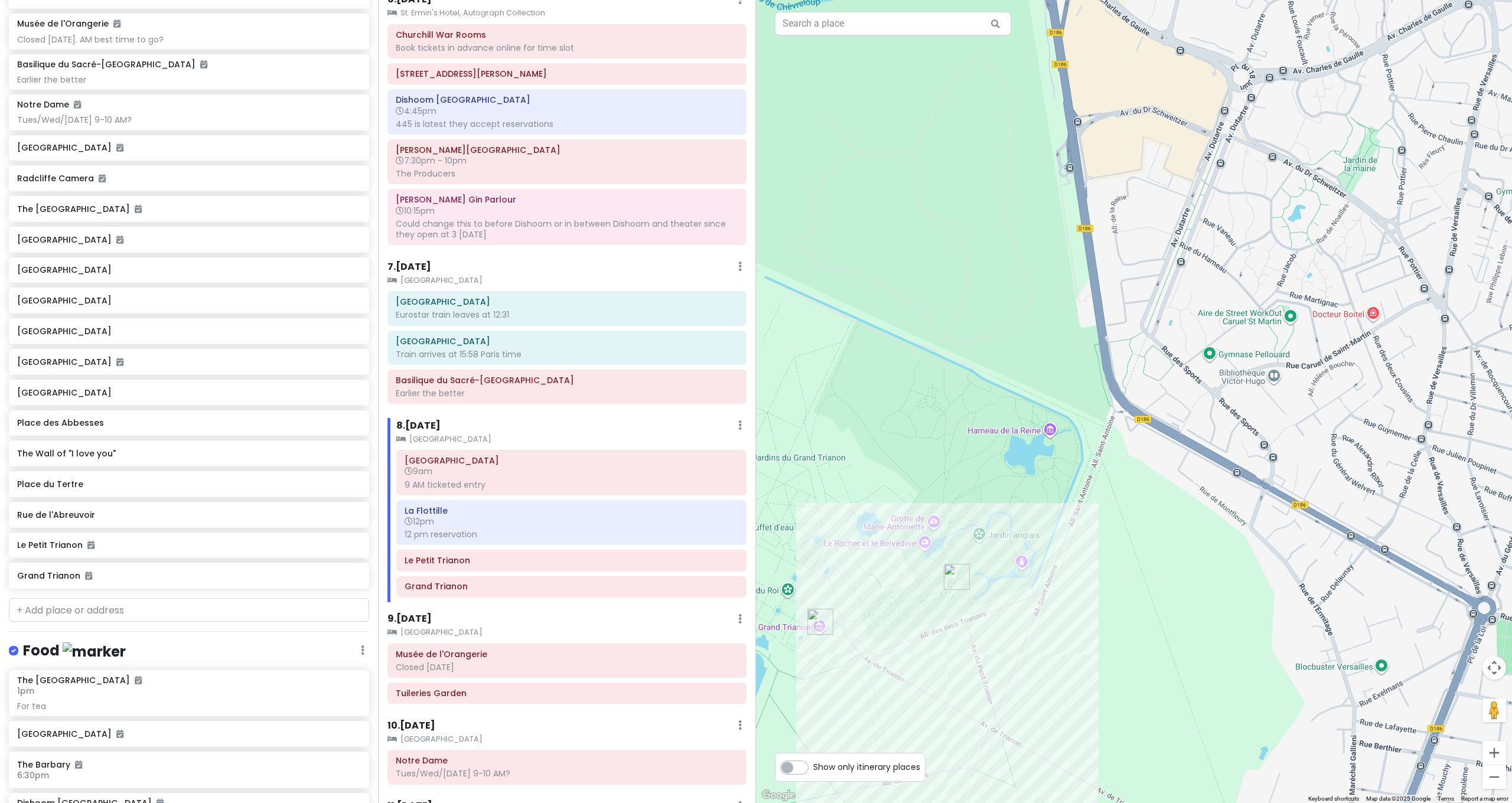
drag, startPoint x: 1096, startPoint y: 467, endPoint x: 1107, endPoint y: 458, distance: 14.2
click at [1107, 458] on div at bounding box center [1133, 401] width 756 height 803
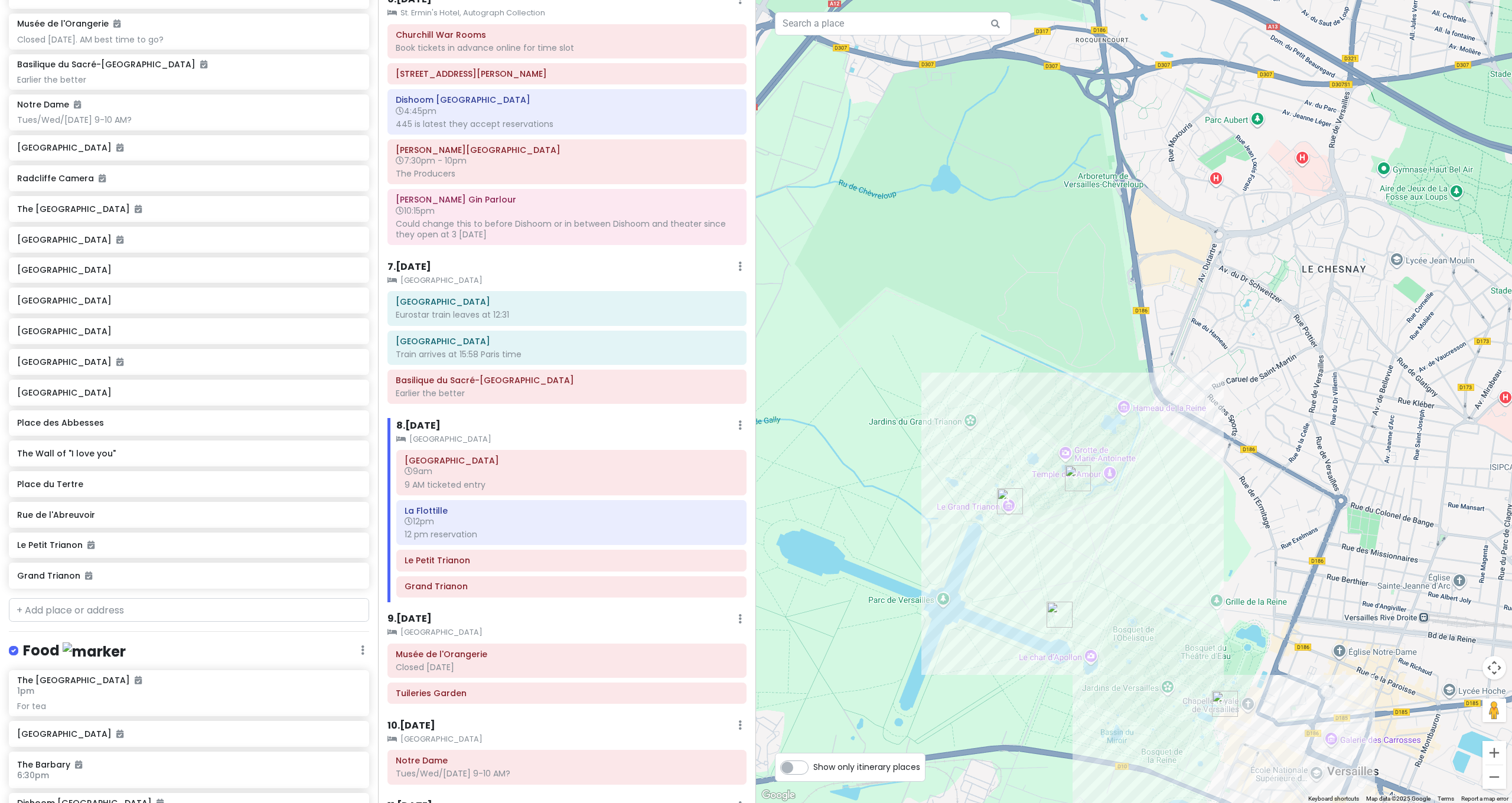
drag, startPoint x: 1160, startPoint y: 428, endPoint x: 1106, endPoint y: 389, distance: 66.6
click at [1109, 392] on div at bounding box center [1133, 401] width 756 height 803
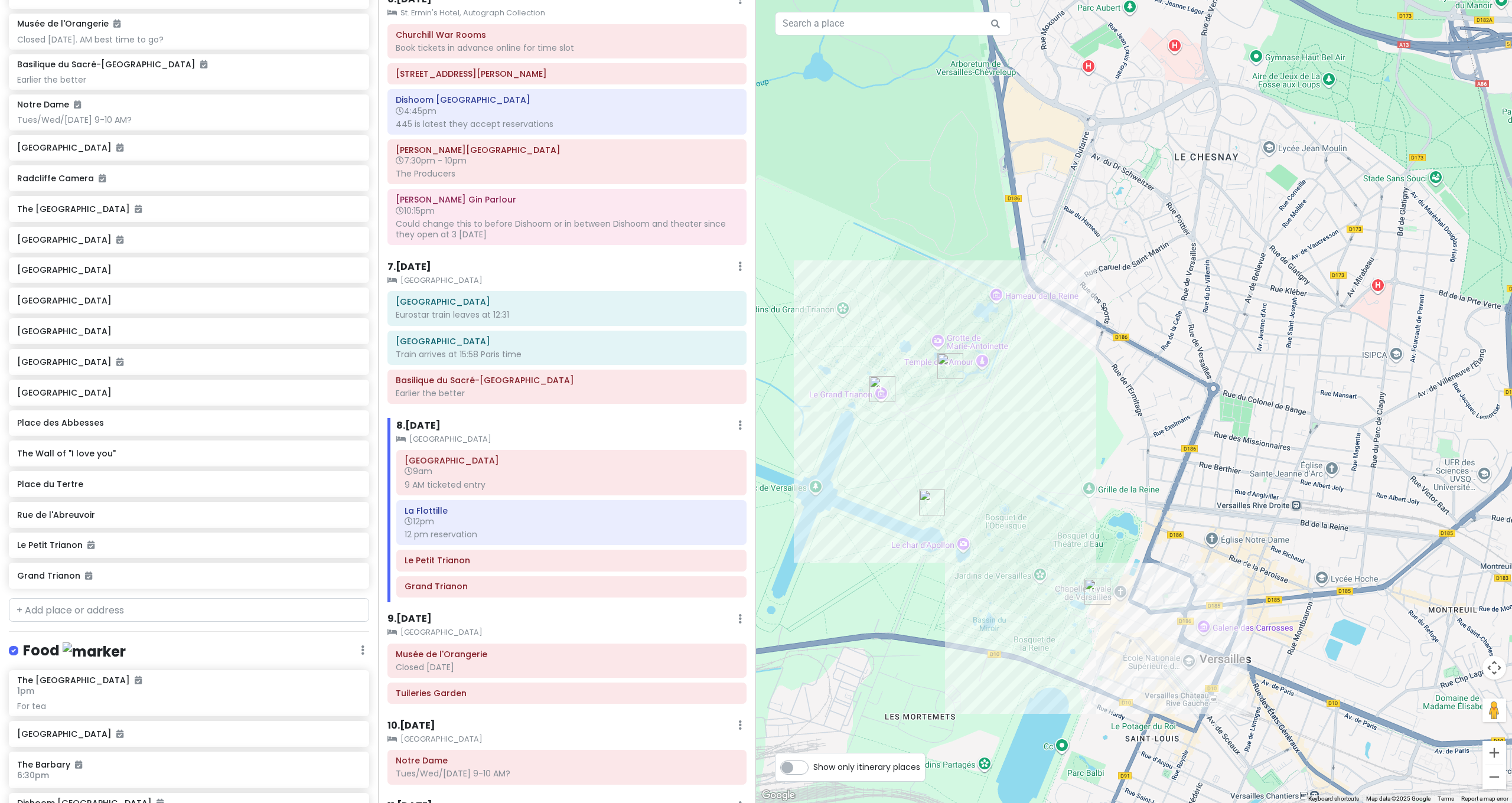
drag, startPoint x: 1117, startPoint y: 443, endPoint x: 1093, endPoint y: 403, distance: 46.6
click at [1096, 406] on div at bounding box center [1133, 401] width 756 height 803
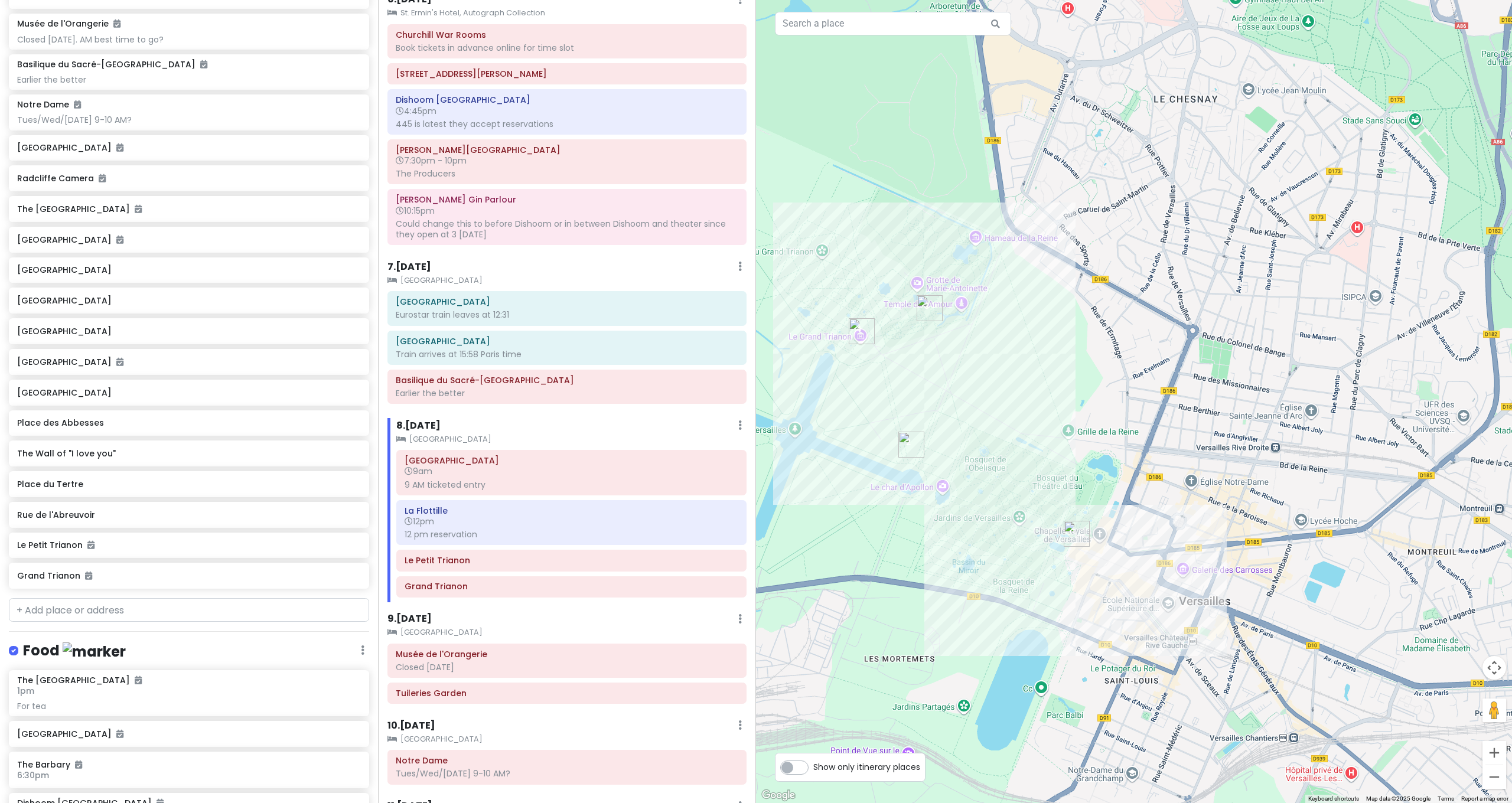
drag, startPoint x: 1081, startPoint y: 465, endPoint x: 1067, endPoint y: 399, distance: 67.5
click at [1068, 407] on div at bounding box center [1133, 401] width 756 height 803
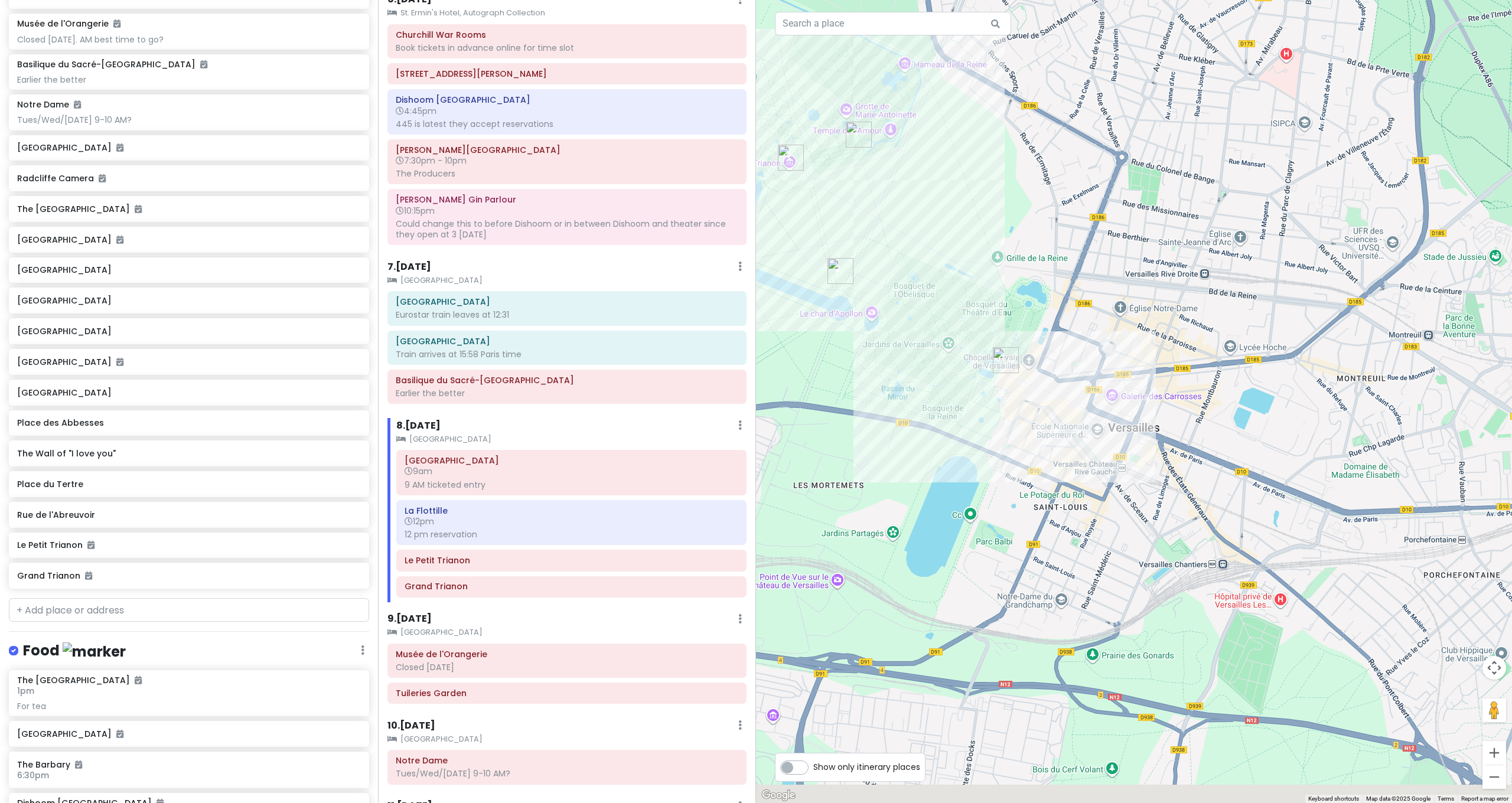
drag, startPoint x: 1198, startPoint y: 539, endPoint x: 1140, endPoint y: 437, distance: 117.3
click at [1142, 444] on div at bounding box center [1133, 401] width 756 height 803
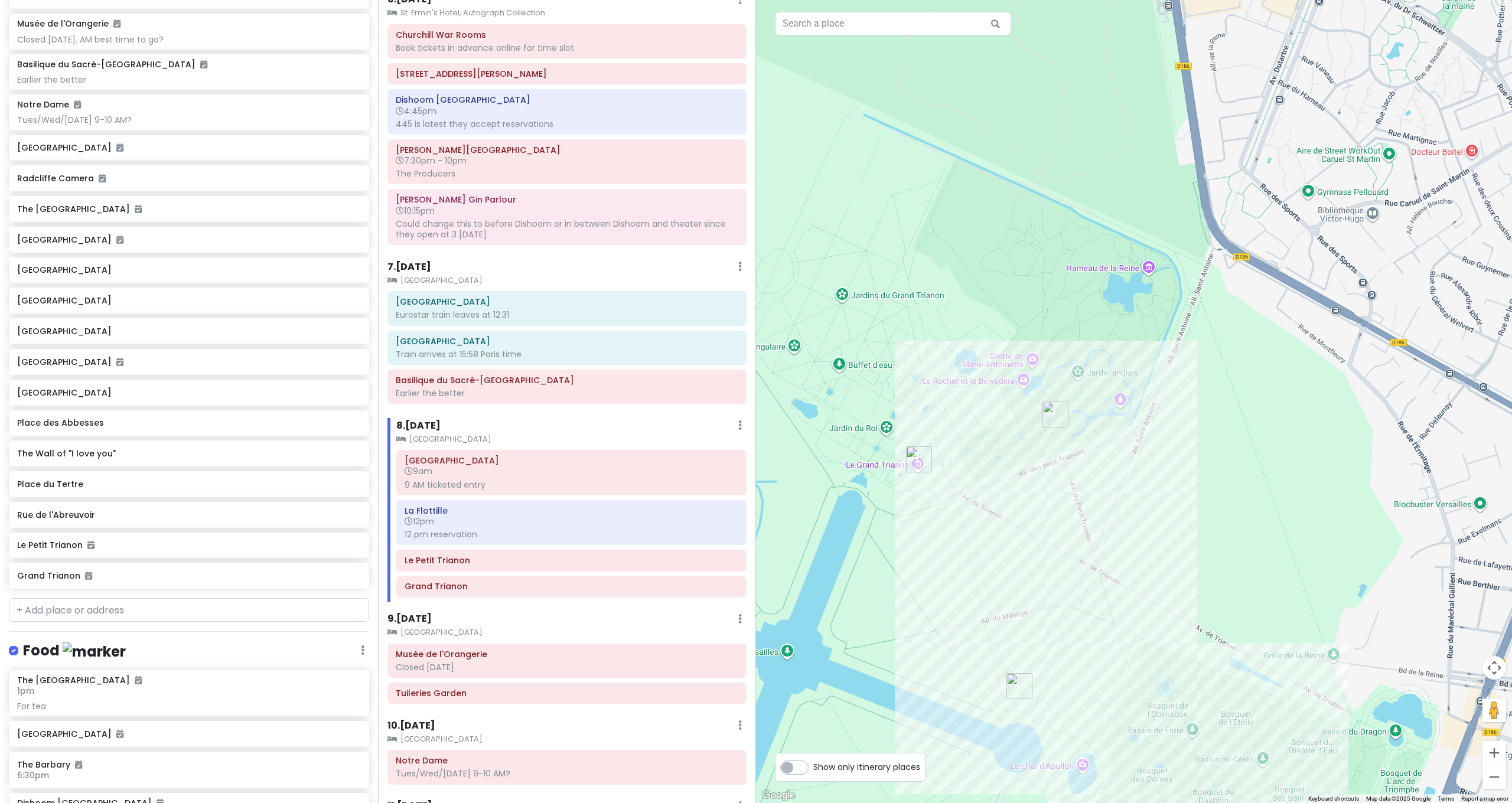
drag, startPoint x: 994, startPoint y: 425, endPoint x: 1131, endPoint y: 425, distance: 137.0
click at [1131, 425] on div at bounding box center [1133, 401] width 756 height 803
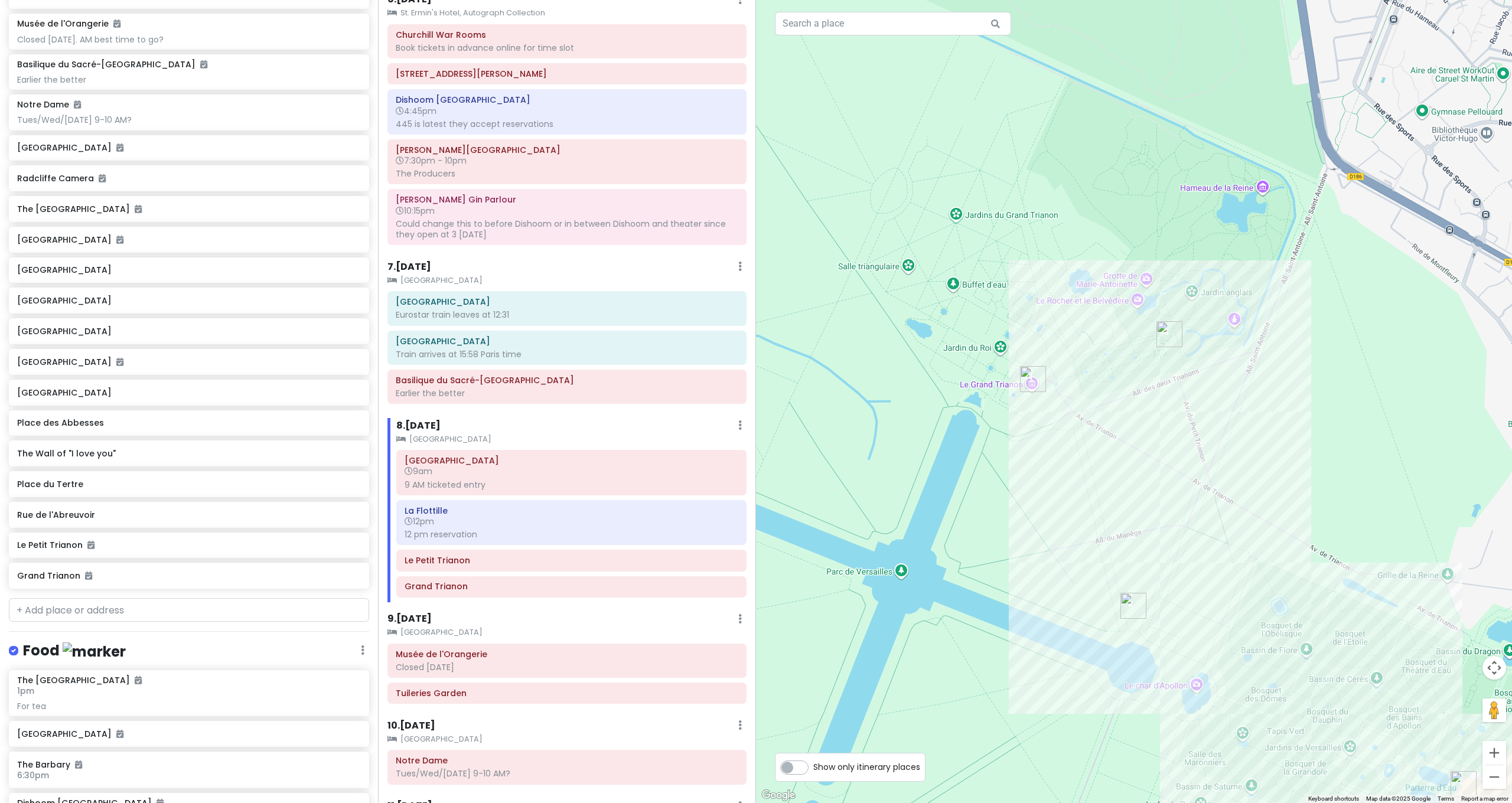
drag, startPoint x: 917, startPoint y: 551, endPoint x: 1064, endPoint y: 443, distance: 182.4
click at [1064, 443] on div at bounding box center [1133, 401] width 756 height 803
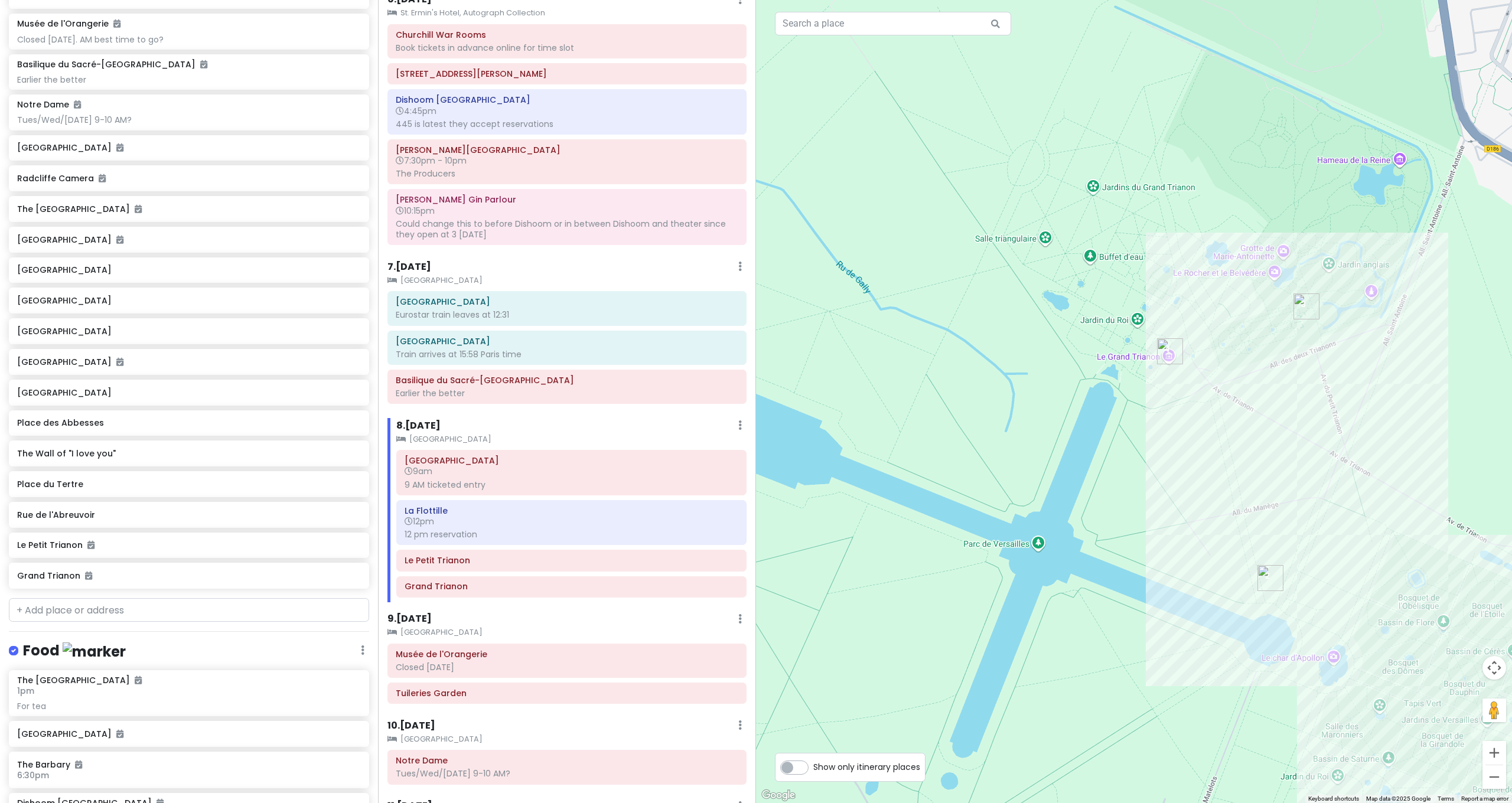
drag, startPoint x: 894, startPoint y: 545, endPoint x: 998, endPoint y: 544, distance: 104.0
click at [999, 544] on div at bounding box center [1133, 401] width 756 height 803
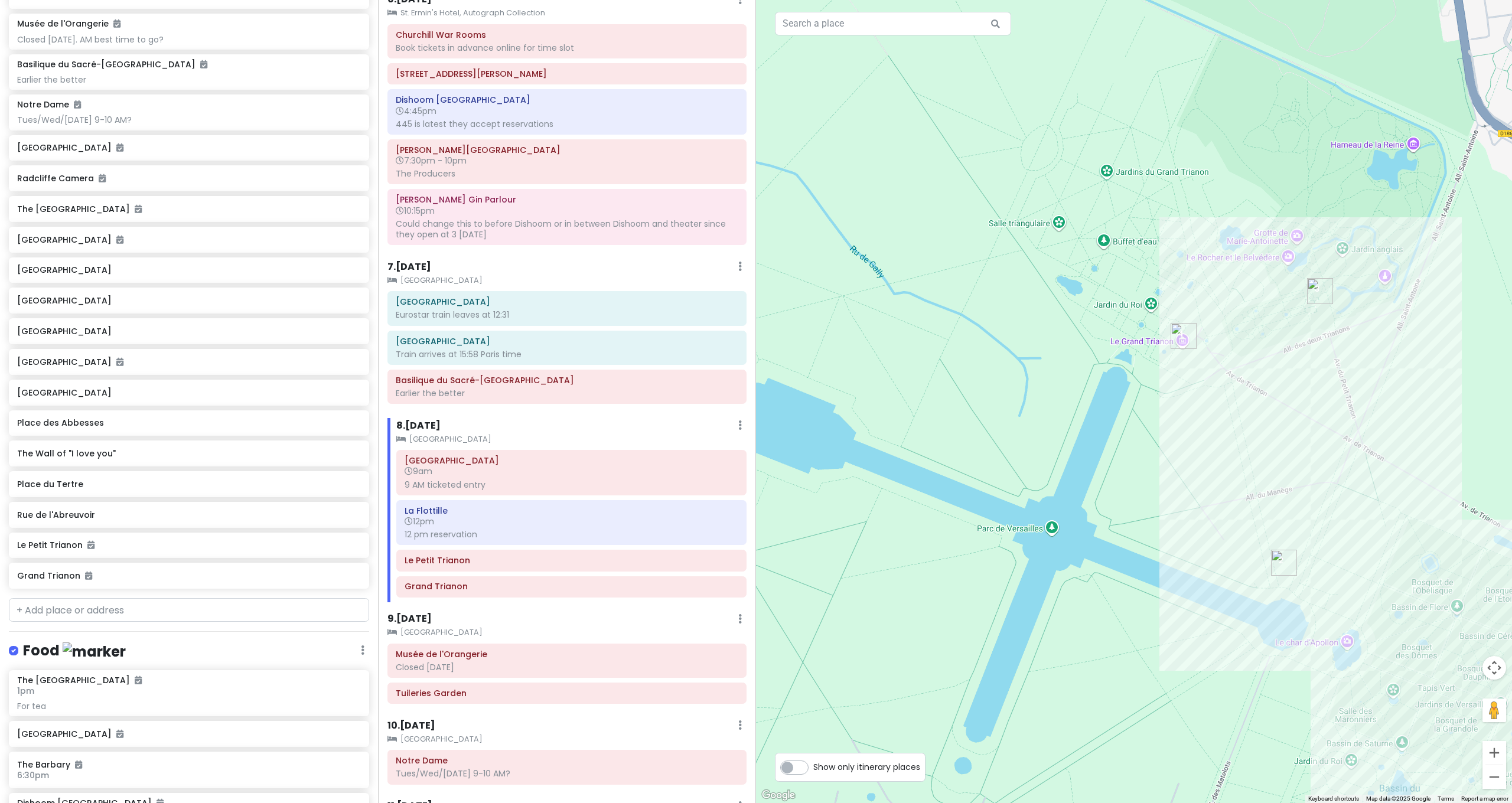
drag, startPoint x: 1128, startPoint y: 483, endPoint x: 1147, endPoint y: 464, distance: 26.9
click at [1147, 464] on div at bounding box center [1133, 401] width 756 height 803
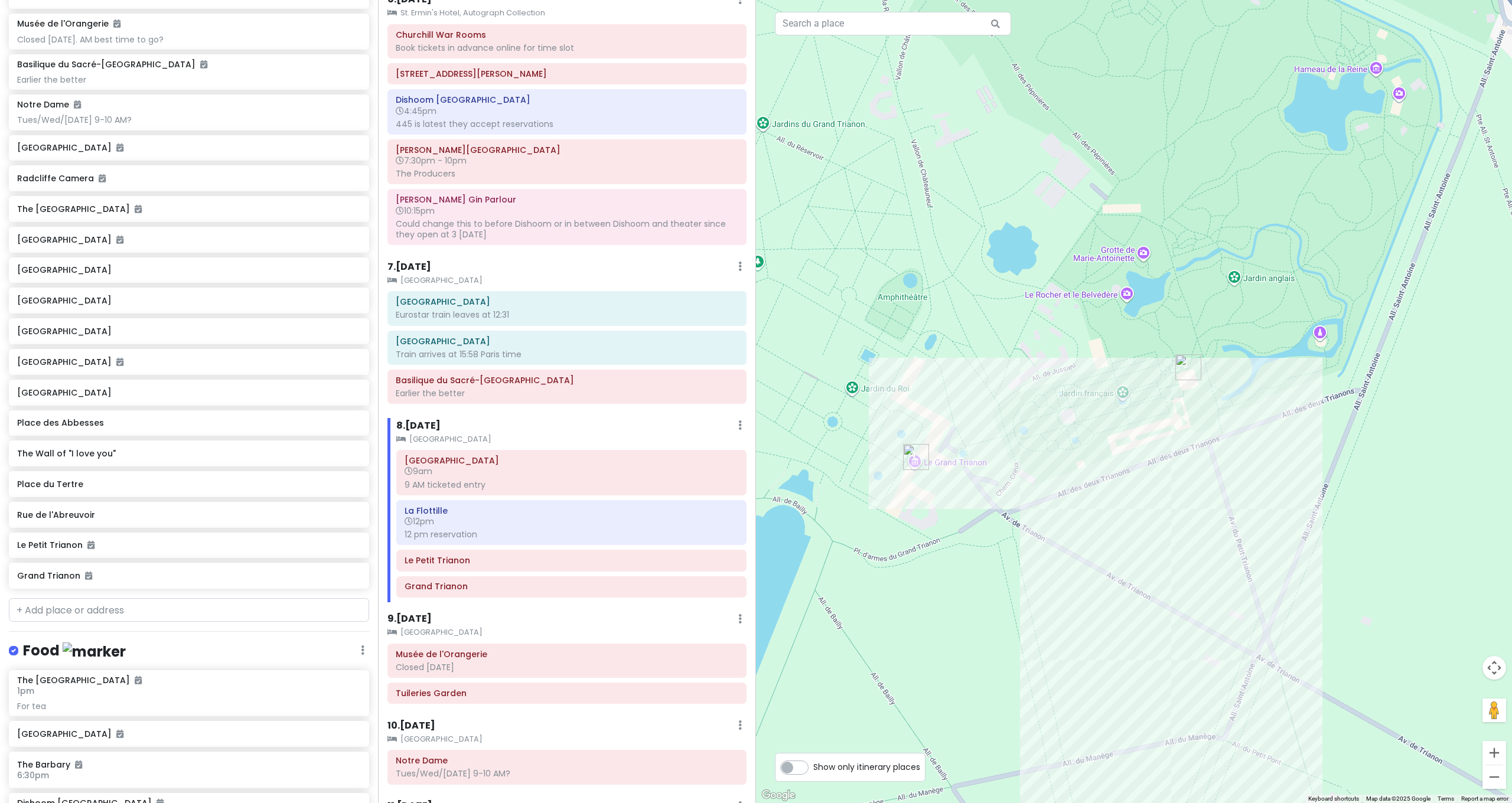
click at [1193, 374] on img "Le Petit Trianon" at bounding box center [1188, 368] width 26 height 26
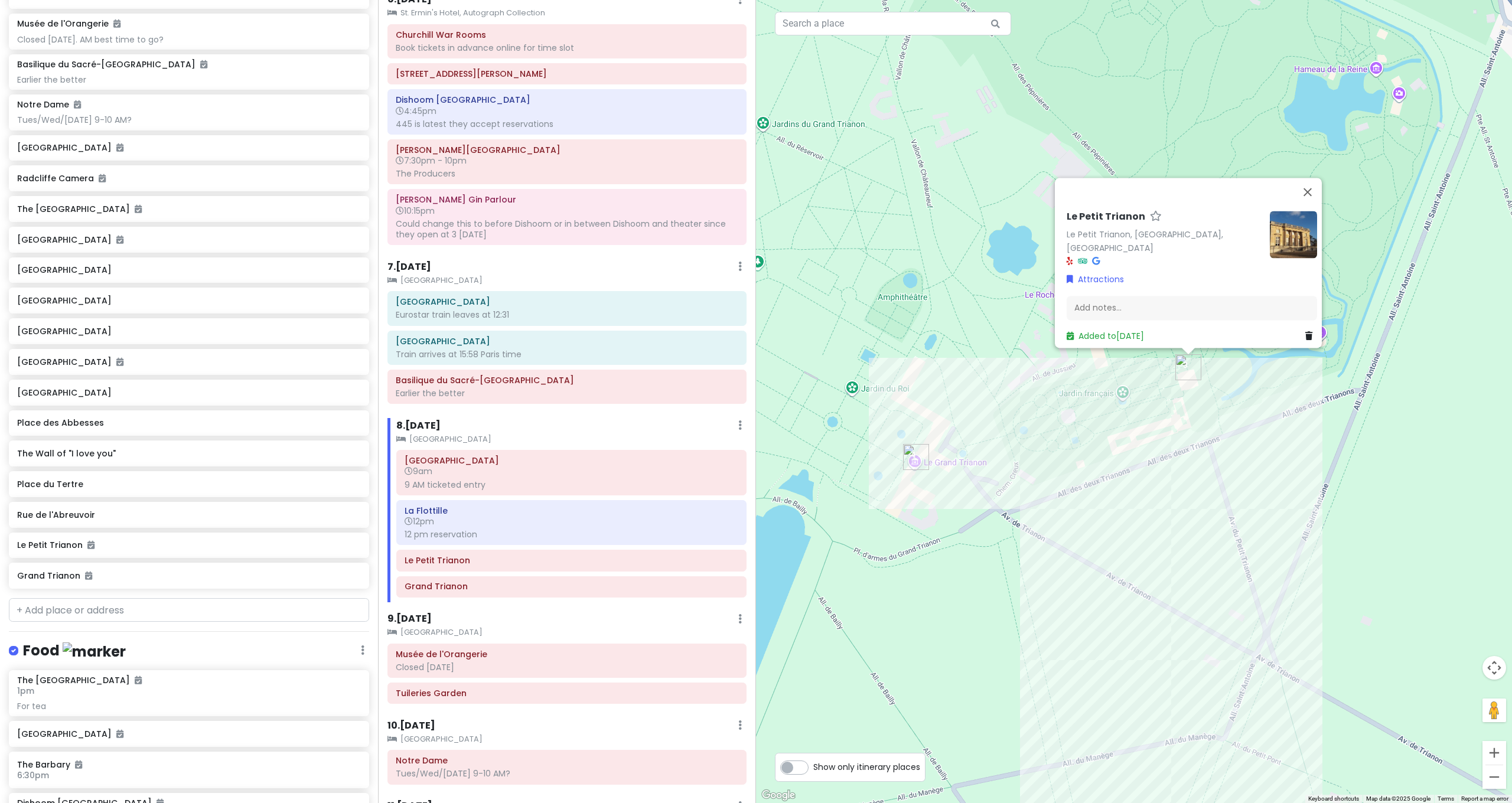
click at [1325, 393] on div "Le Petit Trianon Le Petit Trianon, 78000 Versailles, France Attractions Add not…" at bounding box center [1133, 401] width 756 height 803
click at [1277, 407] on div "Le Petit Trianon Le Petit Trianon, 78000 Versailles, France Attractions Add not…" at bounding box center [1133, 401] width 756 height 803
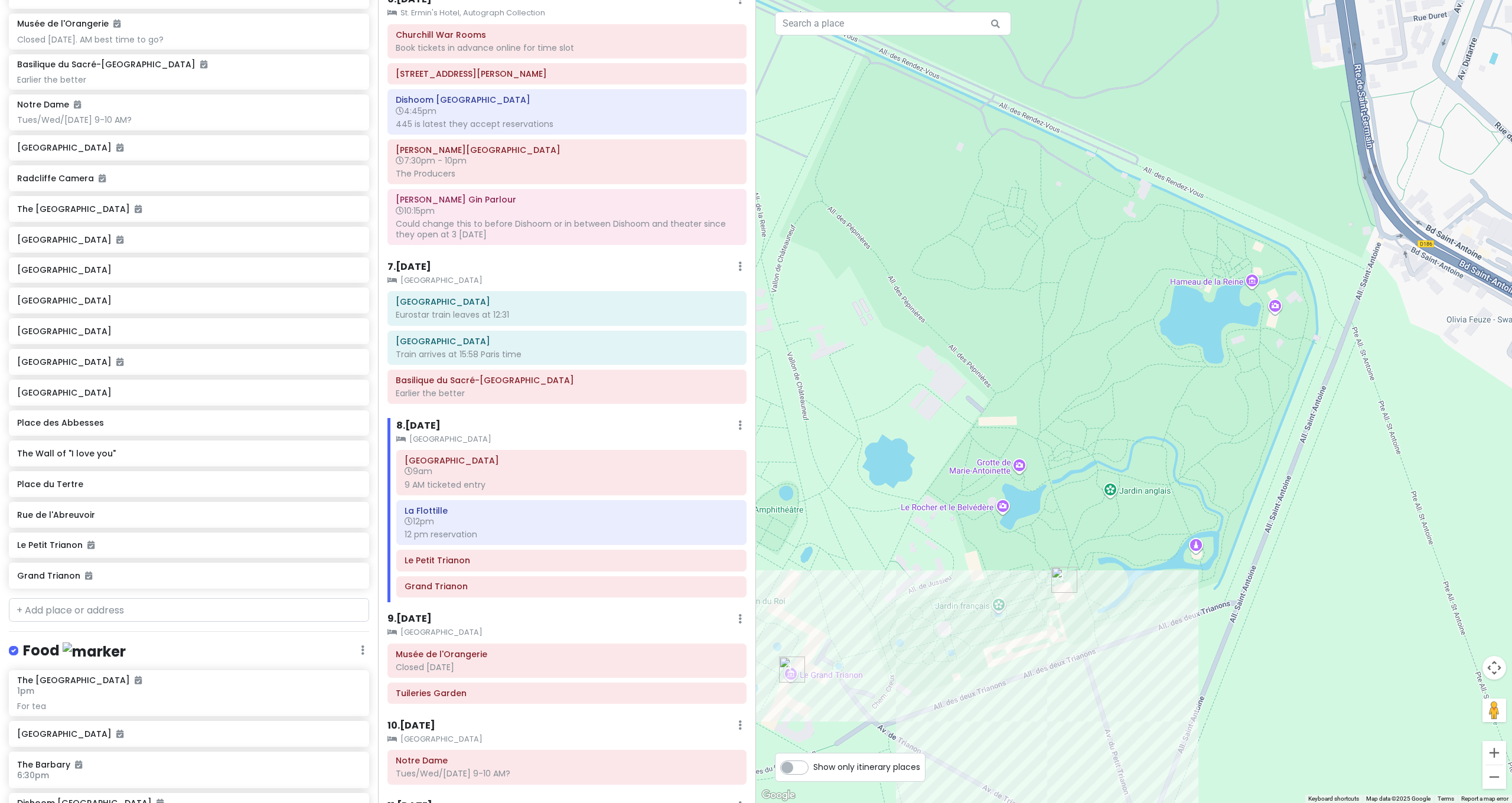
drag, startPoint x: 1392, startPoint y: 251, endPoint x: 1282, endPoint y: 518, distance: 288.8
click at [1282, 518] on div at bounding box center [1133, 401] width 756 height 803
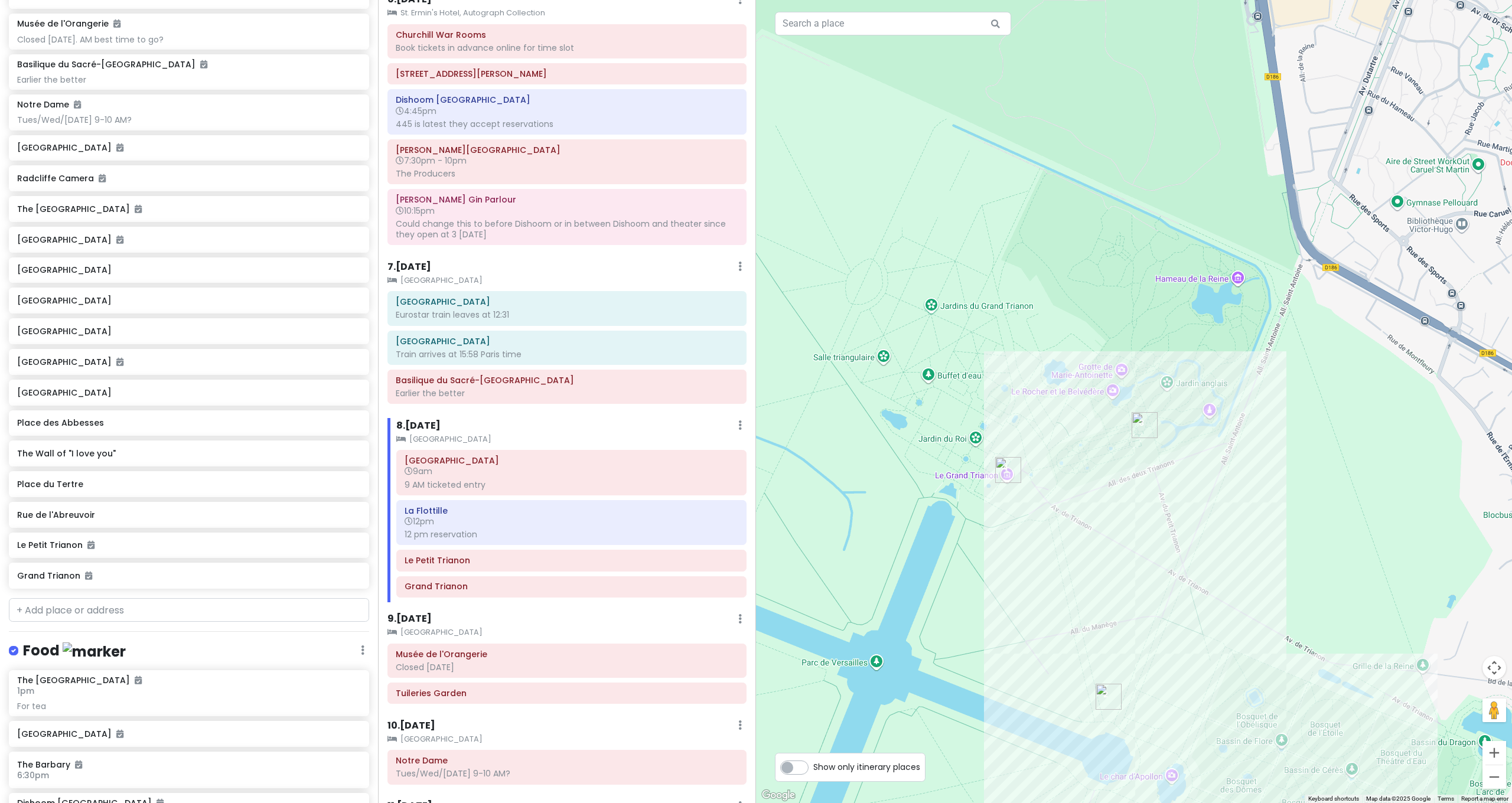
drag, startPoint x: 1352, startPoint y: 143, endPoint x: 1289, endPoint y: 208, distance: 90.5
click at [1289, 208] on div at bounding box center [1133, 401] width 756 height 803
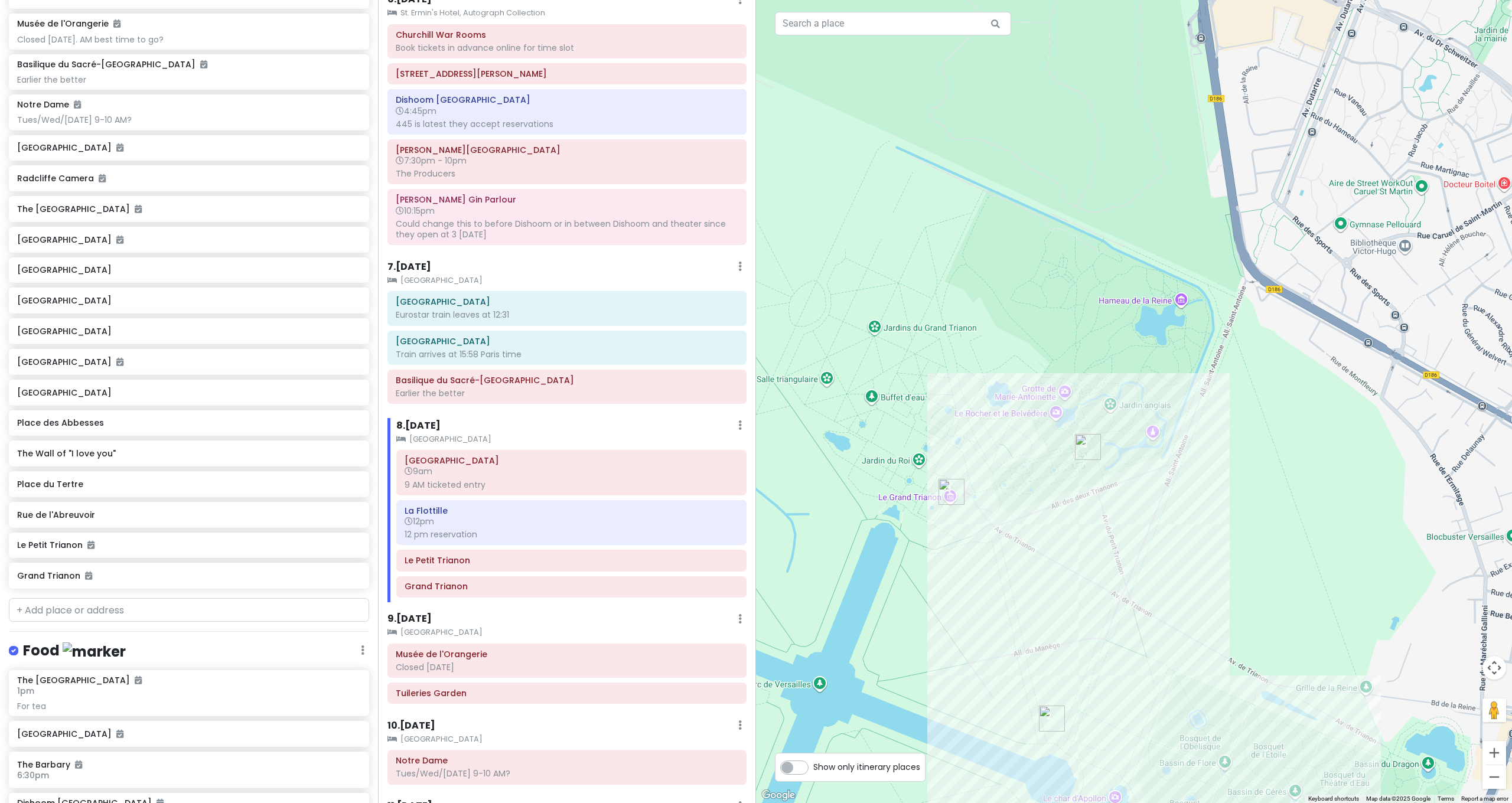
drag, startPoint x: 1288, startPoint y: 207, endPoint x: 1221, endPoint y: 231, distance: 71.2
click at [1221, 231] on div at bounding box center [1133, 401] width 756 height 803
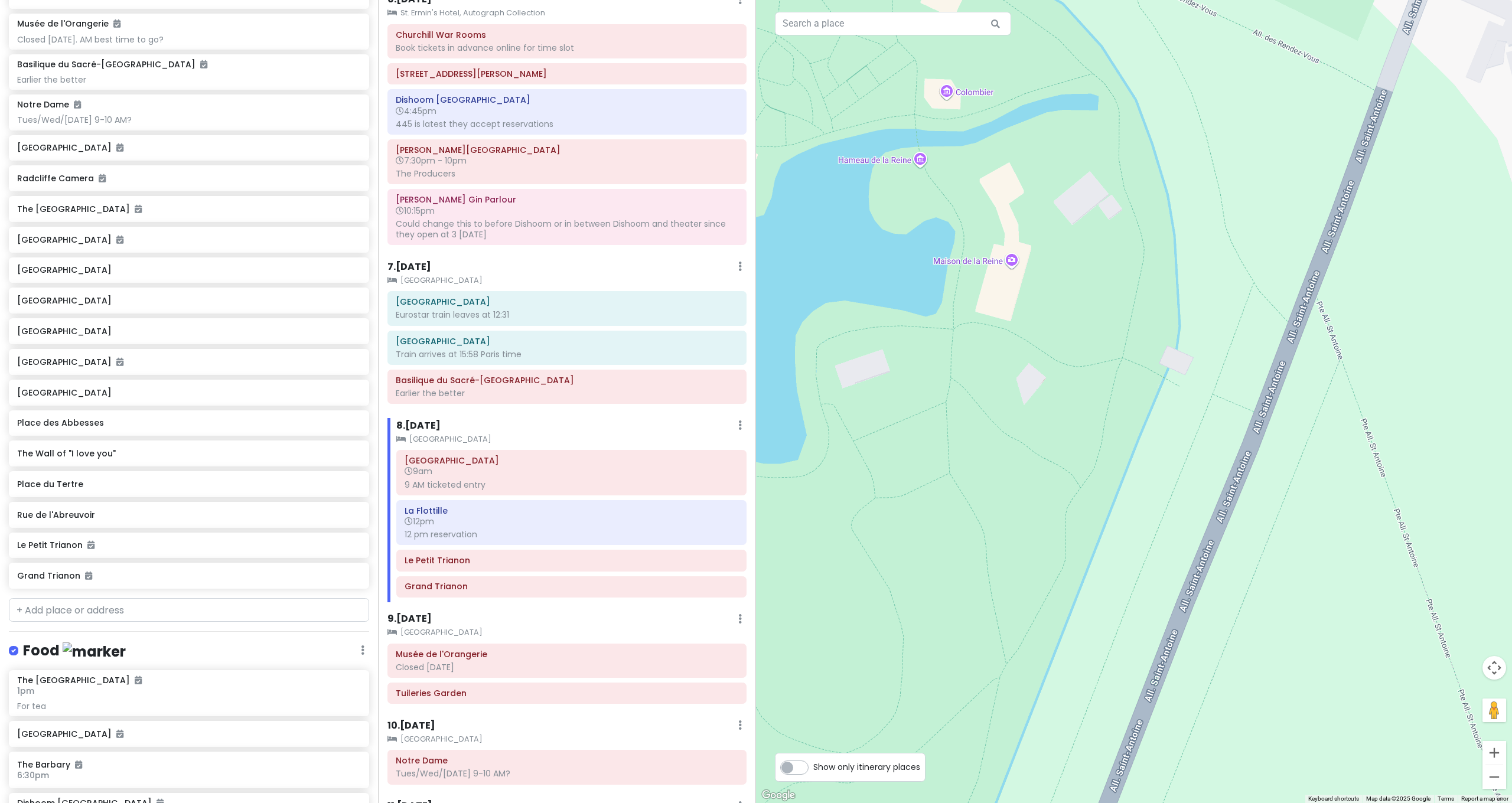
drag, startPoint x: 1118, startPoint y: 444, endPoint x: 1363, endPoint y: 325, distance: 272.4
click at [1363, 325] on div at bounding box center [1133, 401] width 756 height 803
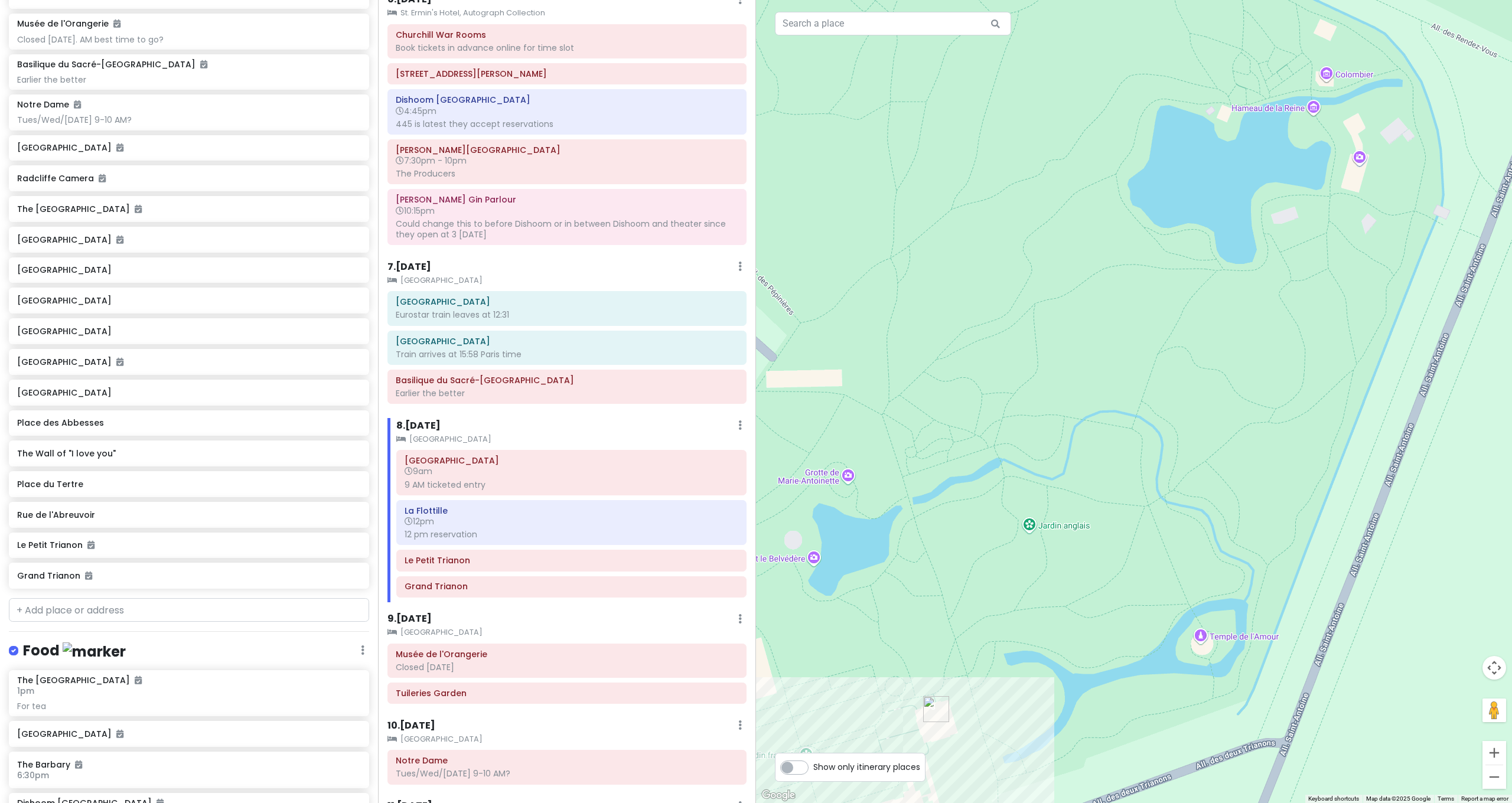
drag, startPoint x: 1069, startPoint y: 551, endPoint x: 1158, endPoint y: 541, distance: 89.6
click at [1140, 546] on div at bounding box center [1133, 401] width 756 height 803
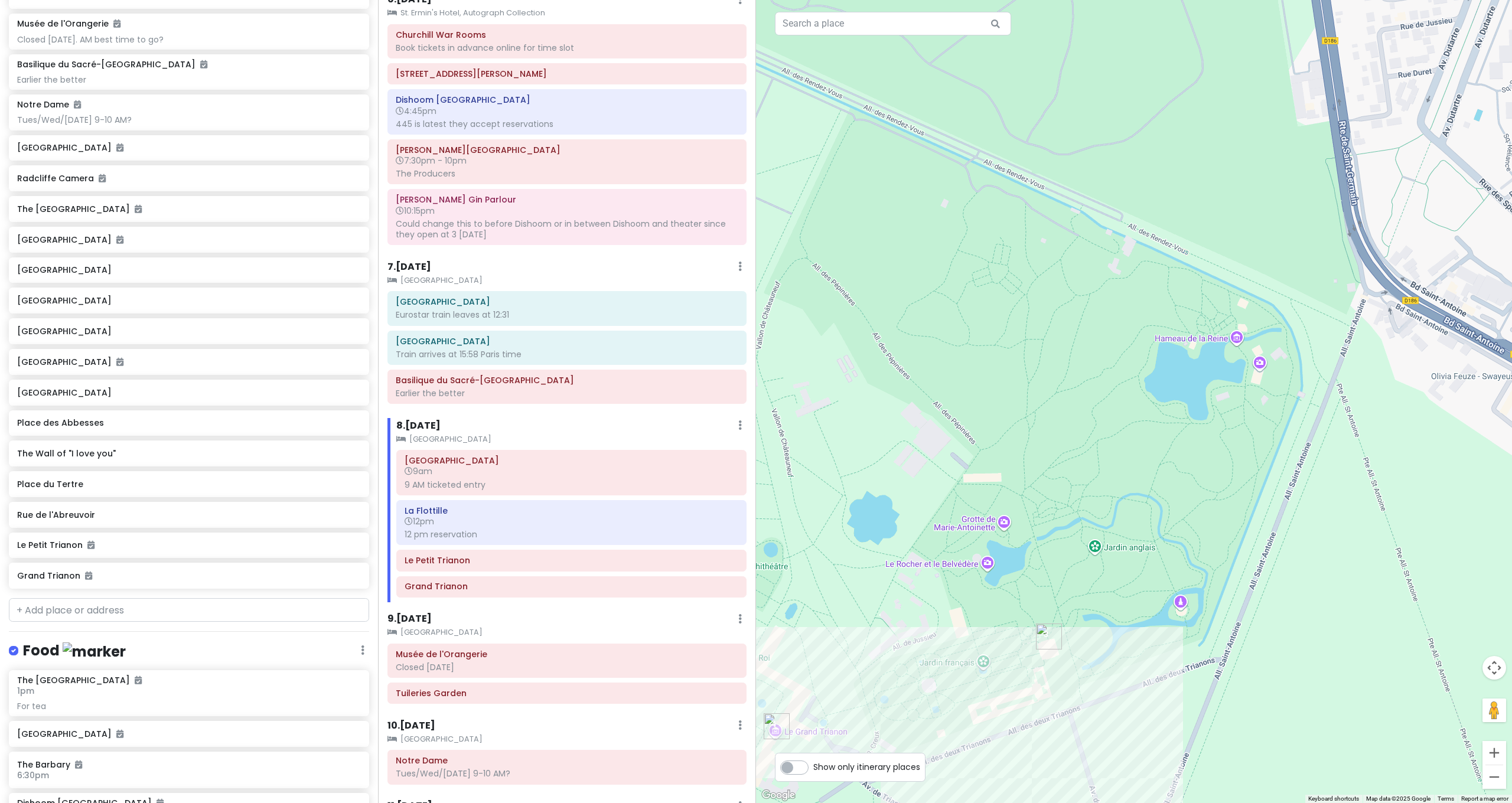
drag, startPoint x: 1136, startPoint y: 569, endPoint x: 1044, endPoint y: 592, distance: 94.8
click at [1044, 592] on div at bounding box center [1133, 401] width 756 height 803
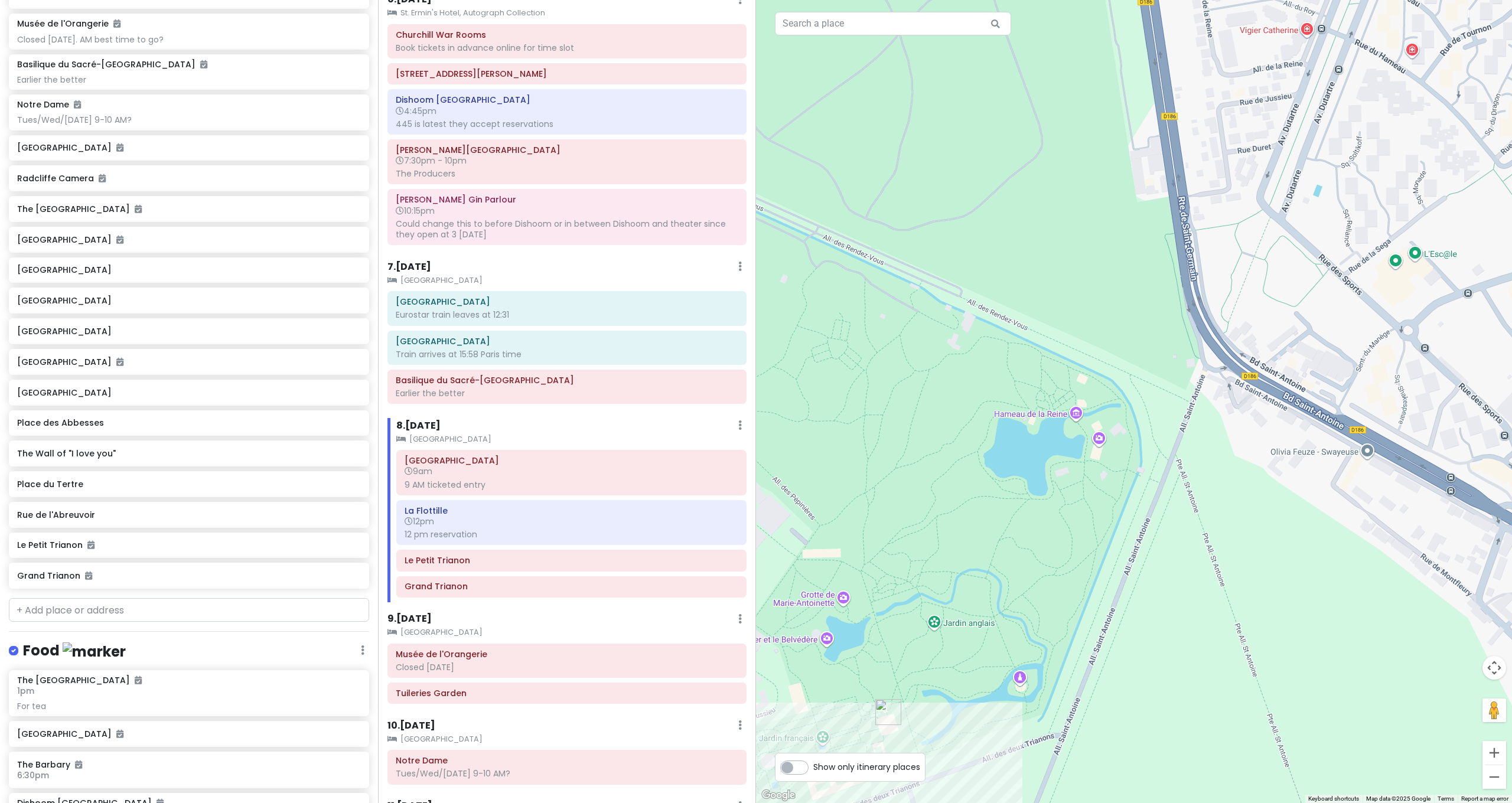
drag, startPoint x: 1365, startPoint y: 363, endPoint x: 1202, endPoint y: 439, distance: 179.8
click at [1202, 440] on div at bounding box center [1133, 401] width 756 height 803
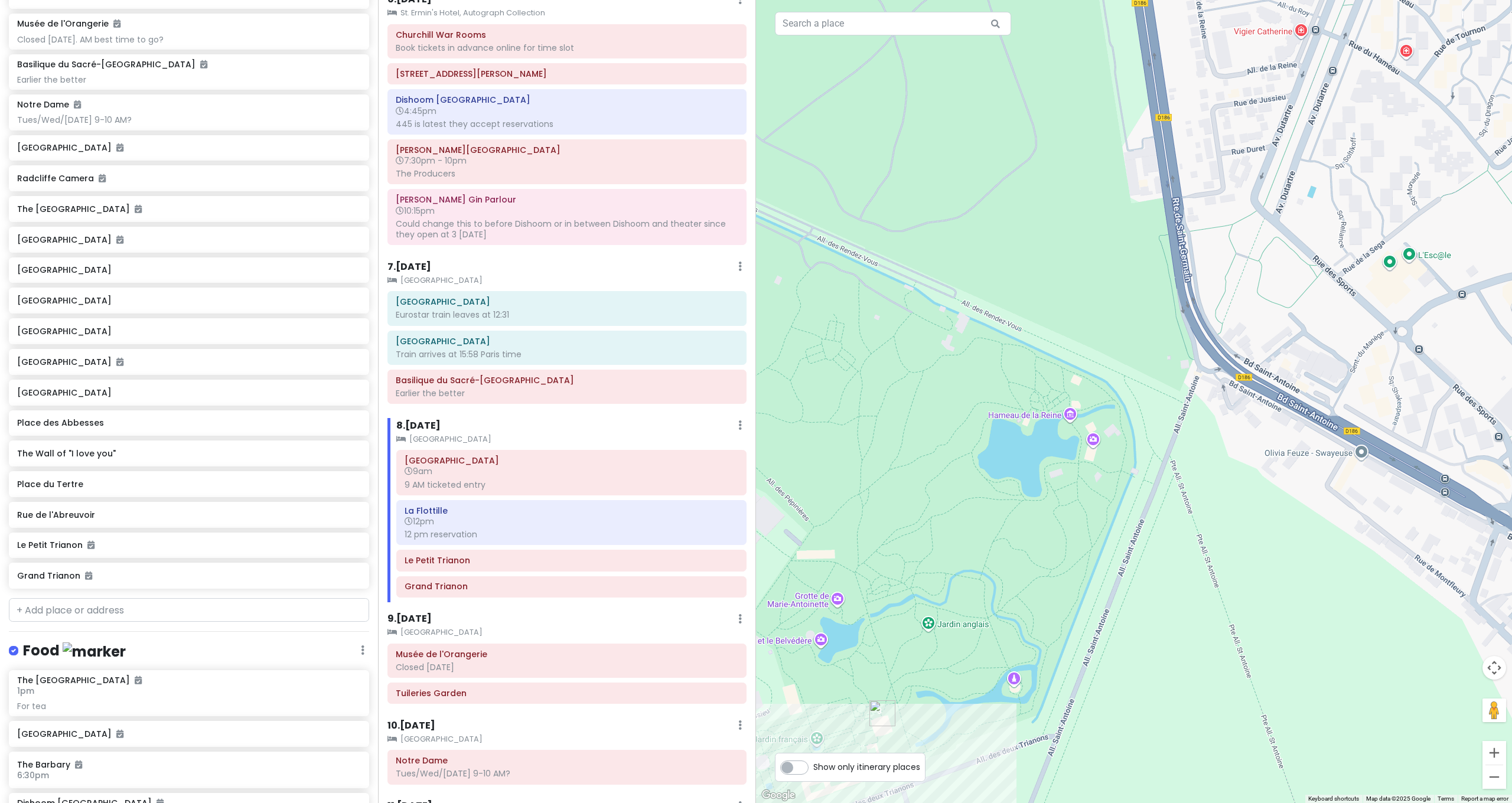
drag, startPoint x: 1202, startPoint y: 437, endPoint x: 1158, endPoint y: 446, distance: 44.9
click at [1158, 446] on div at bounding box center [1133, 401] width 756 height 803
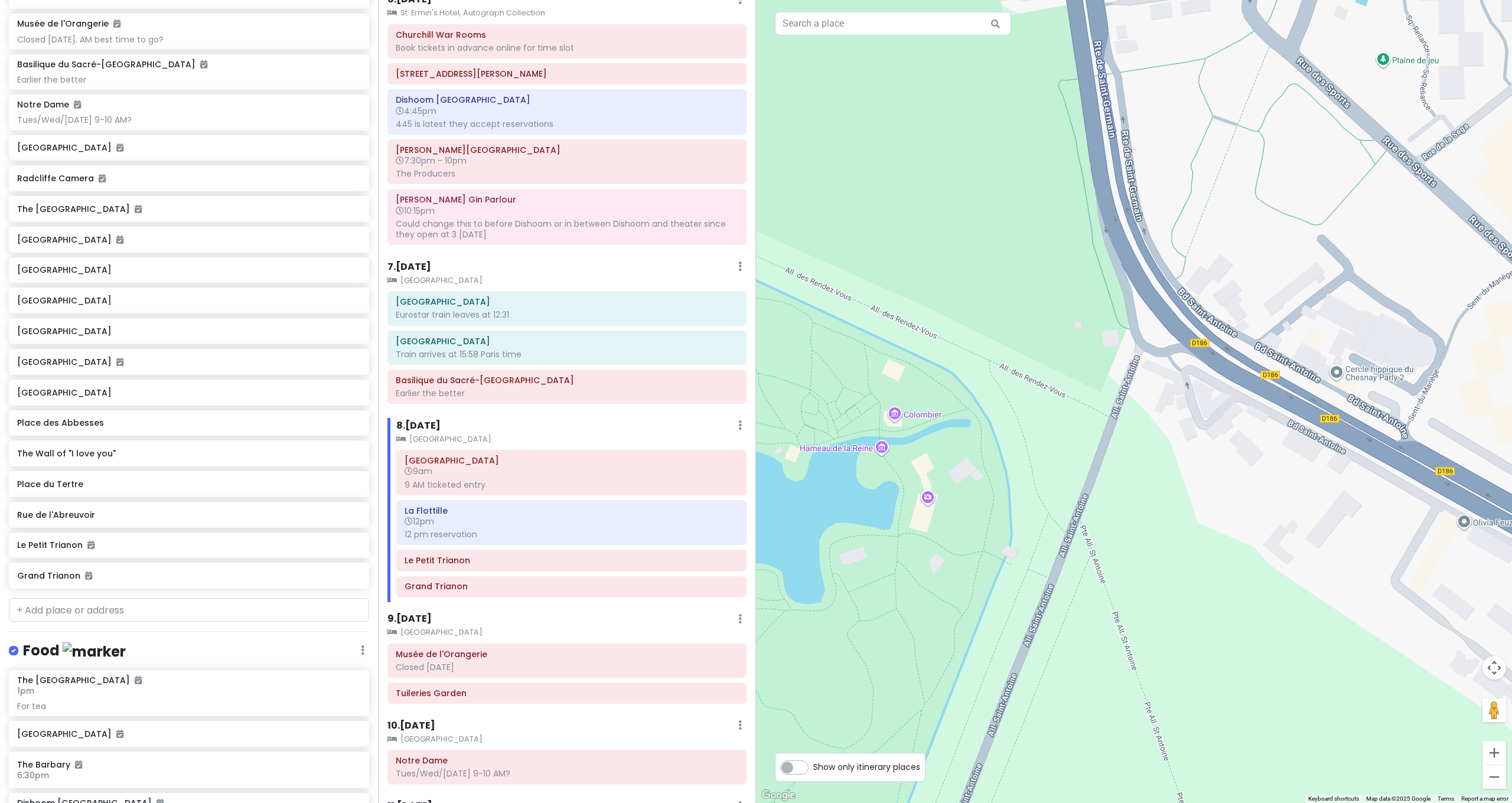
drag, startPoint x: 1155, startPoint y: 448, endPoint x: 1123, endPoint y: 486, distance: 49.7
click at [1124, 486] on div at bounding box center [1133, 401] width 756 height 803
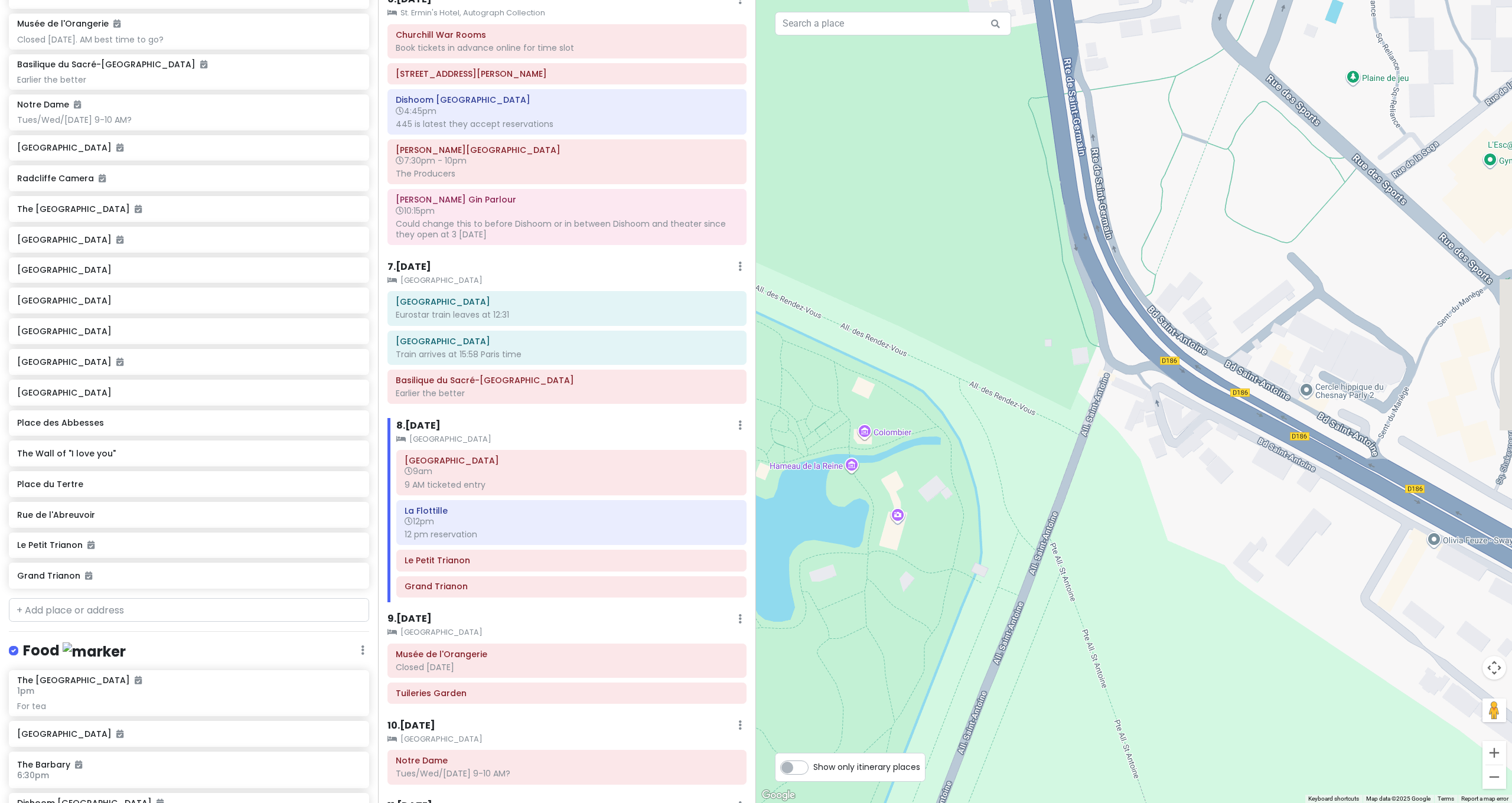
drag, startPoint x: 1123, startPoint y: 481, endPoint x: 1086, endPoint y: 498, distance: 40.7
click at [1086, 498] on div at bounding box center [1133, 401] width 756 height 803
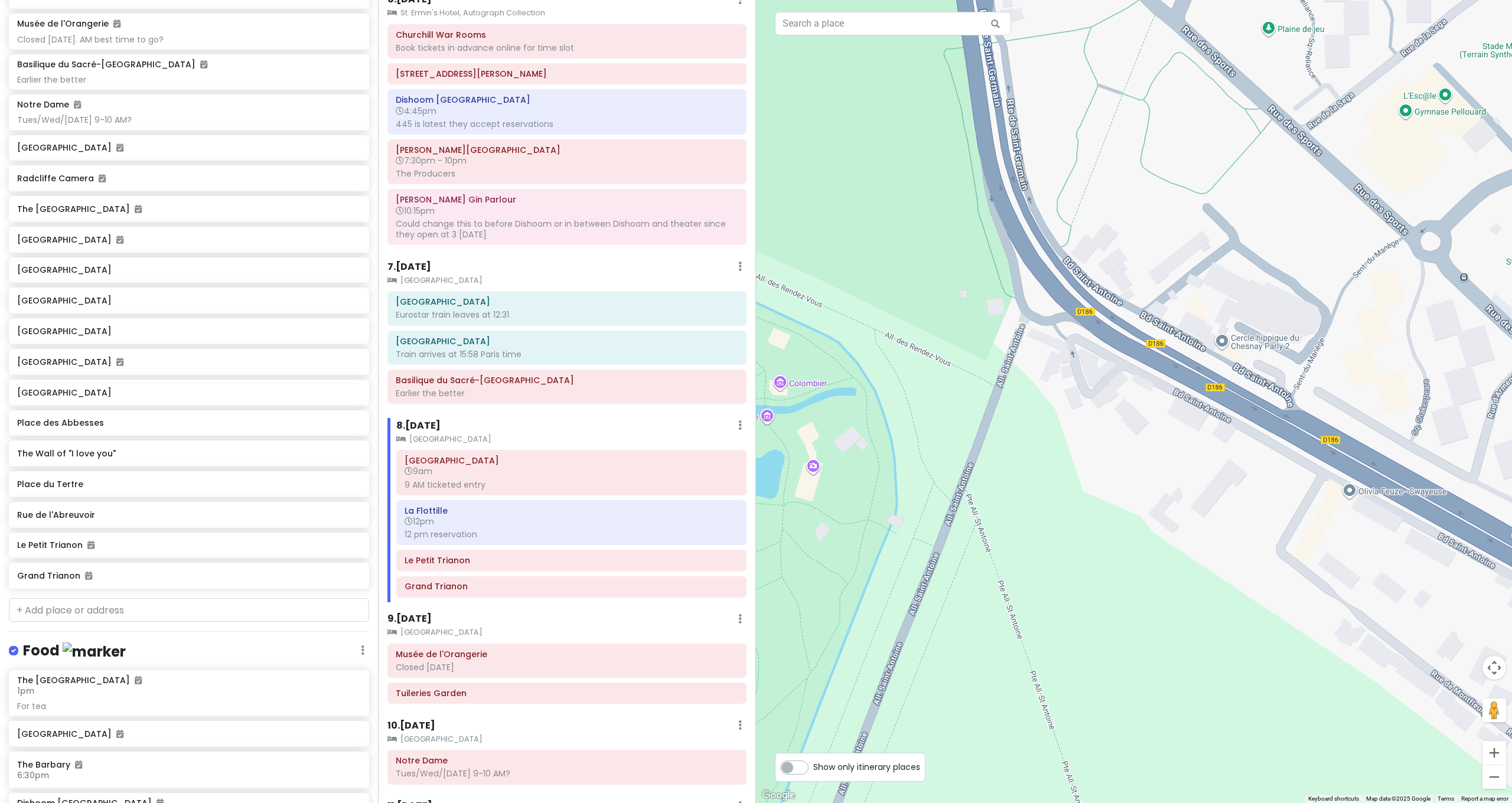
drag, startPoint x: 1098, startPoint y: 333, endPoint x: 1160, endPoint y: 414, distance: 102.0
click at [1160, 413] on div at bounding box center [1133, 401] width 756 height 803
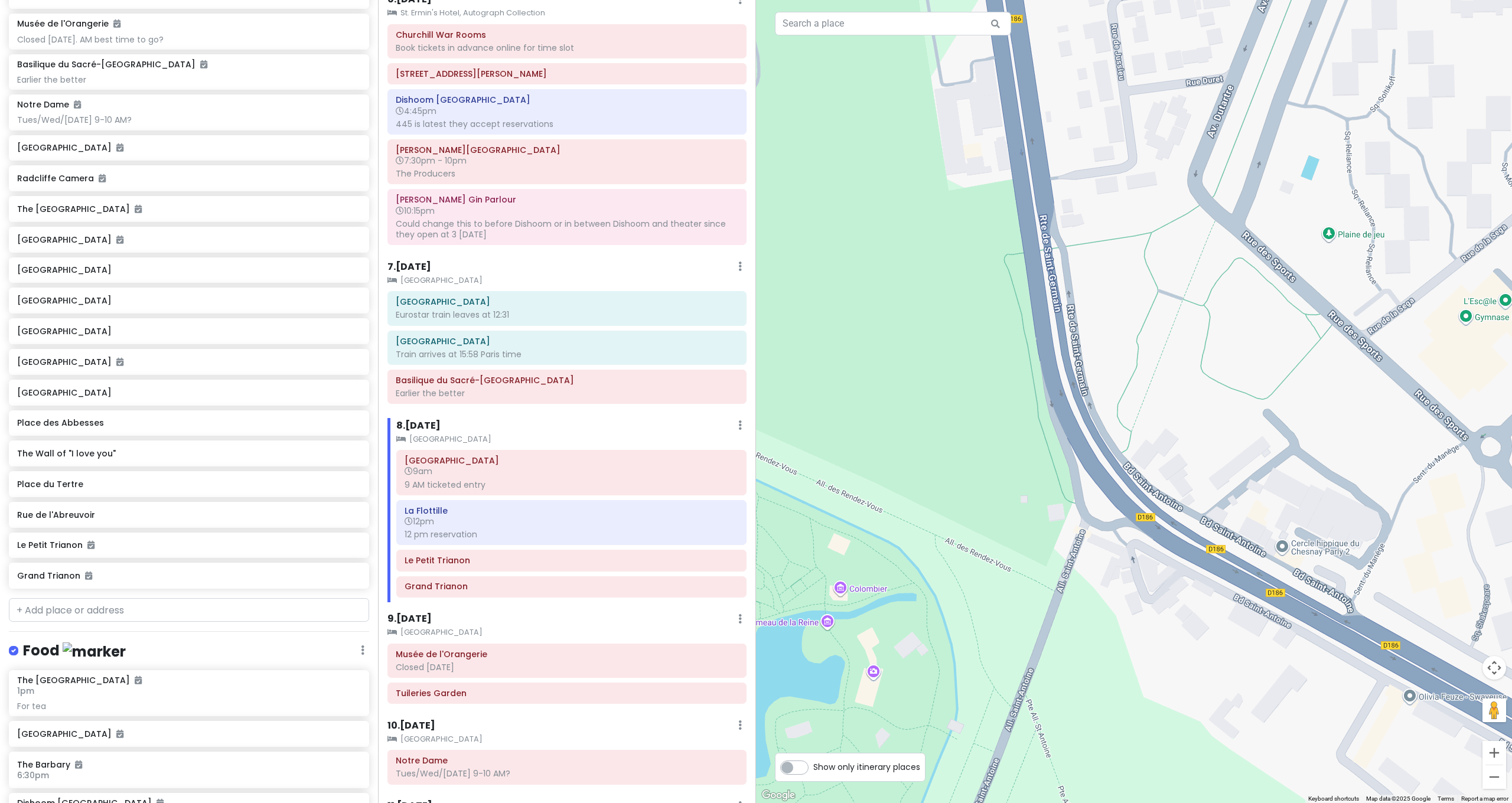
drag, startPoint x: 1004, startPoint y: 123, endPoint x: 1049, endPoint y: 303, distance: 185.5
click at [1049, 303] on div at bounding box center [1133, 401] width 756 height 803
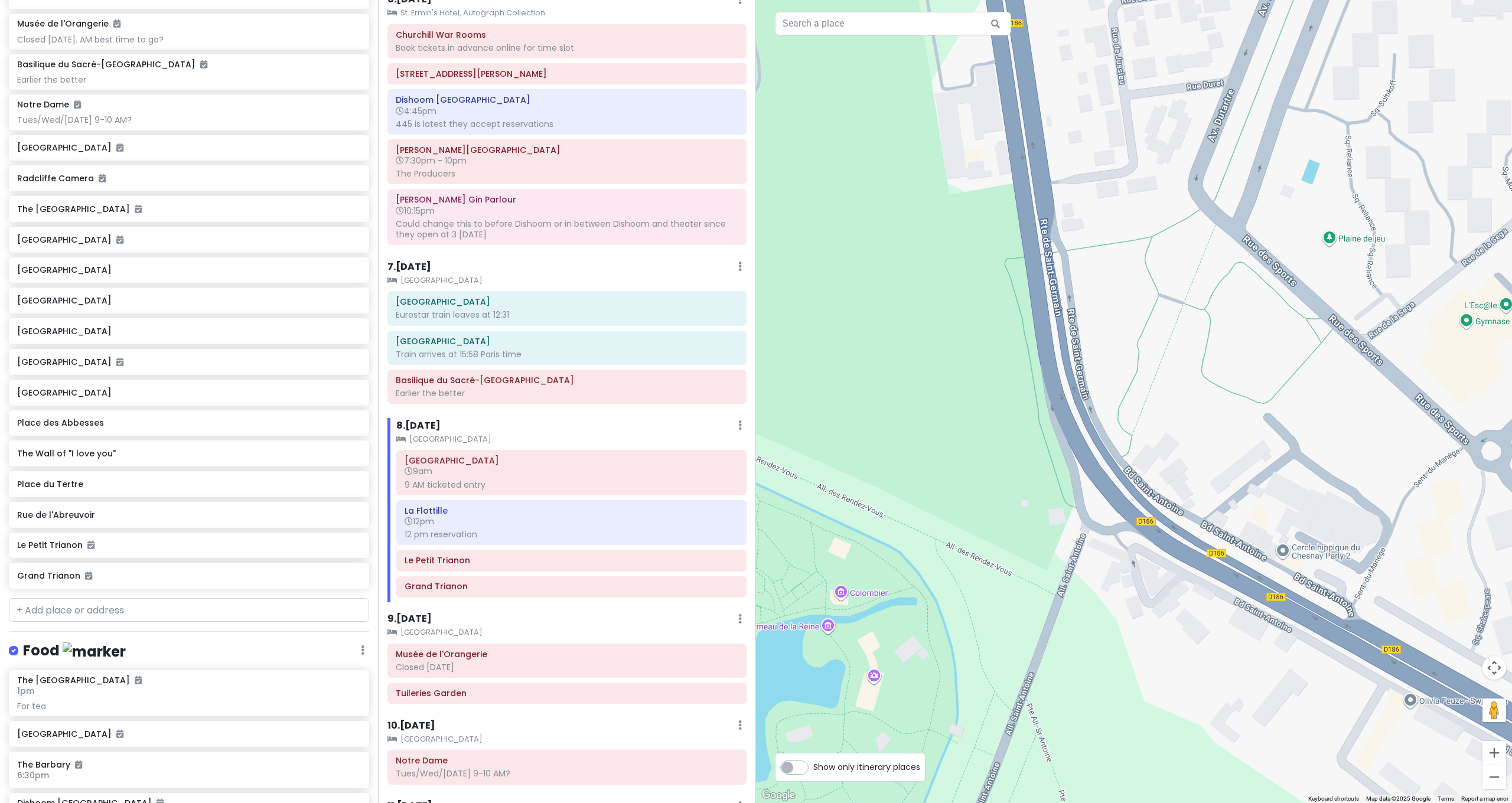
click at [1147, 523] on div at bounding box center [1133, 401] width 756 height 803
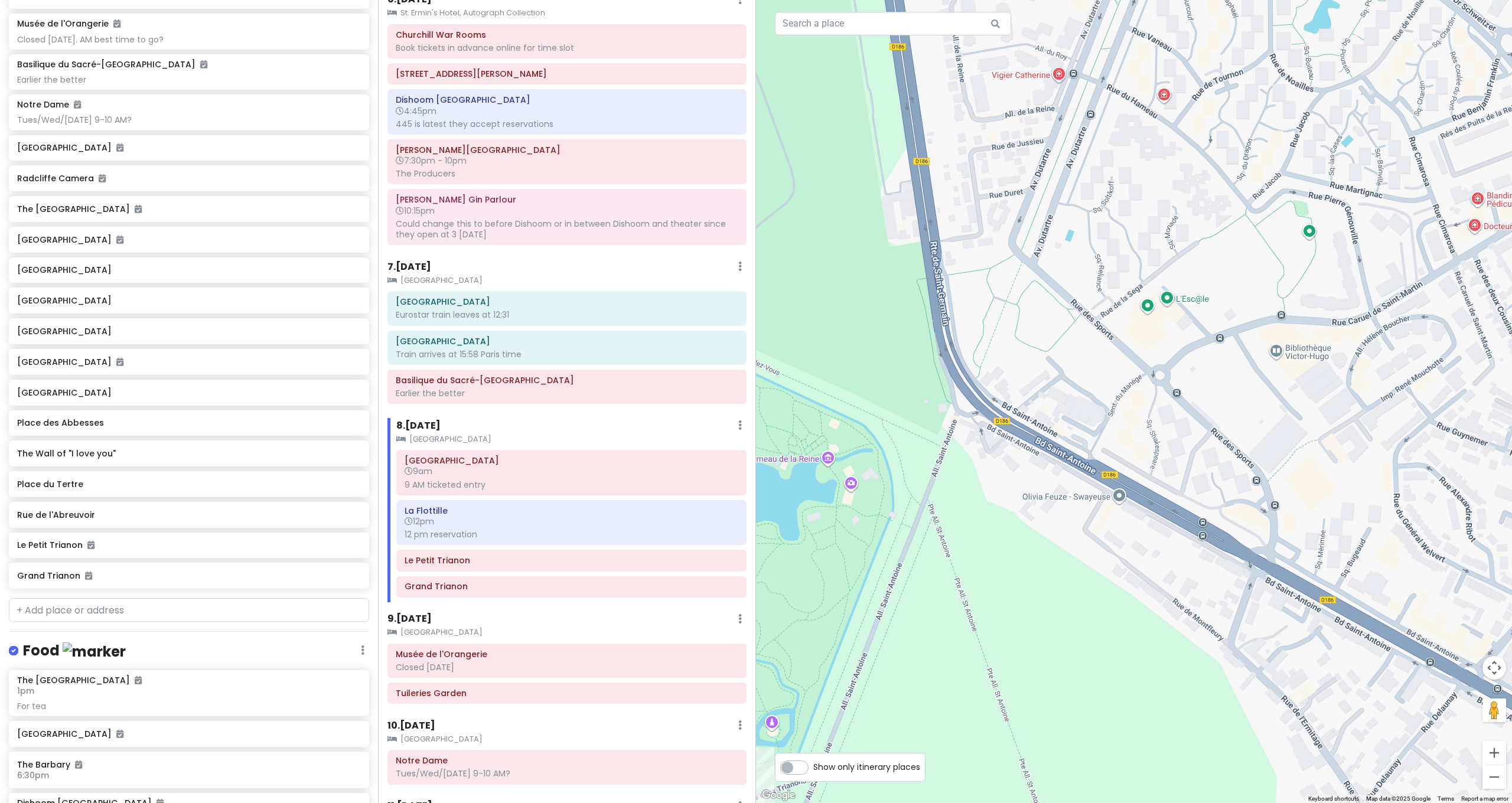
drag, startPoint x: 1216, startPoint y: 568, endPoint x: 1004, endPoint y: 410, distance: 264.4
click at [1003, 406] on div at bounding box center [1133, 401] width 756 height 803
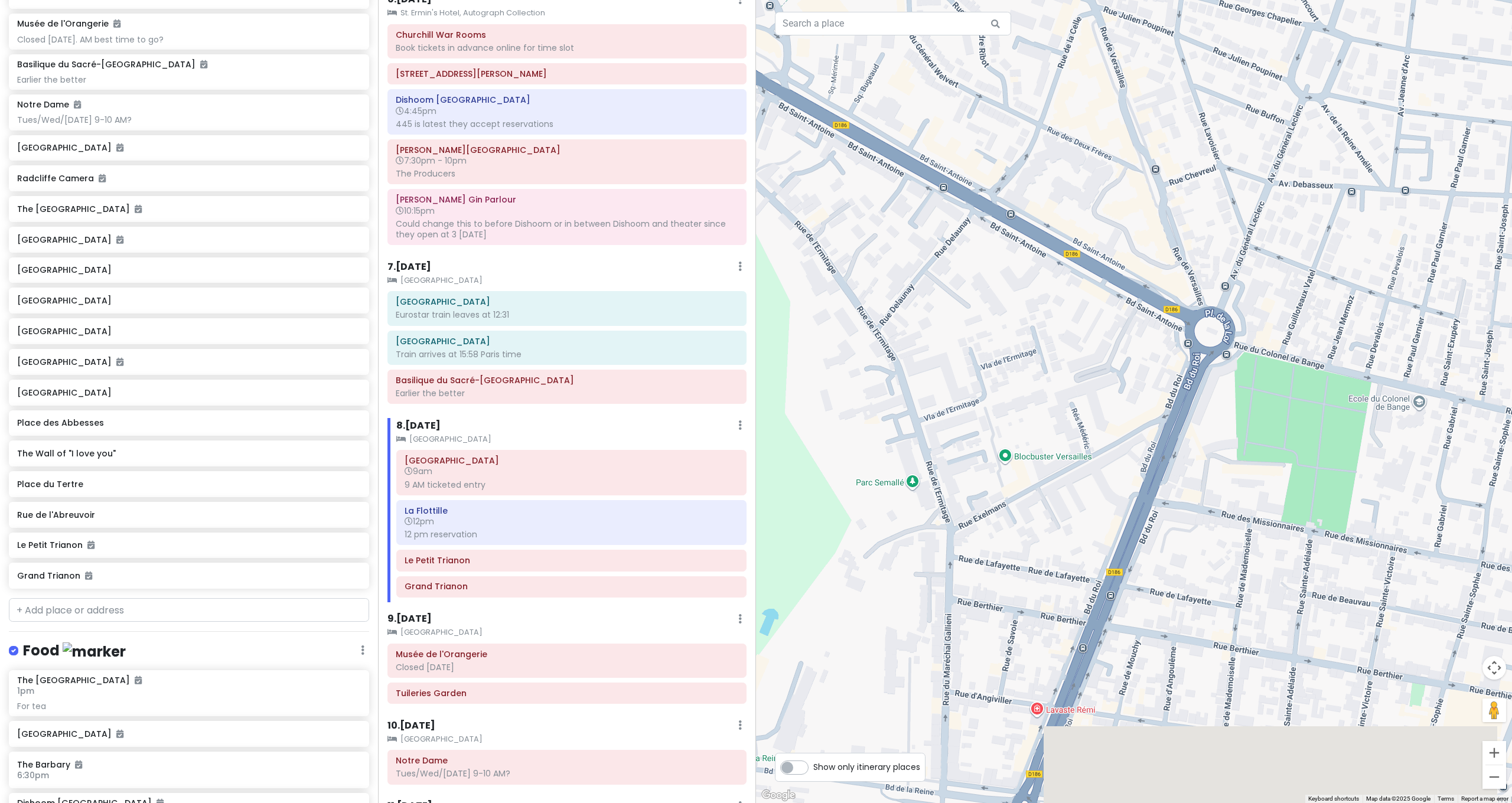
drag, startPoint x: 1012, startPoint y: 389, endPoint x: 1054, endPoint y: 266, distance: 130.0
click at [1048, 278] on div at bounding box center [1133, 401] width 756 height 803
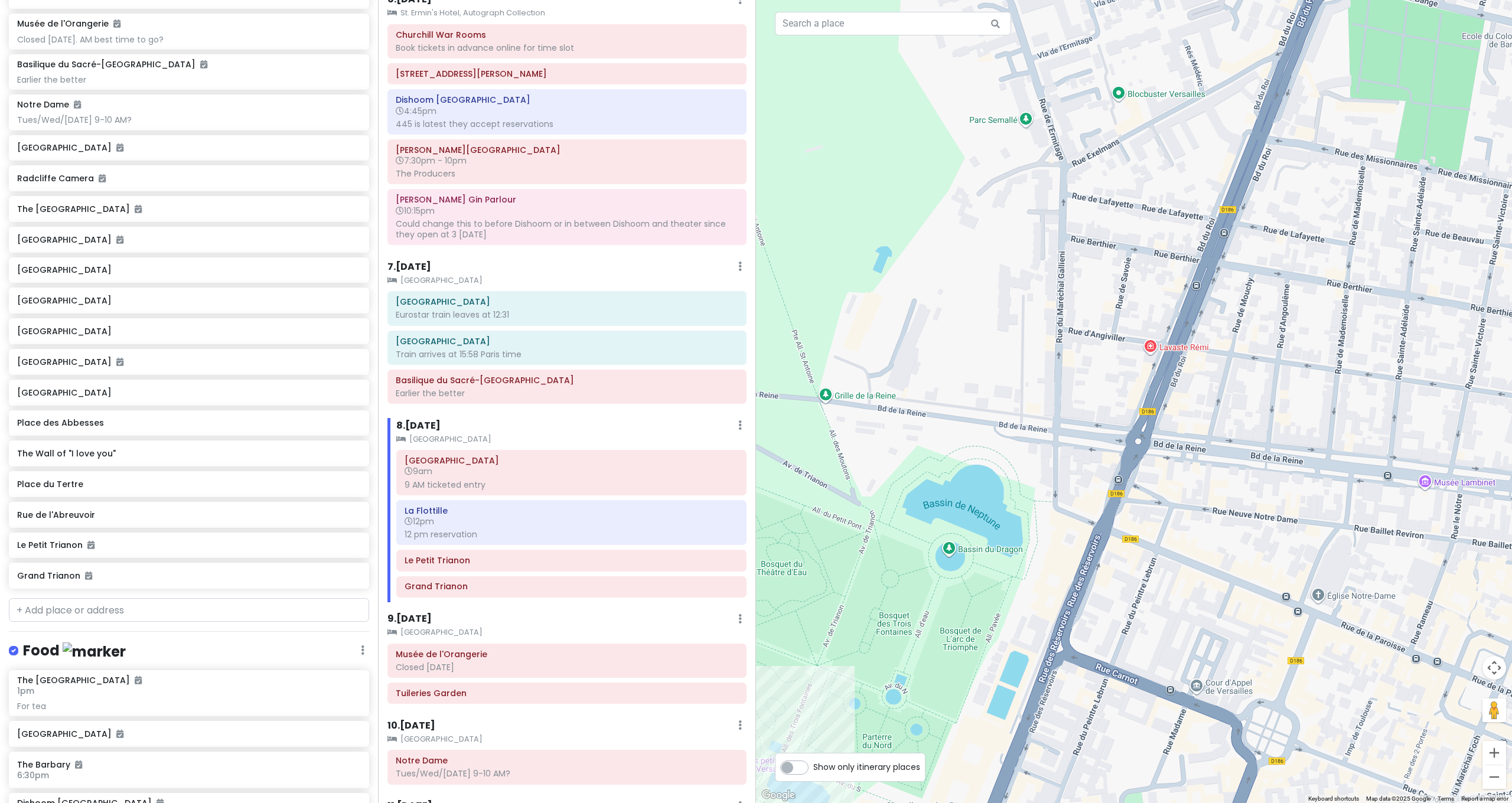
drag, startPoint x: 1025, startPoint y: 383, endPoint x: 1055, endPoint y: 259, distance: 127.6
click at [1055, 259] on div at bounding box center [1133, 401] width 756 height 803
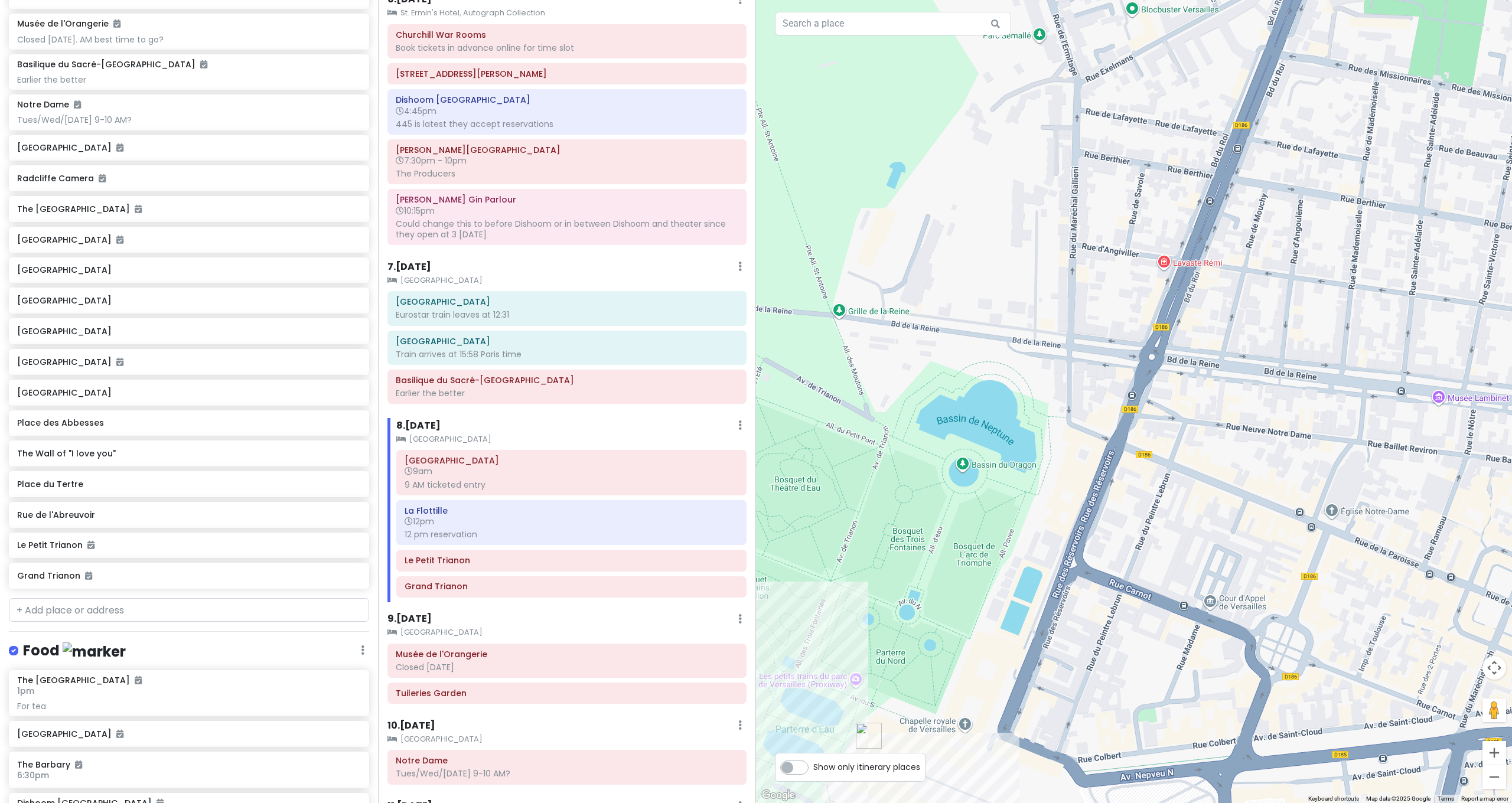
drag, startPoint x: 1034, startPoint y: 426, endPoint x: 989, endPoint y: 301, distance: 132.9
click at [998, 314] on div at bounding box center [1133, 401] width 756 height 803
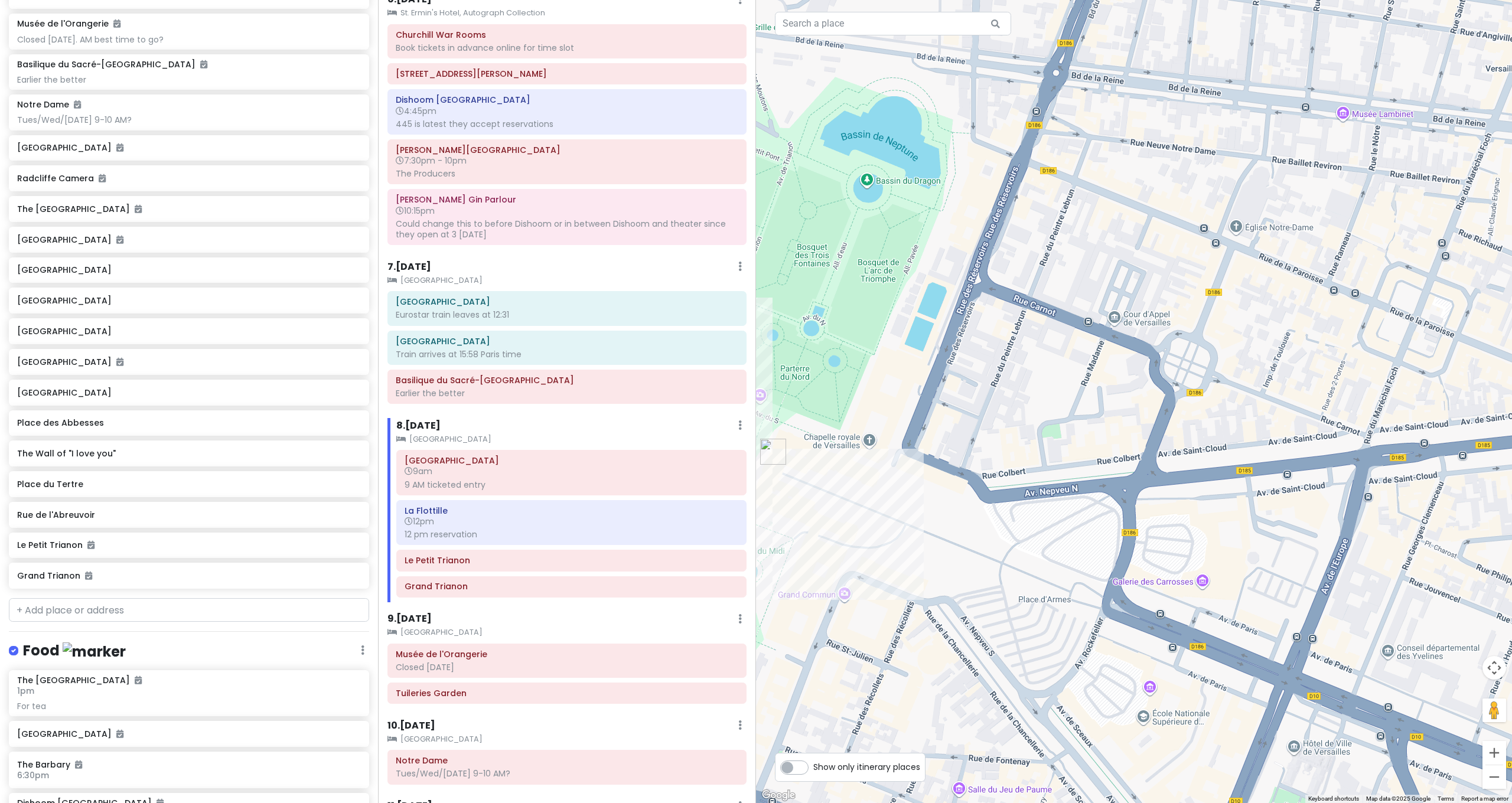
drag, startPoint x: 994, startPoint y: 367, endPoint x: 993, endPoint y: 316, distance: 51.0
click at [993, 316] on div at bounding box center [1133, 401] width 756 height 803
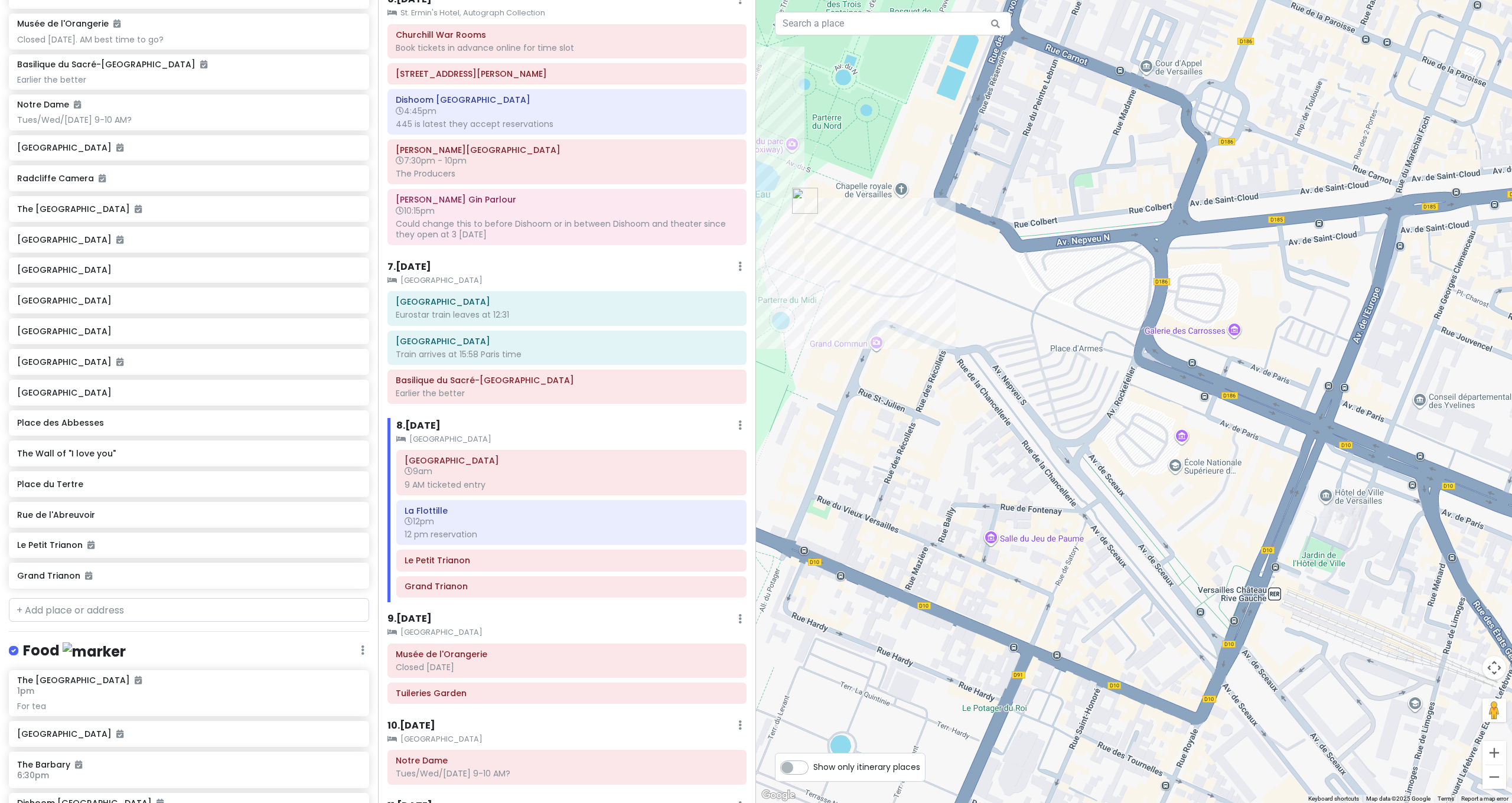
drag, startPoint x: 985, startPoint y: 386, endPoint x: 1143, endPoint y: 493, distance: 190.8
click at [1143, 493] on div at bounding box center [1133, 401] width 756 height 803
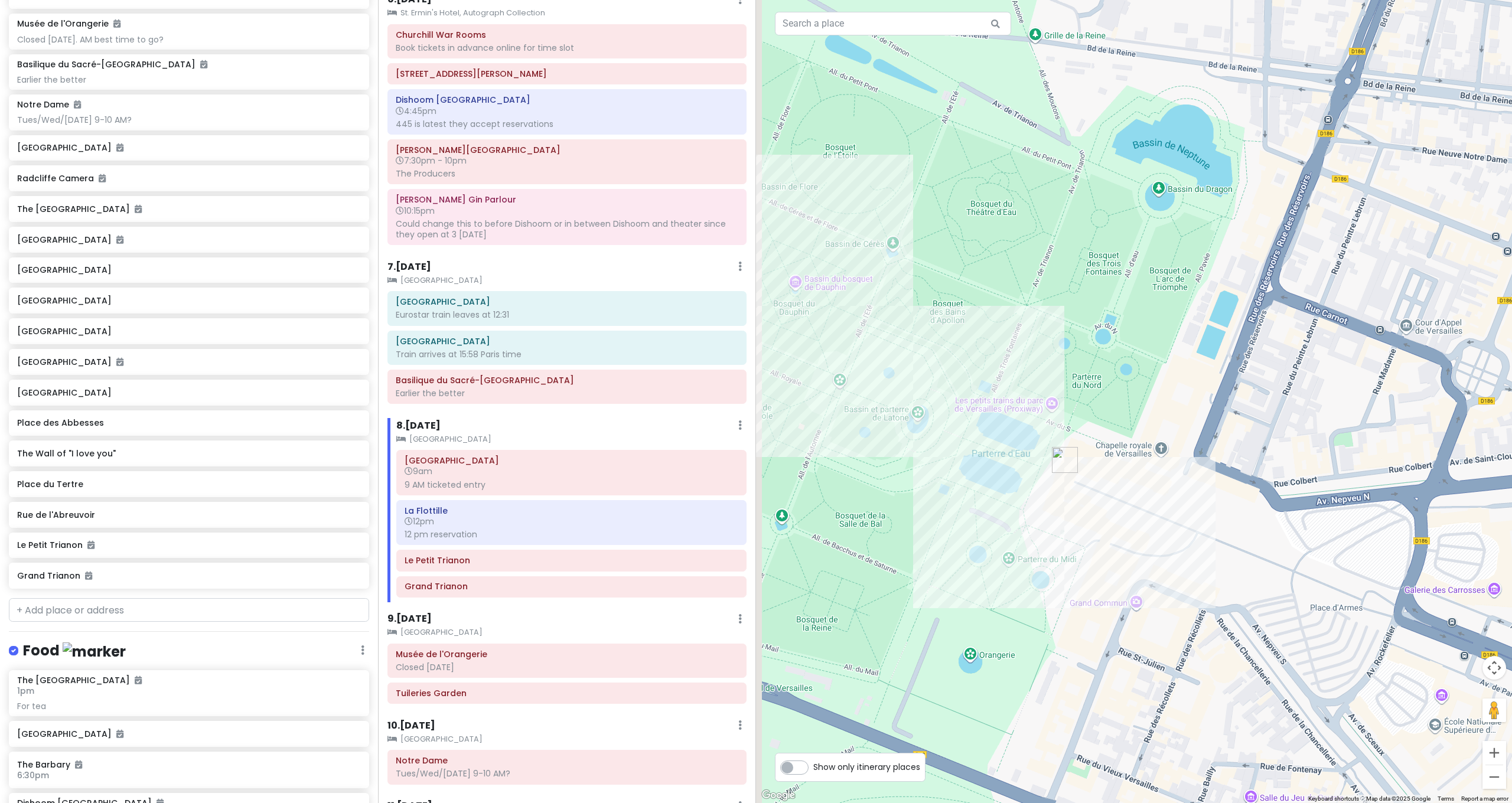
drag, startPoint x: 1019, startPoint y: 466, endPoint x: 1157, endPoint y: 470, distance: 138.1
click at [1157, 470] on div at bounding box center [1133, 401] width 756 height 803
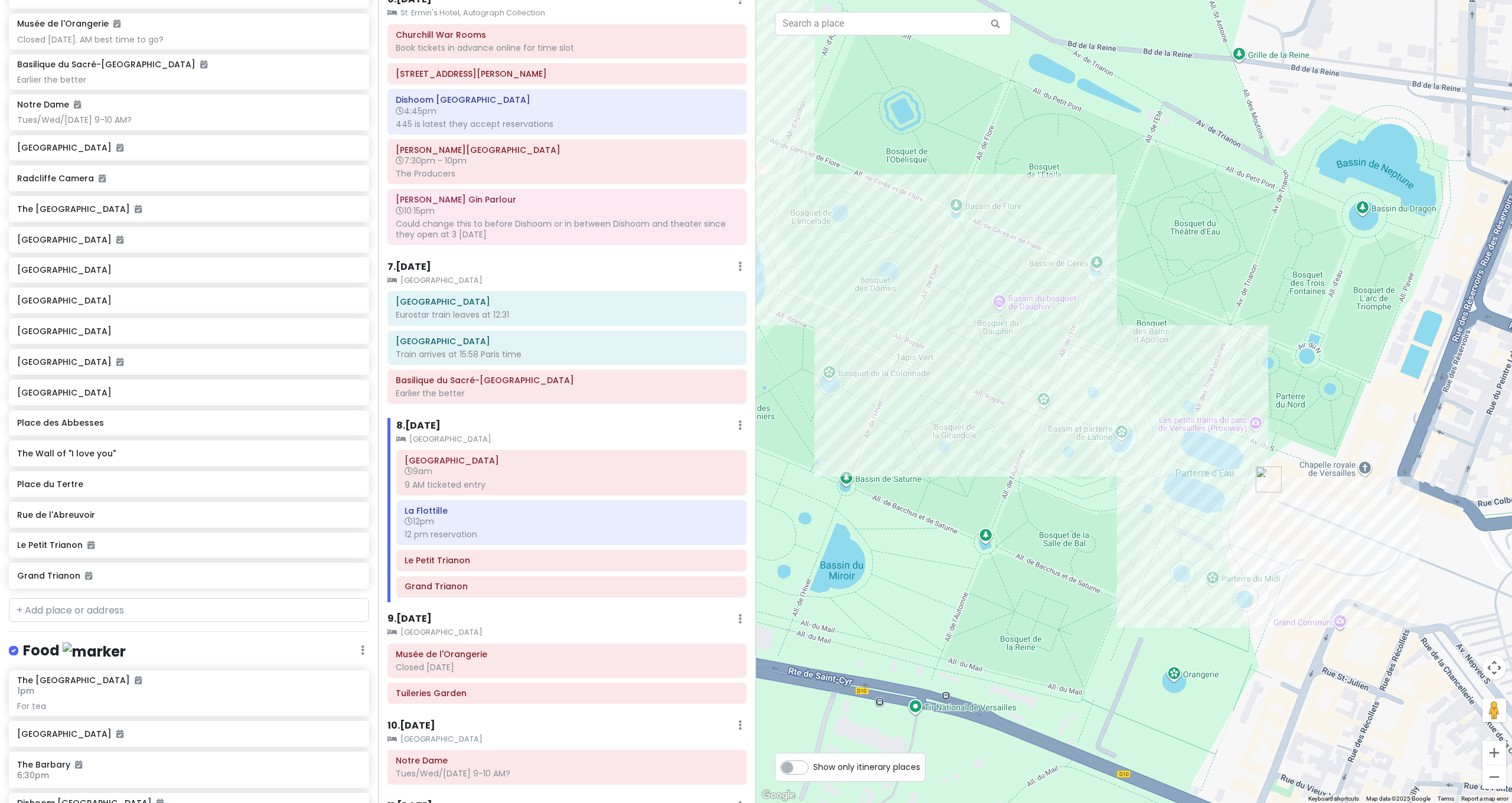
drag, startPoint x: 1092, startPoint y: 465, endPoint x: 1187, endPoint y: 488, distance: 97.7
click at [1187, 488] on div at bounding box center [1133, 401] width 756 height 803
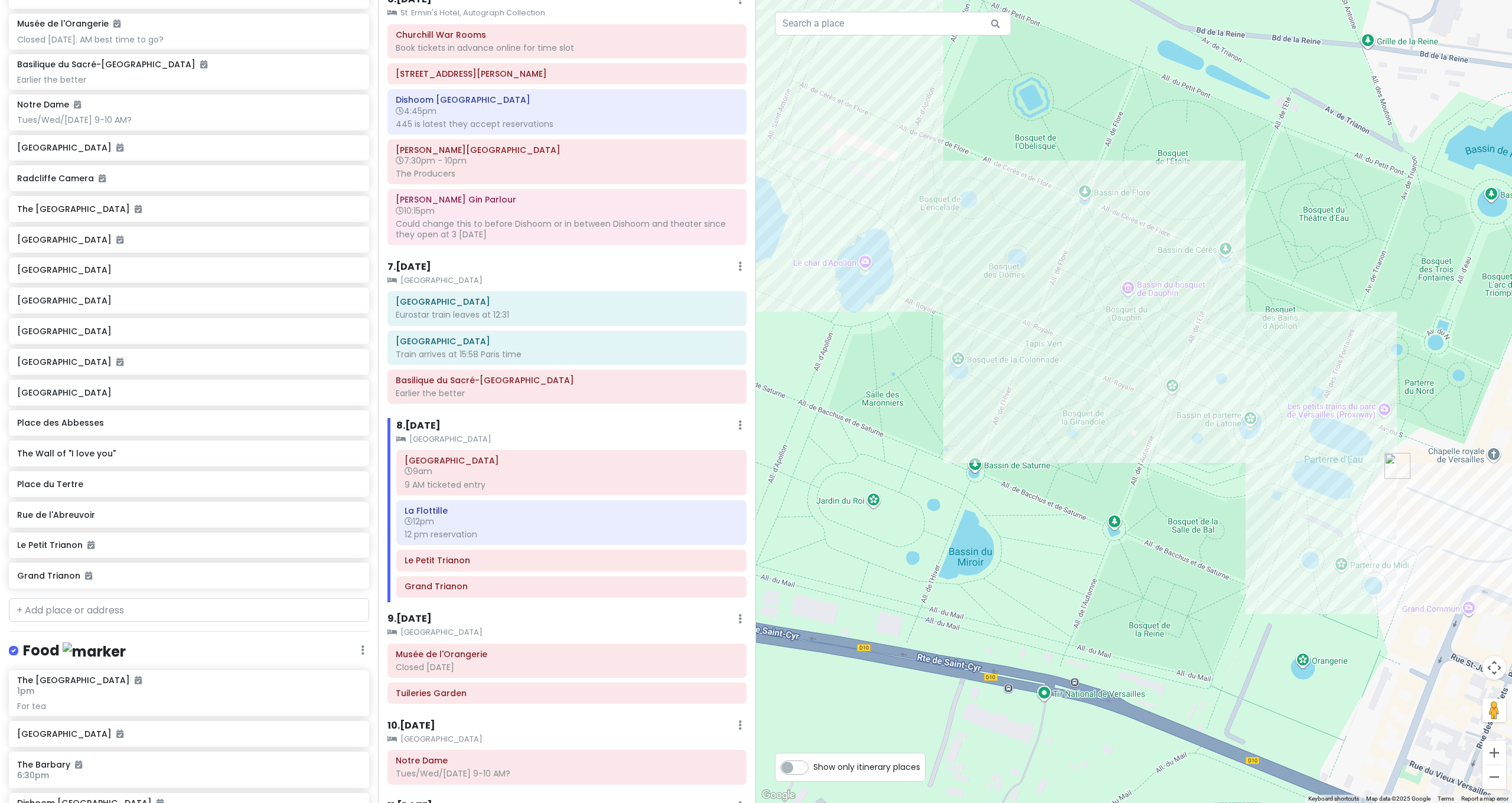
drag, startPoint x: 1199, startPoint y: 488, endPoint x: 1261, endPoint y: 467, distance: 65.5
click at [1261, 467] on div at bounding box center [1133, 401] width 756 height 803
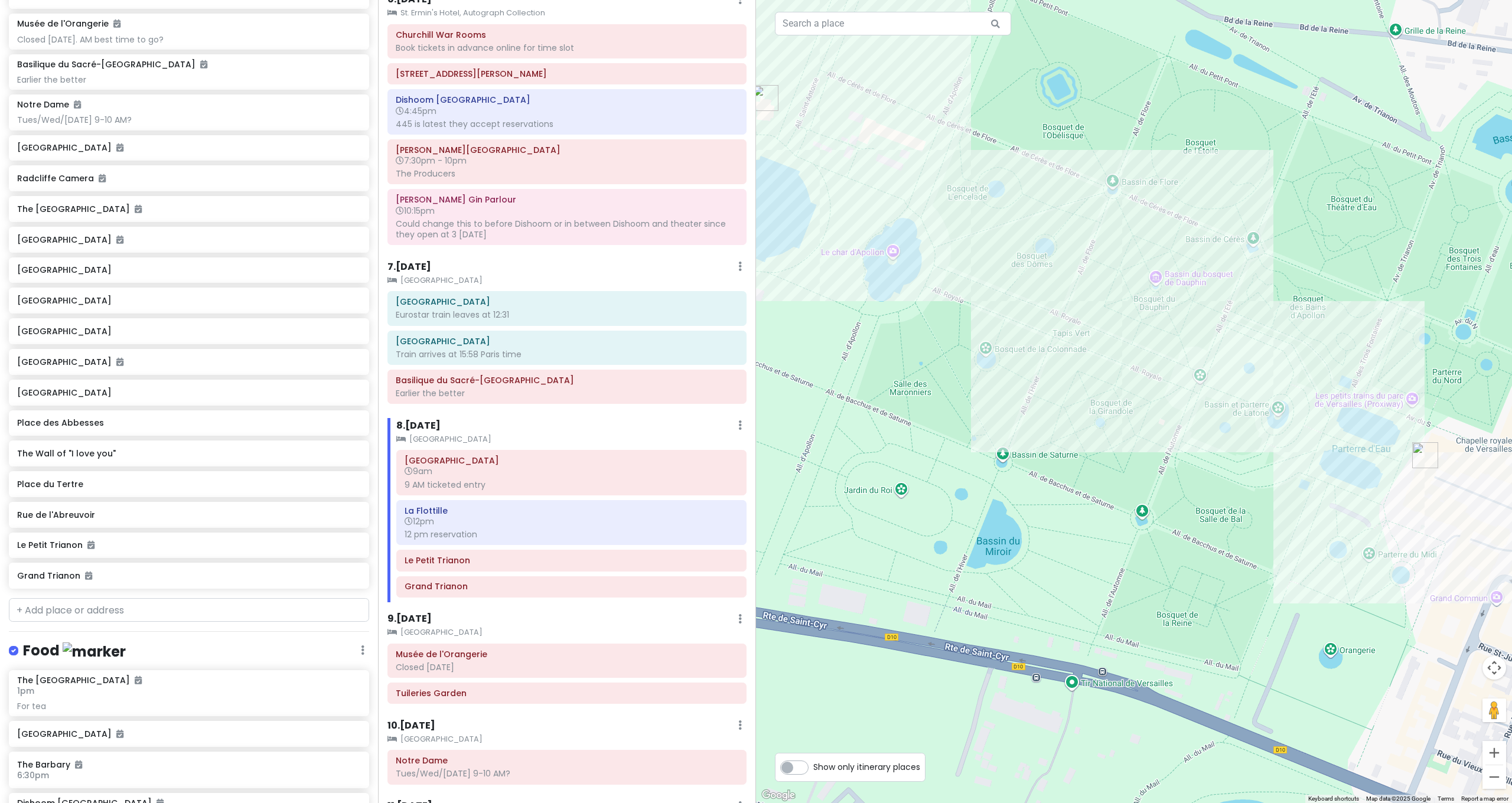
click at [1114, 486] on div at bounding box center [1133, 401] width 756 height 803
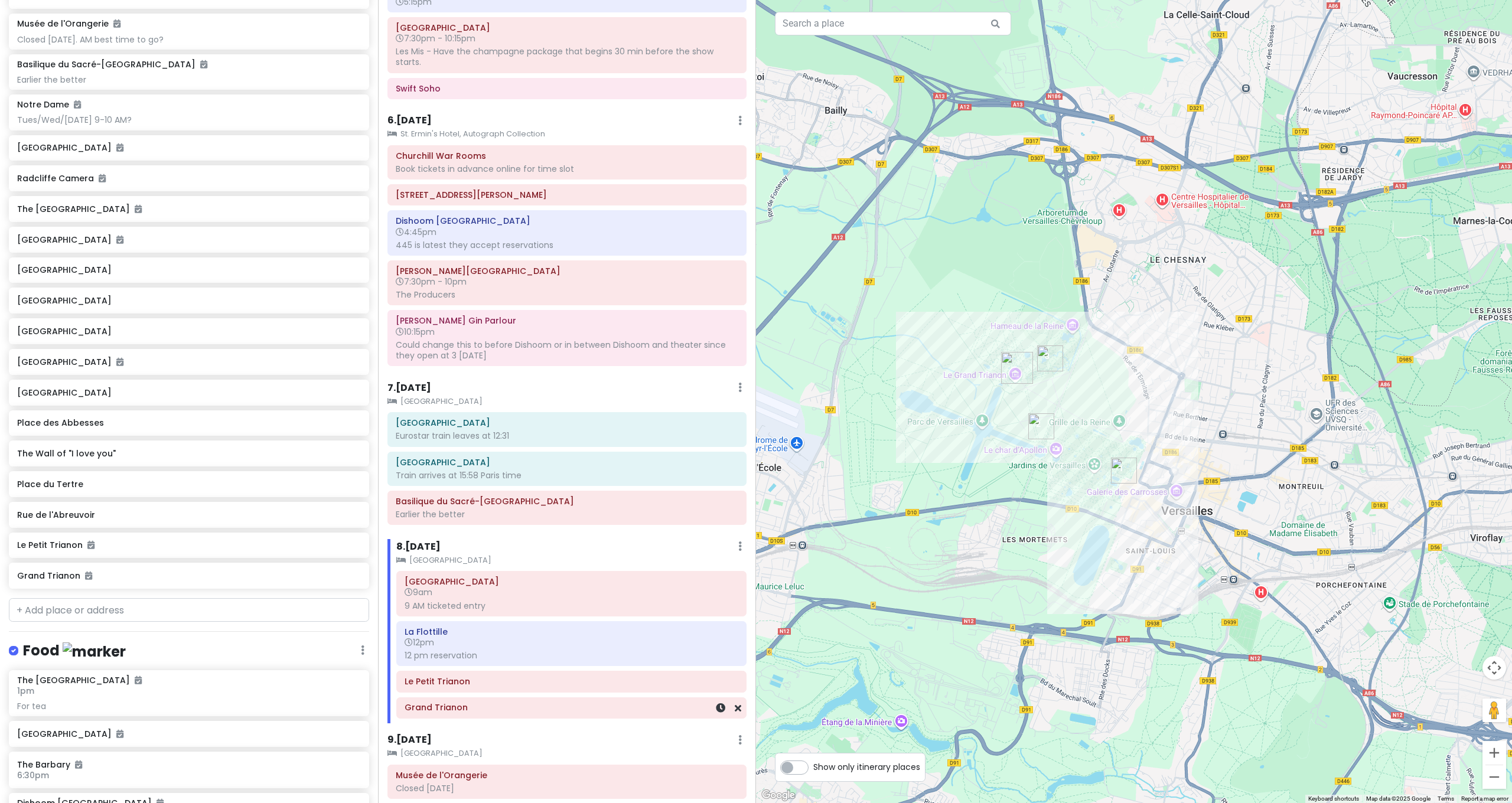
scroll to position [1573, 0]
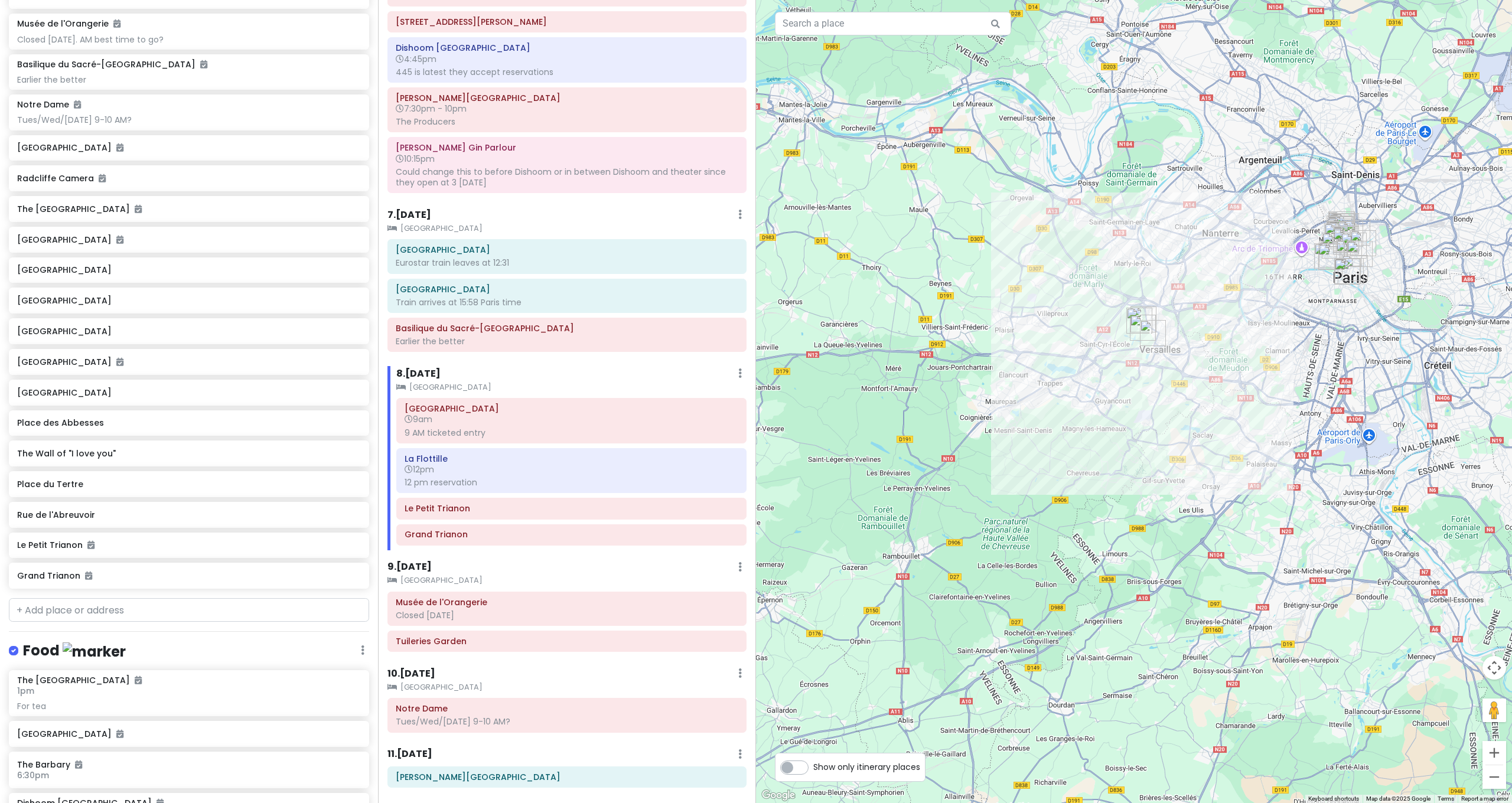
drag, startPoint x: 1189, startPoint y: 330, endPoint x: 1052, endPoint y: 336, distance: 137.1
click at [1052, 336] on div at bounding box center [1133, 401] width 756 height 803
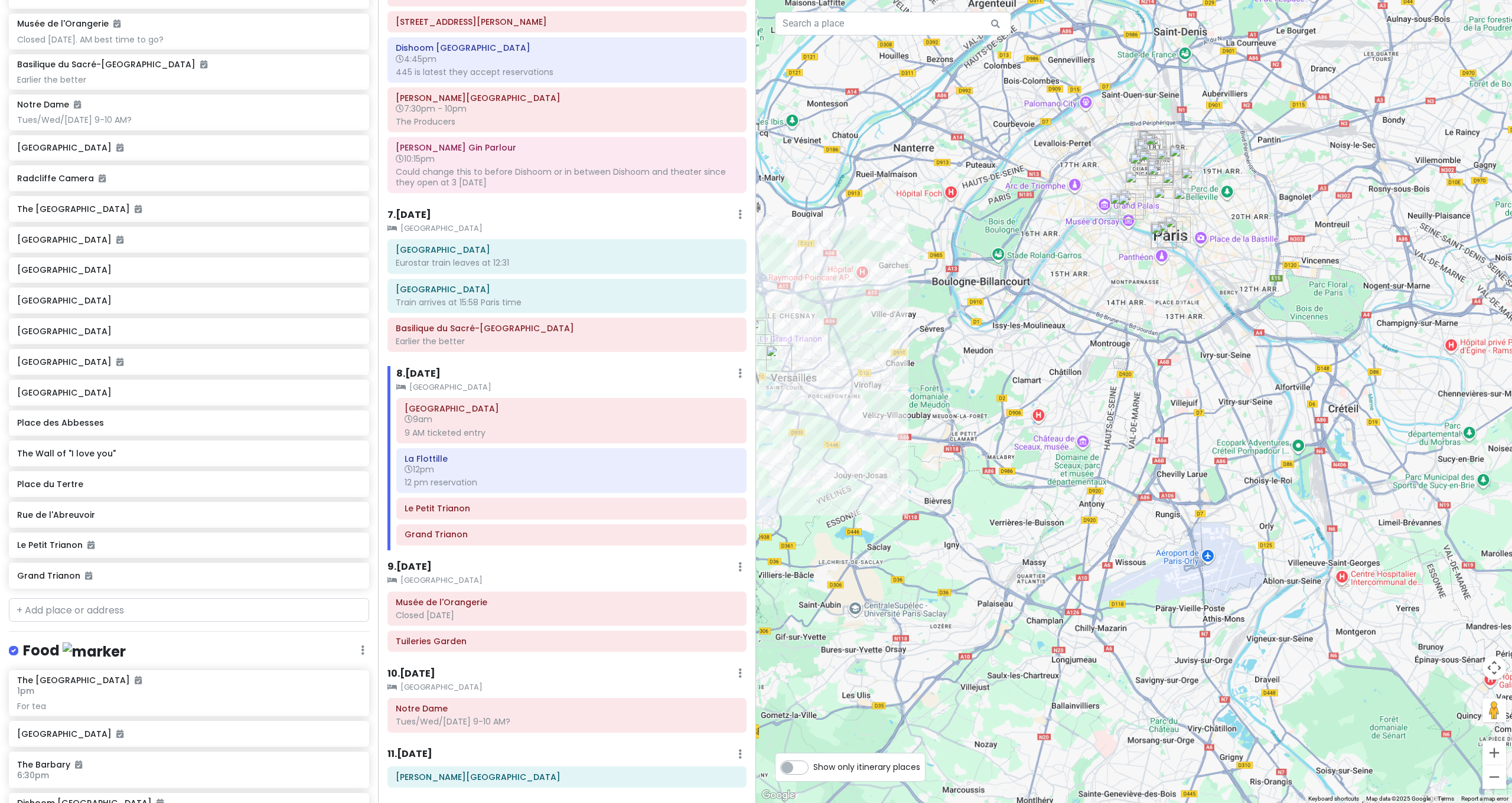
drag, startPoint x: 1045, startPoint y: 333, endPoint x: 982, endPoint y: 432, distance: 117.3
click at [986, 431] on div at bounding box center [1133, 401] width 756 height 803
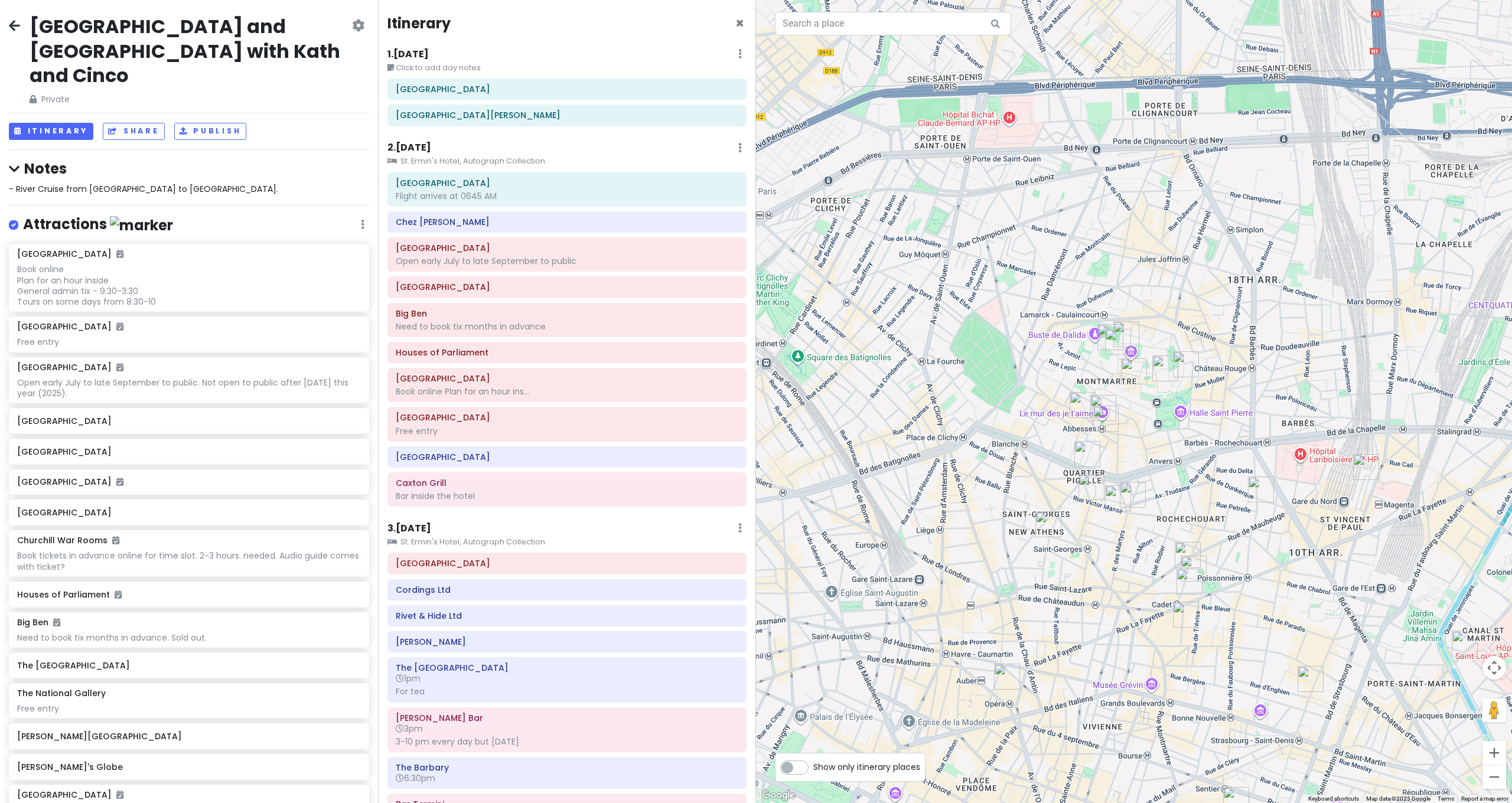
scroll to position [1573, 0]
